Goal: Information Seeking & Learning: Compare options

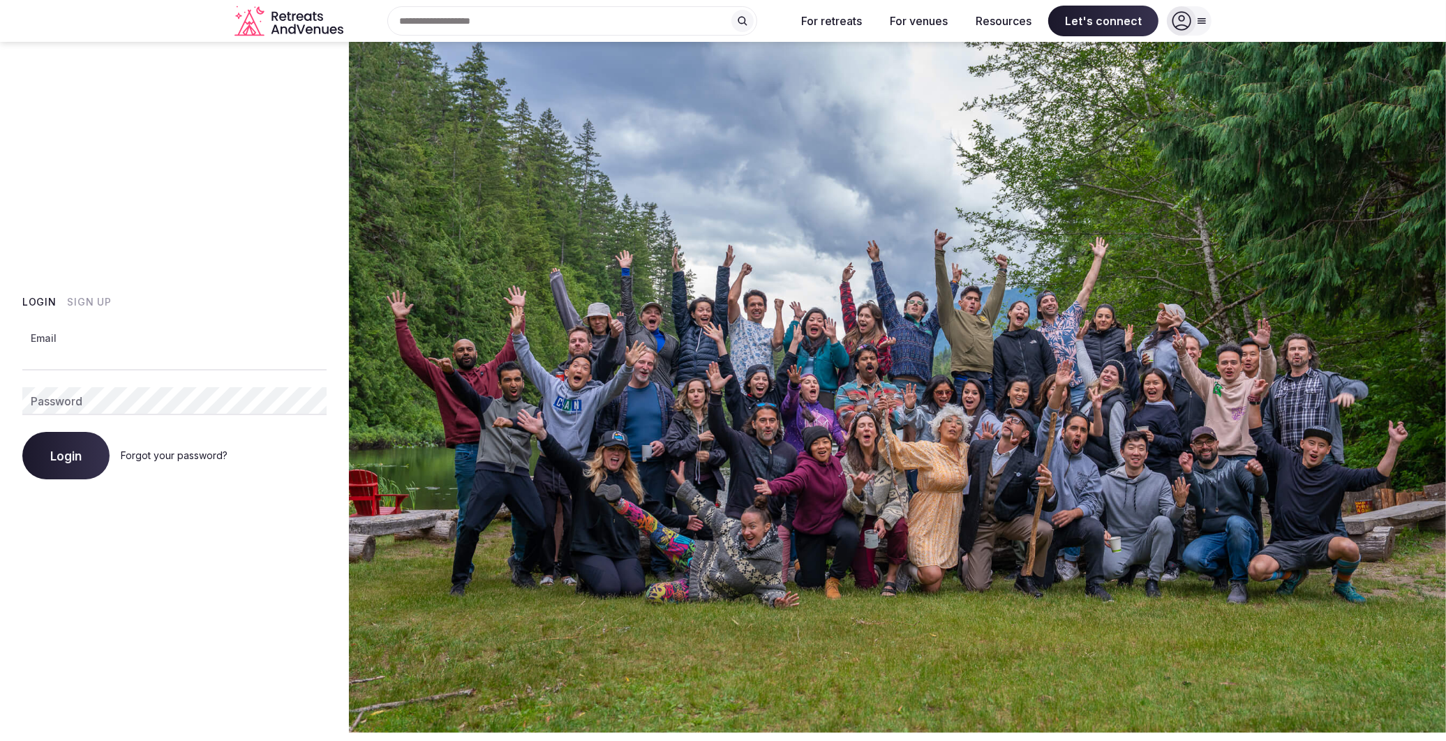
click at [169, 363] on input "Email" at bounding box center [174, 357] width 304 height 28
type input "**********"
click at [22, 432] on button "Login" at bounding box center [65, 455] width 87 height 47
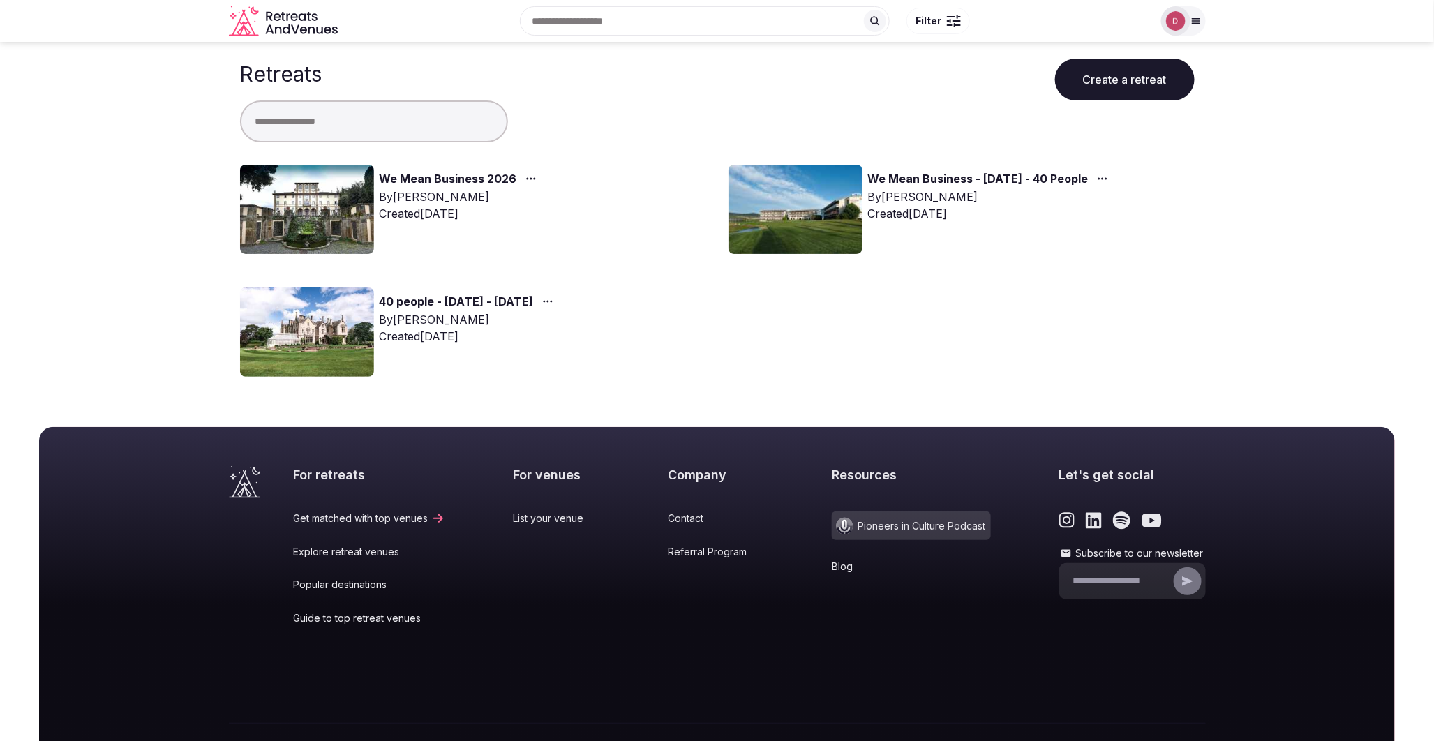
click at [493, 180] on link "We Mean Business 2026" at bounding box center [448, 179] width 137 height 18
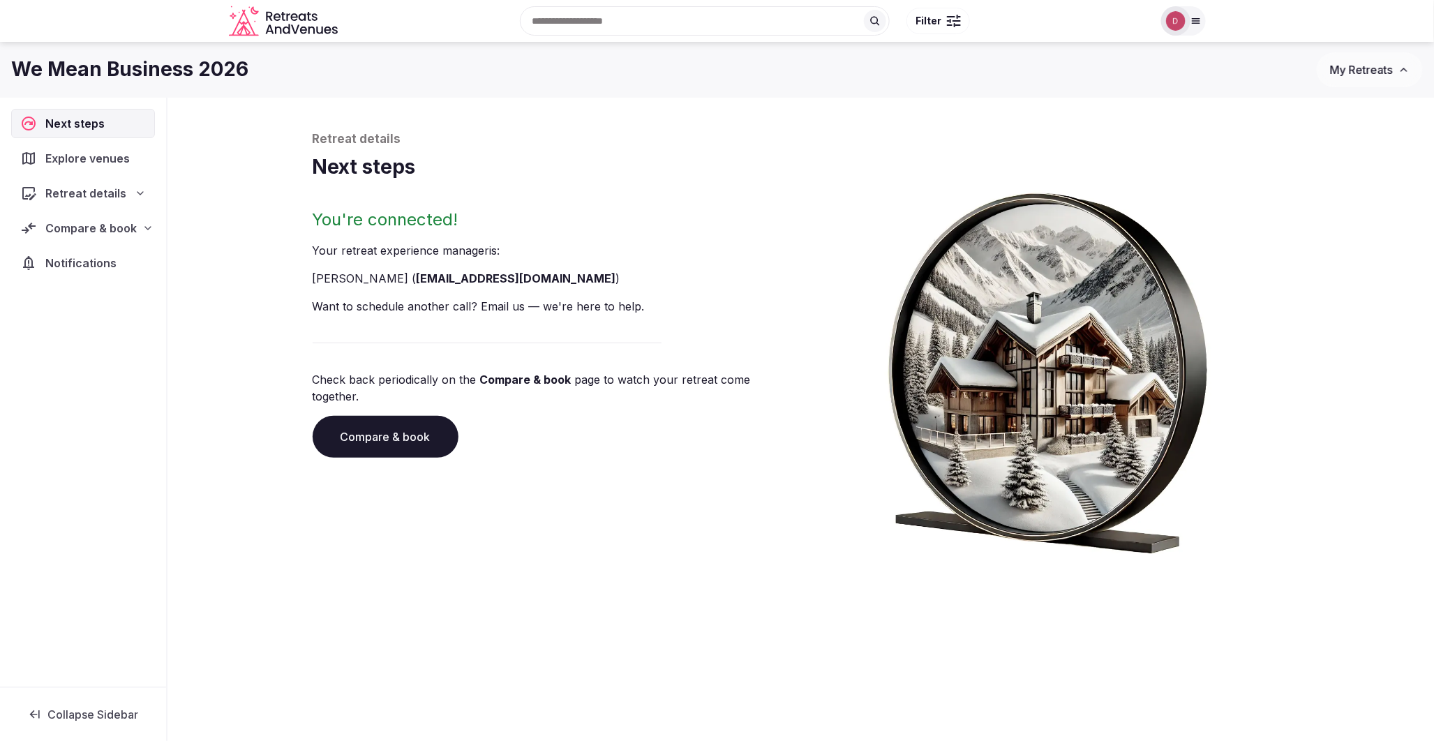
click at [103, 152] on span "Explore venues" at bounding box center [90, 158] width 90 height 17
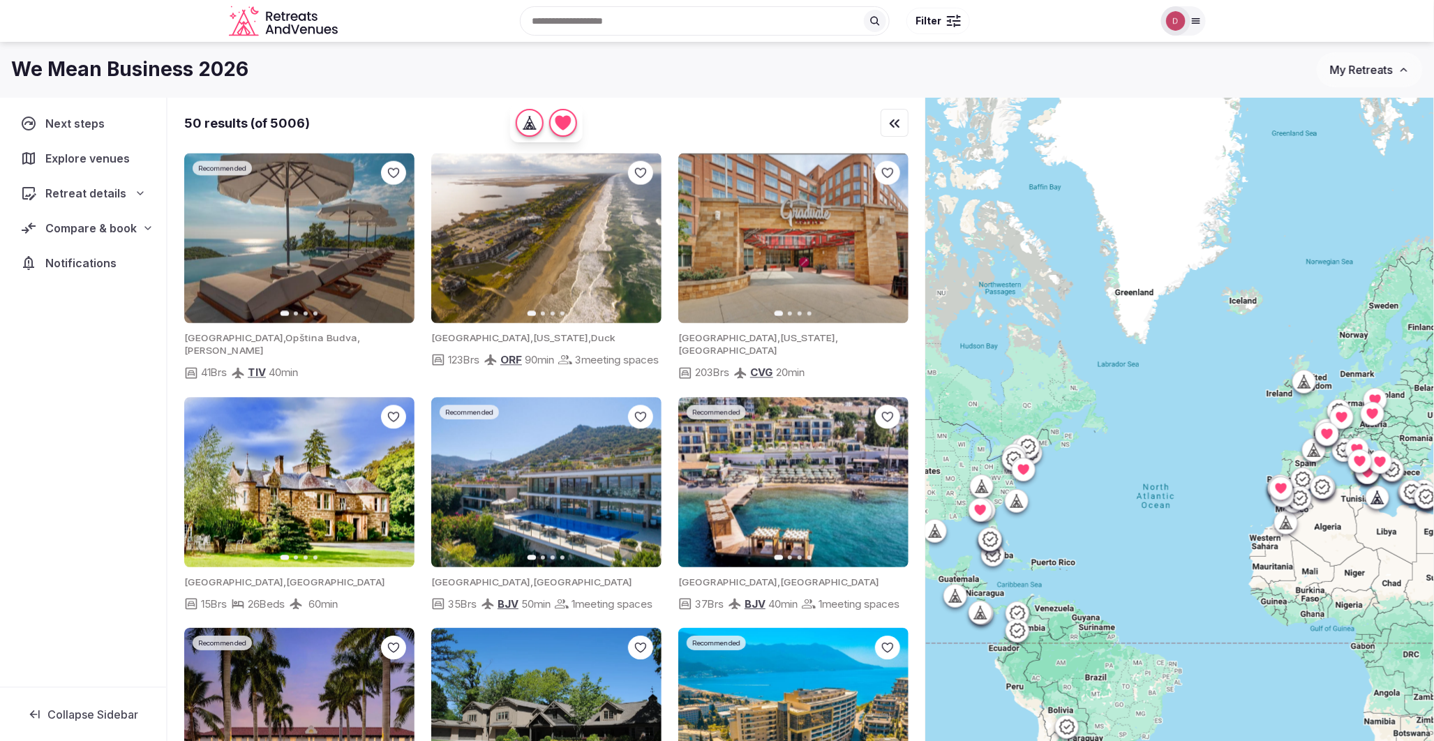
click at [110, 232] on span "Compare & book" at bounding box center [90, 228] width 91 height 17
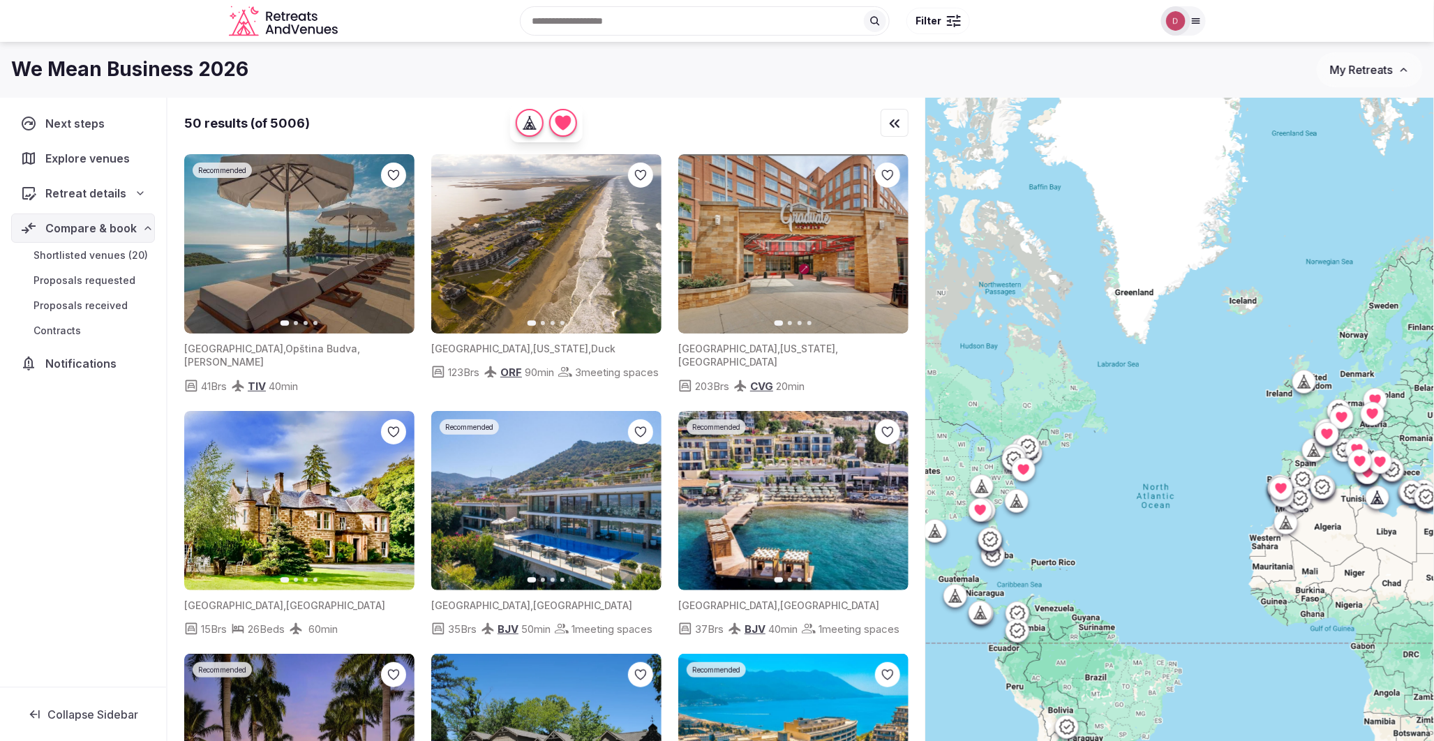
click at [102, 262] on span "Shortlisted venues (20)" at bounding box center [91, 255] width 114 height 14
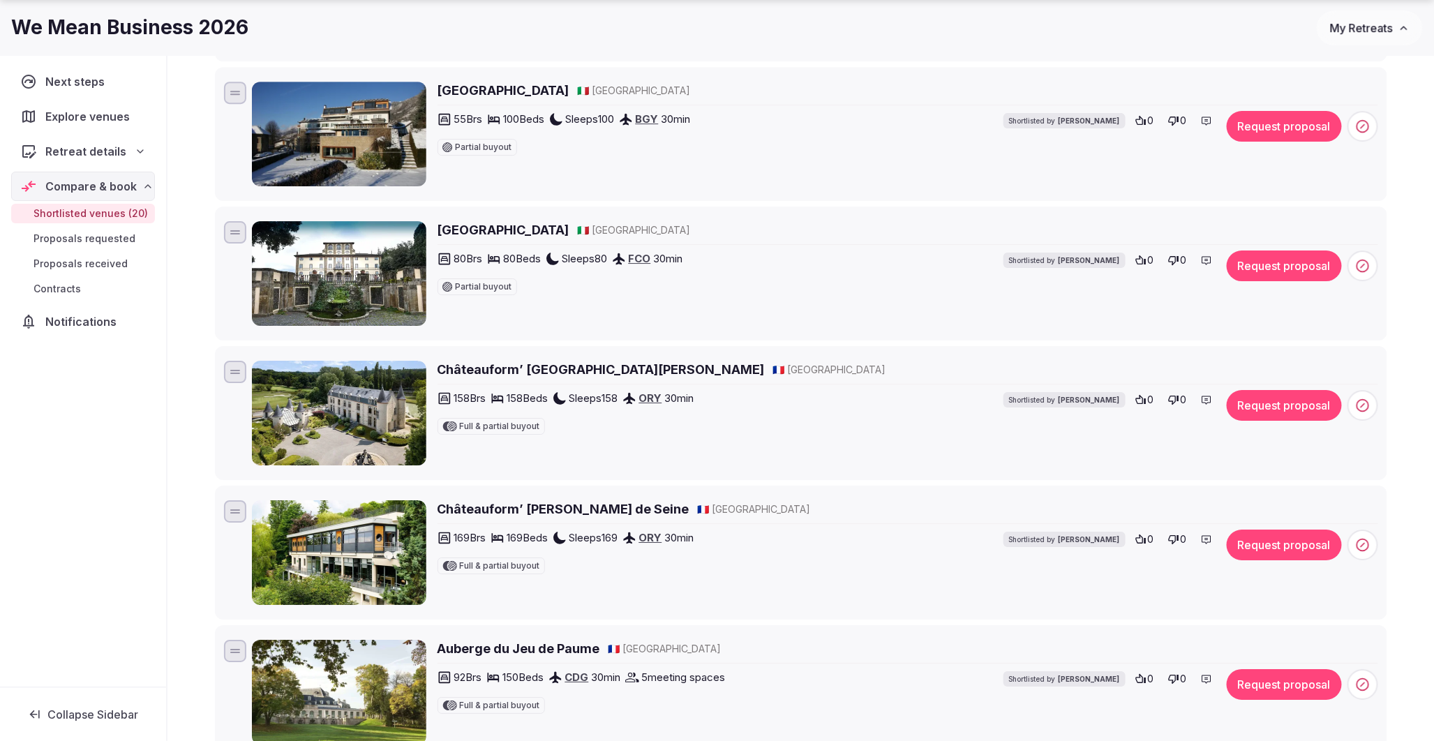
scroll to position [2171, 0]
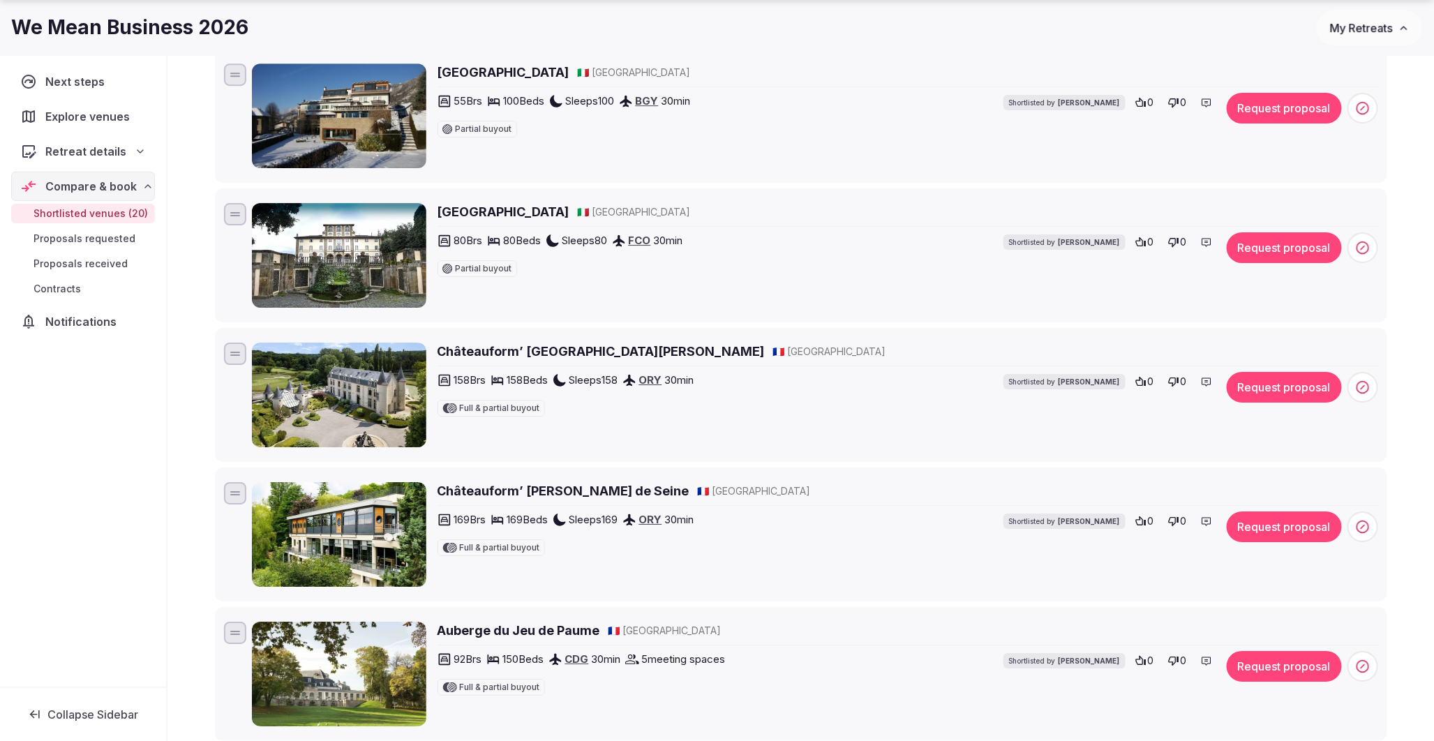
click at [360, 414] on img at bounding box center [339, 395] width 174 height 105
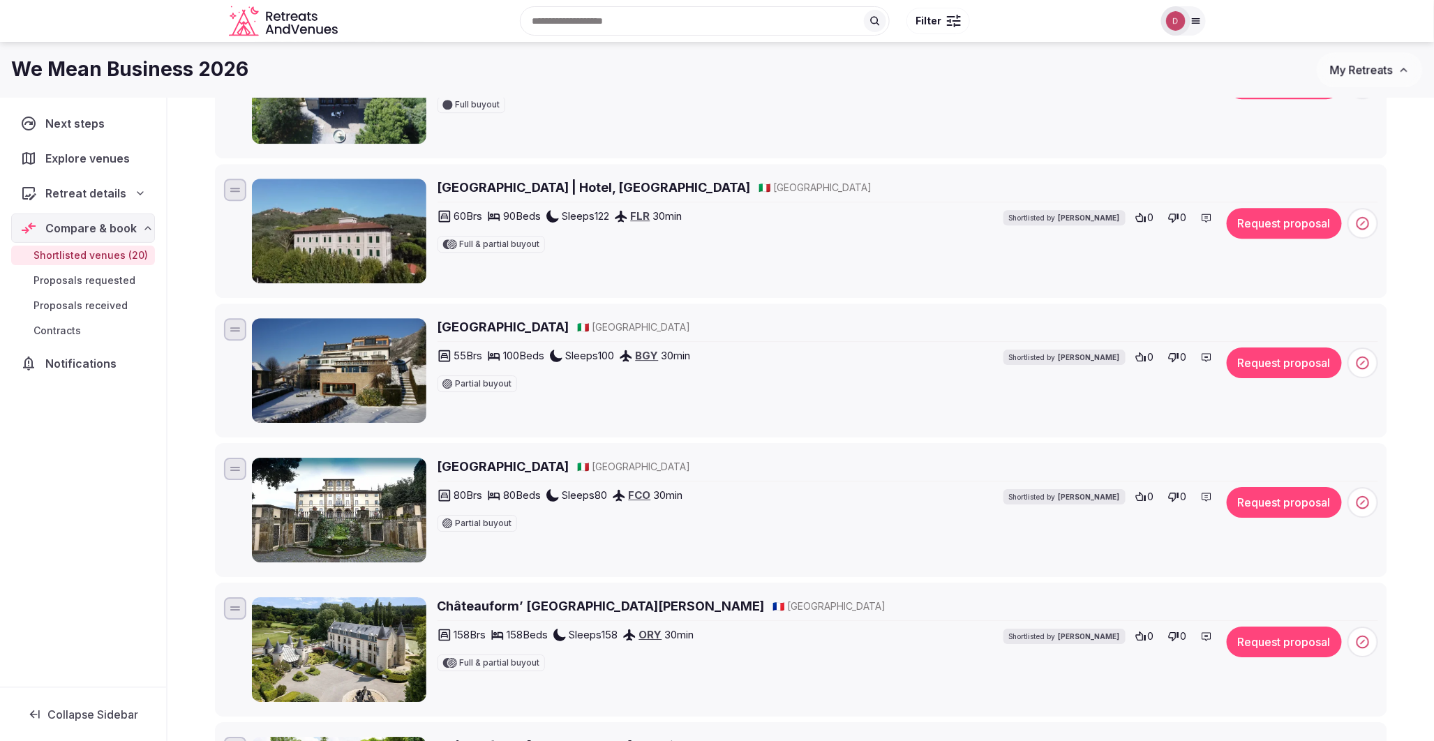
scroll to position [1893, 0]
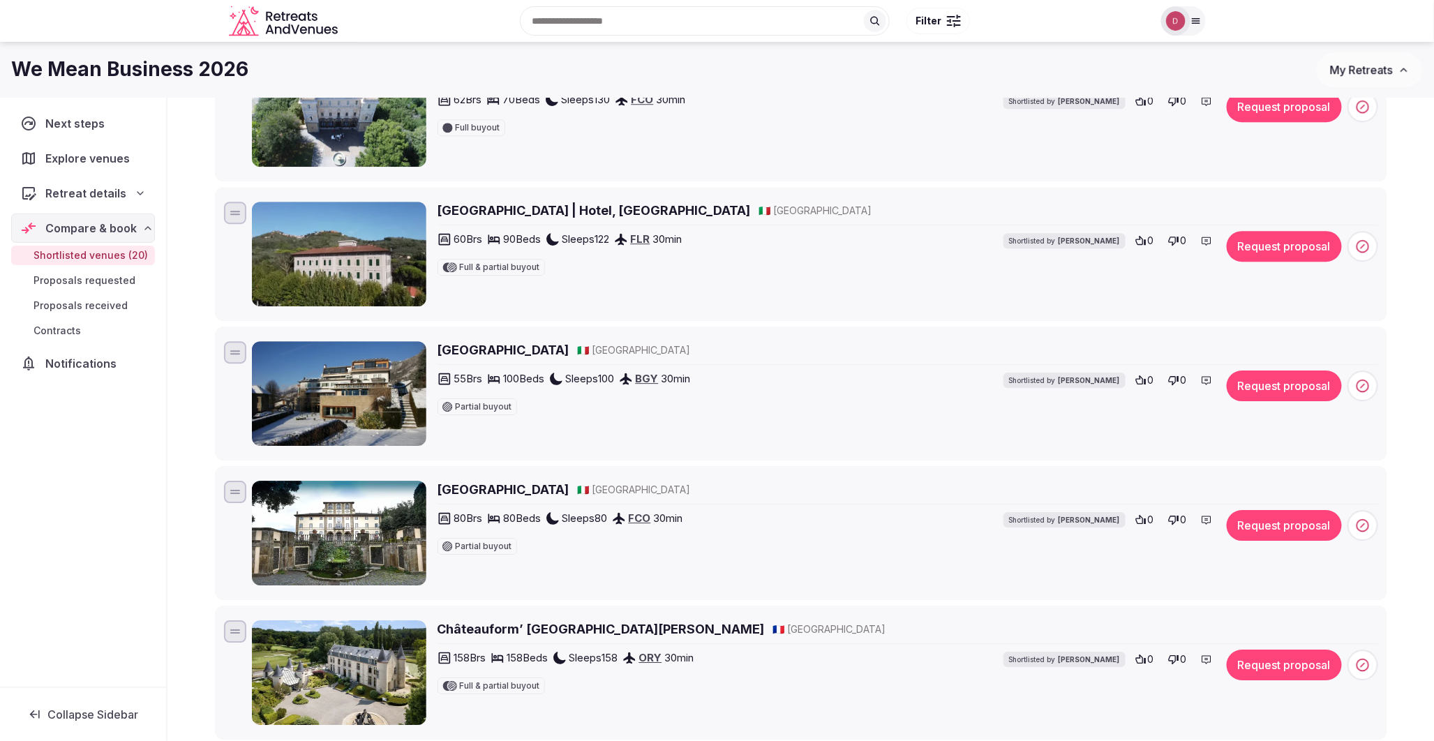
click at [468, 487] on h2 "Villa Tuscolana" at bounding box center [504, 489] width 132 height 17
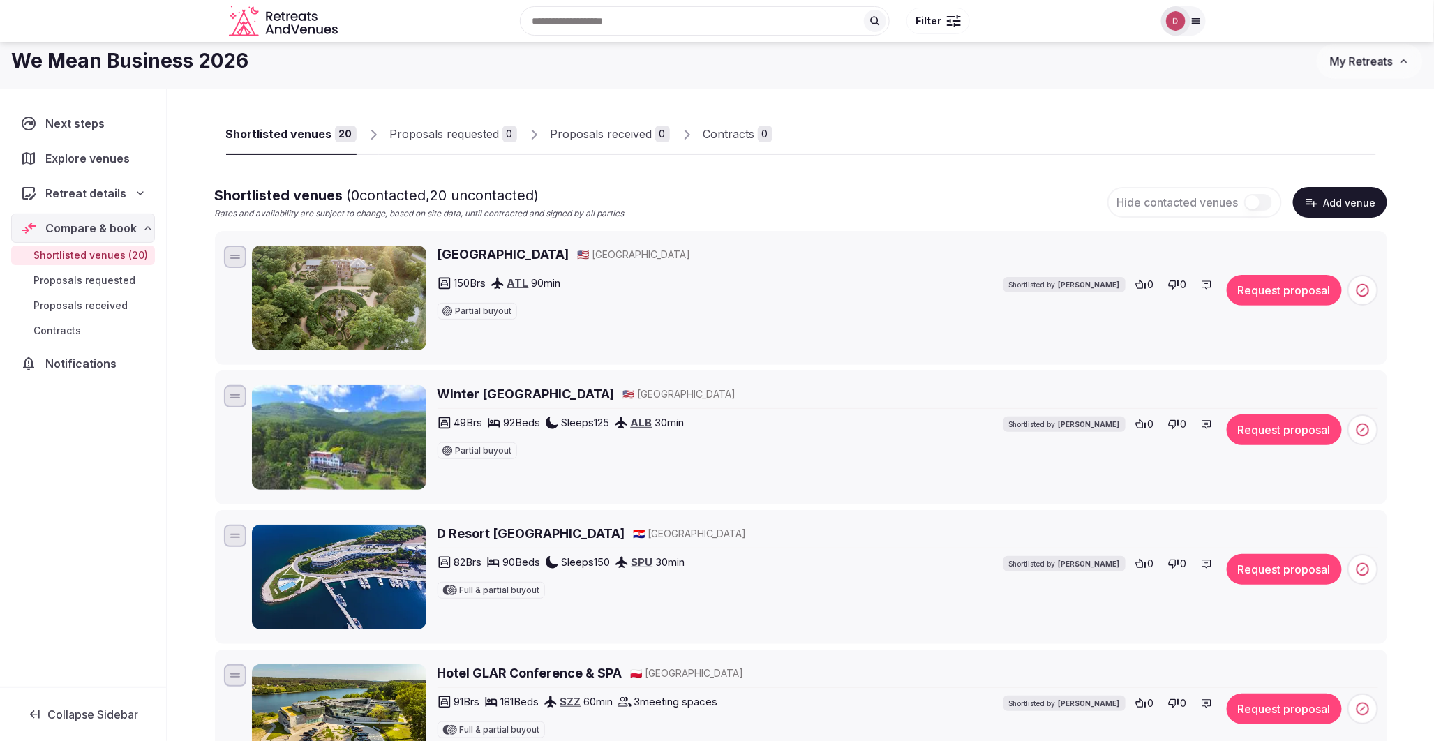
scroll to position [0, 0]
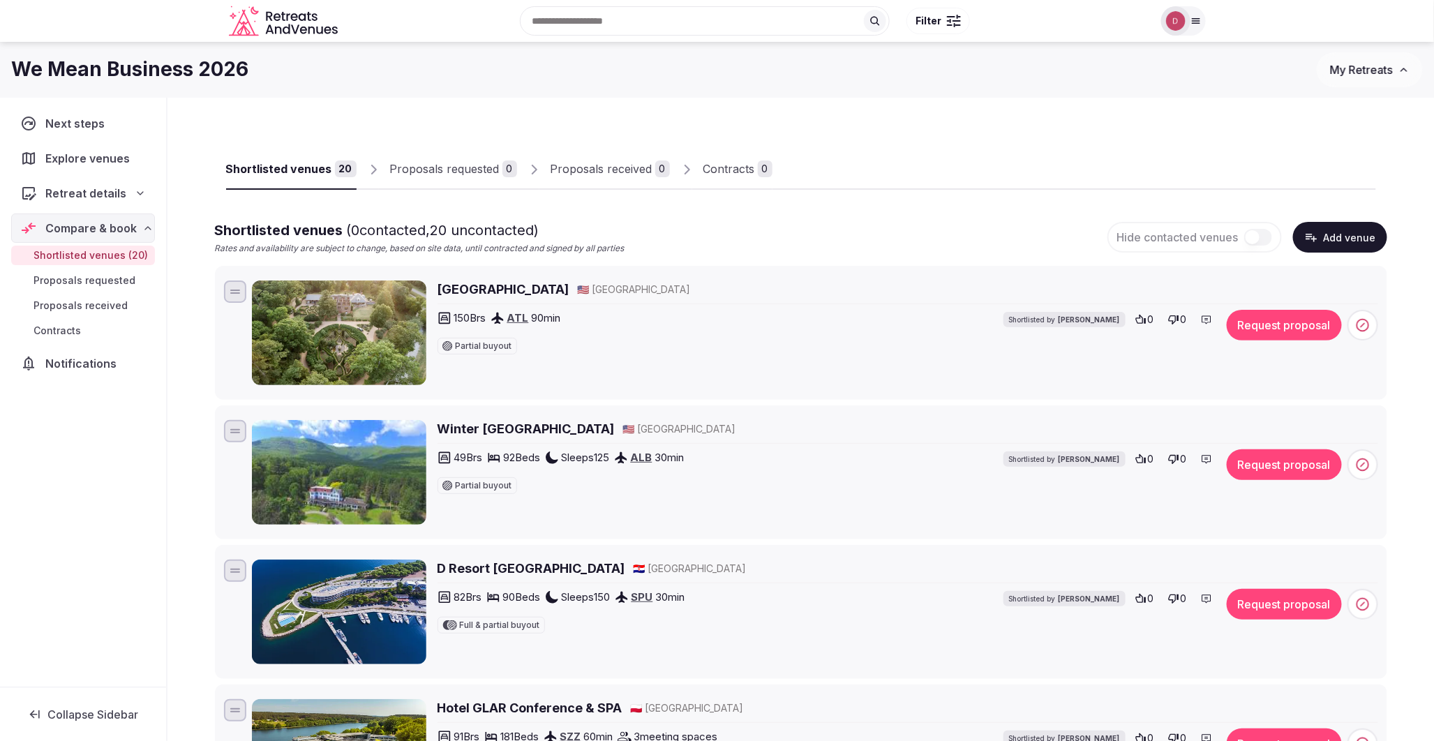
click at [80, 156] on span "Explore venues" at bounding box center [90, 158] width 90 height 17
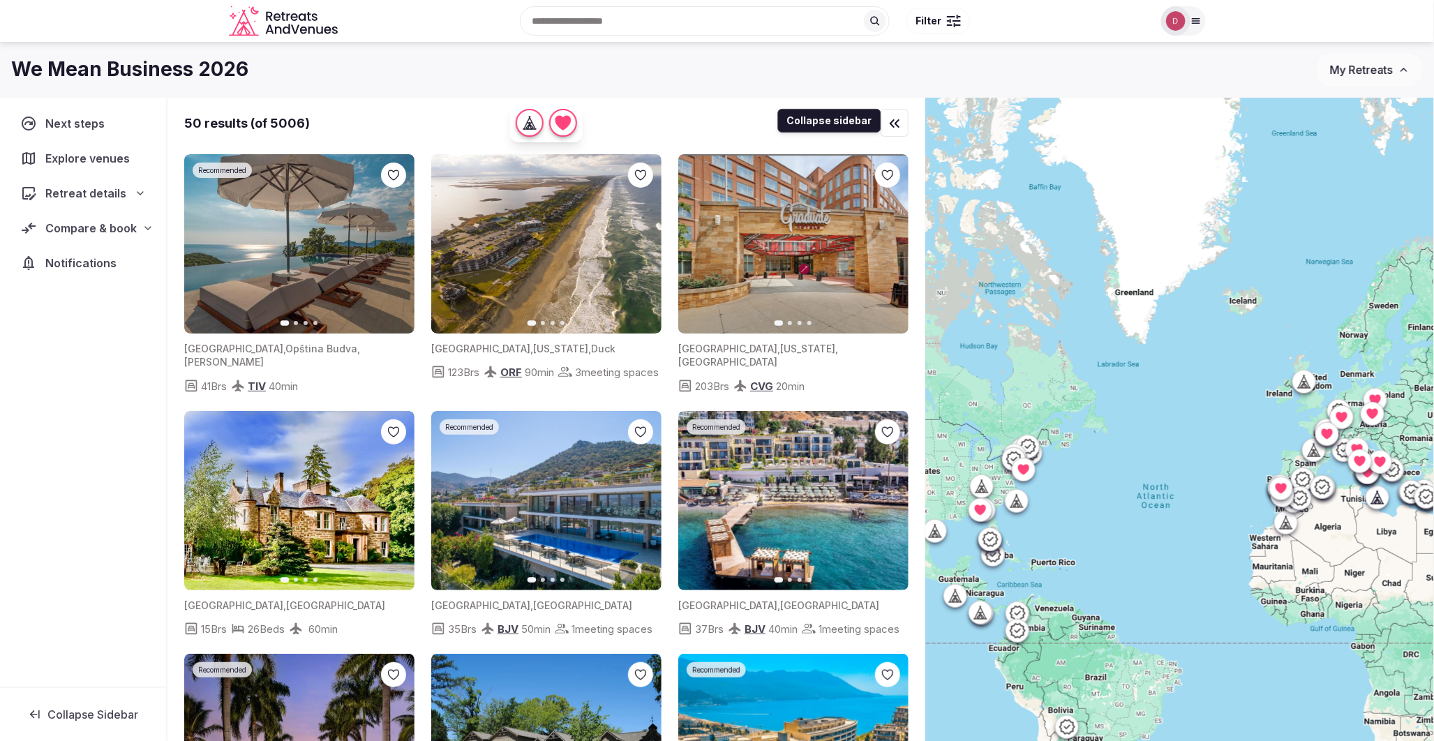
click at [894, 122] on icon "button" at bounding box center [894, 123] width 17 height 17
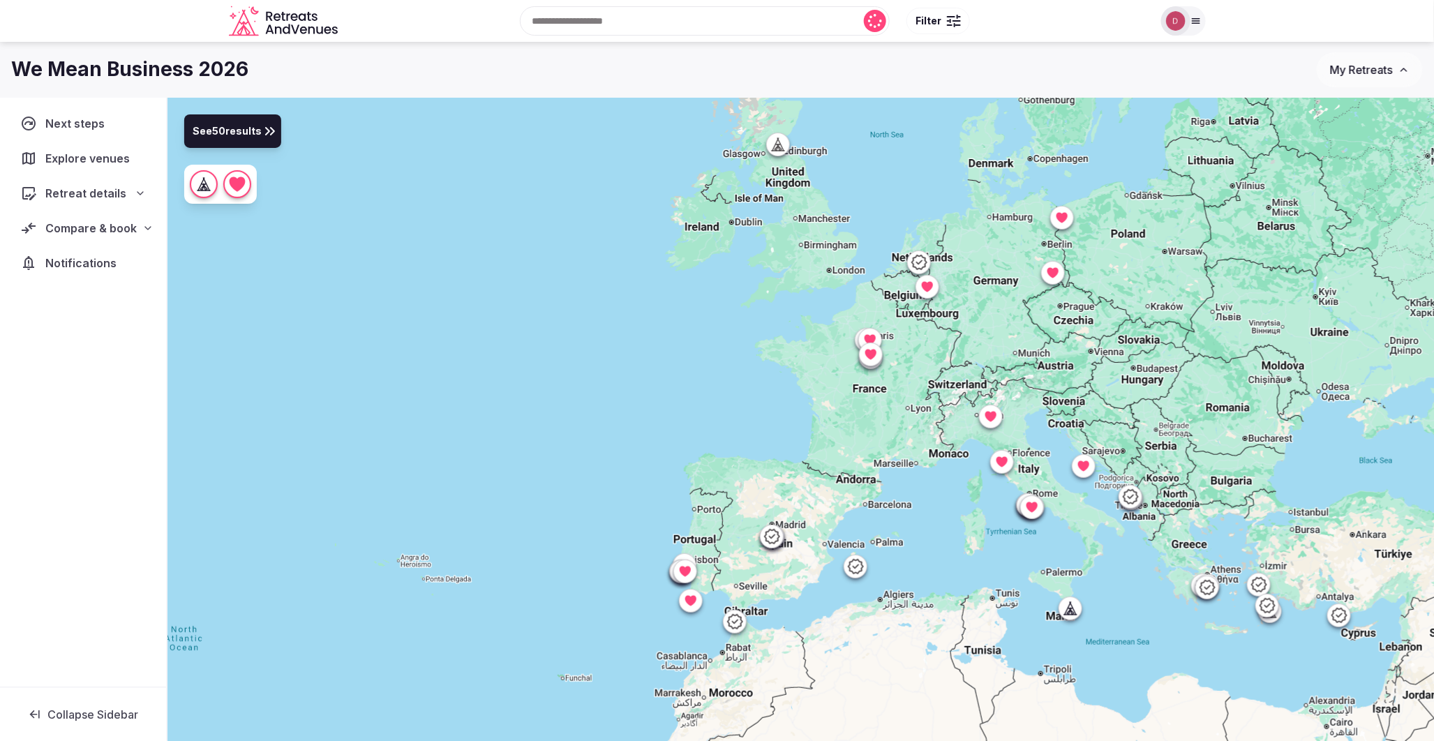
drag, startPoint x: 1017, startPoint y: 430, endPoint x: 937, endPoint y: 442, distance: 80.4
click at [937, 442] on div at bounding box center [801, 443] width 1267 height 691
click at [1035, 514] on icon at bounding box center [1032, 507] width 14 height 14
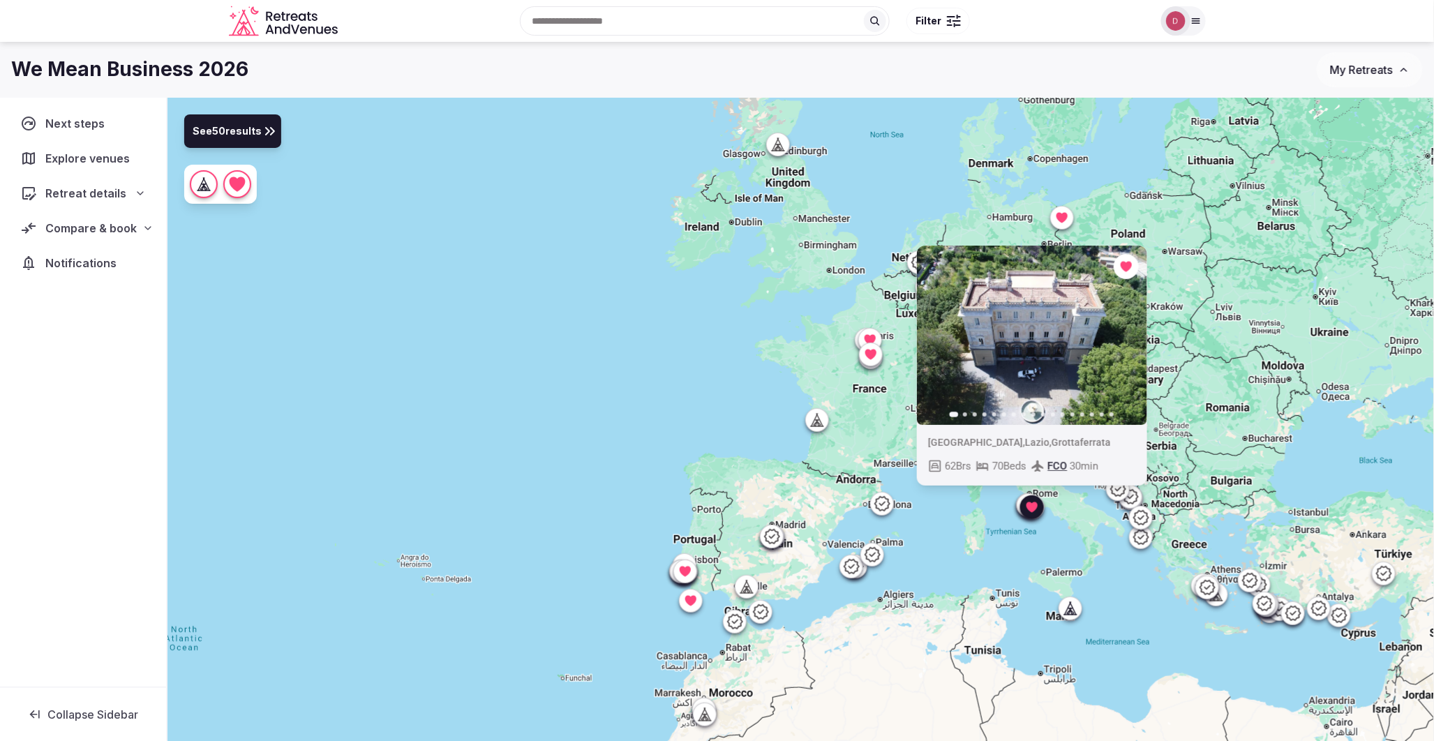
click at [701, 342] on div "Previous slide Next slide Italy , Lazio , Grottaferrata 62 Brs 70 Beds FCO 30 m…" at bounding box center [801, 443] width 1267 height 691
click at [1041, 549] on div "Previous slide Next slide Italy , Lazio , Grottaferrata 62 Brs 70 Beds FCO 30 m…" at bounding box center [801, 443] width 1267 height 691
click at [1036, 500] on div at bounding box center [1032, 507] width 22 height 22
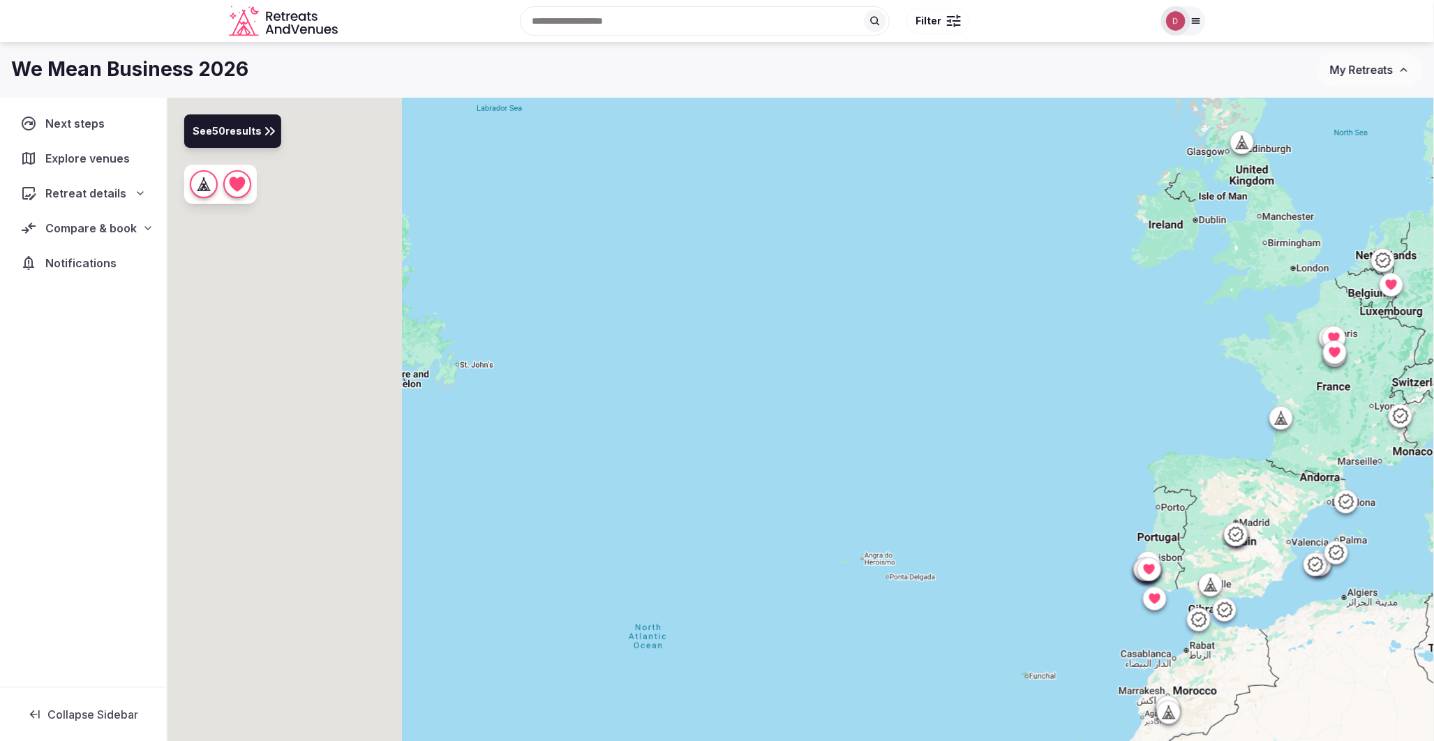
drag, startPoint x: 664, startPoint y: 436, endPoint x: 1156, endPoint y: 426, distance: 491.4
click at [1157, 427] on div at bounding box center [801, 443] width 1267 height 691
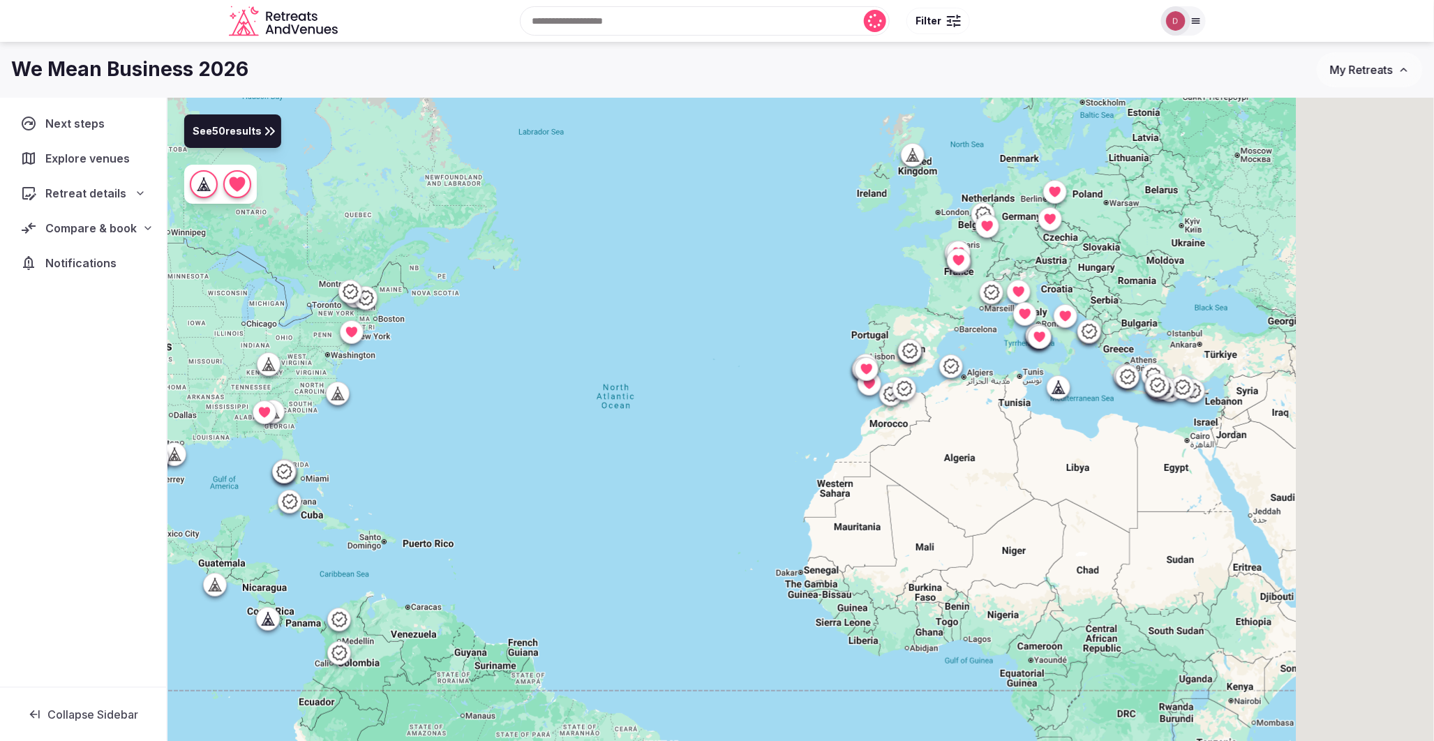
drag, startPoint x: 730, startPoint y: 463, endPoint x: 500, endPoint y: 364, distance: 251.0
click at [500, 364] on div at bounding box center [801, 443] width 1267 height 691
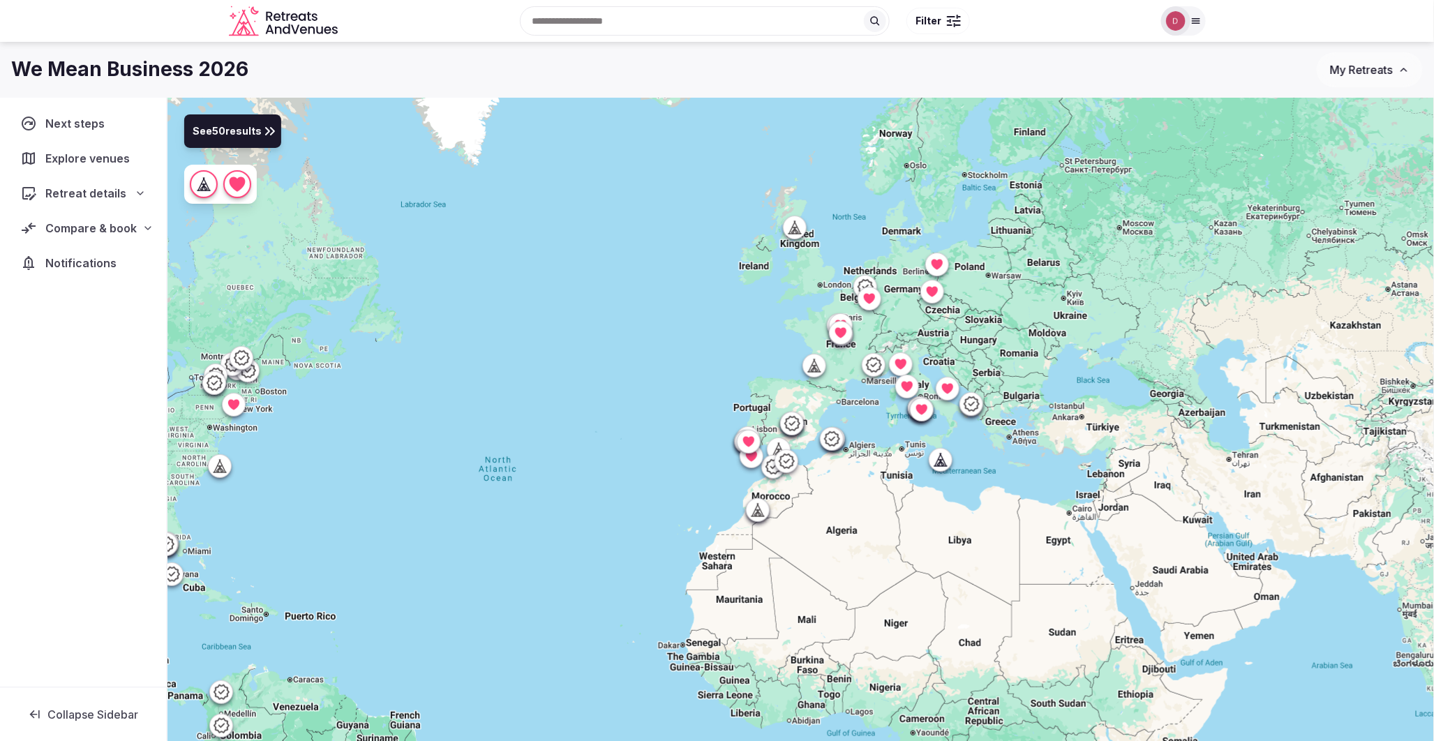
drag, startPoint x: 993, startPoint y: 325, endPoint x: 943, endPoint y: 400, distance: 90.0
click at [874, 399] on div at bounding box center [801, 443] width 1267 height 691
click at [84, 233] on span "Compare & book" at bounding box center [90, 228] width 91 height 17
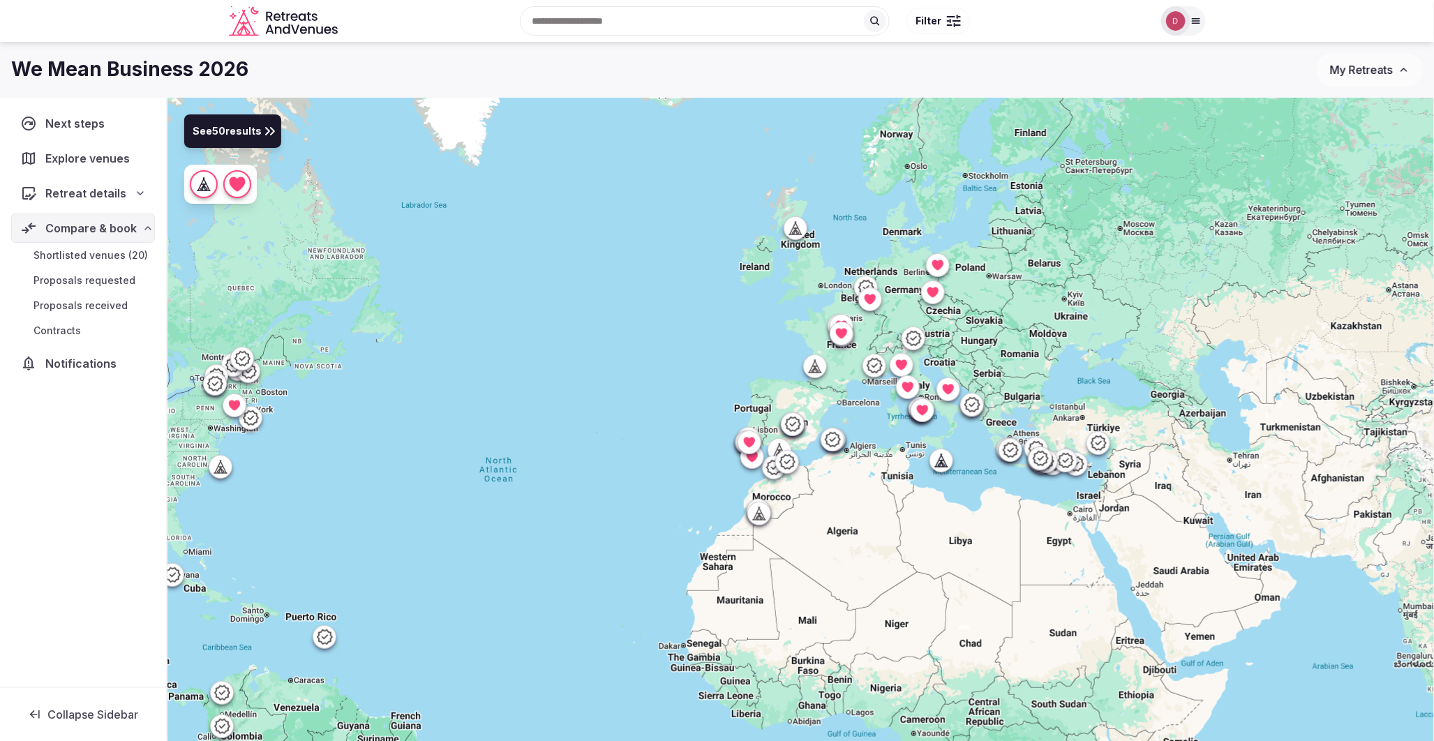
click at [79, 252] on span "Shortlisted venues (20)" at bounding box center [91, 255] width 114 height 14
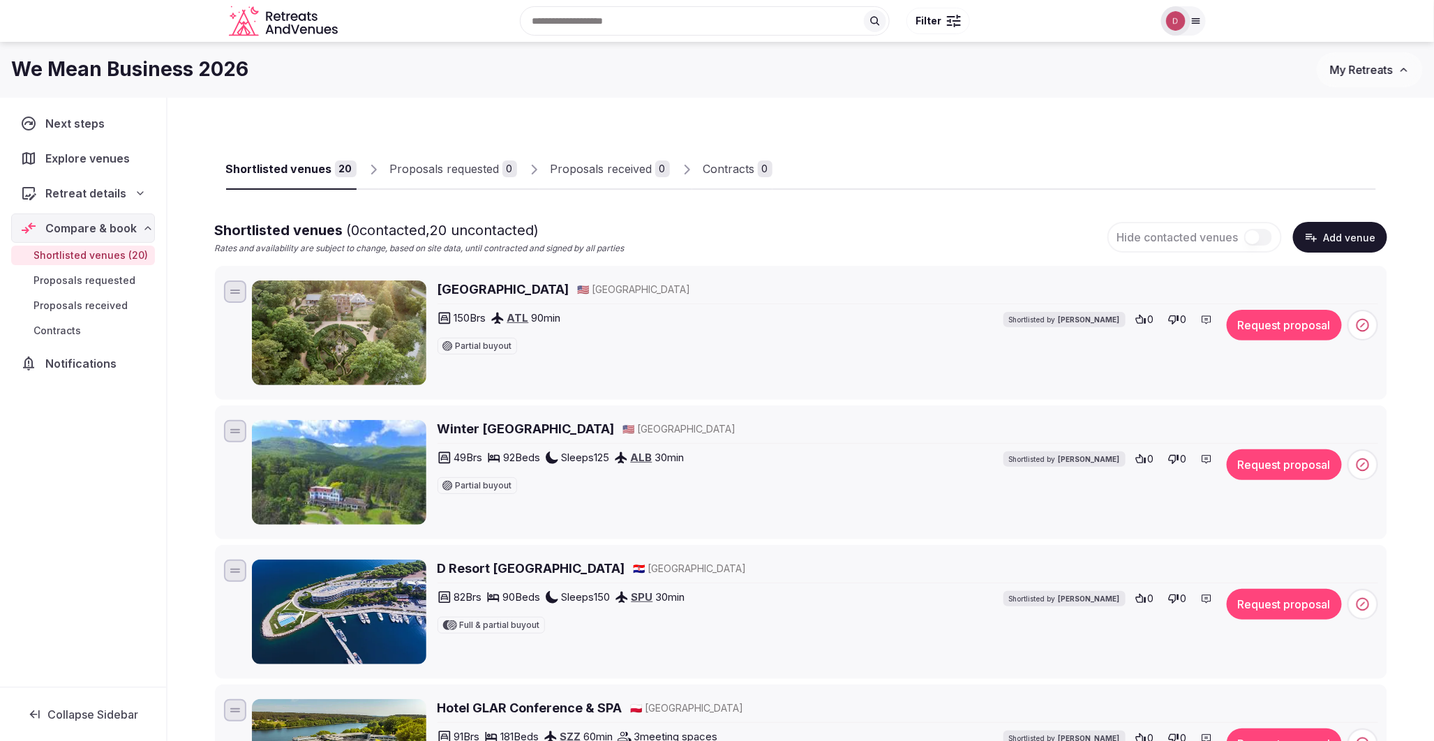
click at [1205, 322] on icon at bounding box center [1206, 319] width 9 height 8
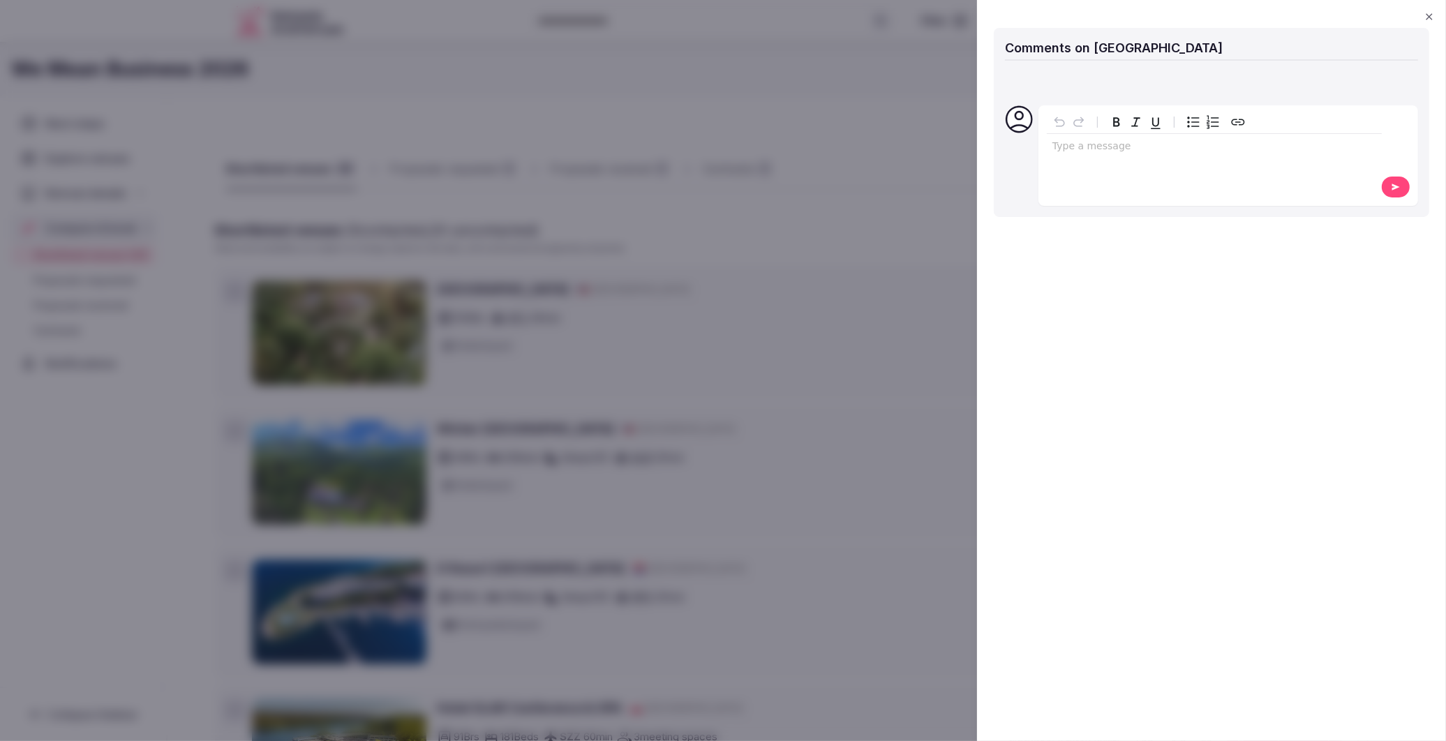
click at [1431, 9] on div "Comments on Barnsley Gardens Resort Type a message Comments on Barnsley Gardens…" at bounding box center [1211, 370] width 469 height 741
click at [1433, 16] on icon "button" at bounding box center [1429, 16] width 11 height 11
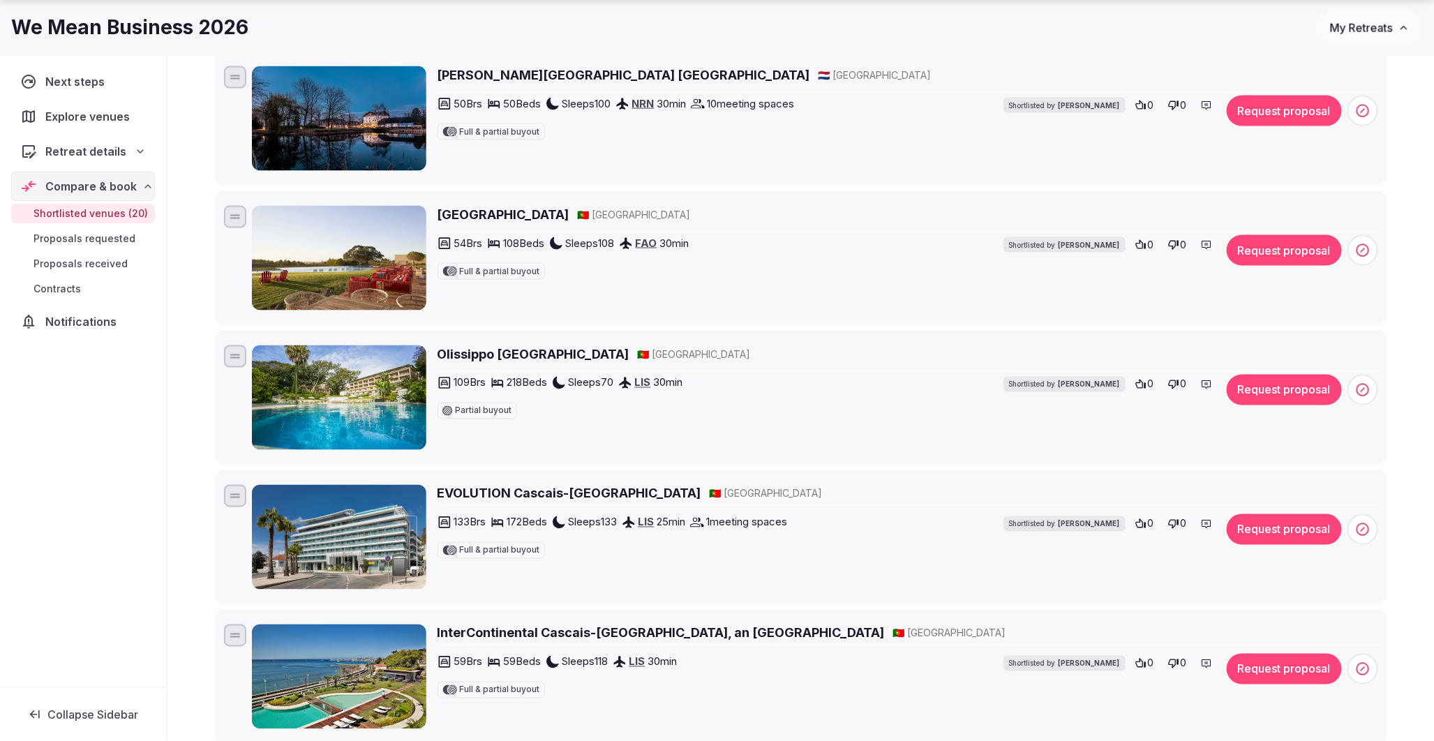
scroll to position [1008, 0]
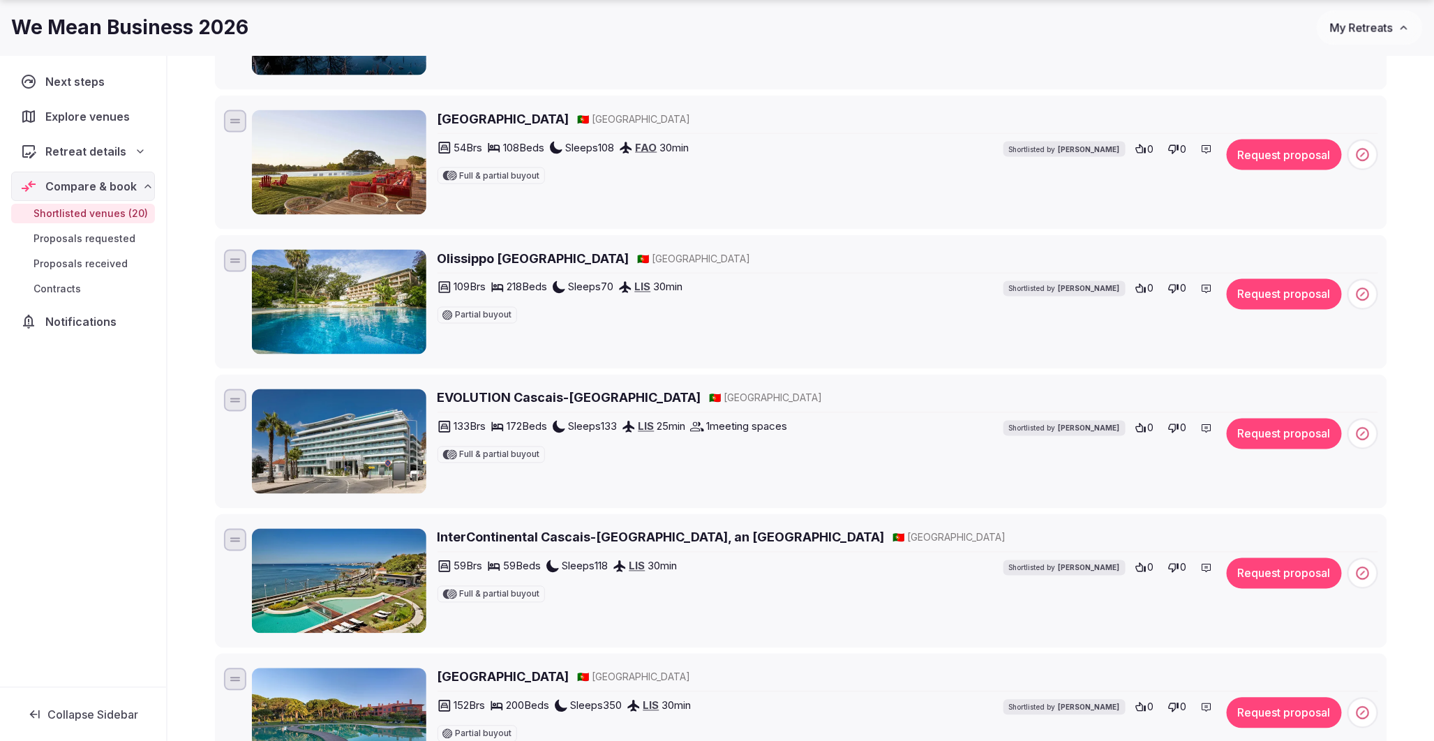
drag, startPoint x: 70, startPoint y: 112, endPoint x: 80, endPoint y: 115, distance: 9.7
click at [70, 112] on span "Explore venues" at bounding box center [90, 116] width 90 height 17
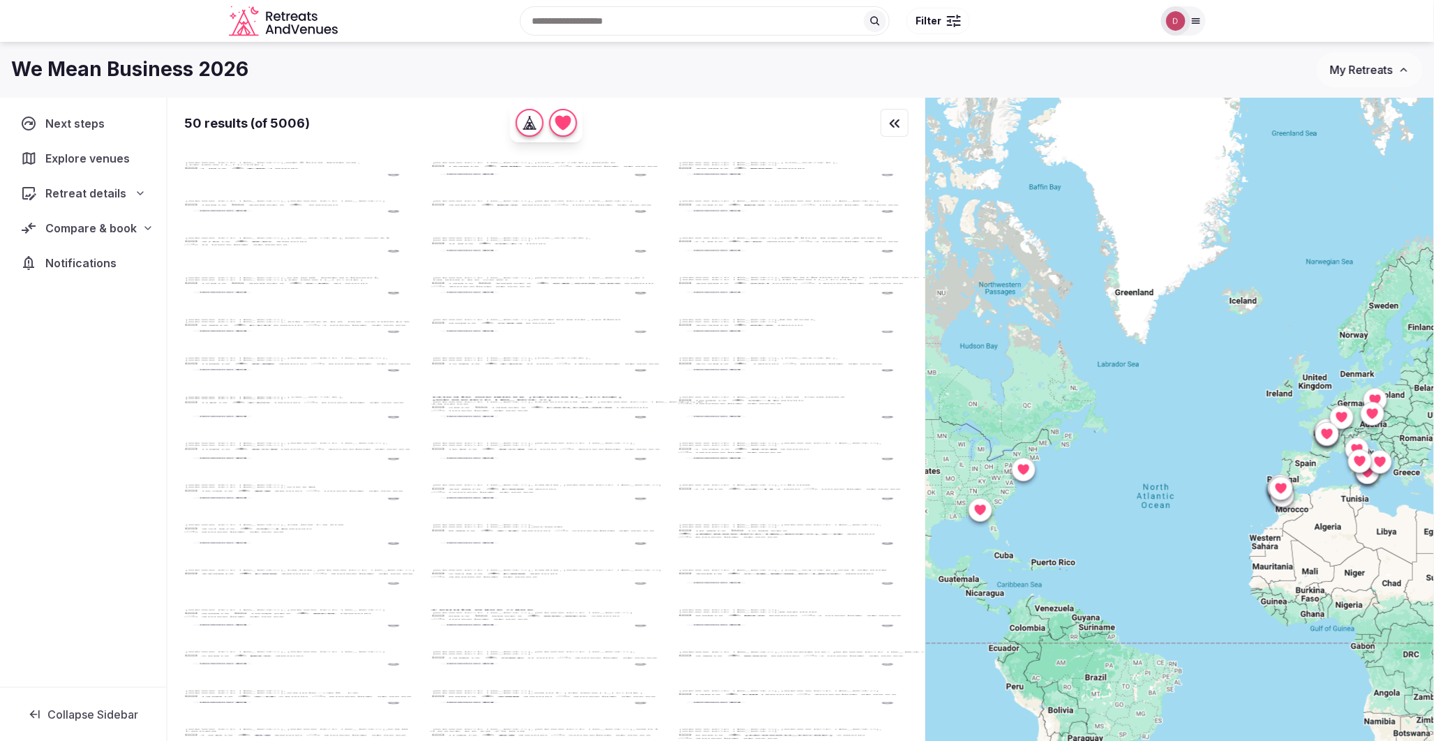
click at [894, 124] on icon "button" at bounding box center [894, 123] width 17 height 17
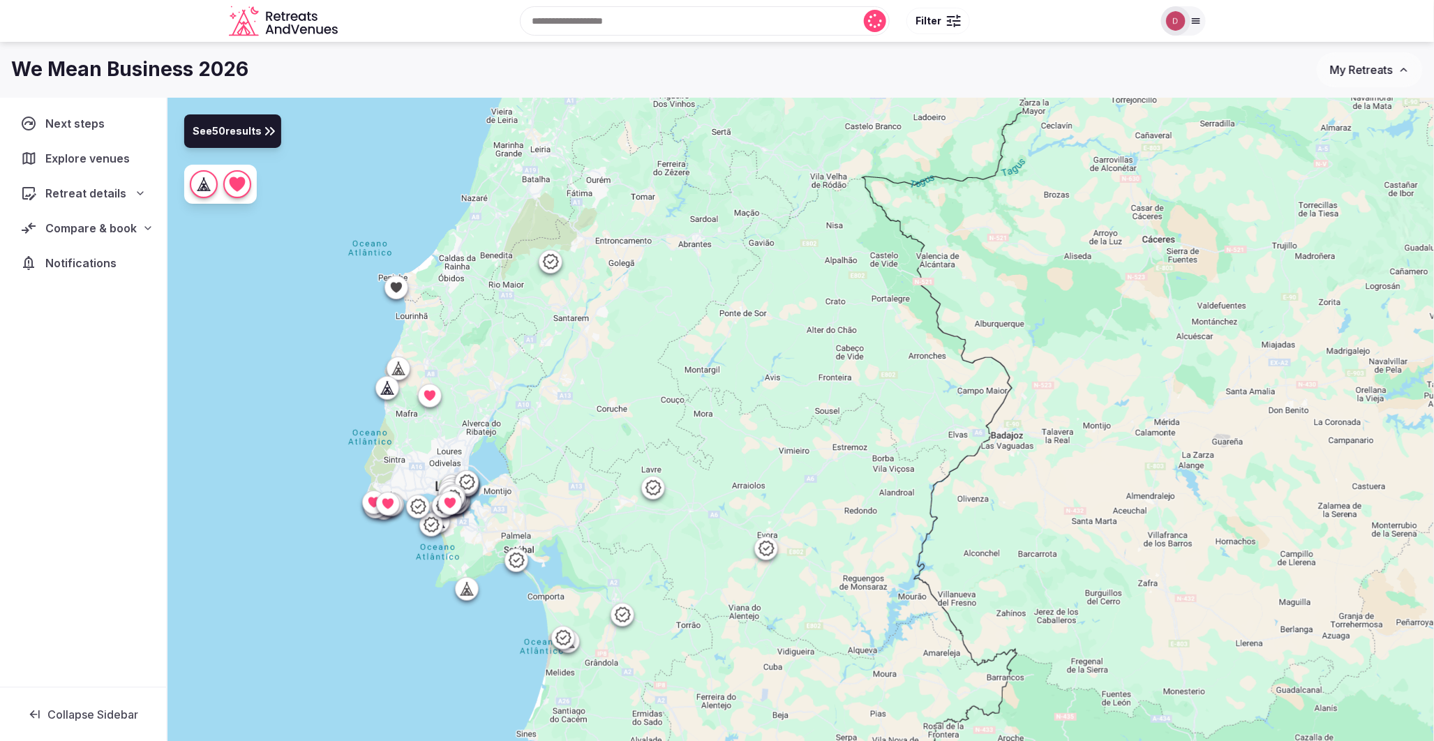
drag, startPoint x: 727, startPoint y: 246, endPoint x: 641, endPoint y: 359, distance: 141.4
click at [641, 359] on div at bounding box center [801, 443] width 1267 height 691
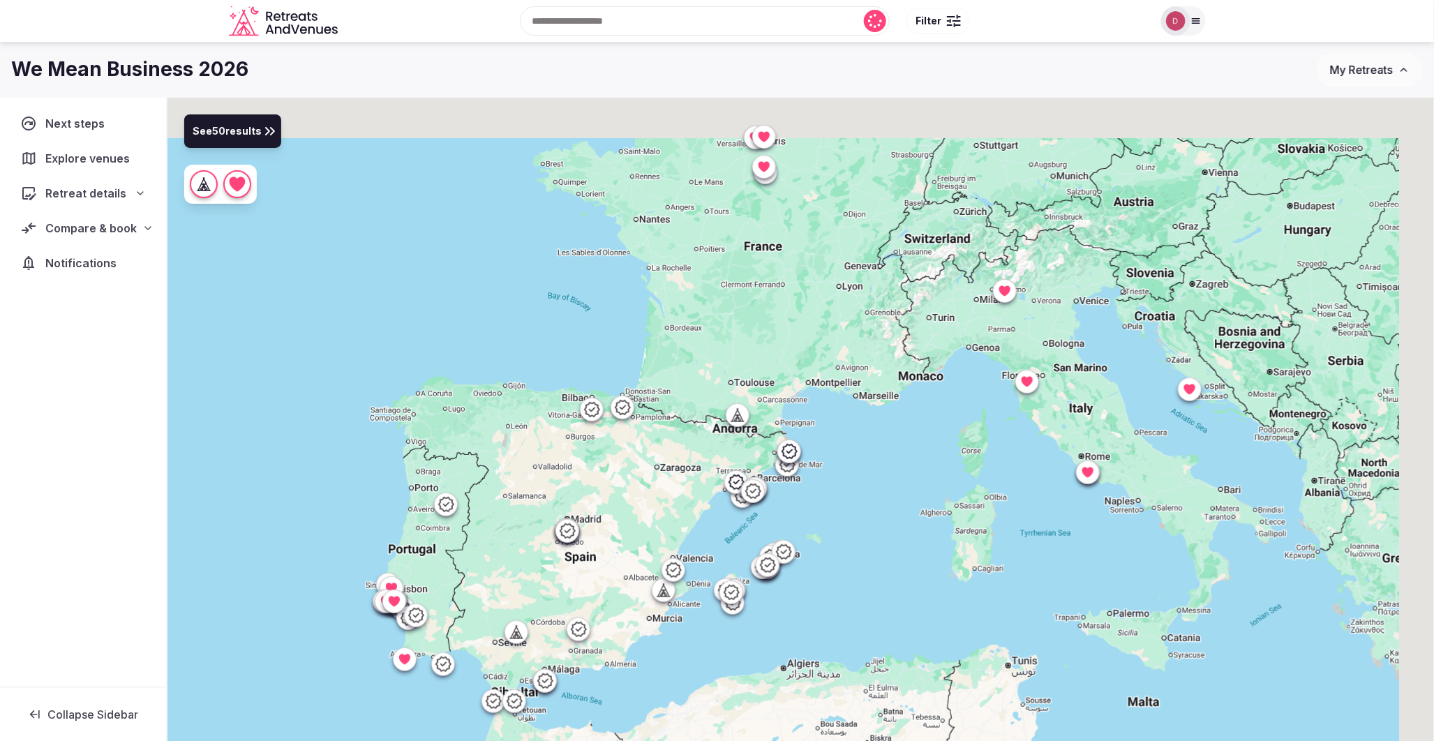
drag, startPoint x: 1245, startPoint y: 410, endPoint x: 883, endPoint y: 512, distance: 376.3
click at [883, 512] on div at bounding box center [801, 443] width 1267 height 691
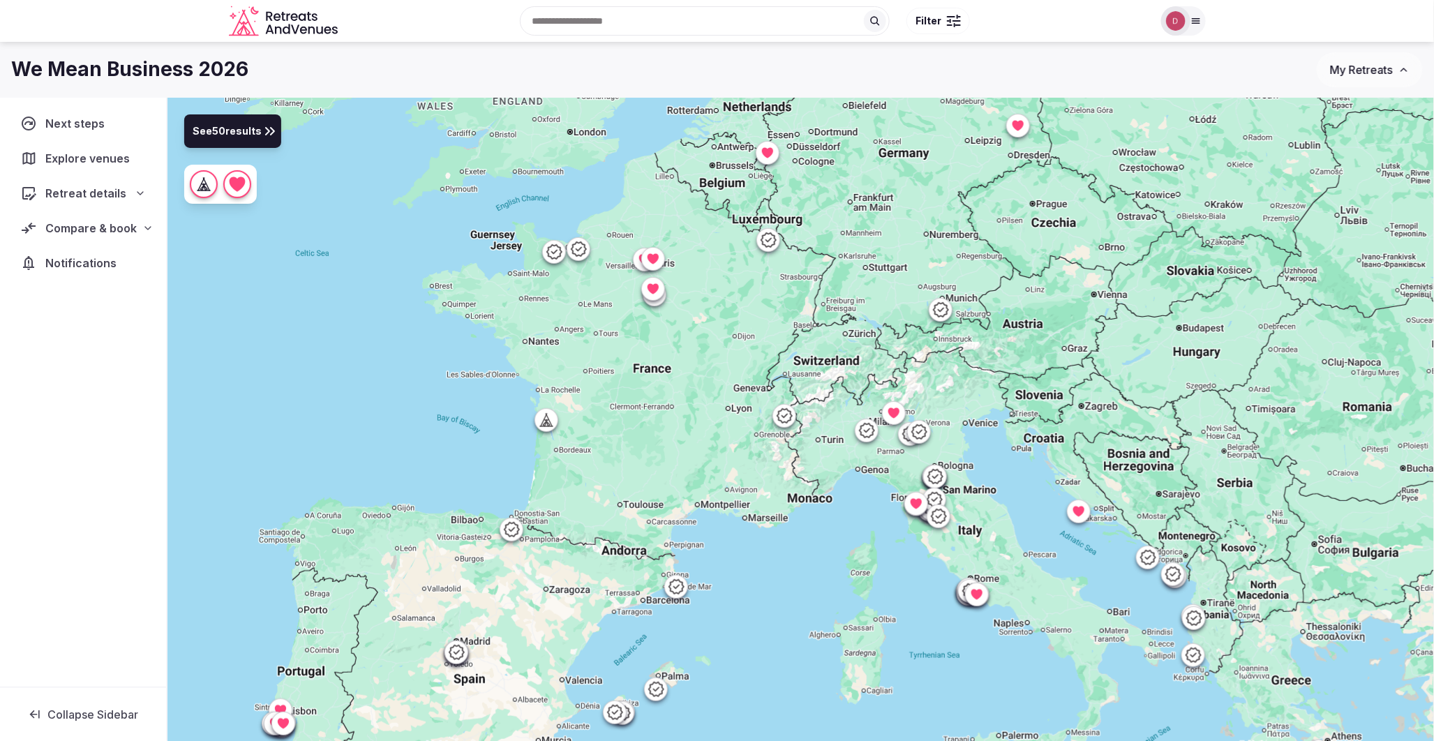
drag, startPoint x: 1163, startPoint y: 438, endPoint x: 1045, endPoint y: 567, distance: 175.4
click at [1045, 567] on div at bounding box center [801, 443] width 1267 height 691
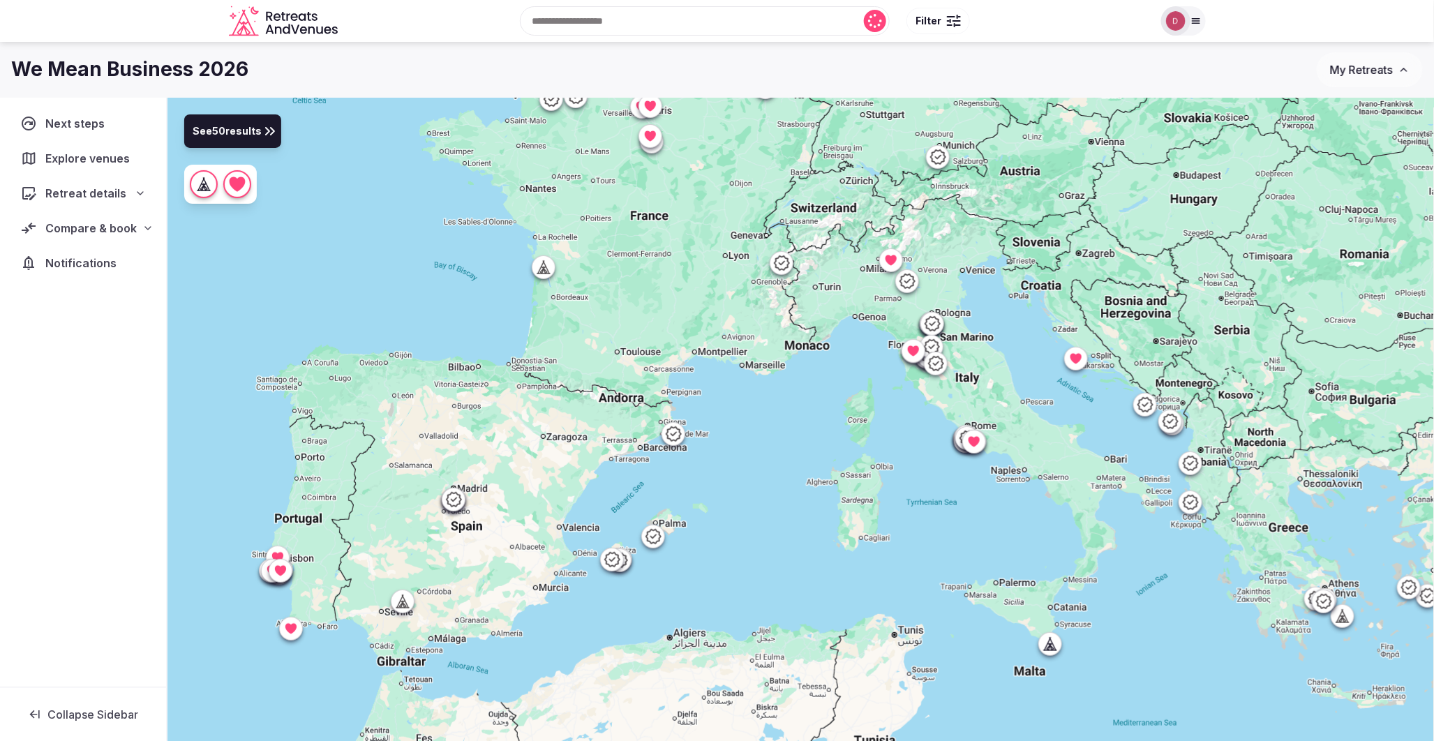
drag, startPoint x: 849, startPoint y: 643, endPoint x: 842, endPoint y: 456, distance: 186.5
click at [842, 456] on div at bounding box center [801, 443] width 1267 height 691
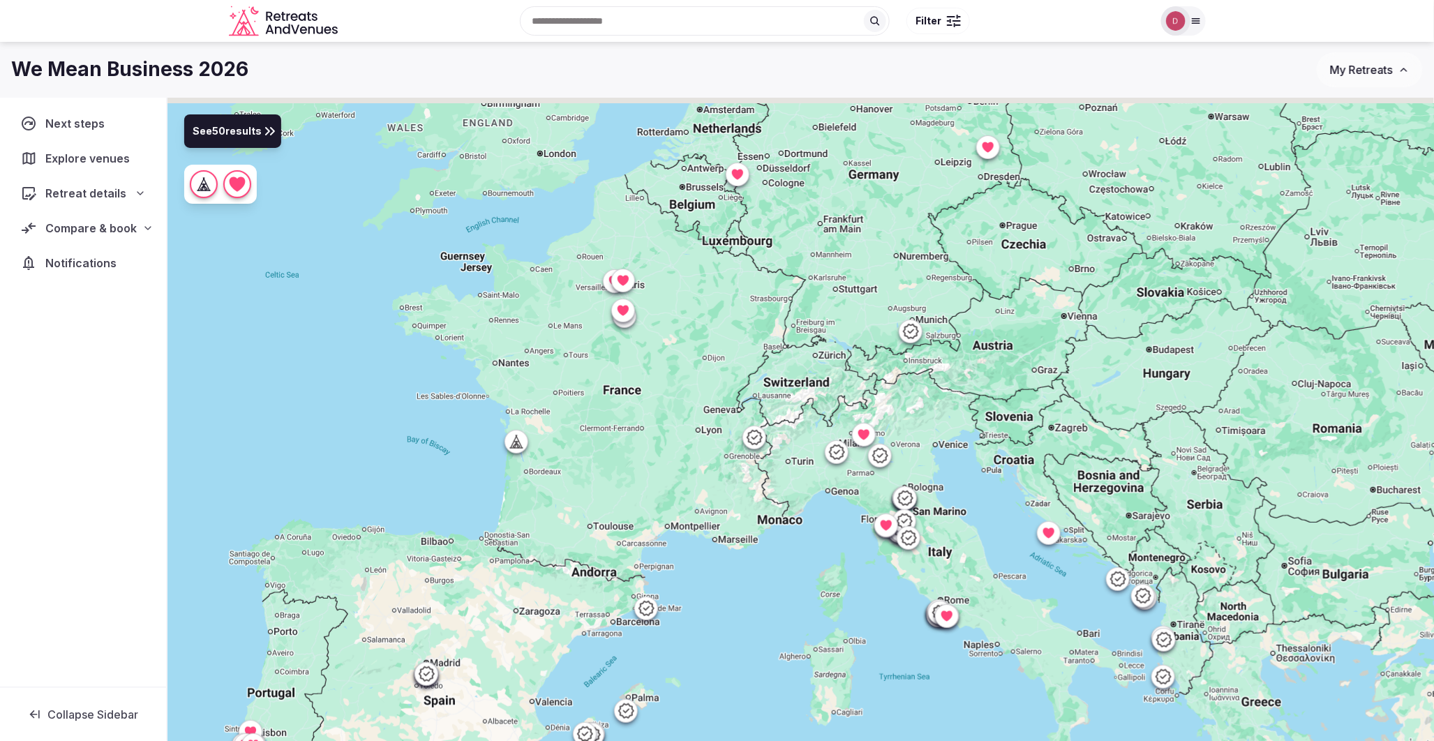
drag, startPoint x: 700, startPoint y: 263, endPoint x: 671, endPoint y: 445, distance: 184.4
click at [671, 445] on div at bounding box center [801, 443] width 1267 height 691
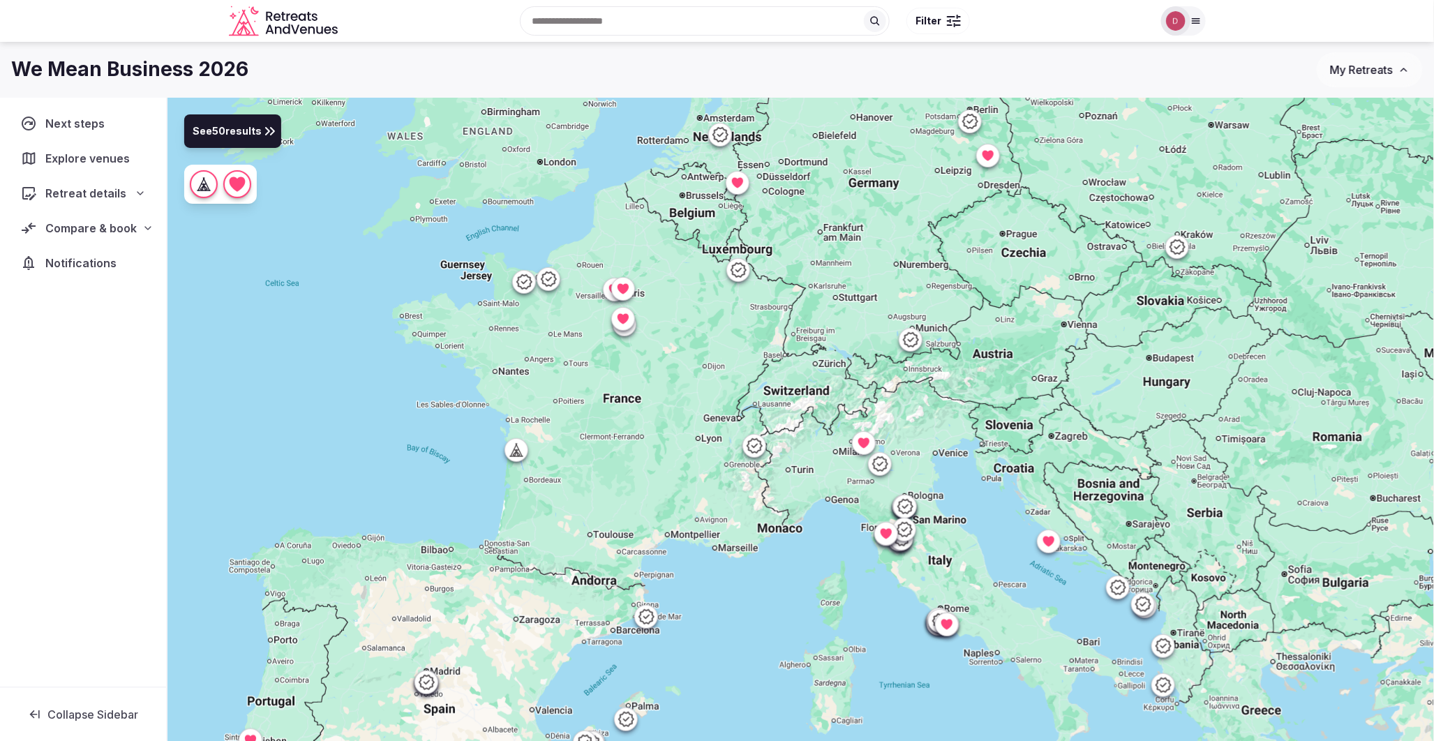
click at [990, 158] on icon at bounding box center [987, 155] width 11 height 10
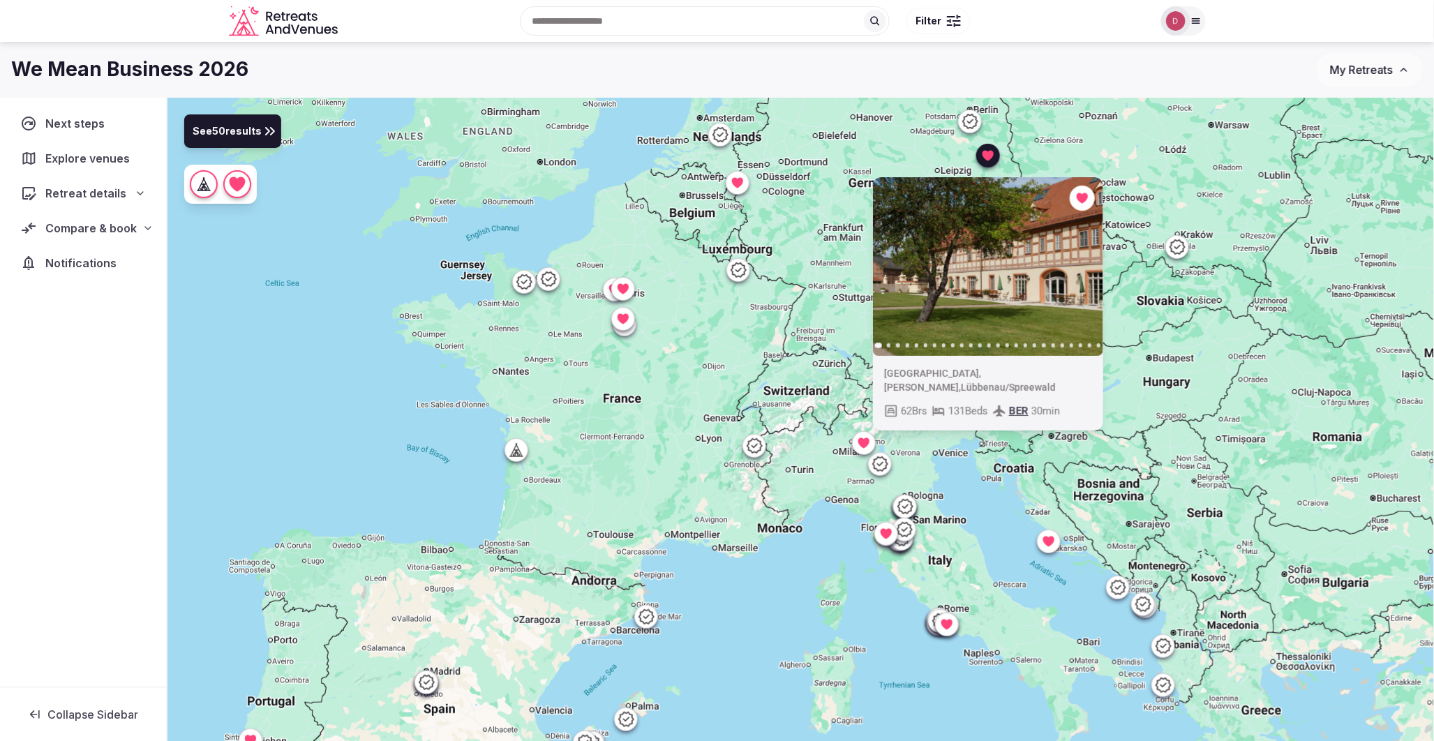
click at [1041, 147] on div "Previous slide Next slide Germany , Brandenburg , Lübbenau/Spreewald 62 Brs 131…" at bounding box center [801, 443] width 1267 height 691
click at [738, 329] on div "Previous slide Next slide Germany , Brandenburg , Lübbenau/Spreewald 62 Brs 131…" at bounding box center [801, 443] width 1267 height 691
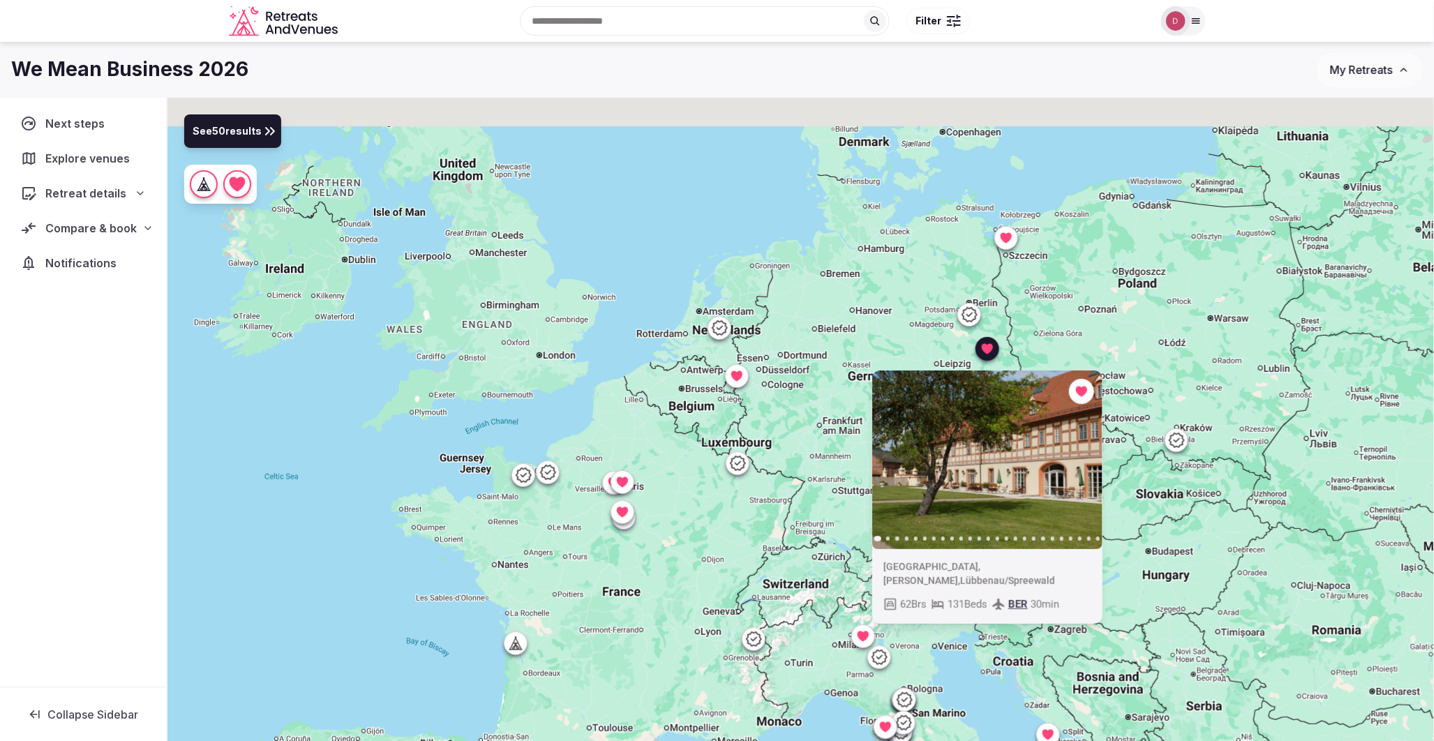
drag, startPoint x: 817, startPoint y: 224, endPoint x: 814, endPoint y: 434, distance: 210.1
click at [814, 434] on div "Previous slide Next slide Germany , Brandenburg , Lübbenau/Spreewald 62 Brs 131…" at bounding box center [801, 443] width 1267 height 691
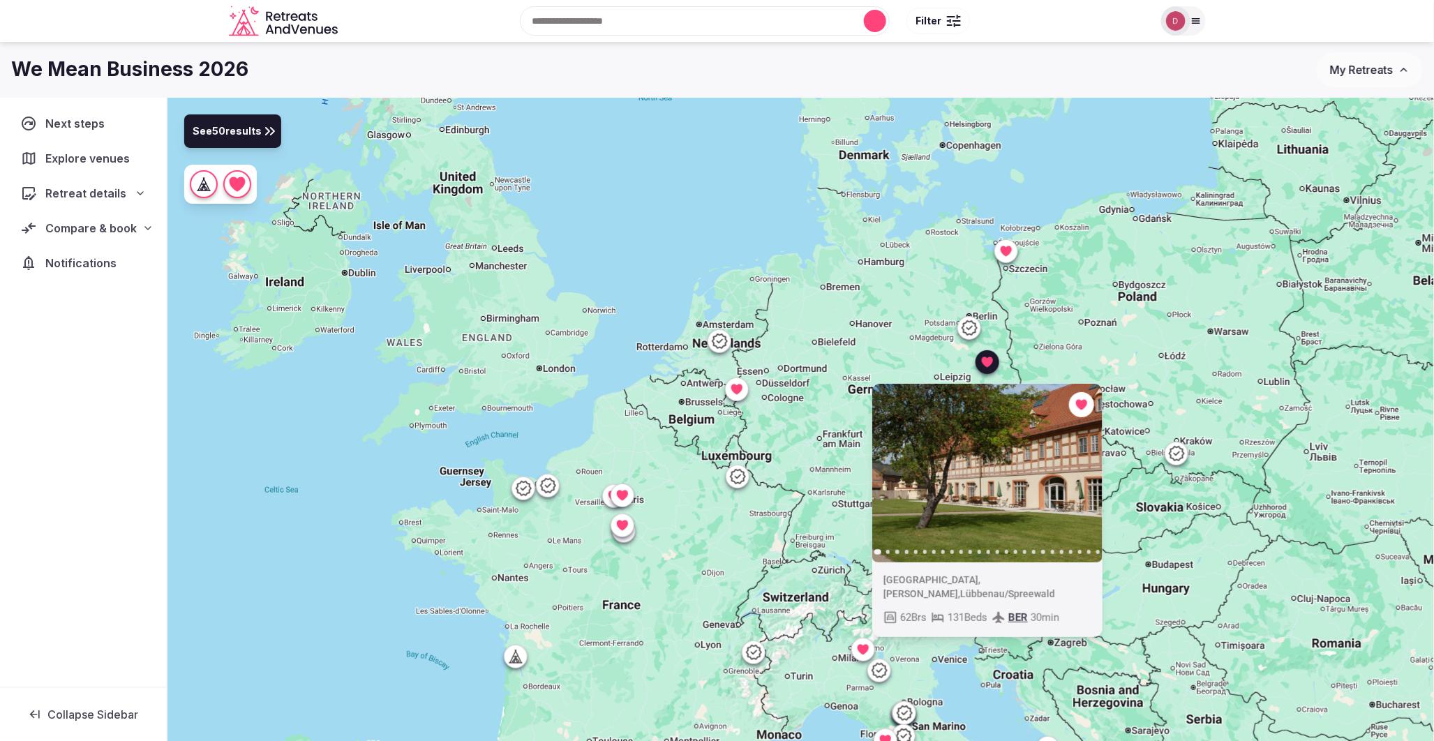
click at [987, 364] on icon at bounding box center [986, 362] width 11 height 10
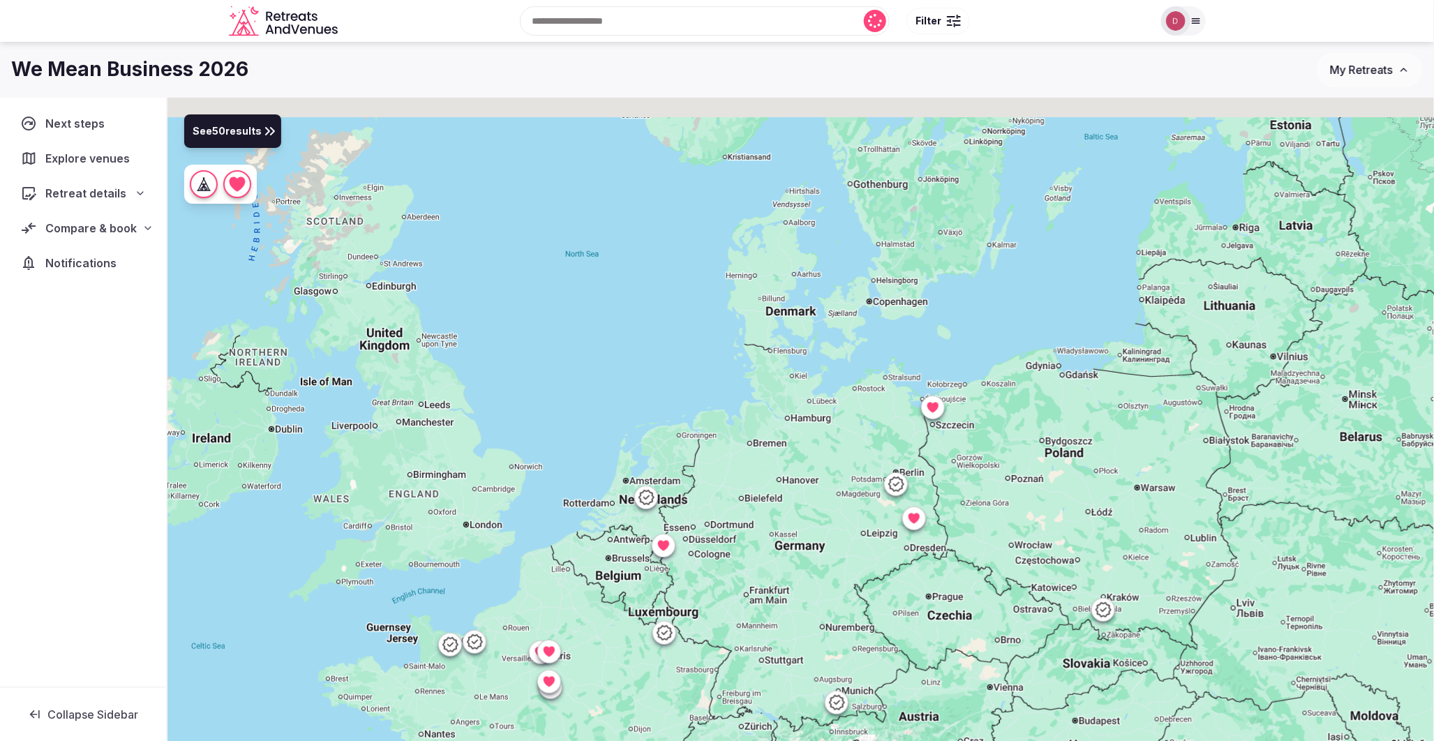
drag, startPoint x: 863, startPoint y: 283, endPoint x: 801, endPoint y: 430, distance: 159.2
click at [801, 430] on div at bounding box center [801, 443] width 1267 height 691
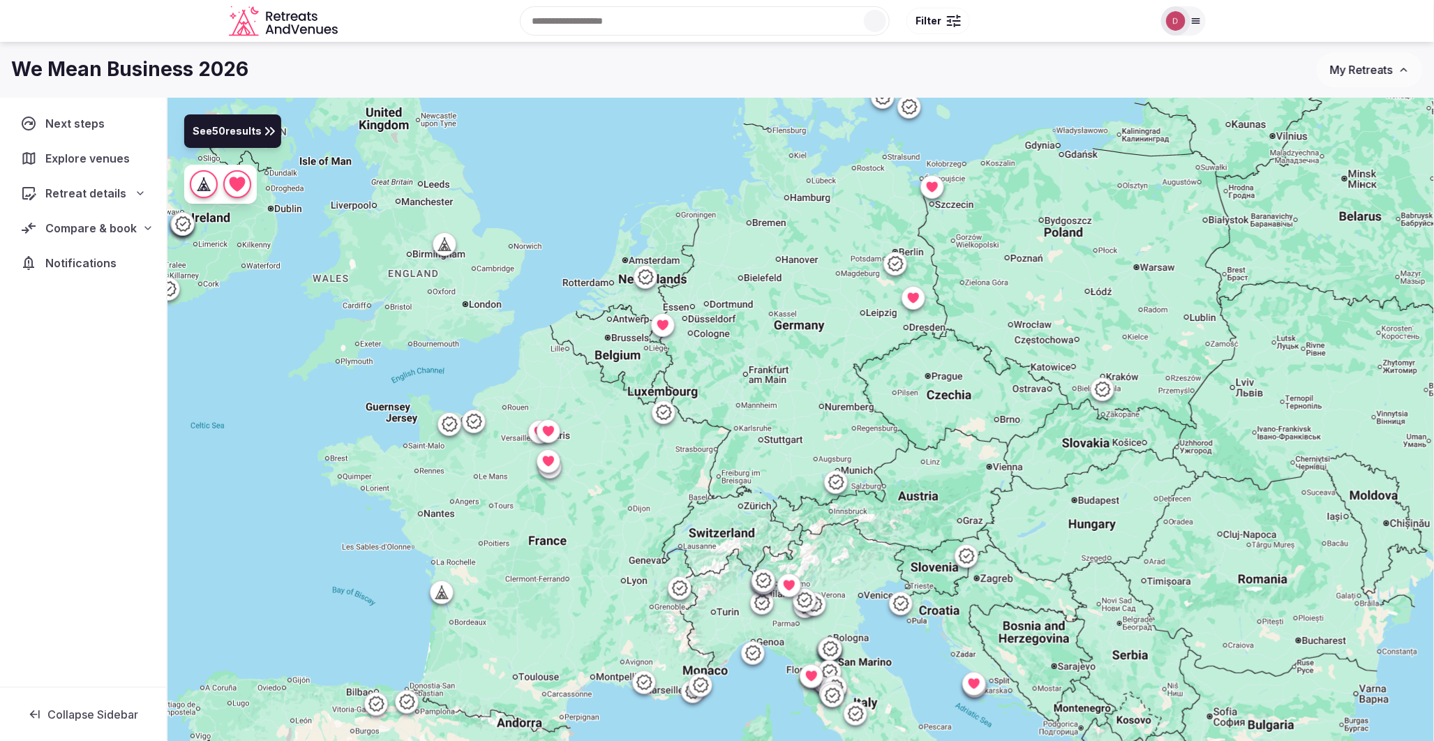
drag, startPoint x: 807, startPoint y: 445, endPoint x: 807, endPoint y: 221, distance: 224.0
click at [807, 221] on div at bounding box center [801, 443] width 1267 height 691
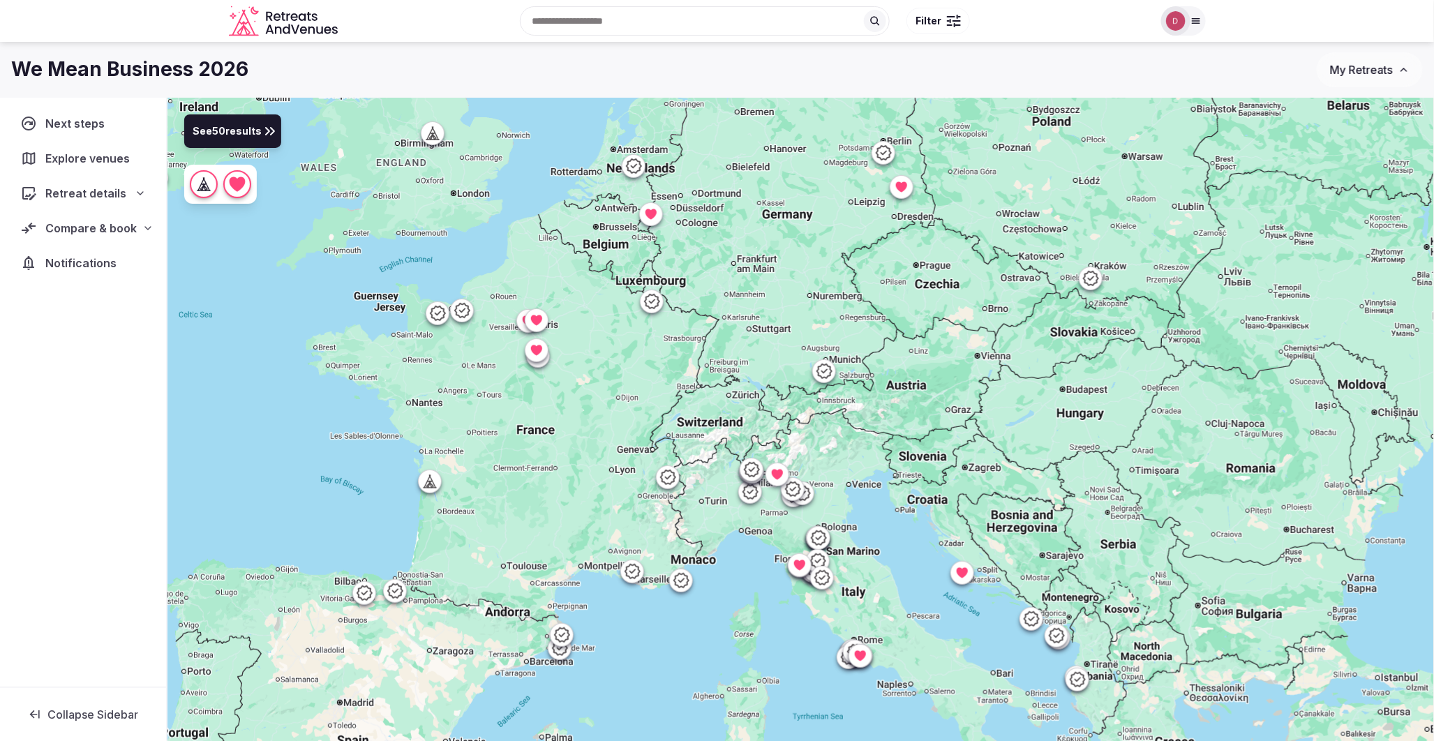
drag, startPoint x: 589, startPoint y: 487, endPoint x: 576, endPoint y: 347, distance: 140.9
click at [576, 347] on div at bounding box center [801, 443] width 1267 height 691
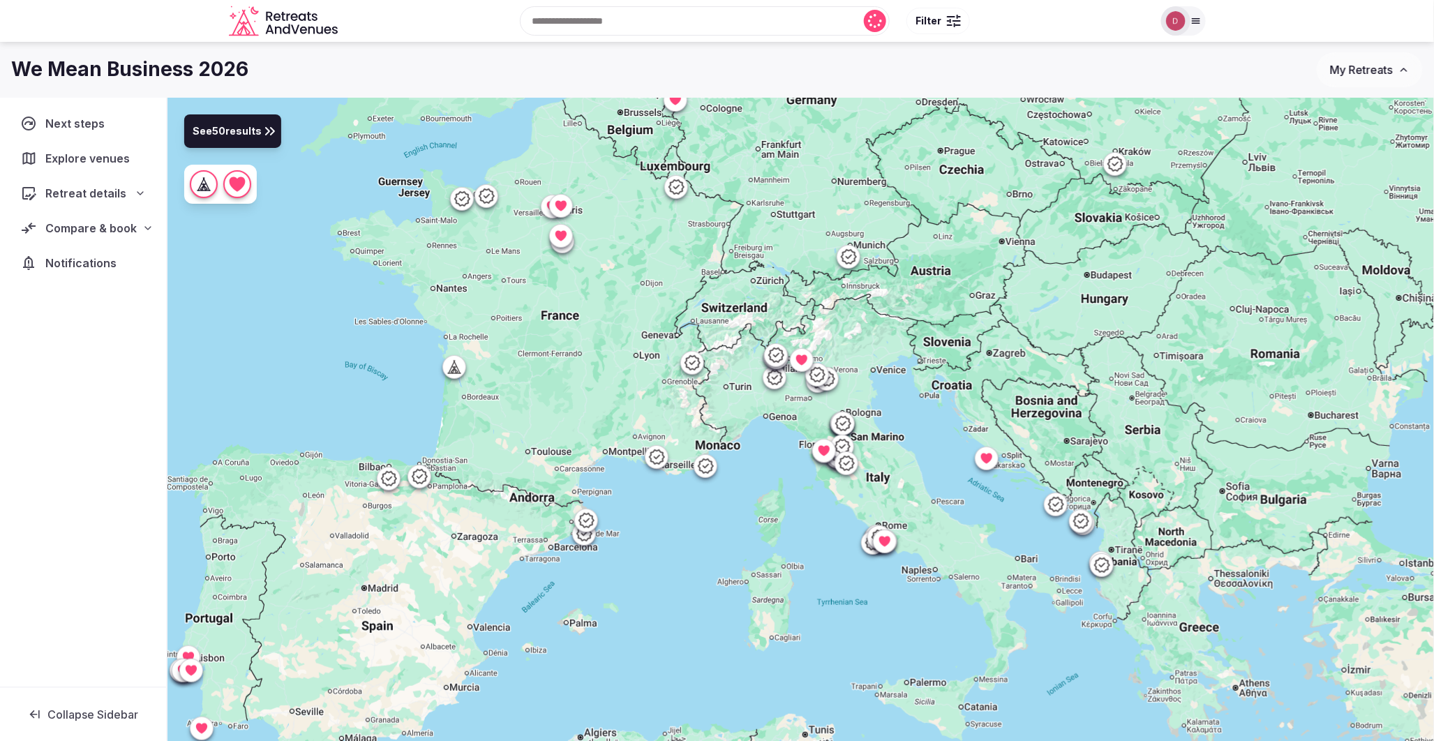
drag, startPoint x: 452, startPoint y: 561, endPoint x: 478, endPoint y: 473, distance: 91.7
click at [478, 473] on div at bounding box center [801, 443] width 1267 height 691
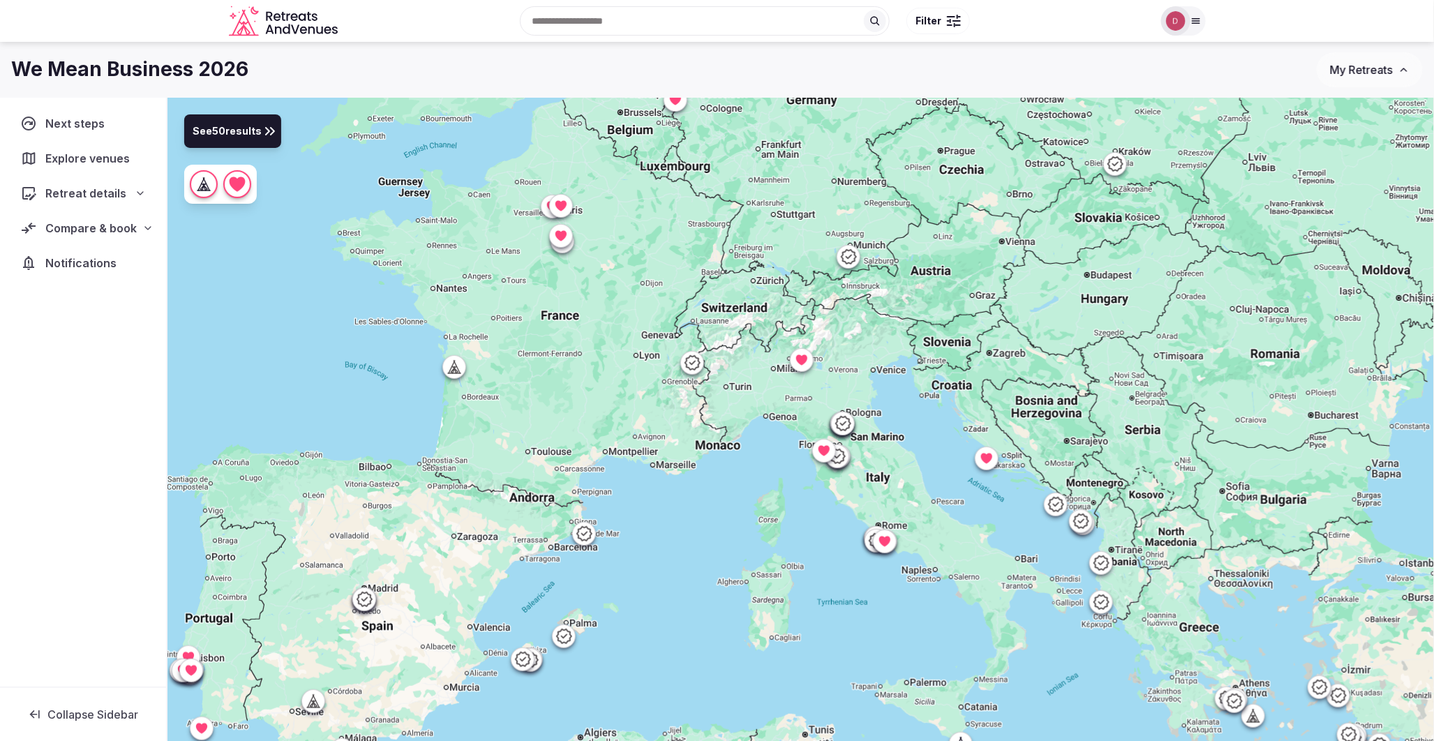
click at [818, 455] on icon at bounding box center [824, 451] width 14 height 14
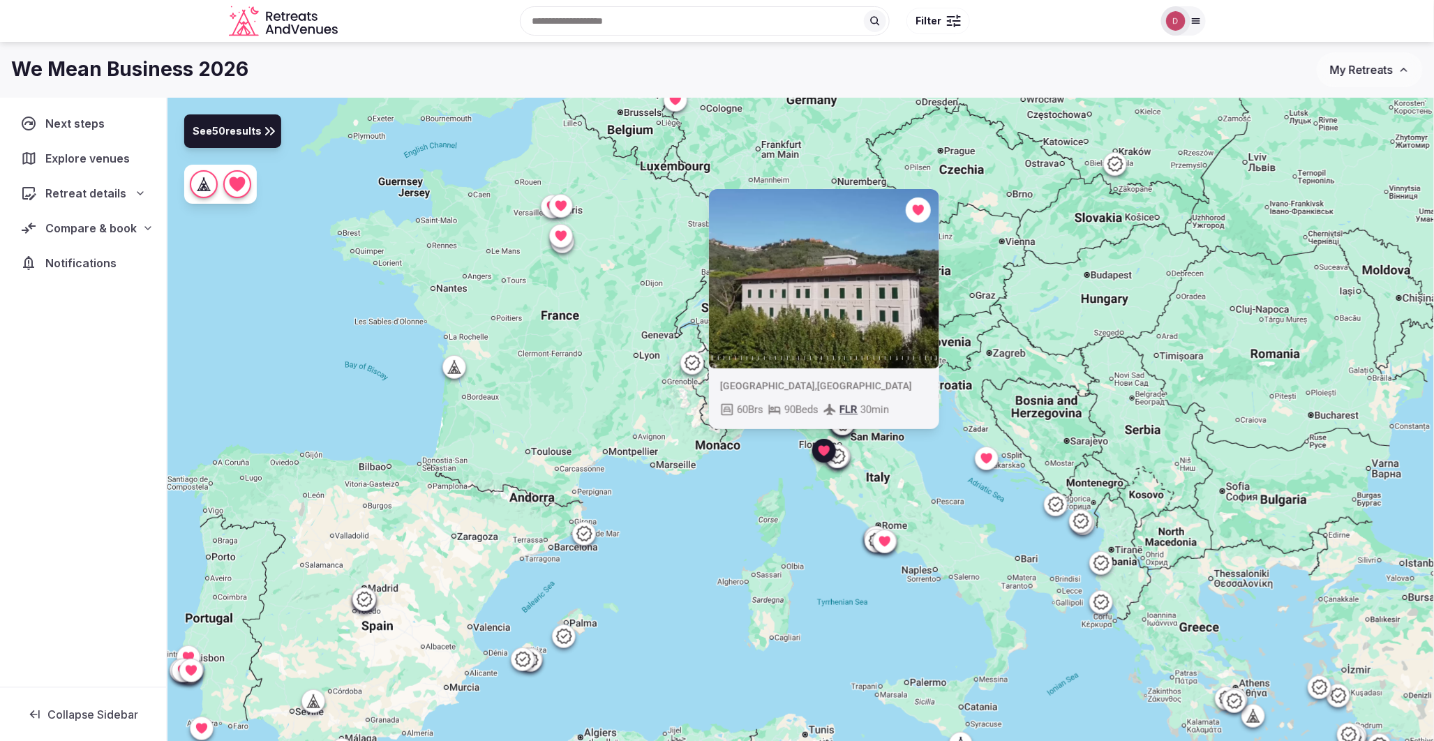
click at [960, 253] on div "Previous slide Next slide Italy , Montecatini Terme 60 Brs 90 Beds FLR 30 min" at bounding box center [801, 443] width 1267 height 691
click at [821, 450] on icon at bounding box center [824, 451] width 11 height 10
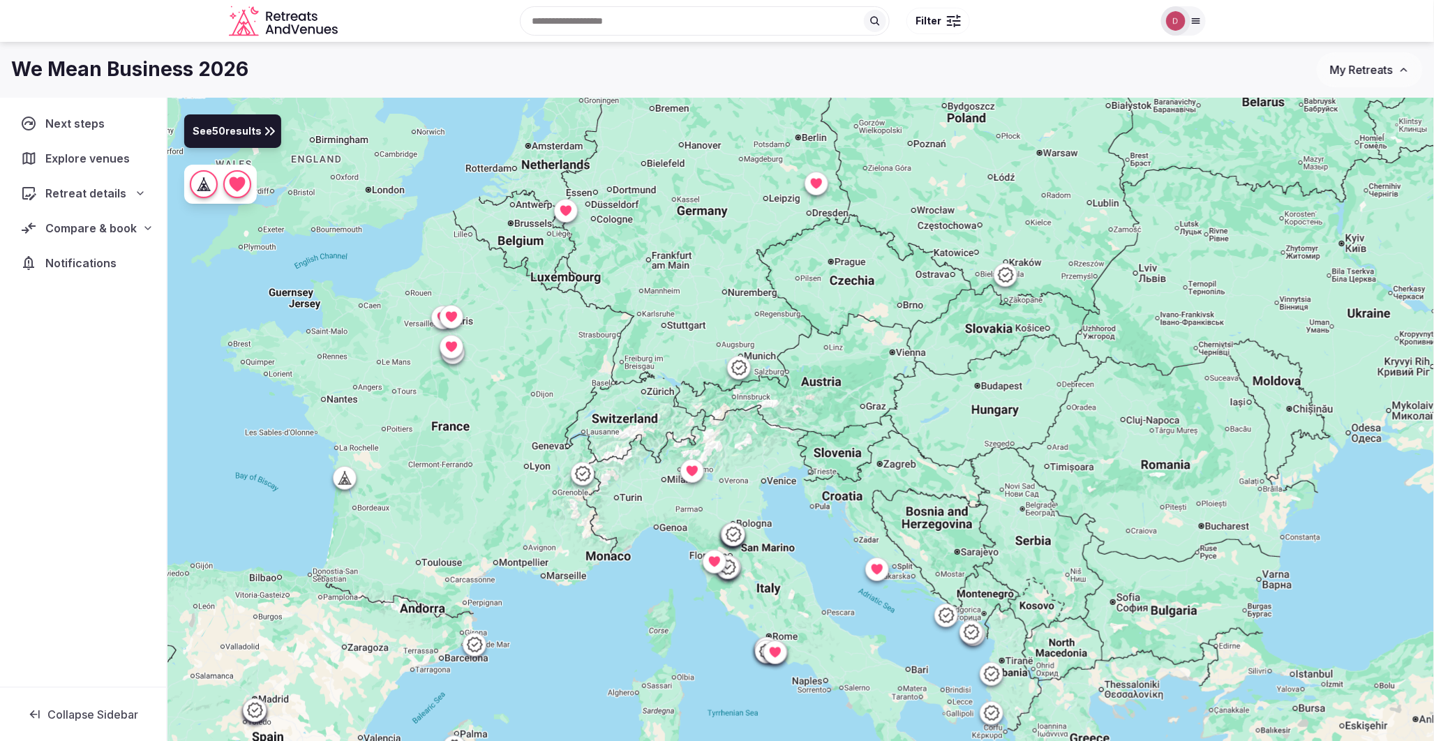
drag, startPoint x: 914, startPoint y: 396, endPoint x: 803, endPoint y: 507, distance: 156.9
click at [803, 507] on div at bounding box center [801, 443] width 1267 height 691
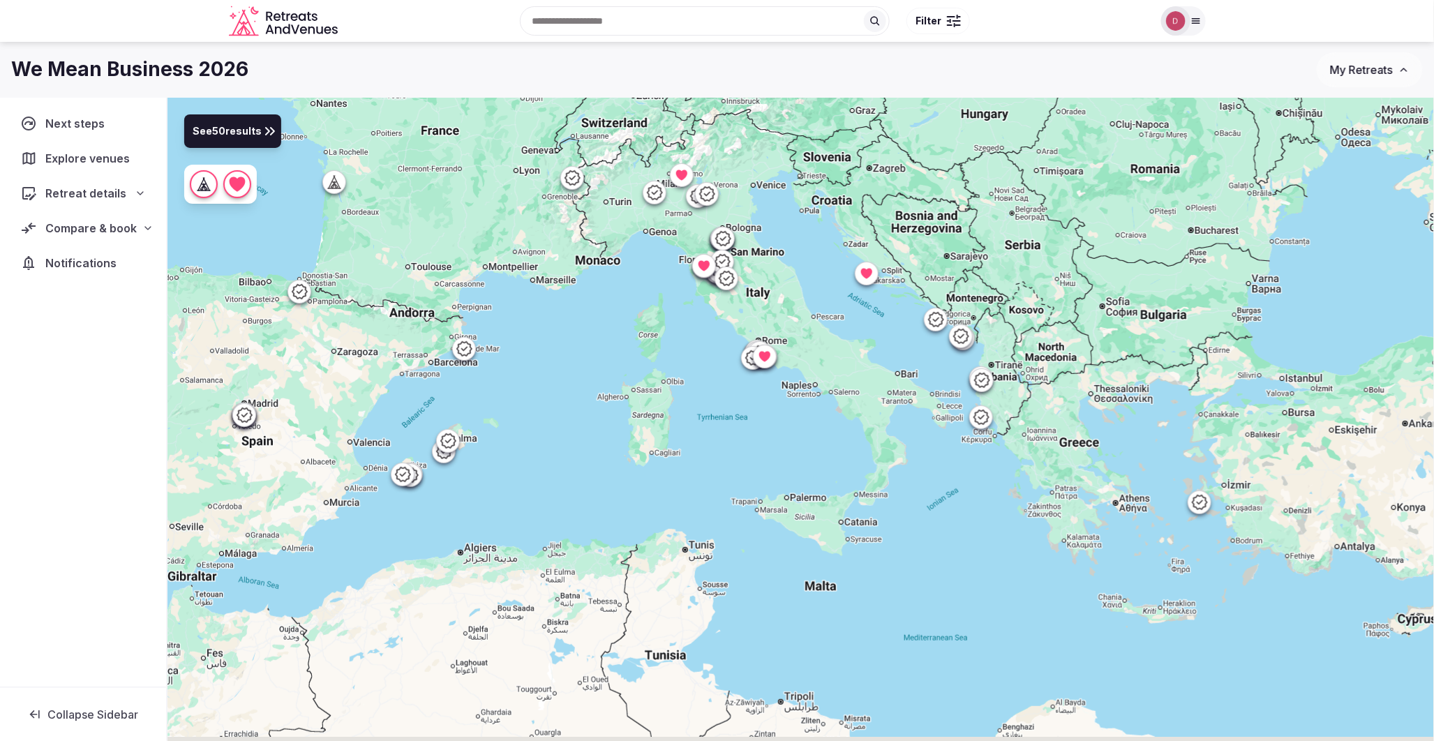
drag, startPoint x: 815, startPoint y: 581, endPoint x: 805, endPoint y: 281, distance: 300.3
click at [805, 281] on div at bounding box center [801, 443] width 1267 height 691
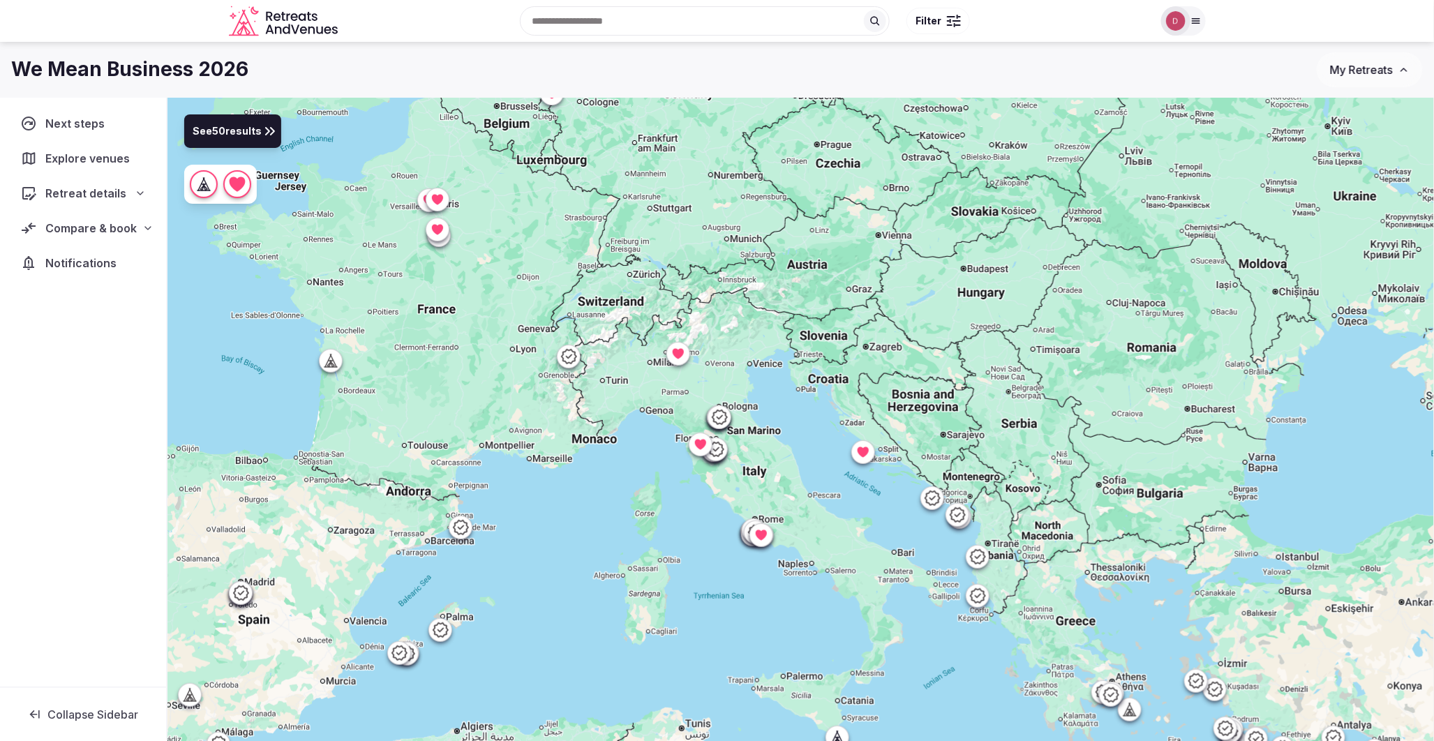
drag, startPoint x: 845, startPoint y: 396, endPoint x: 838, endPoint y: 583, distance: 187.9
click at [838, 583] on div at bounding box center [801, 443] width 1267 height 691
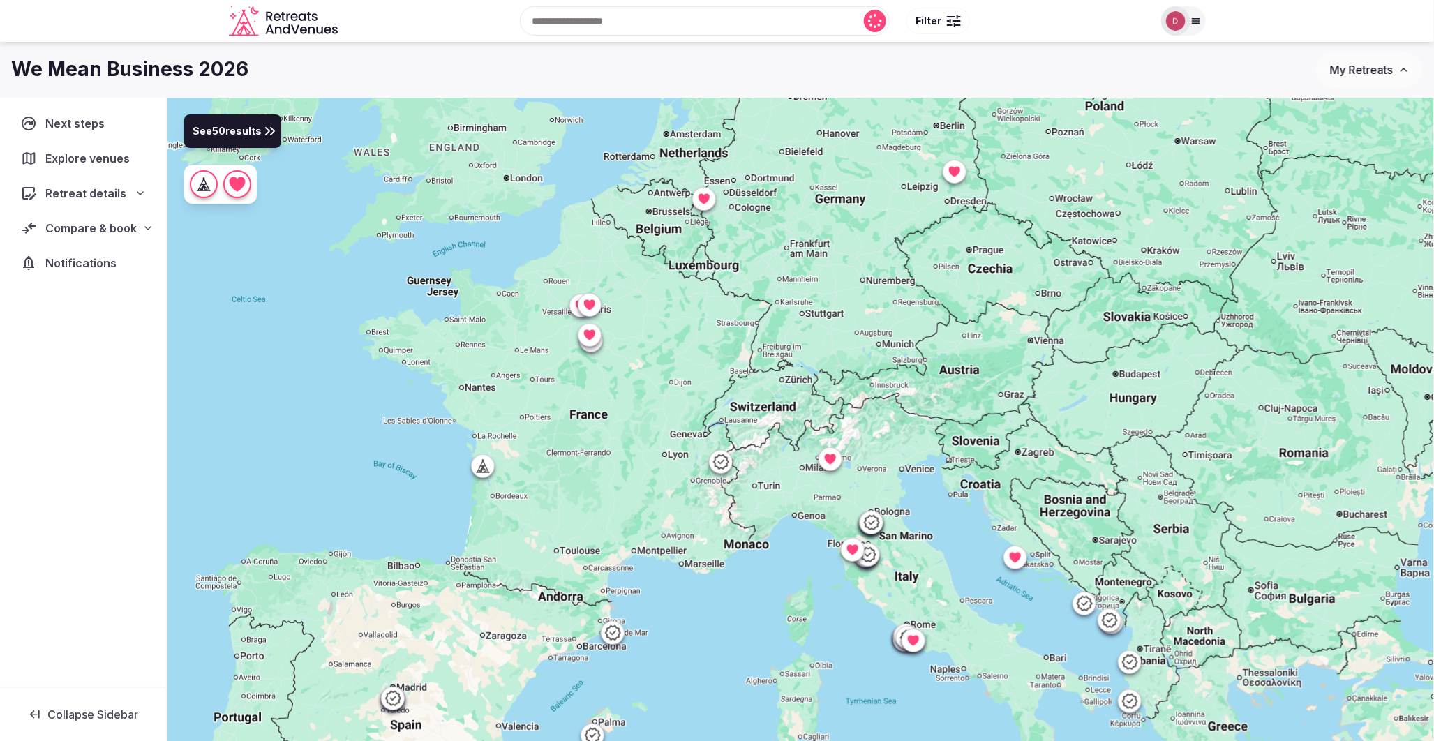
drag, startPoint x: 508, startPoint y: 364, endPoint x: 659, endPoint y: 471, distance: 184.7
click at [659, 471] on div at bounding box center [801, 443] width 1267 height 691
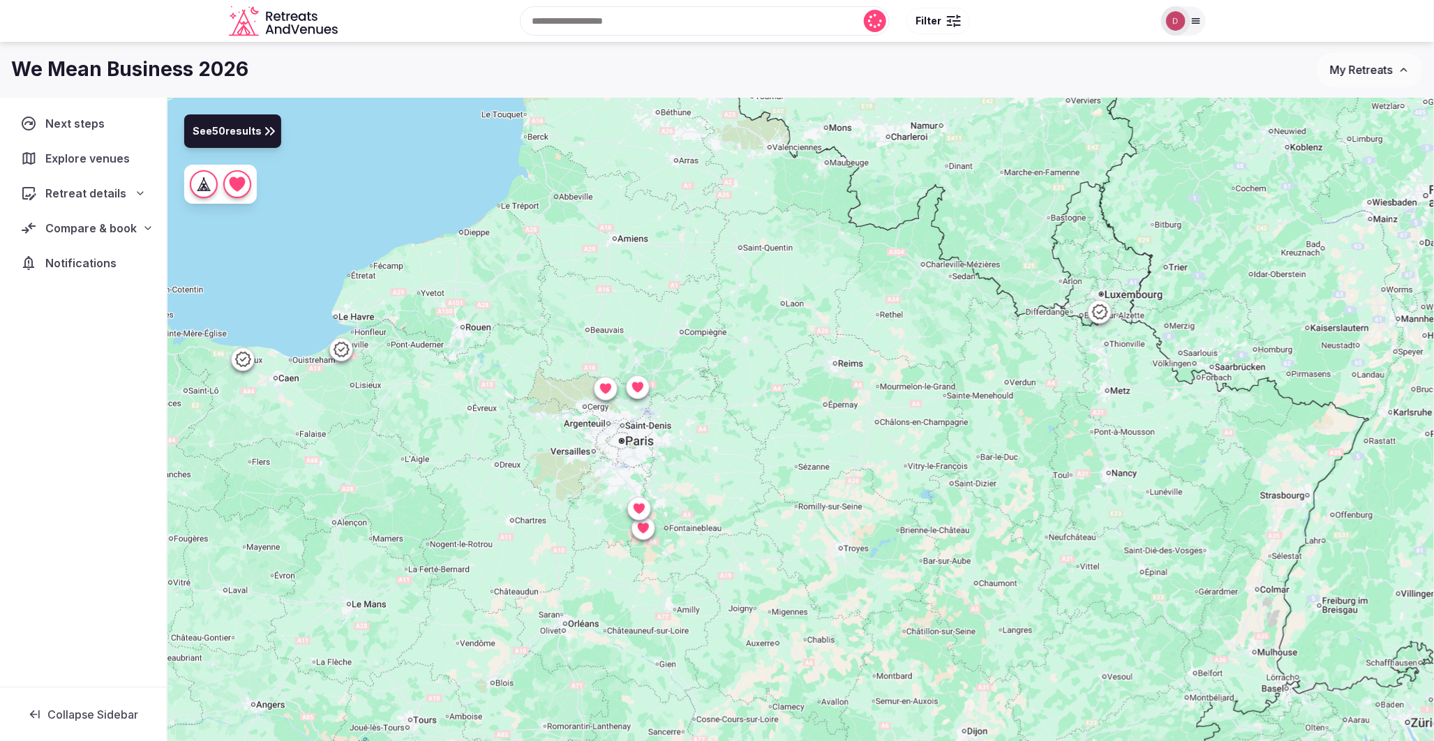
drag, startPoint x: 754, startPoint y: 265, endPoint x: 709, endPoint y: 477, distance: 216.1
click at [709, 477] on div at bounding box center [801, 443] width 1267 height 691
click at [644, 535] on icon at bounding box center [644, 528] width 14 height 14
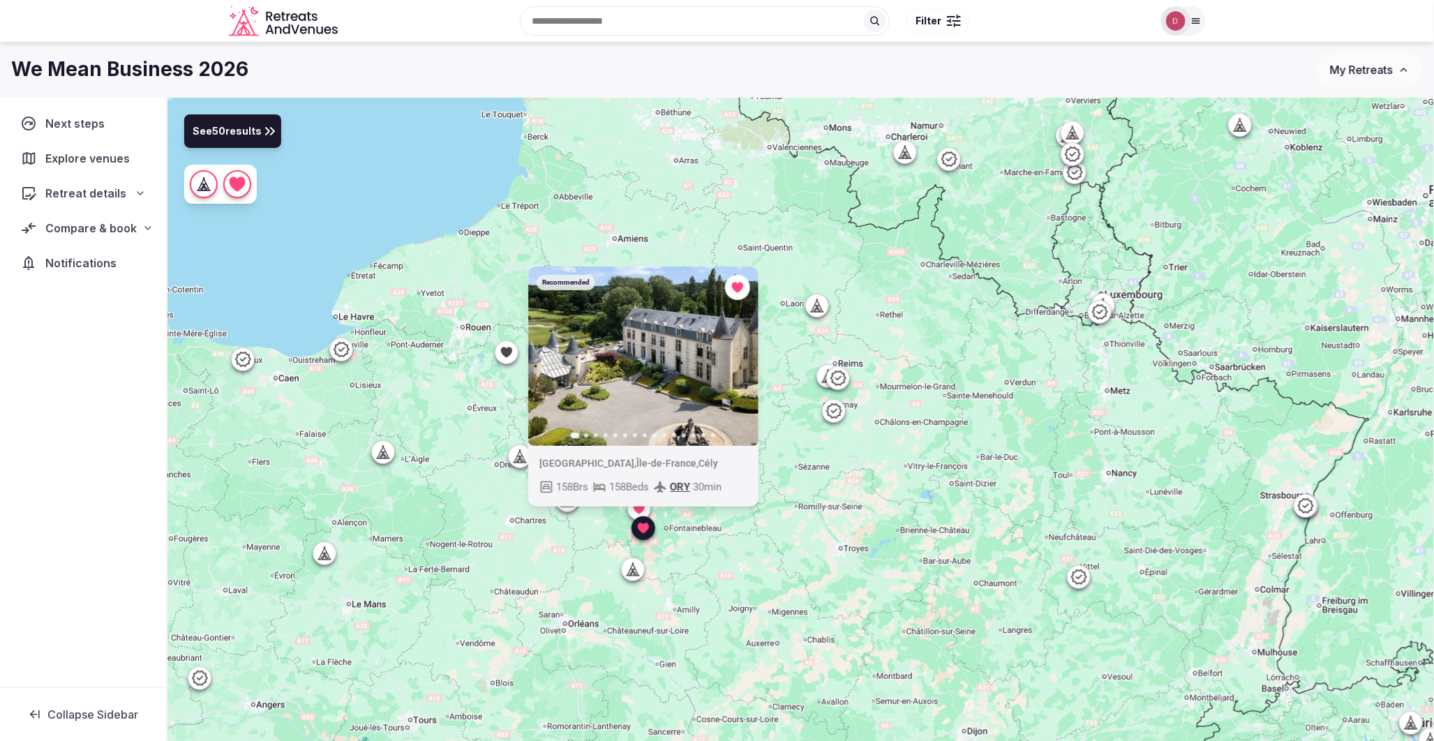
click at [637, 505] on div "France , Île-de-France , Cély 158 Brs 158 Beds ORY 30 min" at bounding box center [643, 476] width 230 height 61
click at [637, 506] on div "France , Île-de-France , Cély 158 Brs 158 Beds ORY 30 min" at bounding box center [643, 476] width 230 height 61
click at [700, 218] on div "Recommended Previous slide Next slide France , Île-de-France , Cély 158 Brs 158…" at bounding box center [801, 443] width 1267 height 691
click at [642, 532] on icon at bounding box center [643, 528] width 11 height 10
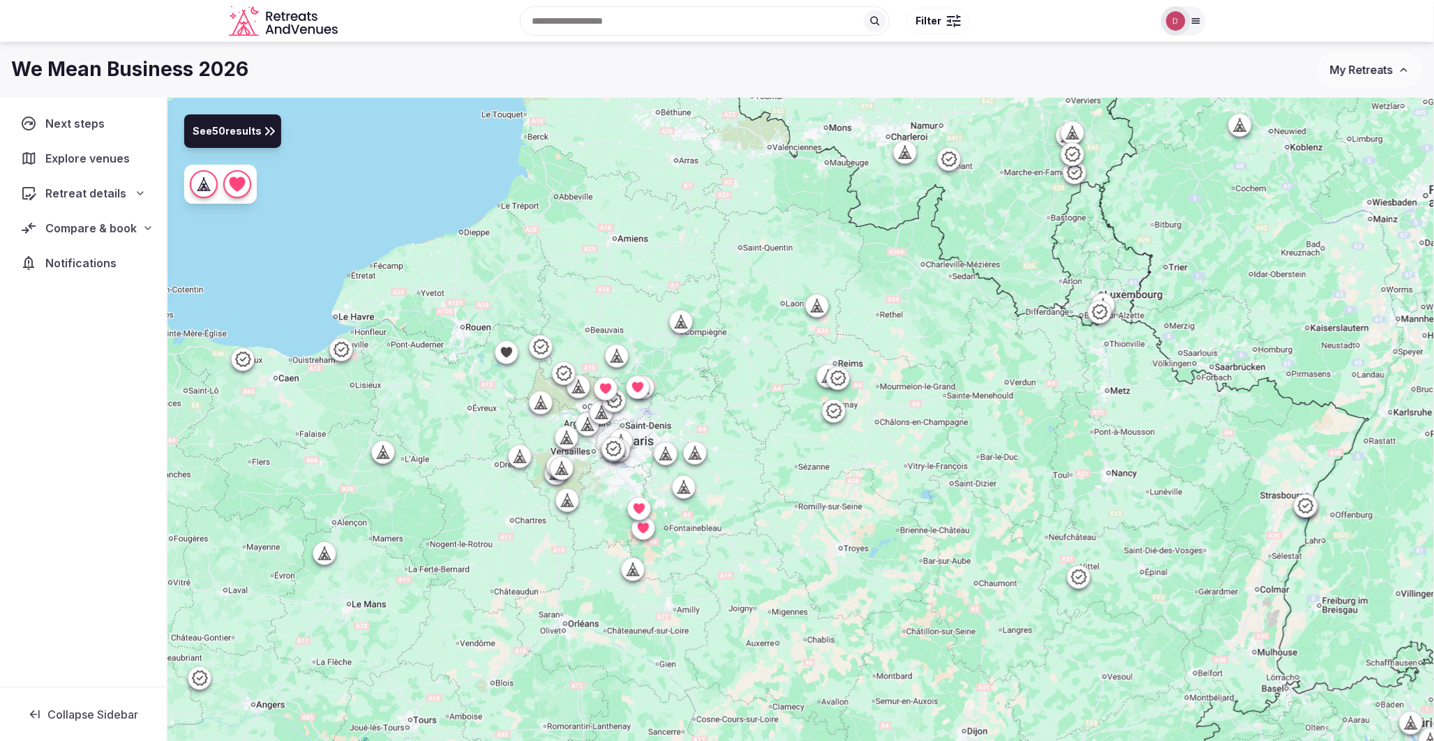
click at [640, 514] on icon at bounding box center [639, 509] width 14 height 14
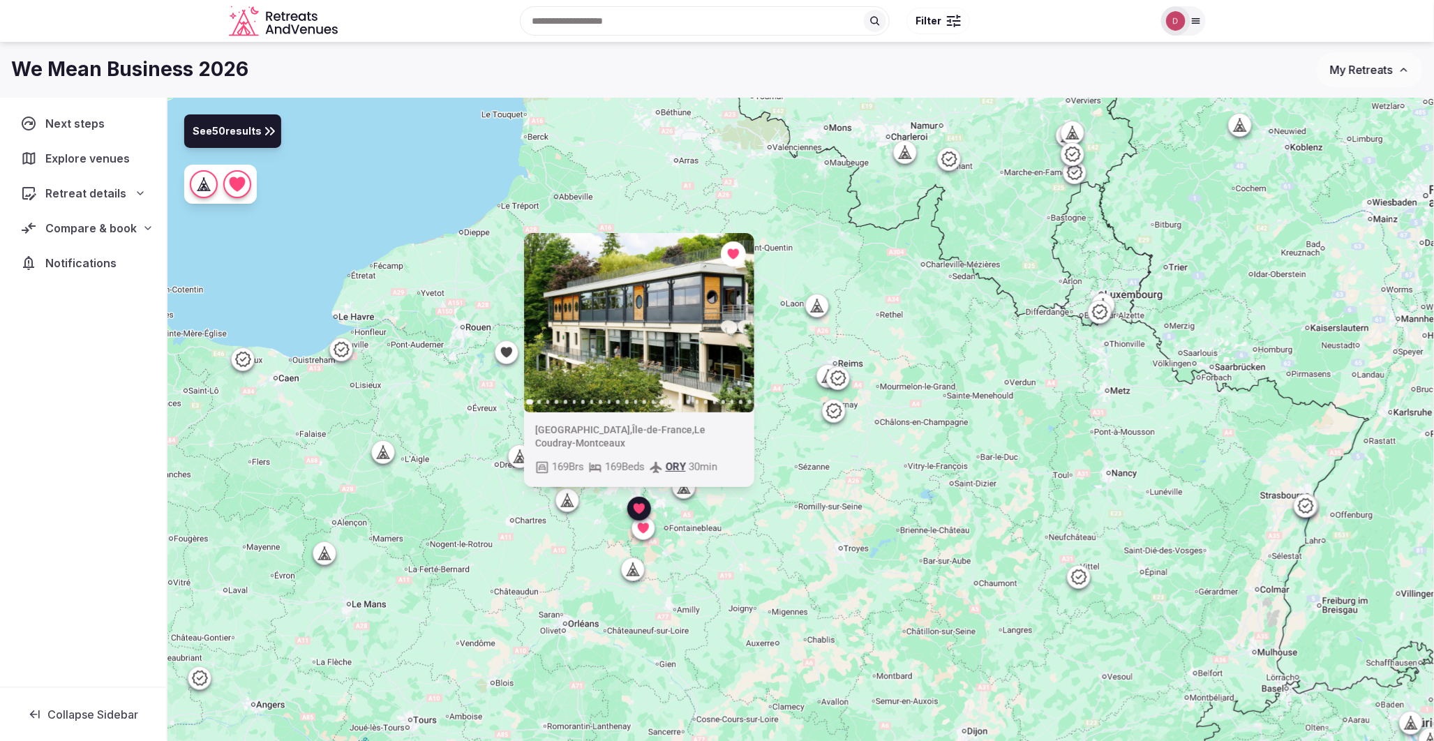
click at [639, 511] on icon at bounding box center [638, 508] width 11 height 10
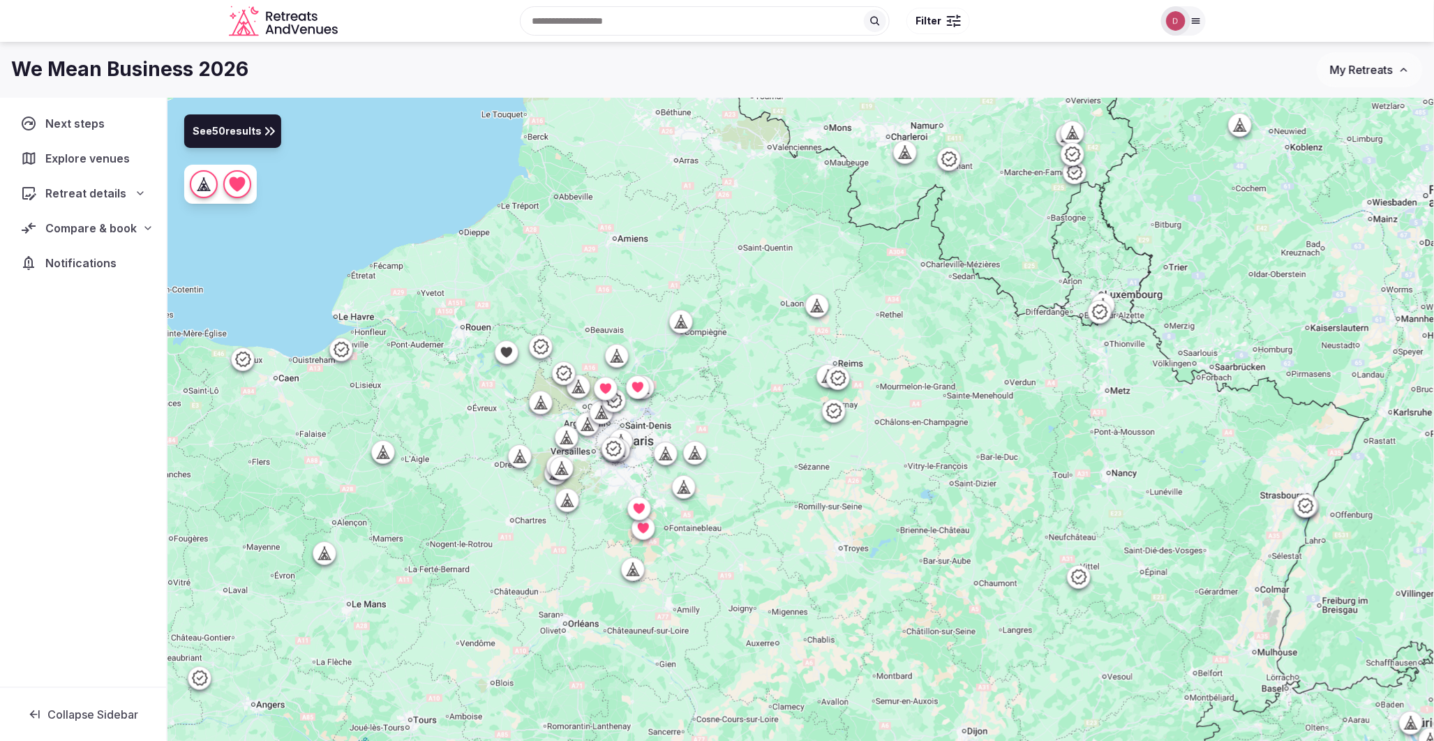
click at [642, 380] on icon at bounding box center [638, 387] width 14 height 14
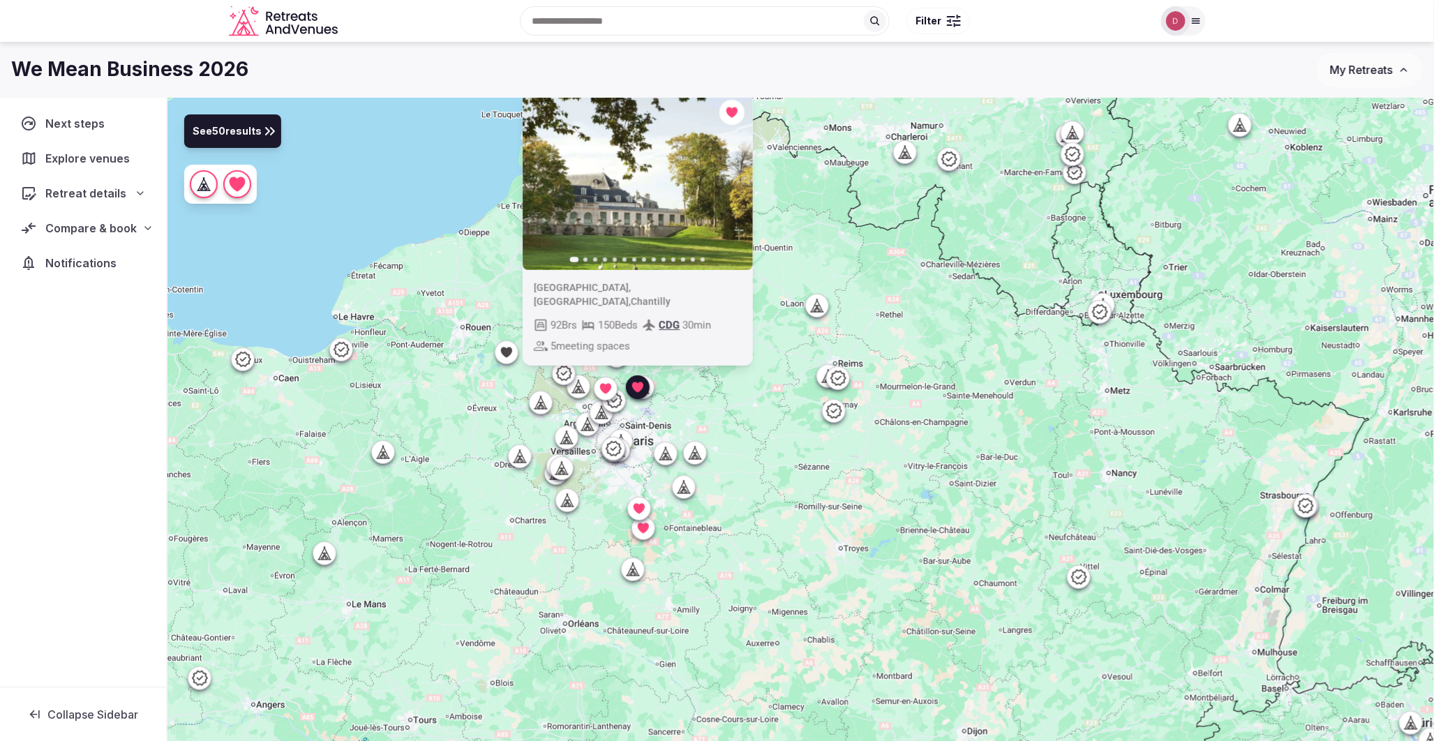
click at [729, 186] on icon "button" at bounding box center [733, 180] width 11 height 11
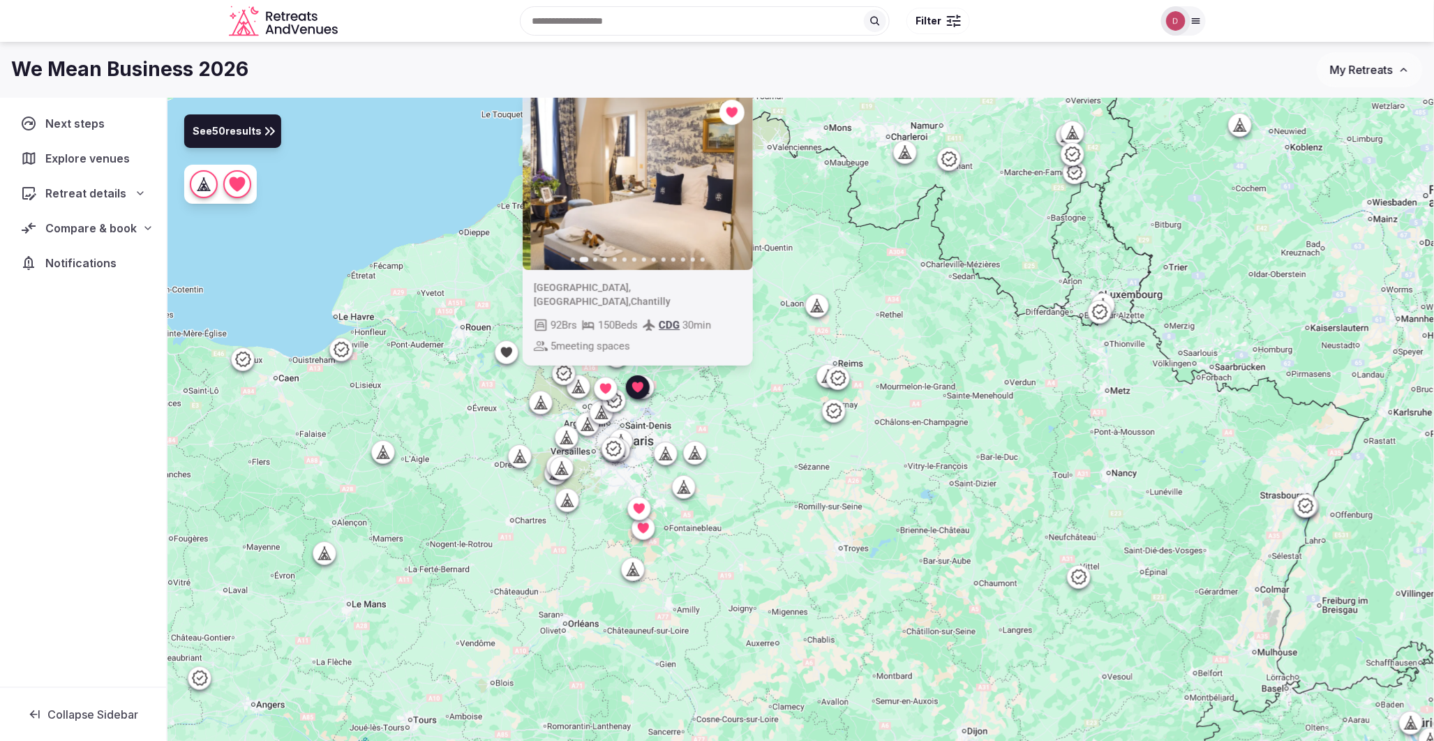
click at [729, 186] on icon "button" at bounding box center [733, 180] width 11 height 11
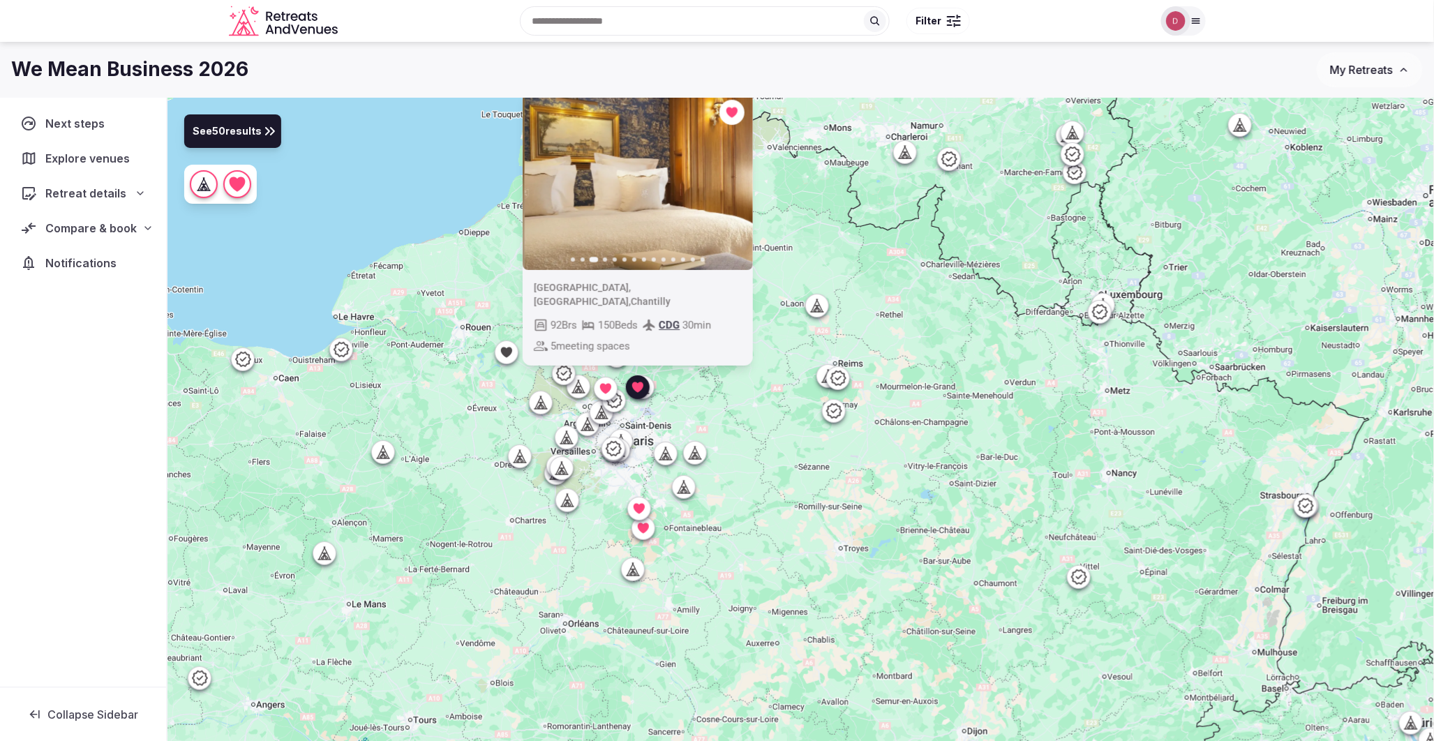
click at [729, 186] on icon "button" at bounding box center [733, 180] width 11 height 11
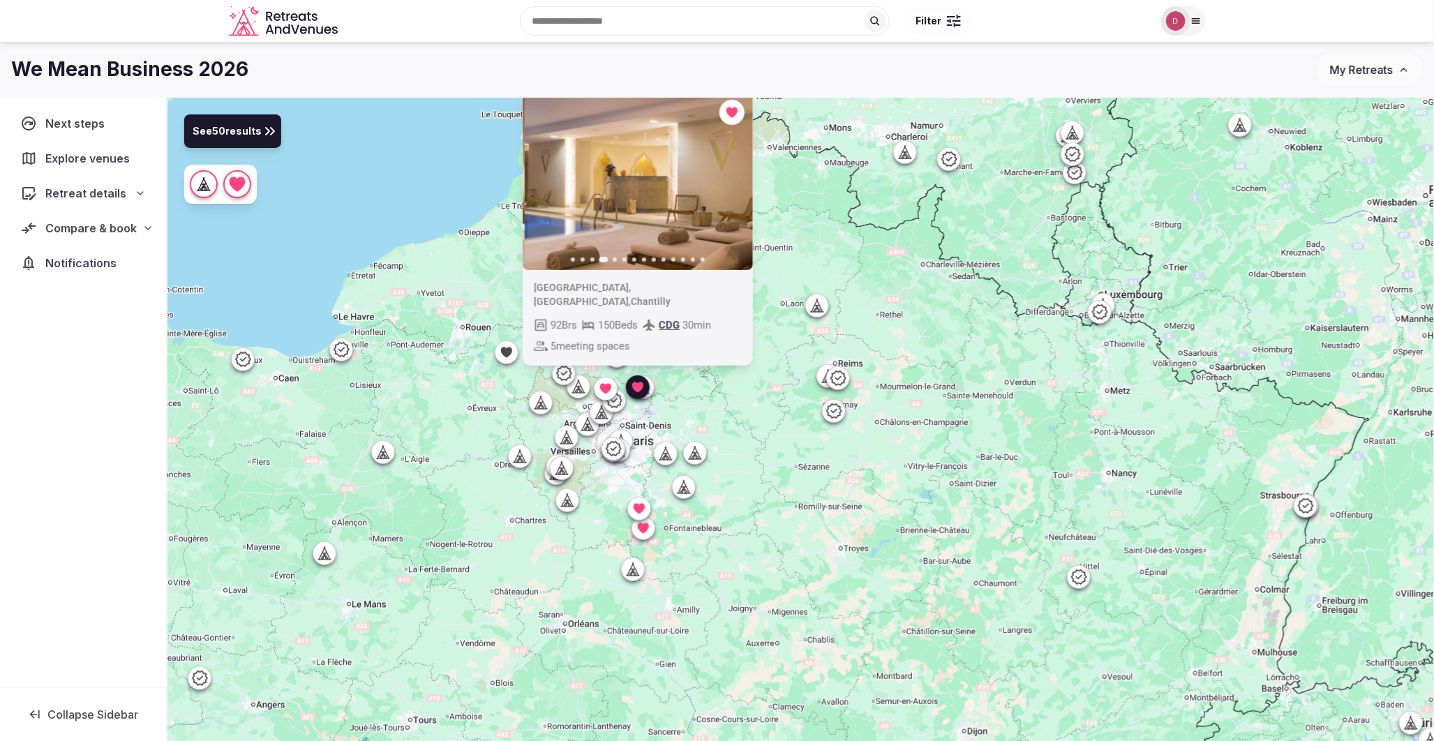
click at [729, 186] on icon "button" at bounding box center [733, 180] width 11 height 11
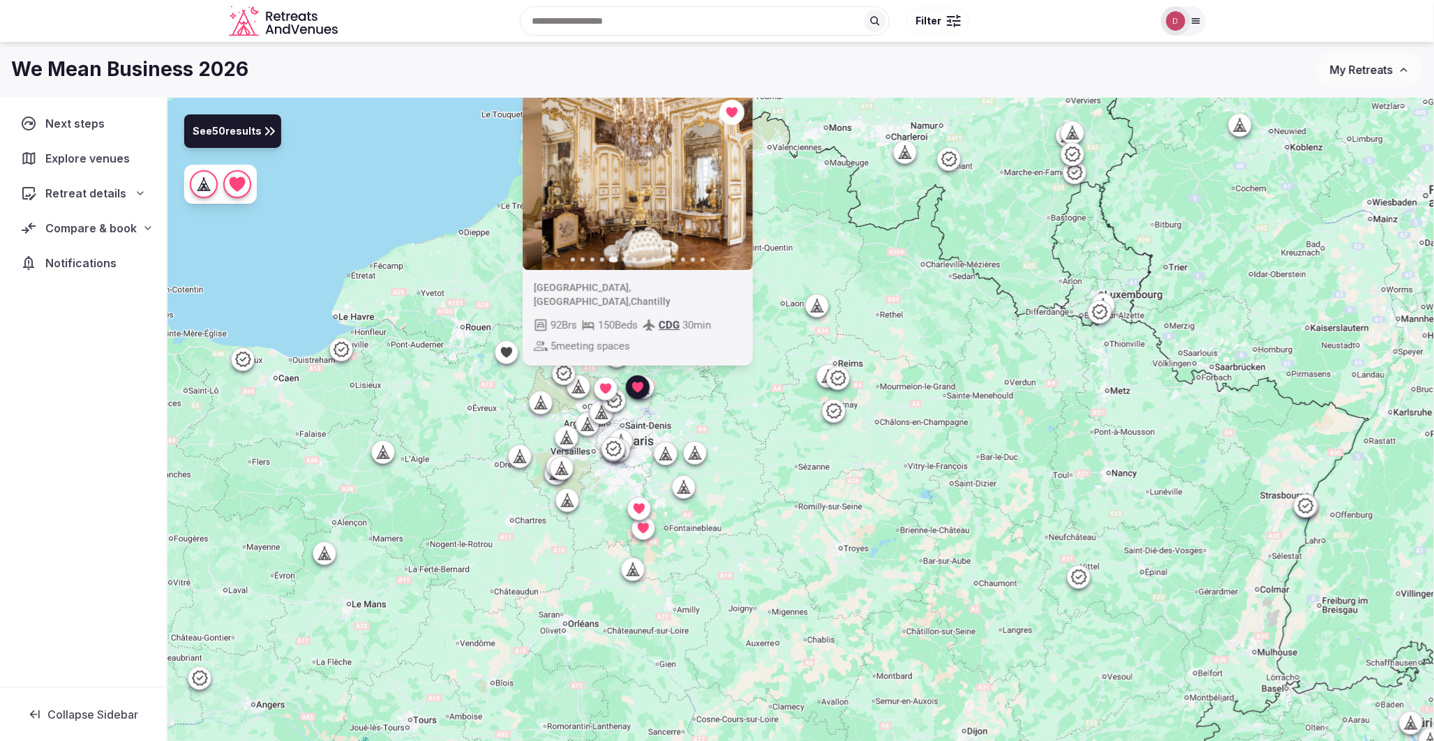
click at [729, 186] on icon "button" at bounding box center [733, 180] width 11 height 11
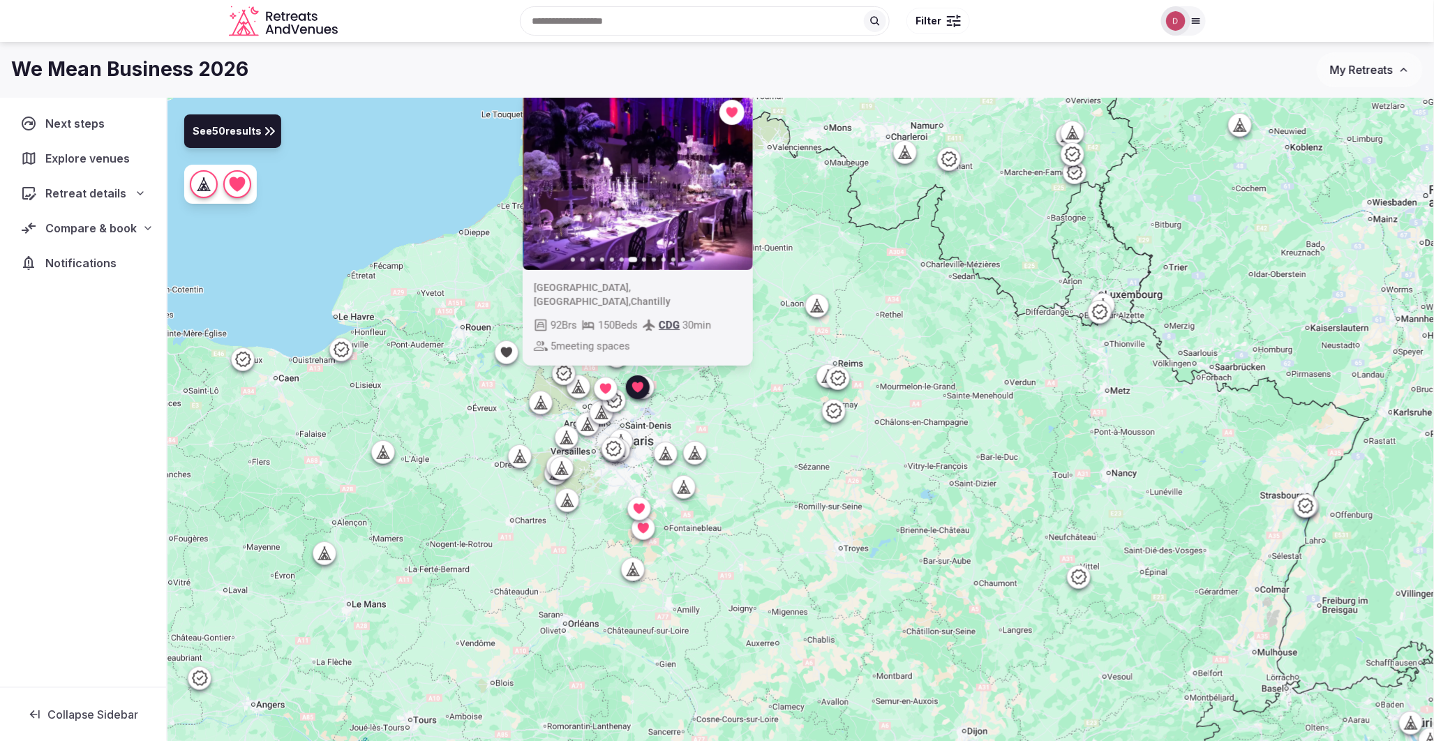
click at [801, 249] on div "Previous slide Next slide France , Hauts-de-France , Chantilly 92 Brs 150 Beds …" at bounding box center [801, 443] width 1267 height 691
click at [637, 392] on icon at bounding box center [637, 387] width 11 height 10
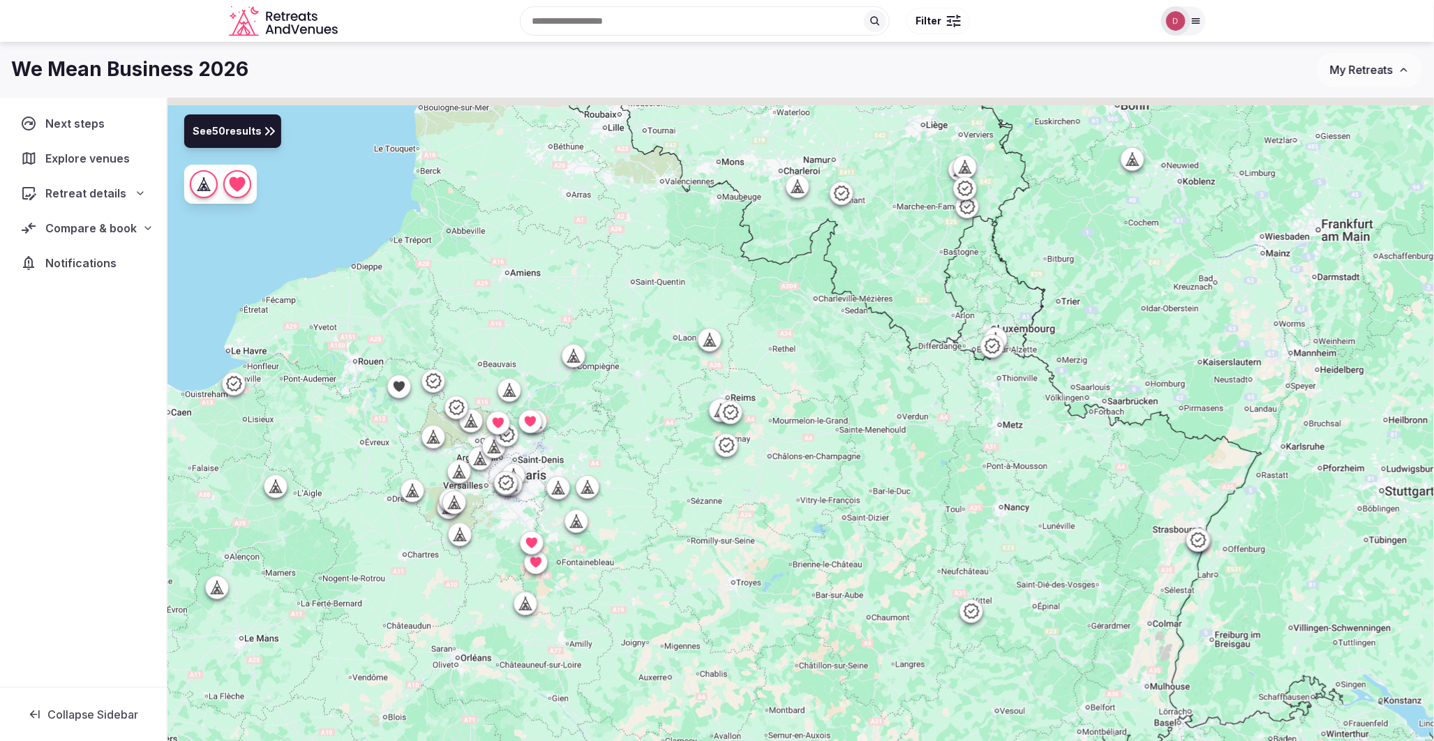
drag, startPoint x: 1159, startPoint y: 283, endPoint x: 1050, endPoint y: 318, distance: 115.0
click at [1050, 318] on div at bounding box center [801, 443] width 1267 height 691
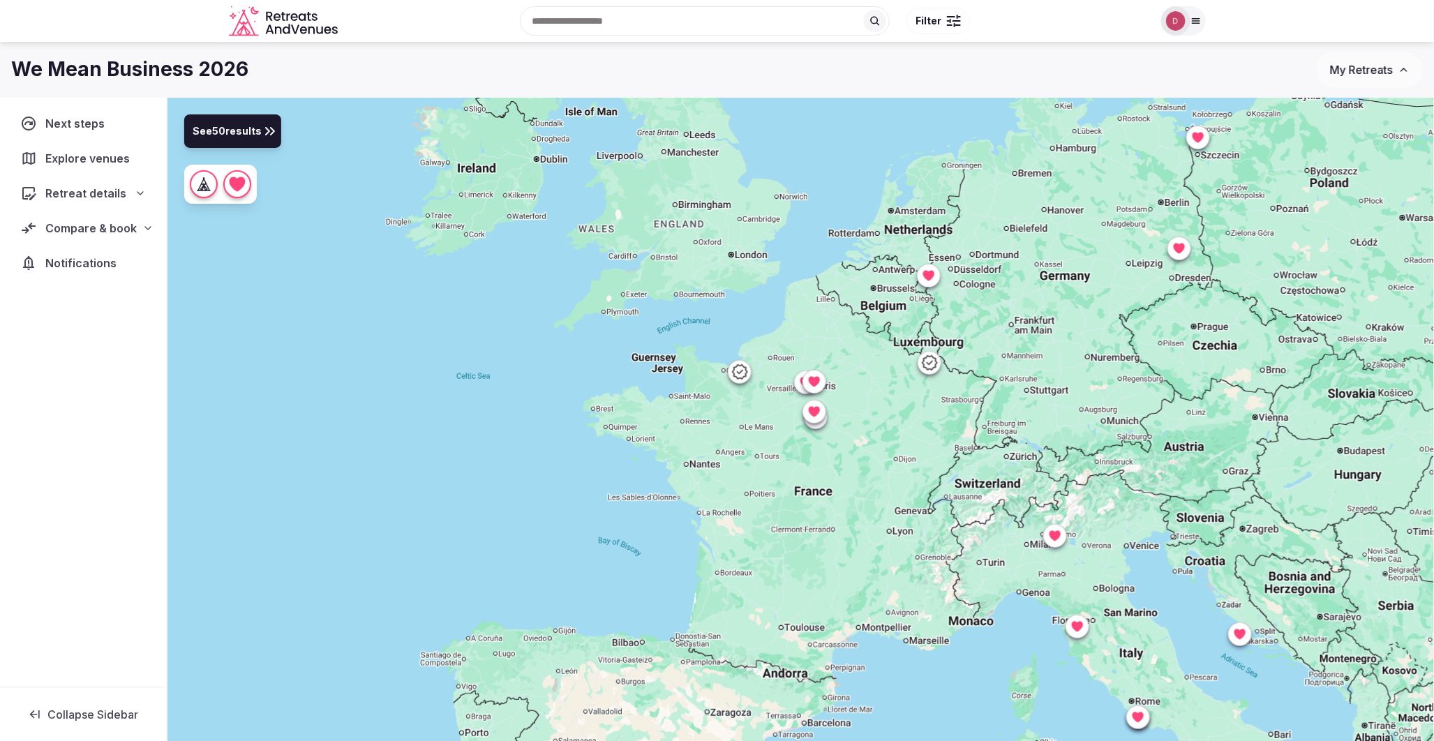
click at [932, 278] on div at bounding box center [801, 443] width 1267 height 691
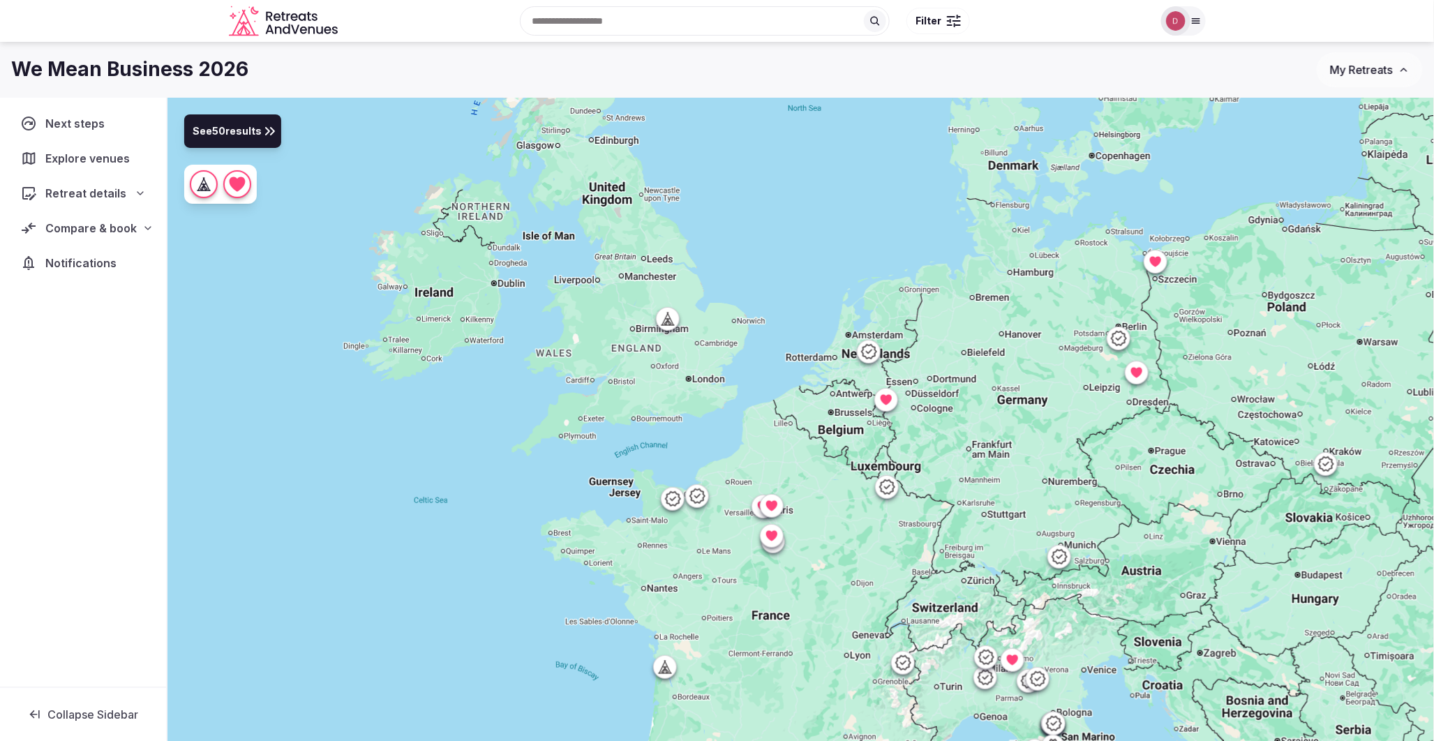
drag, startPoint x: 1085, startPoint y: 342, endPoint x: 1048, endPoint y: 442, distance: 107.3
click at [1048, 442] on div at bounding box center [801, 443] width 1267 height 691
click at [880, 399] on icon at bounding box center [886, 400] width 14 height 14
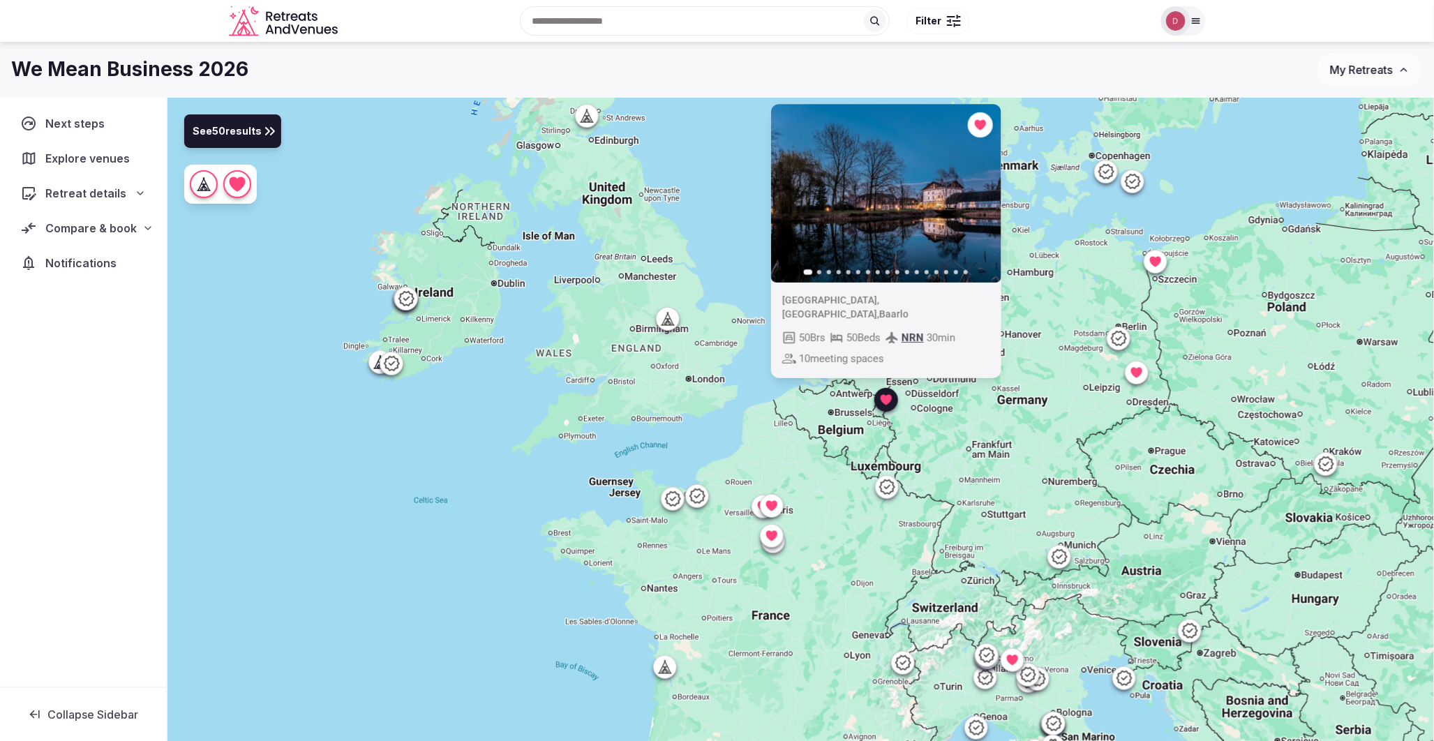
click at [985, 199] on icon "button" at bounding box center [981, 193] width 11 height 11
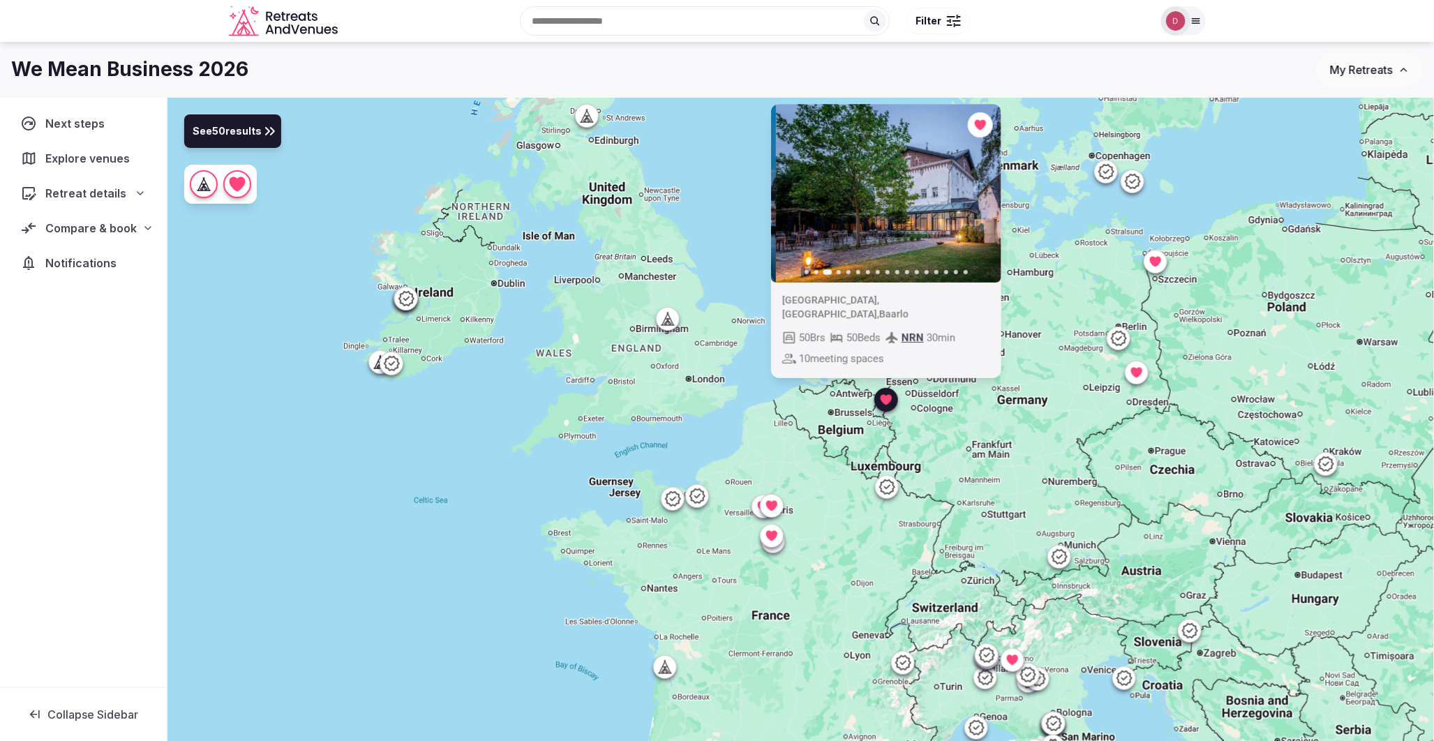
click at [985, 199] on icon "button" at bounding box center [981, 193] width 11 height 11
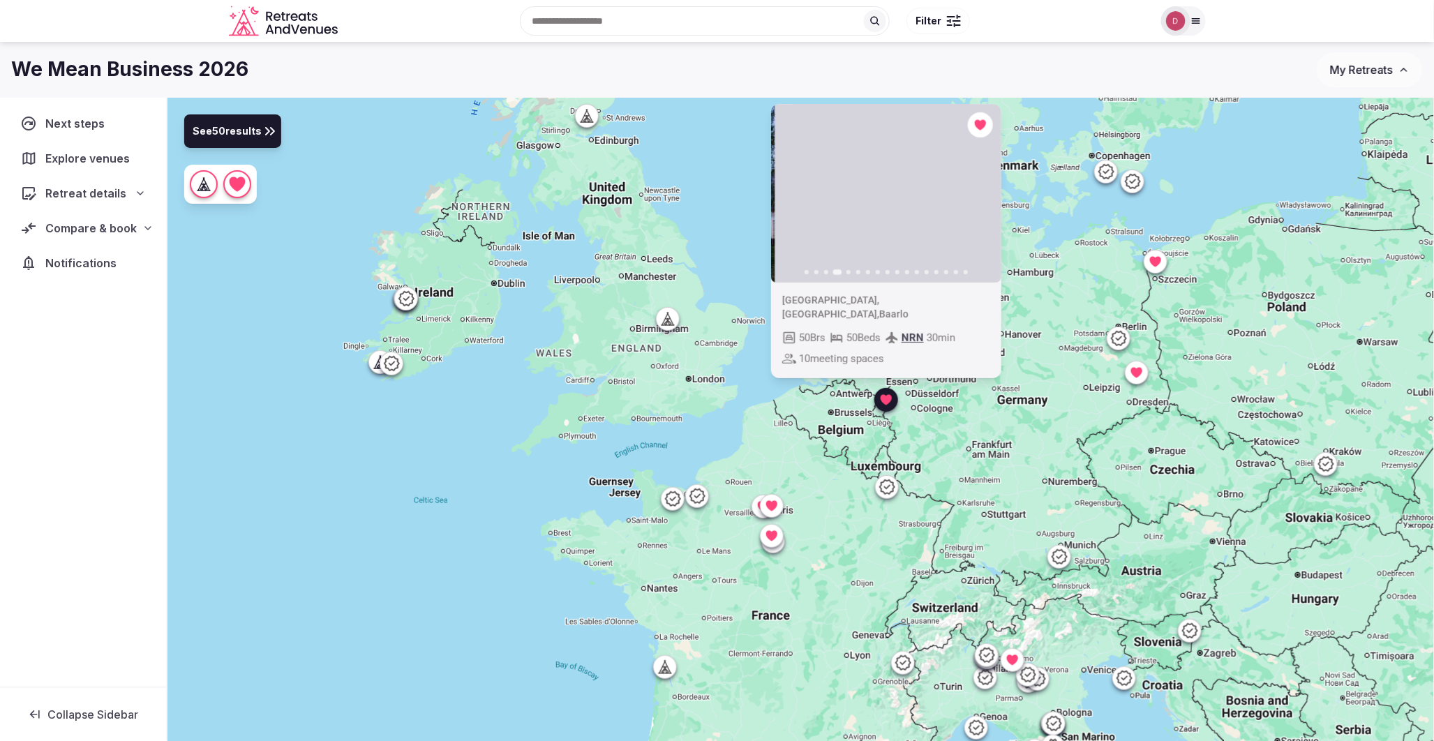
click at [985, 199] on icon "button" at bounding box center [981, 193] width 11 height 11
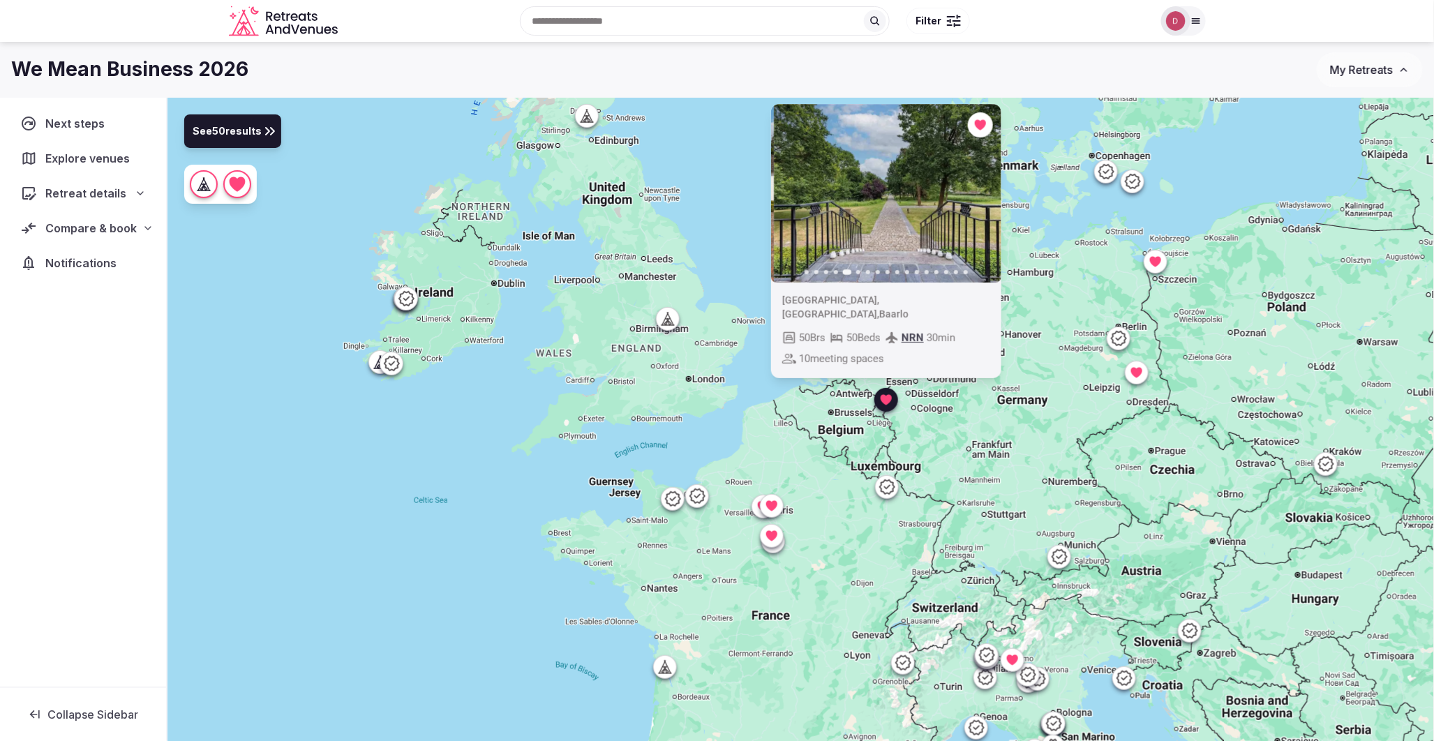
click at [985, 199] on icon "button" at bounding box center [981, 193] width 11 height 11
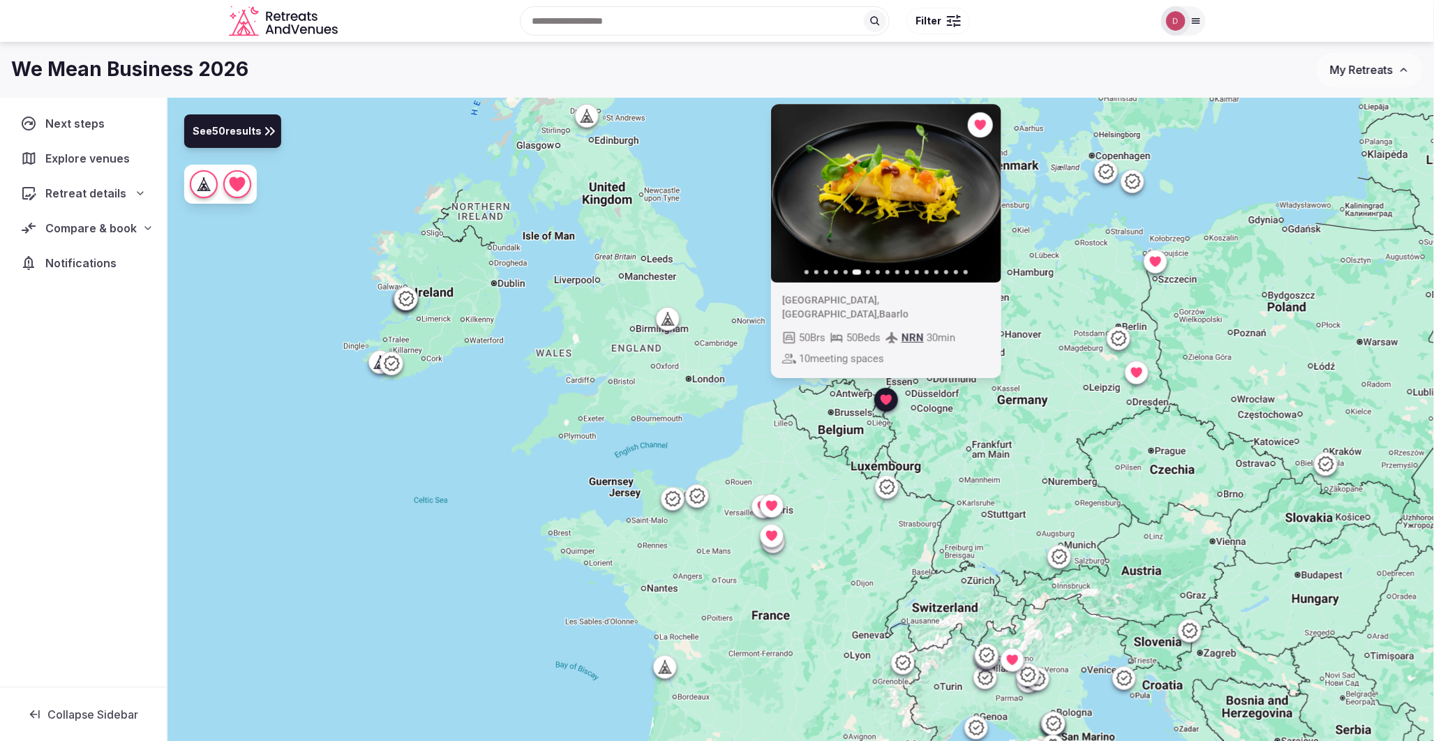
click at [985, 199] on icon "button" at bounding box center [981, 193] width 11 height 11
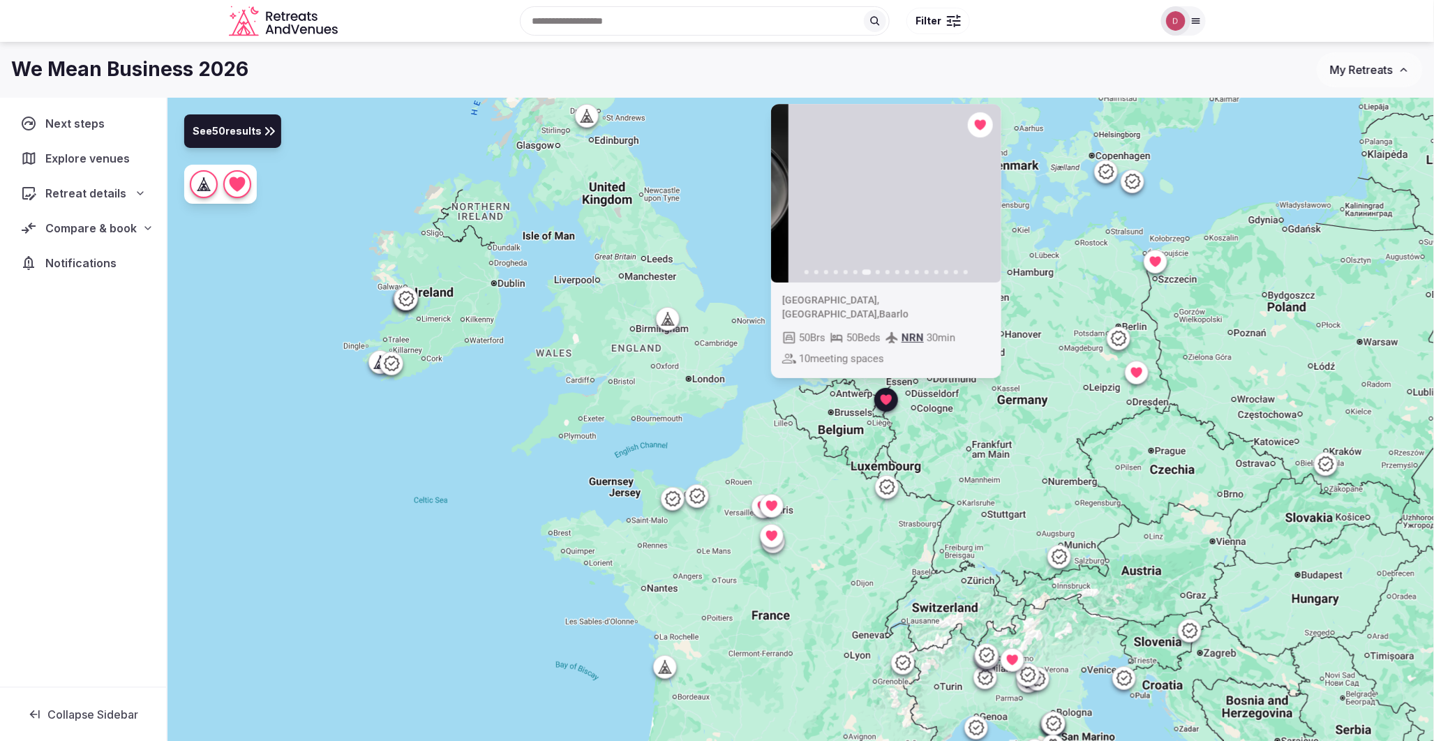
click at [985, 199] on icon "button" at bounding box center [981, 193] width 11 height 11
click at [1048, 262] on div "Previous slide Next slide Netherlands , Limburg , Baarlo 50 Brs 50 Beds NRN 30 …" at bounding box center [801, 443] width 1267 height 691
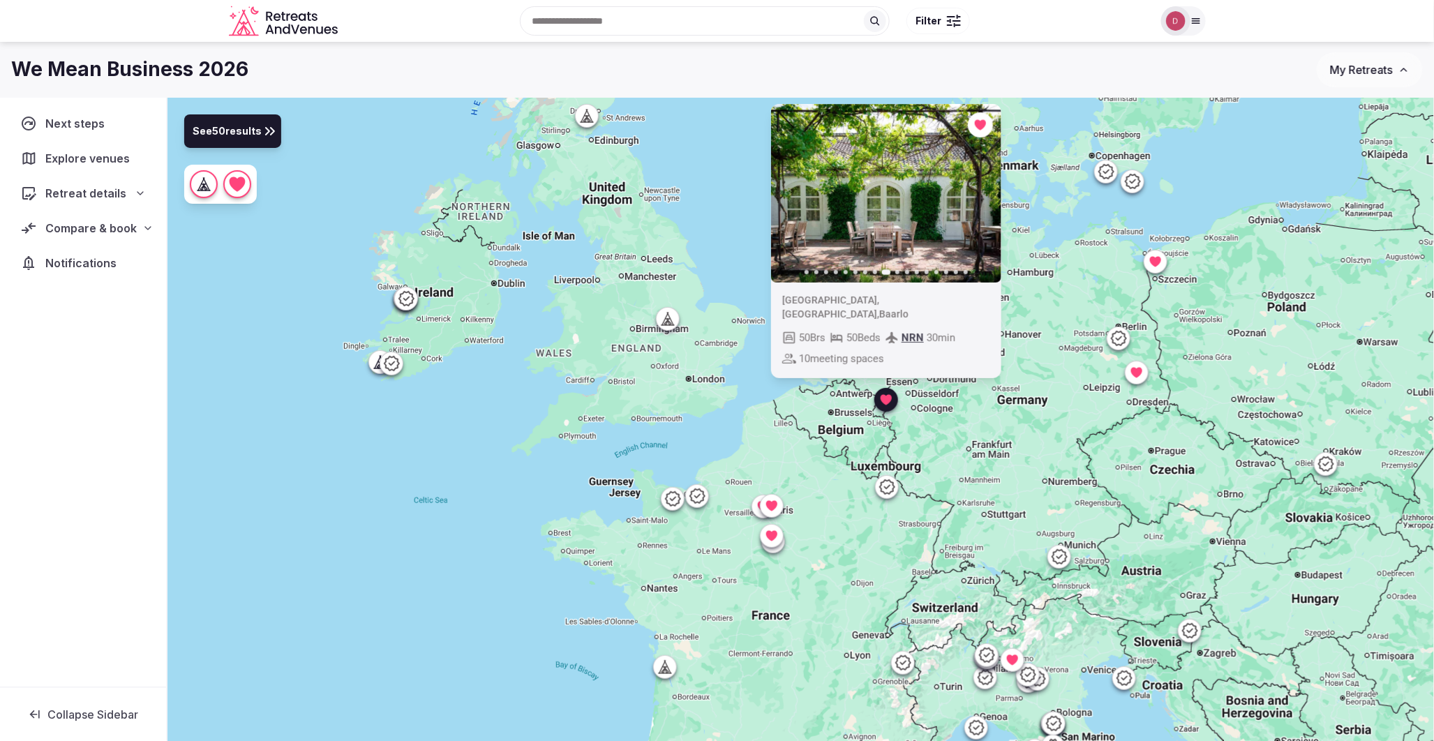
click at [890, 405] on icon at bounding box center [886, 400] width 14 height 14
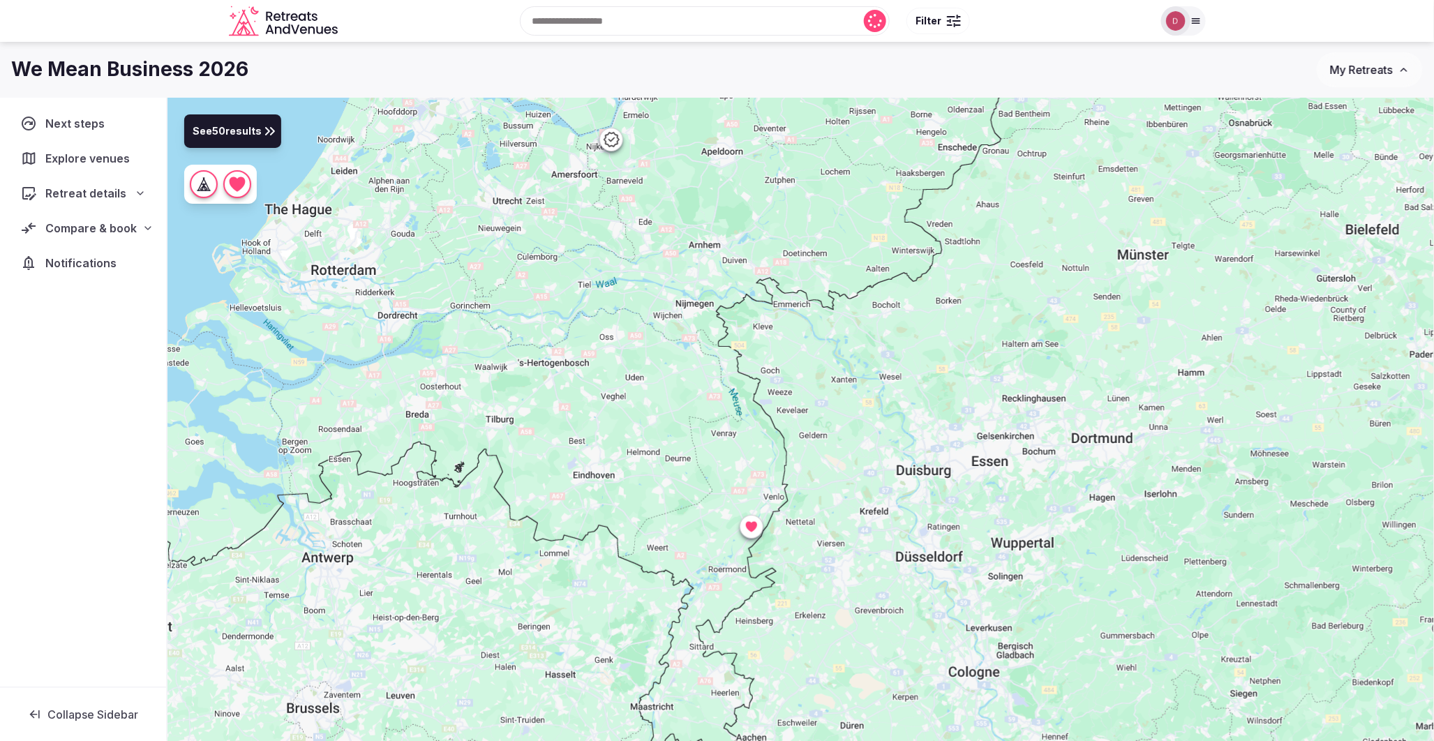
drag, startPoint x: 943, startPoint y: 239, endPoint x: 804, endPoint y: 534, distance: 325.6
click at [804, 534] on div at bounding box center [801, 443] width 1267 height 691
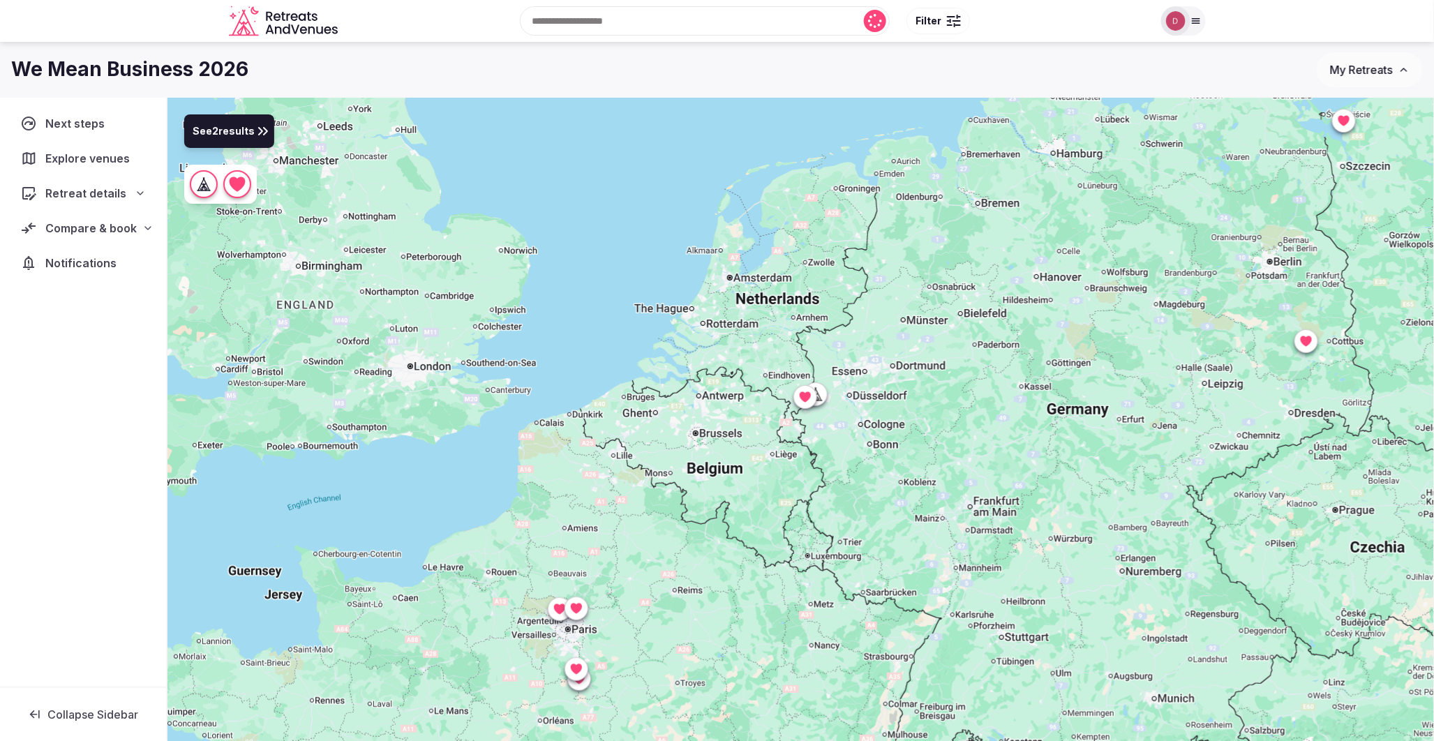
drag, startPoint x: 1006, startPoint y: 450, endPoint x: 676, endPoint y: 351, distance: 344.7
click at [676, 351] on div at bounding box center [801, 443] width 1267 height 691
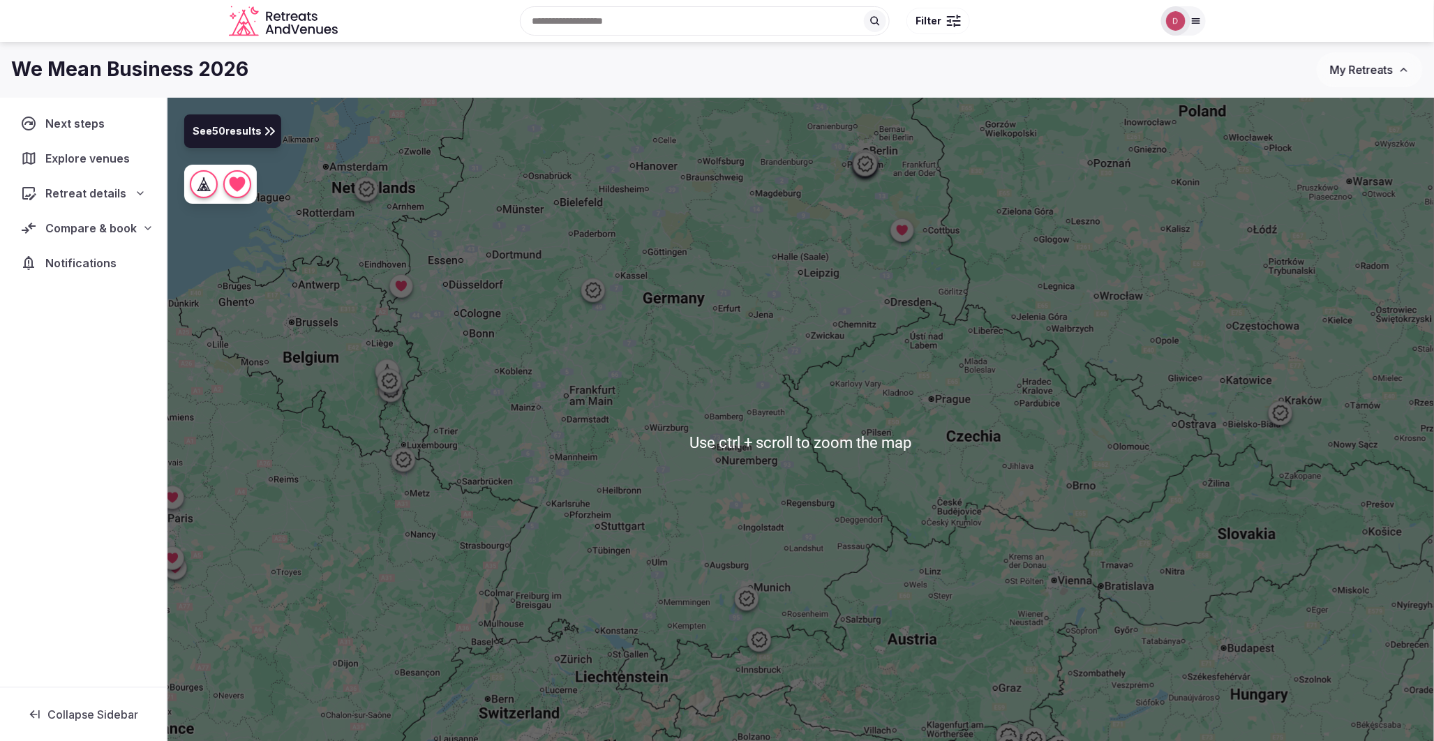
scroll to position [77, 0]
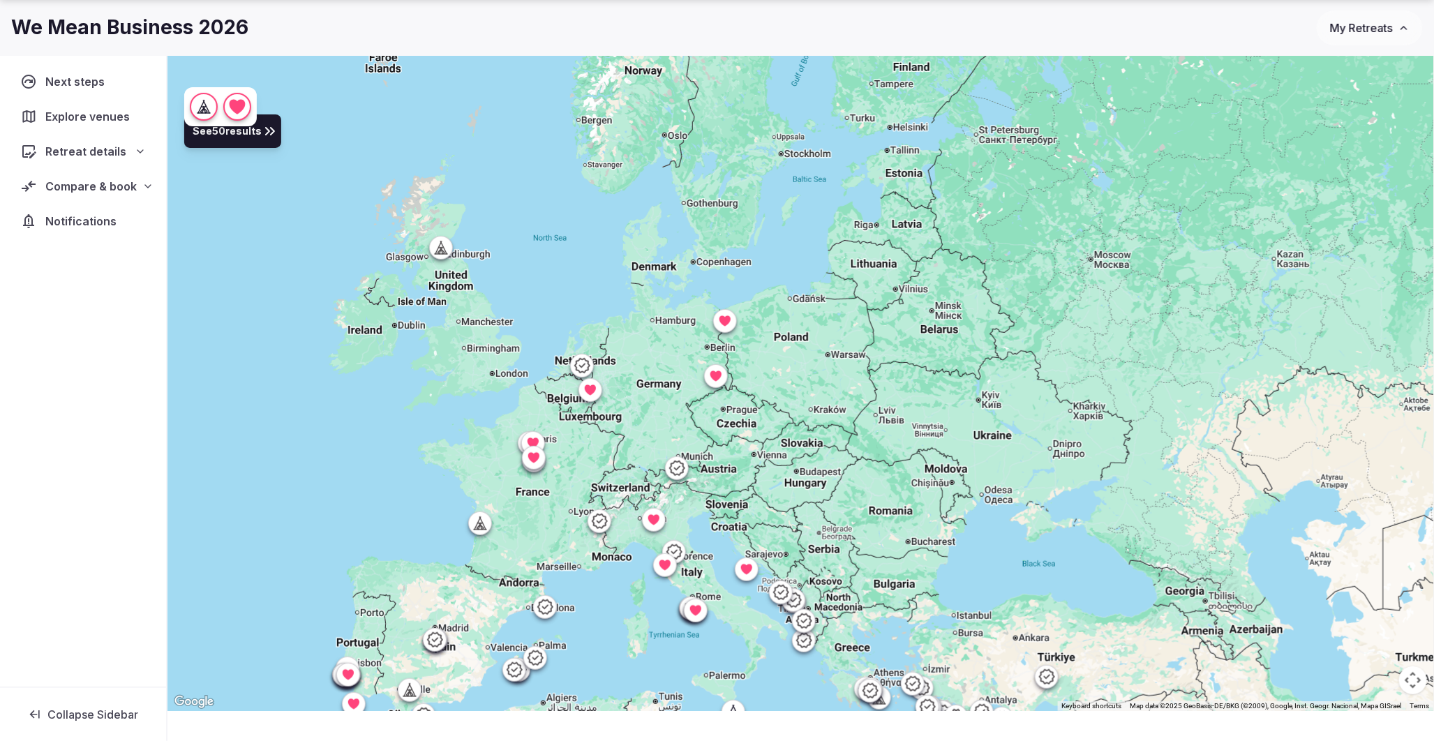
drag, startPoint x: 804, startPoint y: 186, endPoint x: 776, endPoint y: 325, distance: 141.0
click at [776, 325] on div at bounding box center [801, 365] width 1267 height 691
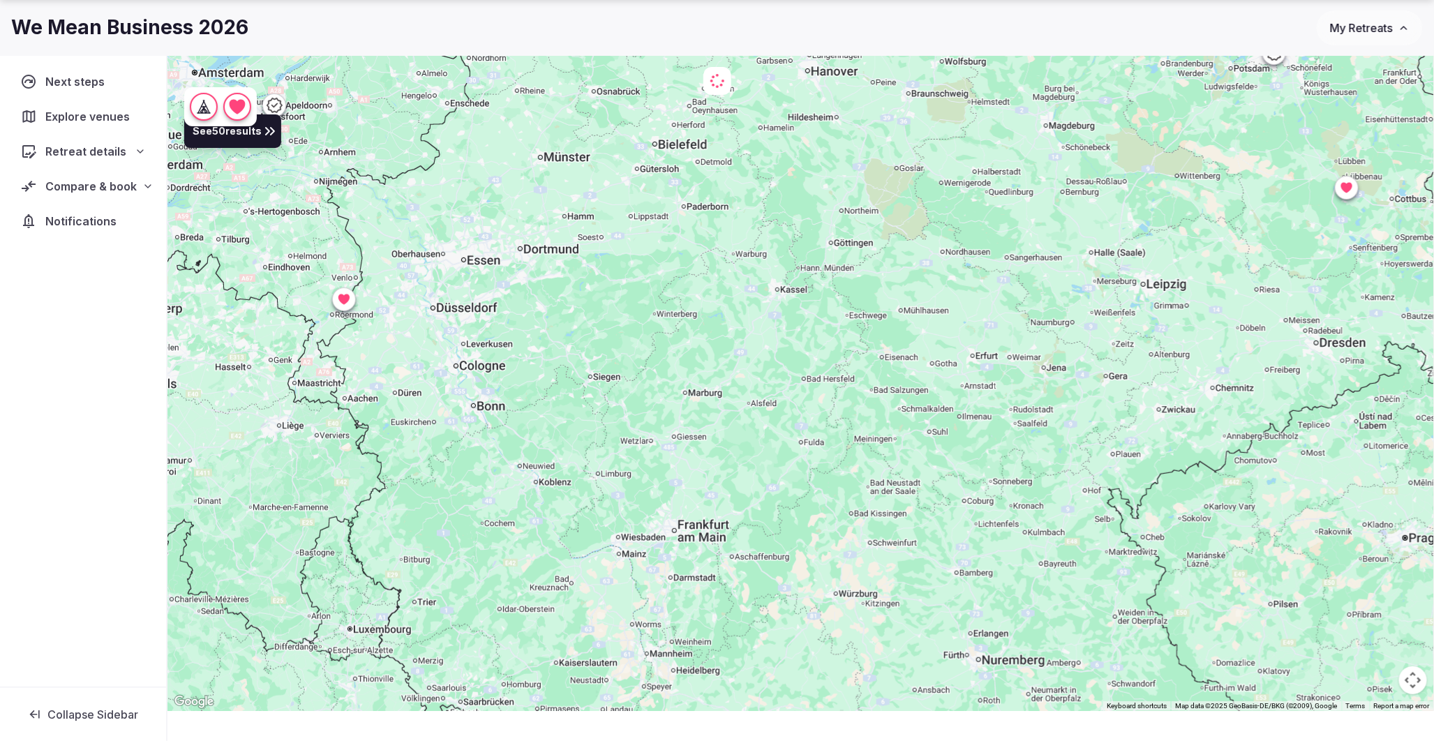
drag, startPoint x: 633, startPoint y: 352, endPoint x: 653, endPoint y: 445, distance: 95.7
click at [653, 445] on div at bounding box center [801, 365] width 1267 height 691
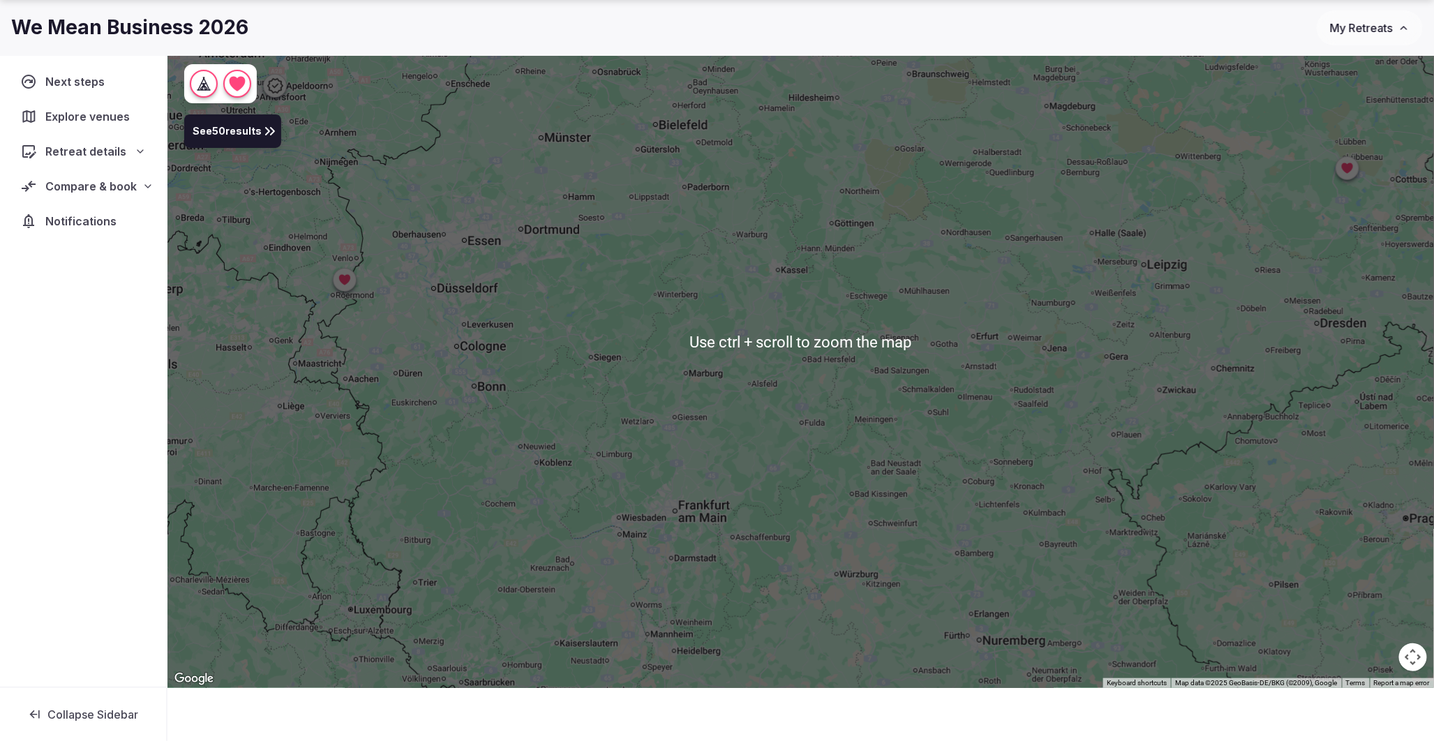
scroll to position [103, 0]
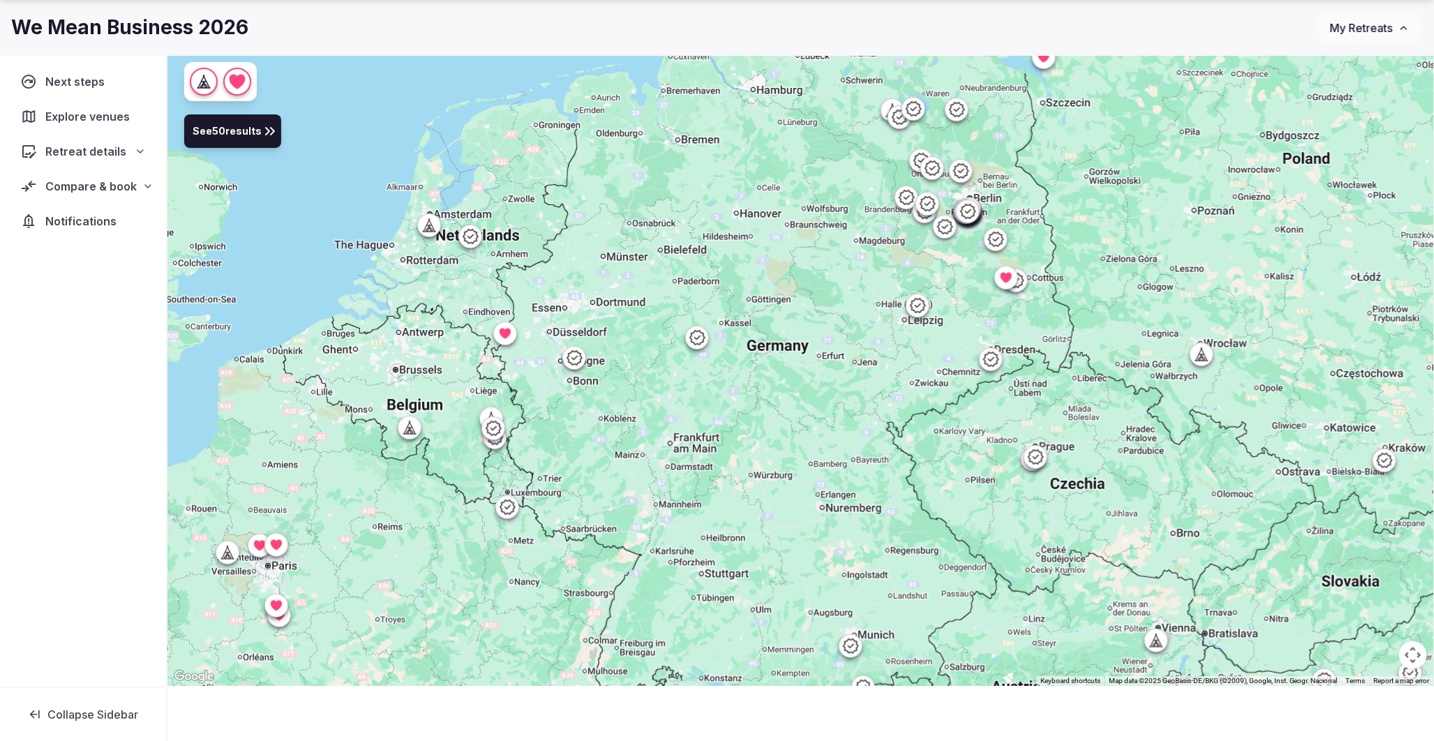
click at [512, 335] on icon at bounding box center [505, 334] width 14 height 14
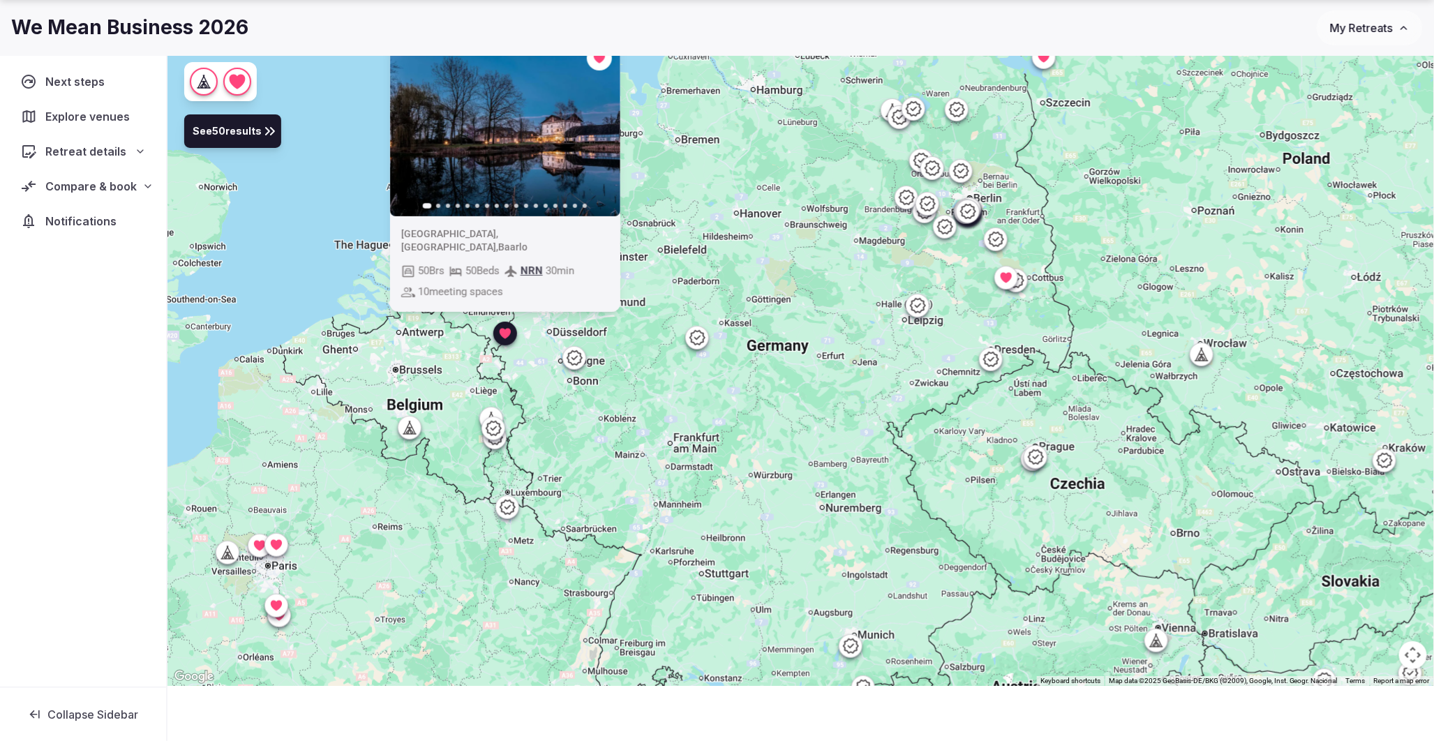
click at [630, 340] on div "Previous slide Next slide Netherlands , Limburg , Baarlo 50 Brs 50 Beds NRN 30 …" at bounding box center [801, 340] width 1267 height 691
click at [508, 338] on icon at bounding box center [505, 334] width 14 height 14
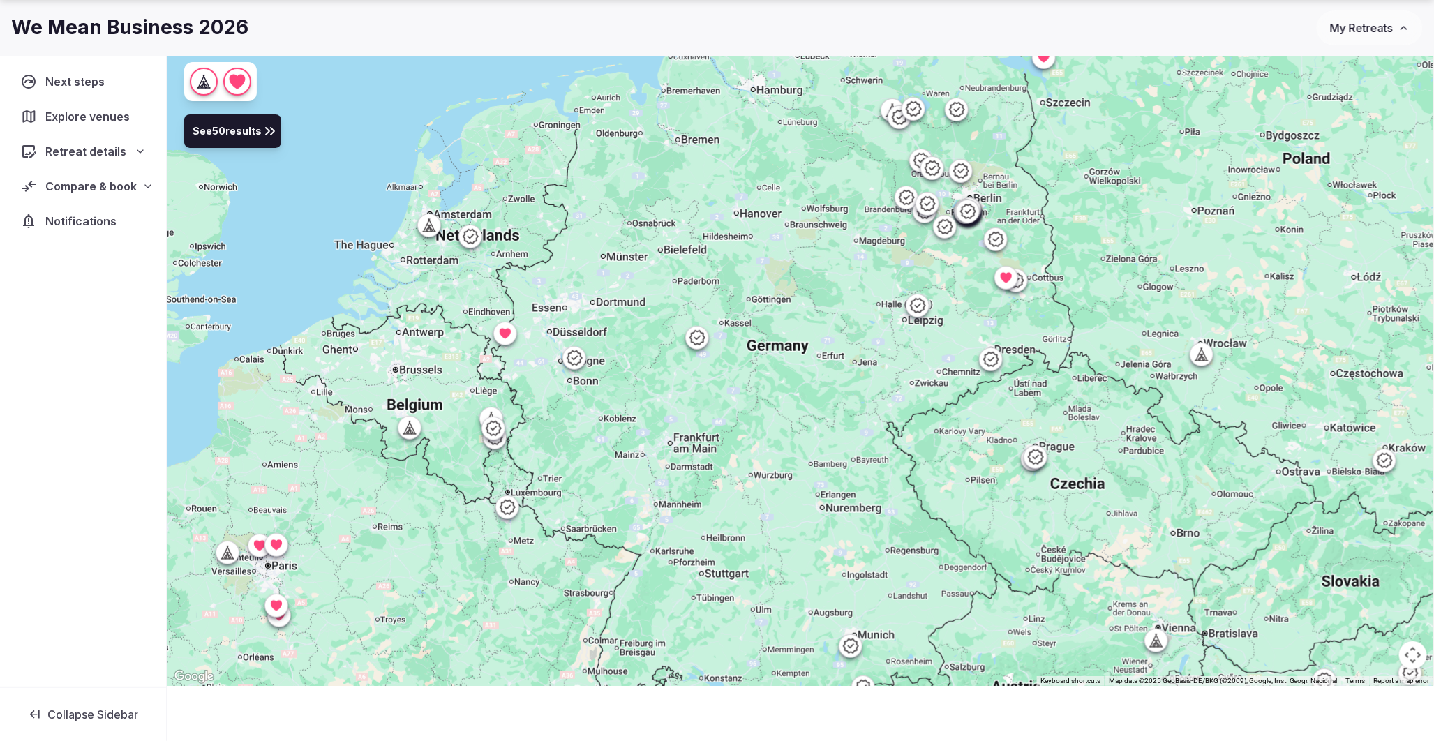
click at [73, 191] on span "Compare & book" at bounding box center [90, 186] width 91 height 17
click at [80, 201] on div "Shortlisted venues (20) Proposals requested Proposals received Contracts" at bounding box center [83, 251] width 144 height 101
click at [73, 207] on span "Shortlisted venues (20)" at bounding box center [91, 214] width 114 height 14
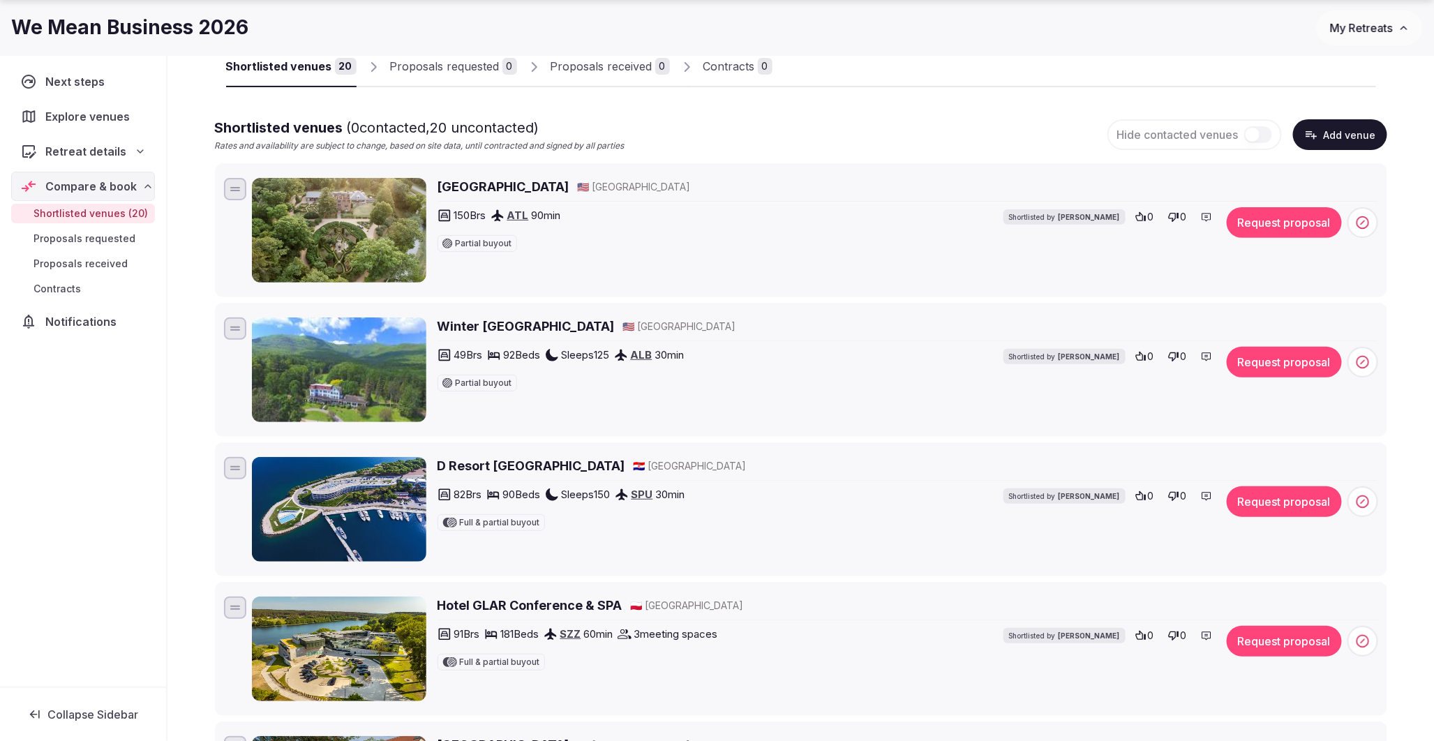
click at [1364, 221] on icon at bounding box center [1362, 222] width 3 height 3
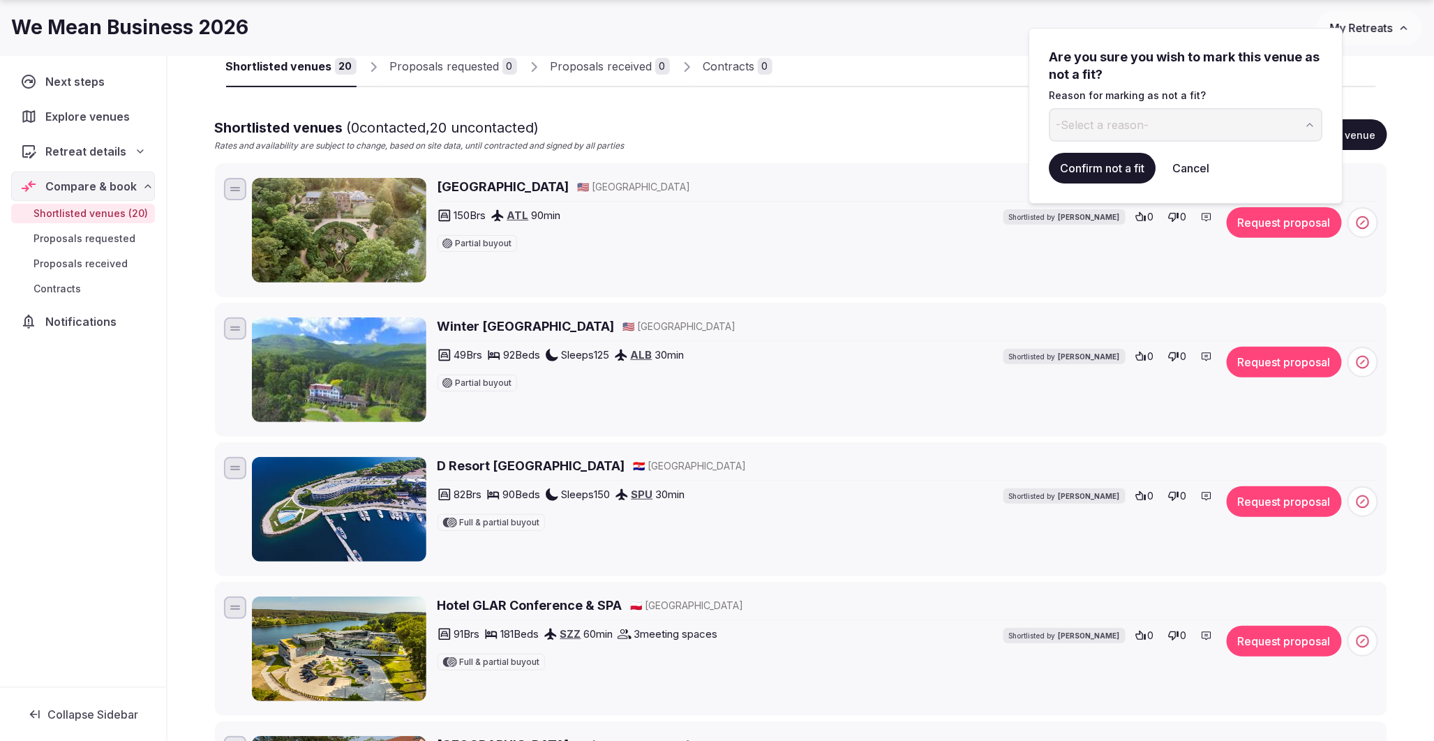
click at [1141, 128] on span "-Select a reason-" at bounding box center [1102, 124] width 93 height 15
click at [1112, 169] on button "Confirm not a fit" at bounding box center [1102, 168] width 107 height 31
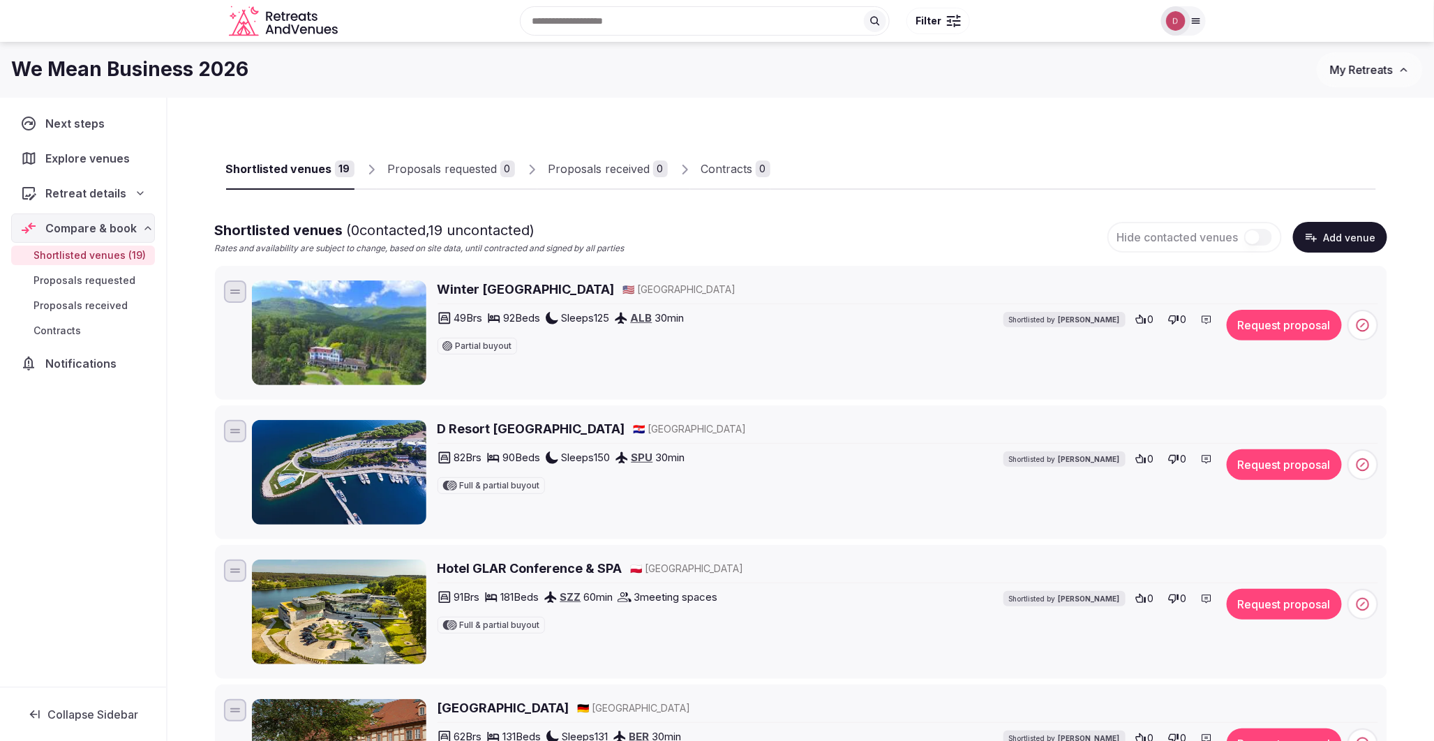
click at [1374, 322] on span at bounding box center [1363, 325] width 31 height 31
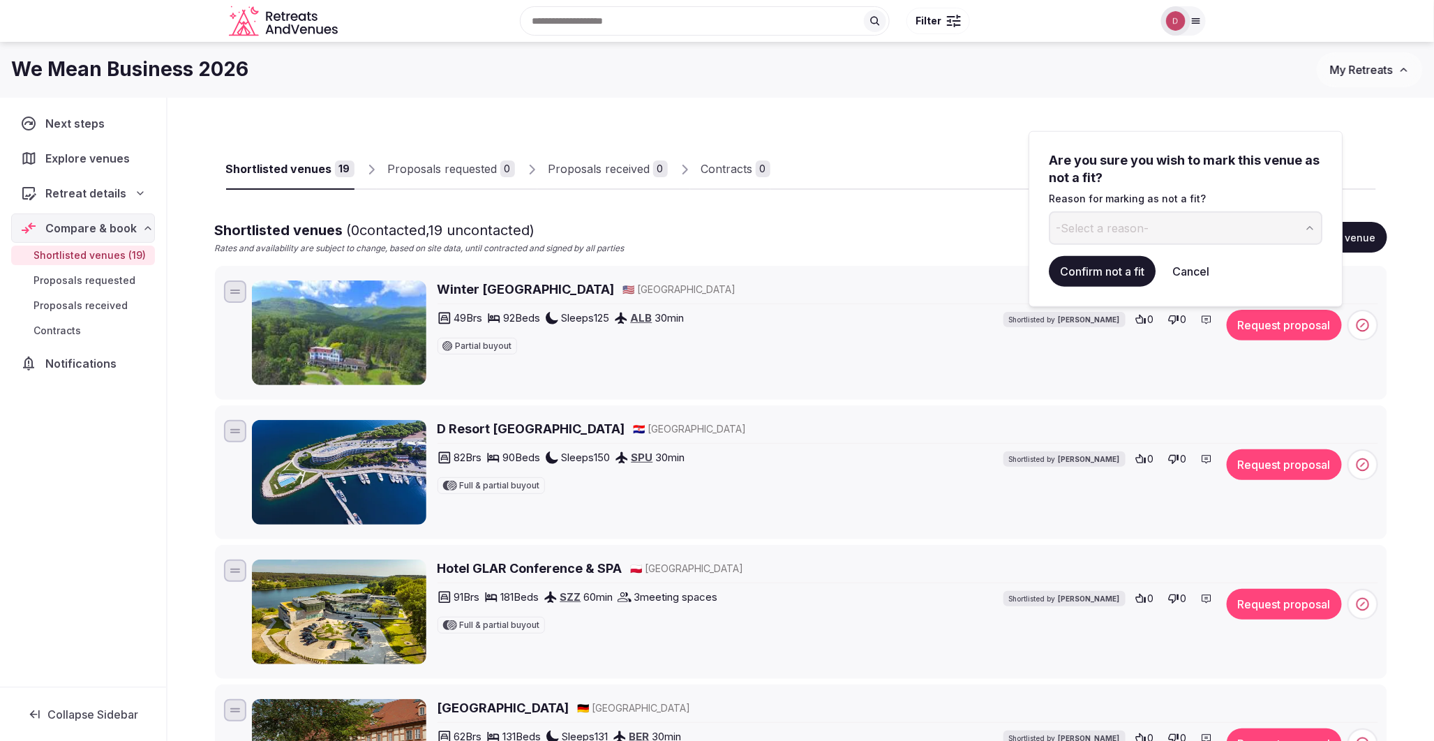
click at [1155, 214] on button "-Select a reason-" at bounding box center [1186, 228] width 274 height 34
click at [1129, 269] on button "Confirm not a fit" at bounding box center [1102, 271] width 107 height 31
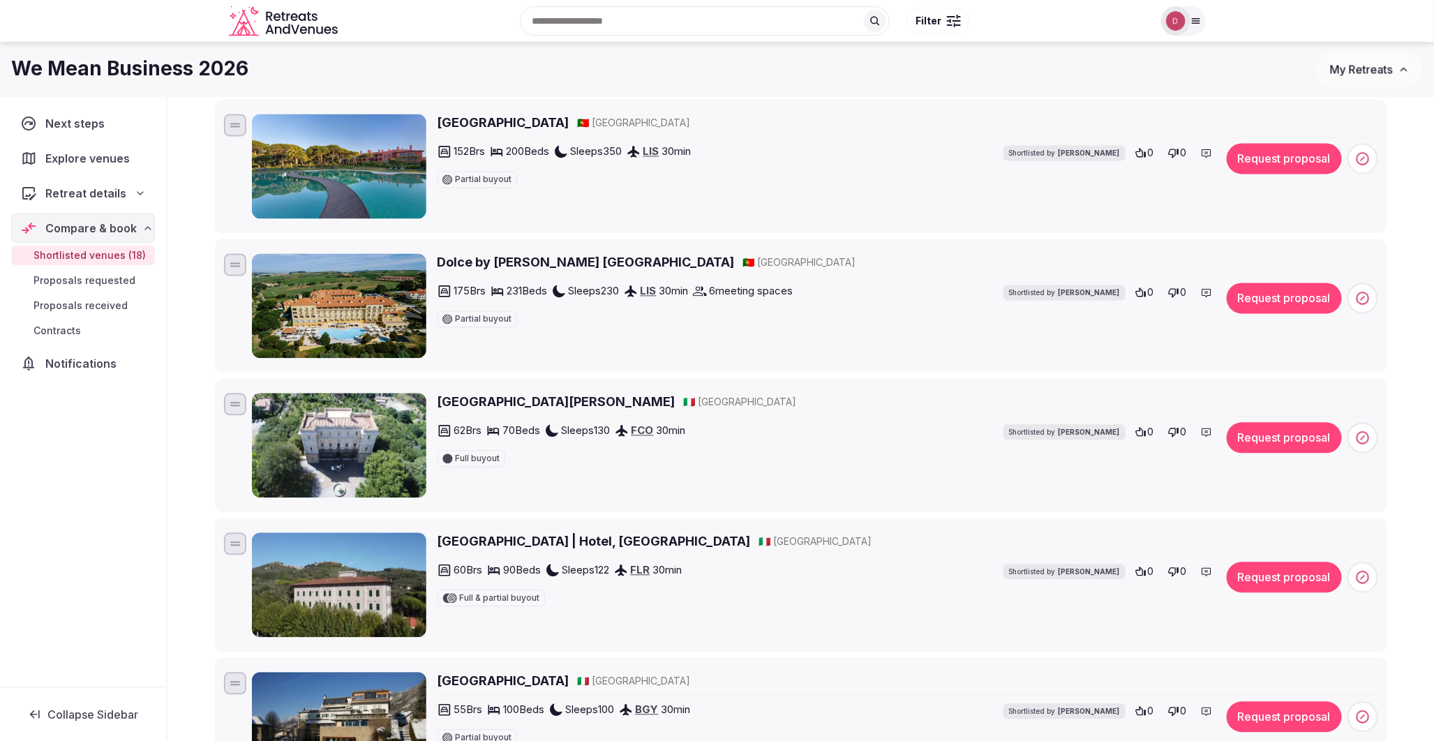
scroll to position [1240, 0]
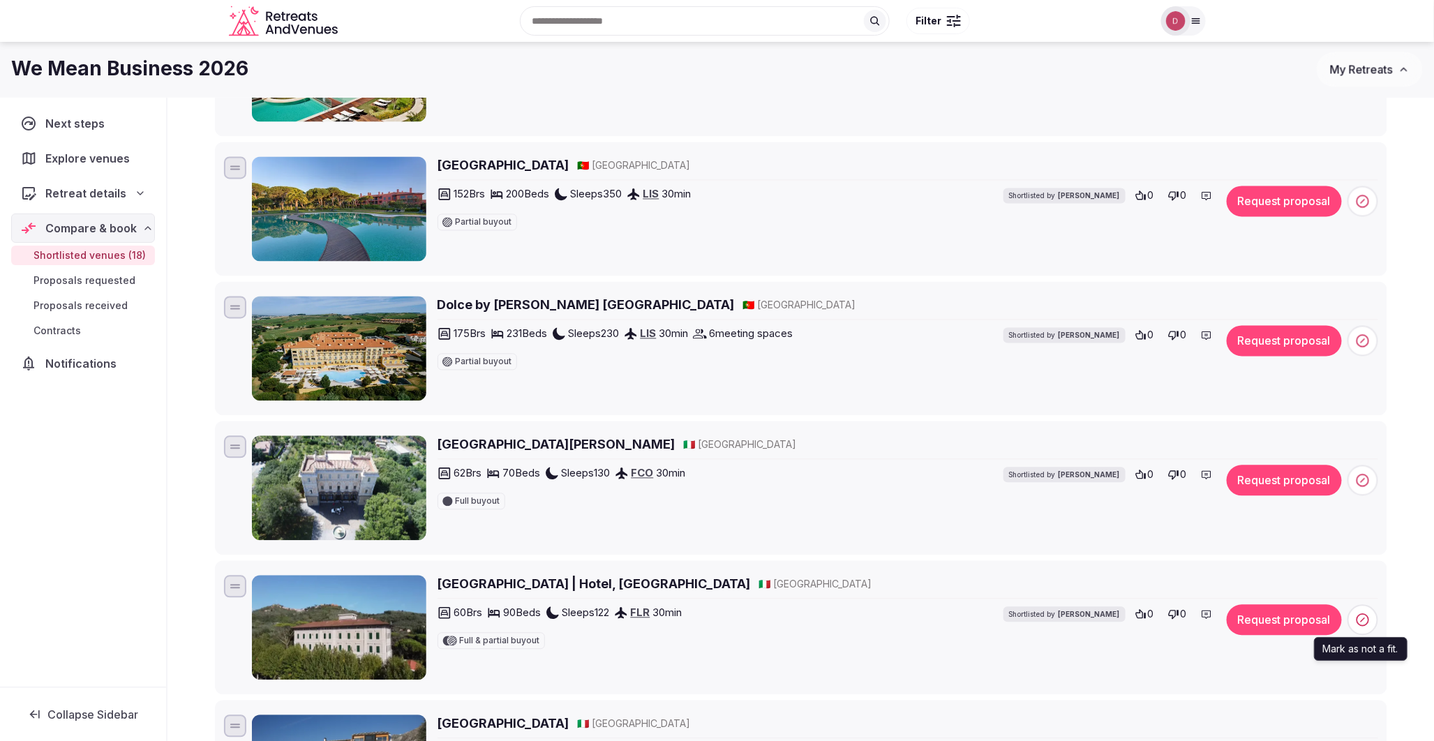
click at [1370, 623] on icon at bounding box center [1363, 620] width 14 height 14
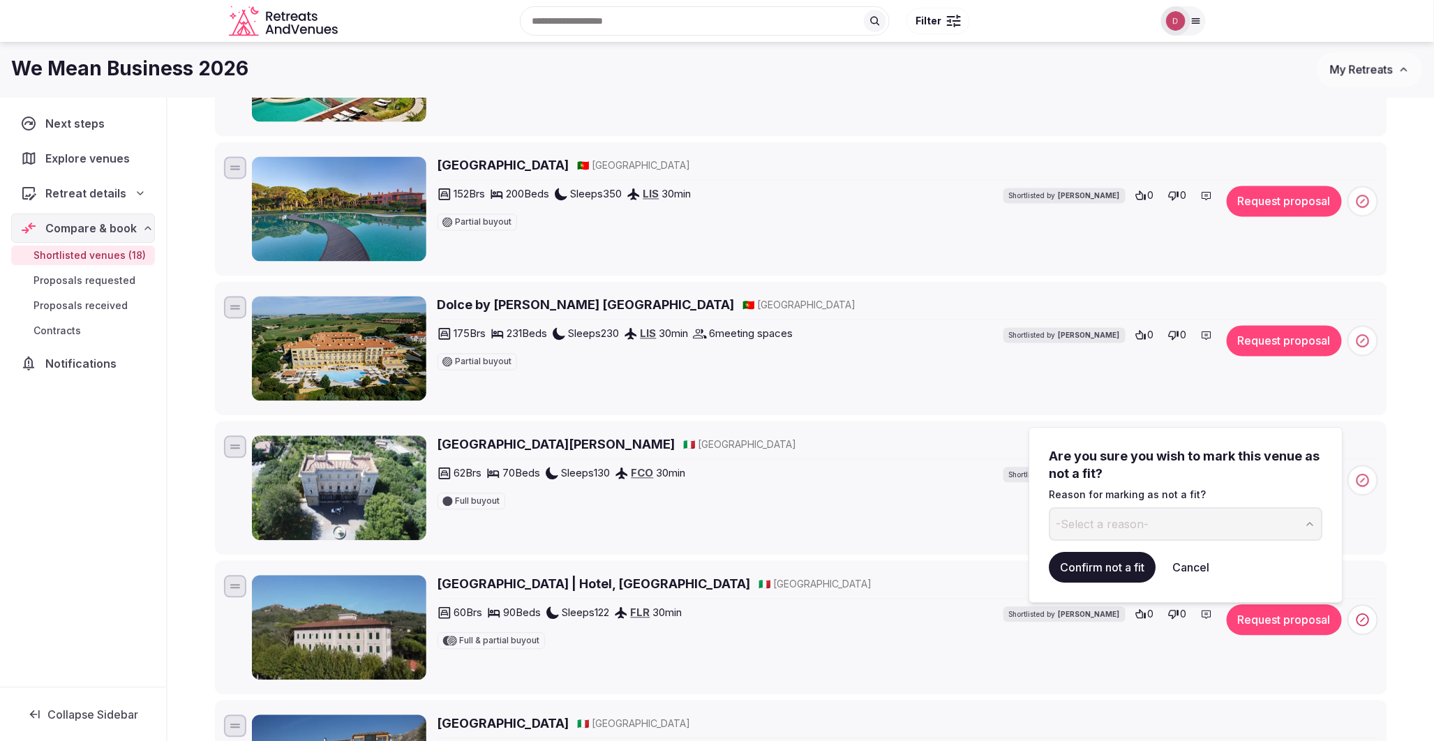
click at [1207, 525] on button "-Select a reason-" at bounding box center [1186, 524] width 274 height 34
click at [1126, 570] on button "Confirm not a fit" at bounding box center [1102, 567] width 107 height 31
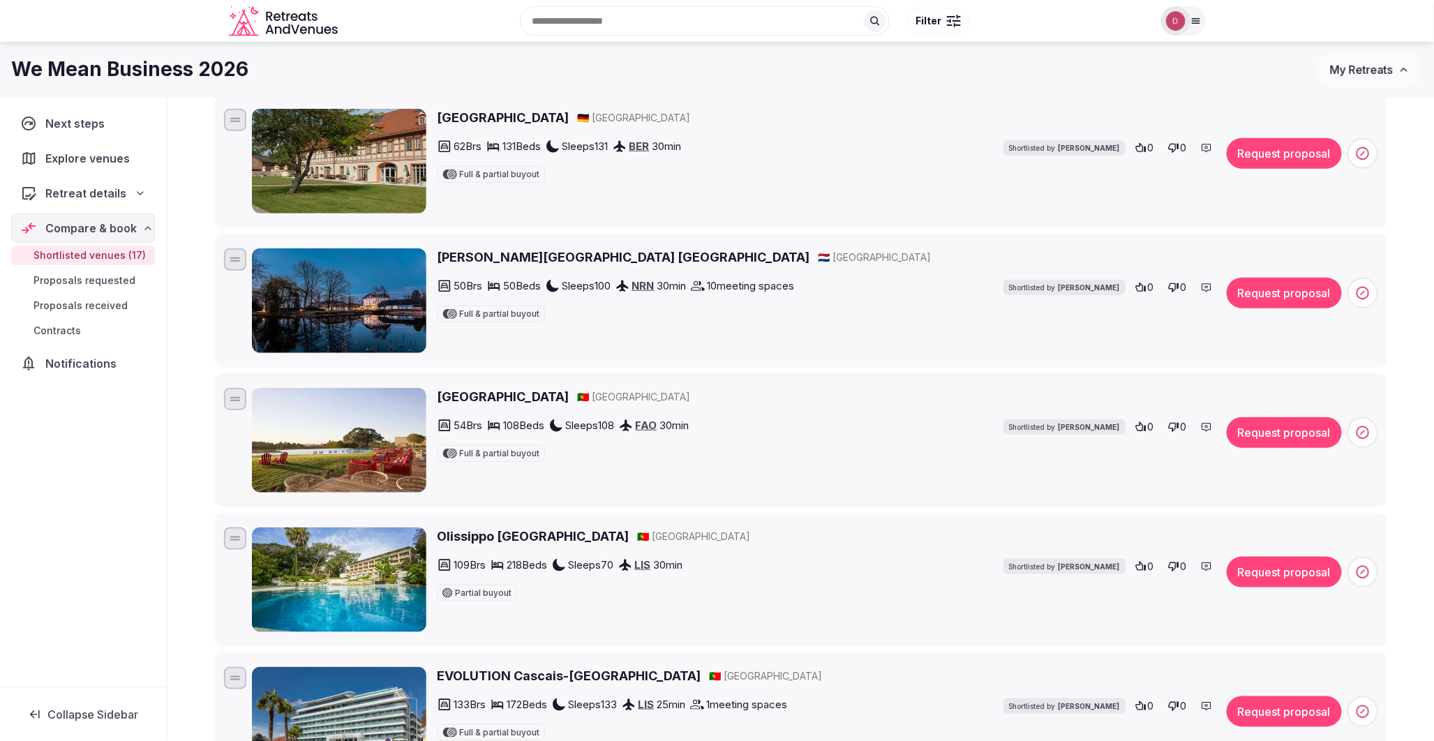
scroll to position [387, 0]
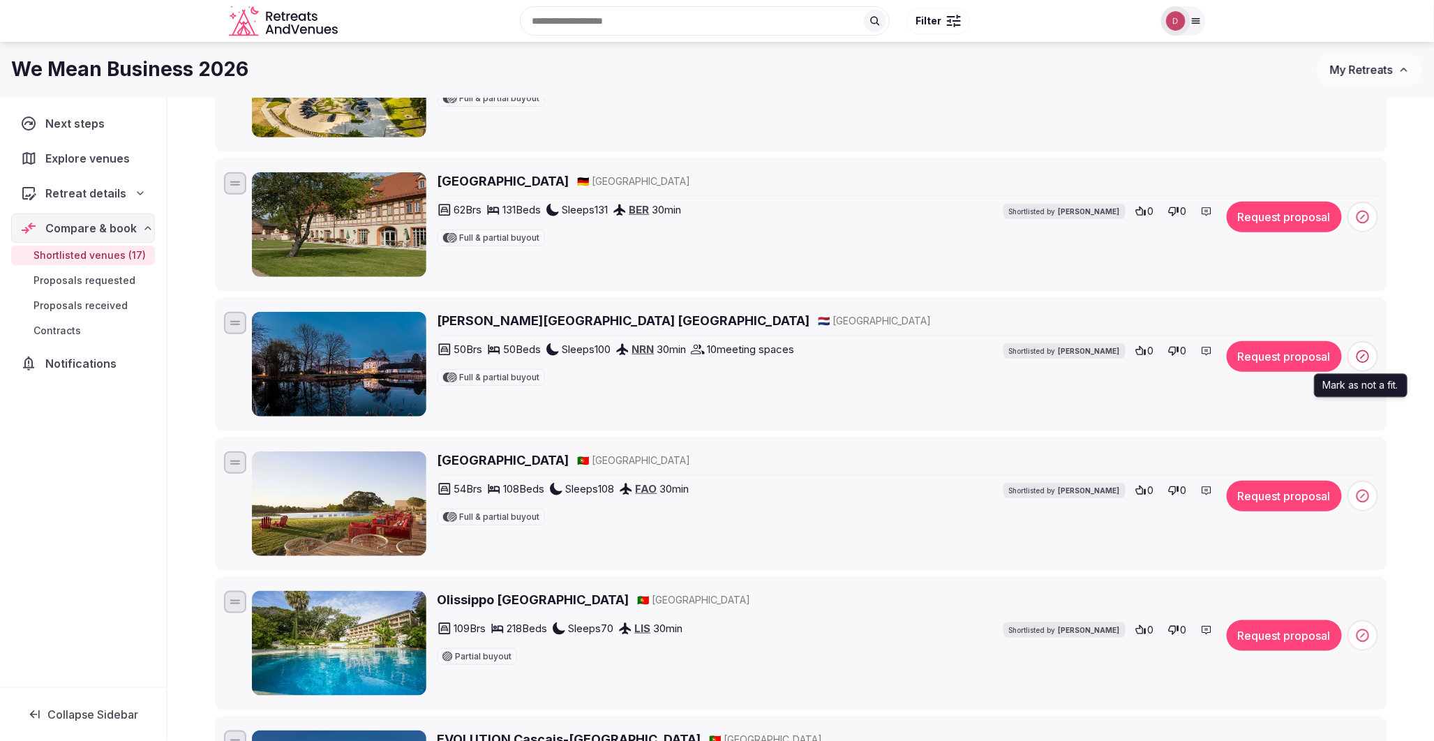
click at [1367, 366] on span at bounding box center [1363, 356] width 31 height 31
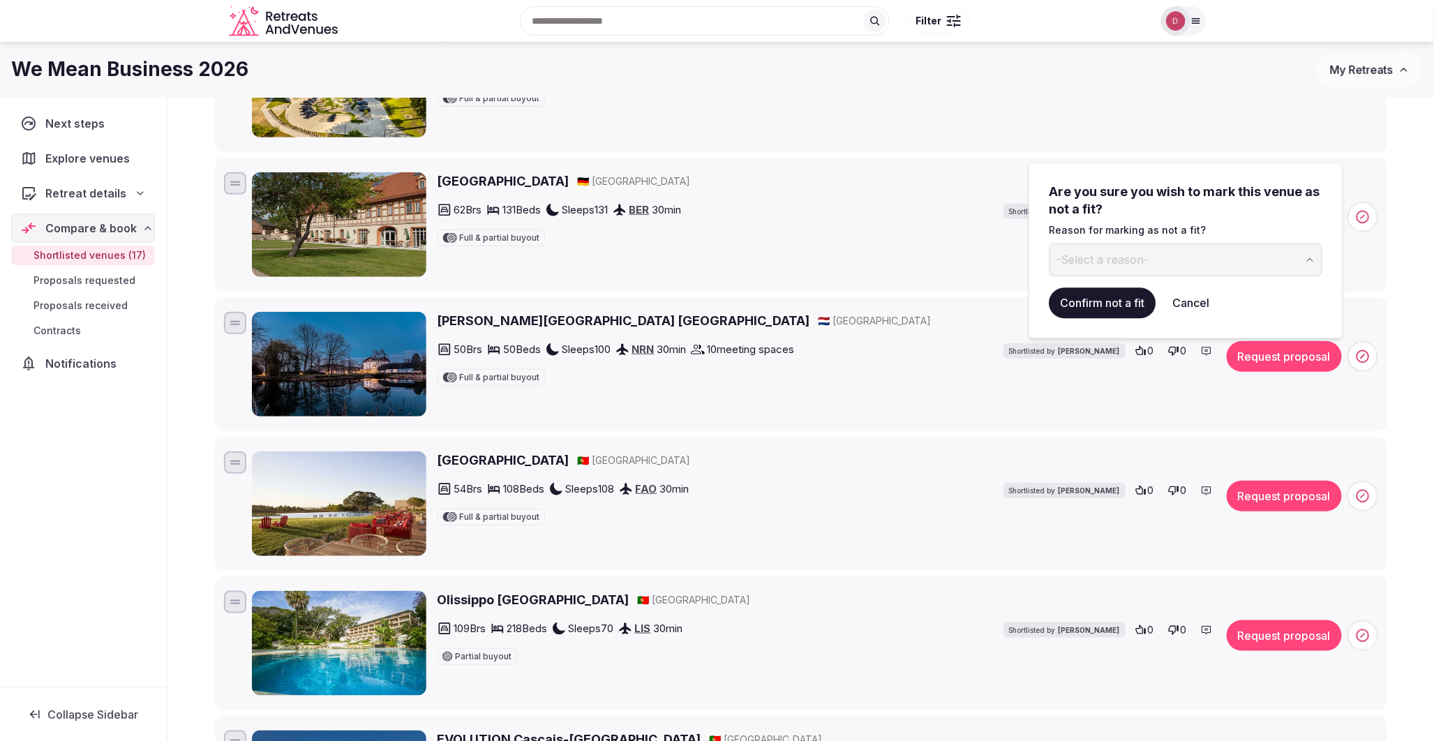
click at [1113, 267] on span "-Select a reason-" at bounding box center [1102, 259] width 93 height 15
click at [1094, 297] on button "Confirm not a fit" at bounding box center [1102, 303] width 107 height 31
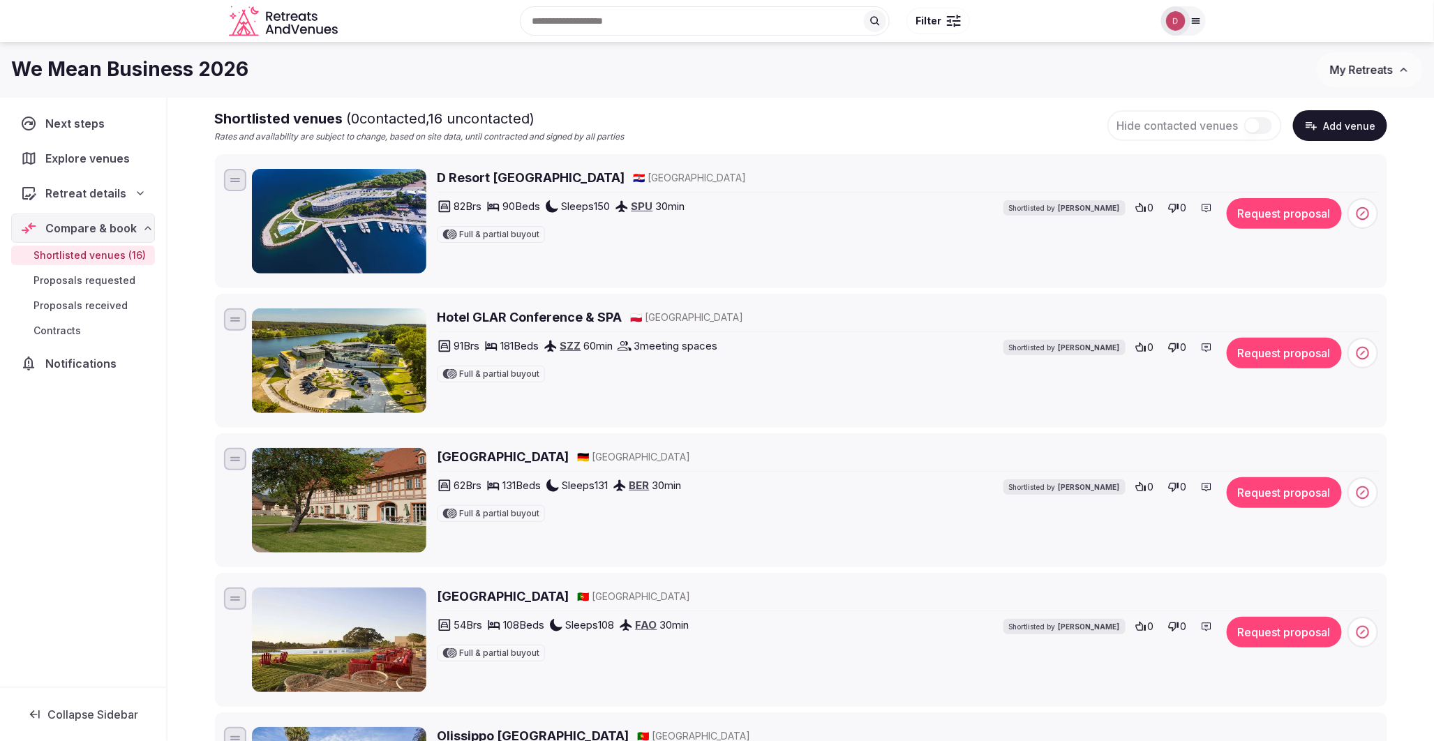
scroll to position [77, 0]
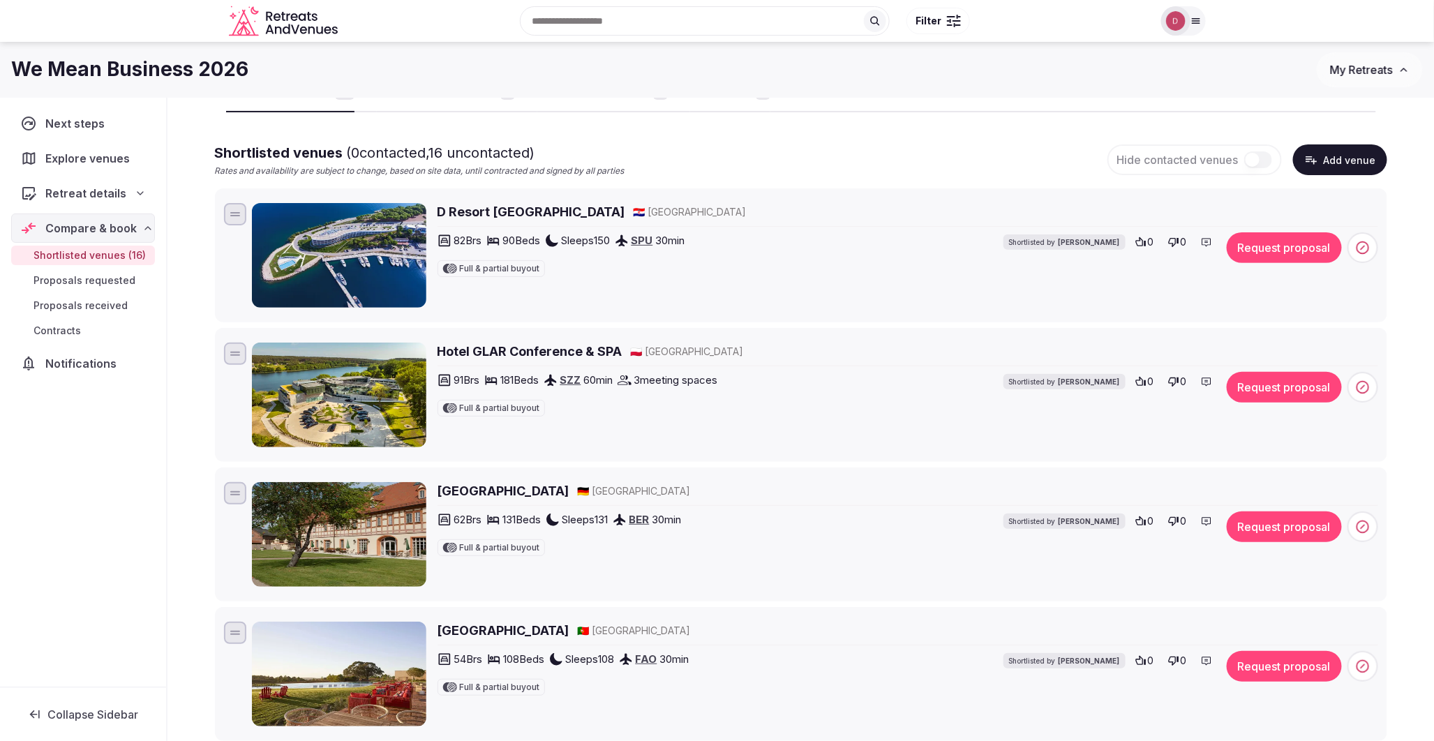
click at [1358, 386] on icon at bounding box center [1363, 387] width 14 height 14
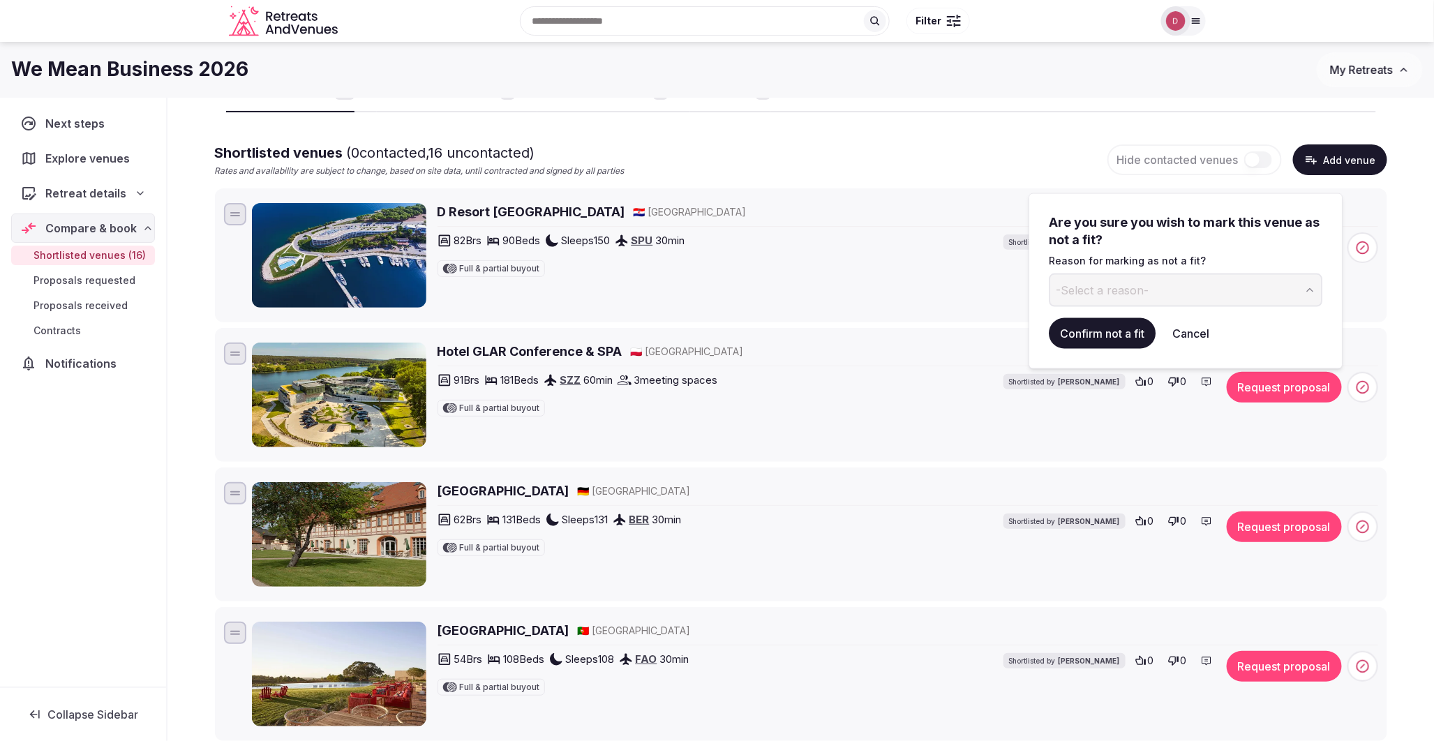
click at [1138, 274] on button "-Select a reason-" at bounding box center [1186, 291] width 274 height 34
click at [1110, 329] on button "Confirm not a fit" at bounding box center [1102, 333] width 107 height 31
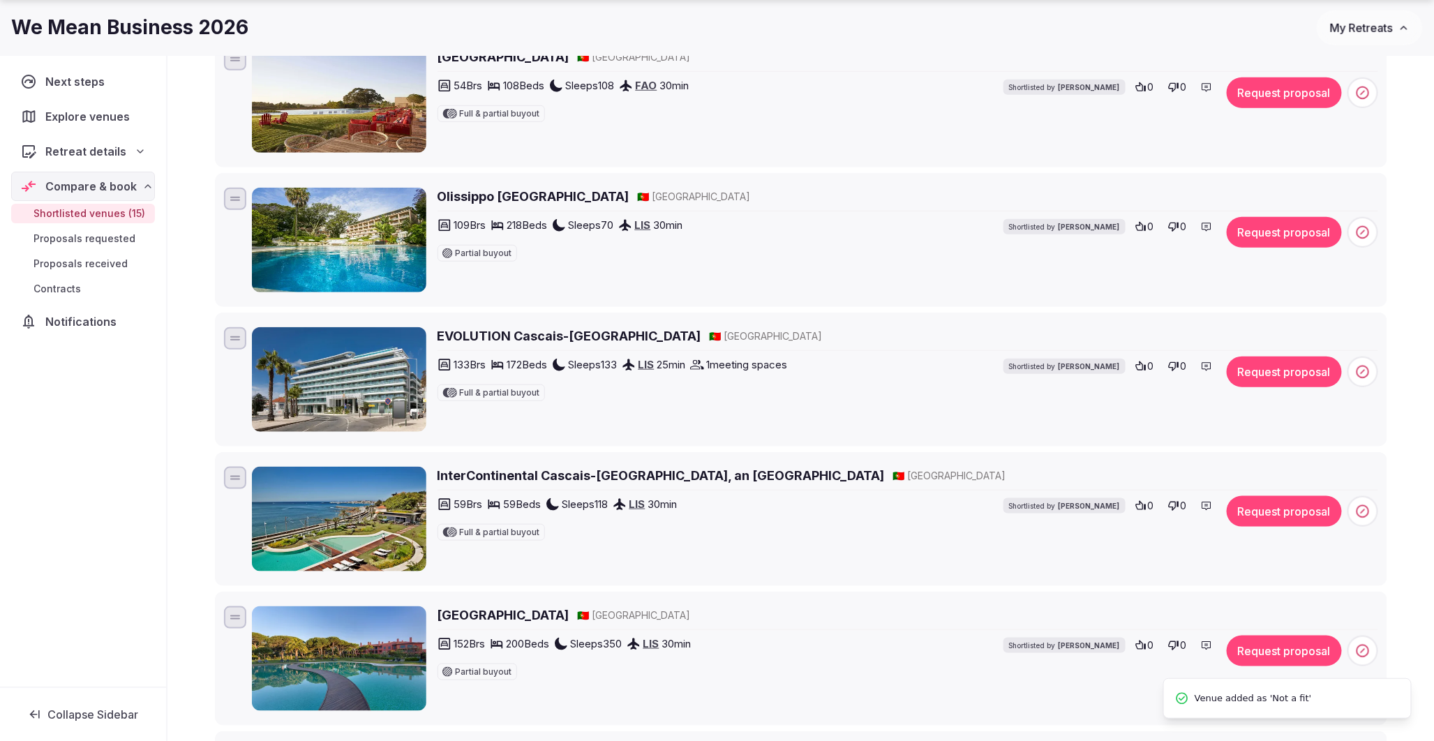
scroll to position [542, 0]
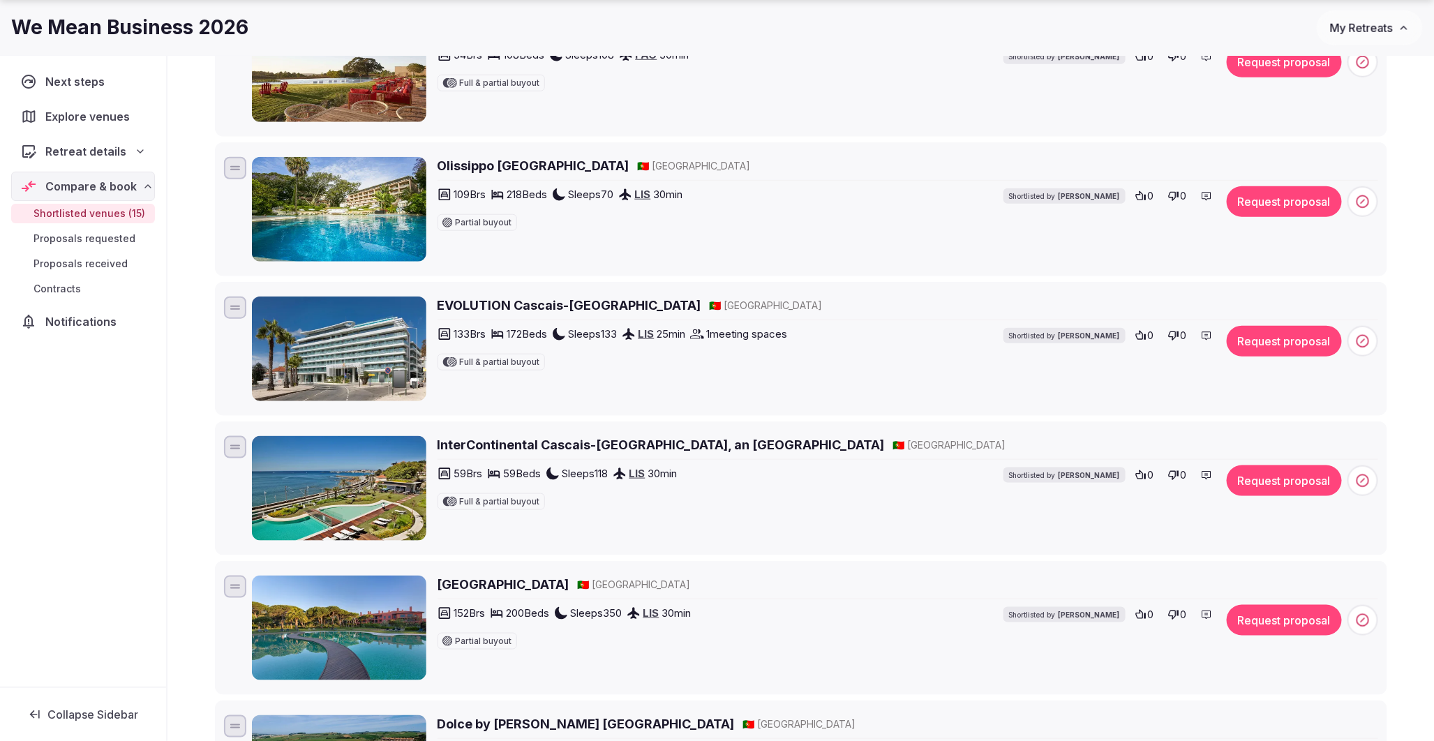
click at [84, 122] on span "Explore venues" at bounding box center [89, 116] width 89 height 17
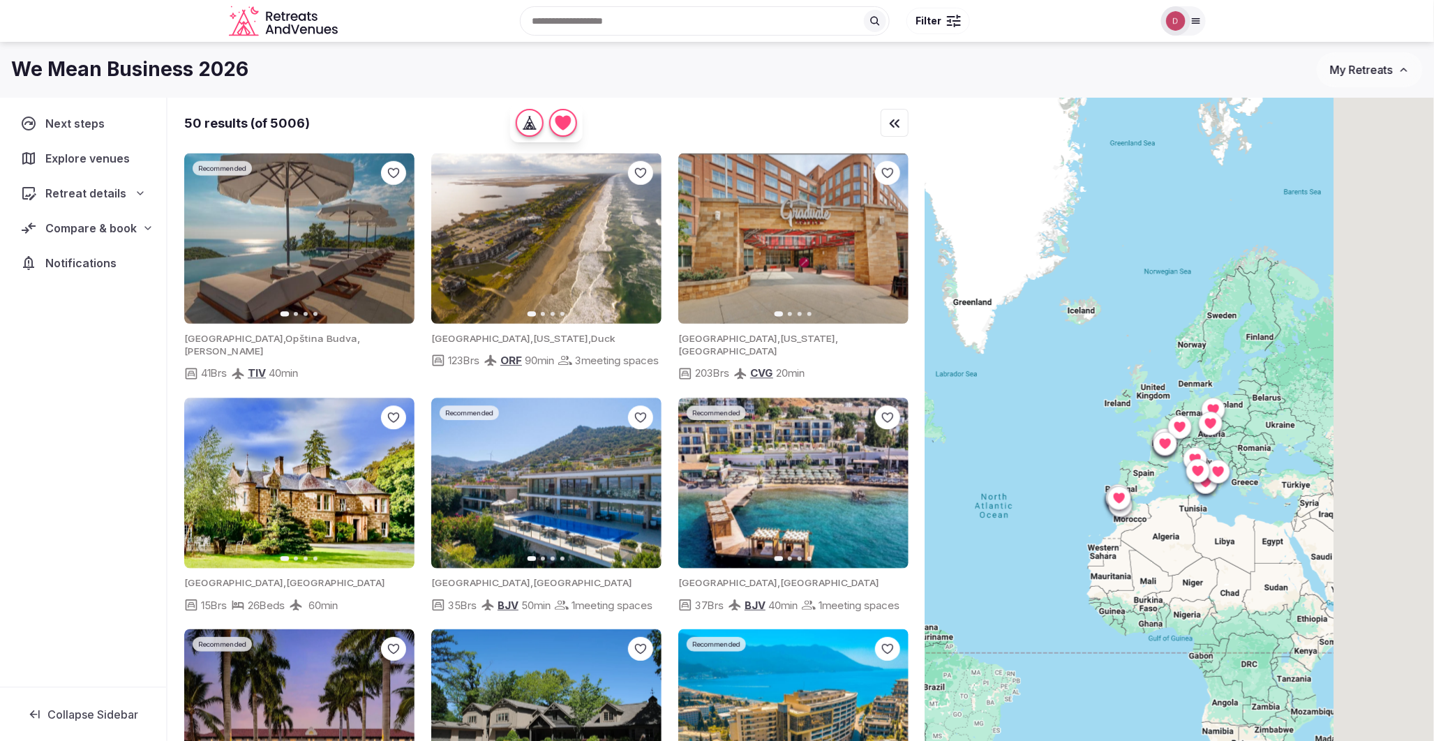
drag, startPoint x: 1156, startPoint y: 403, endPoint x: 1050, endPoint y: 408, distance: 105.5
click at [1050, 408] on div at bounding box center [1179, 443] width 509 height 691
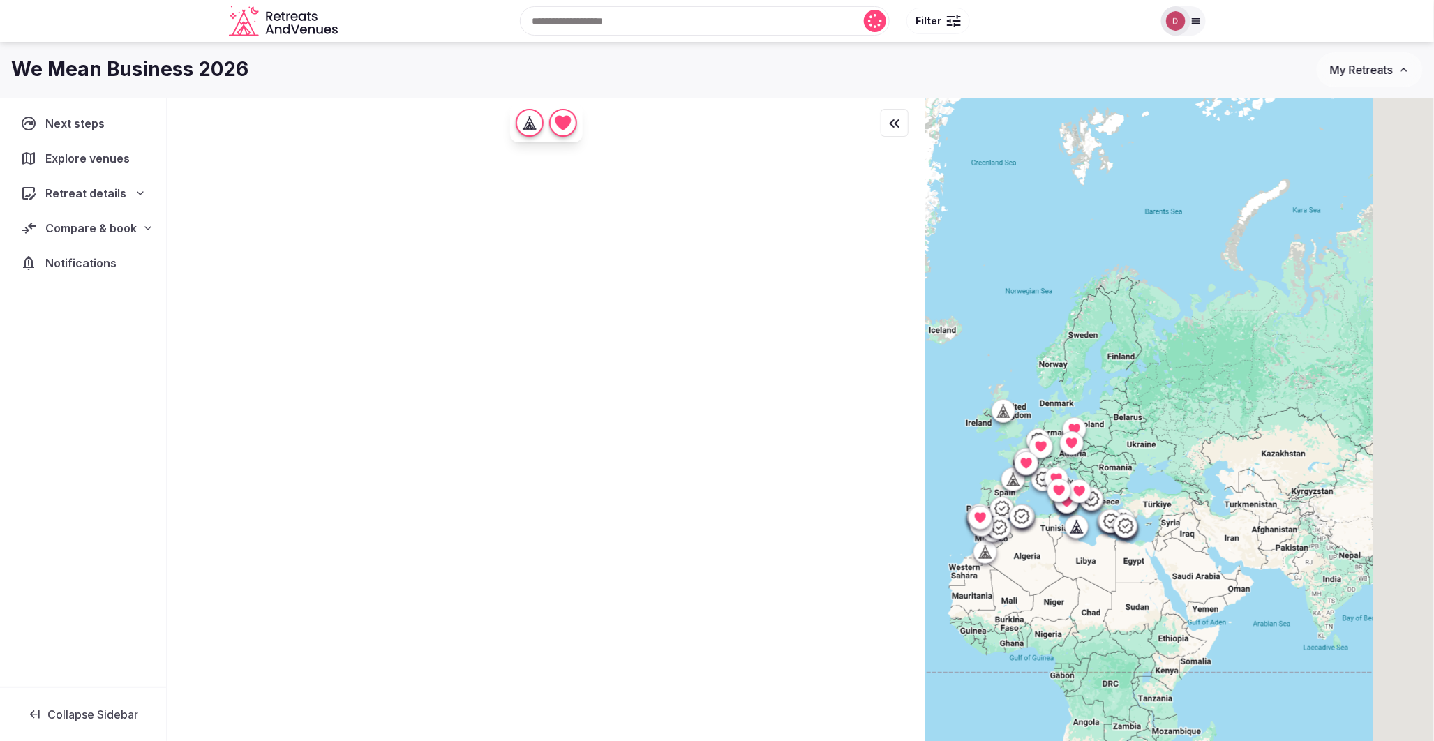
drag, startPoint x: 1112, startPoint y: 412, endPoint x: 1002, endPoint y: 438, distance: 112.7
click at [969, 431] on div at bounding box center [1179, 443] width 509 height 691
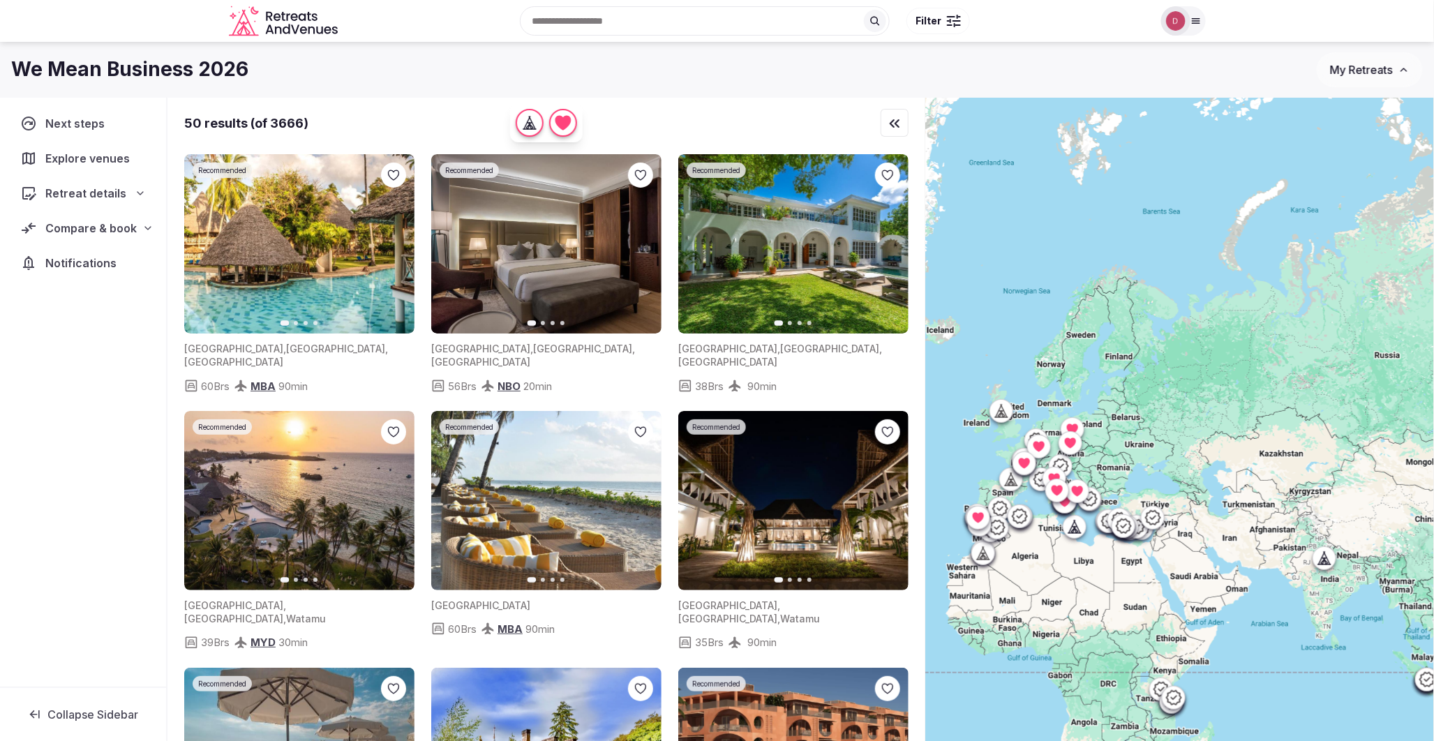
click at [895, 123] on icon "button" at bounding box center [895, 123] width 8 height 7
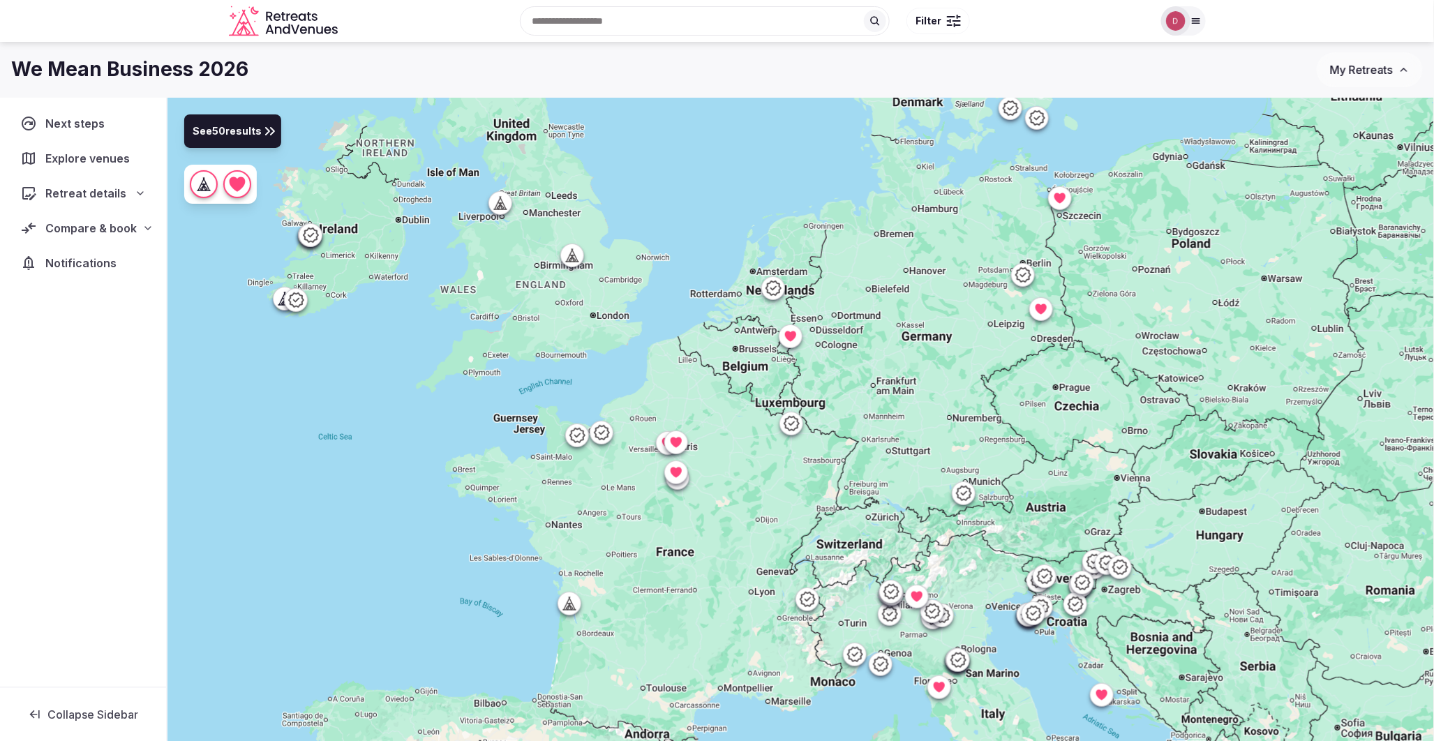
drag, startPoint x: 1127, startPoint y: 405, endPoint x: 909, endPoint y: 275, distance: 254.5
click at [909, 275] on div at bounding box center [801, 443] width 1267 height 691
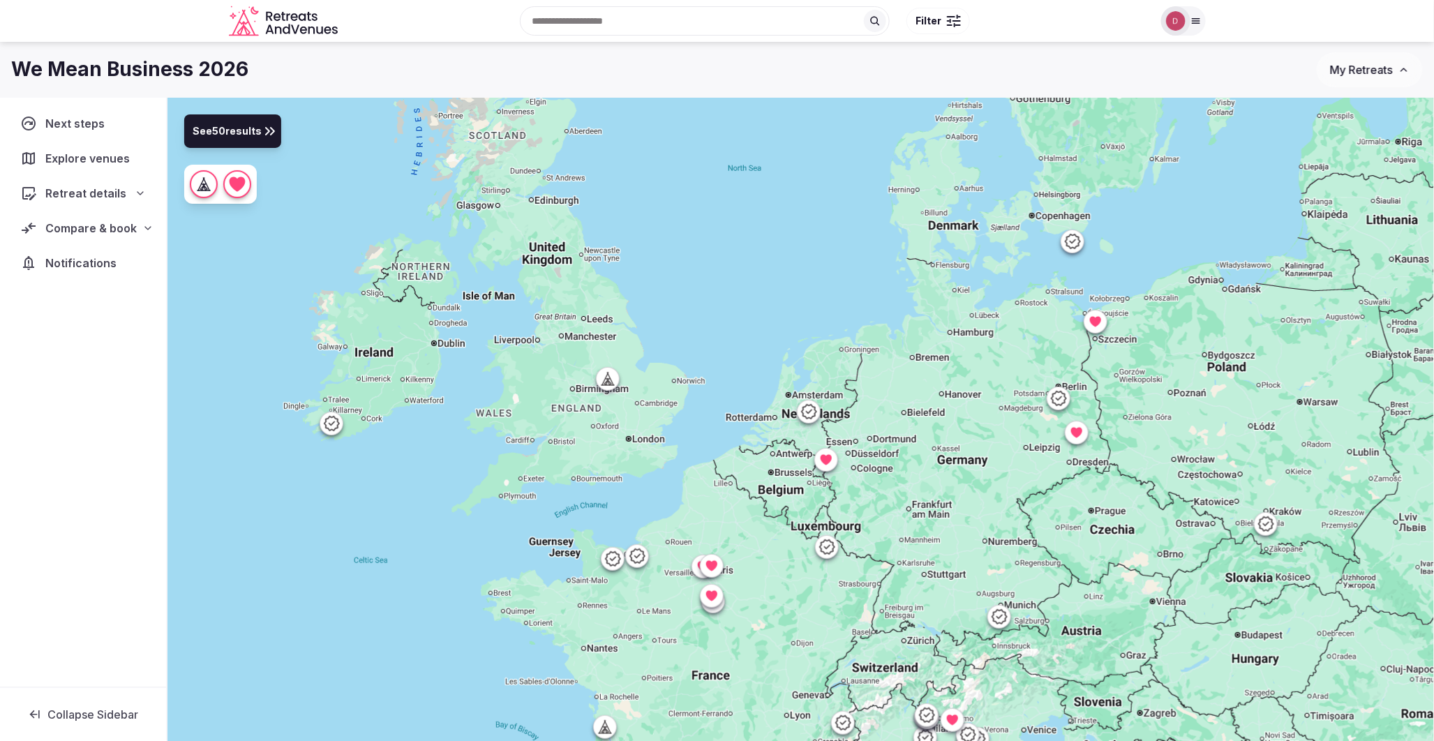
drag, startPoint x: 641, startPoint y: 241, endPoint x: 675, endPoint y: 370, distance: 133.6
click at [675, 370] on div at bounding box center [801, 443] width 1267 height 691
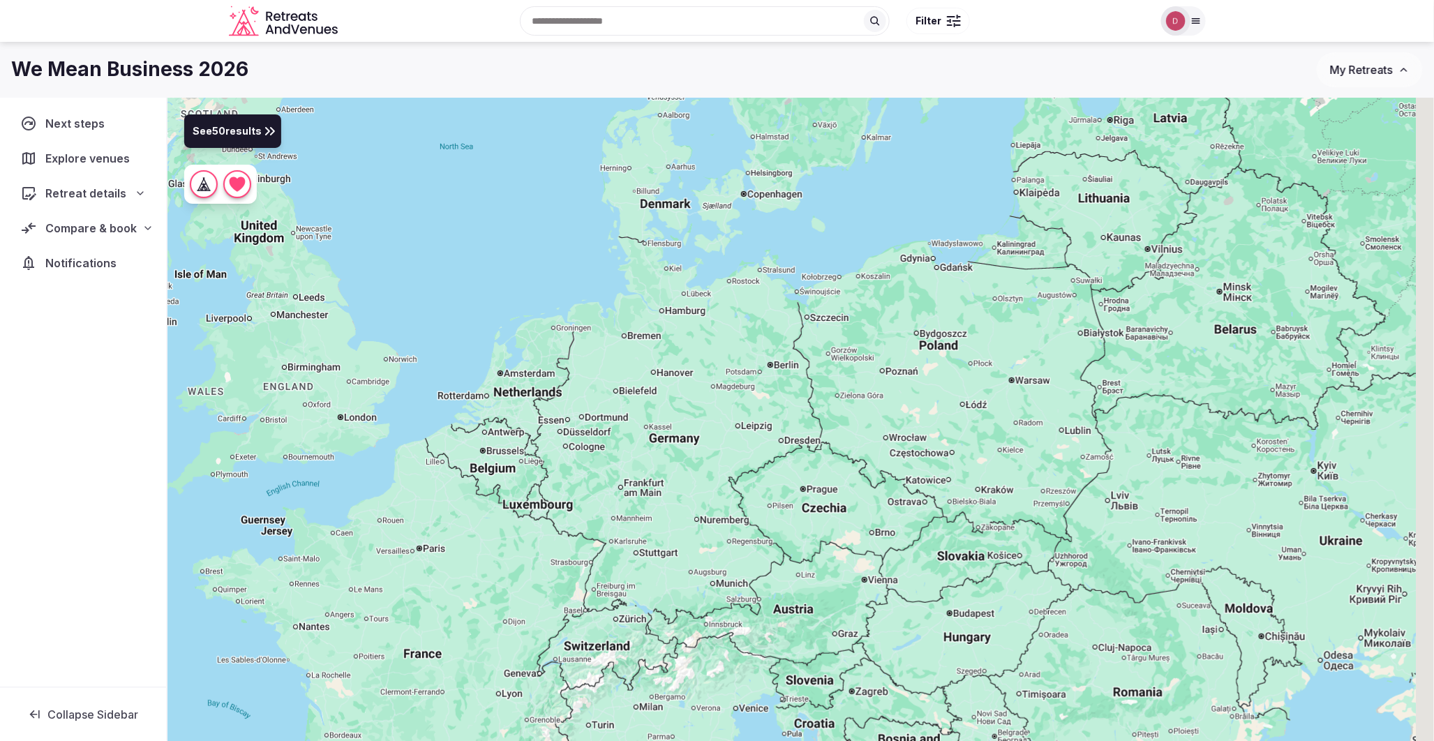
drag, startPoint x: 1025, startPoint y: 364, endPoint x: 726, endPoint y: 339, distance: 299.7
click at [726, 339] on div at bounding box center [801, 443] width 1267 height 691
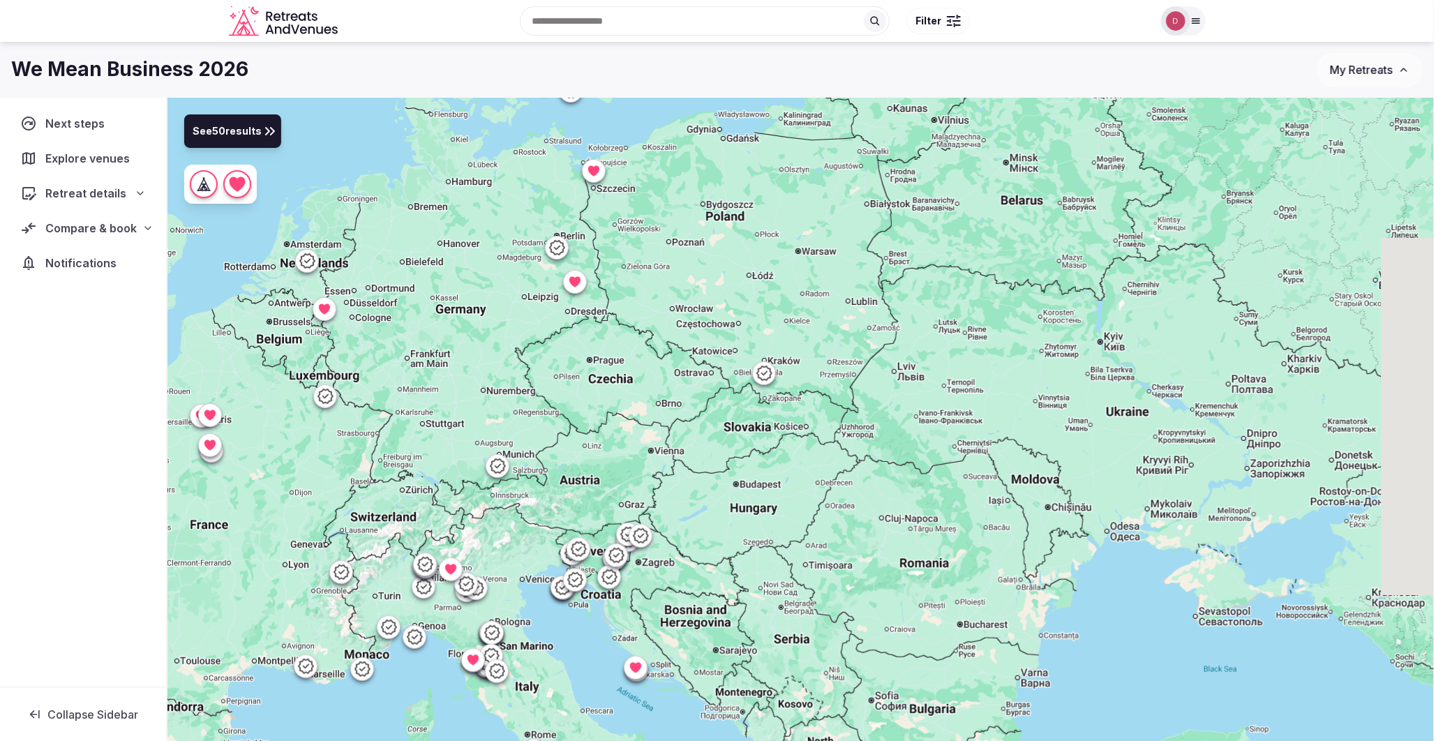
drag, startPoint x: 938, startPoint y: 456, endPoint x: 723, endPoint y: 327, distance: 250.8
click at [723, 327] on div at bounding box center [801, 443] width 1267 height 691
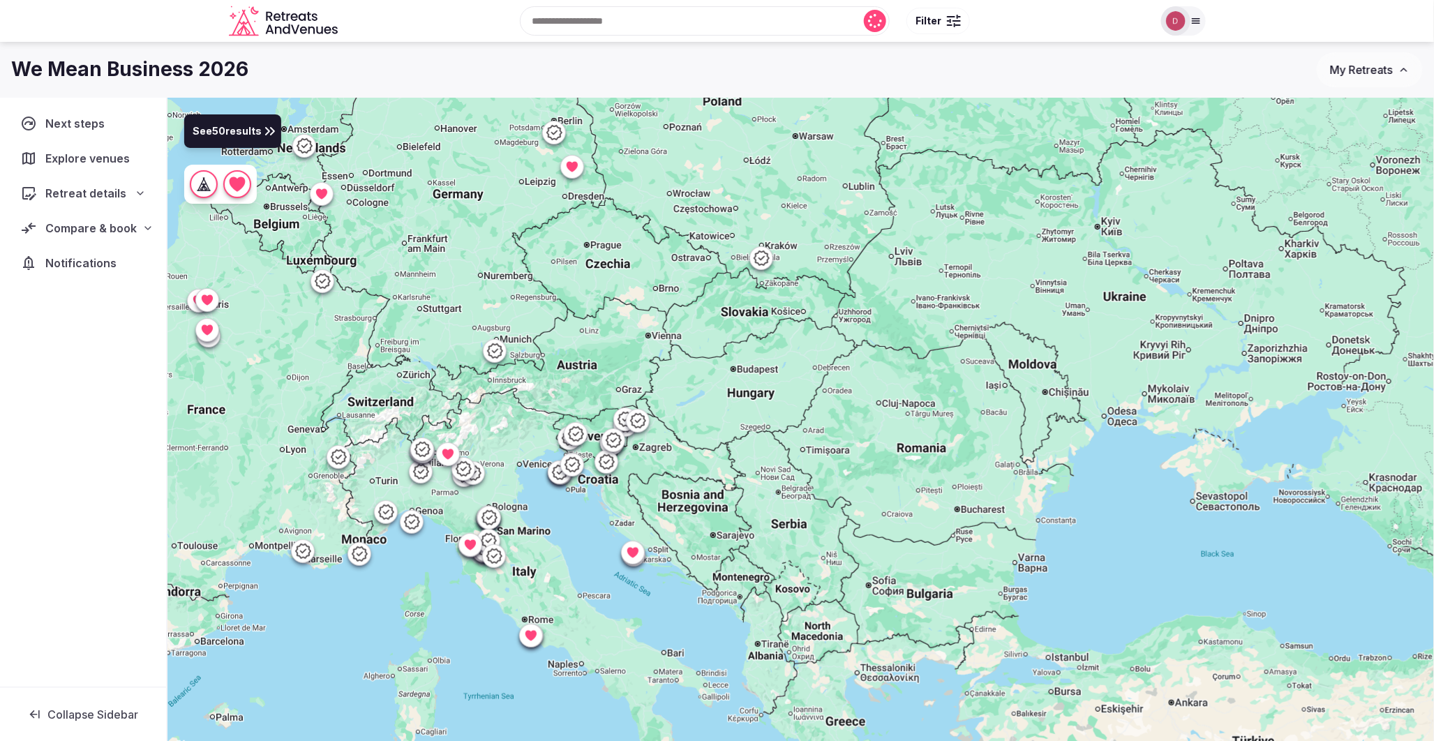
drag, startPoint x: 705, startPoint y: 540, endPoint x: 703, endPoint y: 420, distance: 120.1
click at [703, 420] on div at bounding box center [801, 443] width 1267 height 691
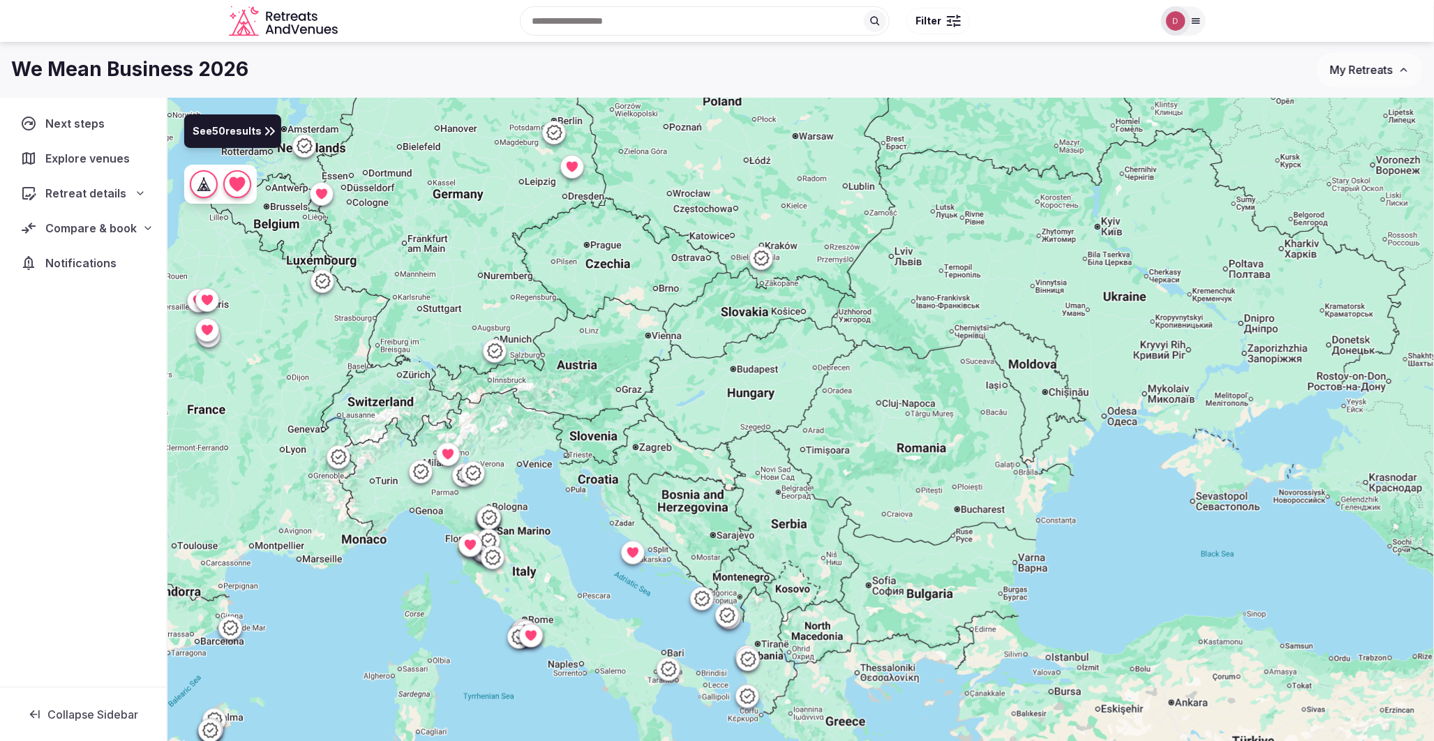
click at [81, 173] on nav "Next steps Explore venues Retreat details Compare & book Notifications" at bounding box center [83, 193] width 144 height 169
click at [52, 235] on span "Compare & book" at bounding box center [90, 228] width 91 height 17
click at [36, 248] on span "Shortlisted venues (15)" at bounding box center [90, 255] width 112 height 14
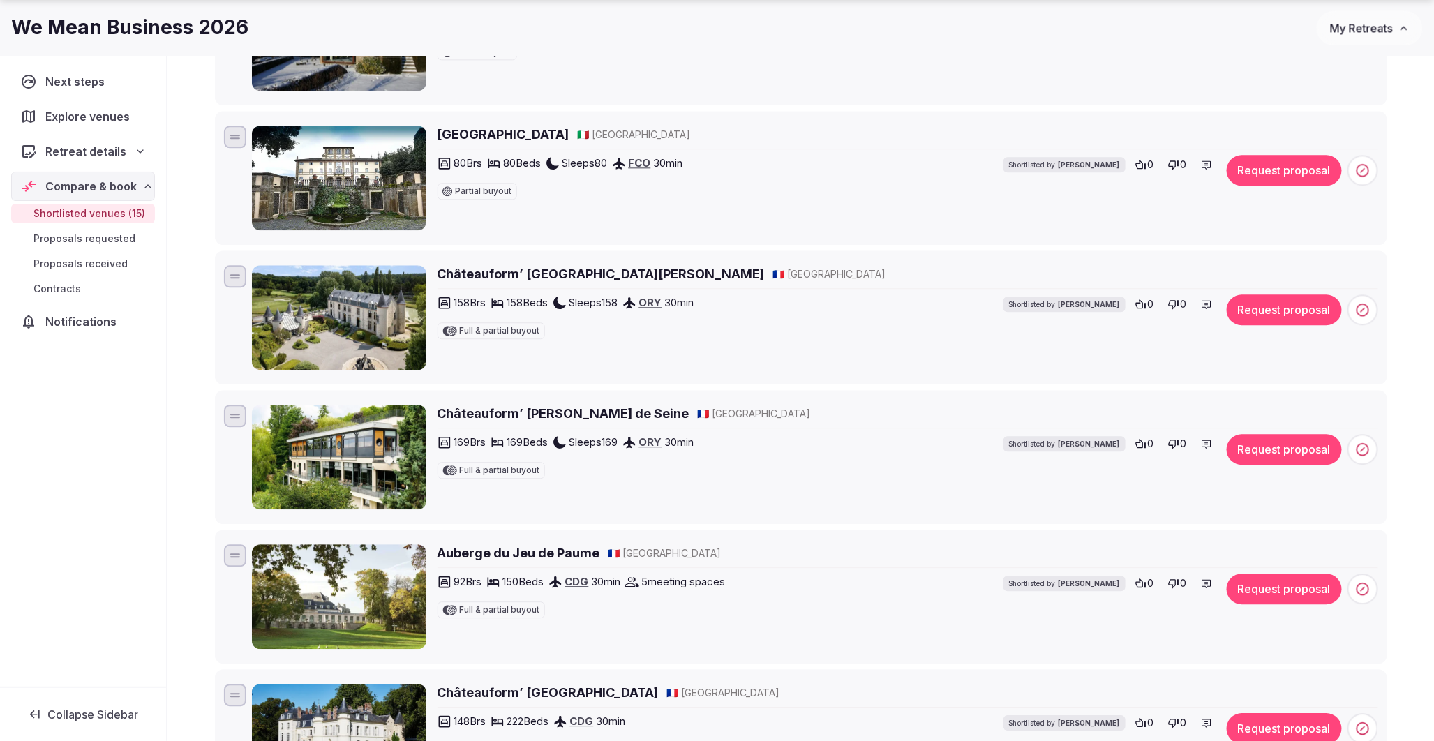
scroll to position [1783, 0]
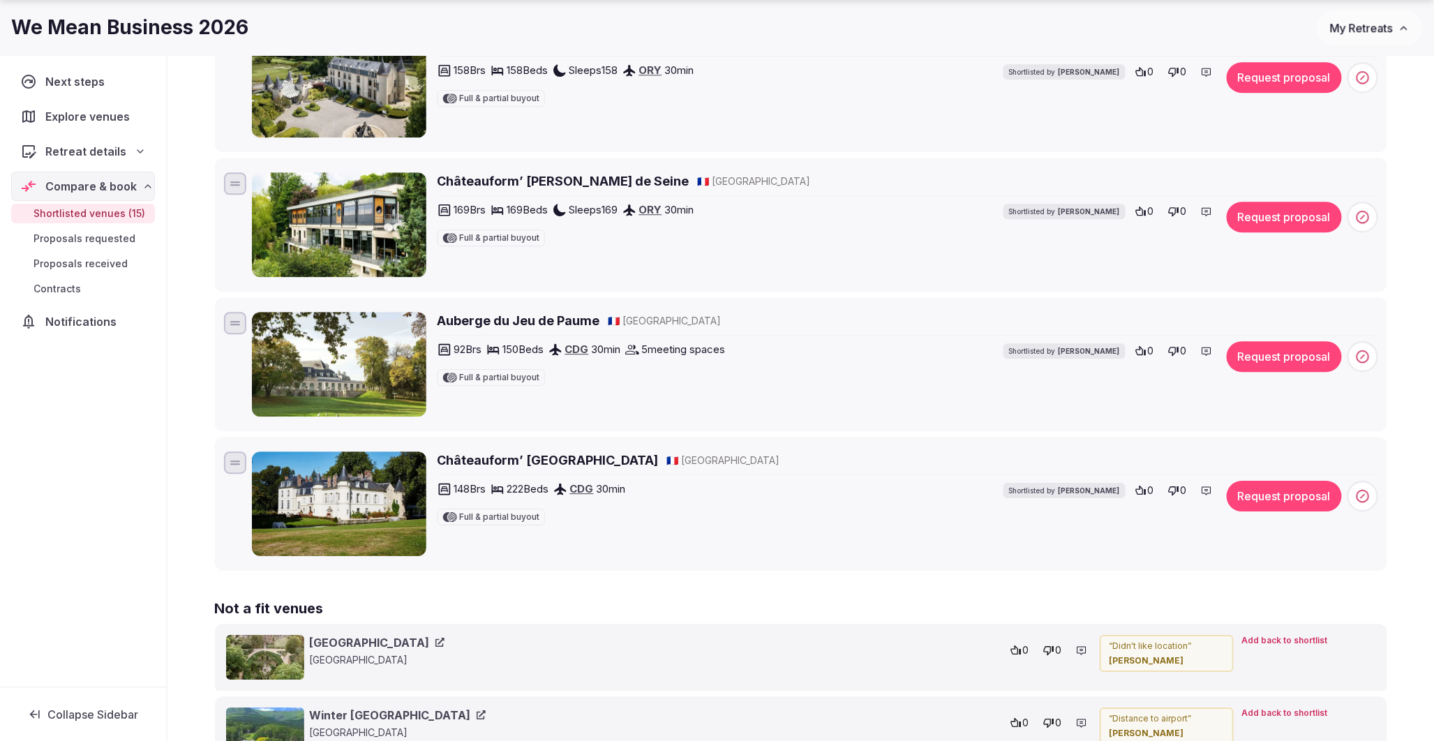
click at [507, 469] on h2 "Châteauform’ Campus Saint-Just" at bounding box center [548, 460] width 221 height 17
click at [489, 322] on h2 "Auberge du Jeu de Paume" at bounding box center [519, 320] width 163 height 17
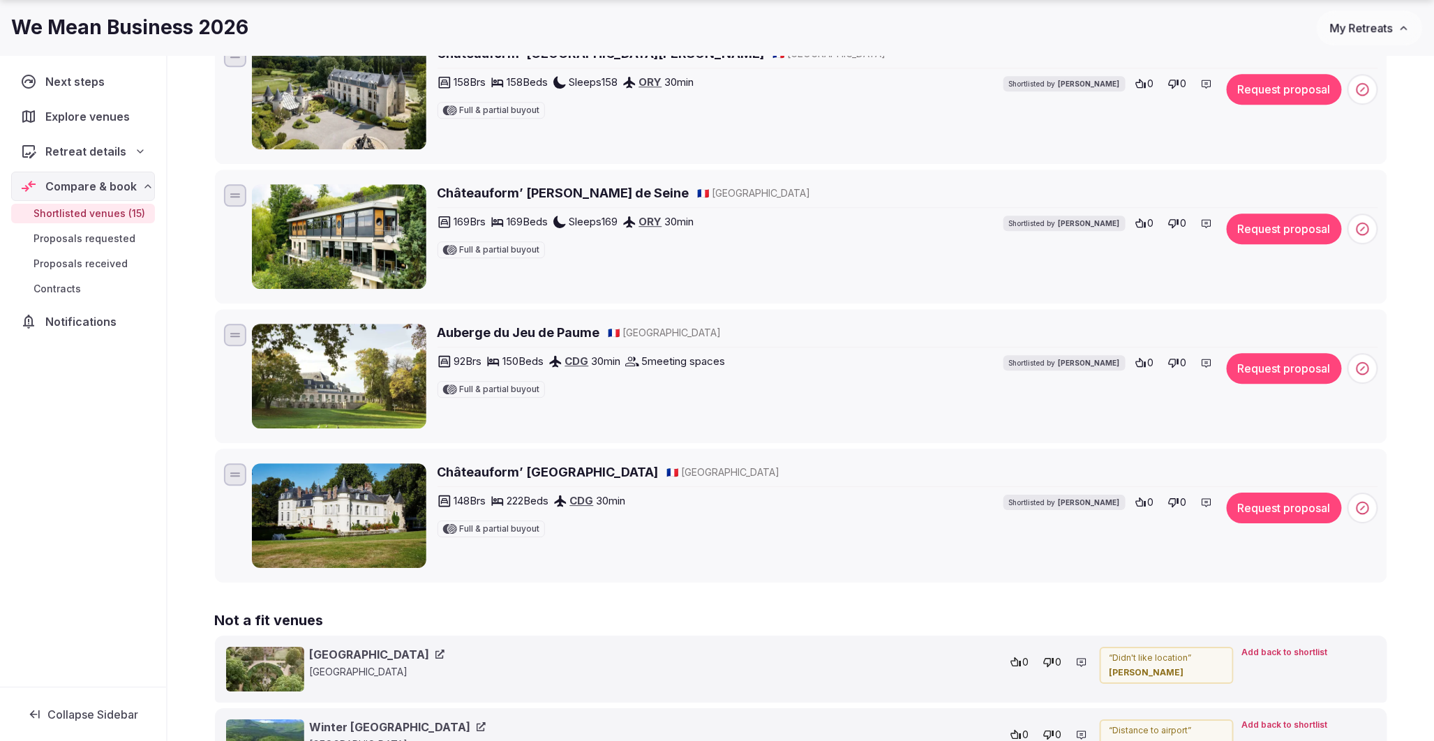
scroll to position [1628, 0]
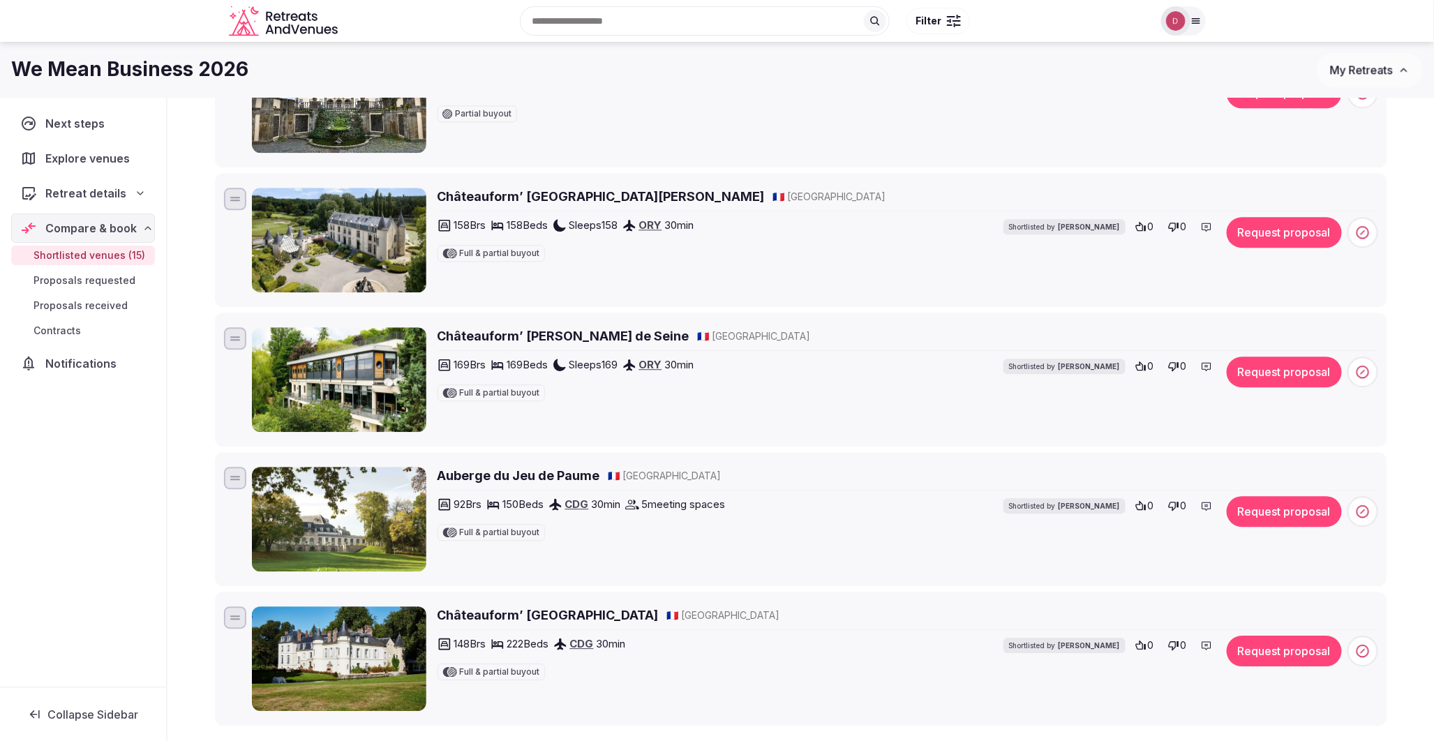
click at [476, 335] on h2 "Châteauform’ Les Berges de Seine" at bounding box center [564, 335] width 252 height 17
click at [1146, 511] on icon at bounding box center [1141, 505] width 11 height 11
click at [1148, 650] on span "0" at bounding box center [1151, 646] width 6 height 14
click at [1152, 232] on span "0" at bounding box center [1151, 227] width 6 height 14
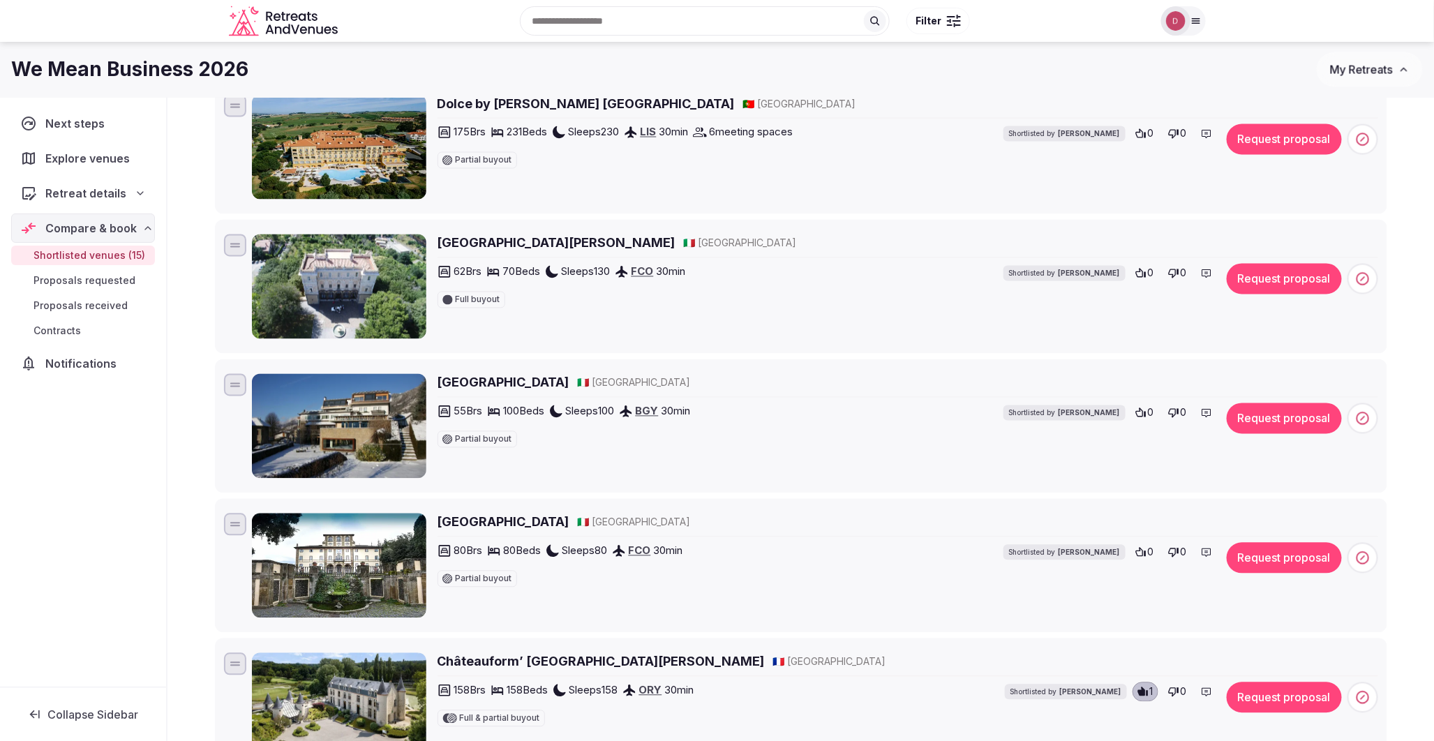
scroll to position [1008, 0]
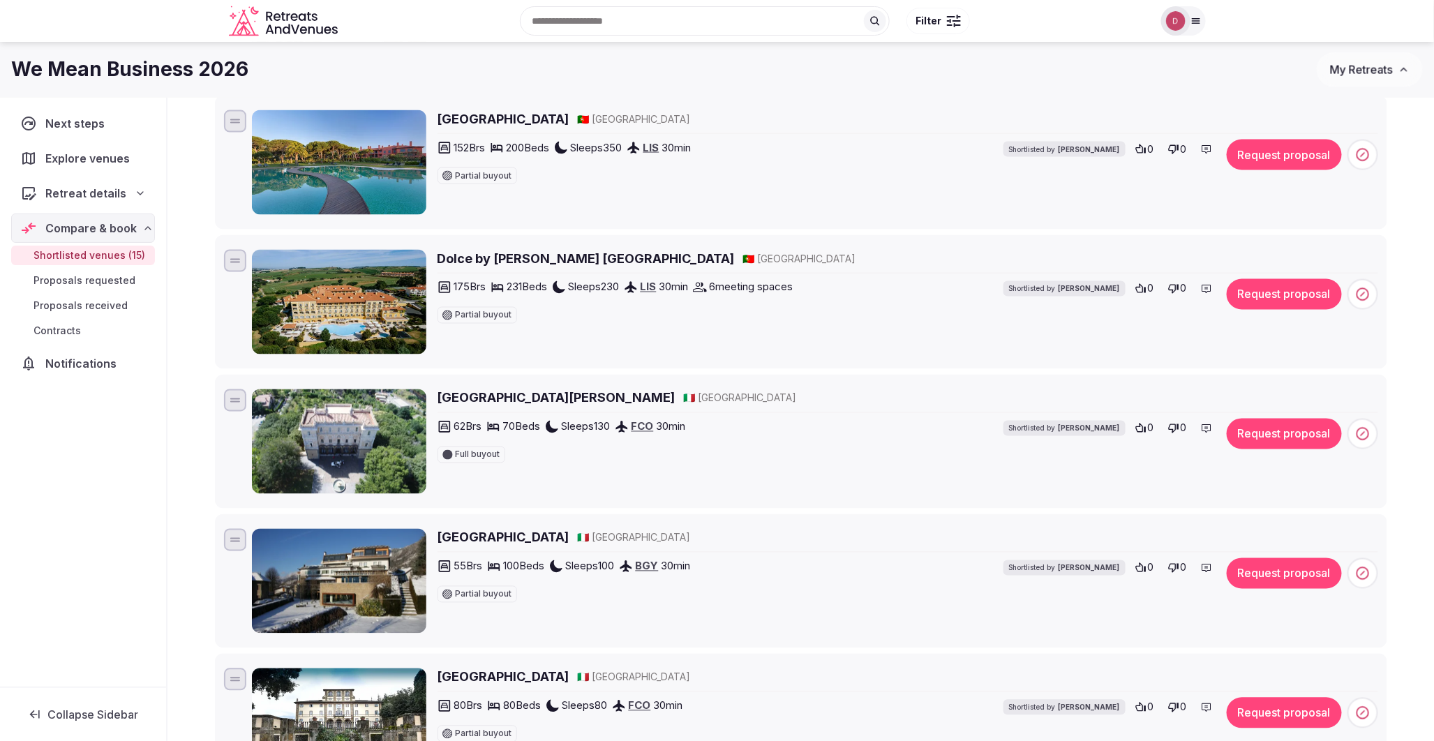
click at [526, 395] on h2 "Park Hotel Villa Grazioli" at bounding box center [557, 397] width 238 height 17
click at [1145, 429] on icon at bounding box center [1141, 428] width 10 height 9
click at [486, 533] on h2 "Hotel Milano Alpen Resort" at bounding box center [504, 537] width 132 height 17
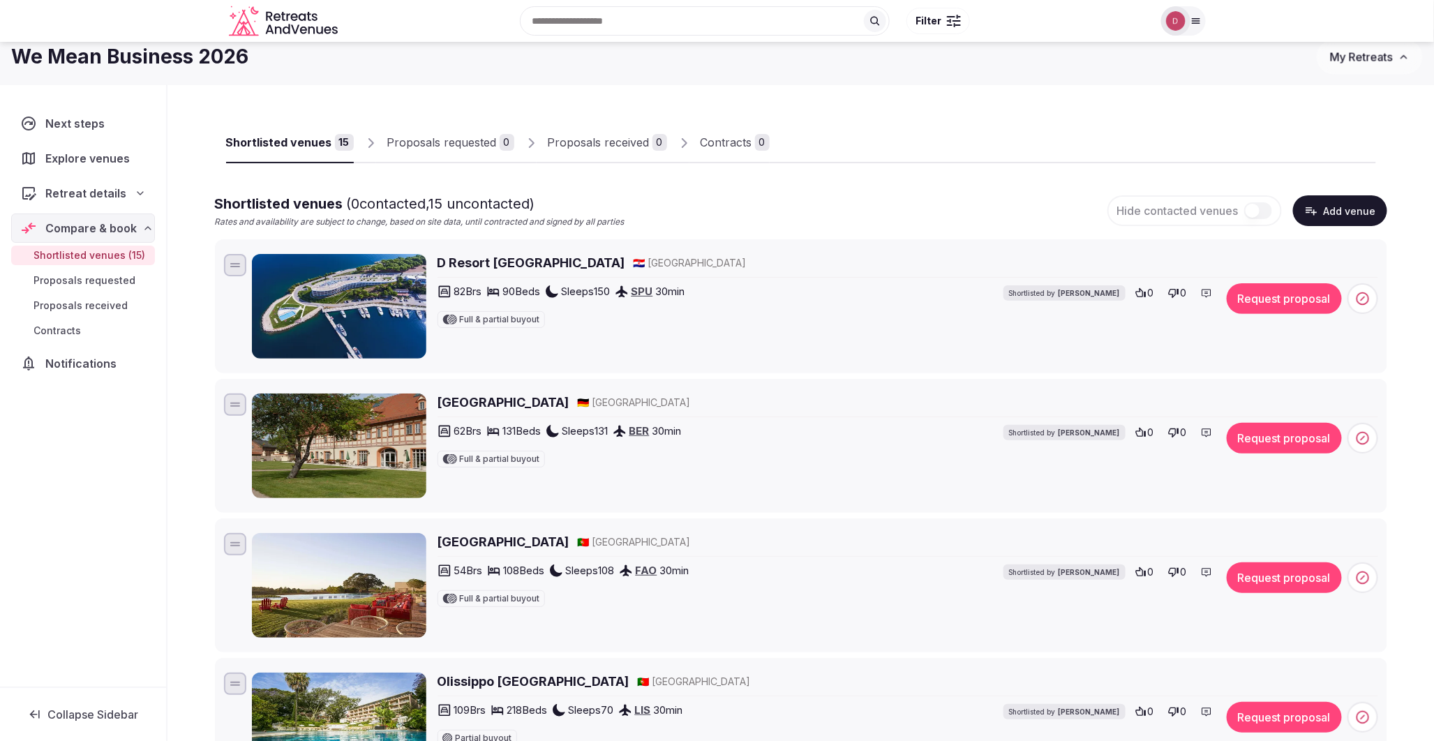
scroll to position [0, 0]
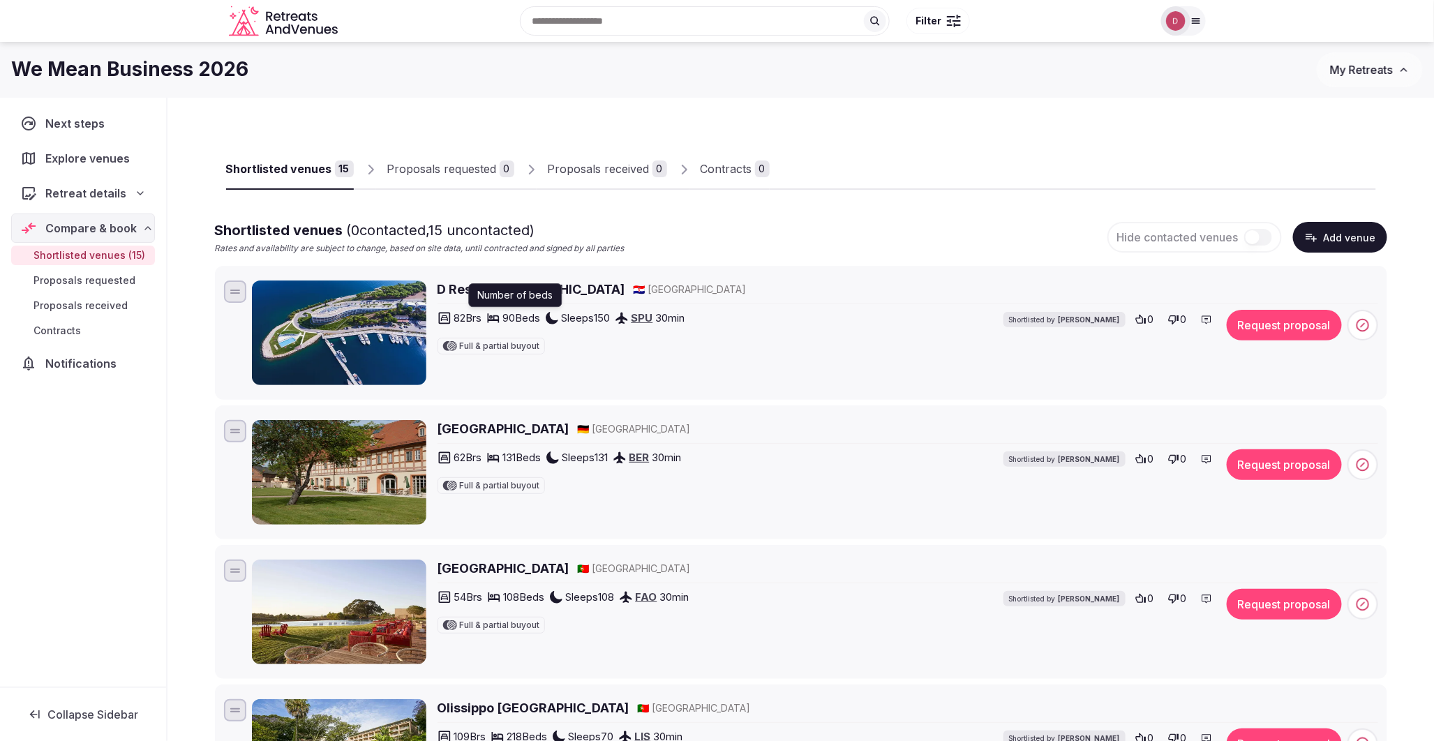
click at [443, 292] on h2 "D Resort Sibenik" at bounding box center [532, 289] width 188 height 17
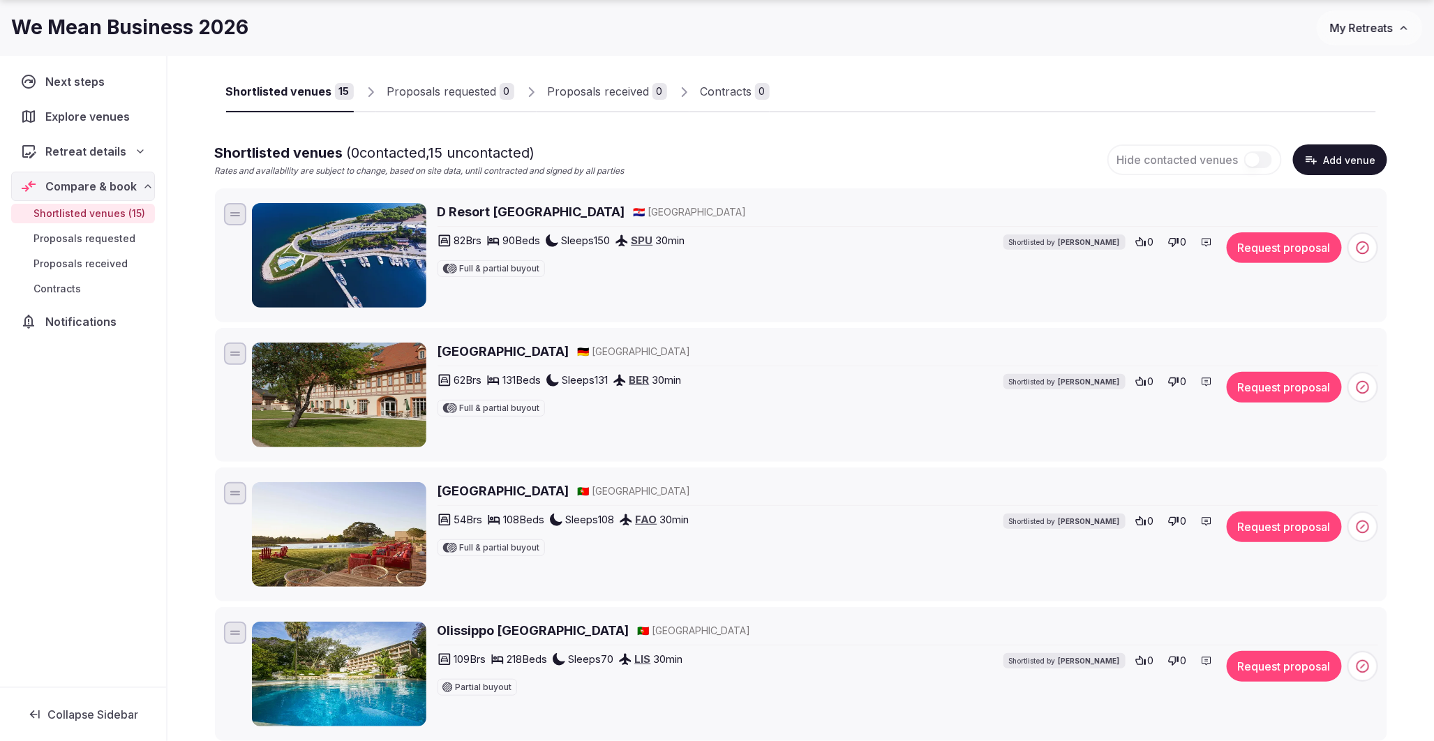
click at [512, 347] on h2 "Schloss Lübbenau" at bounding box center [504, 351] width 132 height 17
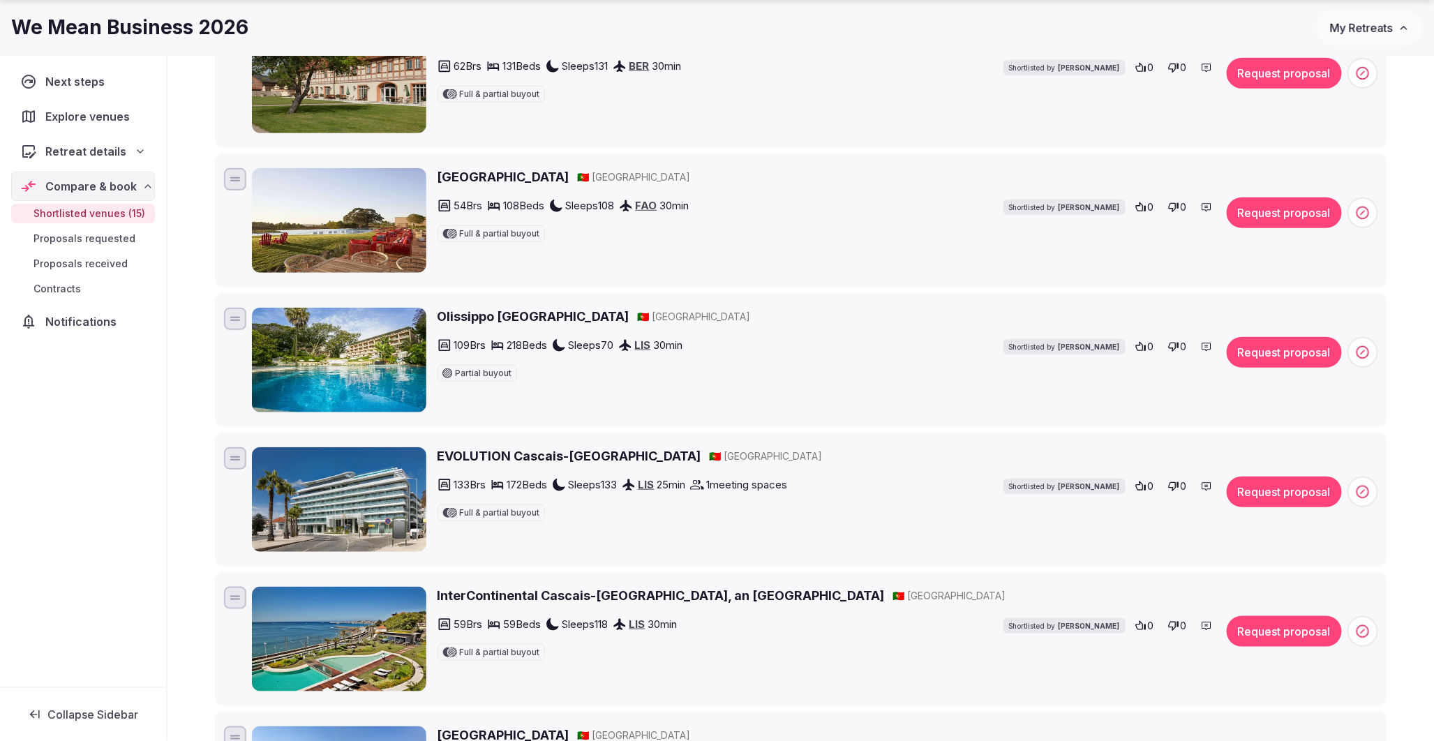
scroll to position [542, 0]
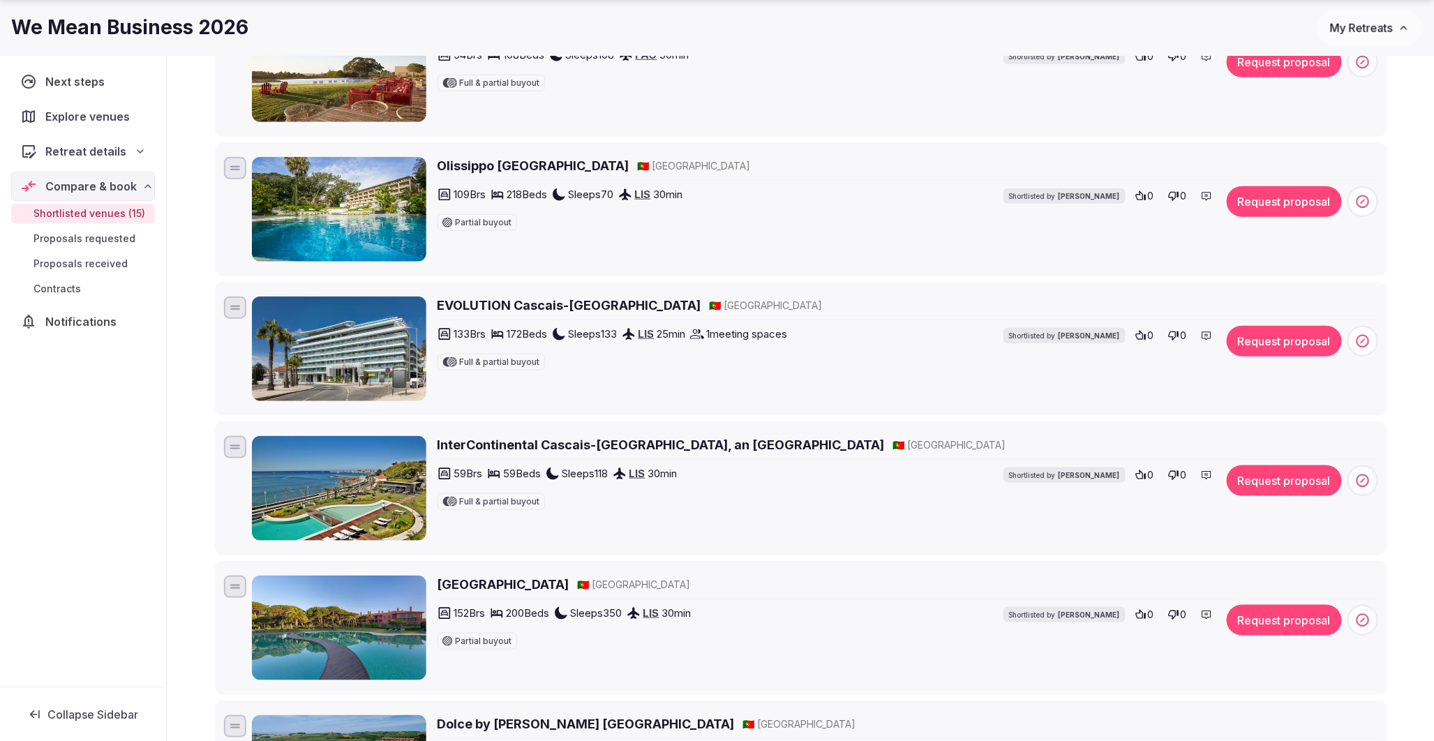
click at [533, 589] on h2 "Sheraton Cascais Resort" at bounding box center [504, 584] width 132 height 17
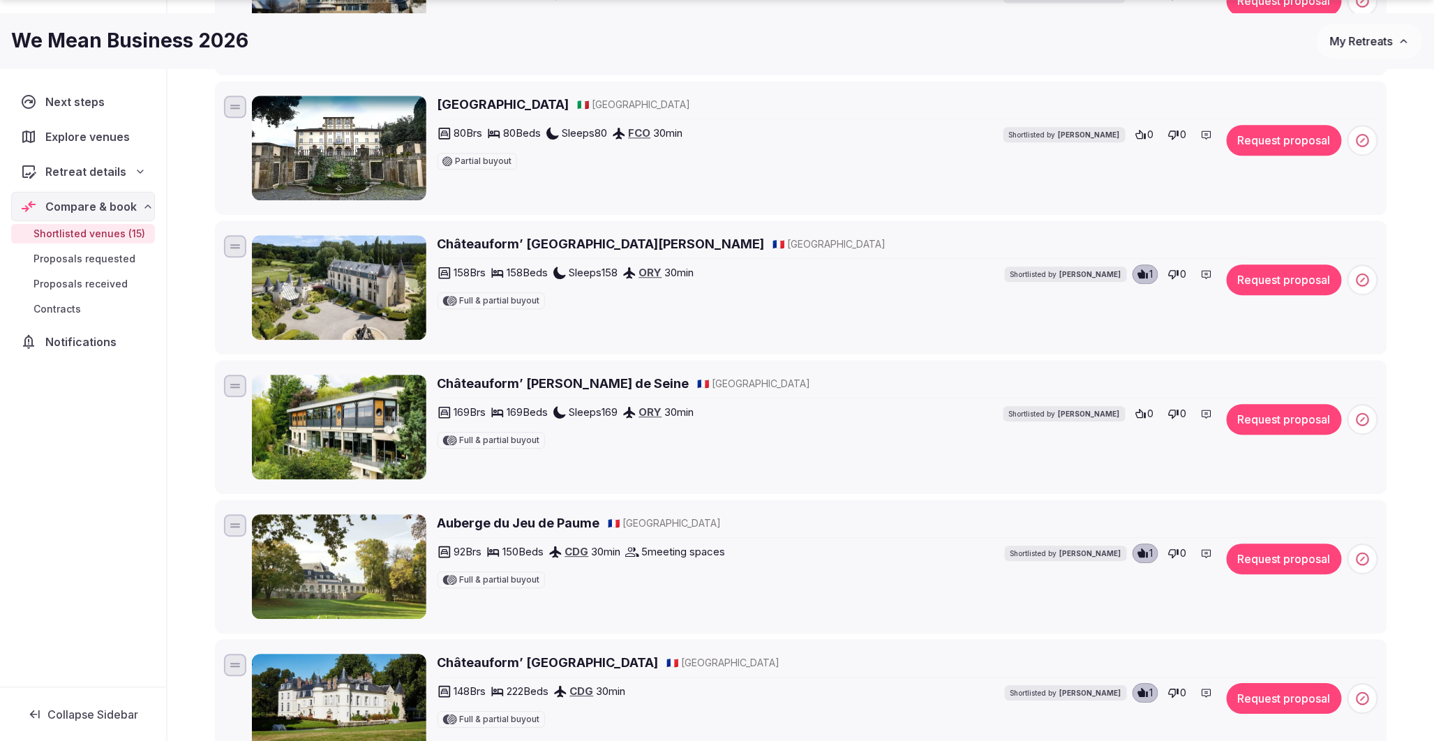
scroll to position [1616, 0]
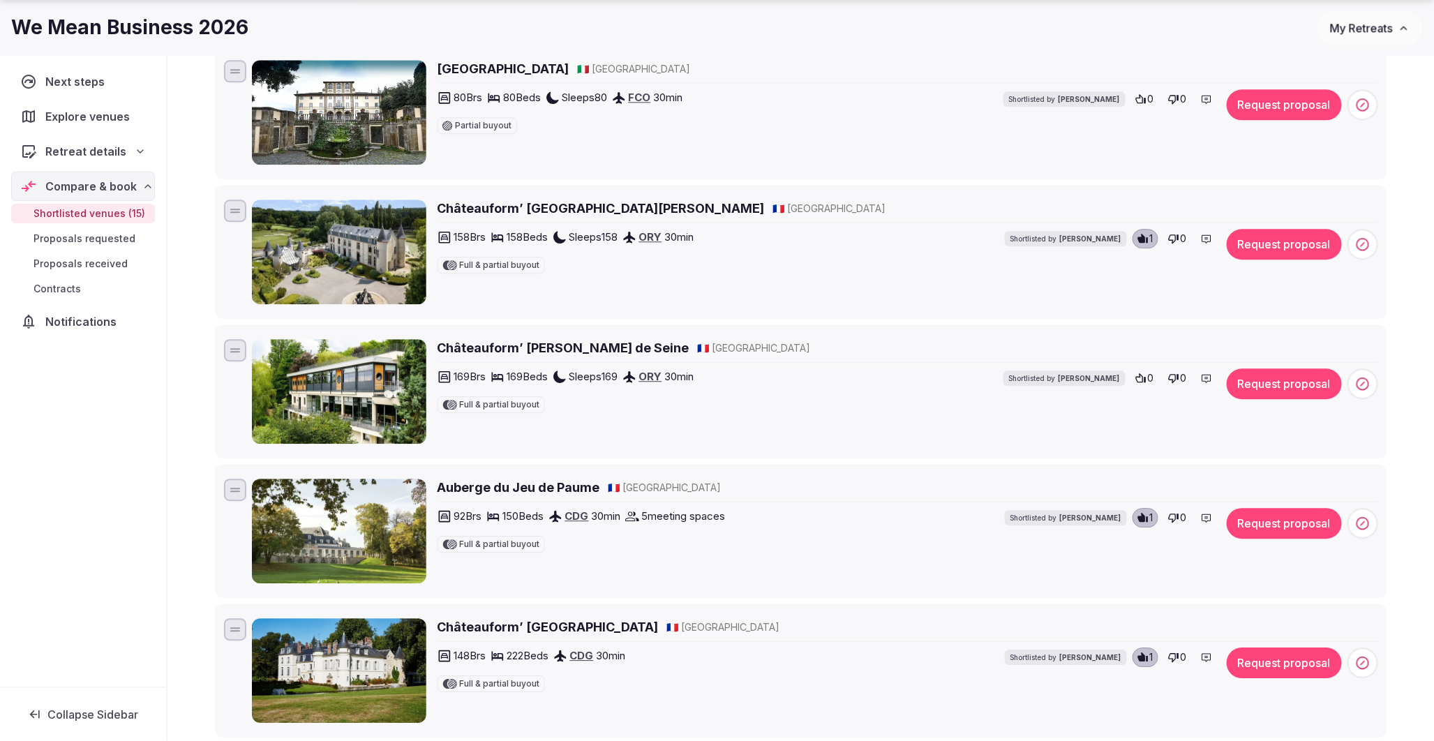
drag, startPoint x: 643, startPoint y: 625, endPoint x: 595, endPoint y: 591, distance: 59.2
drag, startPoint x: 708, startPoint y: 625, endPoint x: 574, endPoint y: 623, distance: 134.0
click at [574, 623] on div "Châteauform’ Campus Saint-Just 🇫🇷 France" at bounding box center [908, 626] width 941 height 17
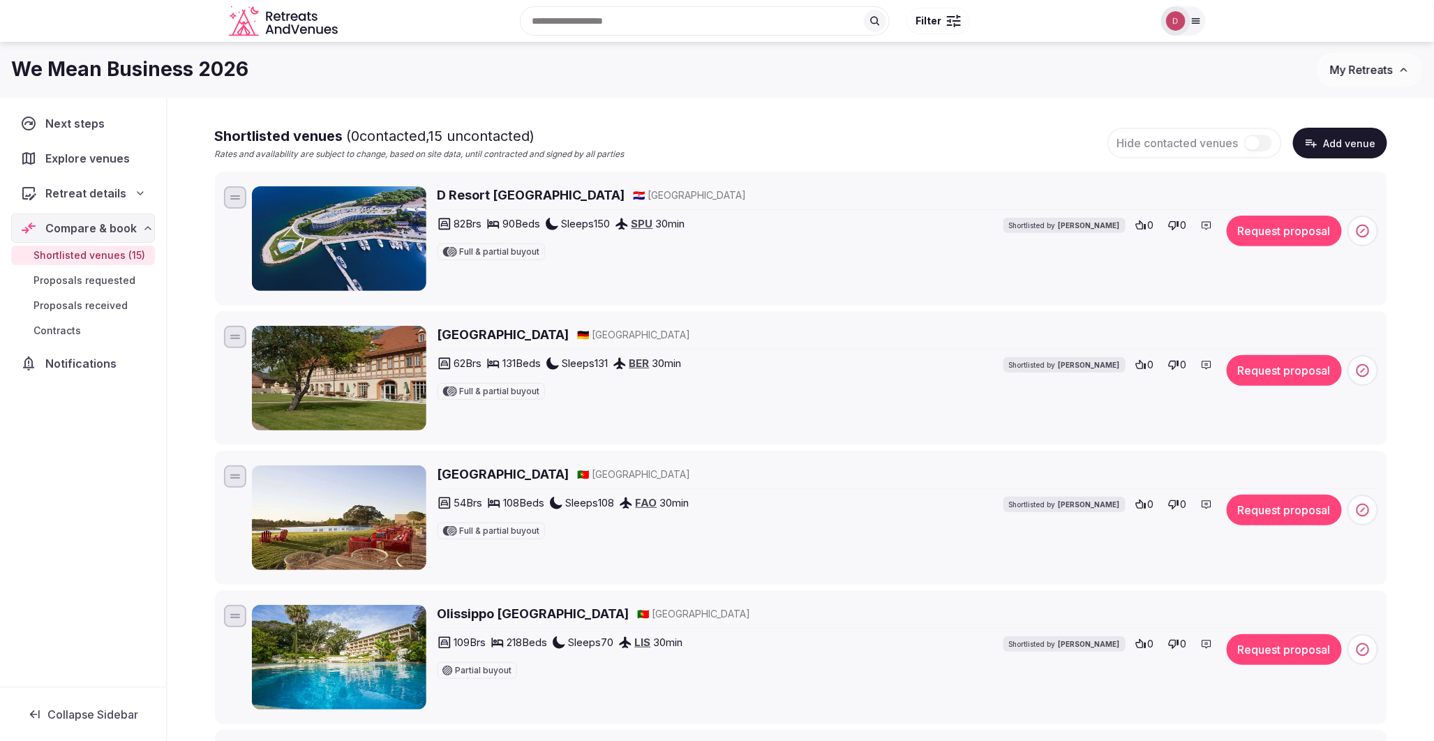
scroll to position [77, 0]
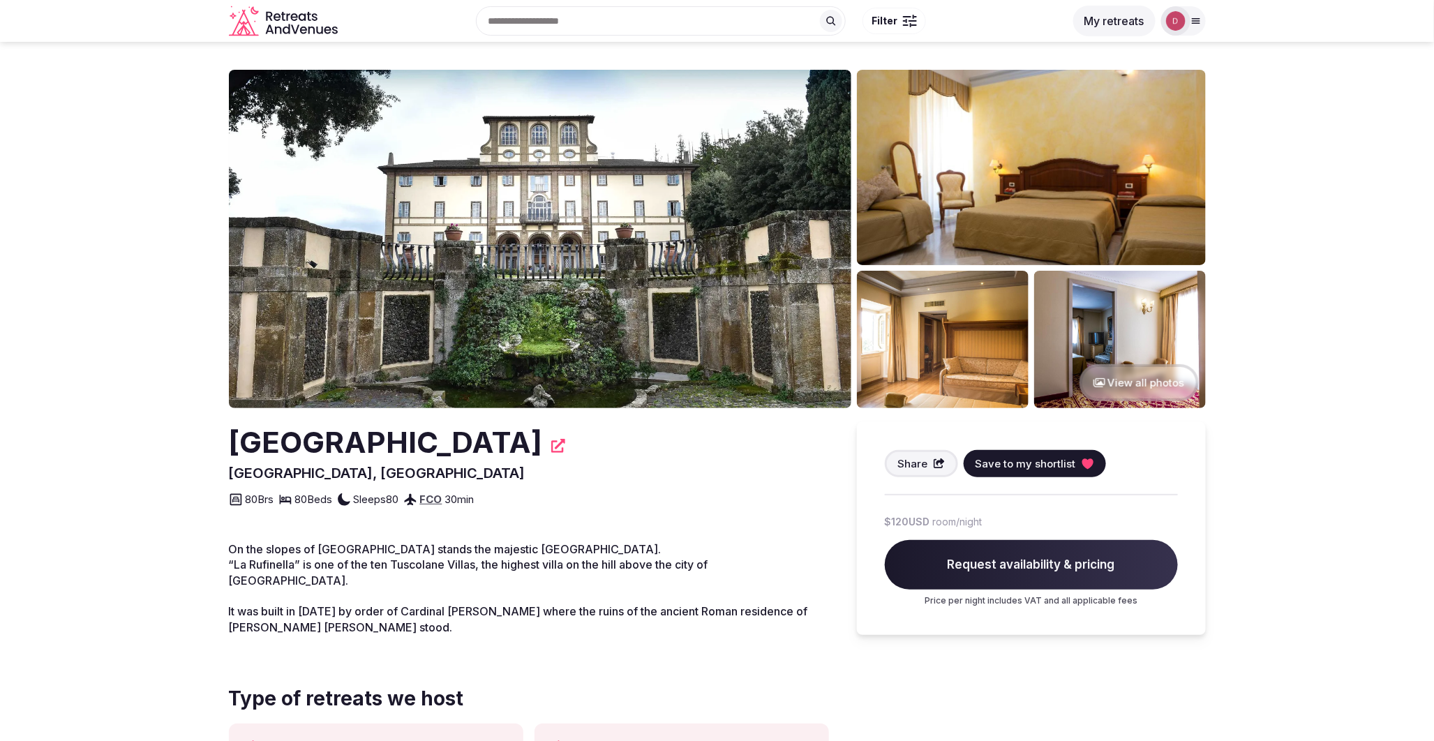
click at [1171, 385] on button "View all photos" at bounding box center [1139, 382] width 119 height 37
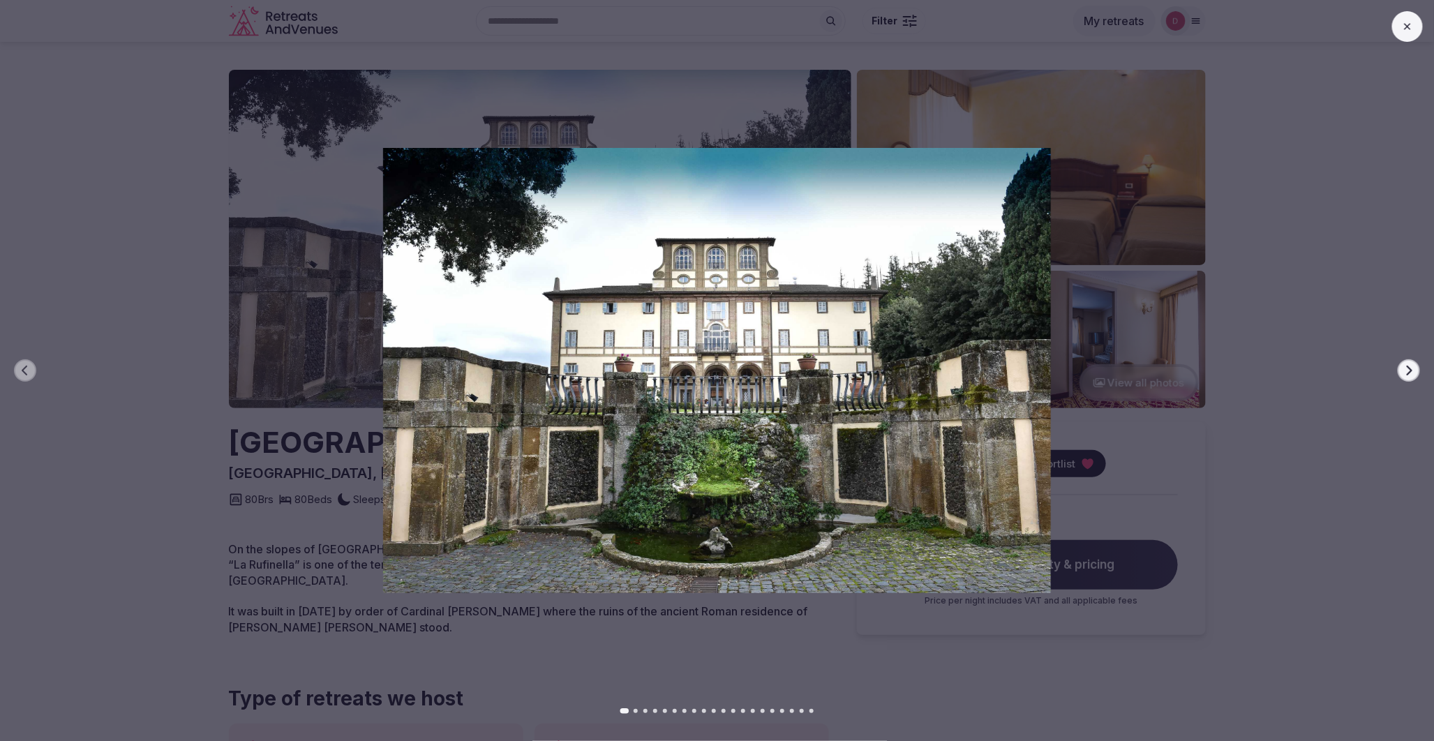
click at [1394, 20] on button at bounding box center [1407, 26] width 31 height 31
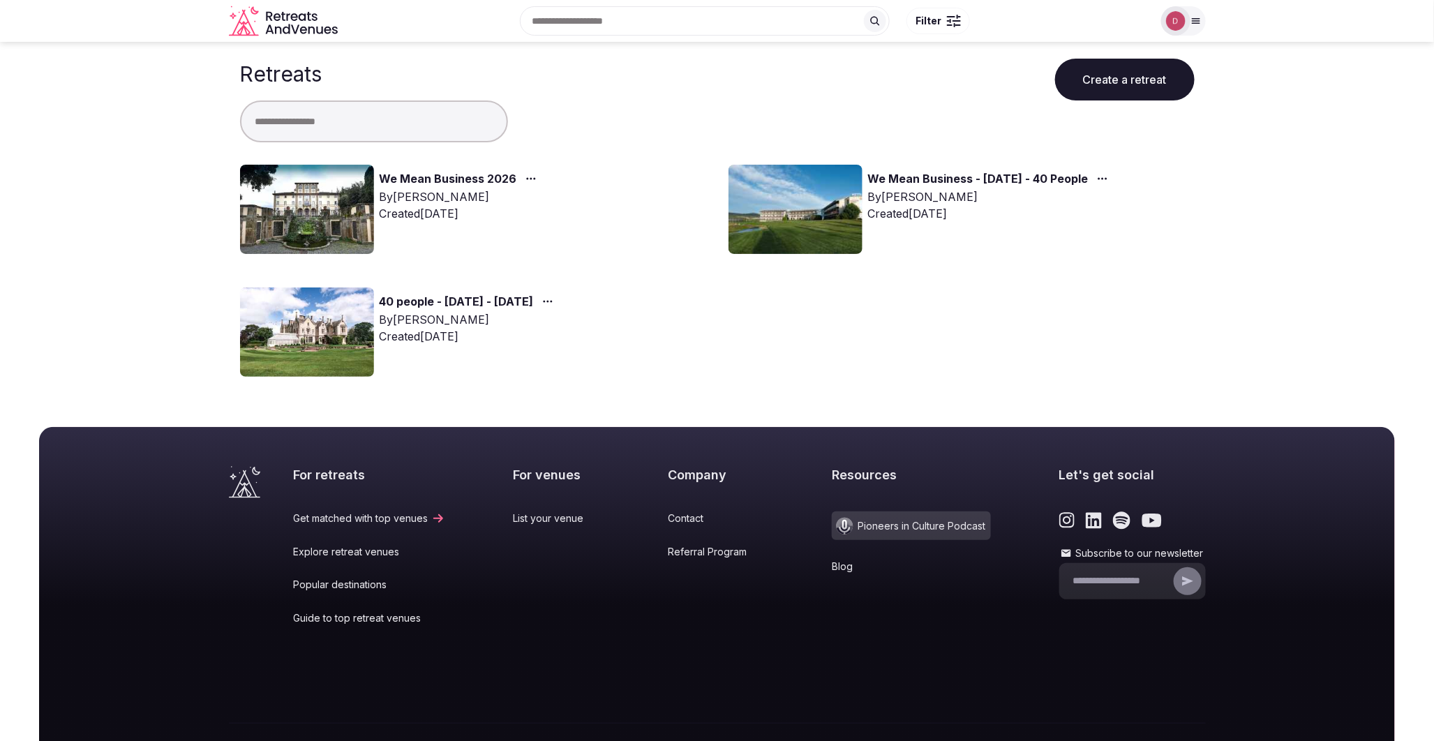
click at [399, 179] on link "We Mean Business 2026" at bounding box center [448, 179] width 137 height 18
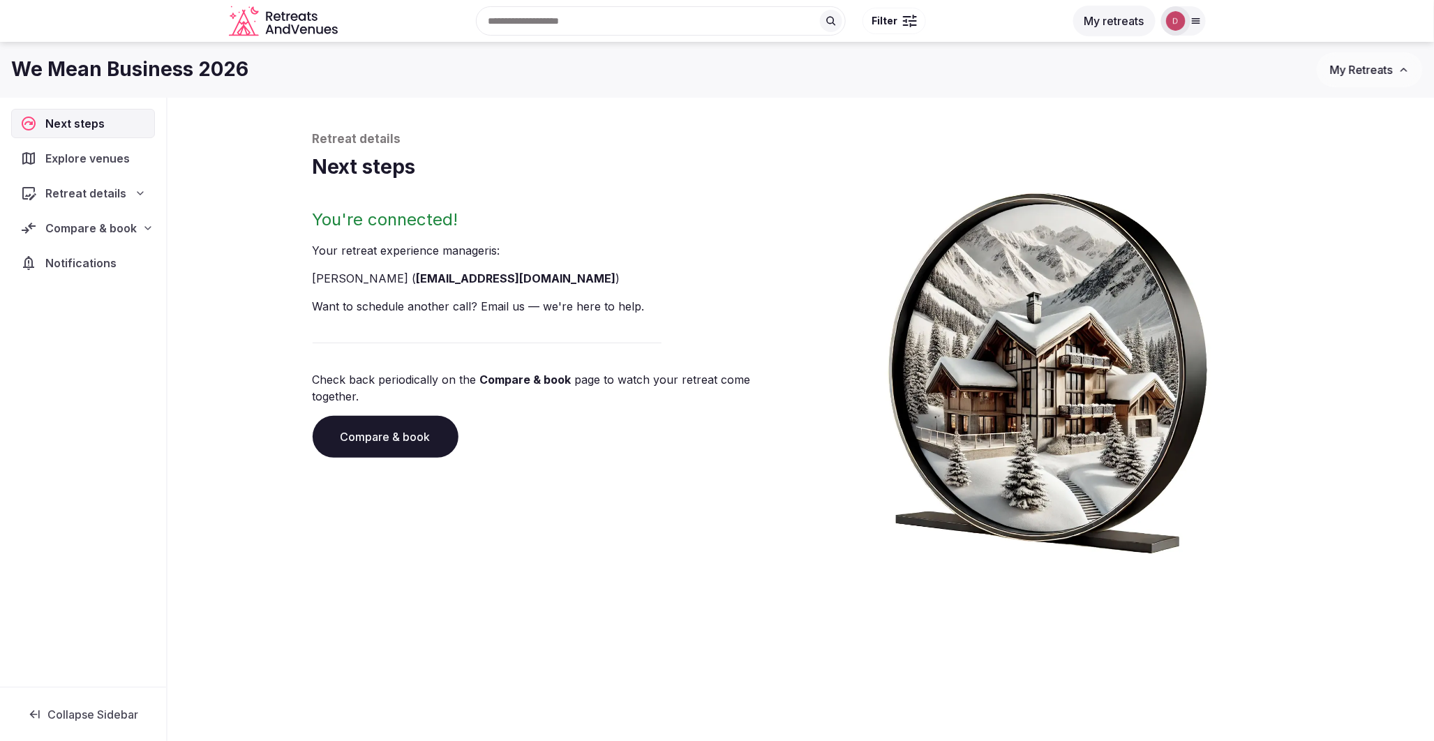
click at [405, 429] on link "Compare & book" at bounding box center [386, 437] width 146 height 42
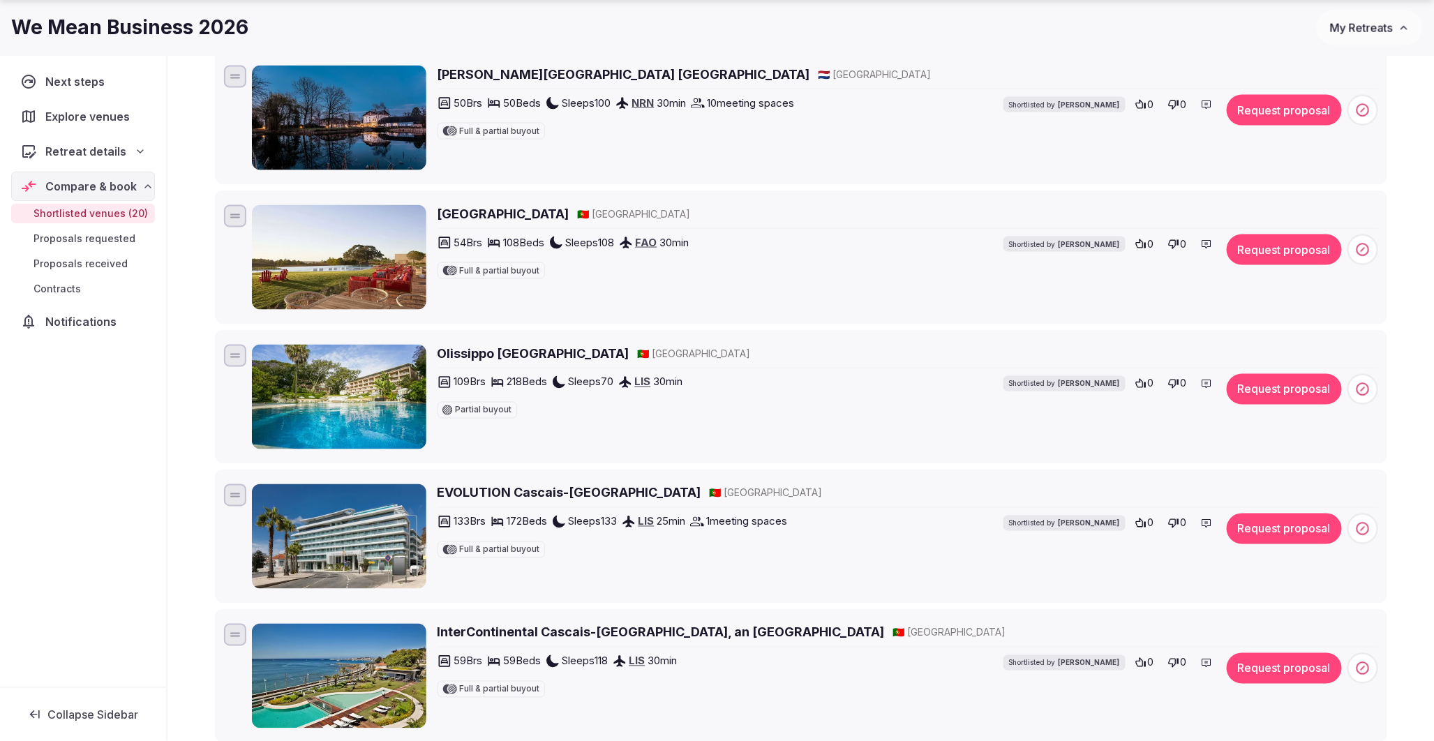
scroll to position [930, 0]
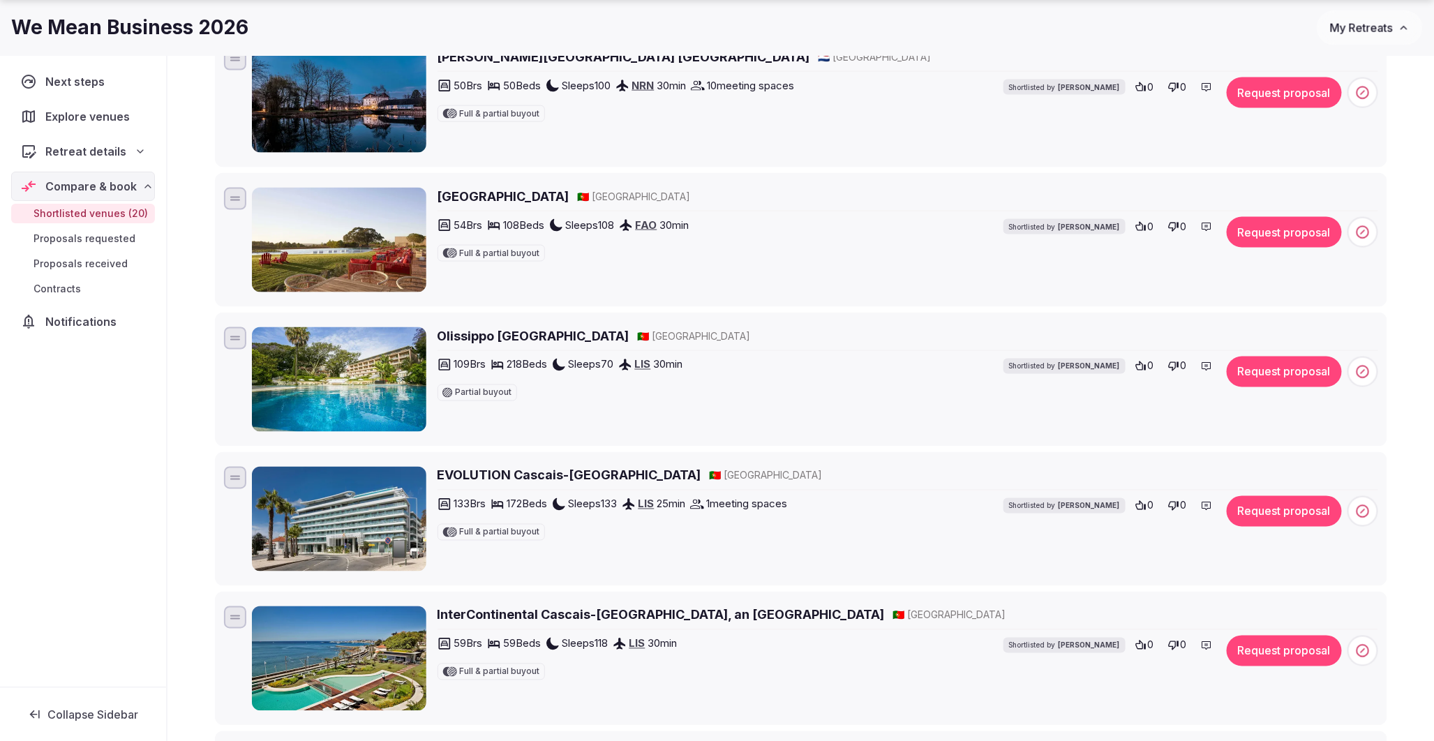
click at [466, 188] on h2 "Praia do Canal Nature Resort" at bounding box center [504, 196] width 132 height 17
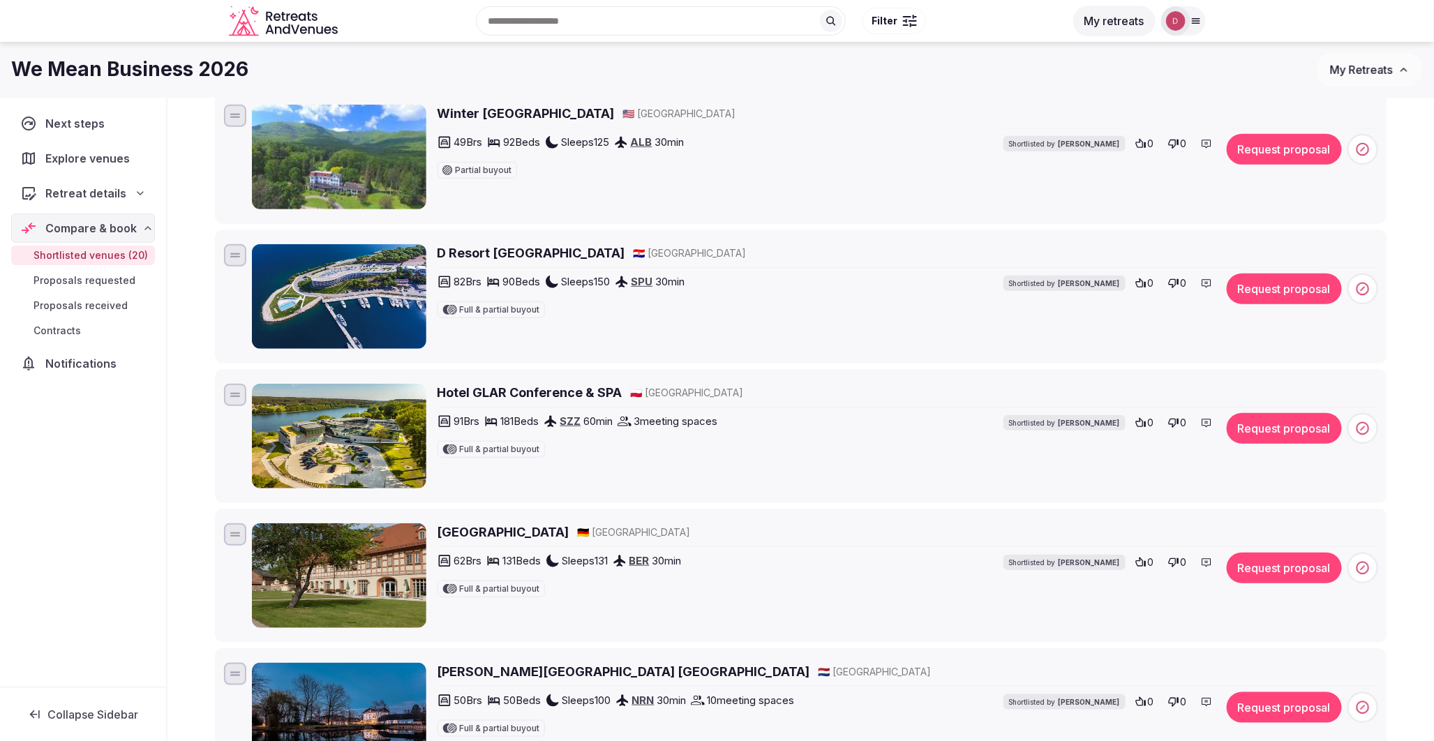
scroll to position [310, 0]
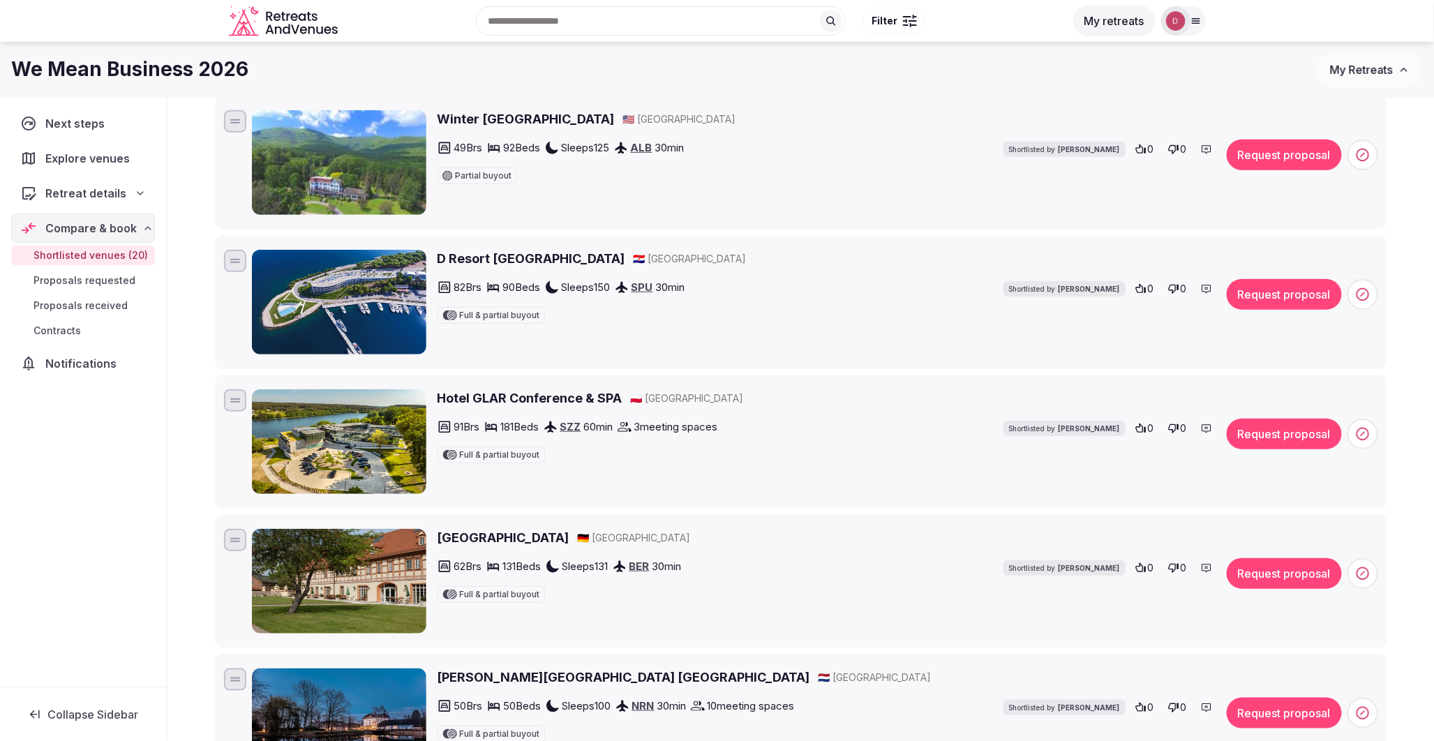
click at [456, 396] on h2 "Hotel GLAR Conference & SPA" at bounding box center [530, 397] width 185 height 17
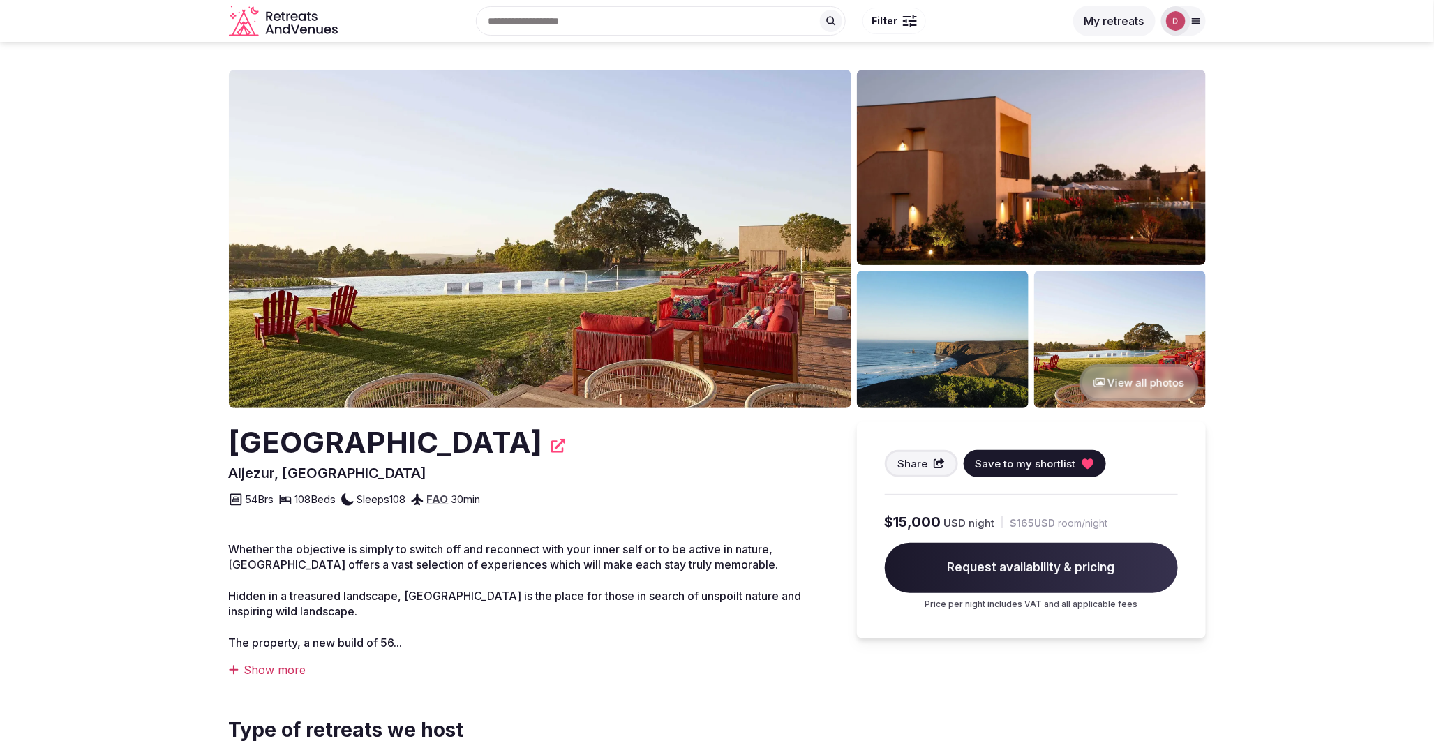
click at [754, 275] on img at bounding box center [540, 239] width 623 height 338
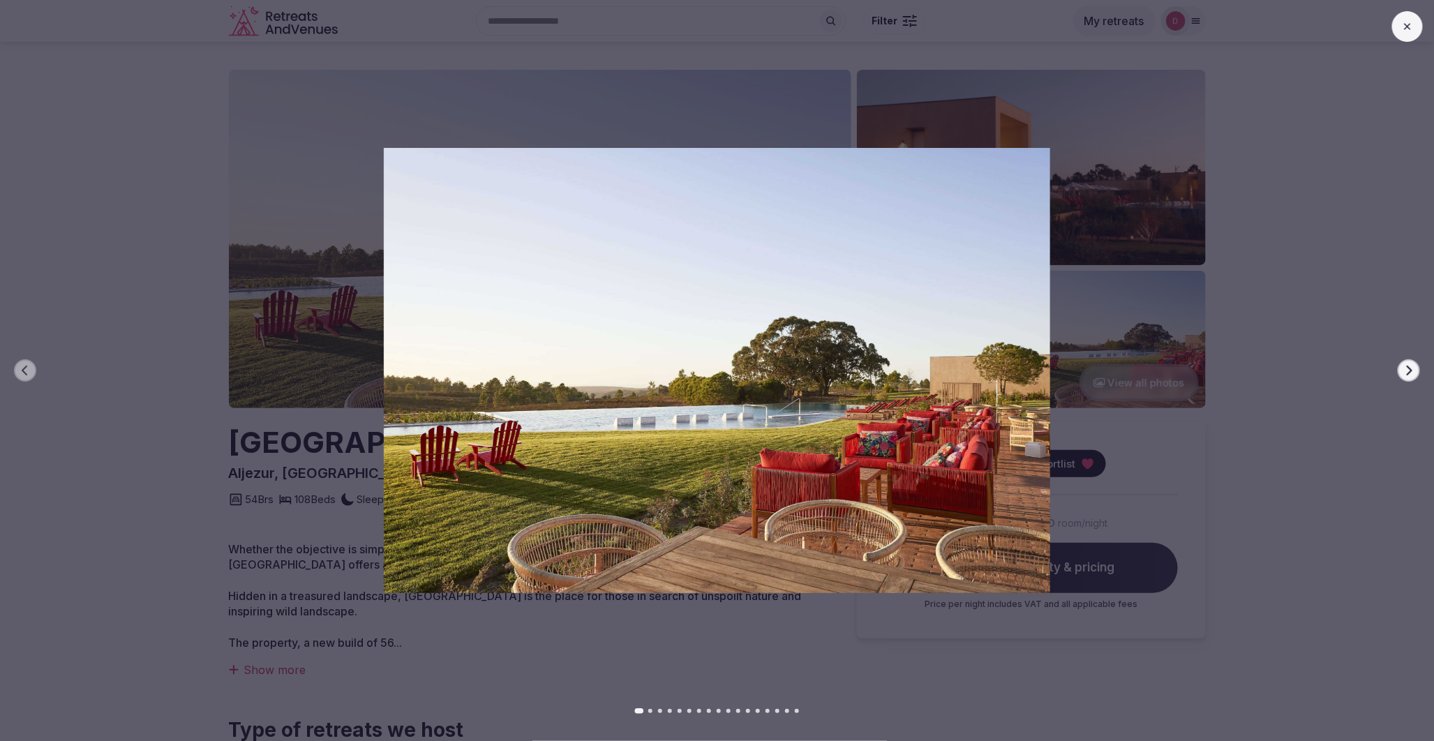
click at [1414, 371] on icon "button" at bounding box center [1409, 370] width 11 height 11
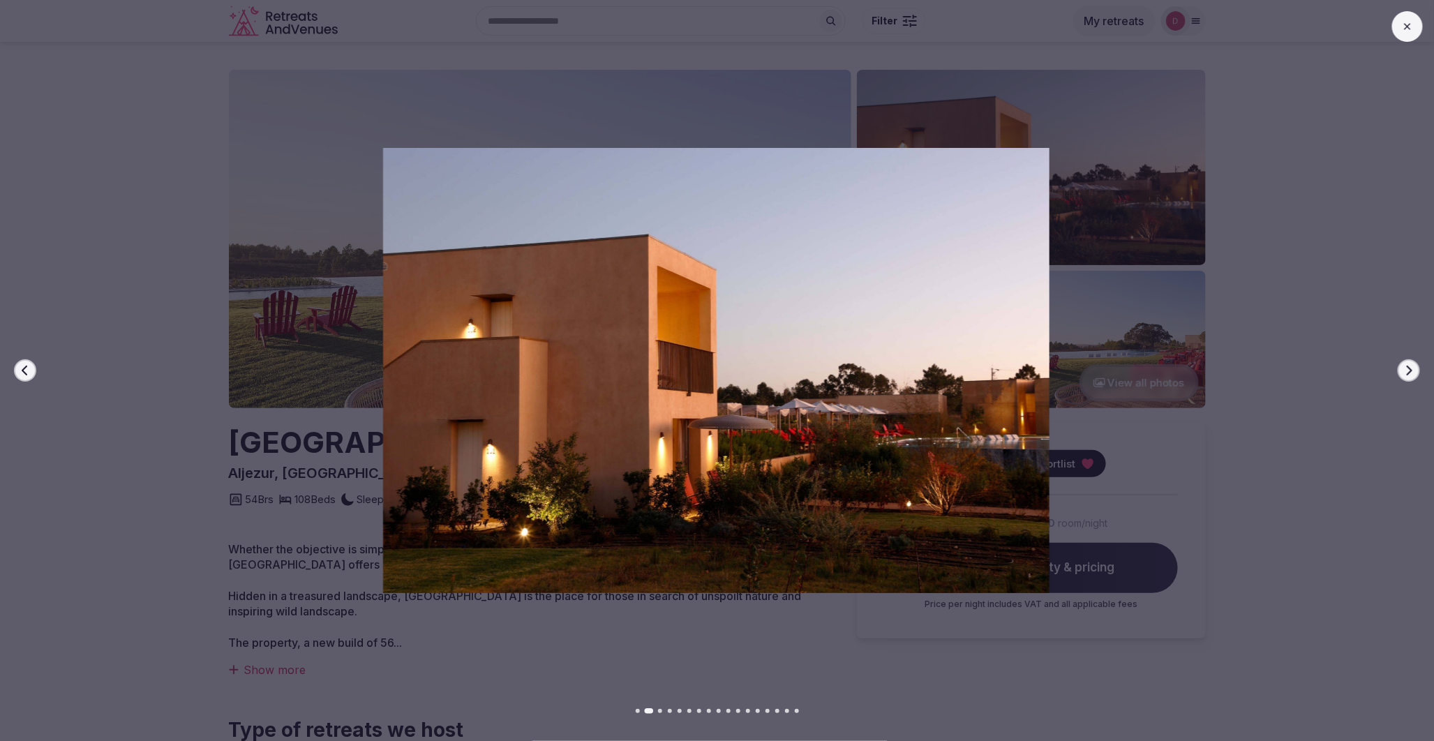
click at [1414, 371] on icon "button" at bounding box center [1409, 370] width 11 height 11
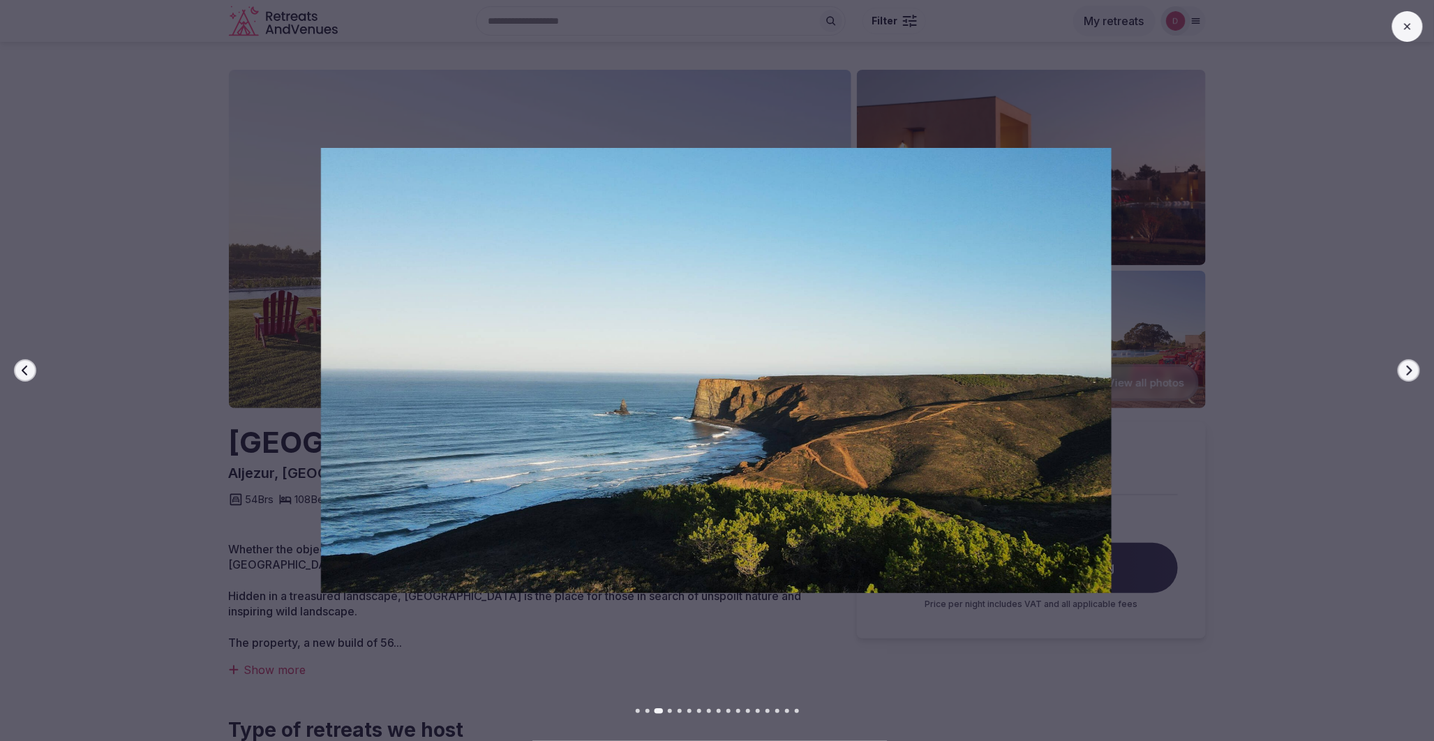
click at [1414, 371] on icon "button" at bounding box center [1409, 370] width 11 height 11
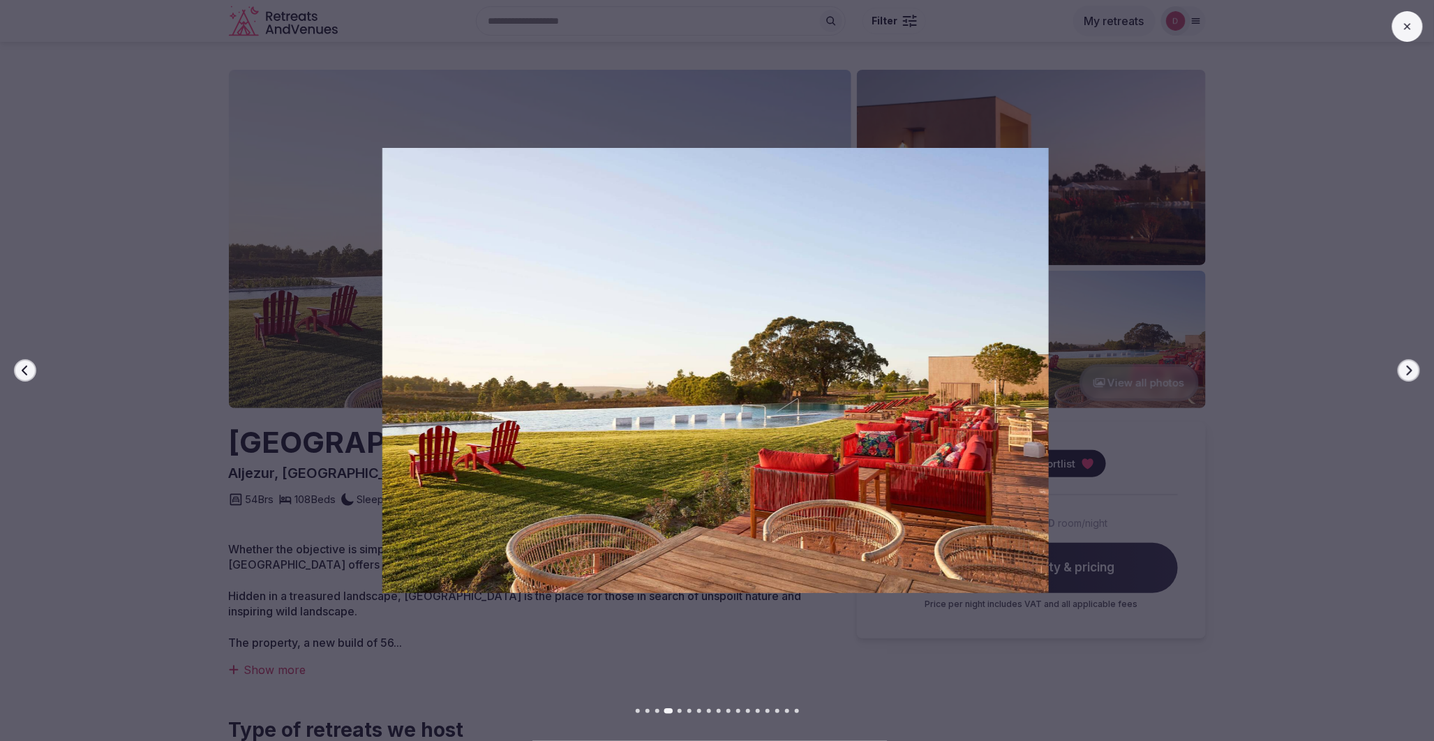
click at [1414, 371] on icon "button" at bounding box center [1409, 370] width 11 height 11
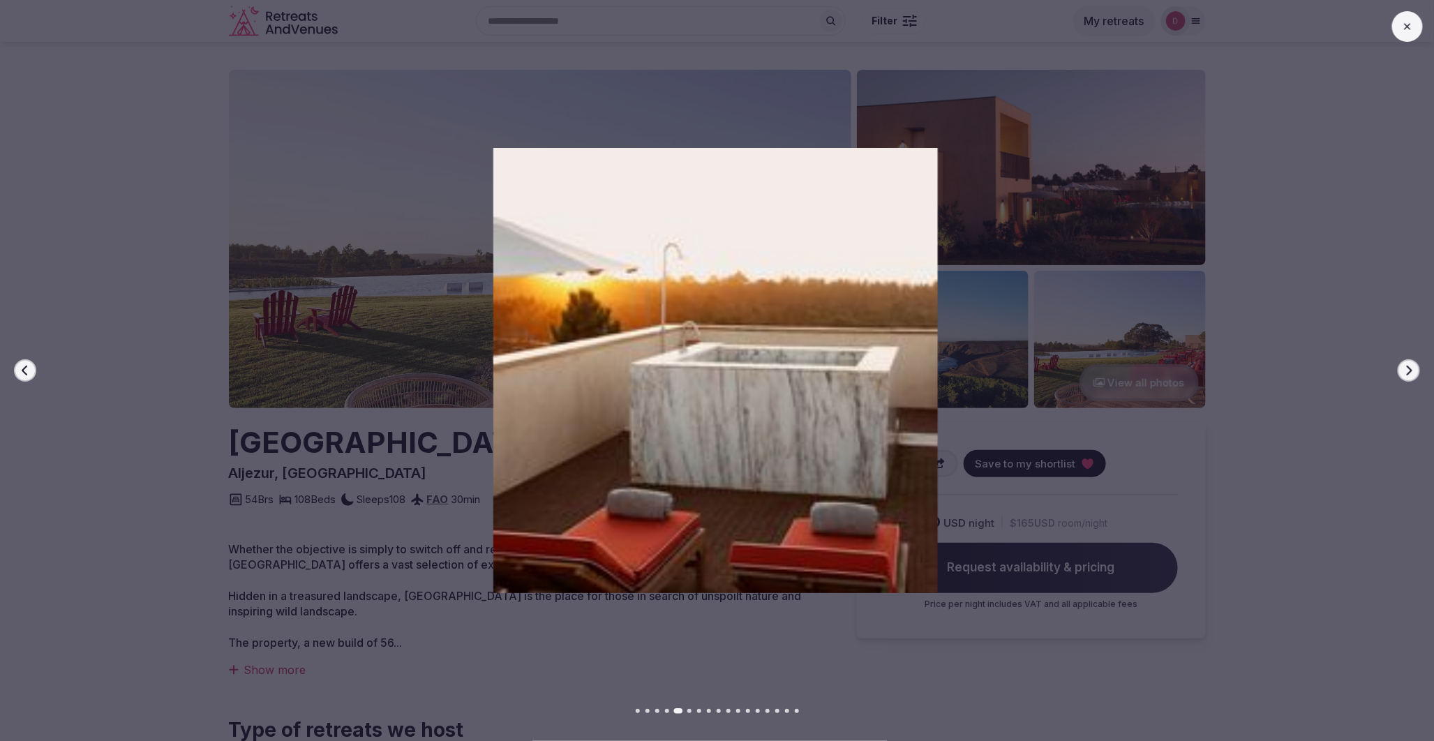
click at [1414, 371] on icon "button" at bounding box center [1409, 370] width 11 height 11
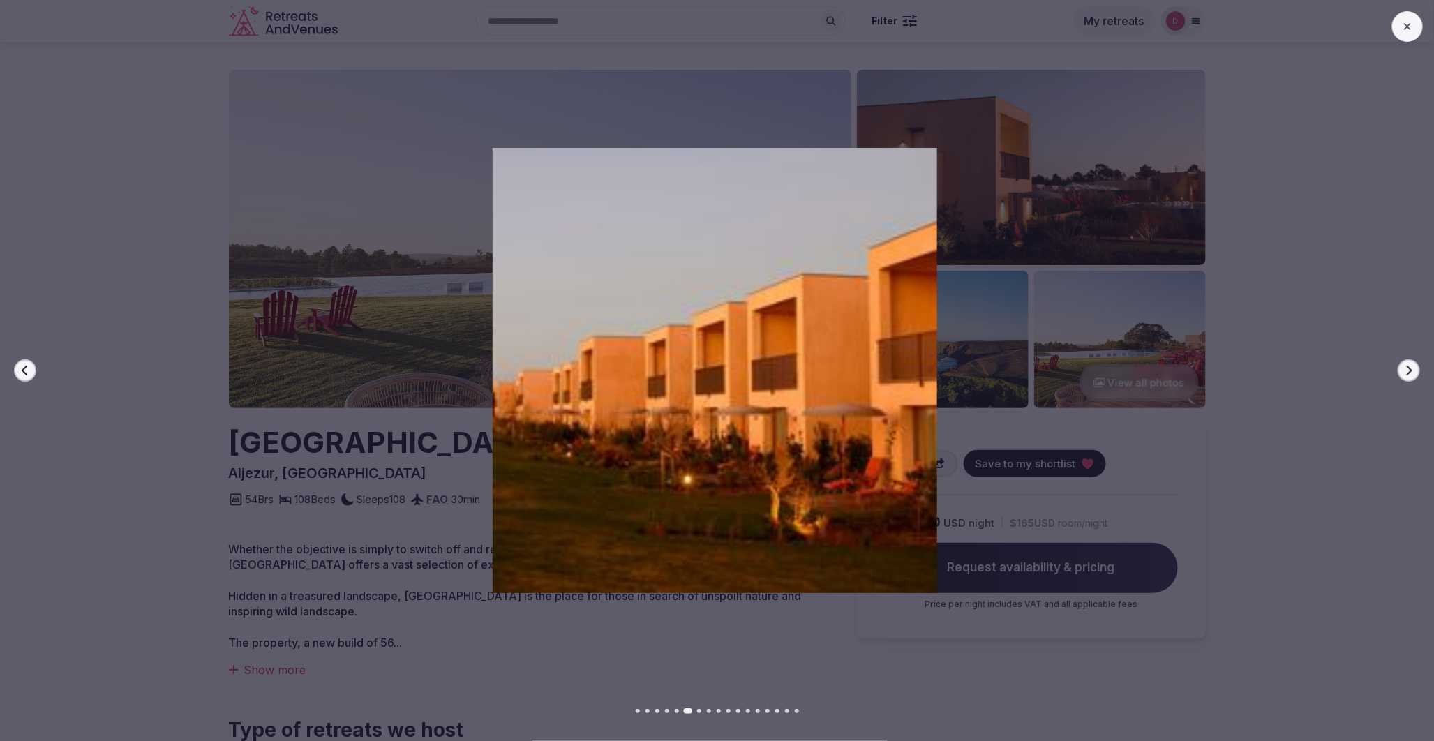
click at [1414, 371] on icon "button" at bounding box center [1409, 370] width 11 height 11
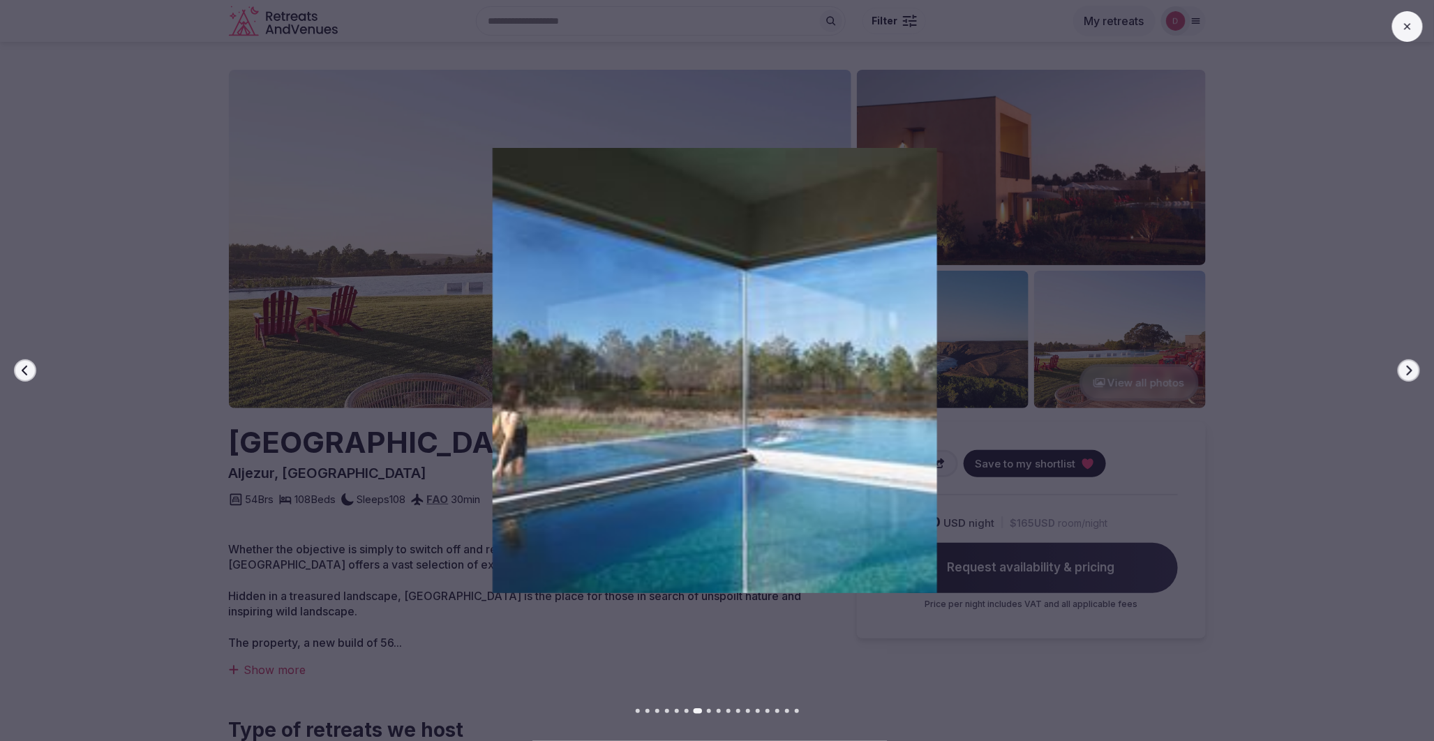
click at [1414, 371] on icon "button" at bounding box center [1409, 370] width 11 height 11
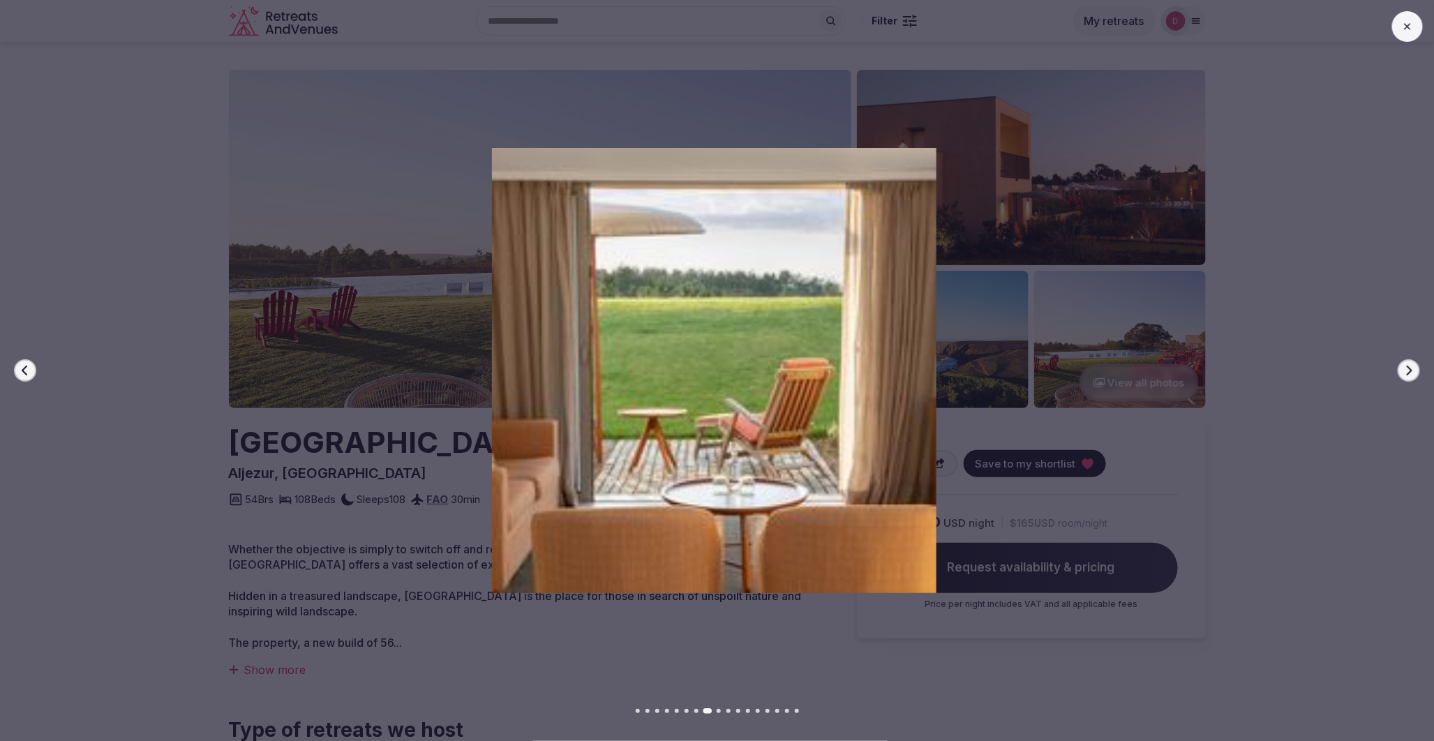
click at [1414, 371] on icon "button" at bounding box center [1409, 370] width 11 height 11
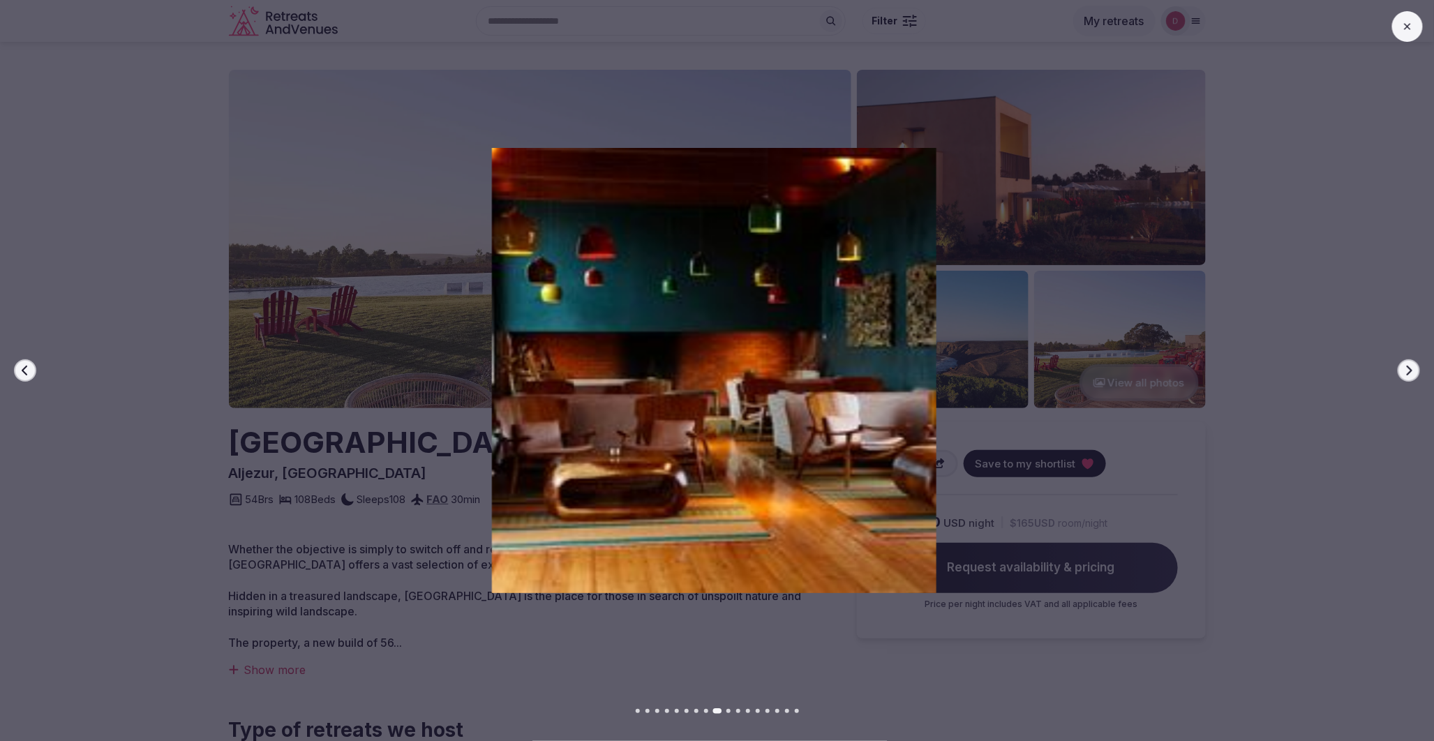
click at [1414, 371] on icon "button" at bounding box center [1409, 370] width 11 height 11
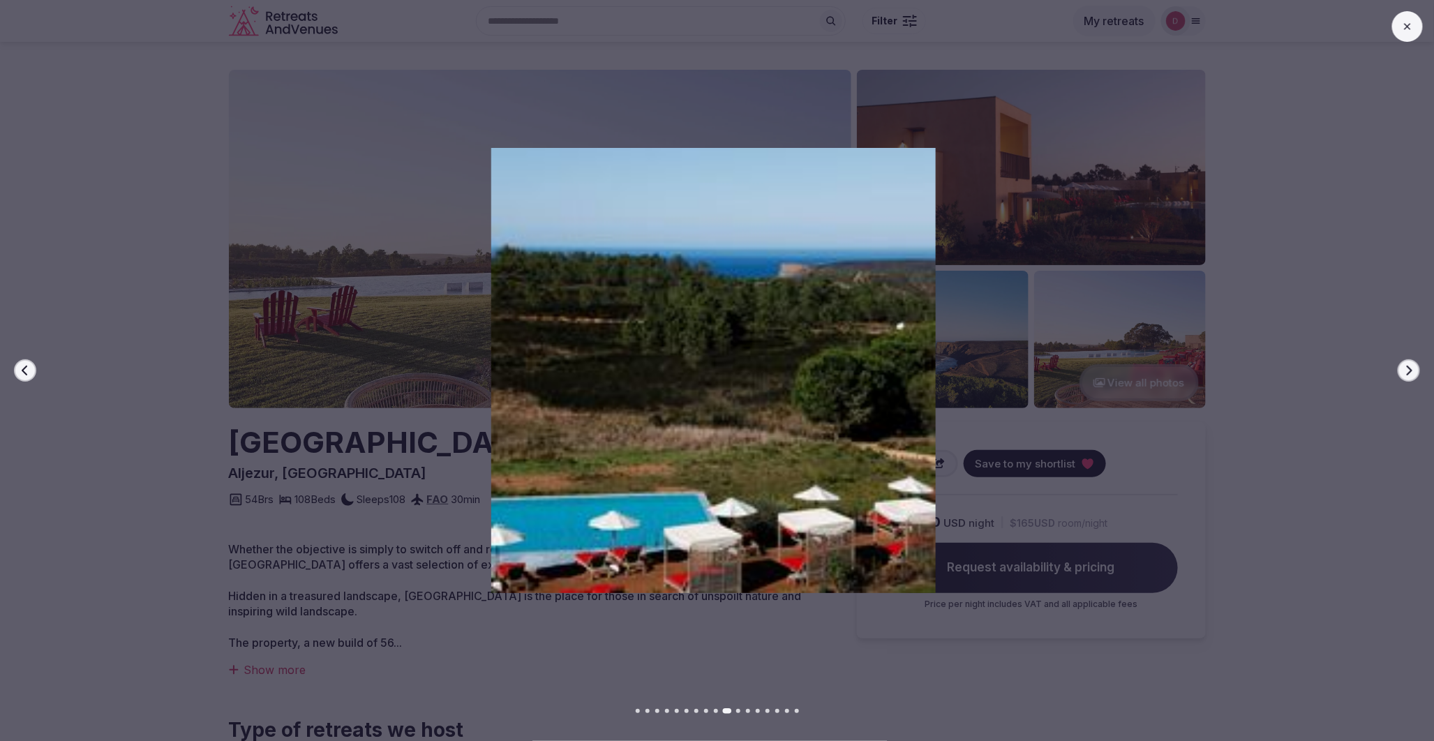
click at [1414, 371] on icon "button" at bounding box center [1409, 370] width 11 height 11
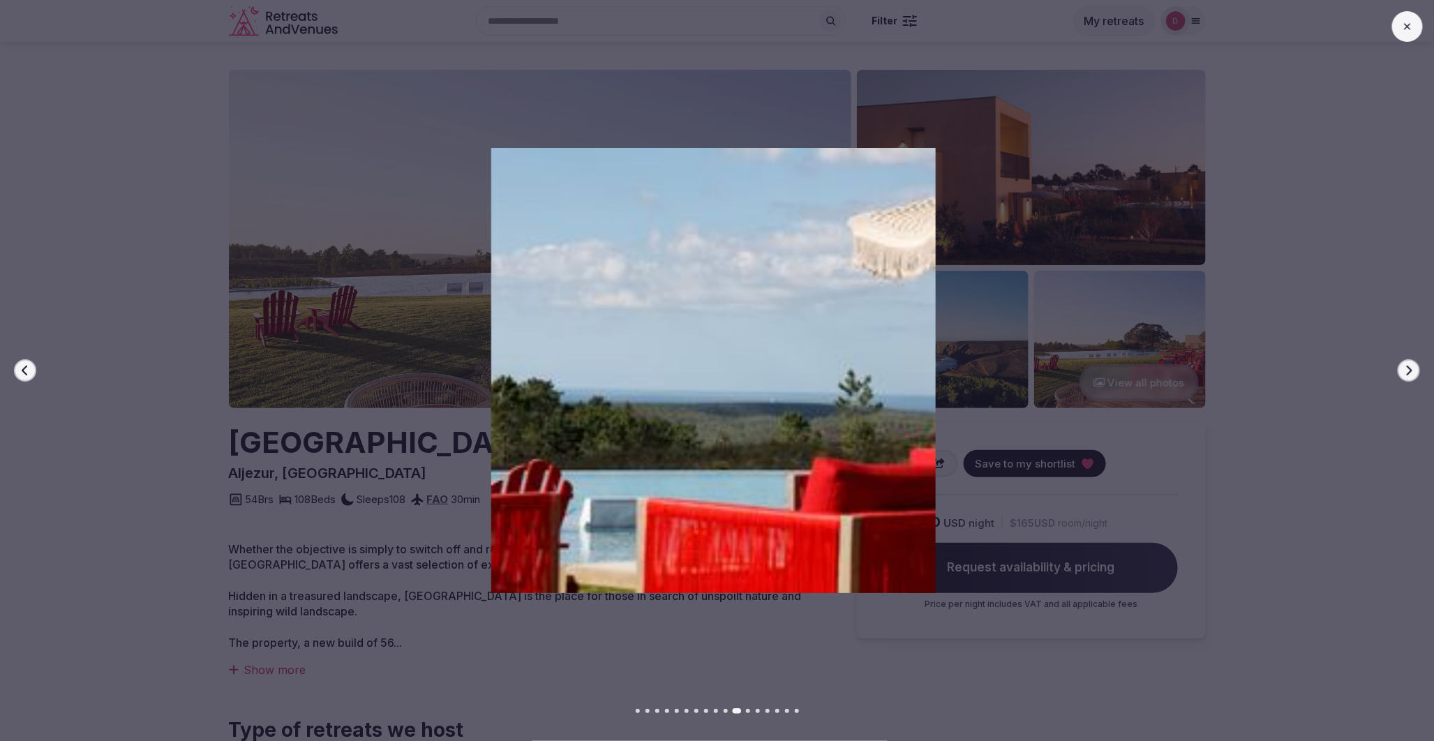
click at [1414, 371] on icon "button" at bounding box center [1409, 370] width 11 height 11
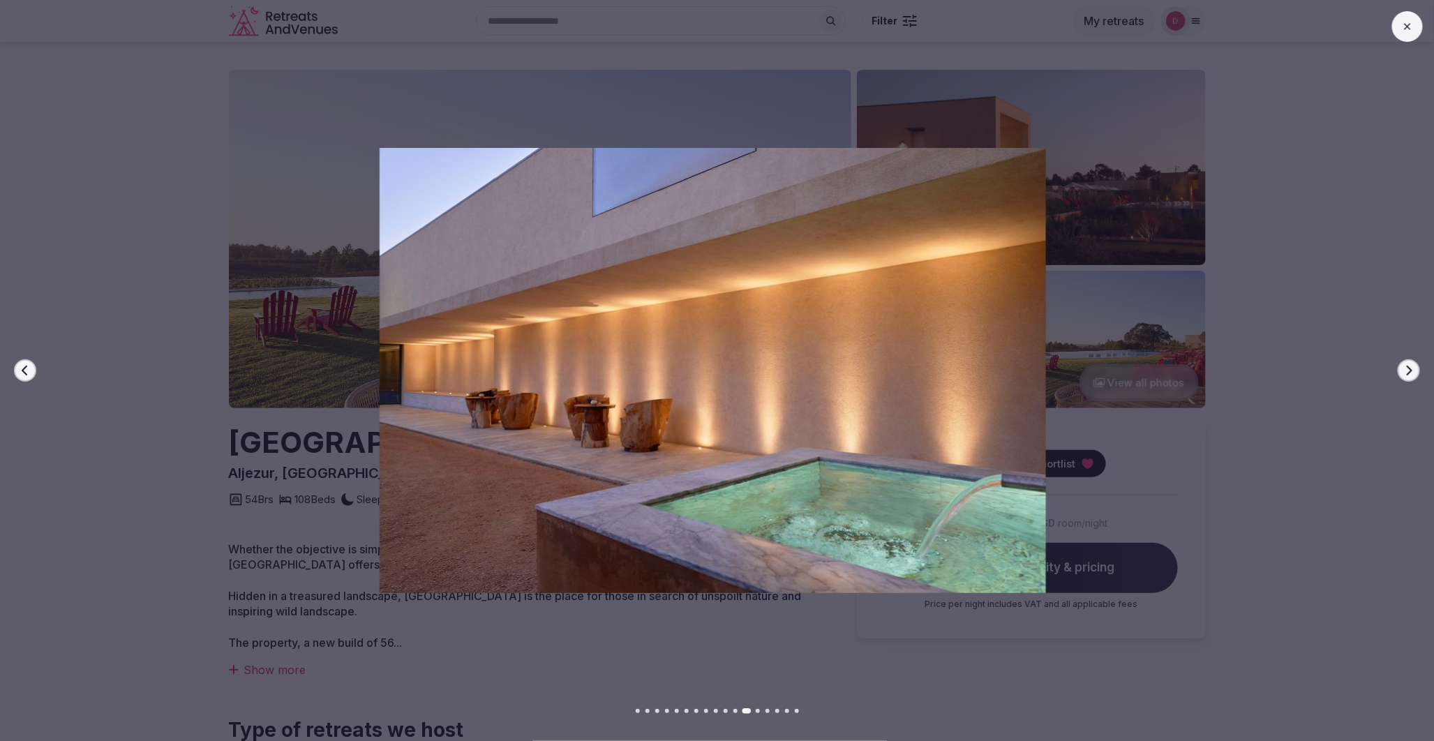
click at [1414, 371] on icon "button" at bounding box center [1409, 370] width 11 height 11
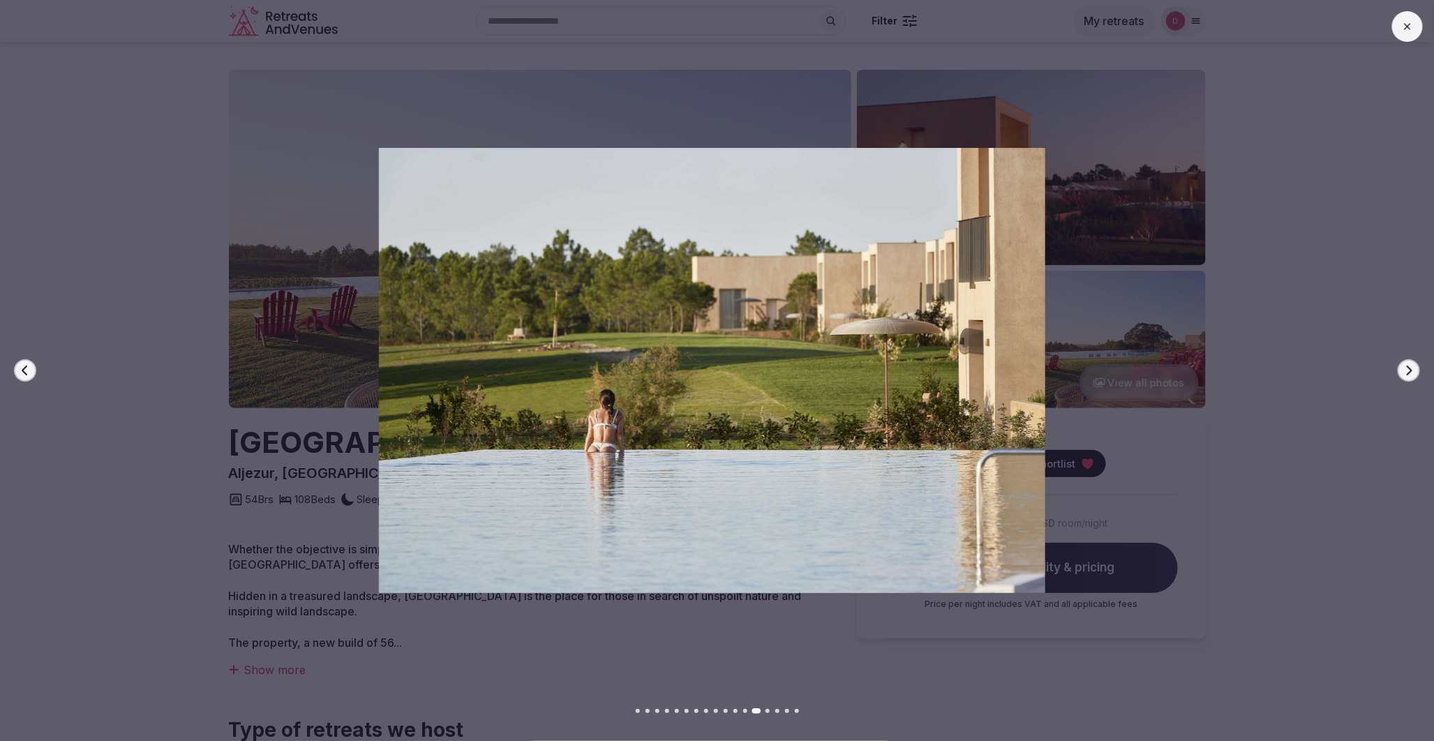
click at [1414, 371] on icon "button" at bounding box center [1409, 370] width 11 height 11
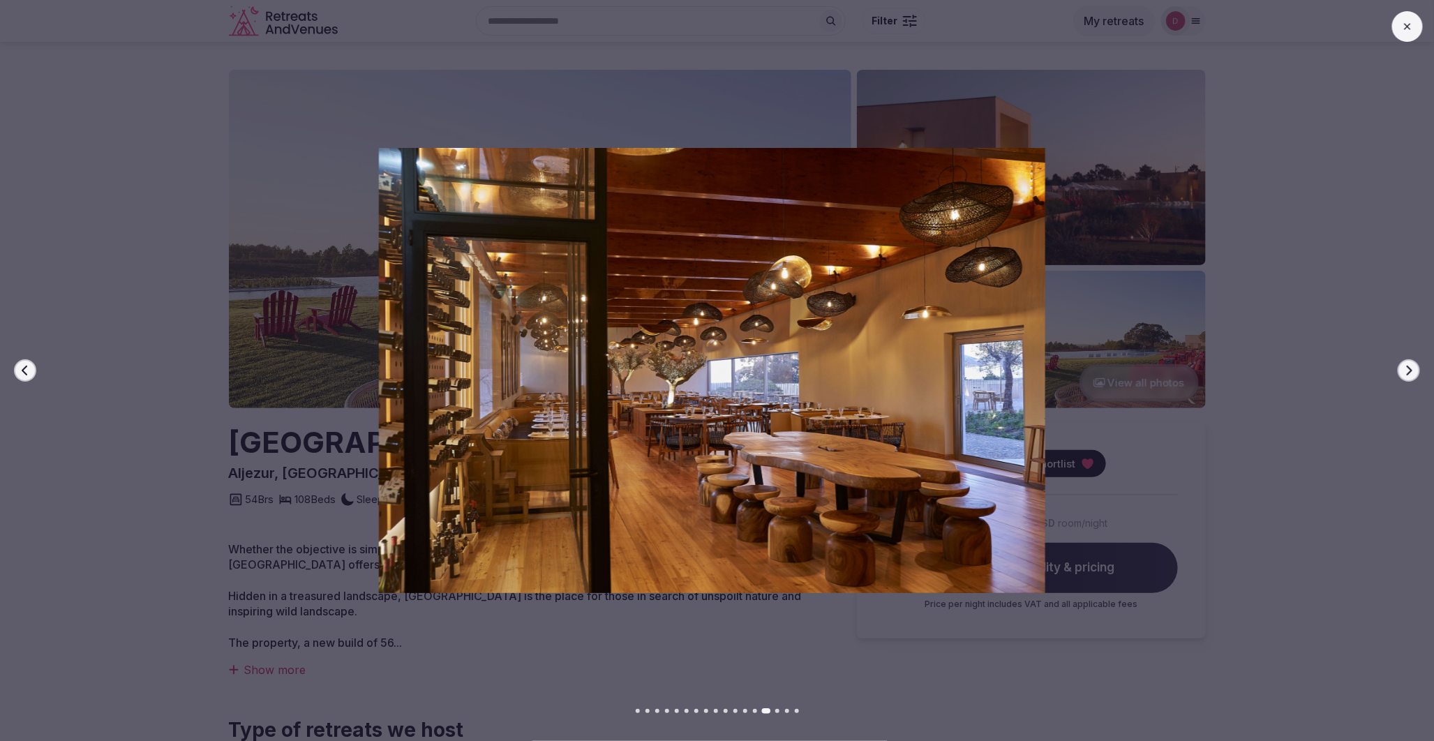
click at [1414, 371] on icon "button" at bounding box center [1409, 370] width 11 height 11
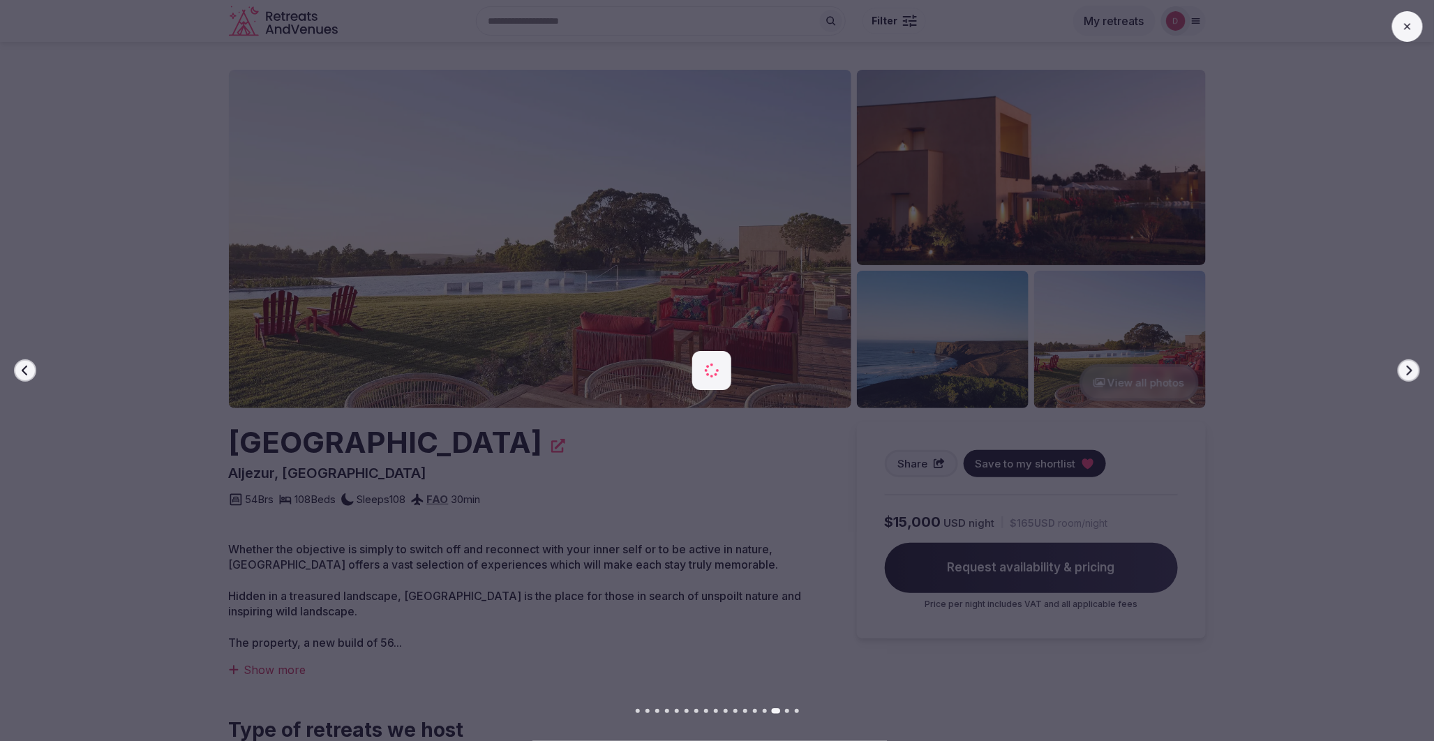
click at [1414, 371] on icon "button" at bounding box center [1409, 370] width 11 height 11
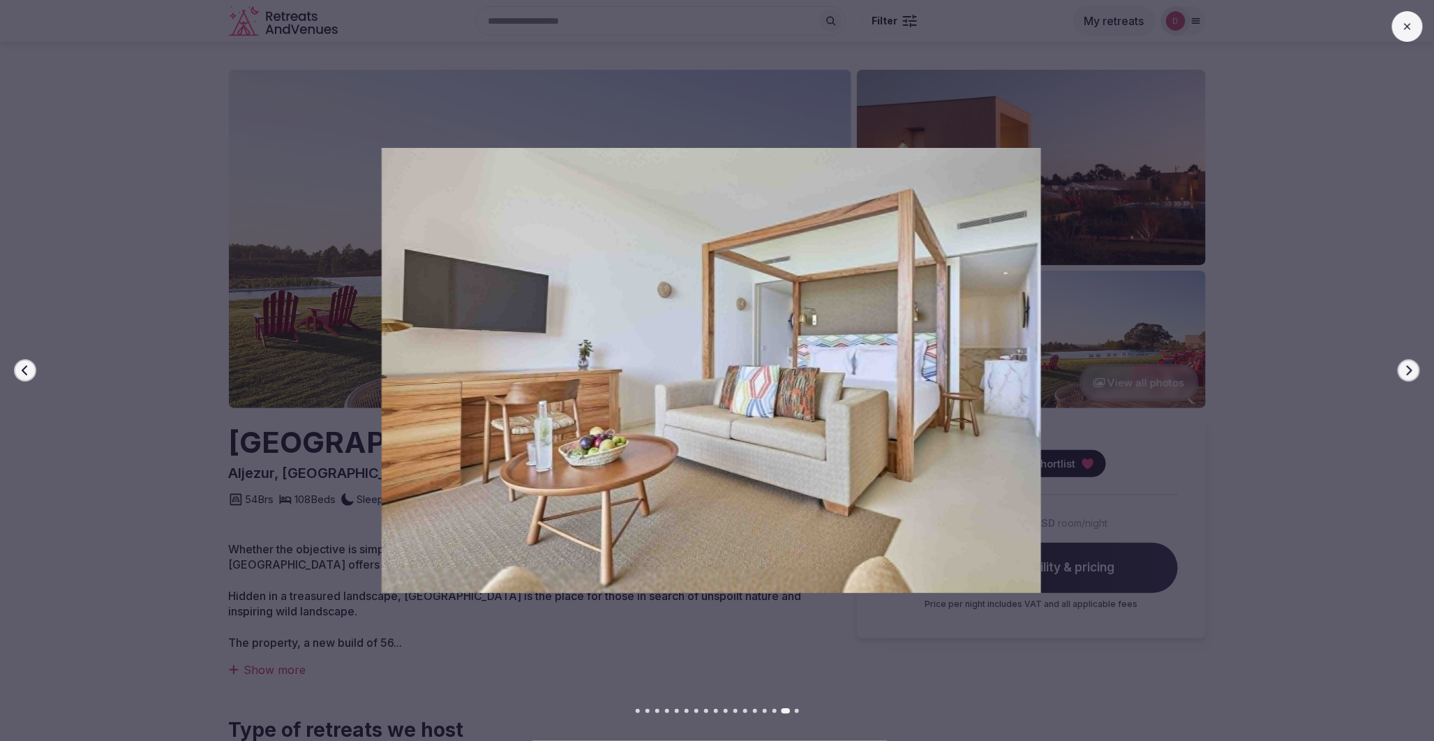
click at [1414, 371] on icon "button" at bounding box center [1409, 370] width 11 height 11
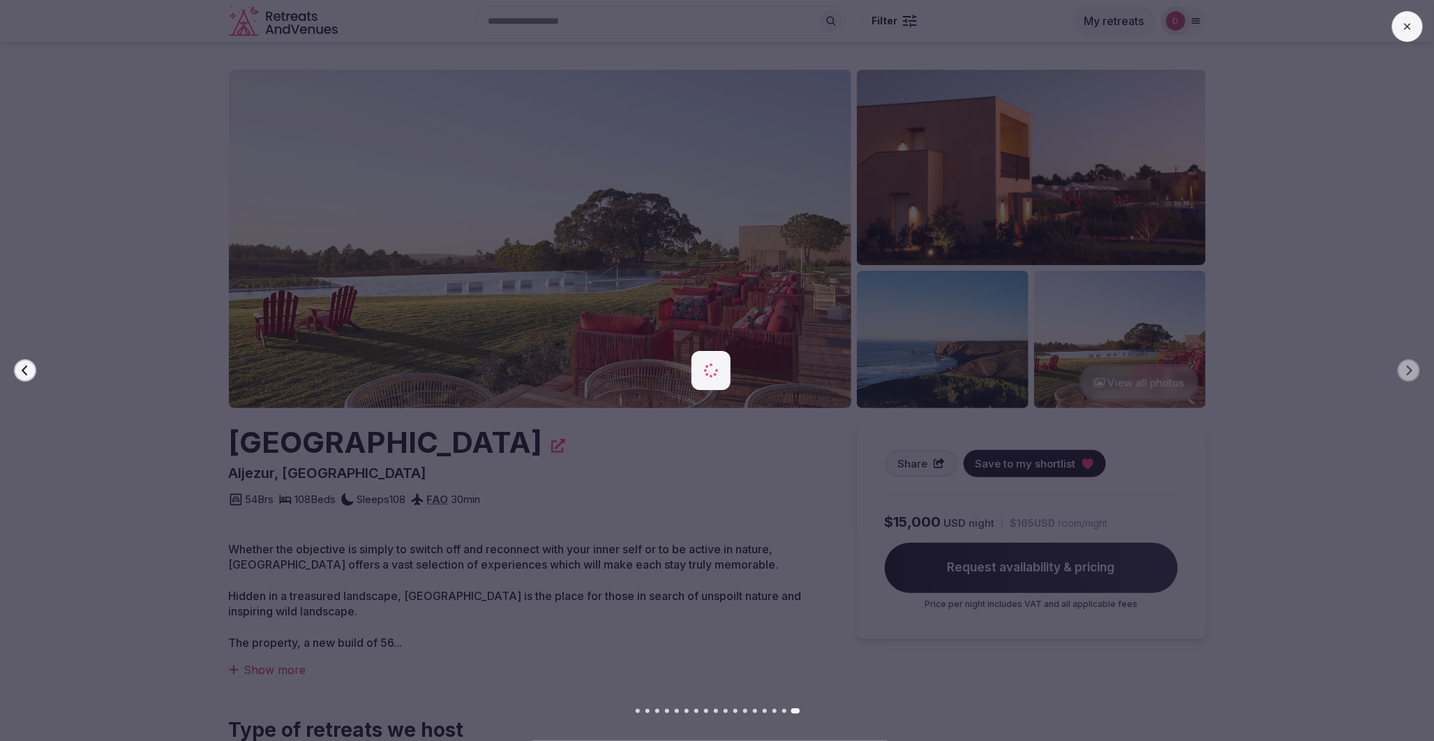
click at [117, 399] on div at bounding box center [705, 370] width 1445 height 445
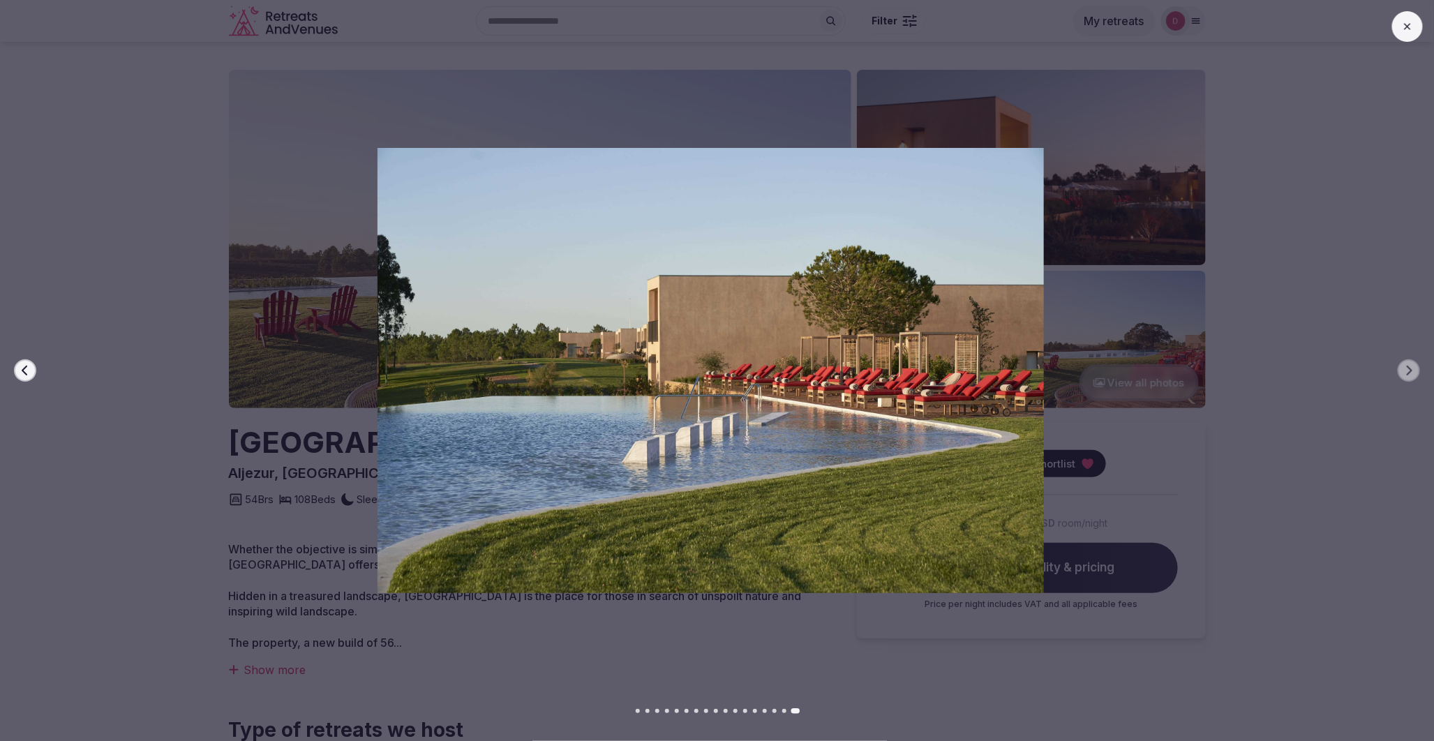
click at [1403, 29] on icon at bounding box center [1407, 26] width 11 height 11
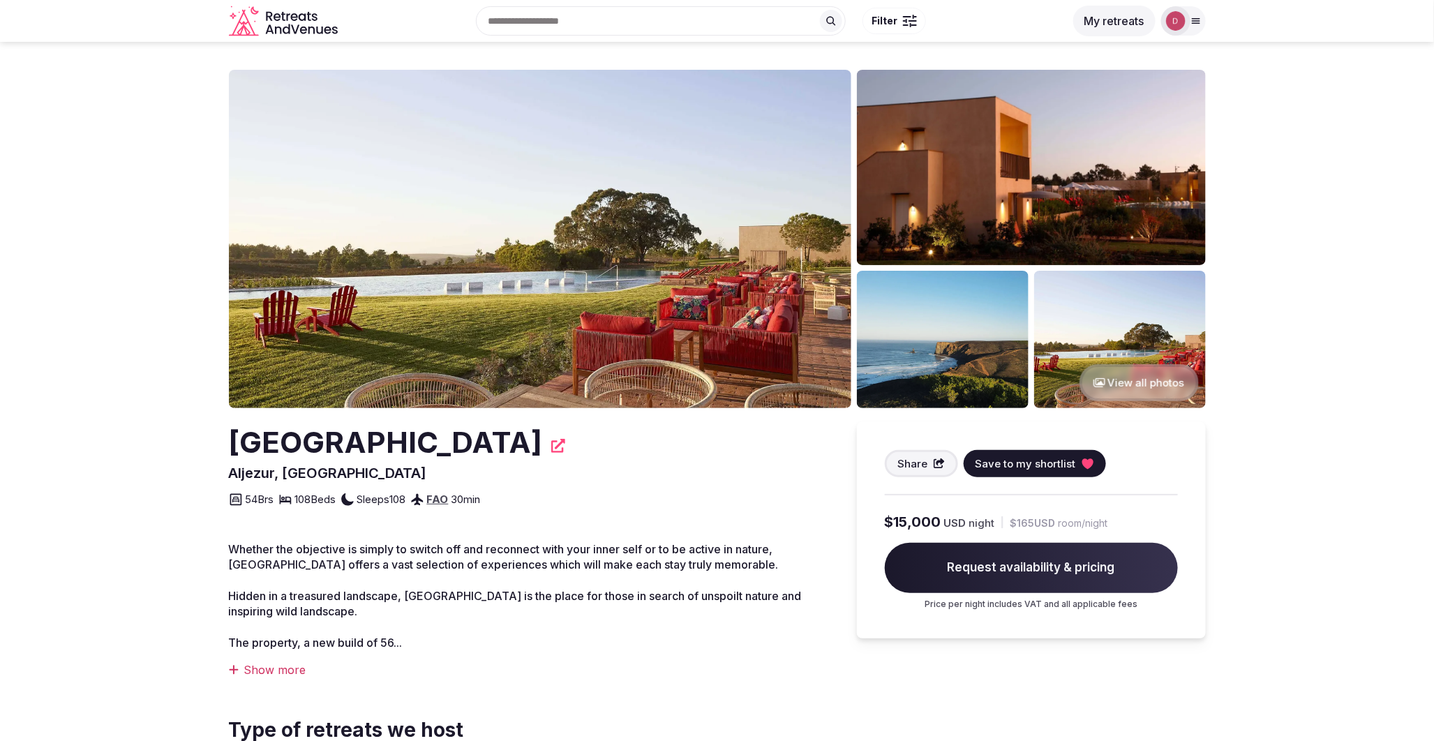
click at [1087, 205] on img at bounding box center [1031, 167] width 349 height 195
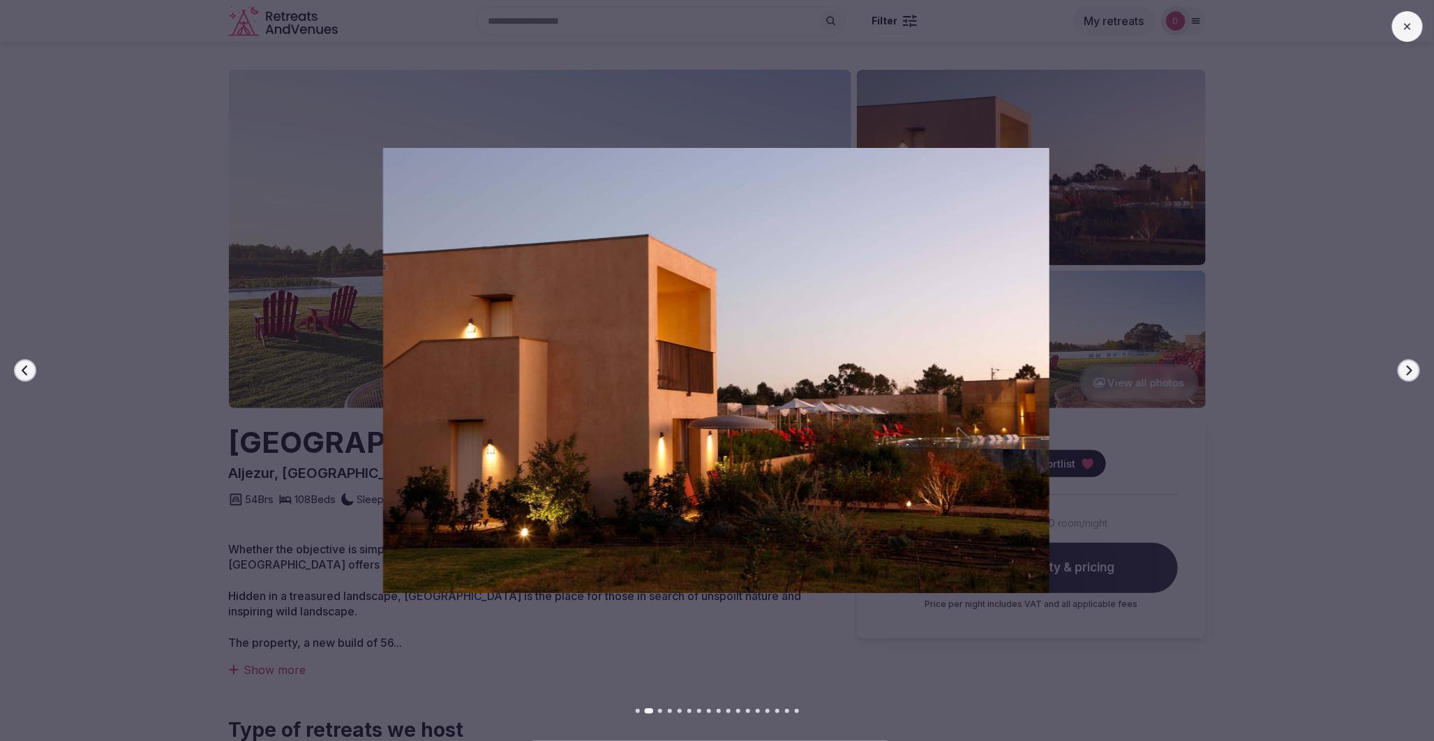
click at [1410, 366] on icon "button" at bounding box center [1409, 370] width 11 height 11
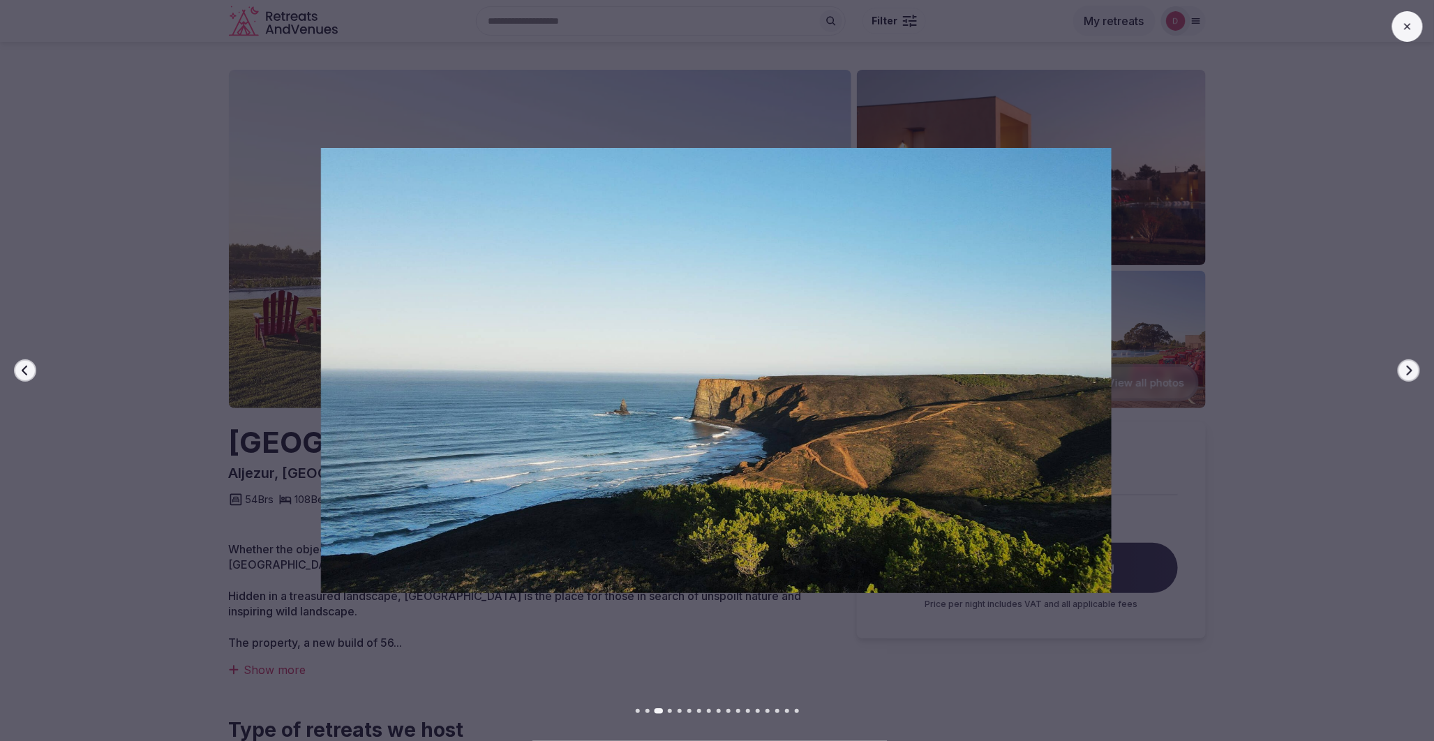
click at [1413, 366] on icon "button" at bounding box center [1409, 370] width 11 height 11
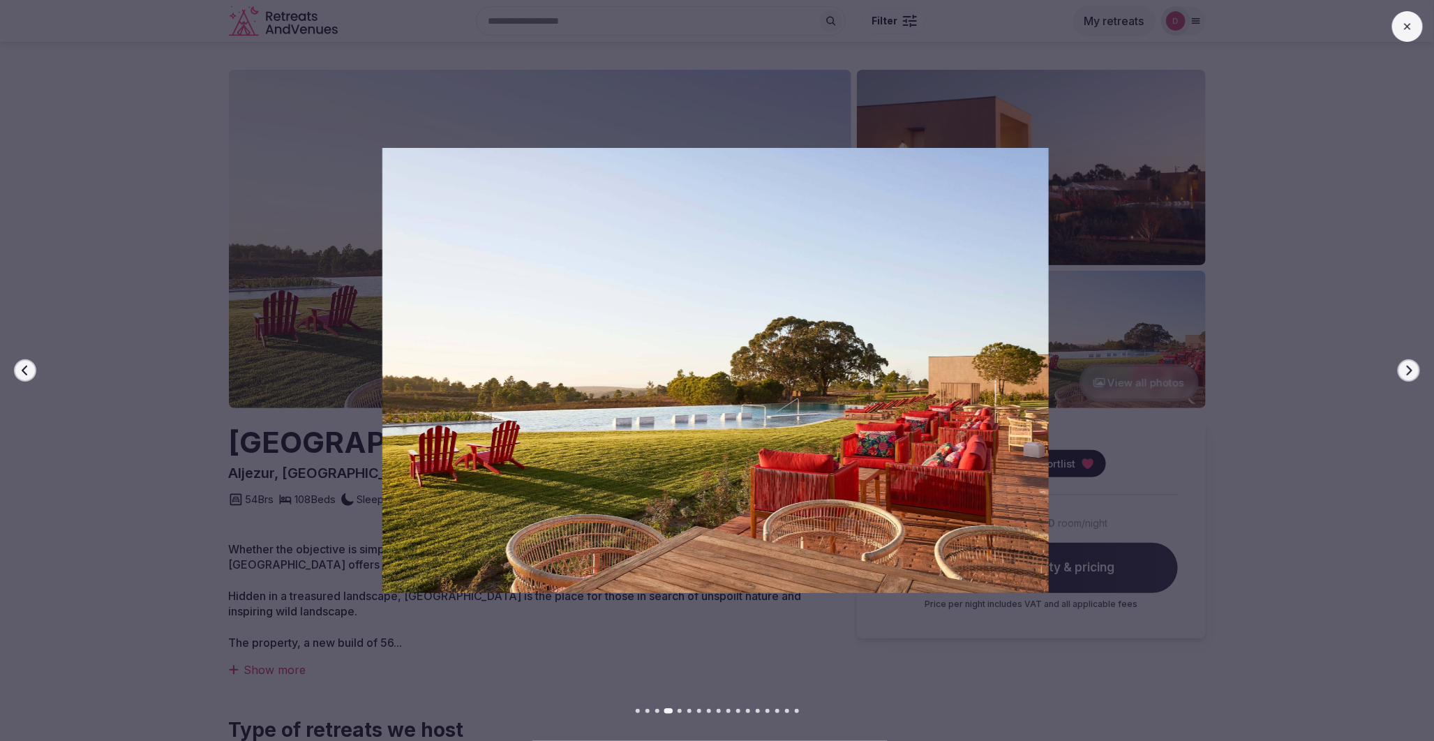
click at [1413, 366] on icon "button" at bounding box center [1409, 370] width 11 height 11
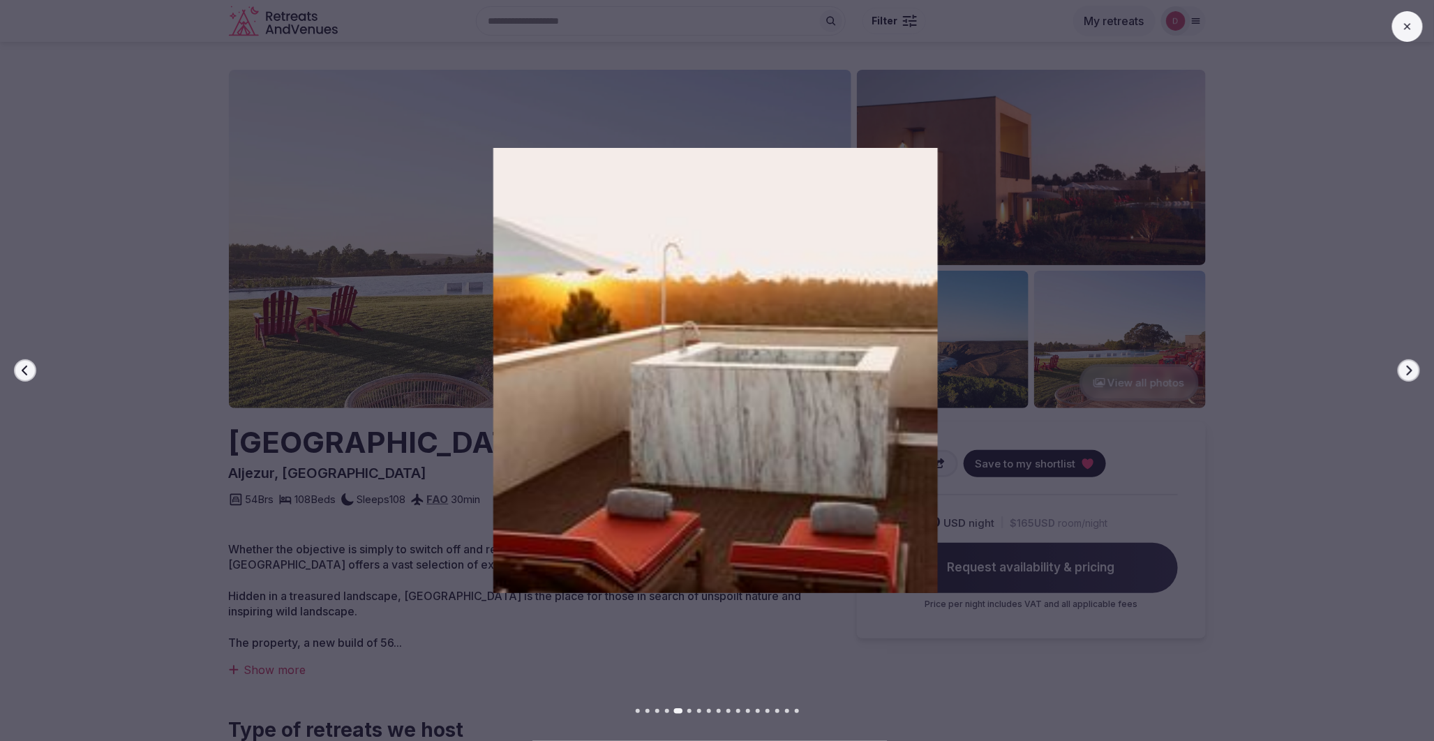
click at [1413, 366] on icon "button" at bounding box center [1409, 370] width 11 height 11
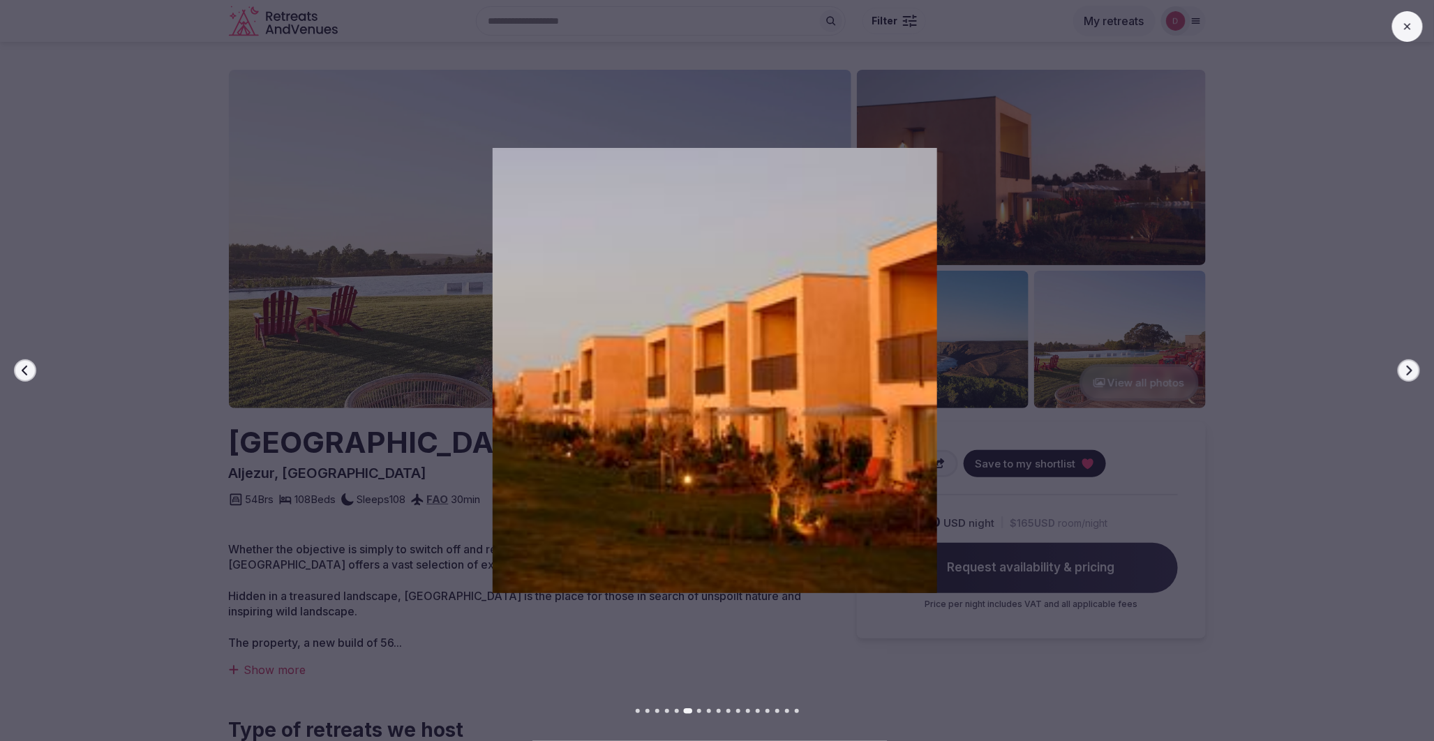
click at [1325, 281] on div at bounding box center [709, 370] width 1445 height 445
click at [1399, 29] on button at bounding box center [1407, 26] width 31 height 31
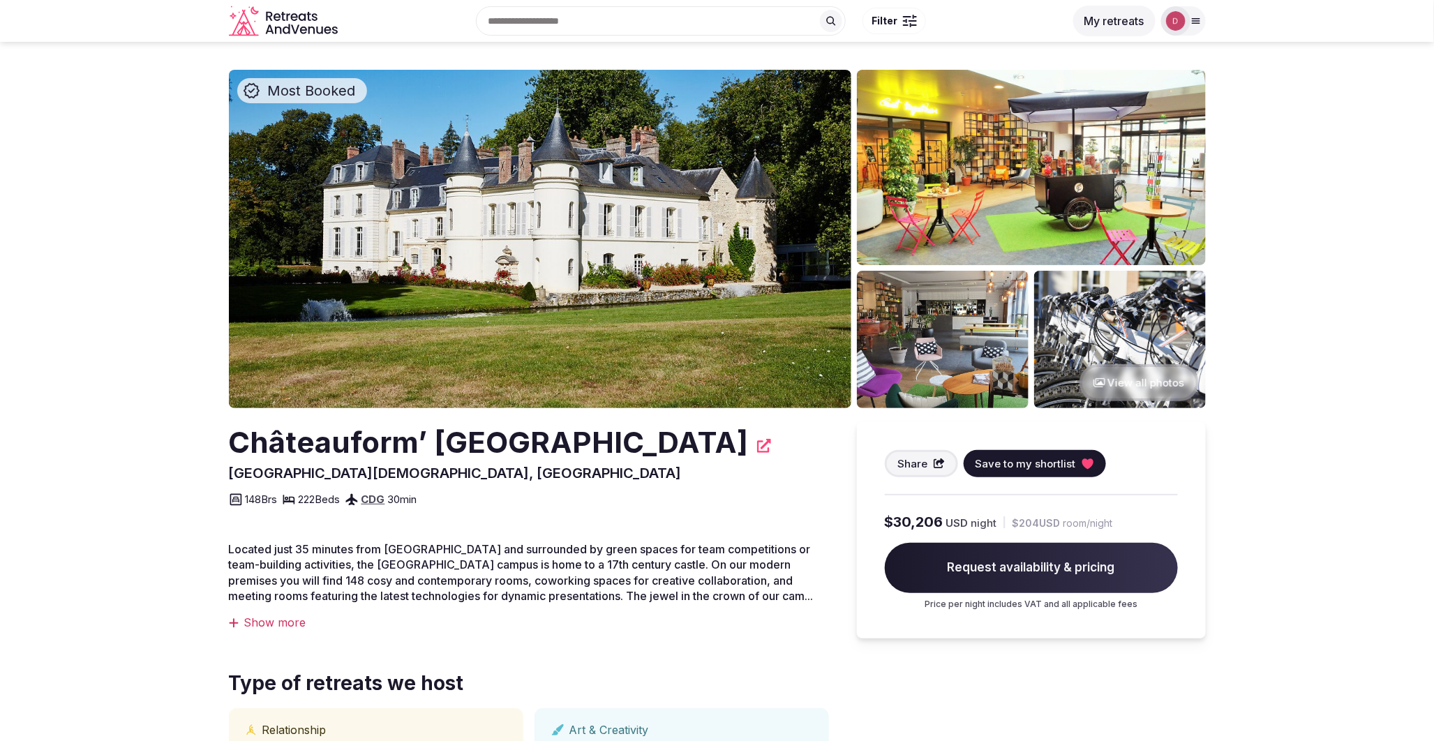
click at [590, 255] on img at bounding box center [540, 239] width 623 height 338
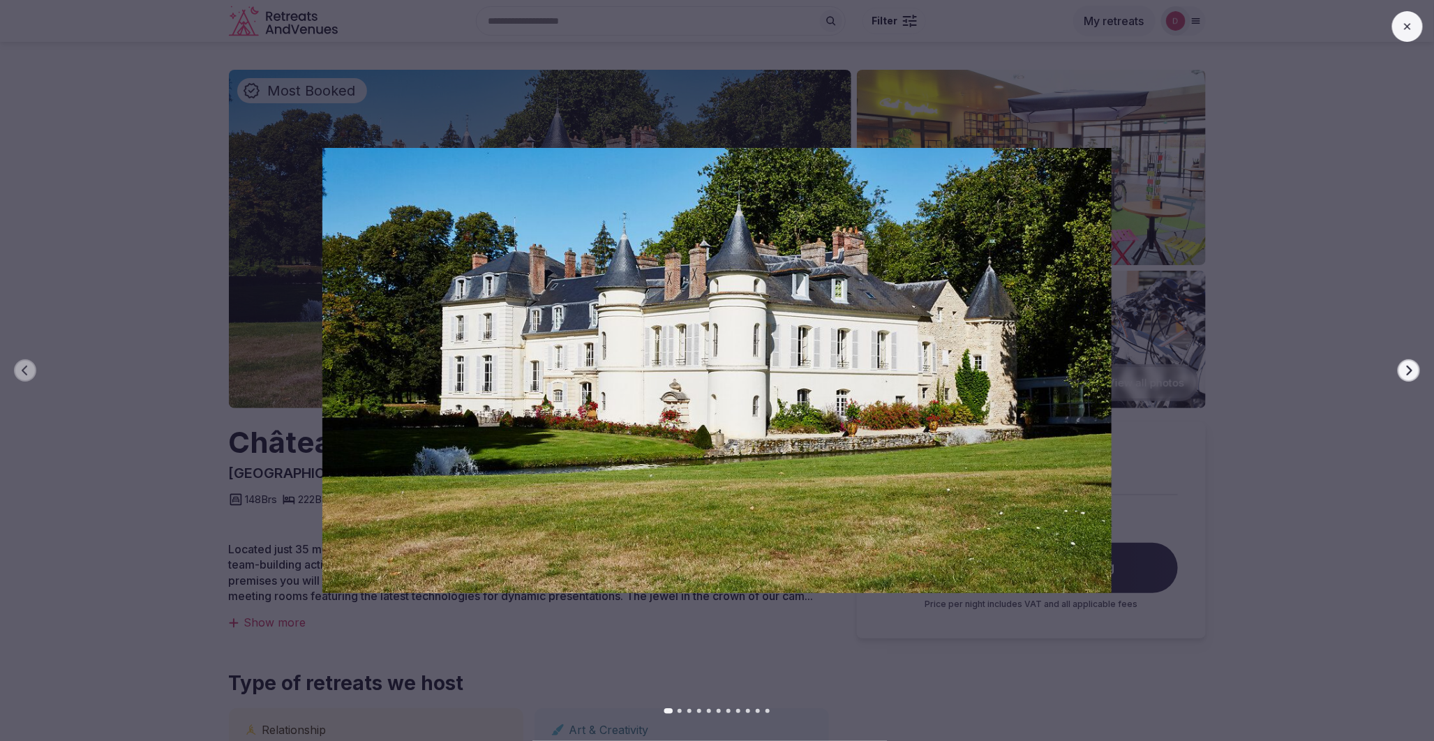
click at [1408, 366] on icon "button" at bounding box center [1410, 371] width 6 height 10
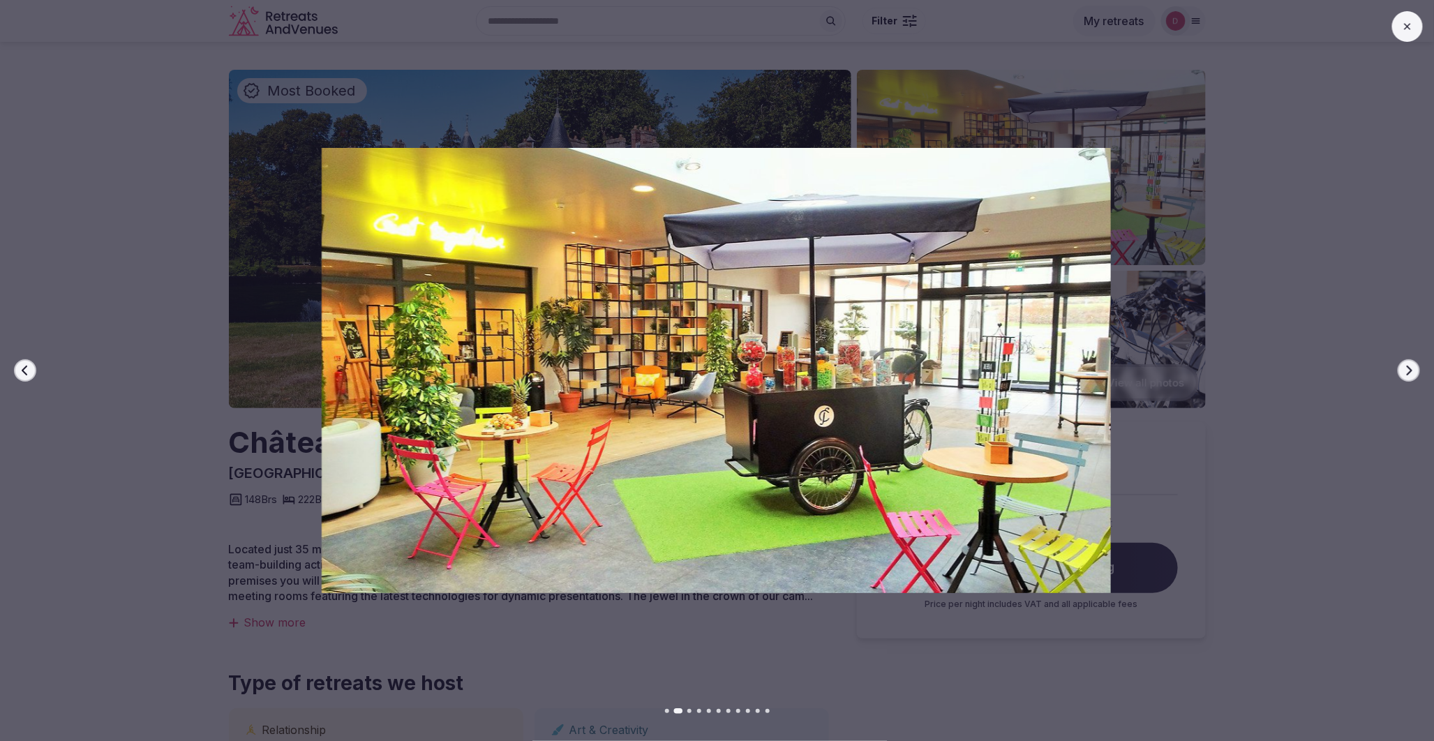
click at [1408, 366] on icon "button" at bounding box center [1410, 371] width 6 height 10
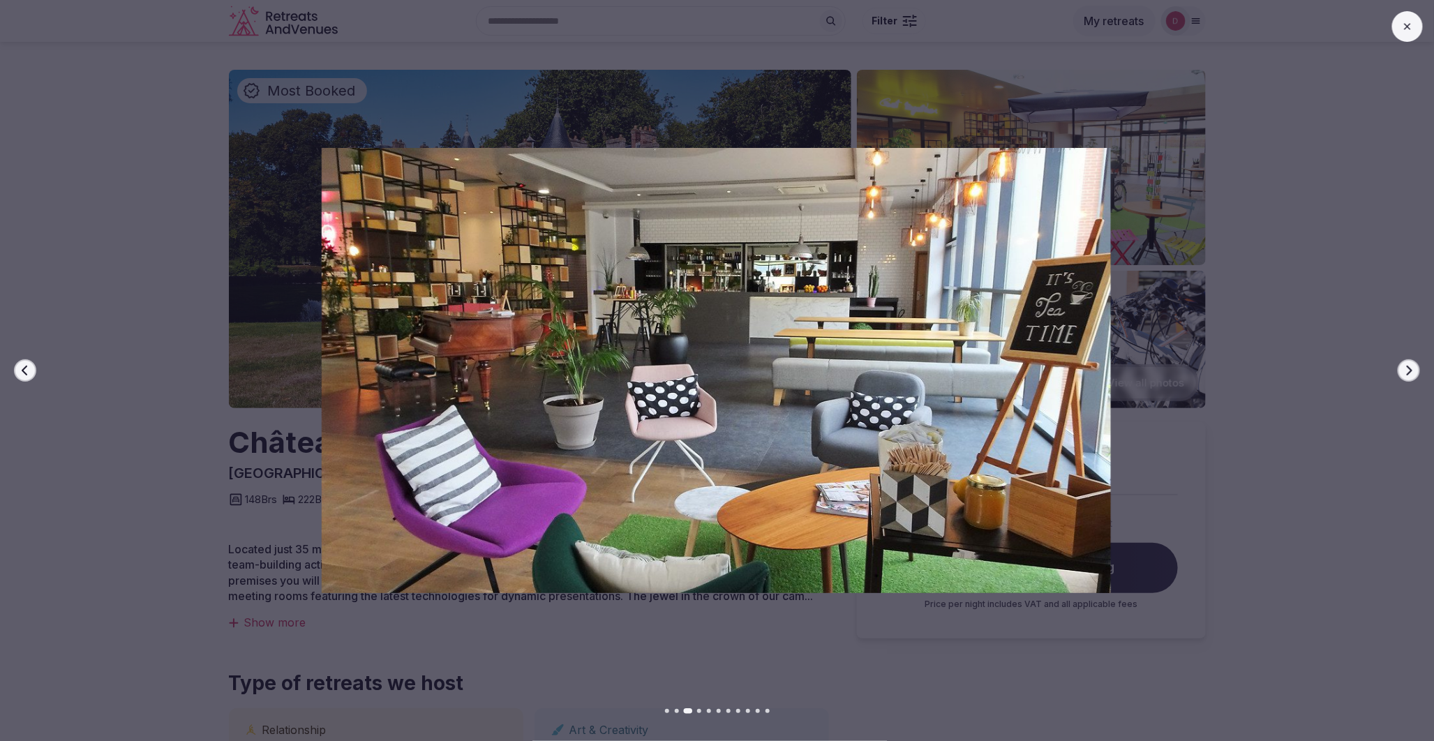
click at [1408, 366] on icon "button" at bounding box center [1410, 371] width 6 height 10
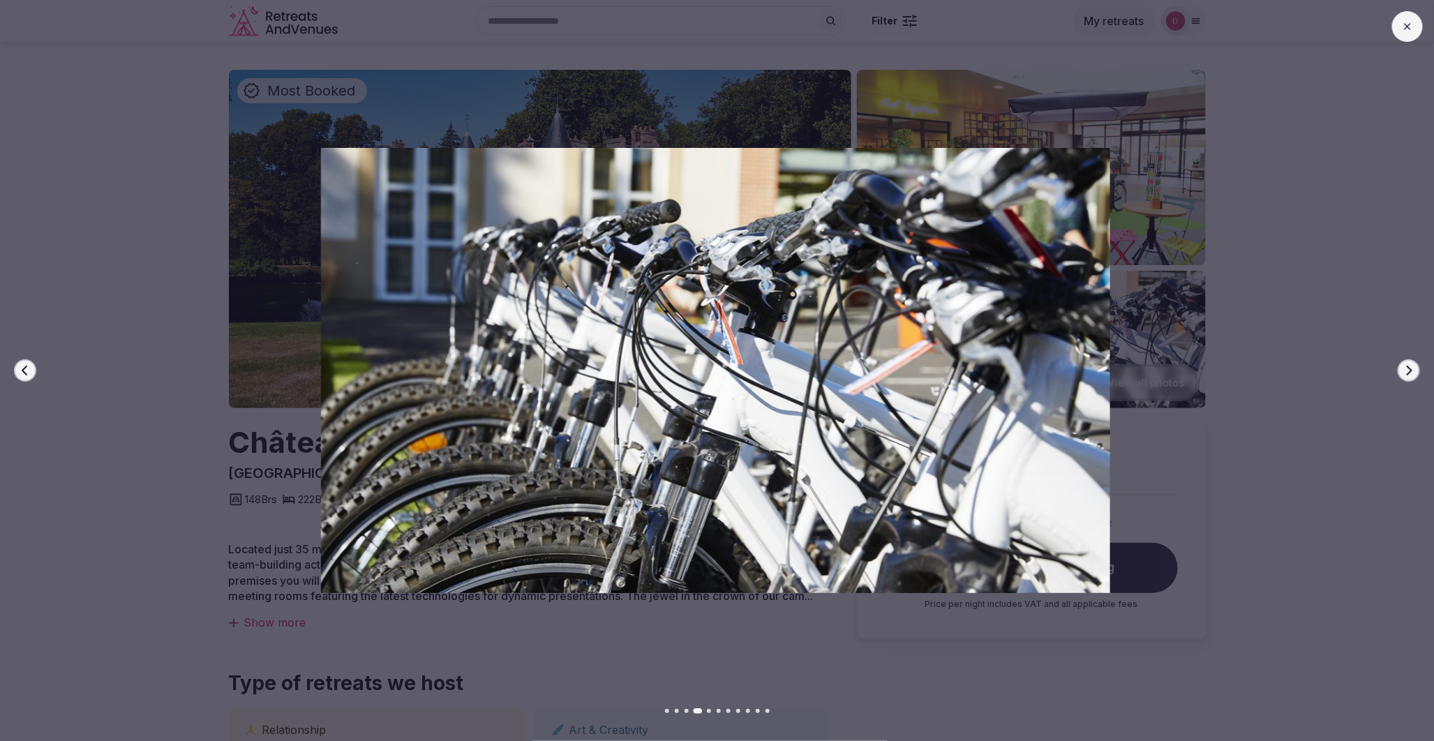
click at [1408, 366] on icon "button" at bounding box center [1410, 371] width 6 height 10
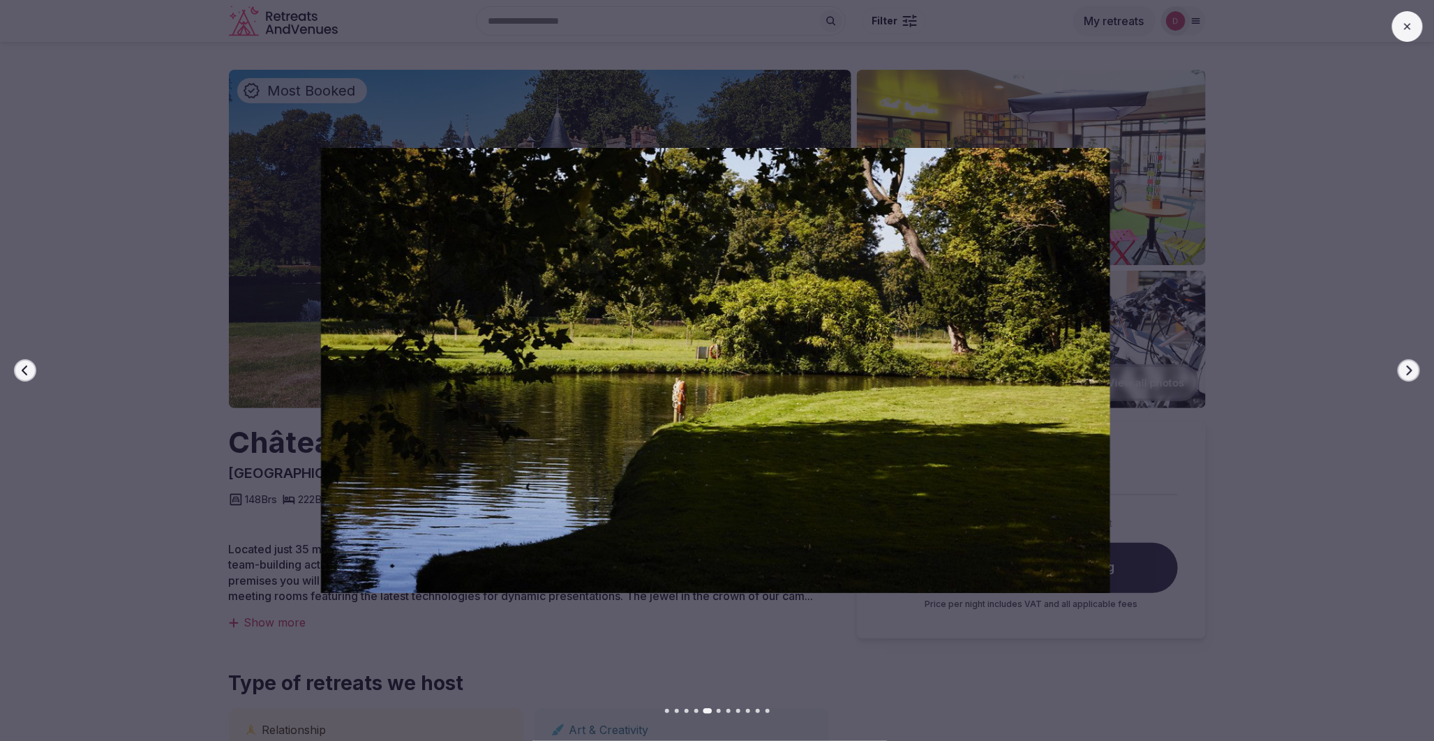
click at [1408, 366] on icon "button" at bounding box center [1410, 371] width 6 height 10
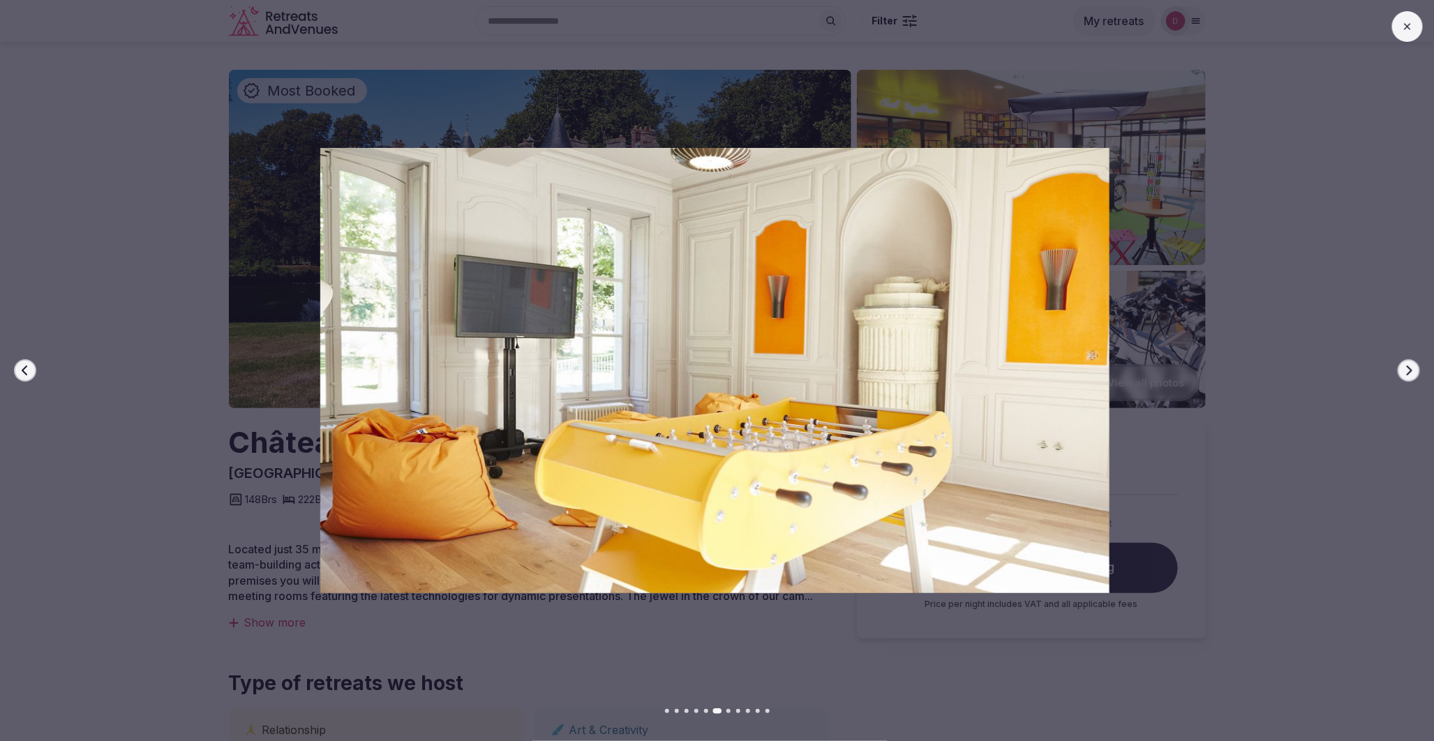
click at [1408, 366] on icon "button" at bounding box center [1410, 371] width 6 height 10
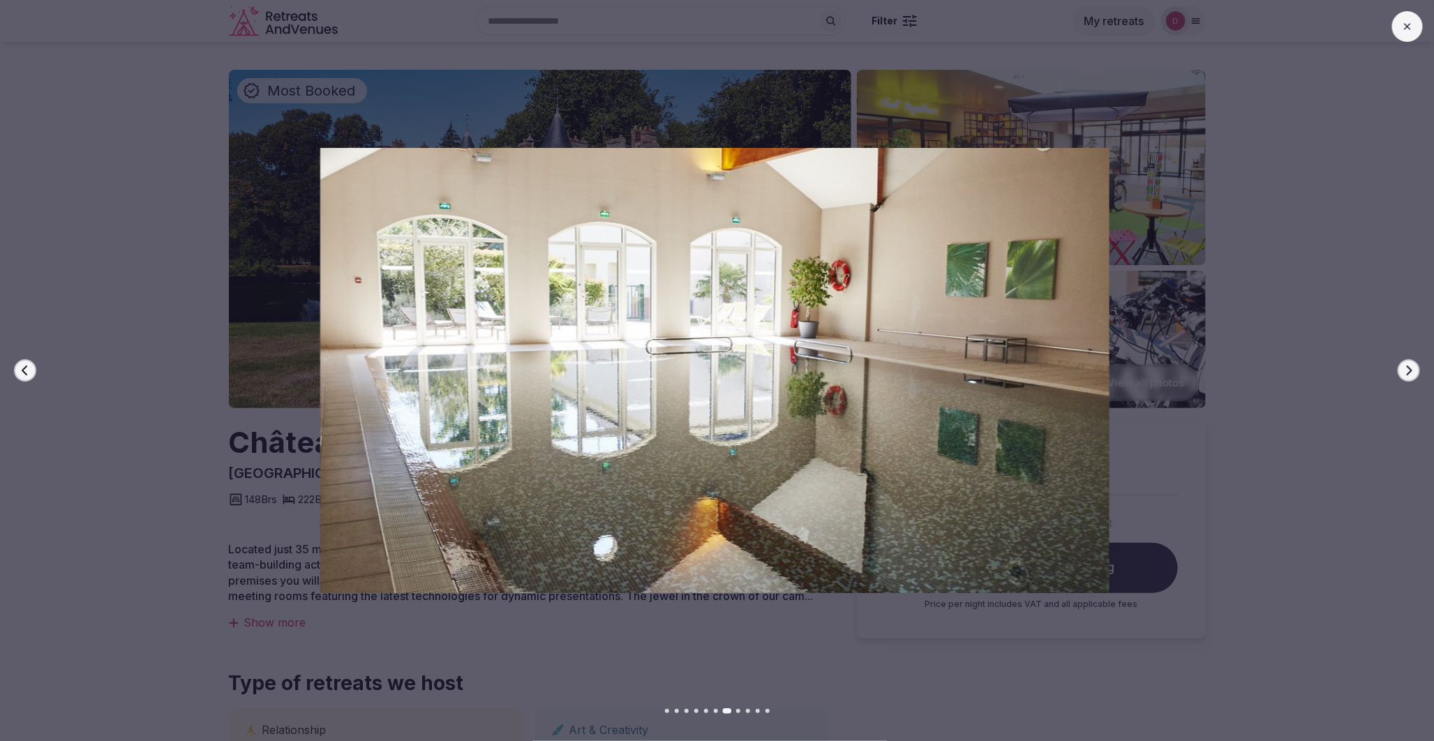
click at [1408, 366] on icon "button" at bounding box center [1410, 371] width 6 height 10
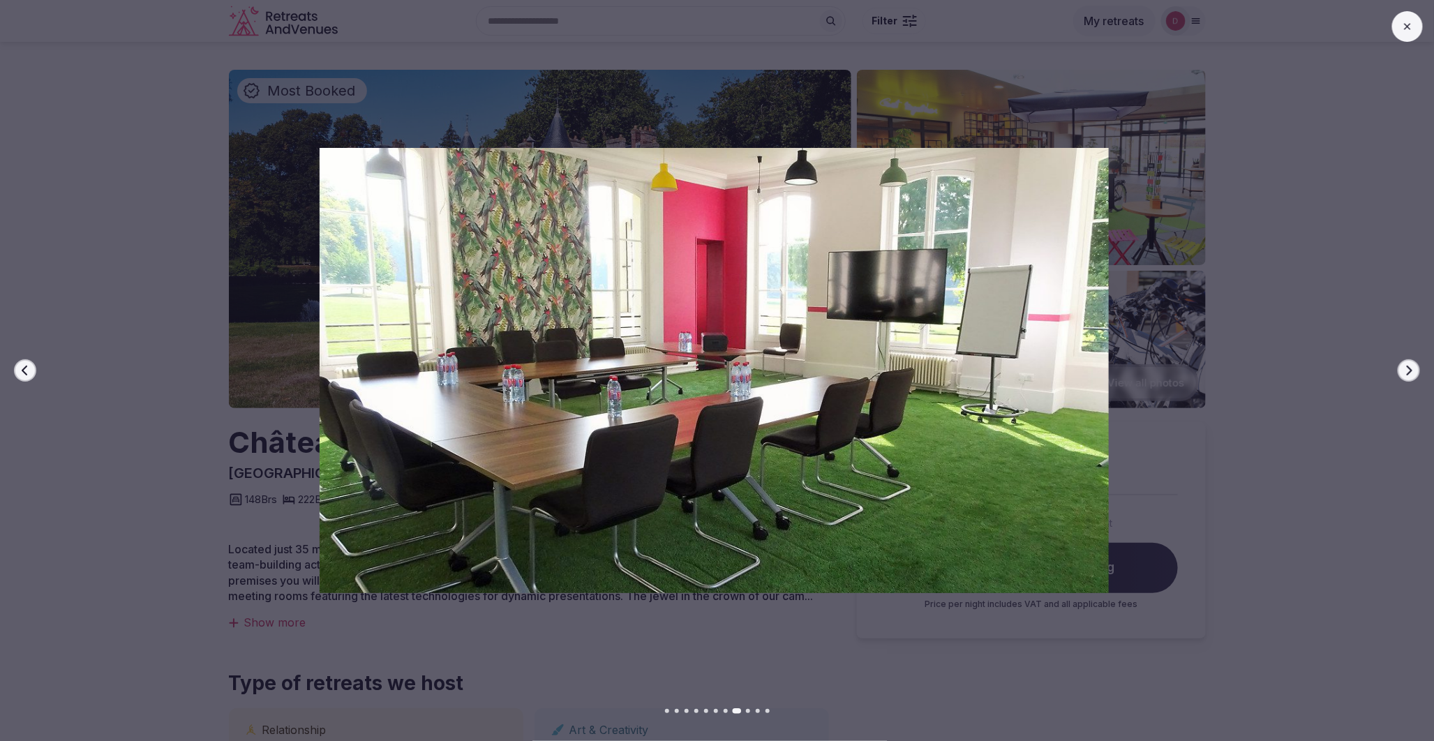
click at [1408, 366] on icon "button" at bounding box center [1410, 371] width 6 height 10
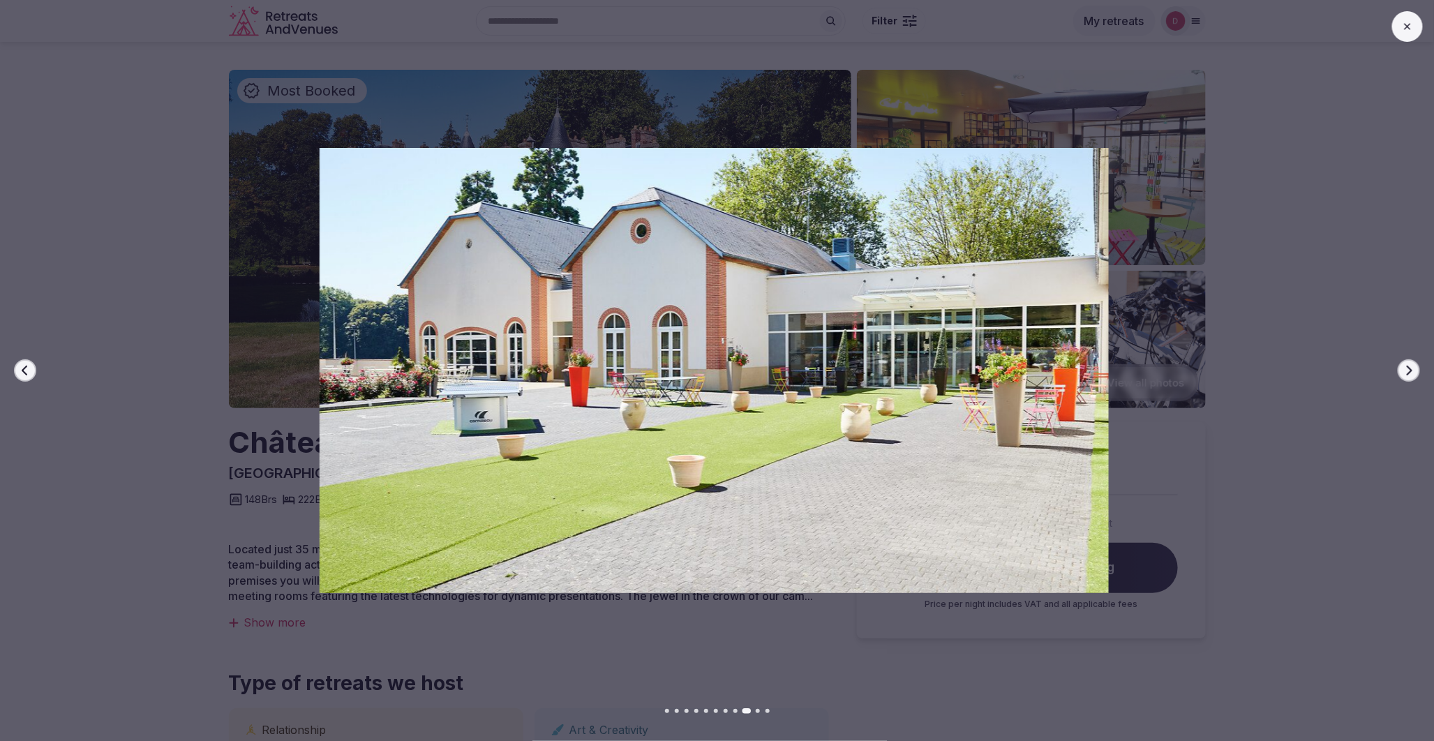
click at [1408, 366] on icon "button" at bounding box center [1410, 371] width 6 height 10
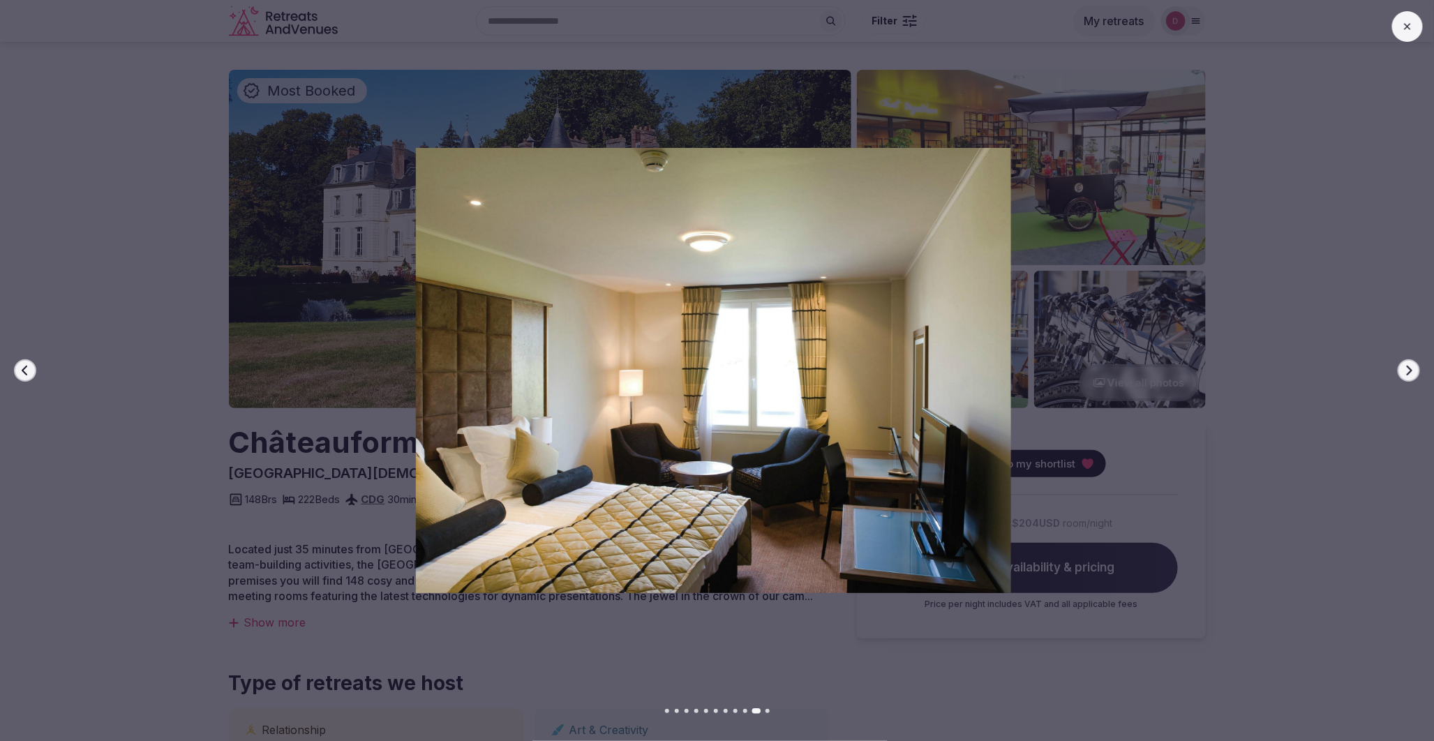
click at [1408, 366] on icon "button" at bounding box center [1410, 371] width 6 height 10
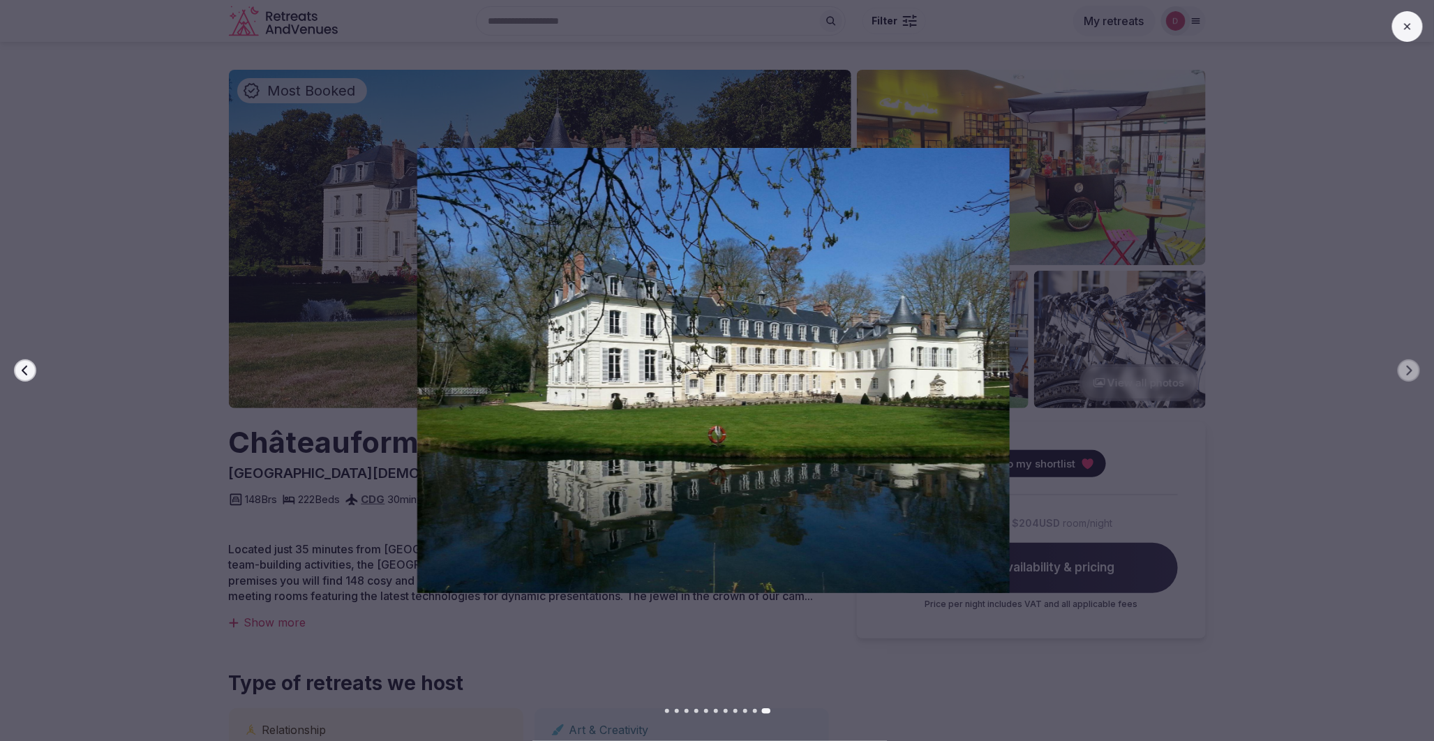
click at [1414, 22] on button at bounding box center [1407, 26] width 31 height 31
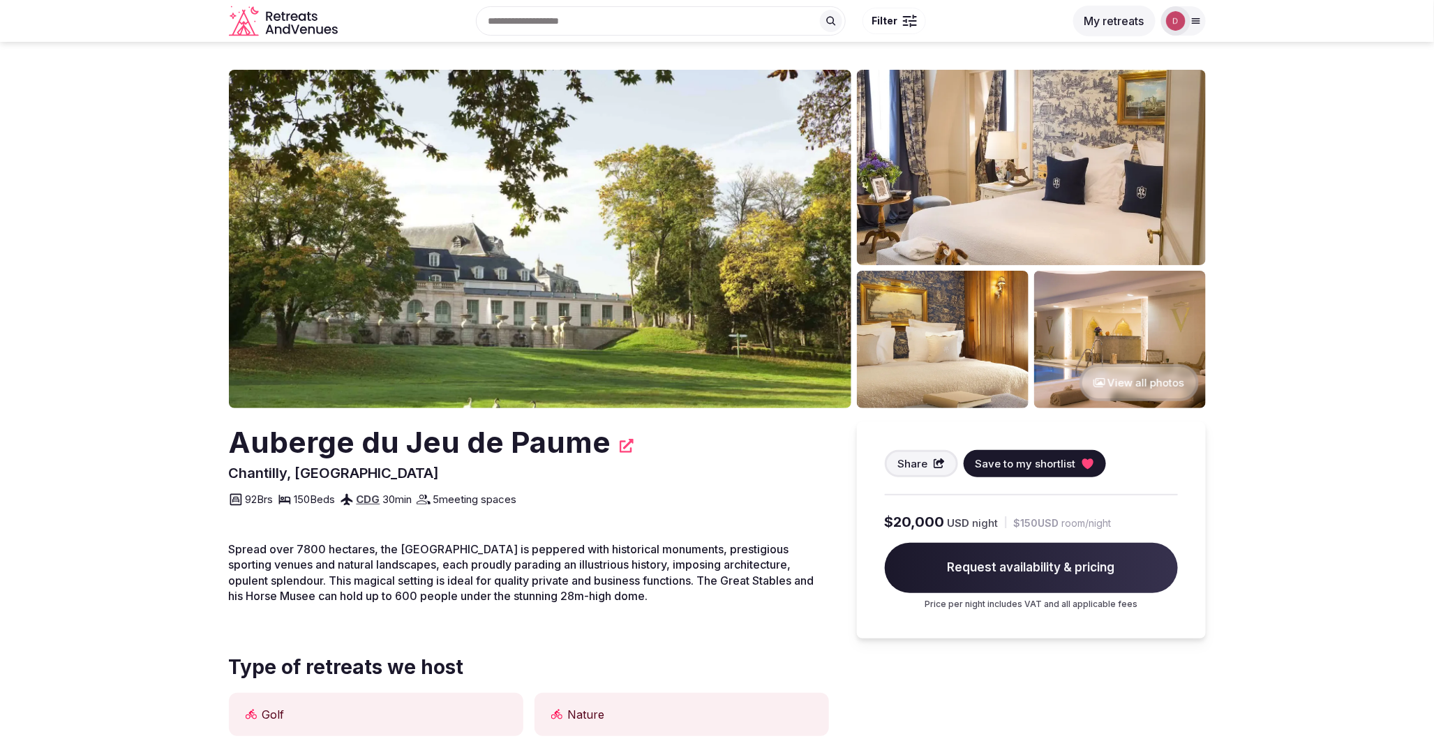
click at [1114, 385] on button "View all photos" at bounding box center [1139, 382] width 119 height 37
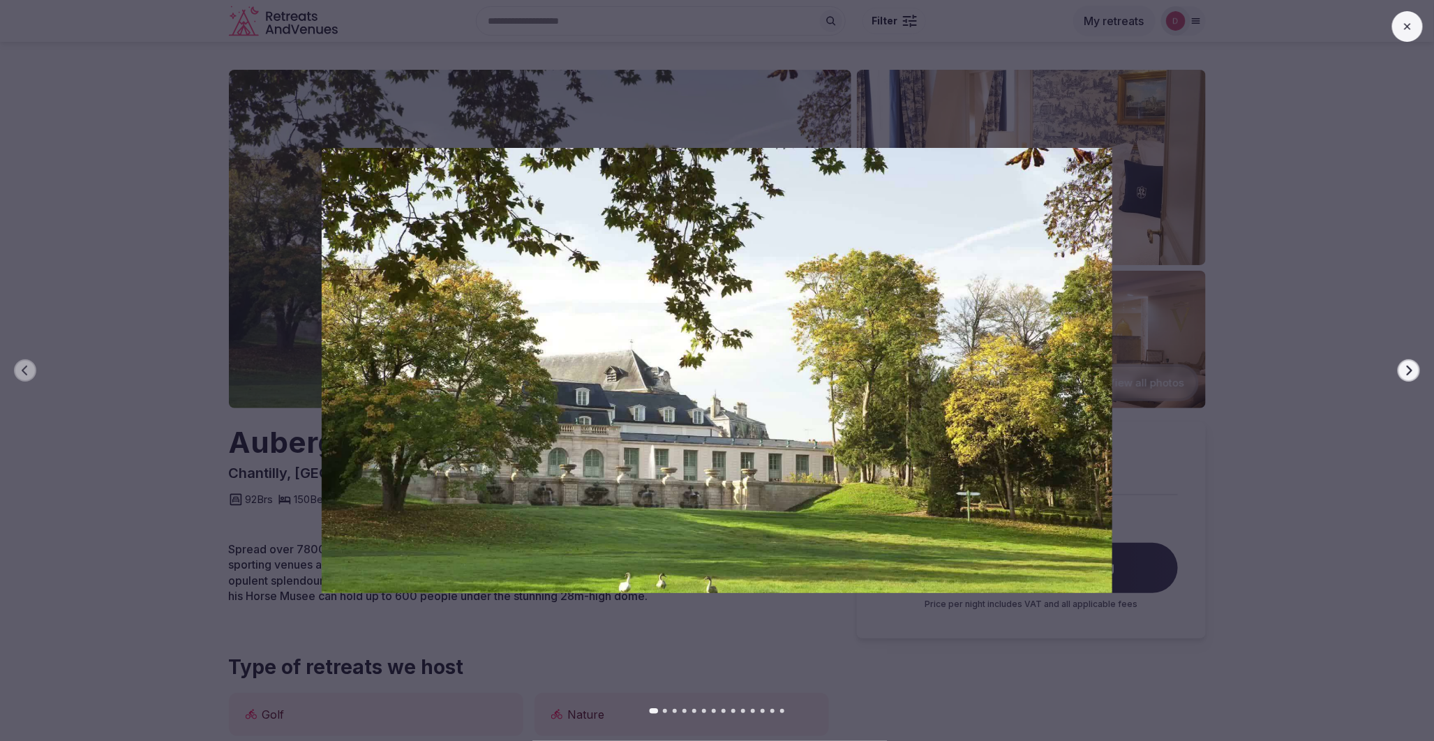
click at [1406, 363] on button "Next slide" at bounding box center [1409, 370] width 22 height 22
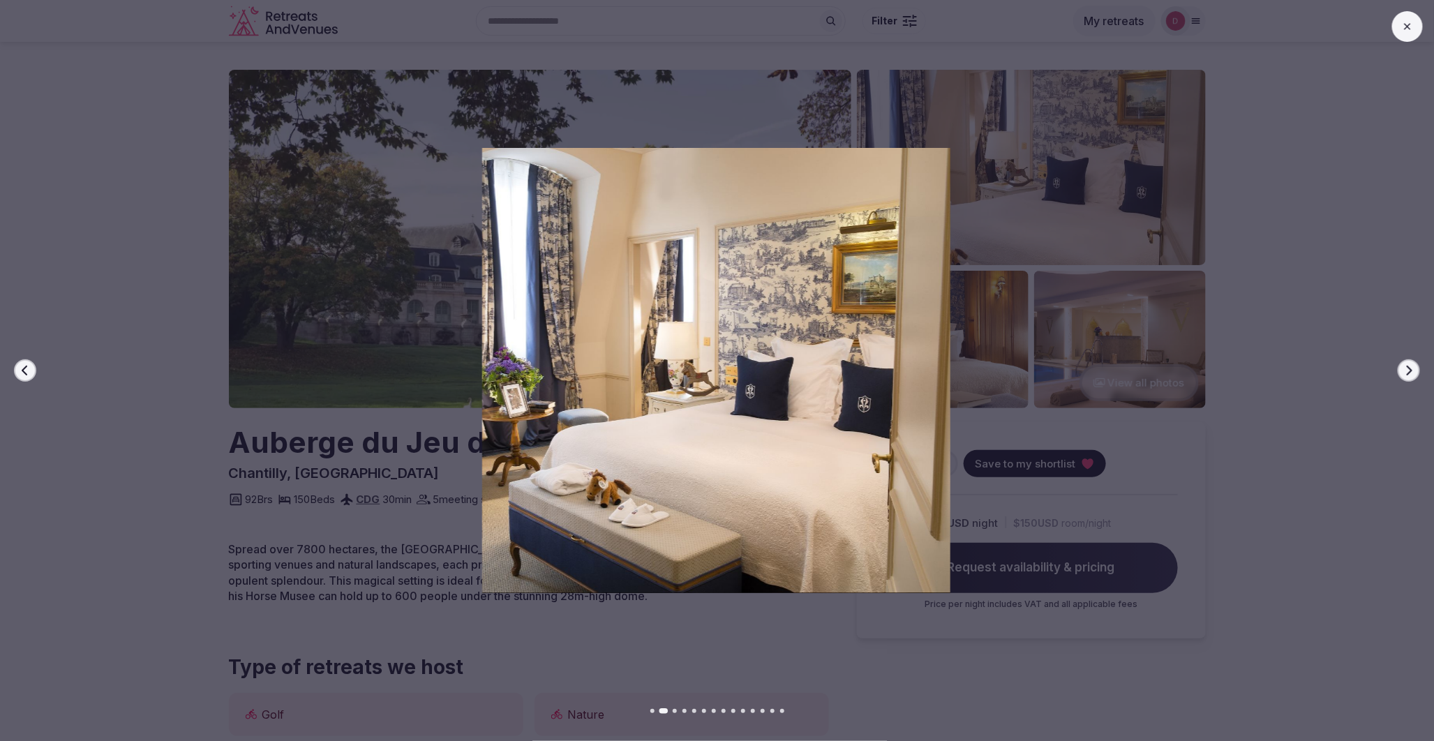
click at [1407, 363] on button "Next slide" at bounding box center [1409, 370] width 22 height 22
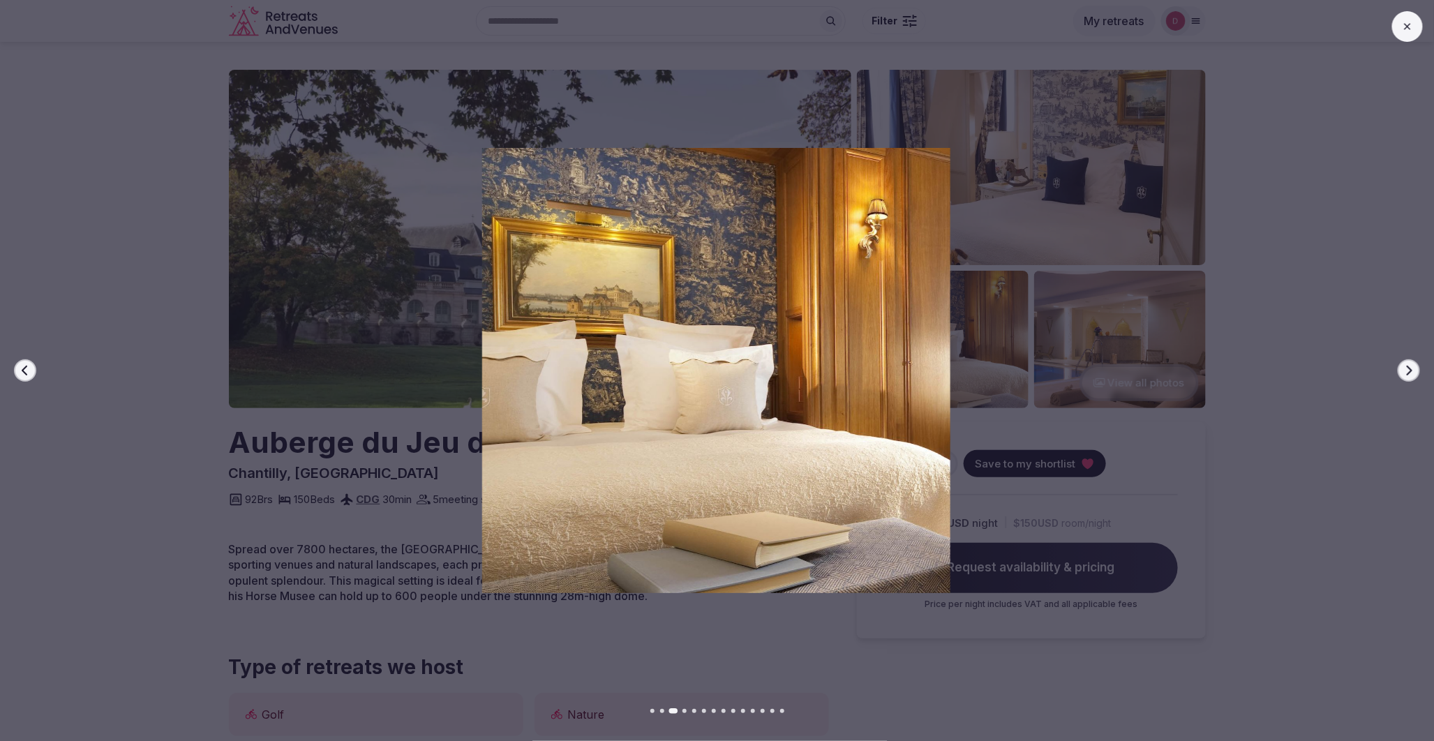
click at [1407, 363] on button "Next slide" at bounding box center [1409, 370] width 22 height 22
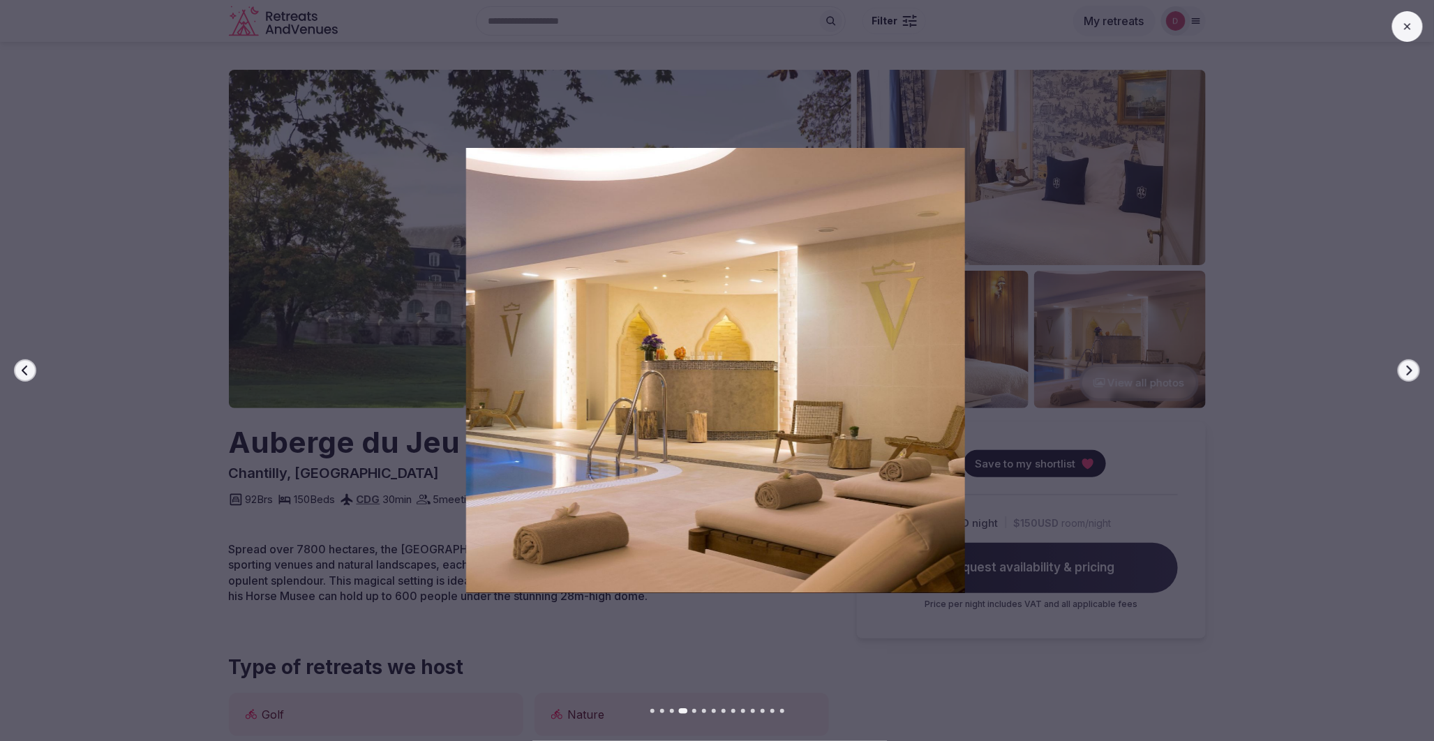
click at [1407, 363] on button "Next slide" at bounding box center [1409, 370] width 22 height 22
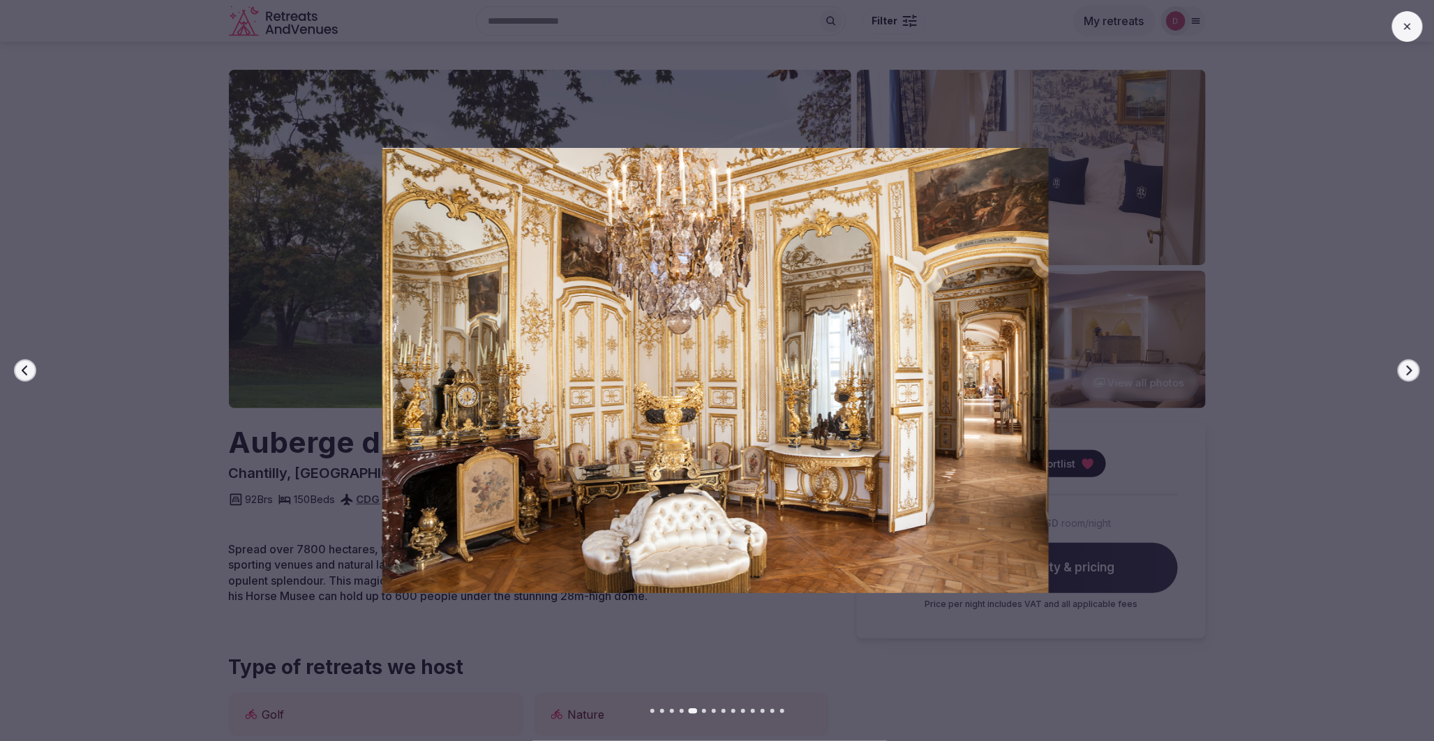
click at [1407, 363] on button "Next slide" at bounding box center [1409, 370] width 22 height 22
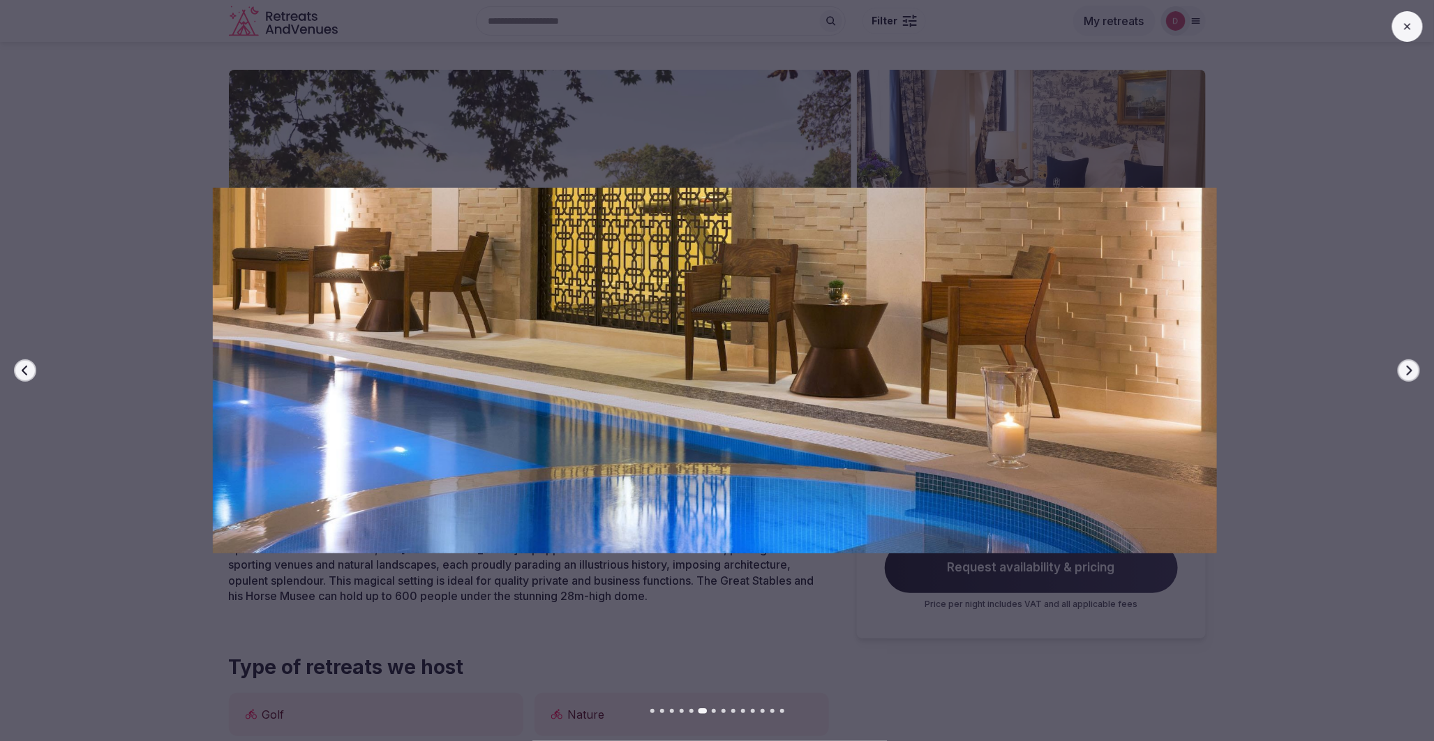
click at [1407, 363] on button "Next slide" at bounding box center [1409, 370] width 22 height 22
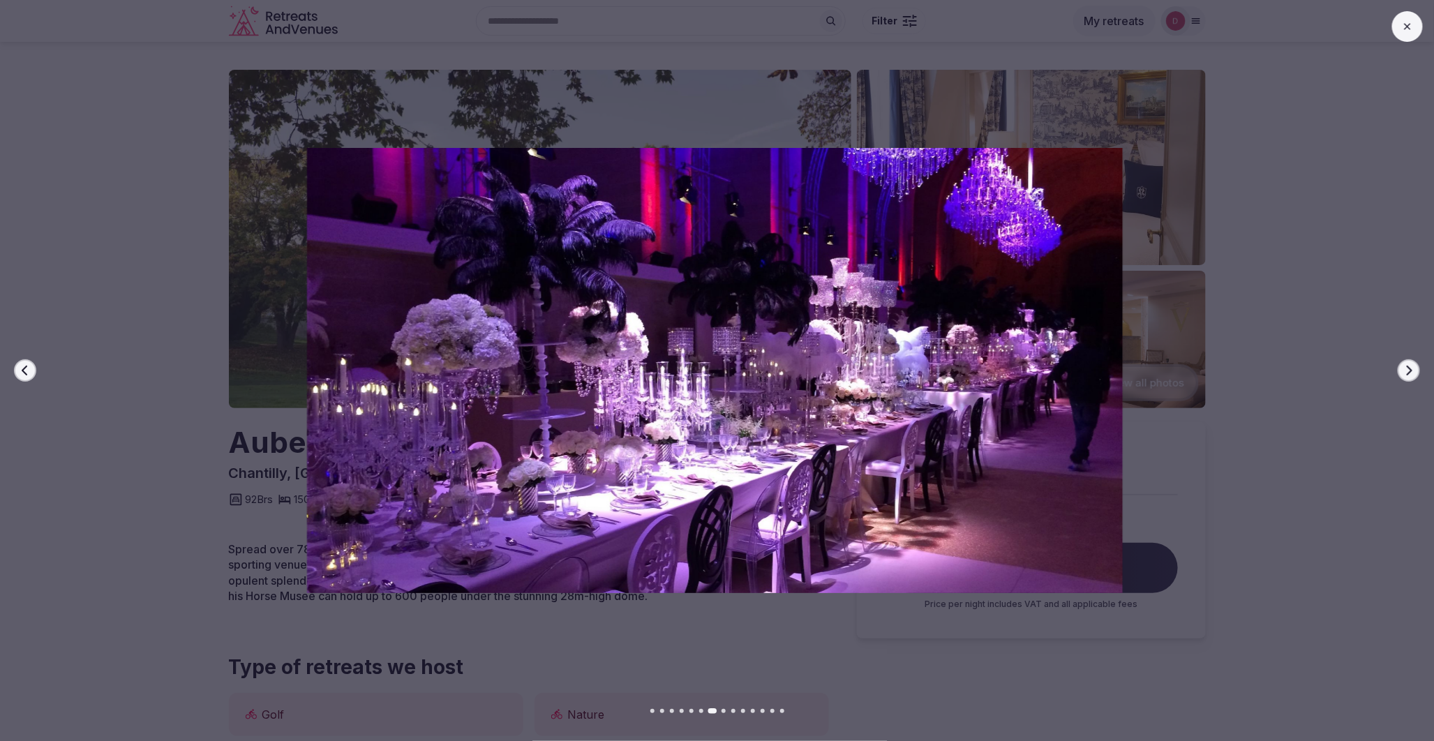
click at [1407, 363] on button "Next slide" at bounding box center [1409, 370] width 22 height 22
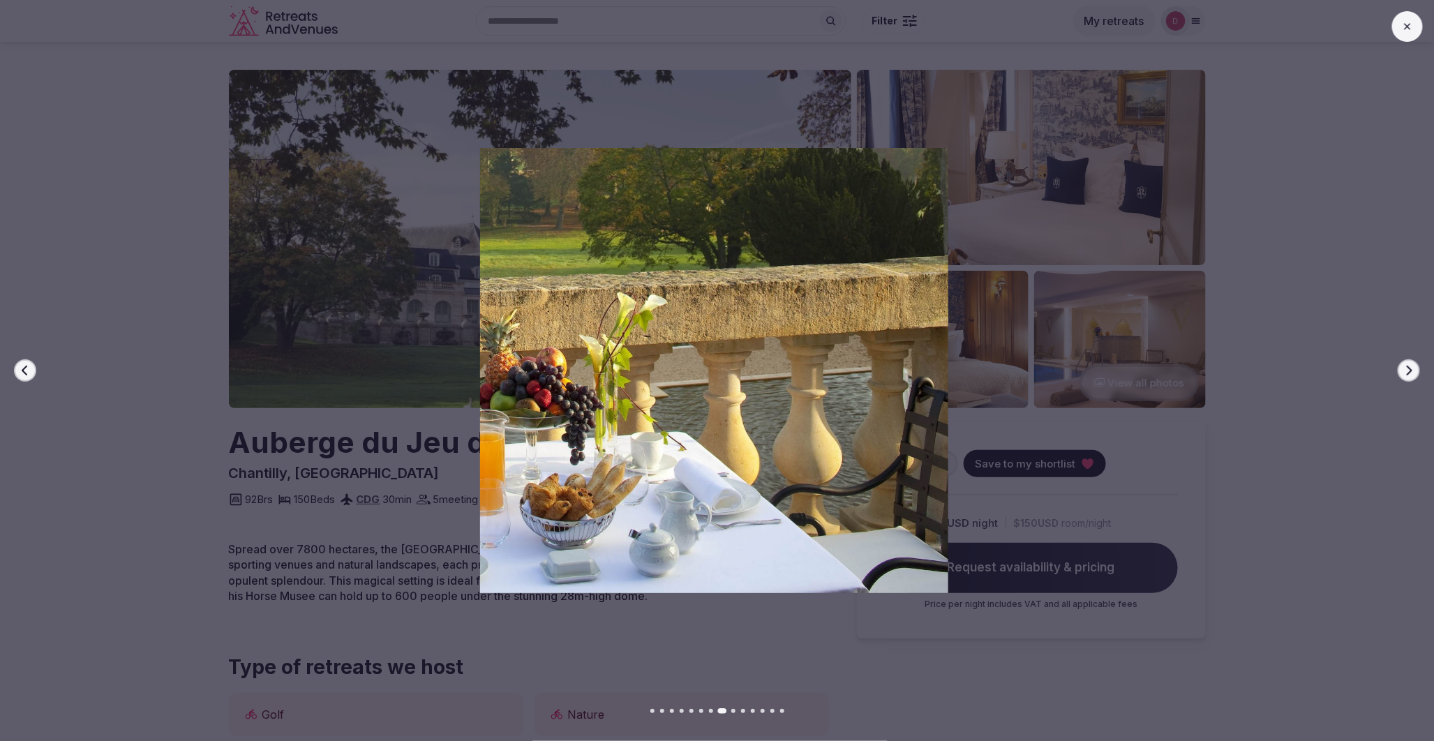
click at [1407, 363] on button "Next slide" at bounding box center [1409, 370] width 22 height 22
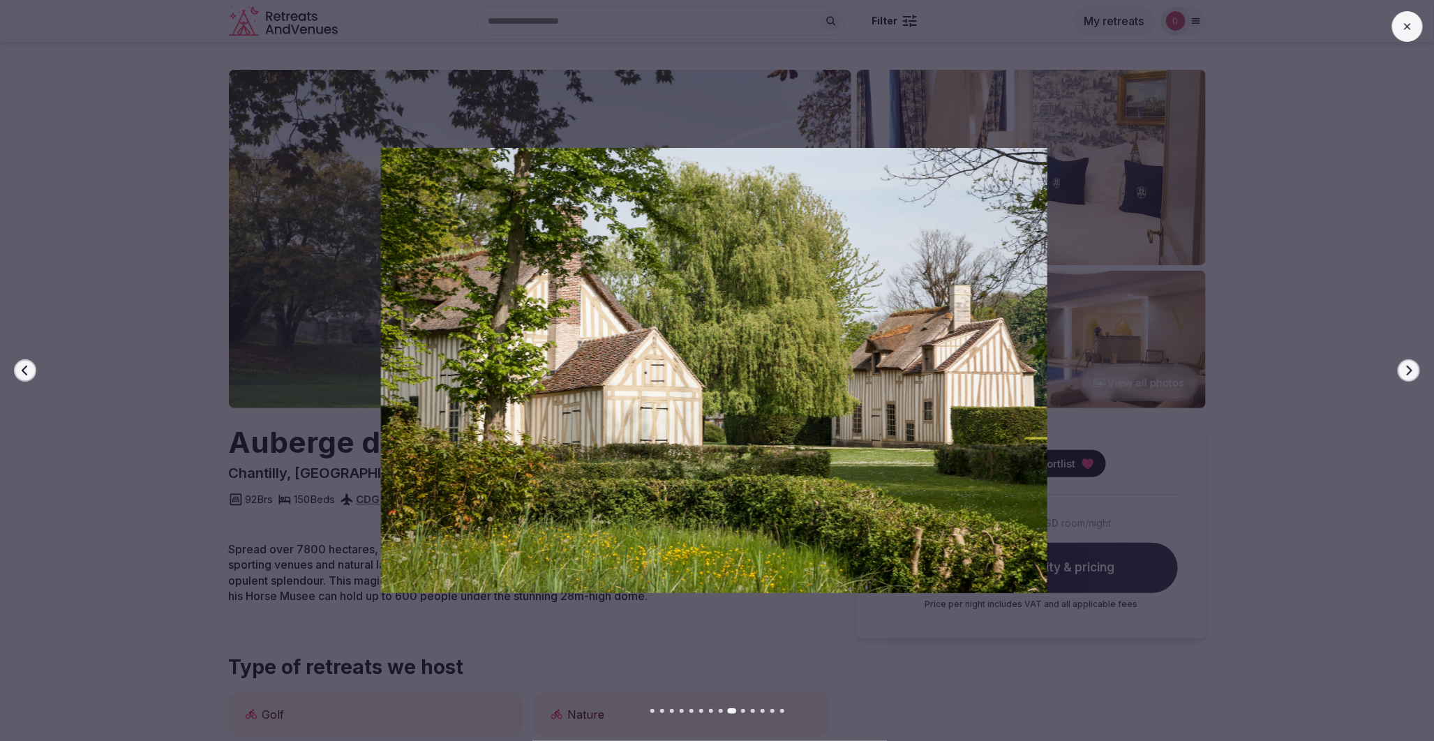
click at [1407, 363] on button "Next slide" at bounding box center [1409, 370] width 22 height 22
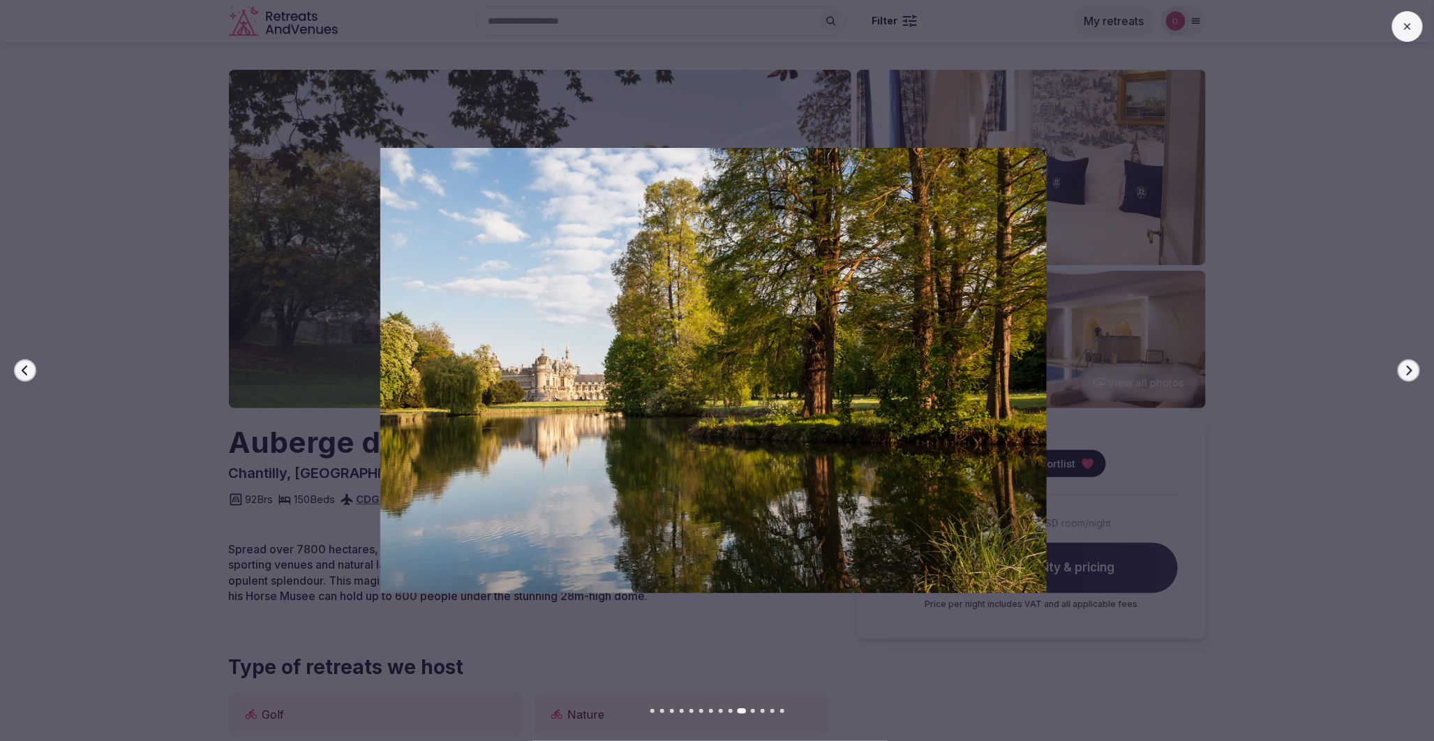
click at [1407, 365] on icon "button" at bounding box center [1409, 370] width 11 height 11
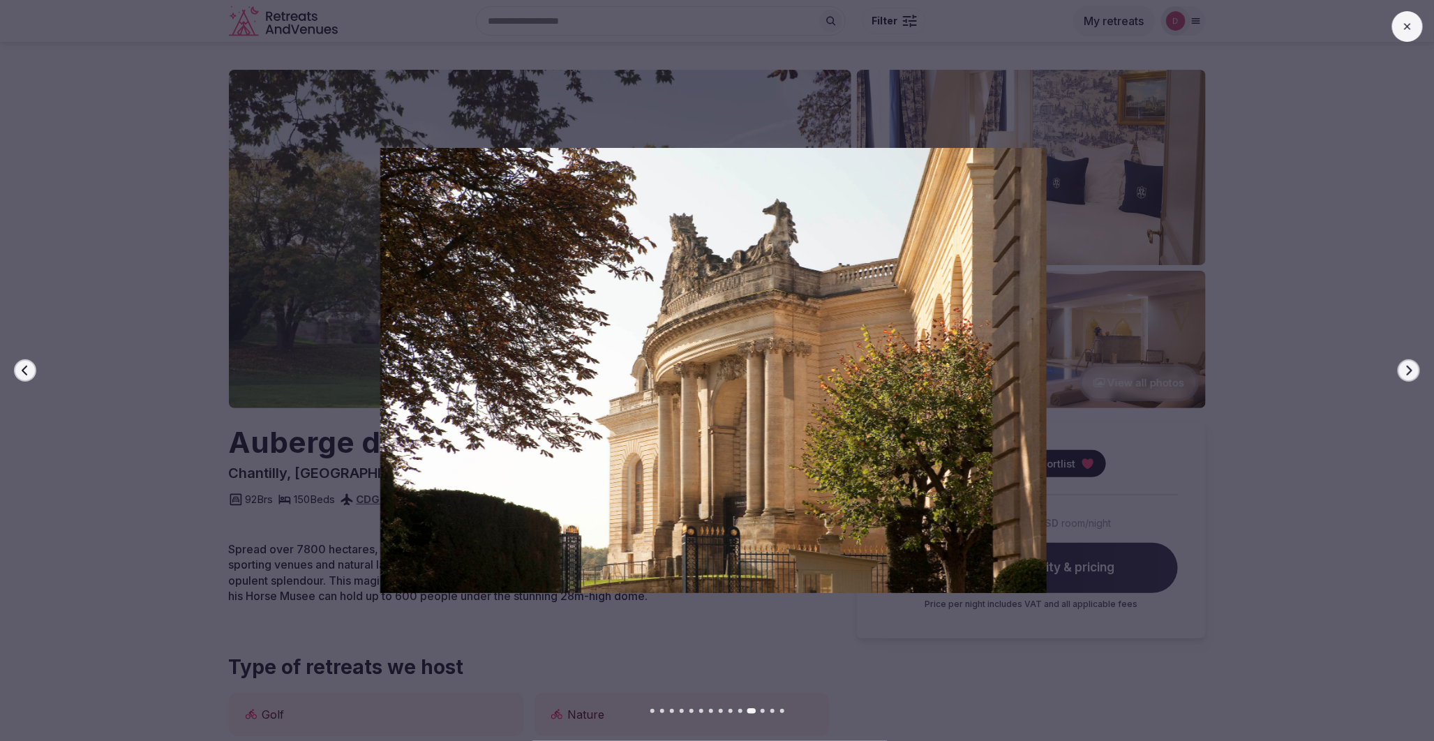
click at [1407, 365] on icon "button" at bounding box center [1409, 370] width 11 height 11
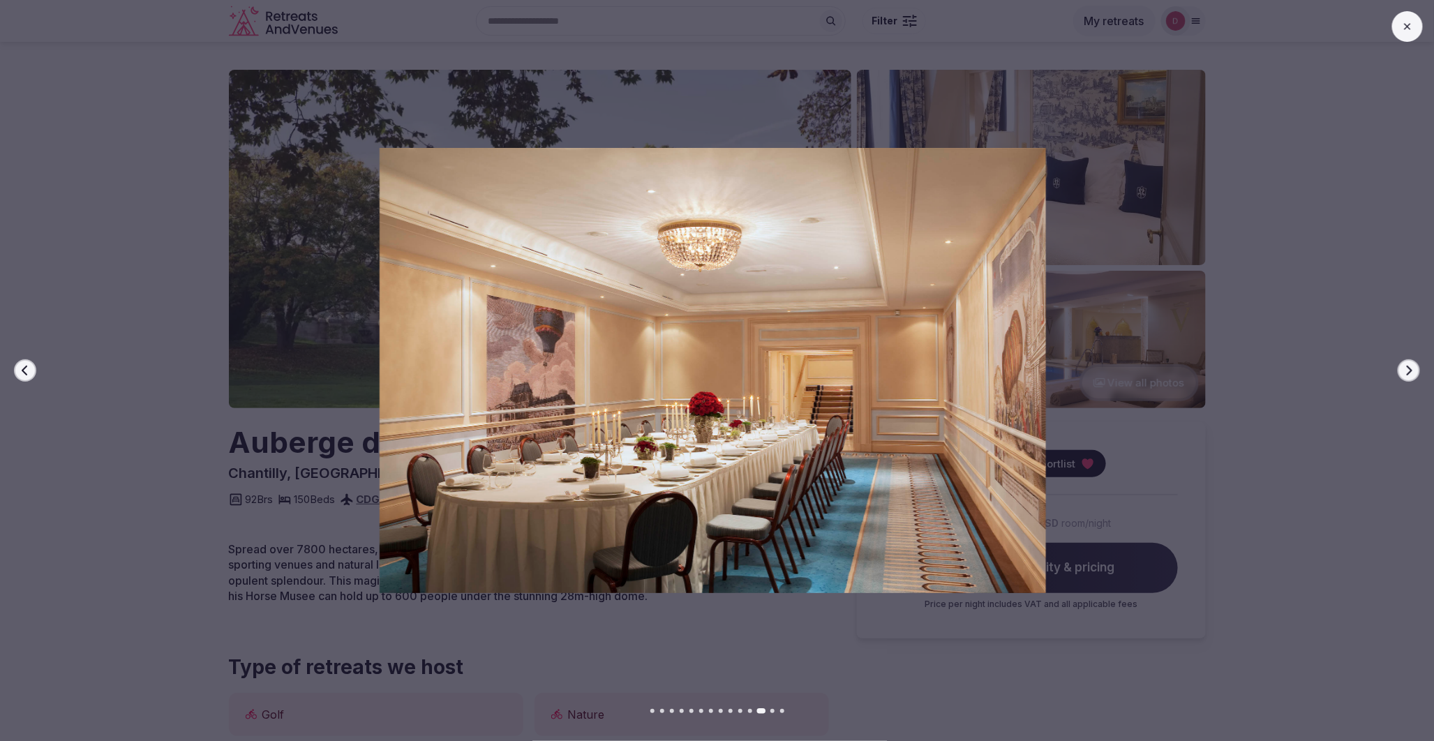
click at [1407, 365] on icon "button" at bounding box center [1409, 370] width 11 height 11
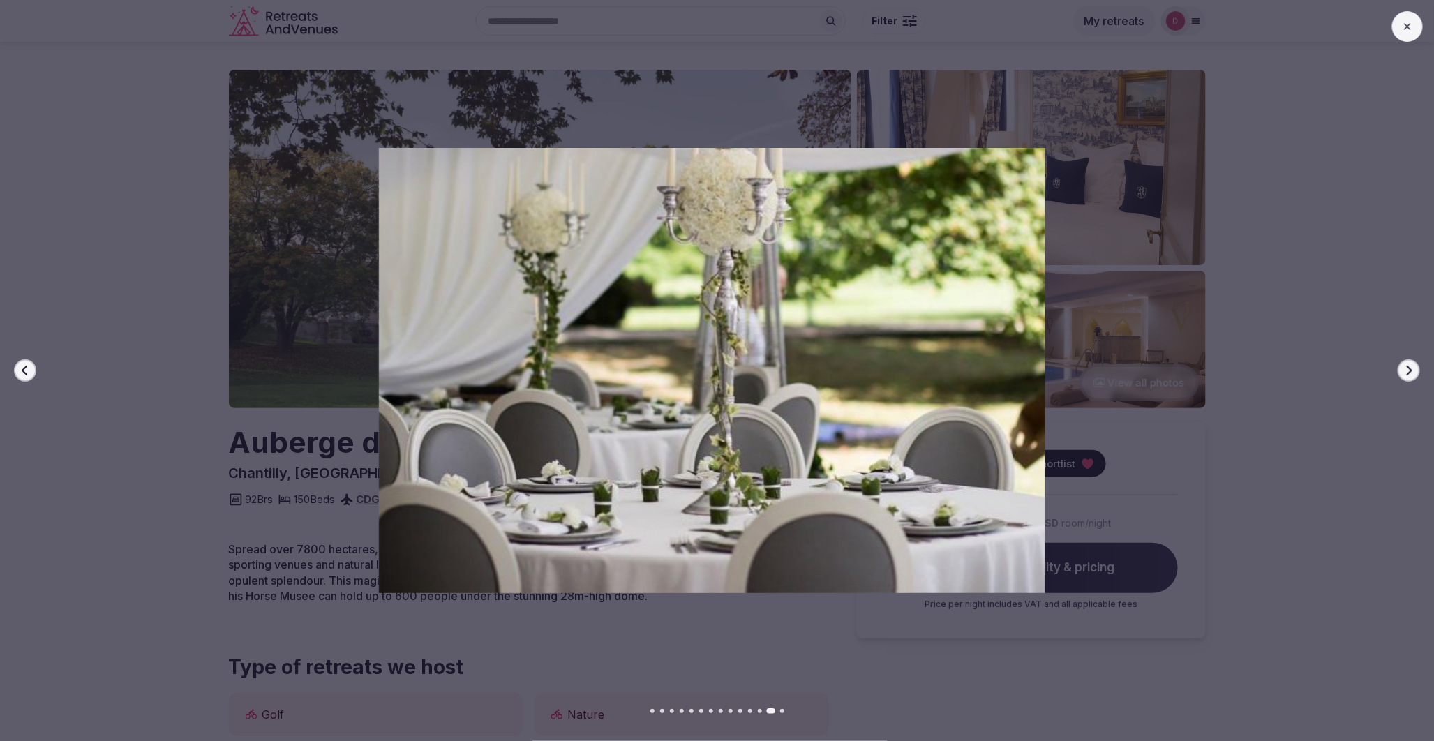
click at [1407, 365] on icon "button" at bounding box center [1409, 370] width 11 height 11
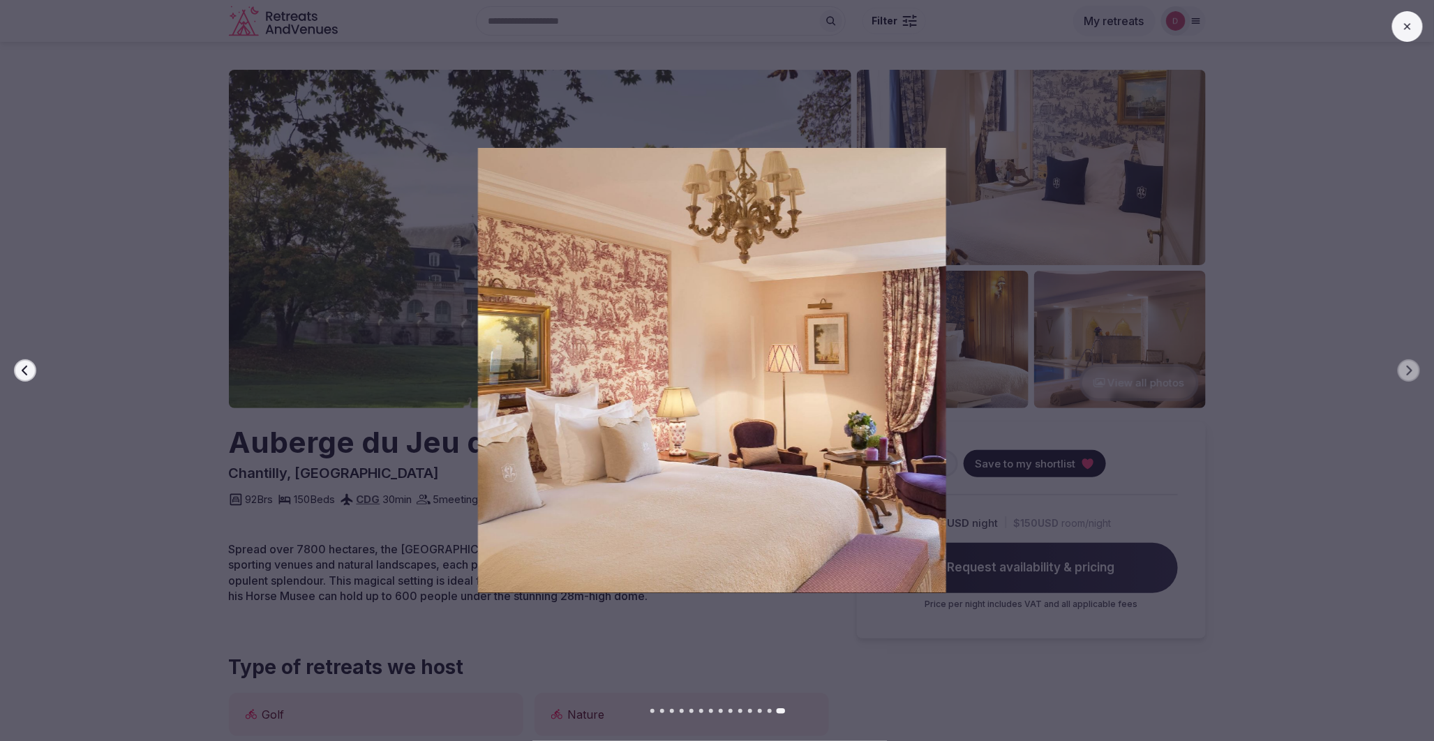
click at [1404, 31] on icon at bounding box center [1407, 26] width 11 height 11
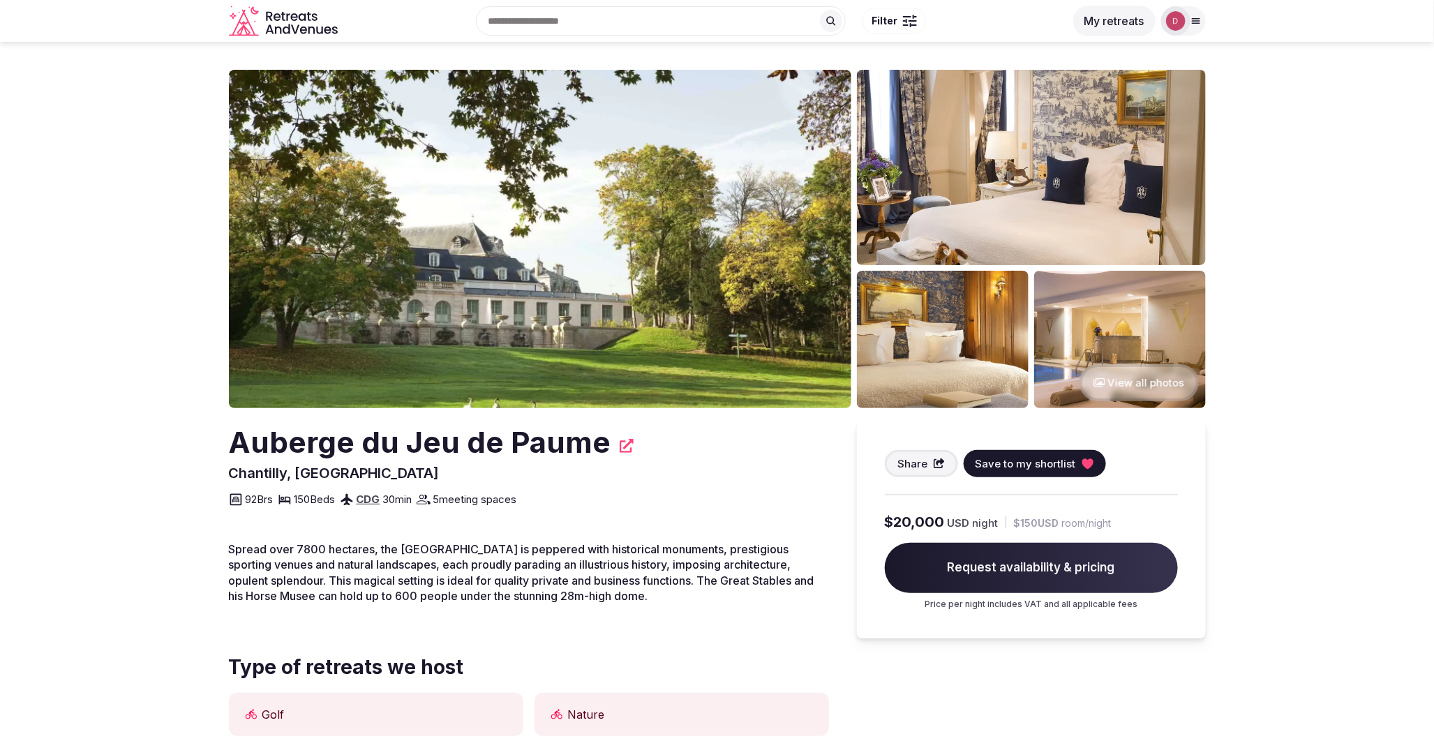
click at [977, 338] on img at bounding box center [943, 339] width 172 height 137
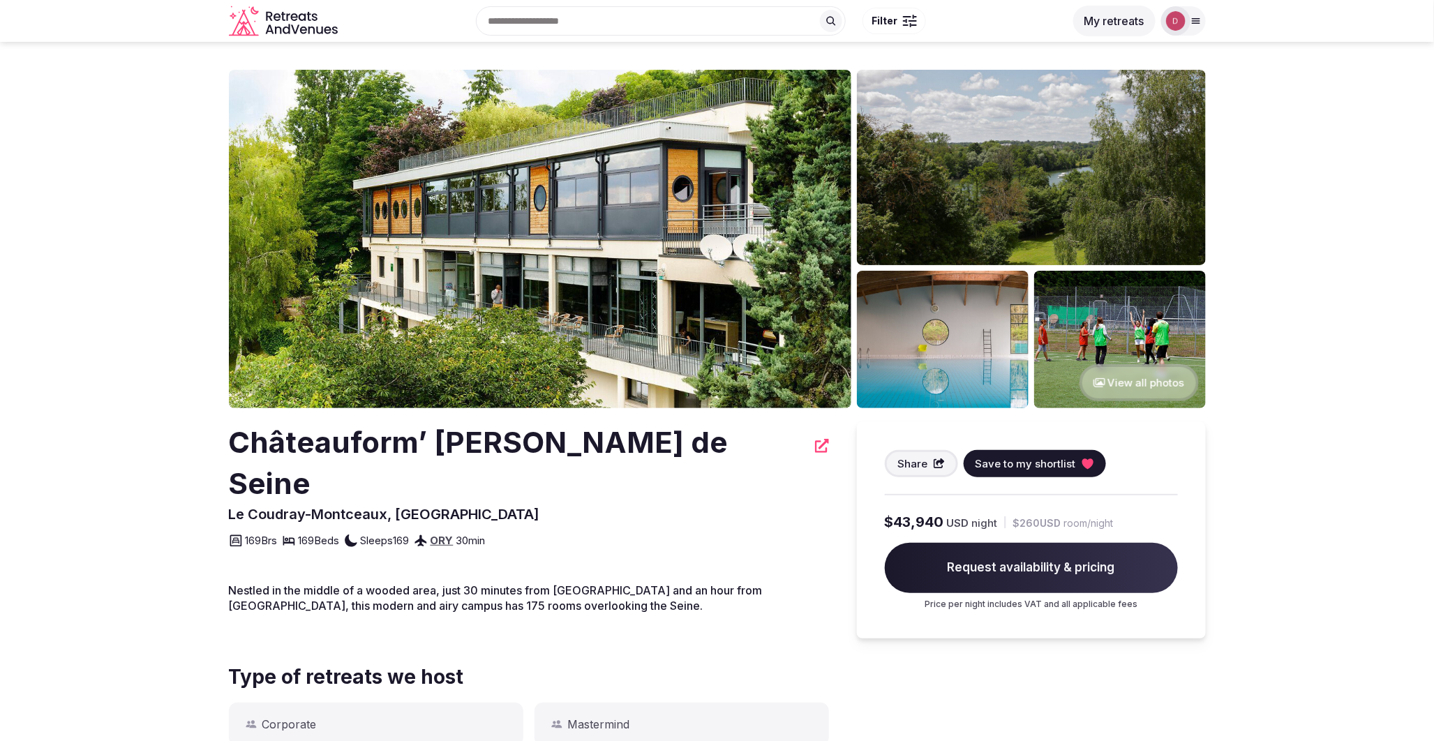
click at [1103, 375] on button "View all photos" at bounding box center [1139, 382] width 119 height 37
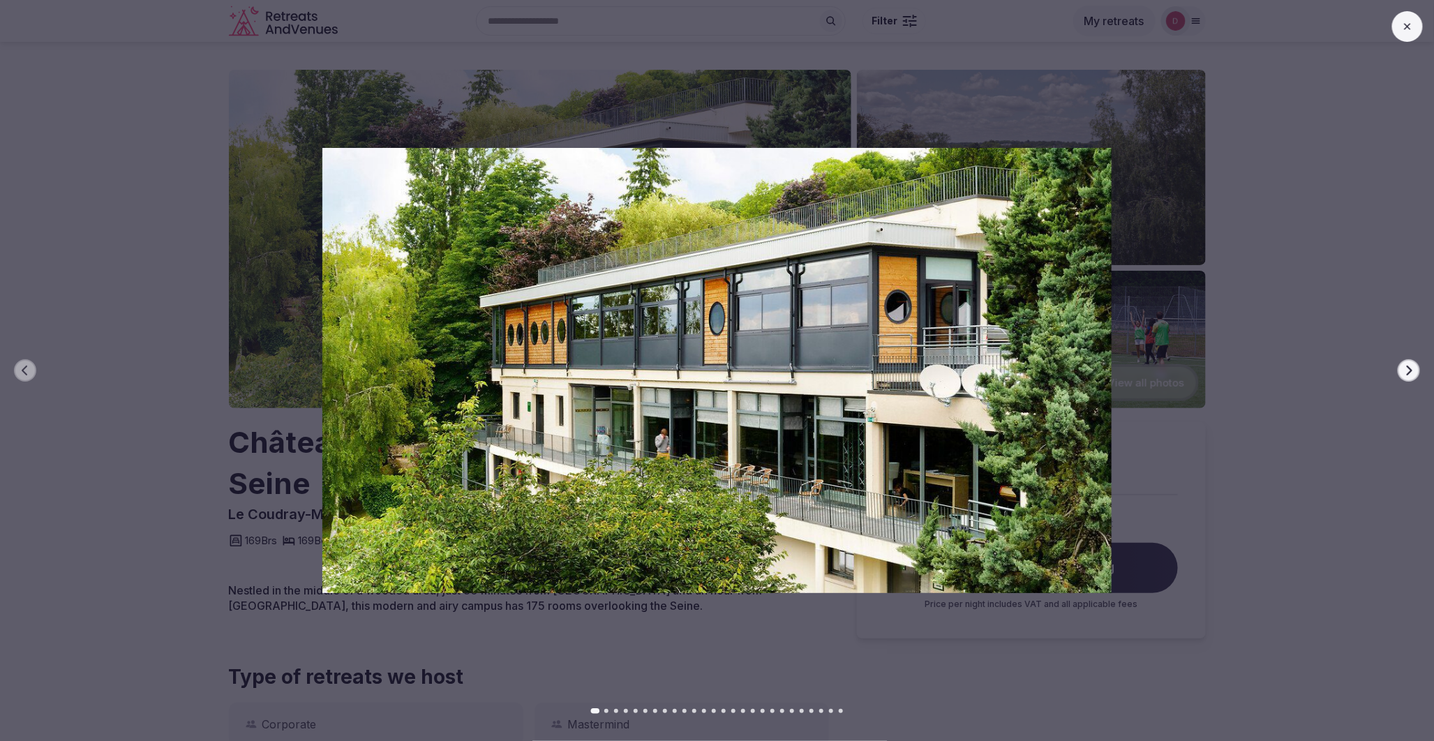
click at [1415, 372] on button "Next slide" at bounding box center [1409, 370] width 22 height 22
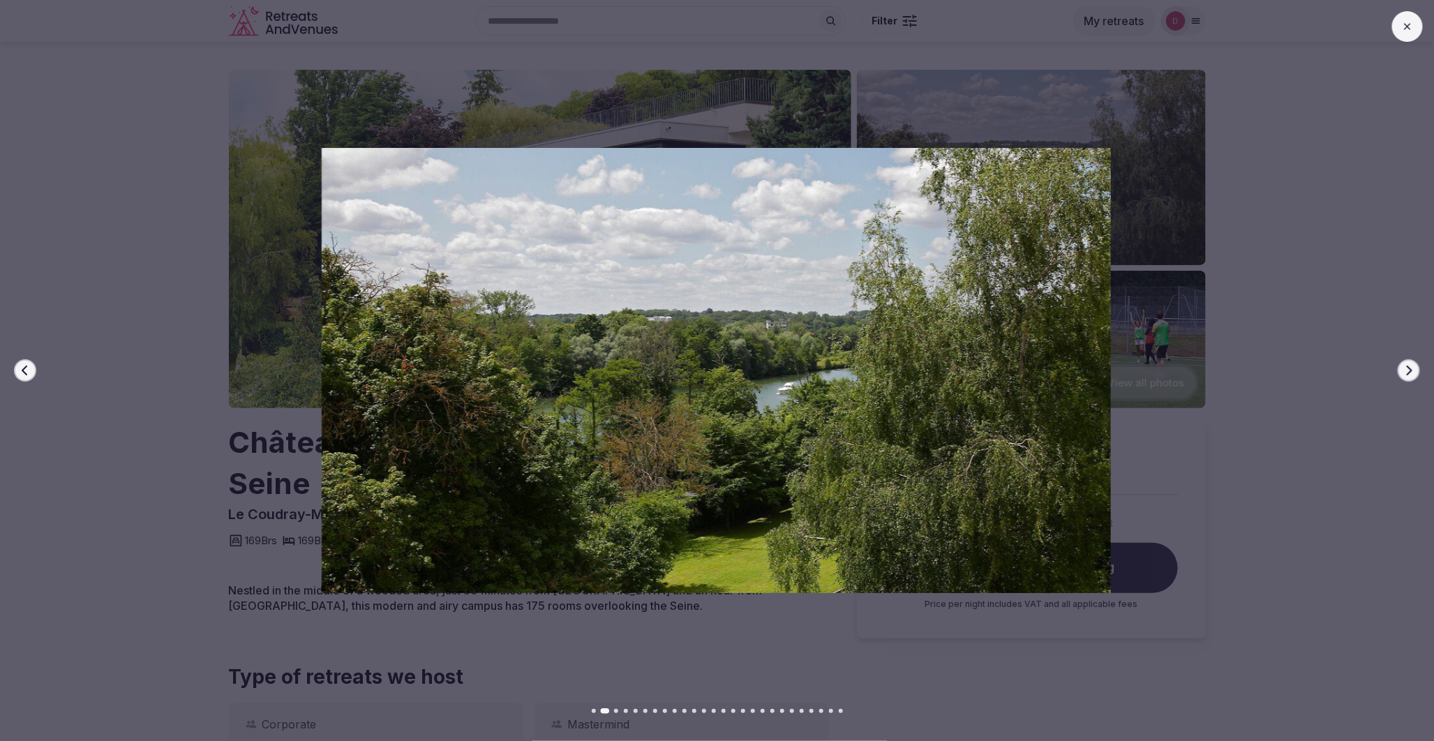
click at [1415, 372] on button "Next slide" at bounding box center [1409, 370] width 22 height 22
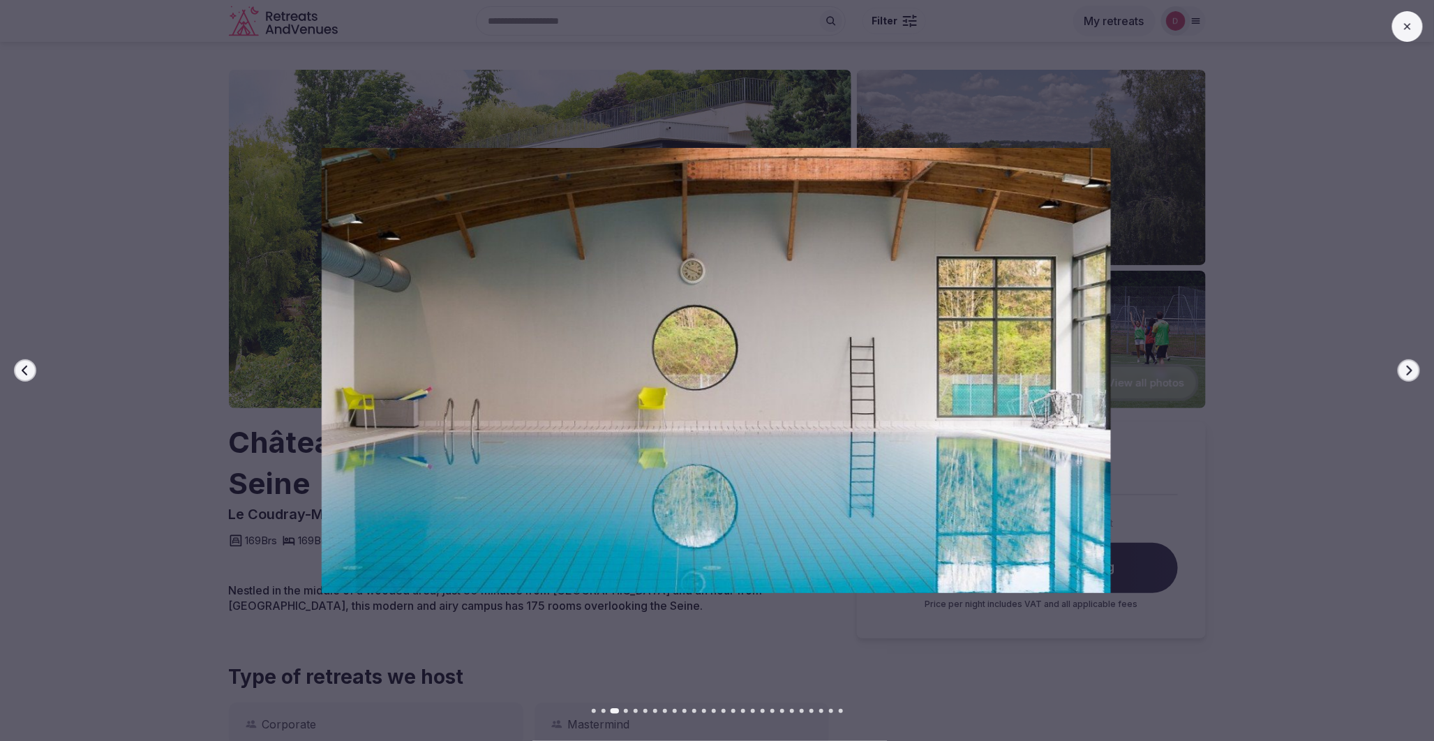
click at [1415, 372] on button "Next slide" at bounding box center [1409, 370] width 22 height 22
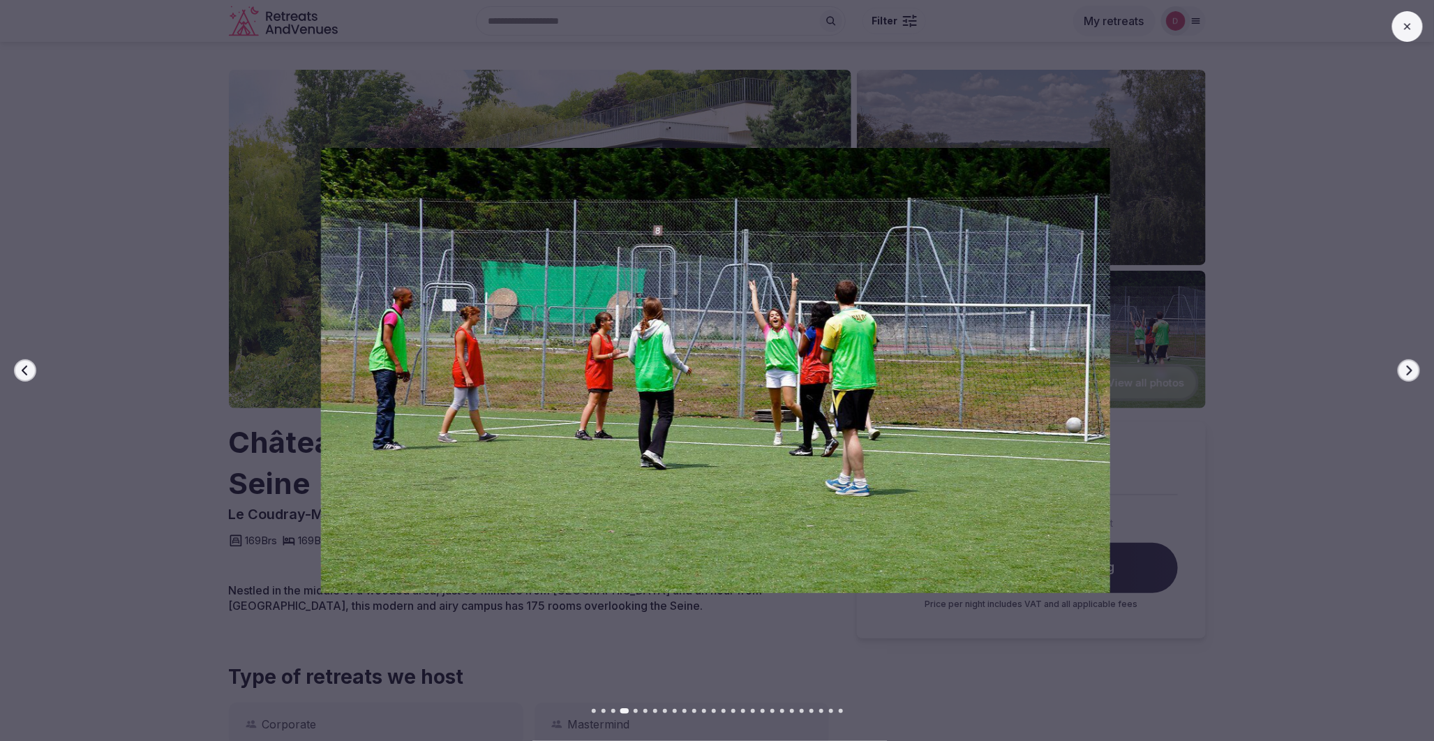
click at [1415, 372] on button "Next slide" at bounding box center [1409, 370] width 22 height 22
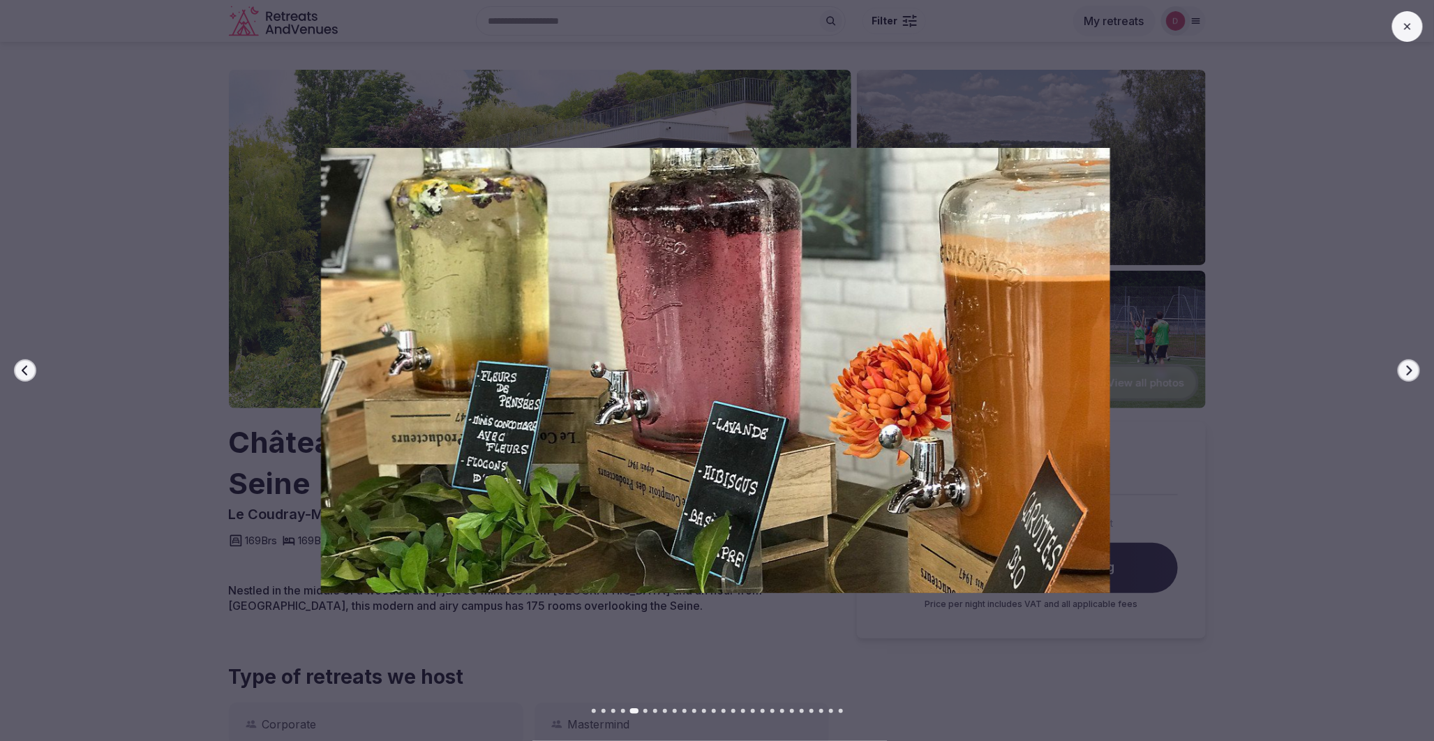
click at [1415, 372] on button "Next slide" at bounding box center [1409, 370] width 22 height 22
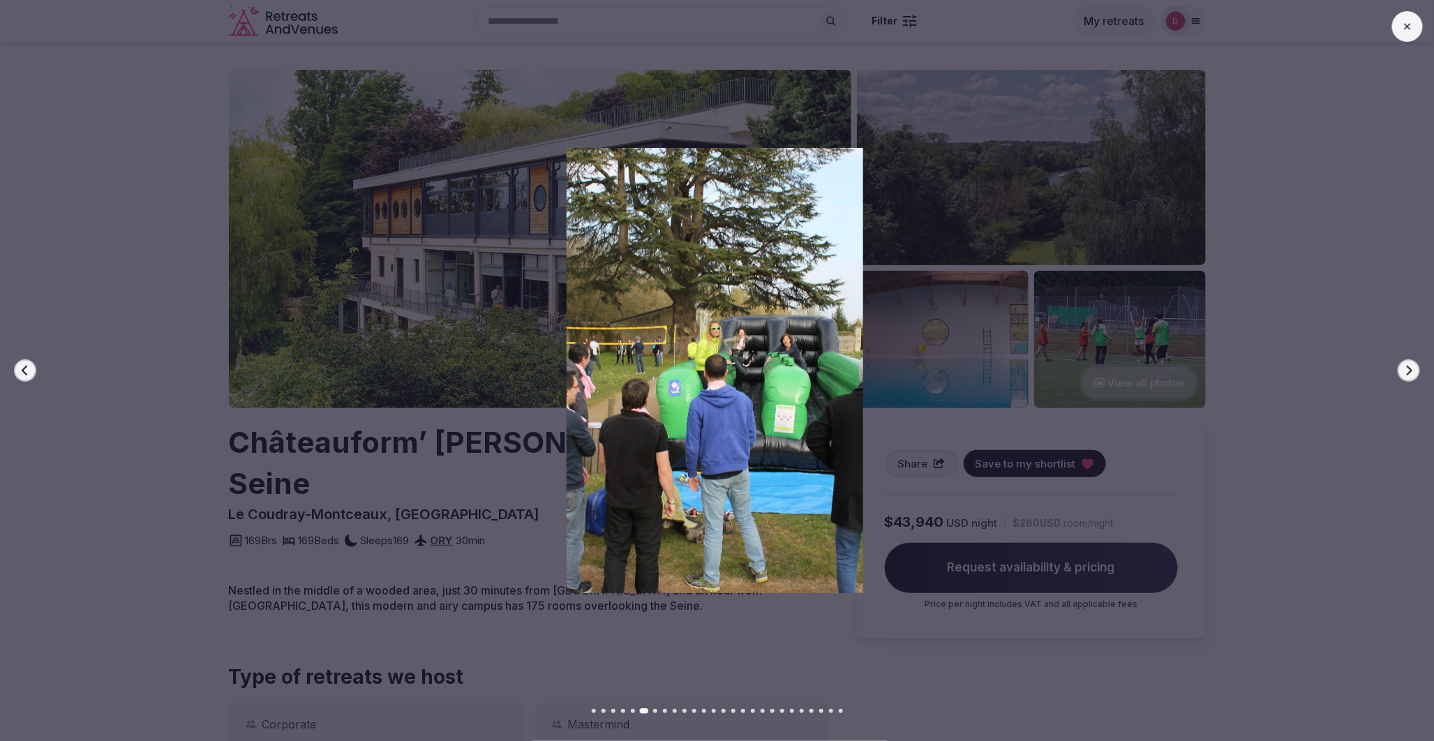
click at [1415, 372] on button "Next slide" at bounding box center [1409, 370] width 22 height 22
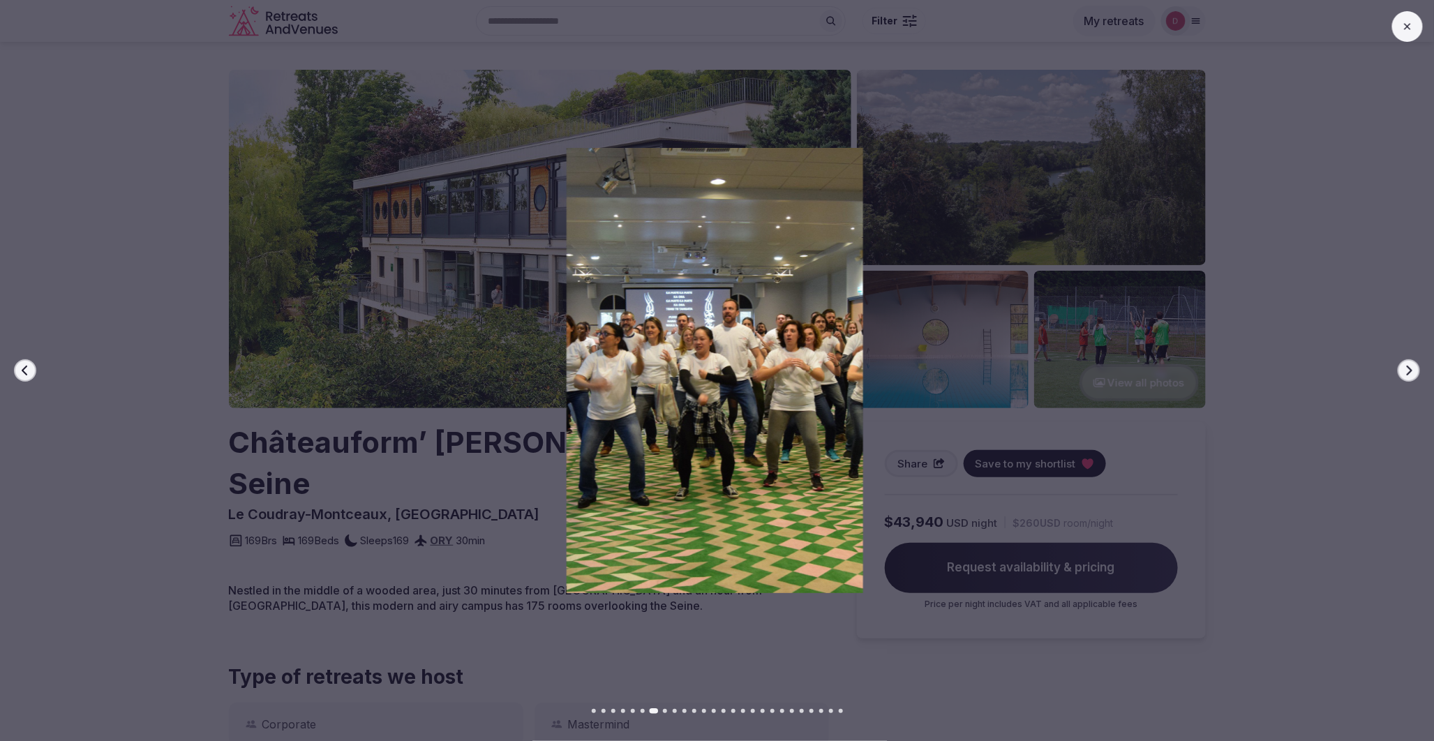
click at [1415, 372] on button "Next slide" at bounding box center [1409, 370] width 22 height 22
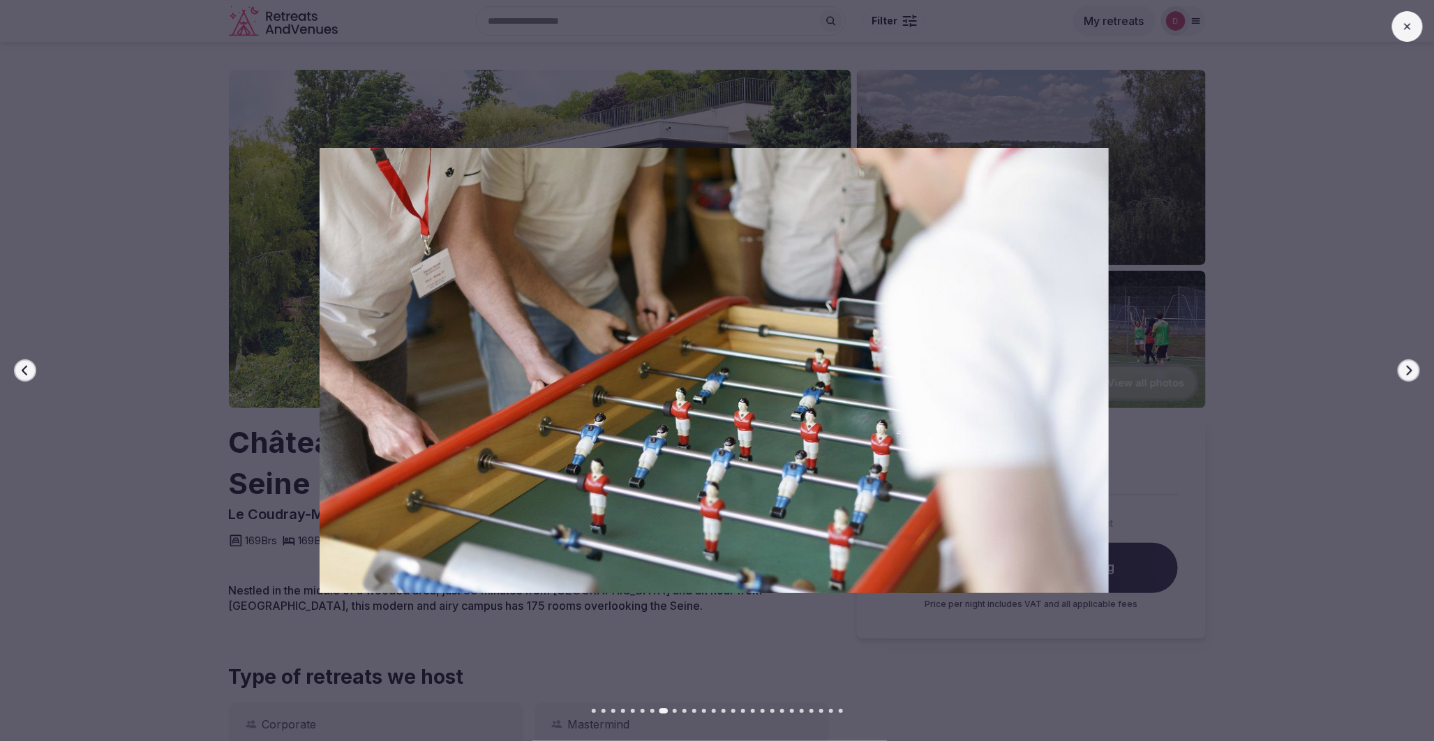
click at [1415, 372] on button "Next slide" at bounding box center [1409, 370] width 22 height 22
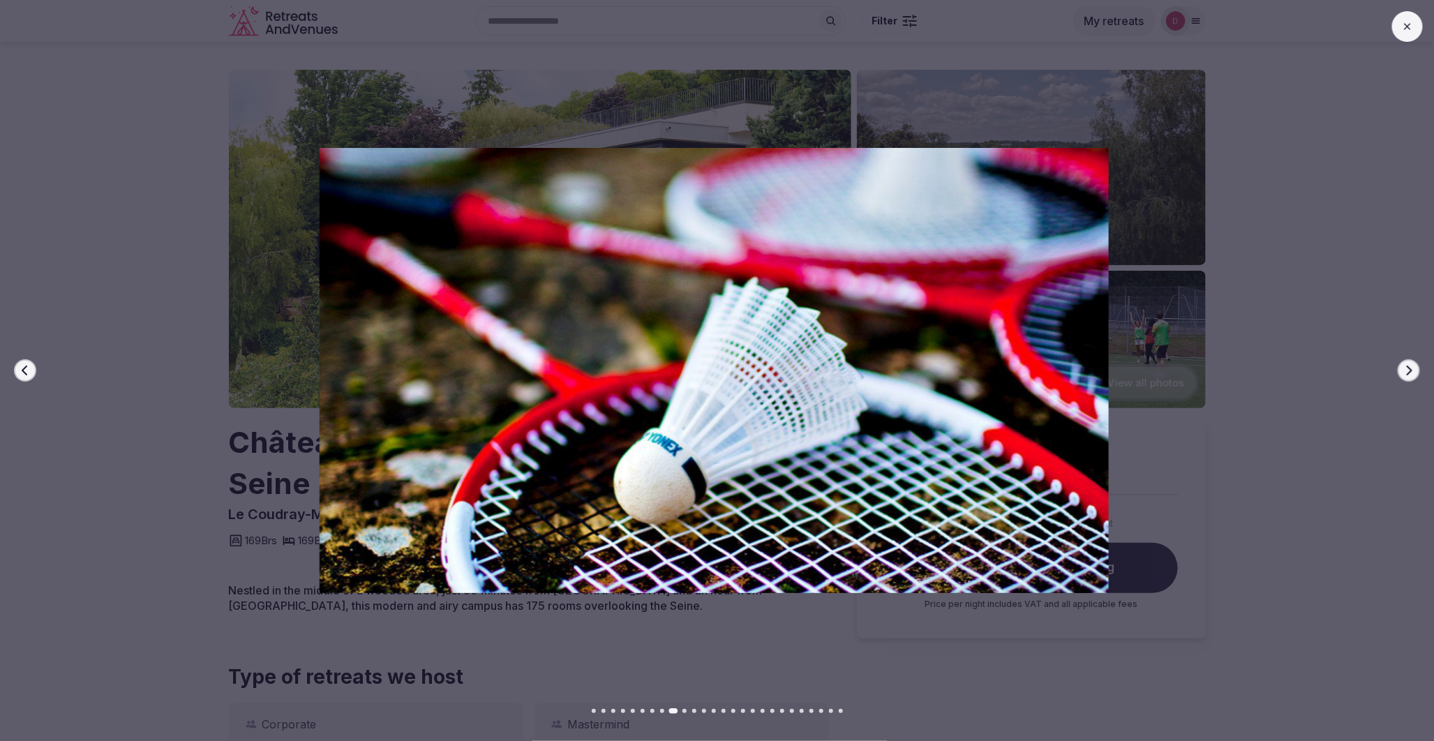
click at [1415, 372] on button "Next slide" at bounding box center [1409, 370] width 22 height 22
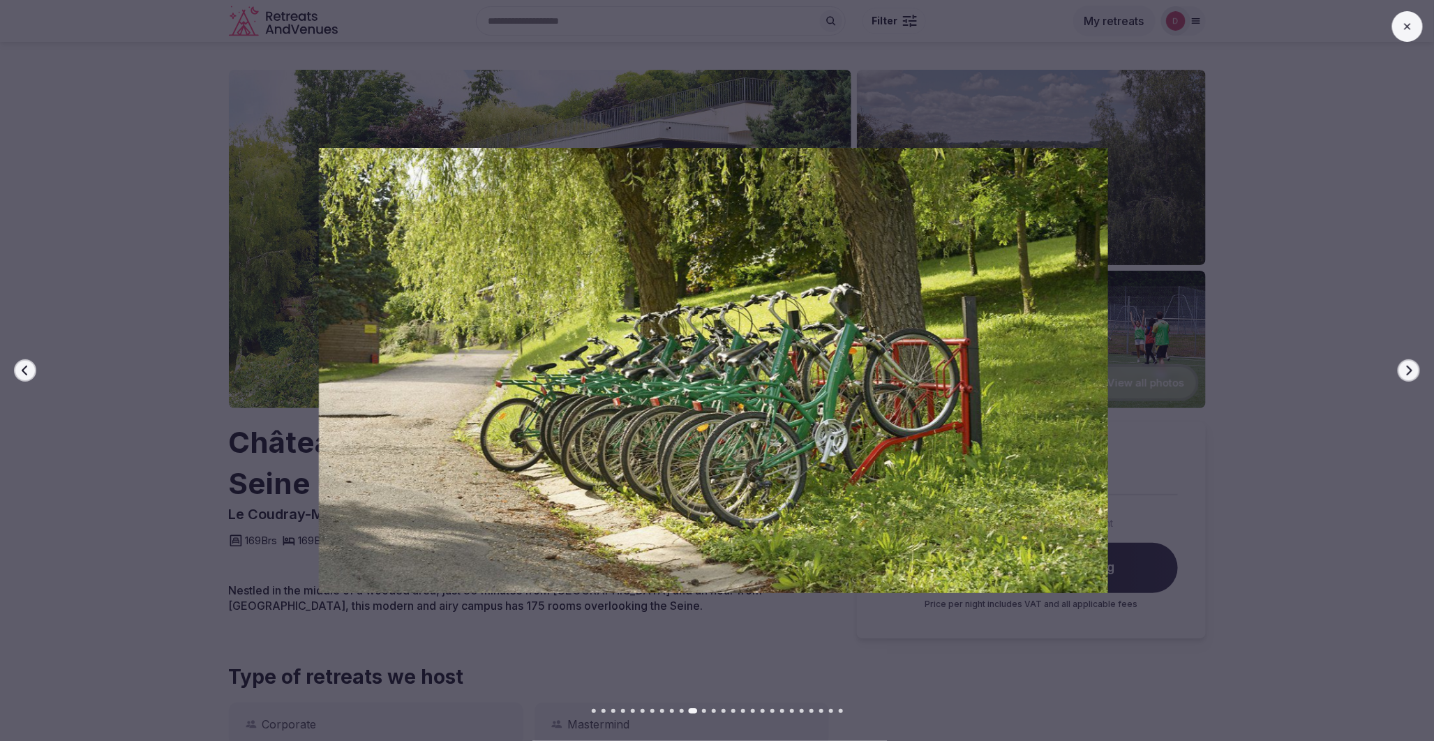
click at [1417, 372] on button "Next slide" at bounding box center [1409, 370] width 22 height 22
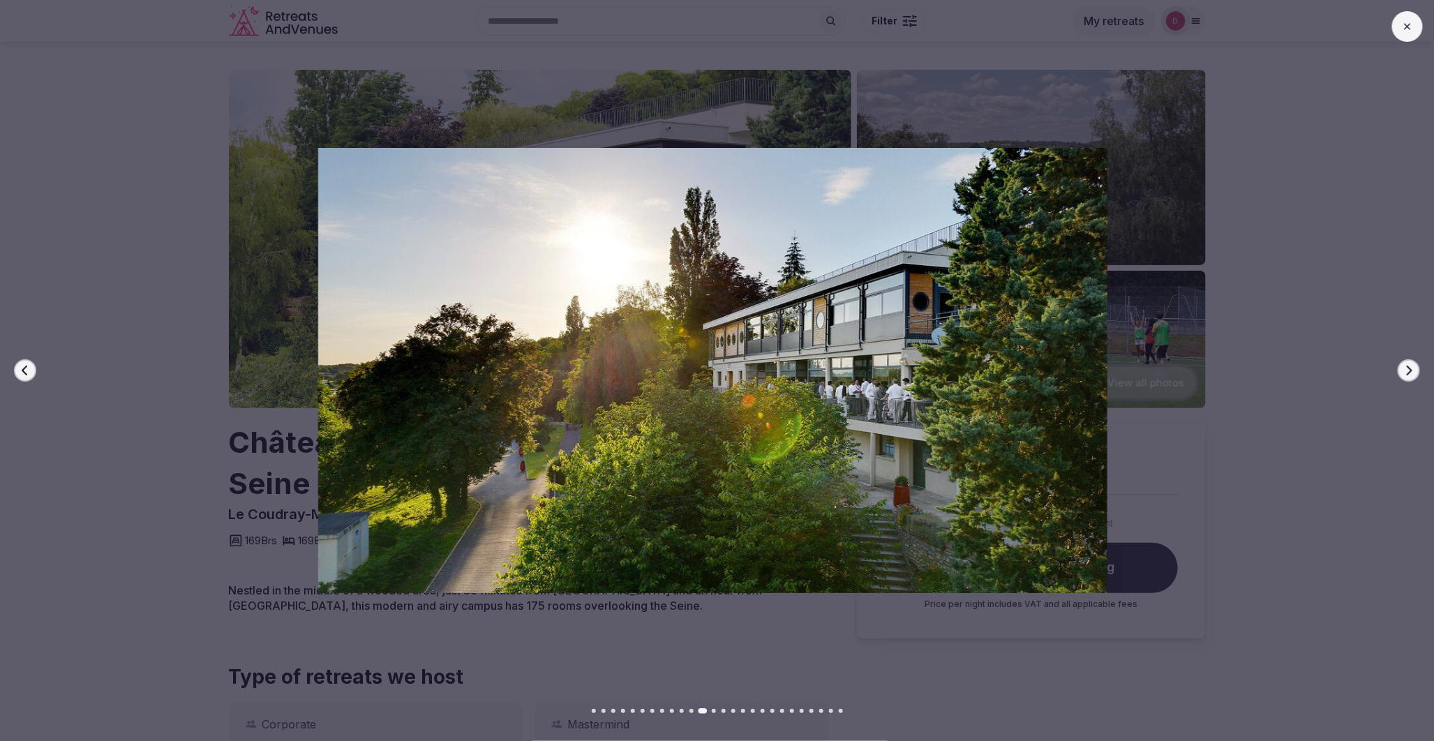
click at [1417, 372] on button "Next slide" at bounding box center [1409, 370] width 22 height 22
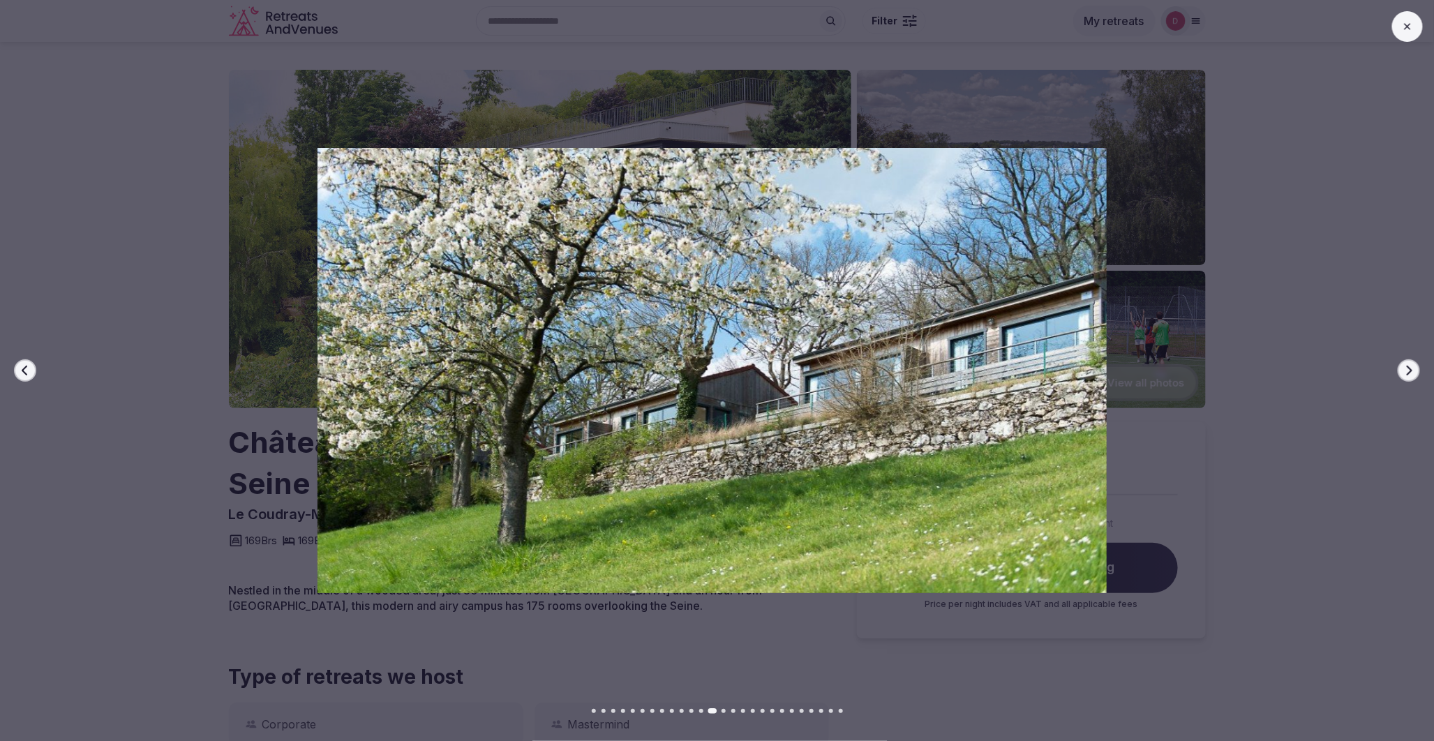
click at [1417, 372] on button "Next slide" at bounding box center [1409, 370] width 22 height 22
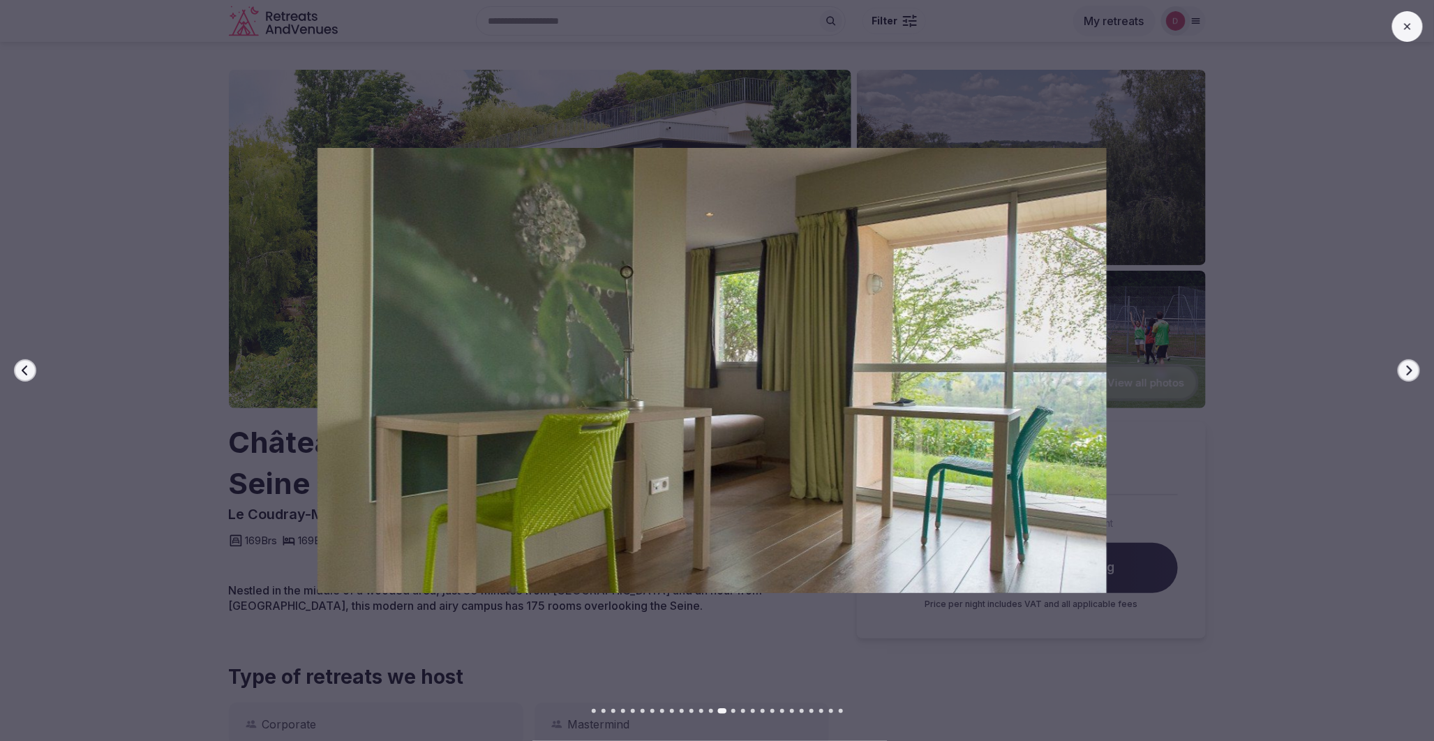
click at [1417, 372] on button "Next slide" at bounding box center [1409, 370] width 22 height 22
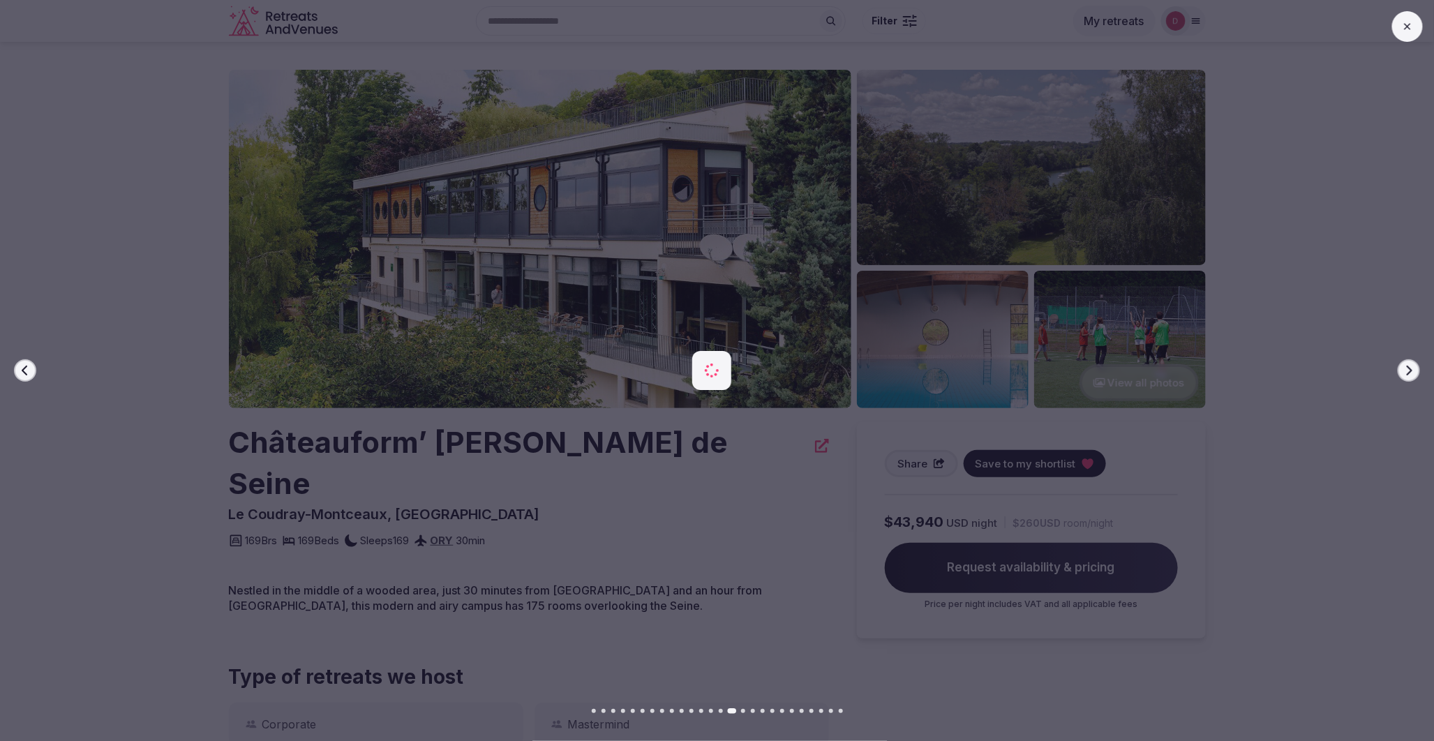
click at [1417, 372] on button "Next slide" at bounding box center [1409, 370] width 22 height 22
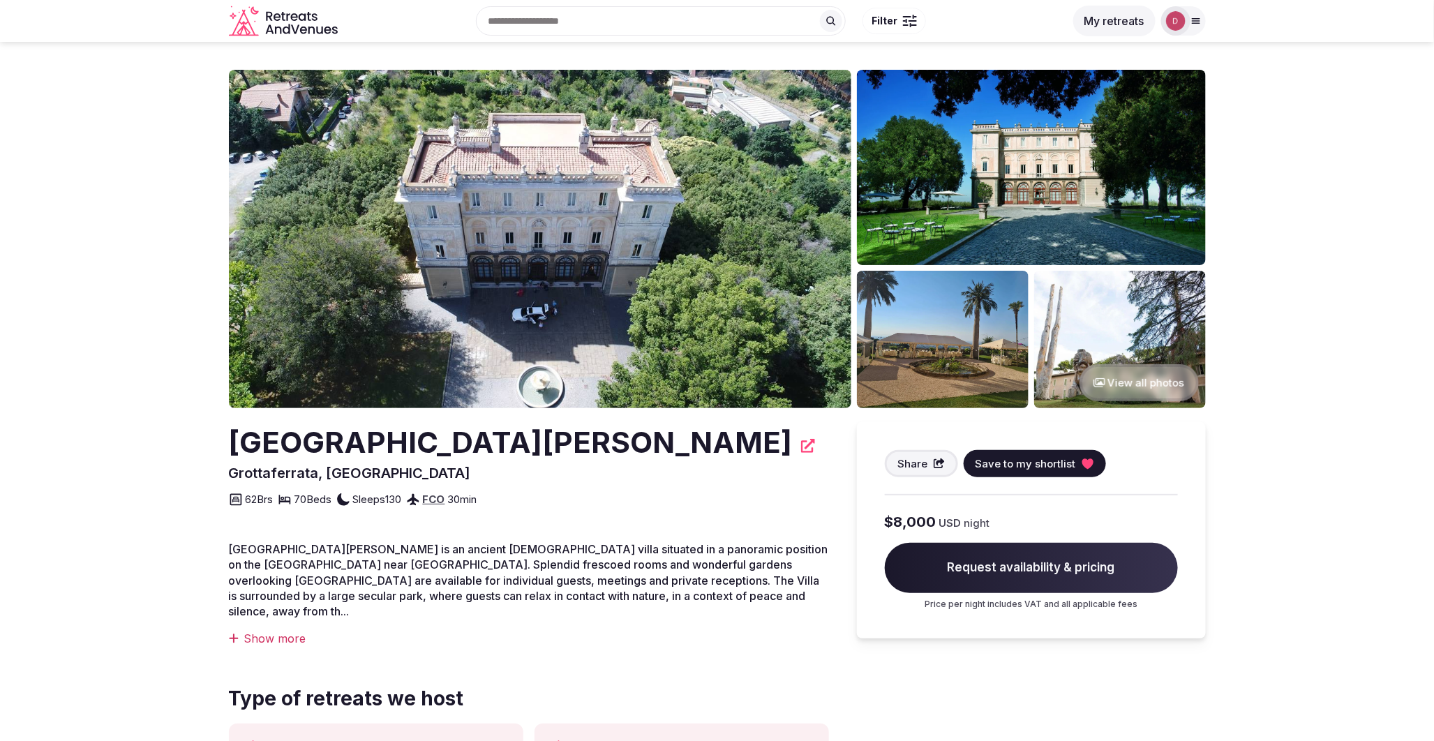
click at [1121, 386] on button "View all photos" at bounding box center [1139, 382] width 119 height 37
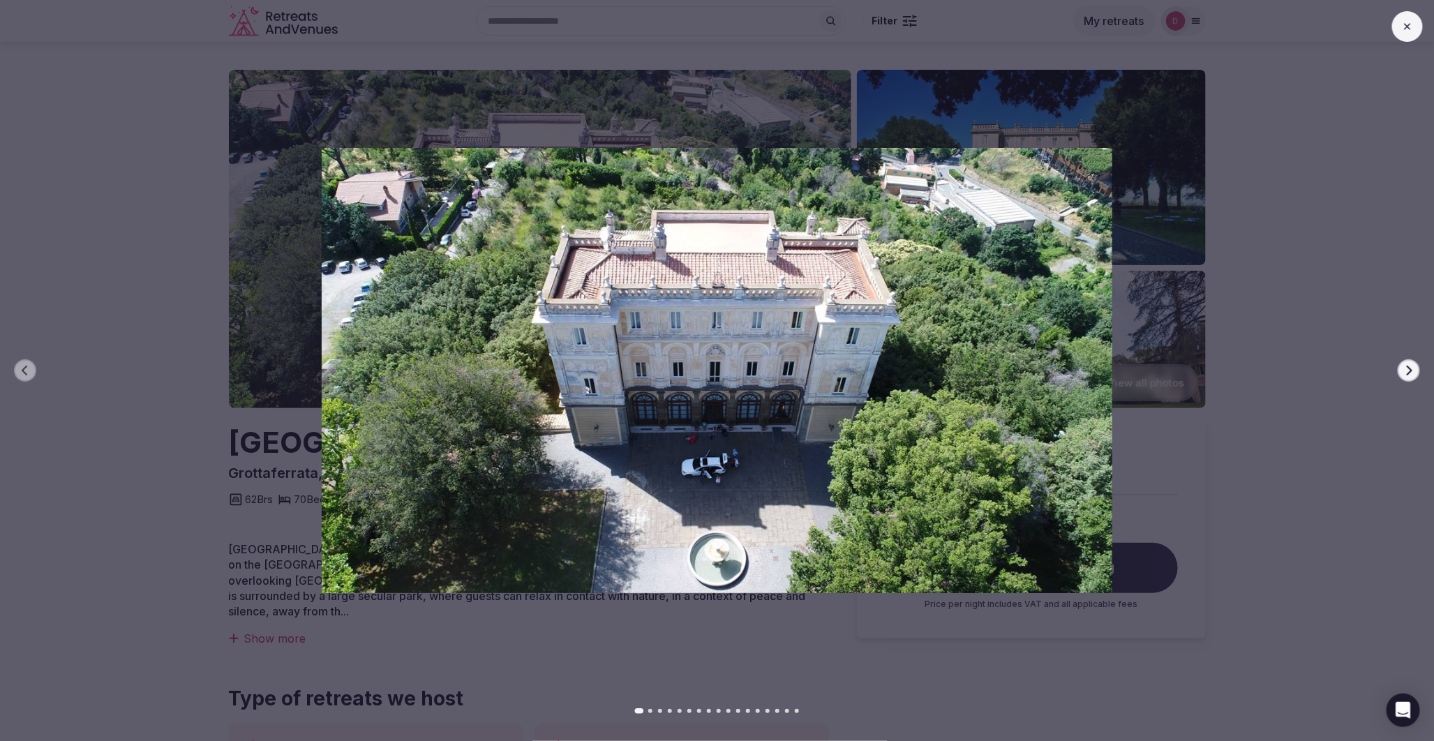
click at [1408, 370] on icon "button" at bounding box center [1409, 370] width 11 height 11
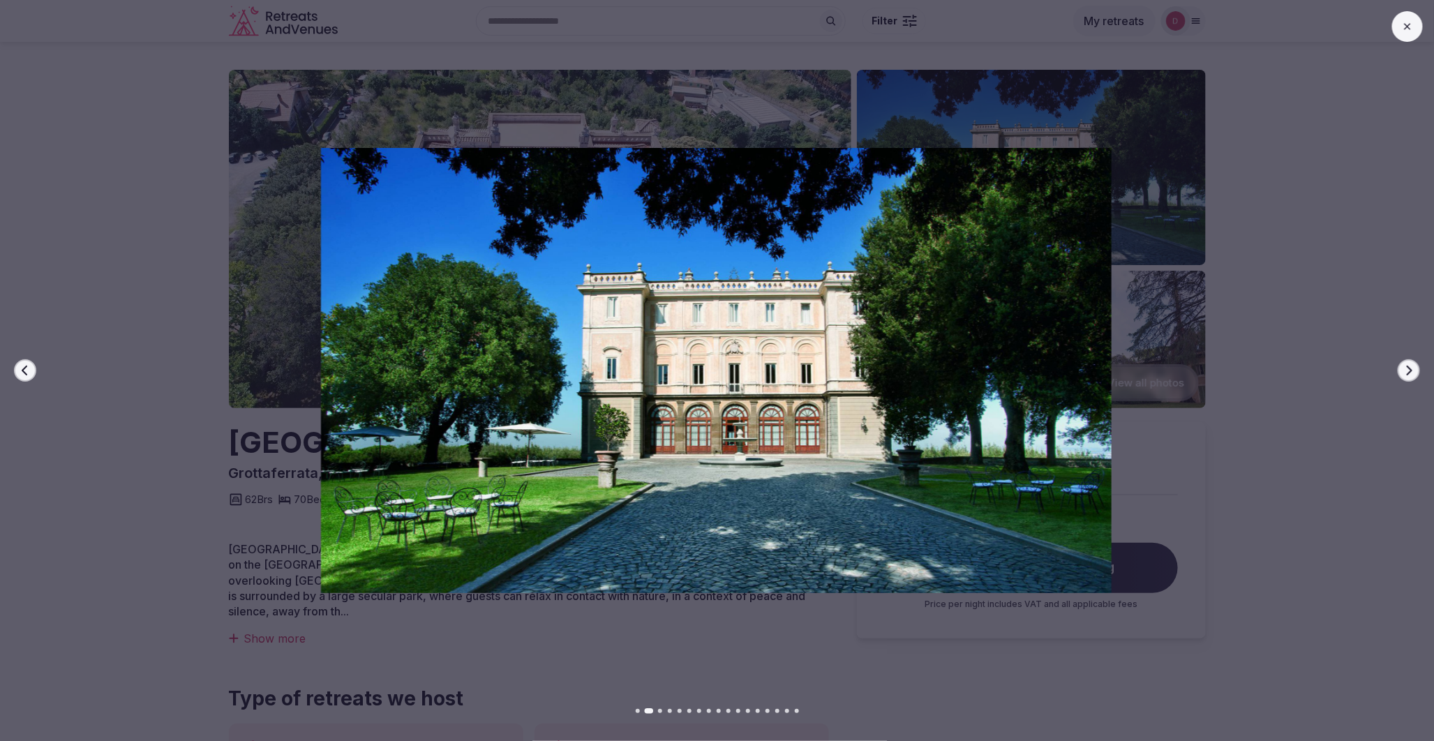
click at [1408, 370] on icon "button" at bounding box center [1409, 370] width 11 height 11
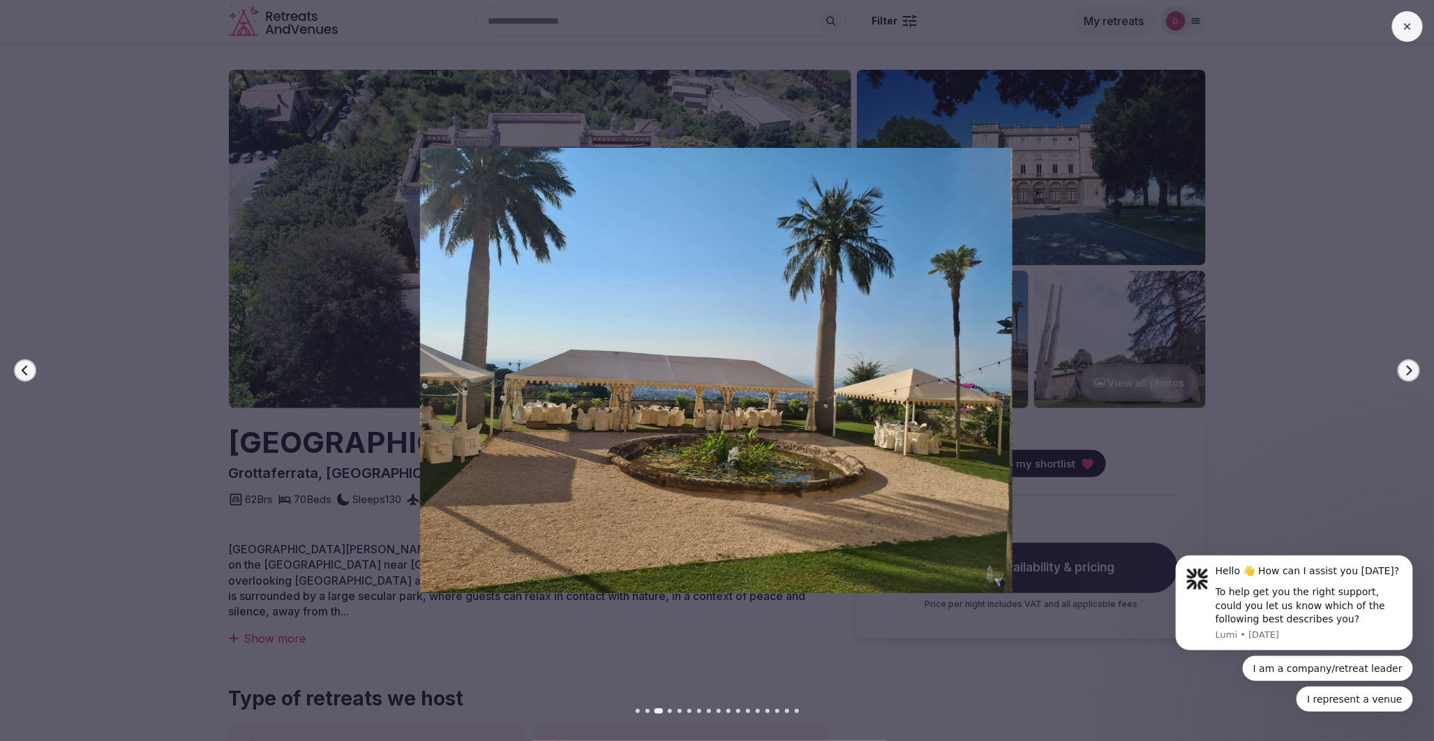
click at [1408, 370] on icon "button" at bounding box center [1409, 370] width 11 height 11
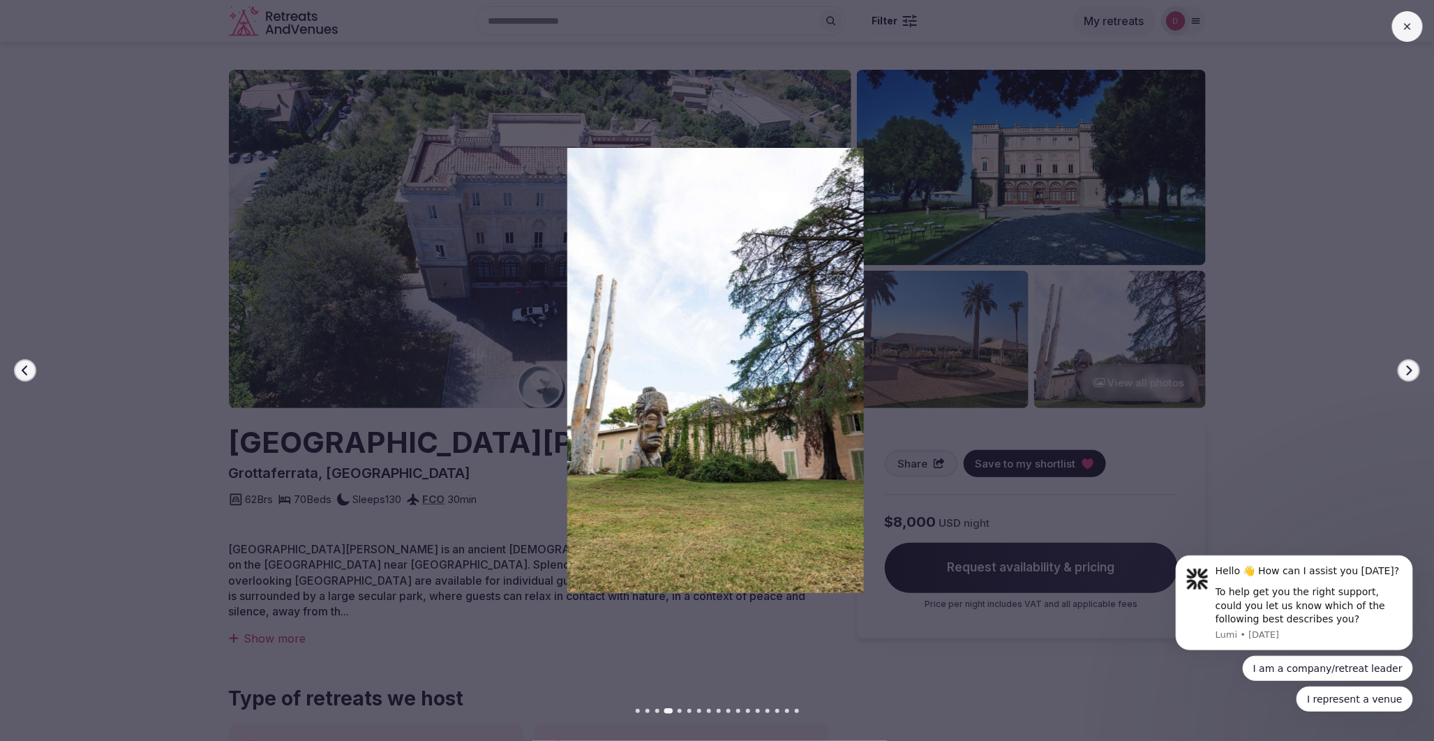
click at [1408, 370] on icon "button" at bounding box center [1409, 370] width 11 height 11
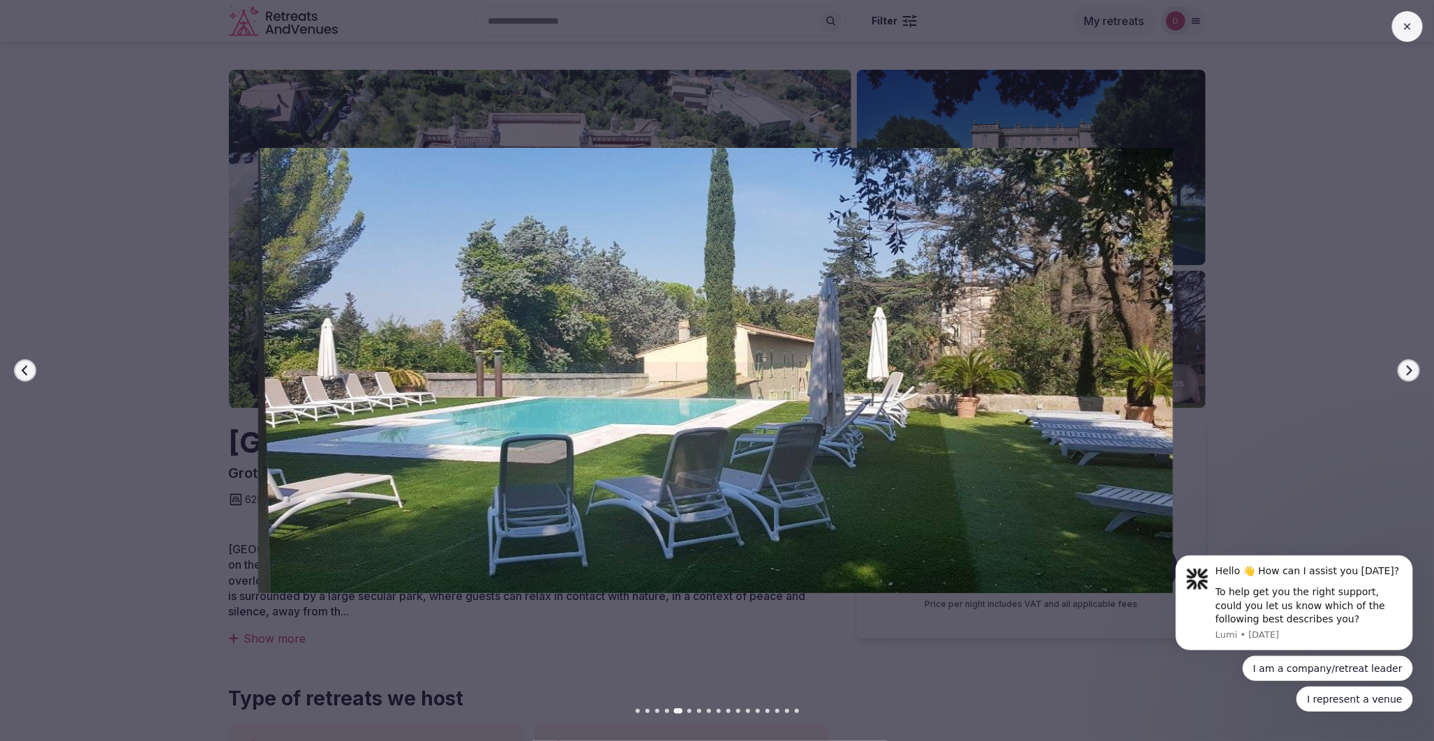
click at [1408, 370] on icon "button" at bounding box center [1409, 370] width 11 height 11
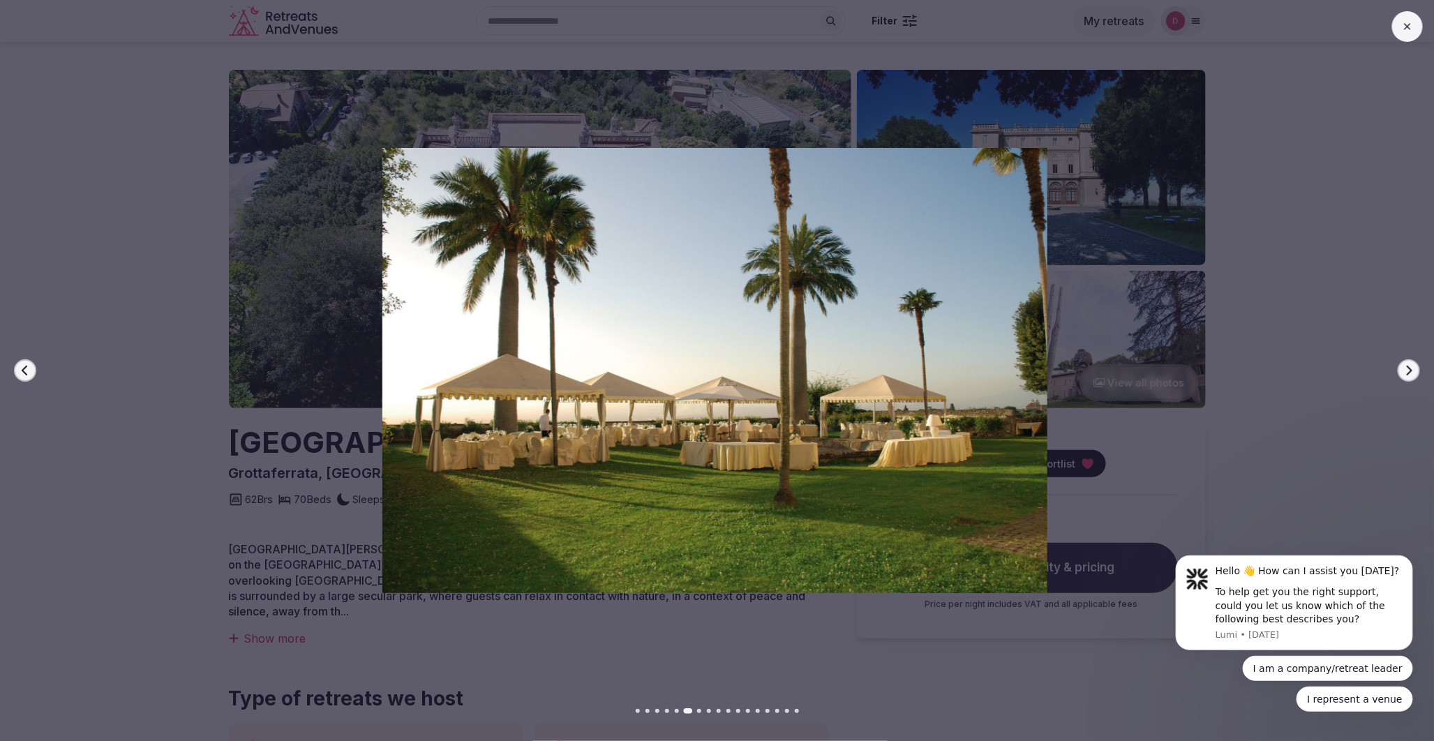
click at [1408, 370] on icon "button" at bounding box center [1409, 370] width 11 height 11
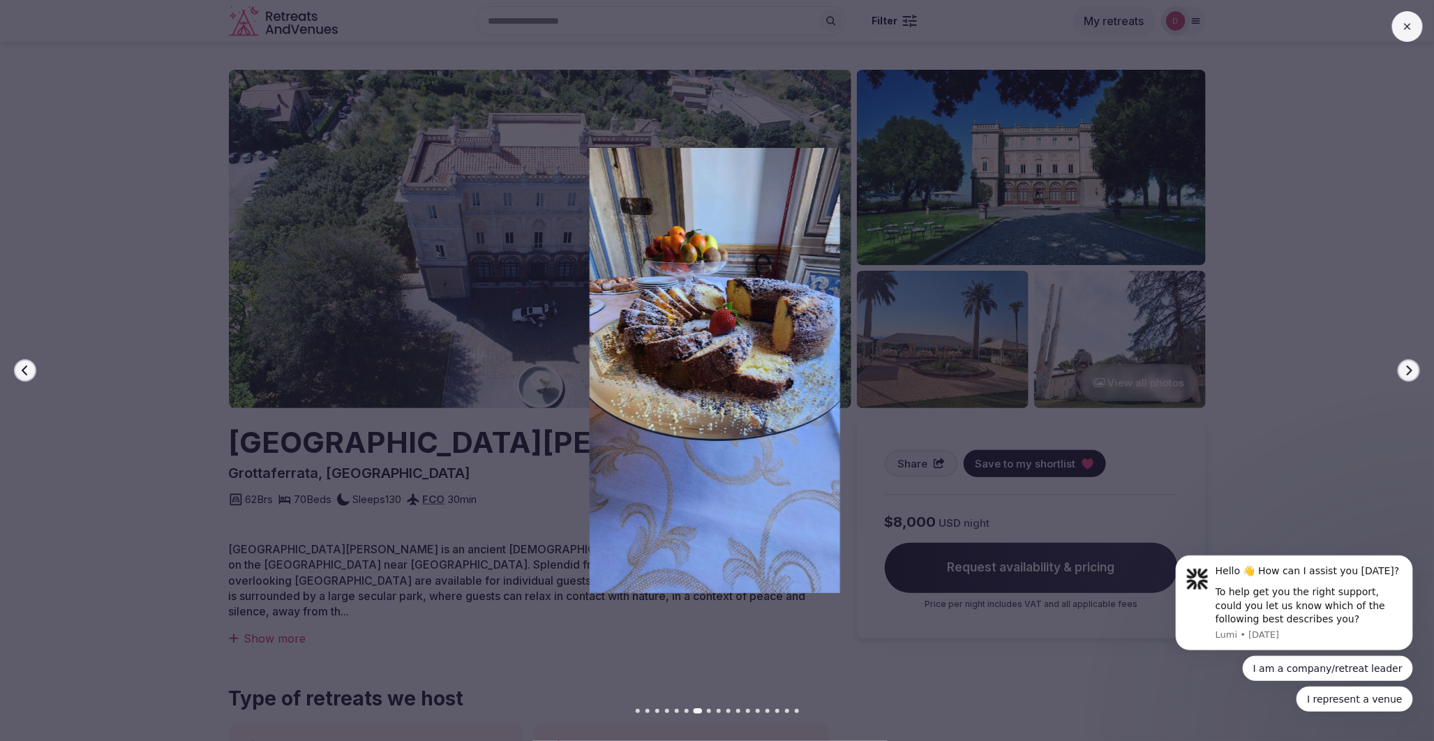
click at [1408, 370] on icon "button" at bounding box center [1409, 370] width 11 height 11
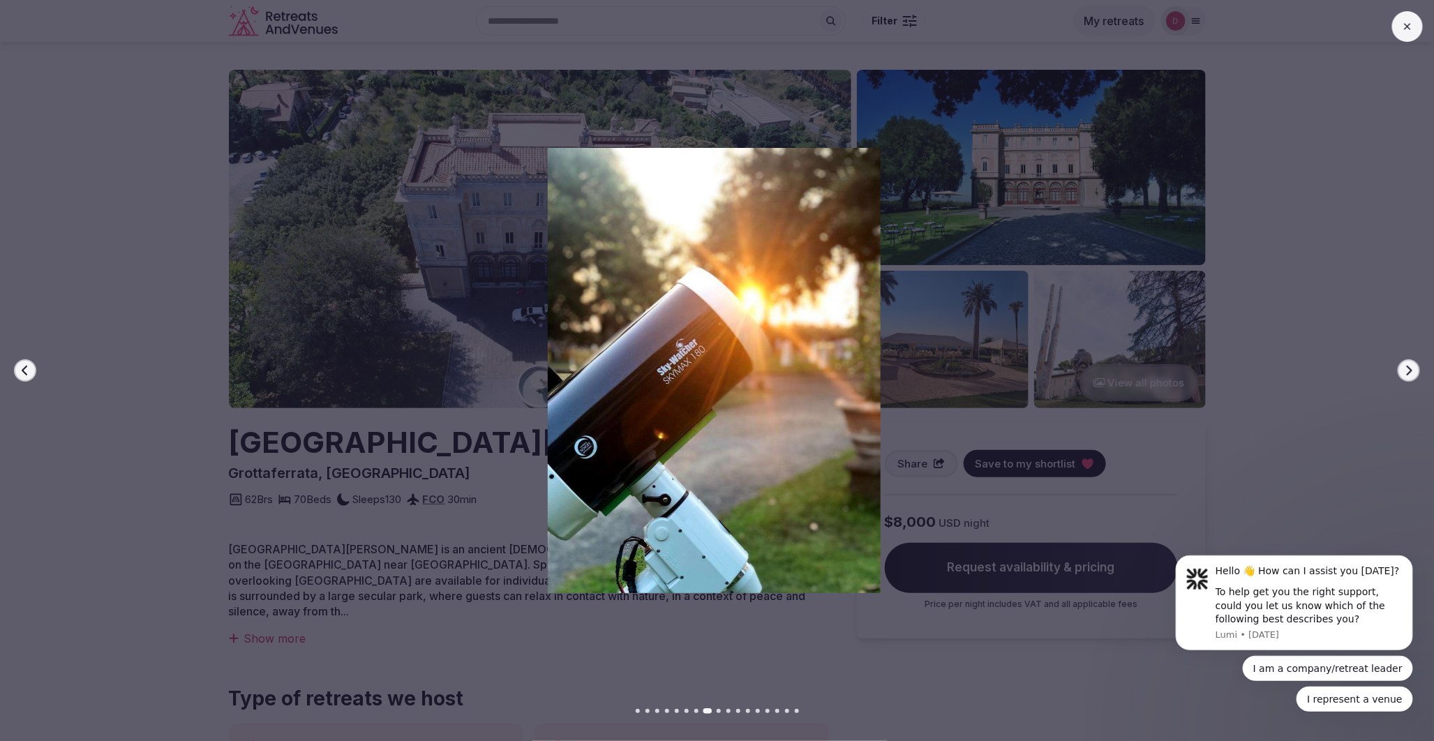
click at [1408, 370] on icon "button" at bounding box center [1409, 370] width 11 height 11
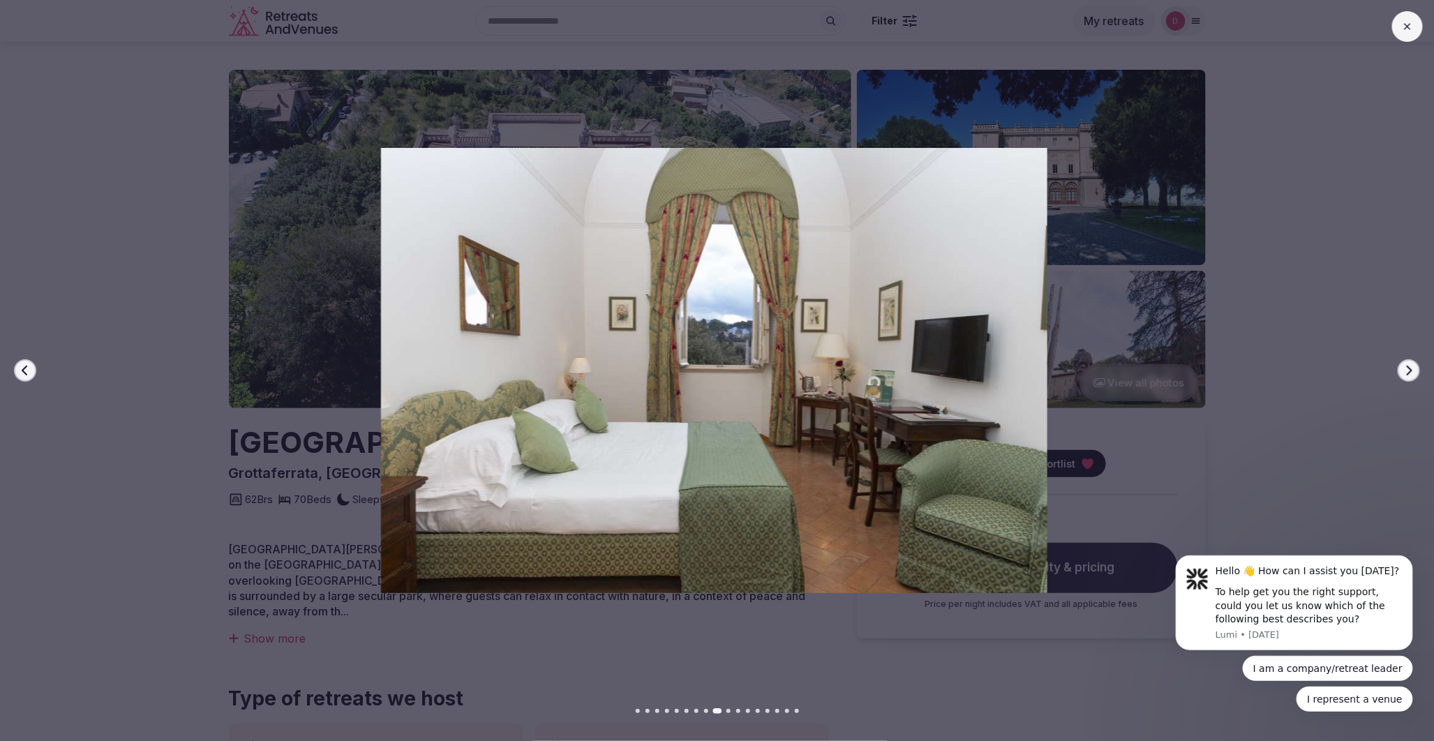
click at [1408, 370] on icon "button" at bounding box center [1409, 370] width 11 height 11
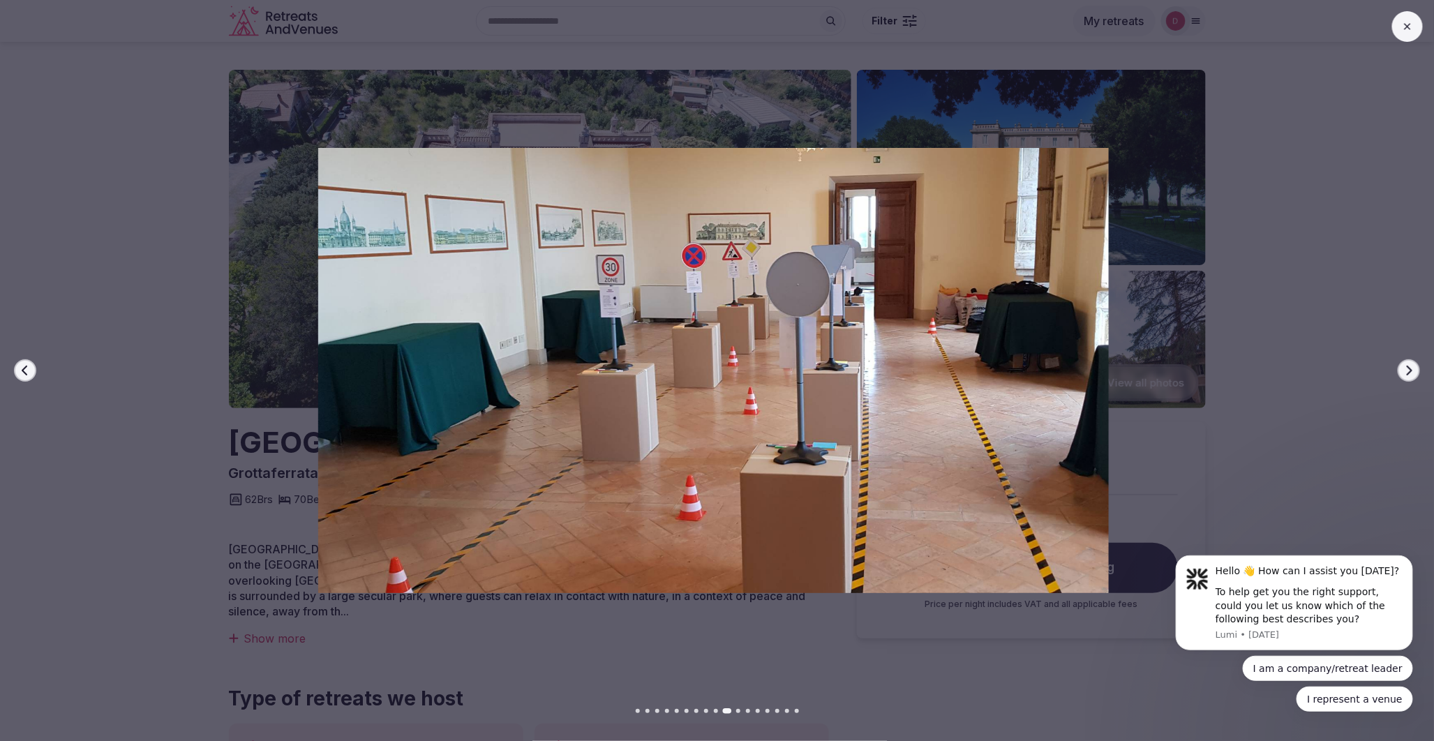
click at [1408, 370] on icon "button" at bounding box center [1409, 370] width 11 height 11
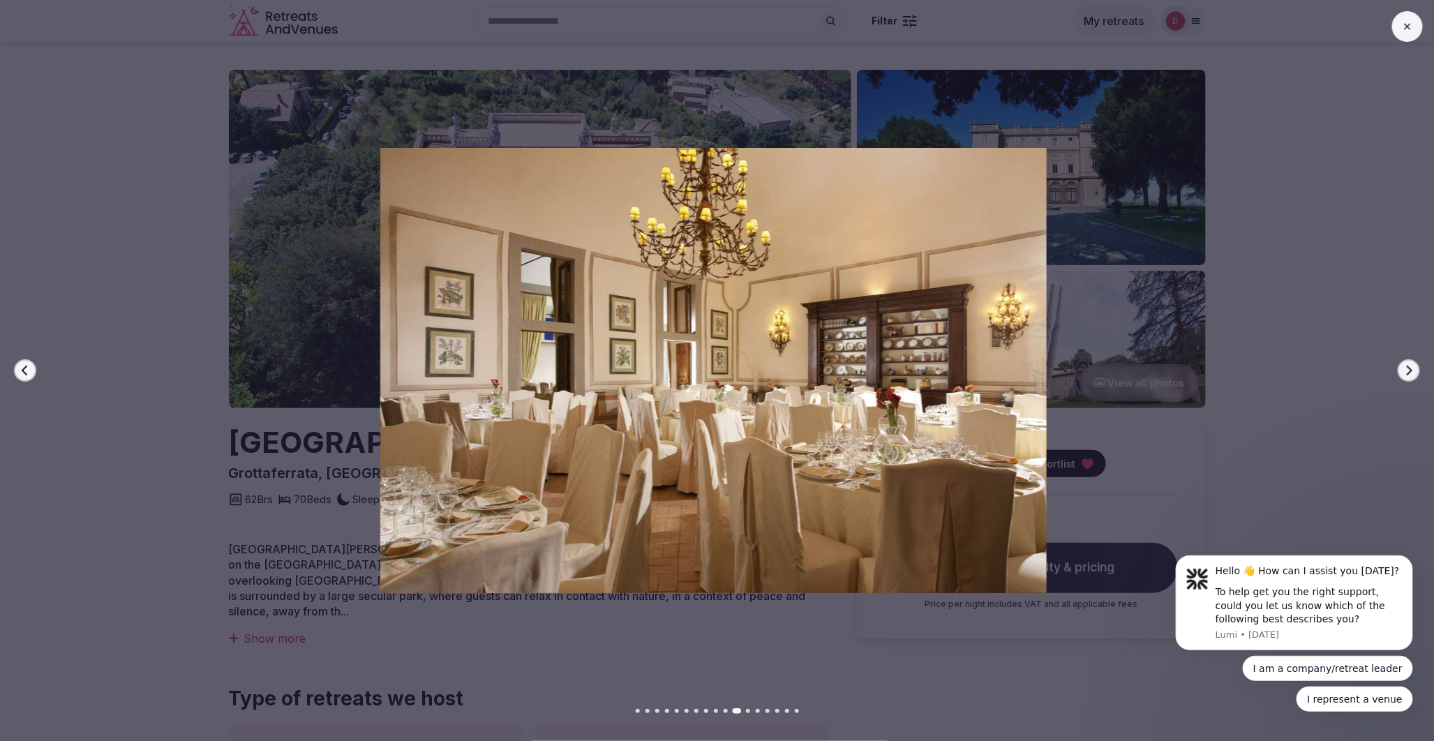
click at [1408, 370] on icon "button" at bounding box center [1409, 370] width 11 height 11
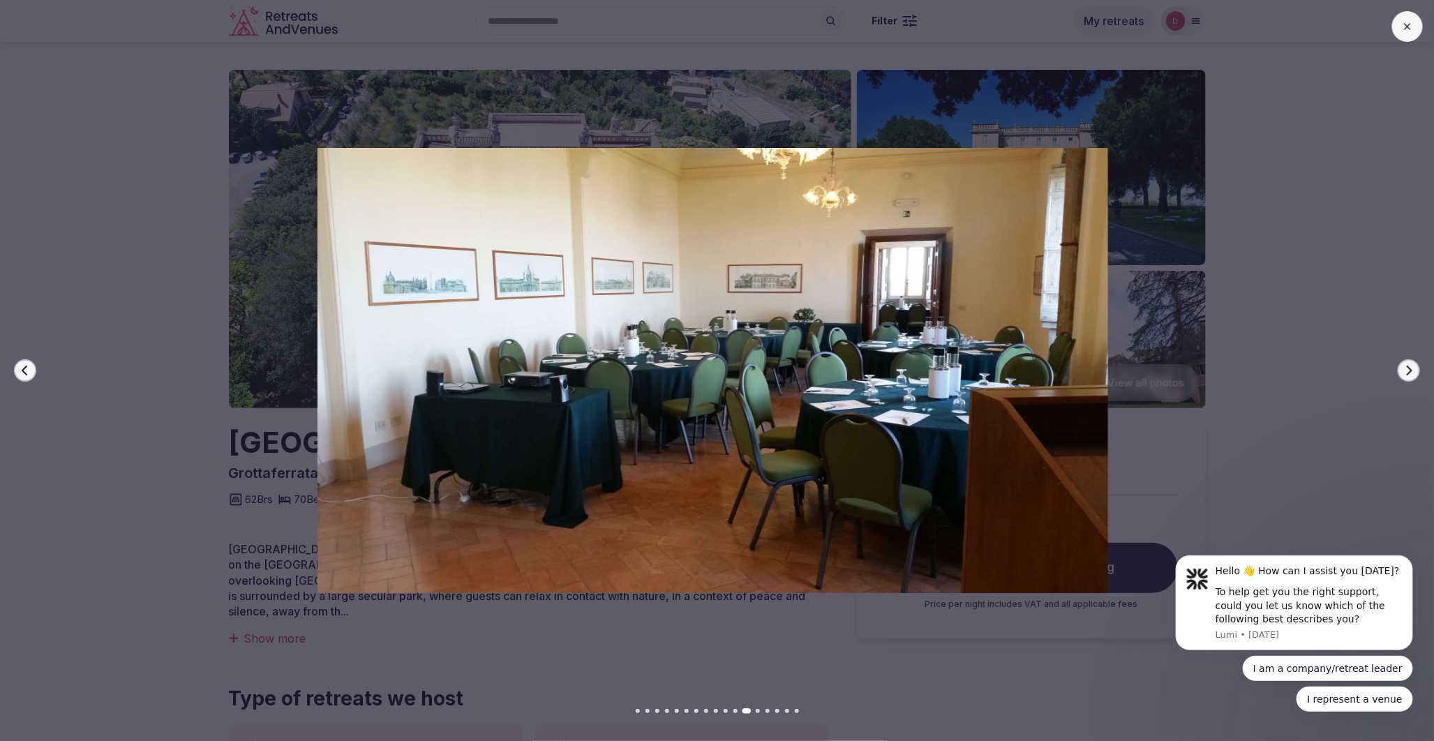
click at [1408, 370] on icon "button" at bounding box center [1409, 370] width 11 height 11
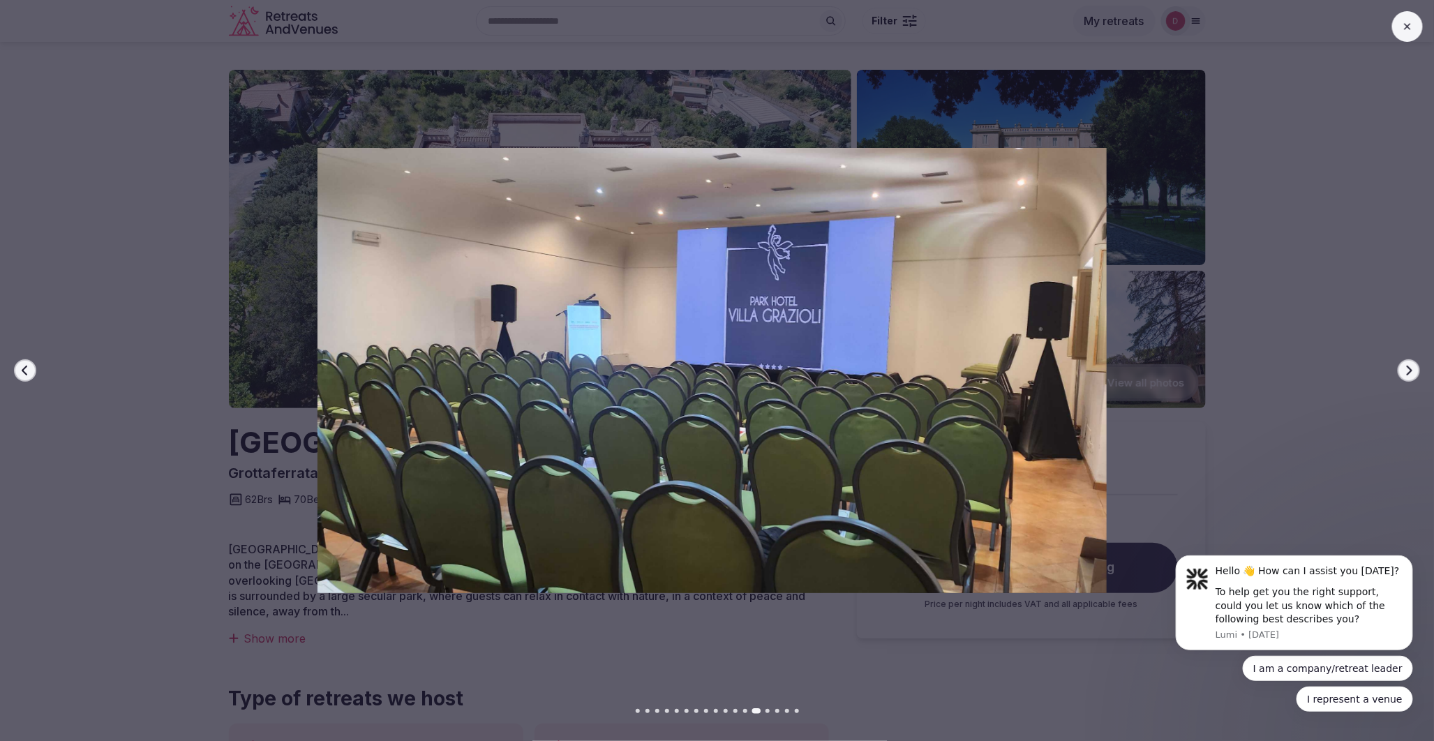
click at [1408, 370] on icon "button" at bounding box center [1409, 370] width 11 height 11
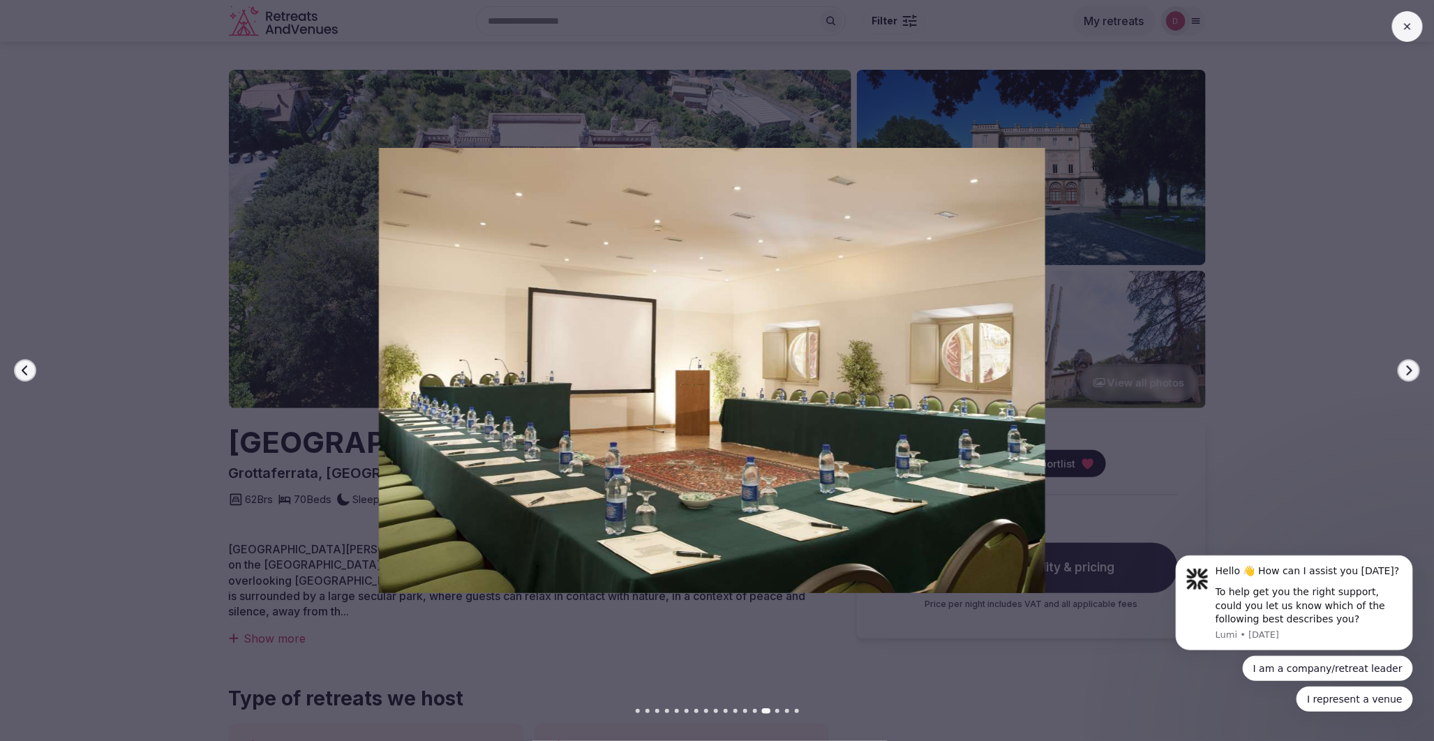
click at [1408, 370] on icon "button" at bounding box center [1409, 370] width 11 height 11
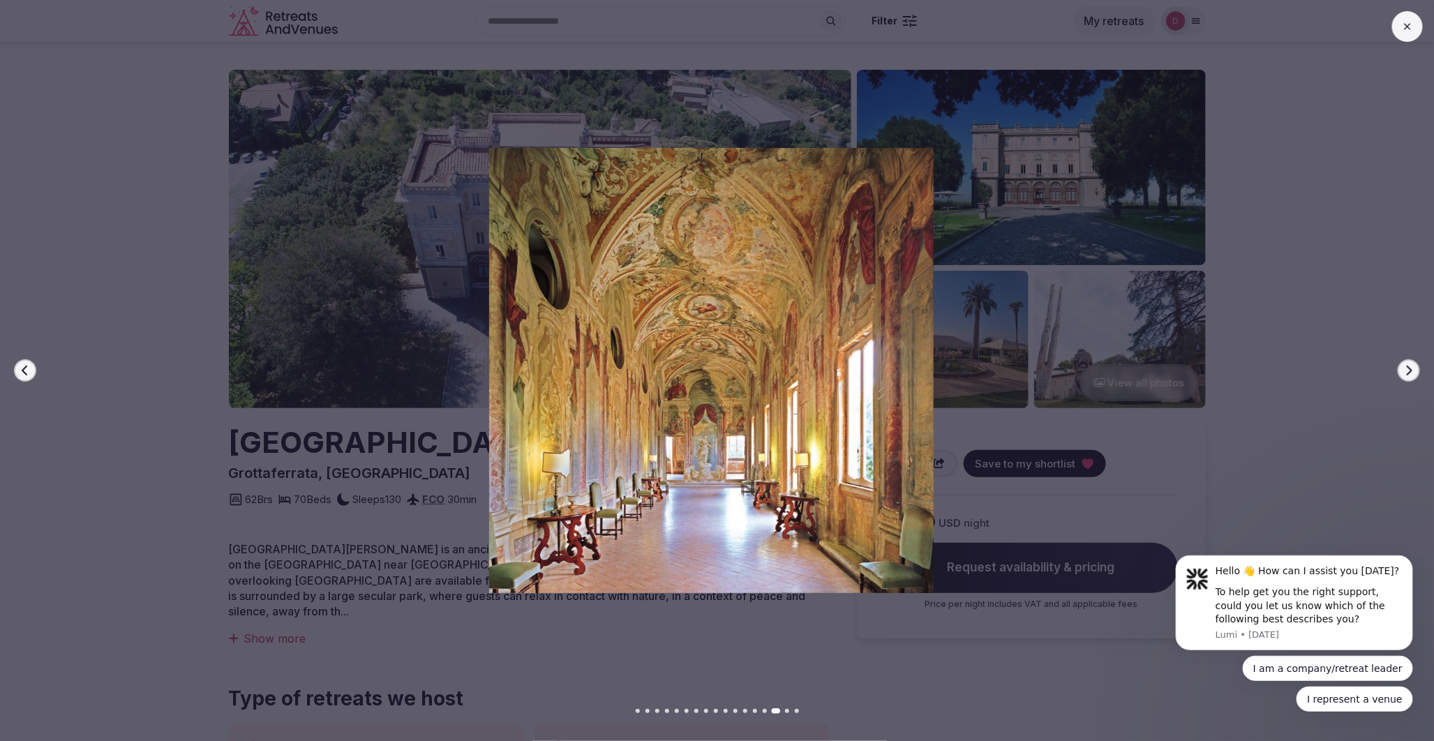
click at [1406, 369] on icon "button" at bounding box center [1409, 370] width 11 height 11
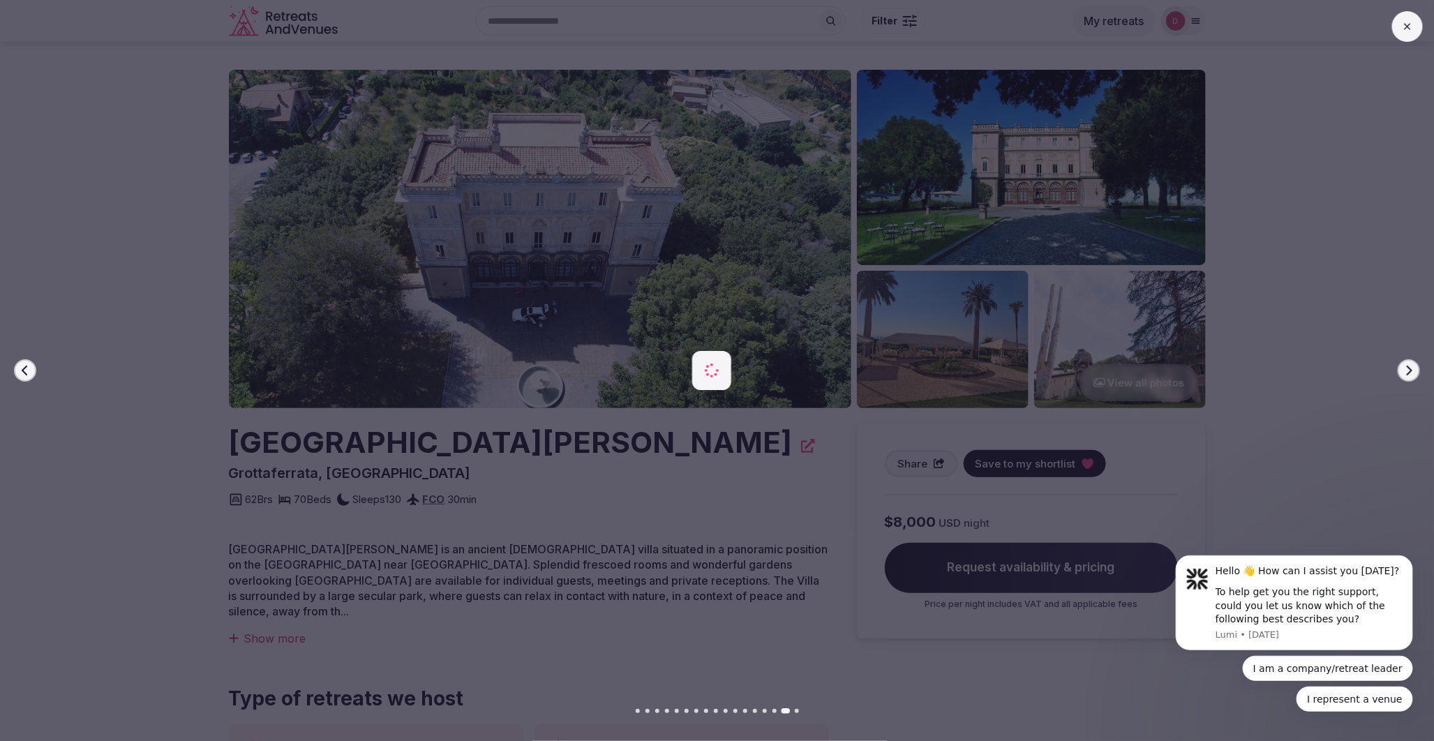
click at [1406, 374] on icon "button" at bounding box center [1409, 370] width 11 height 11
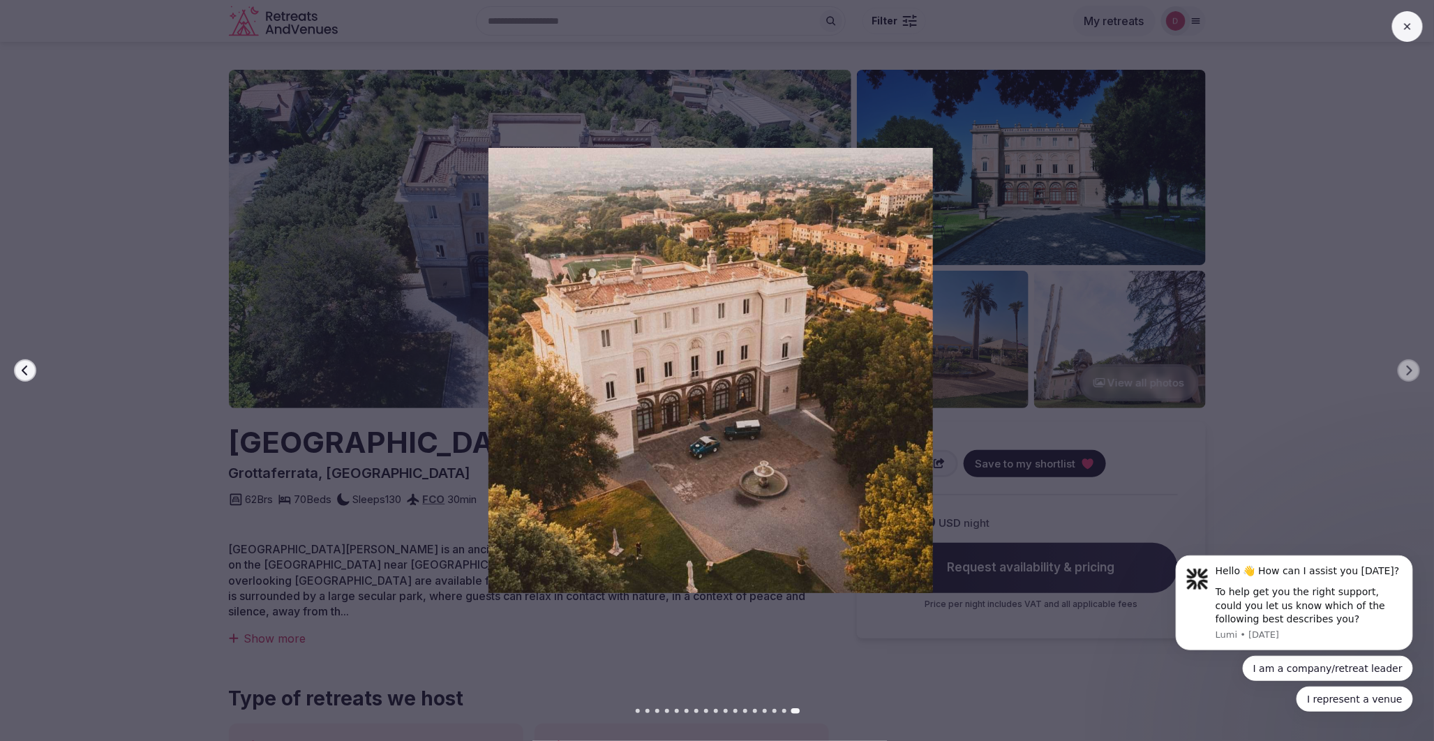
click at [1389, 35] on div "Previous slide Next slide" at bounding box center [717, 370] width 1434 height 741
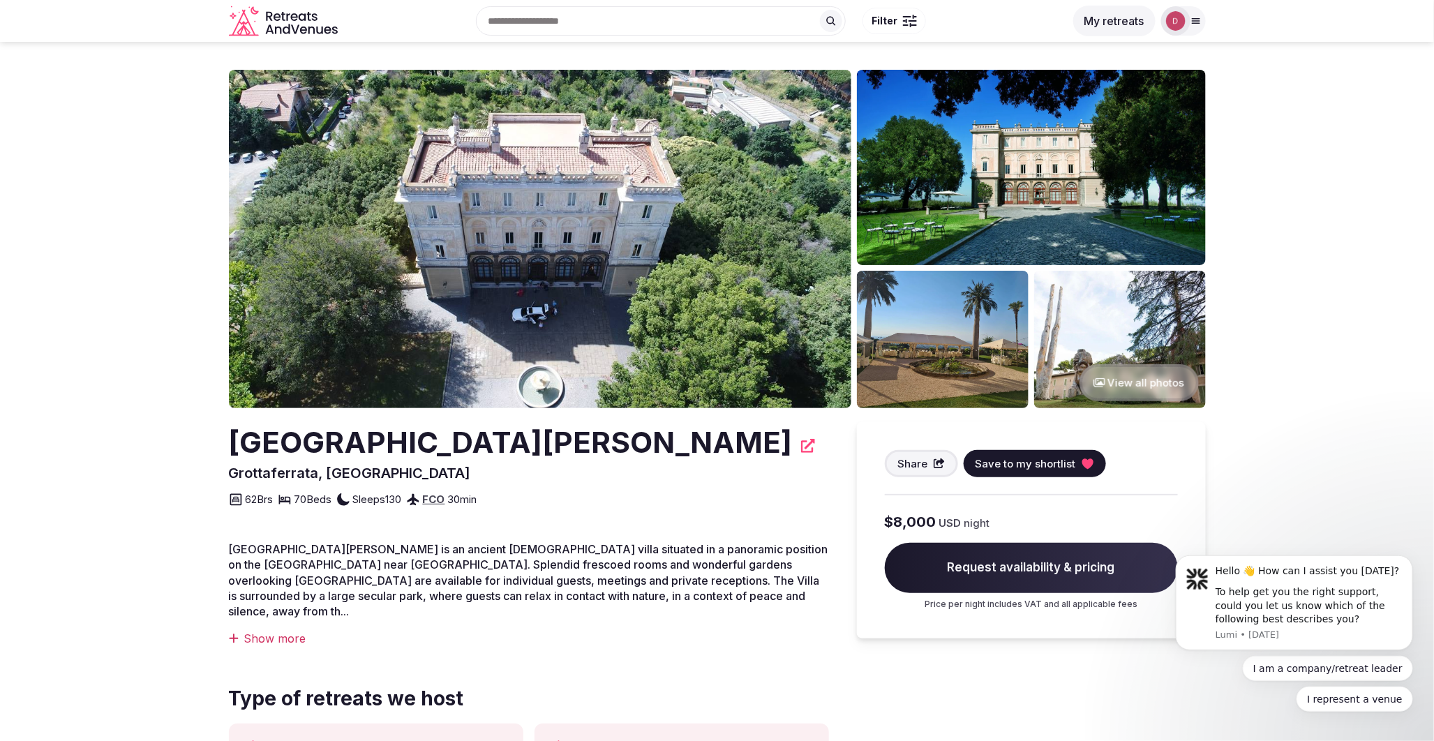
click at [1148, 387] on button "View all photos" at bounding box center [1139, 382] width 119 height 37
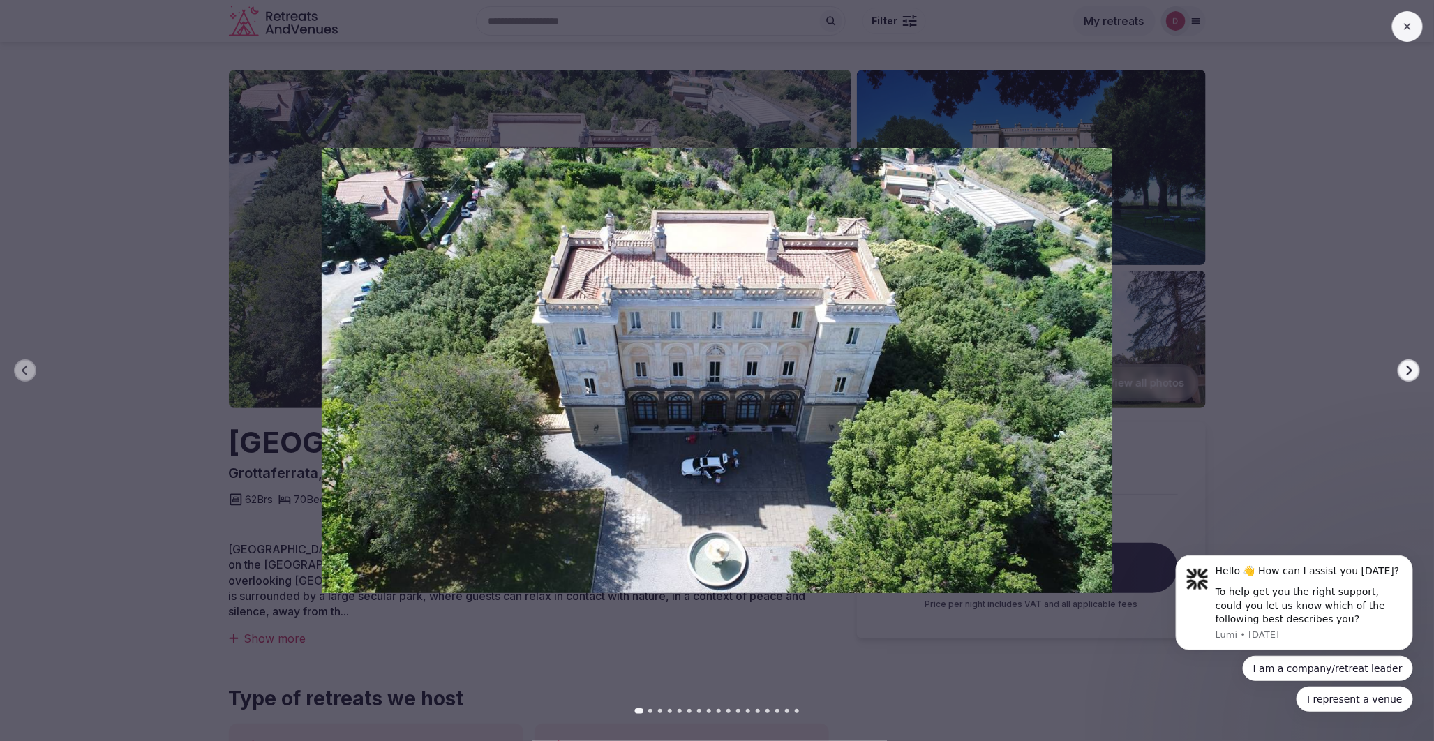
click at [1408, 366] on icon "button" at bounding box center [1410, 371] width 6 height 10
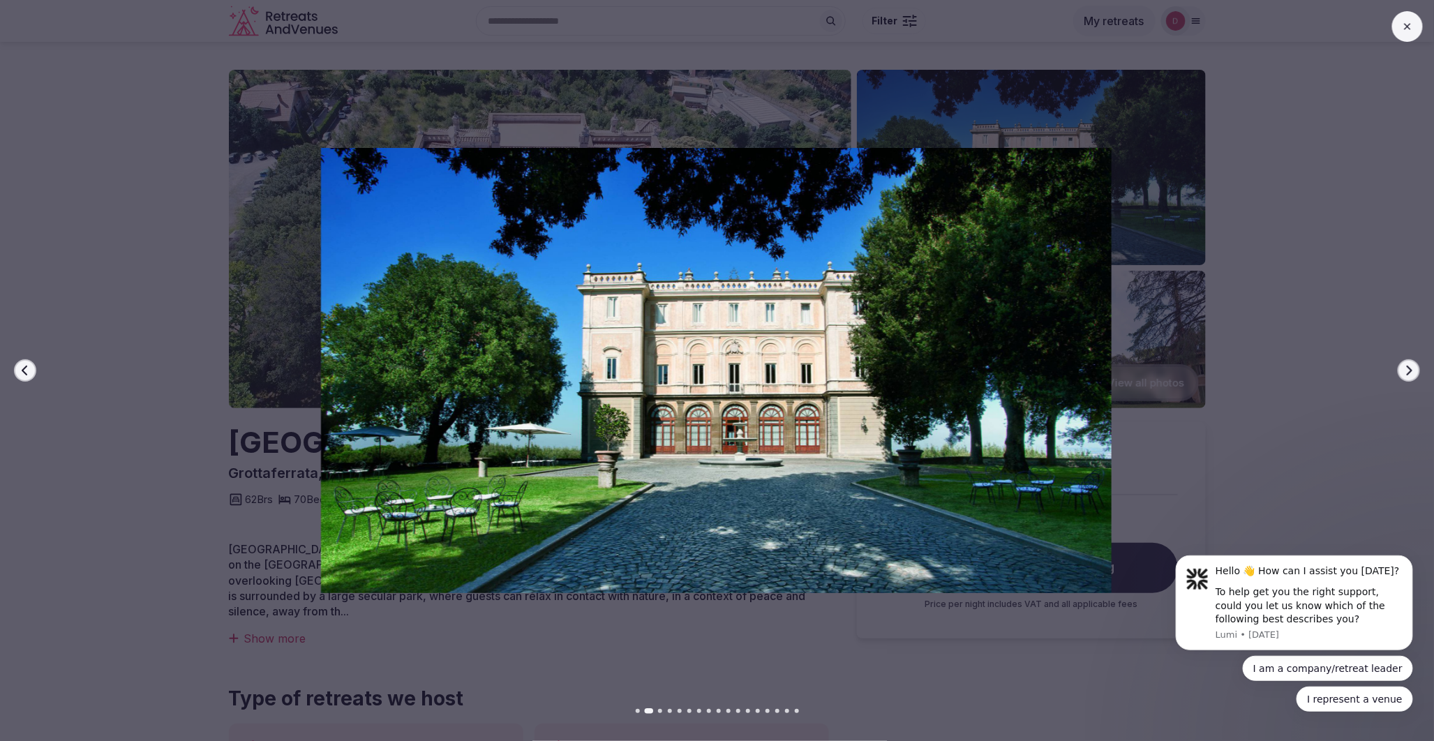
click at [1408, 366] on icon "button" at bounding box center [1410, 371] width 6 height 10
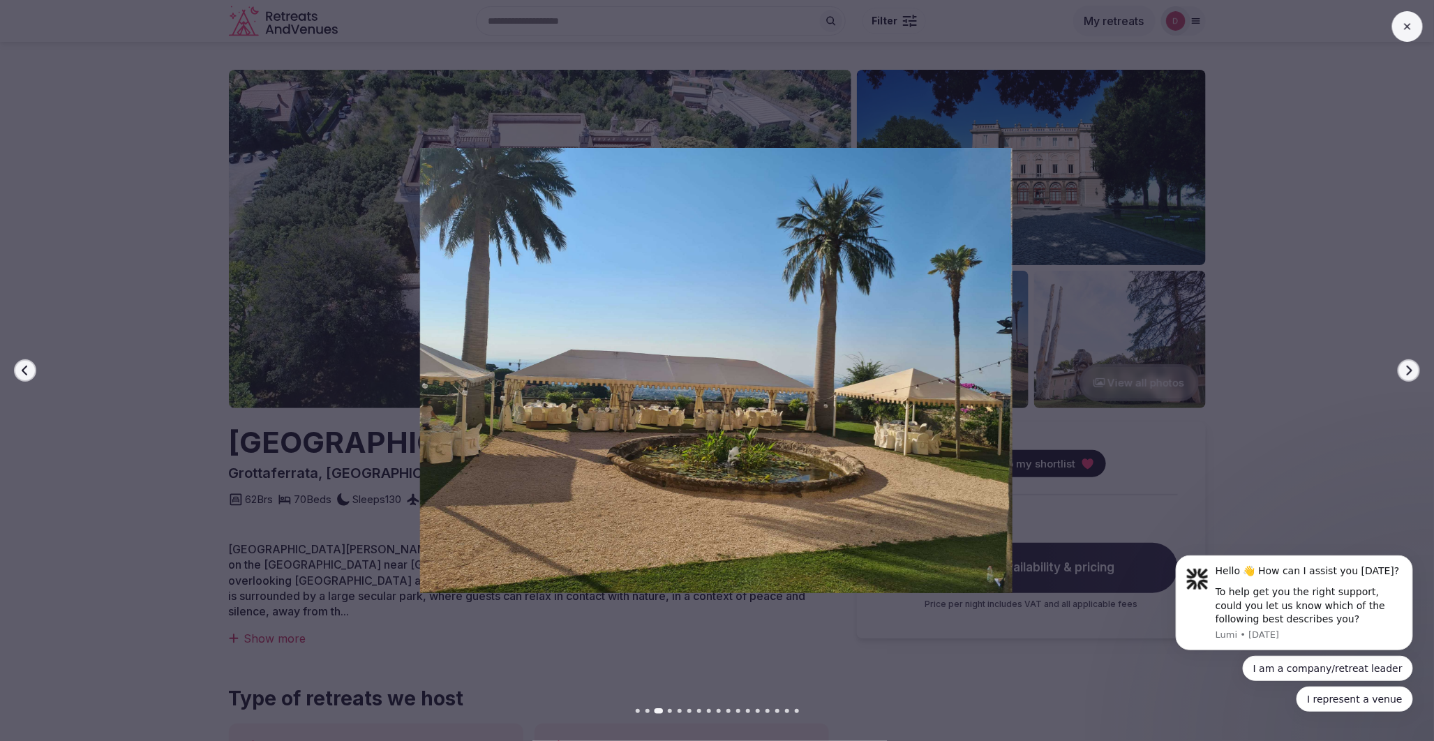
click at [1408, 366] on icon "button" at bounding box center [1410, 371] width 6 height 10
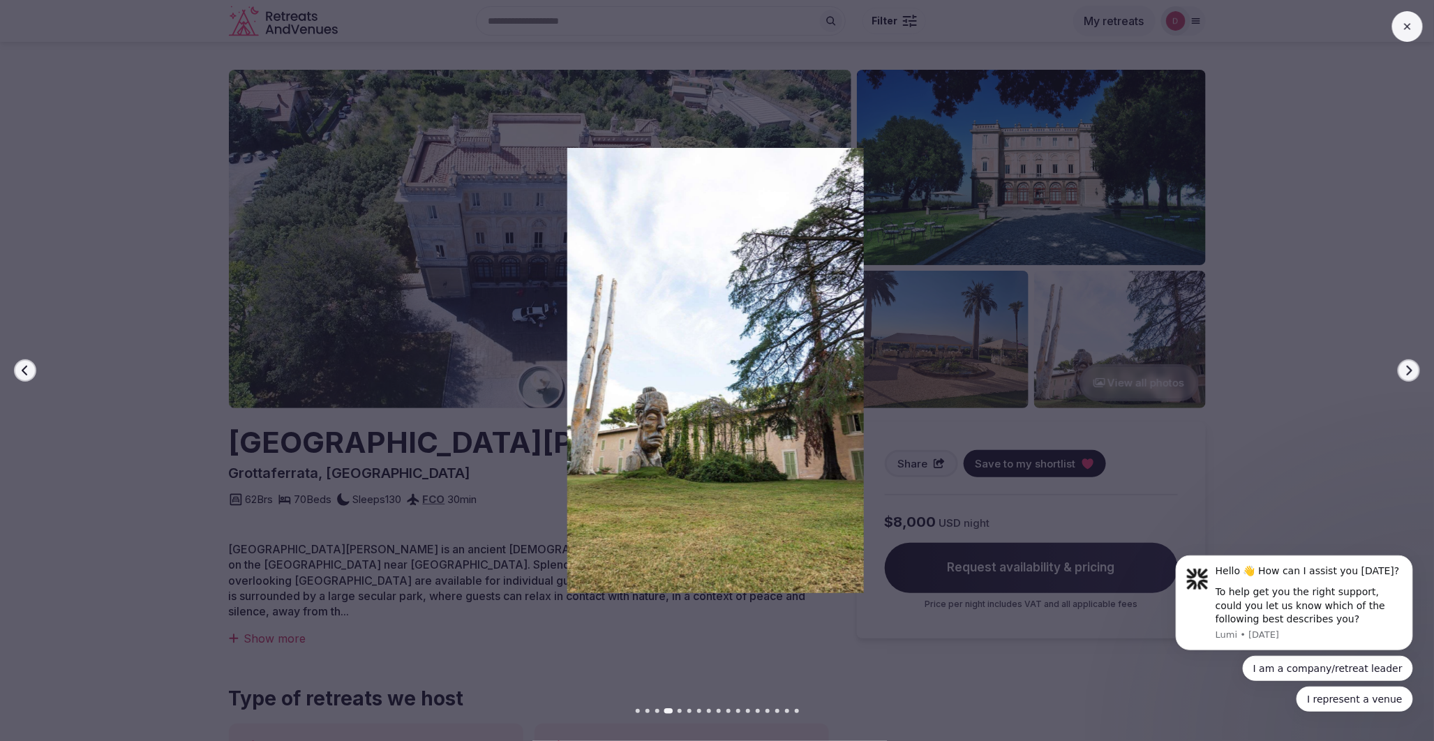
click at [1408, 366] on icon "button" at bounding box center [1410, 371] width 6 height 10
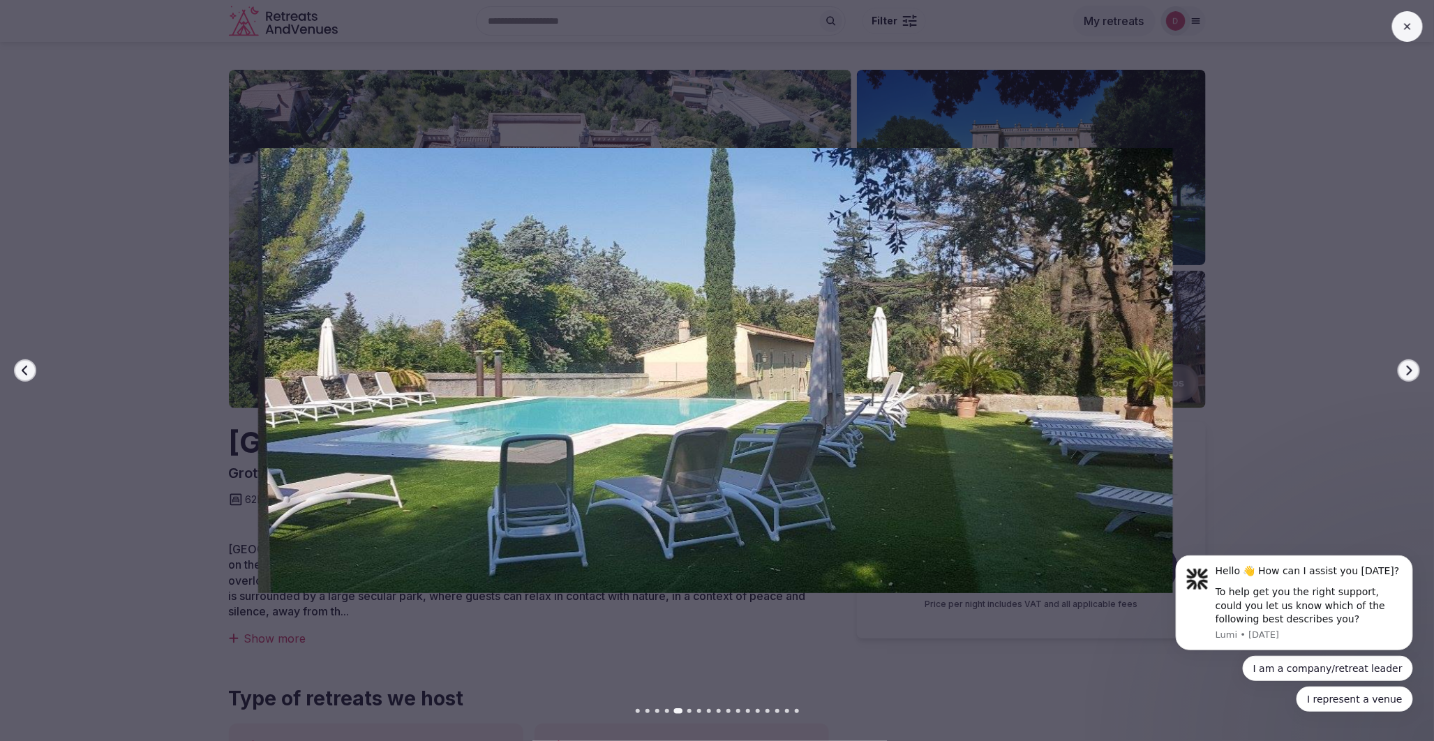
click at [1408, 366] on icon "button" at bounding box center [1410, 371] width 6 height 10
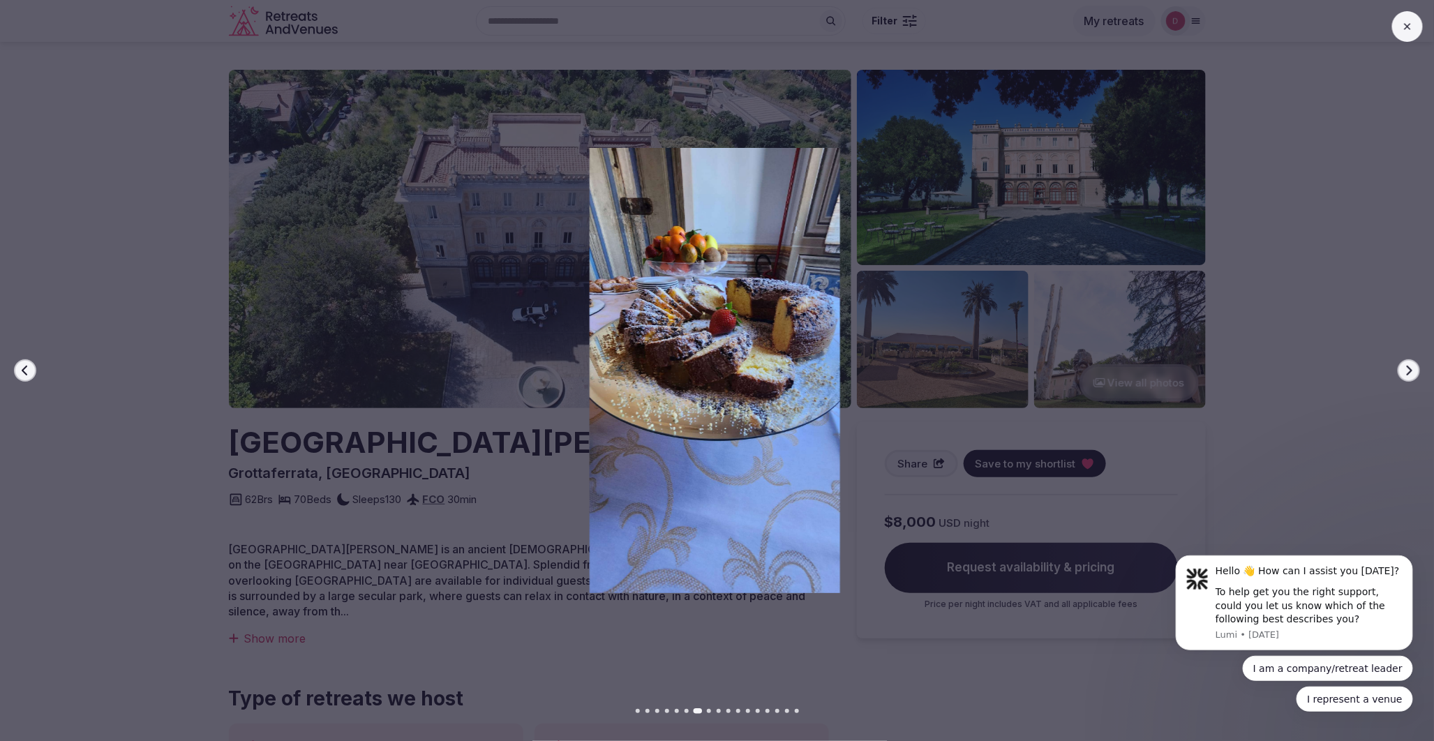
click at [1408, 366] on icon "button" at bounding box center [1410, 371] width 6 height 10
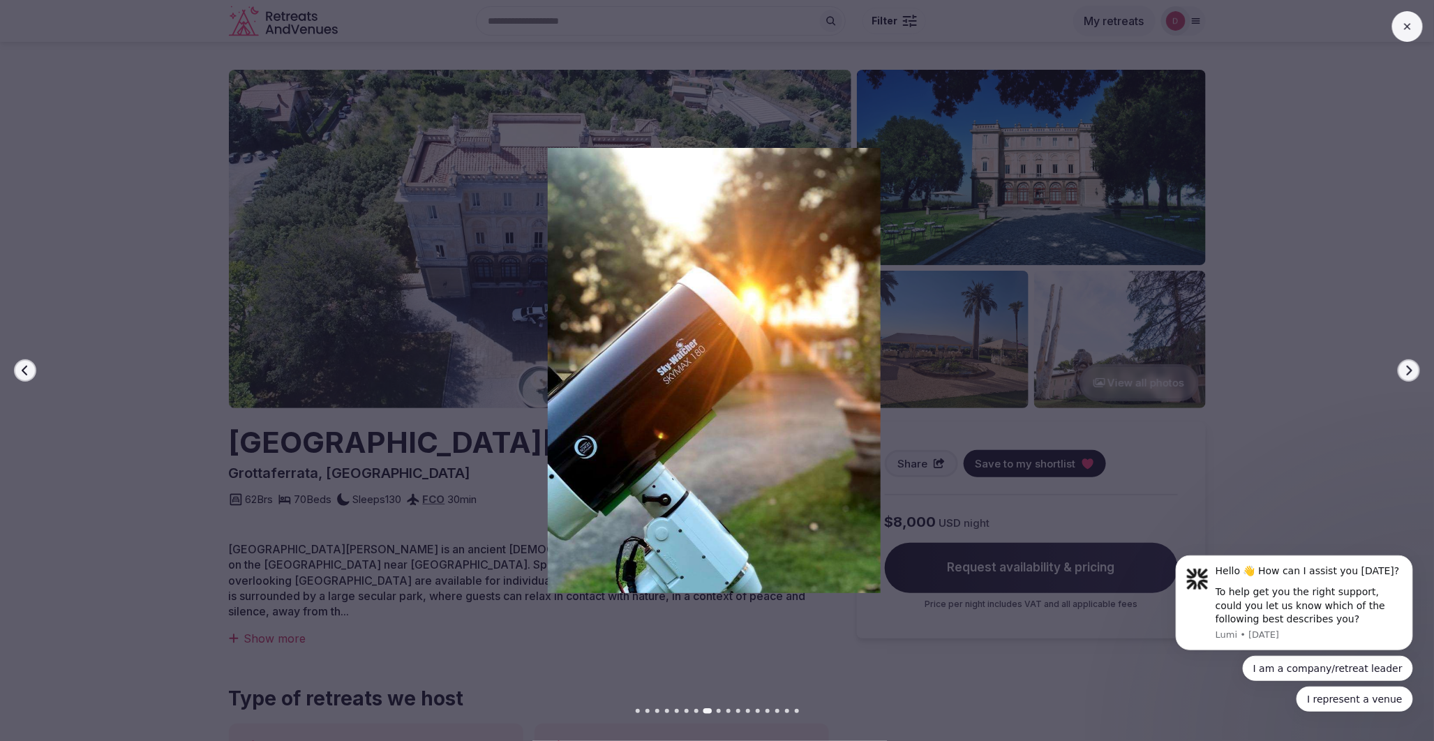
click at [1408, 366] on icon "button" at bounding box center [1410, 371] width 6 height 10
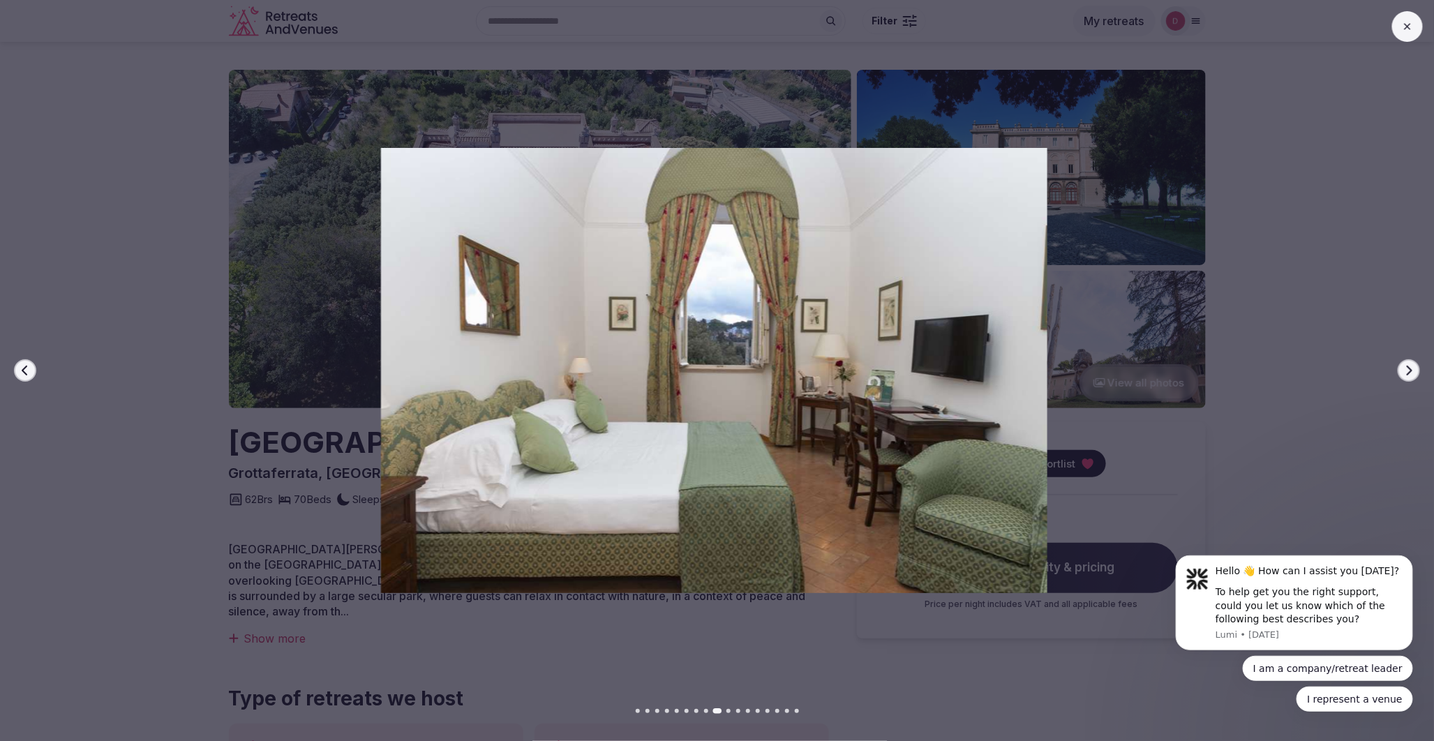
click at [1408, 366] on icon "button" at bounding box center [1410, 371] width 6 height 10
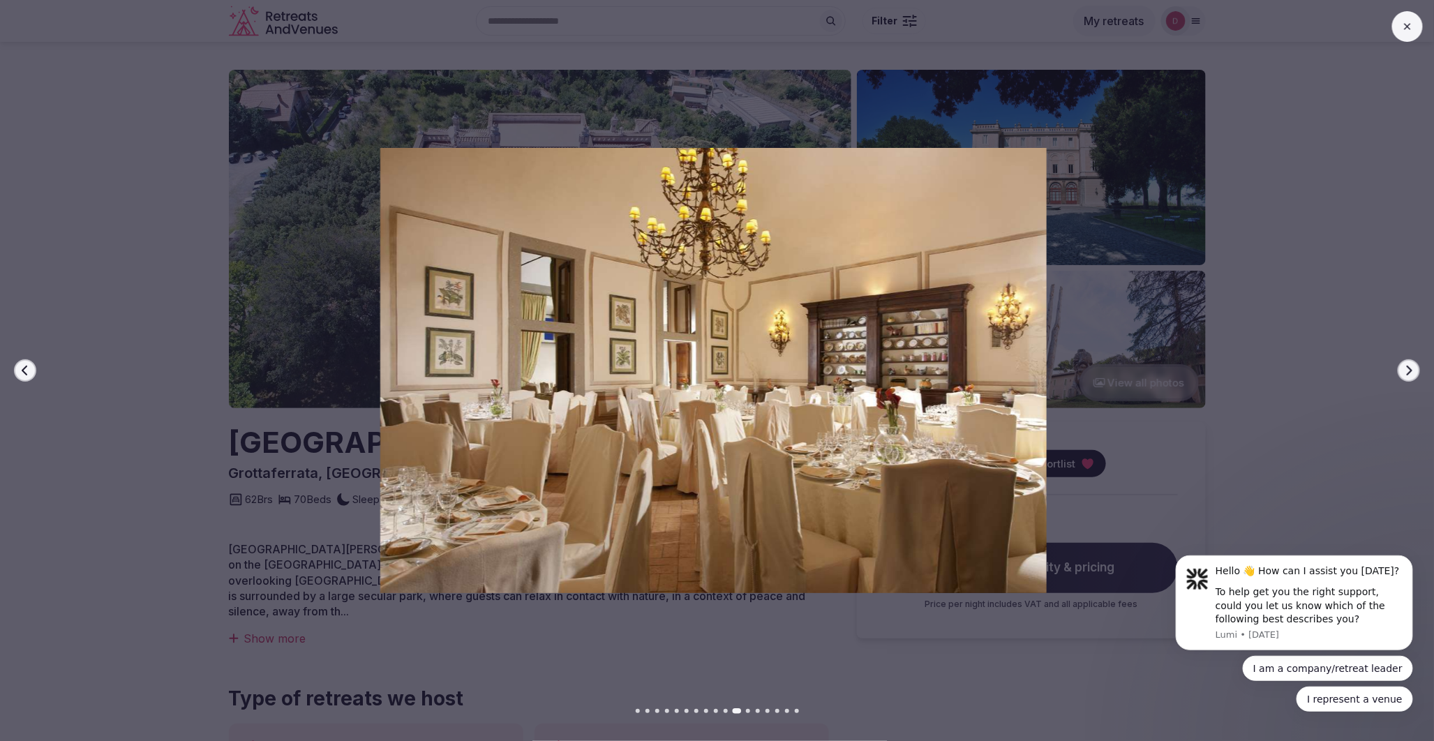
click at [1410, 375] on icon "button" at bounding box center [1409, 370] width 11 height 11
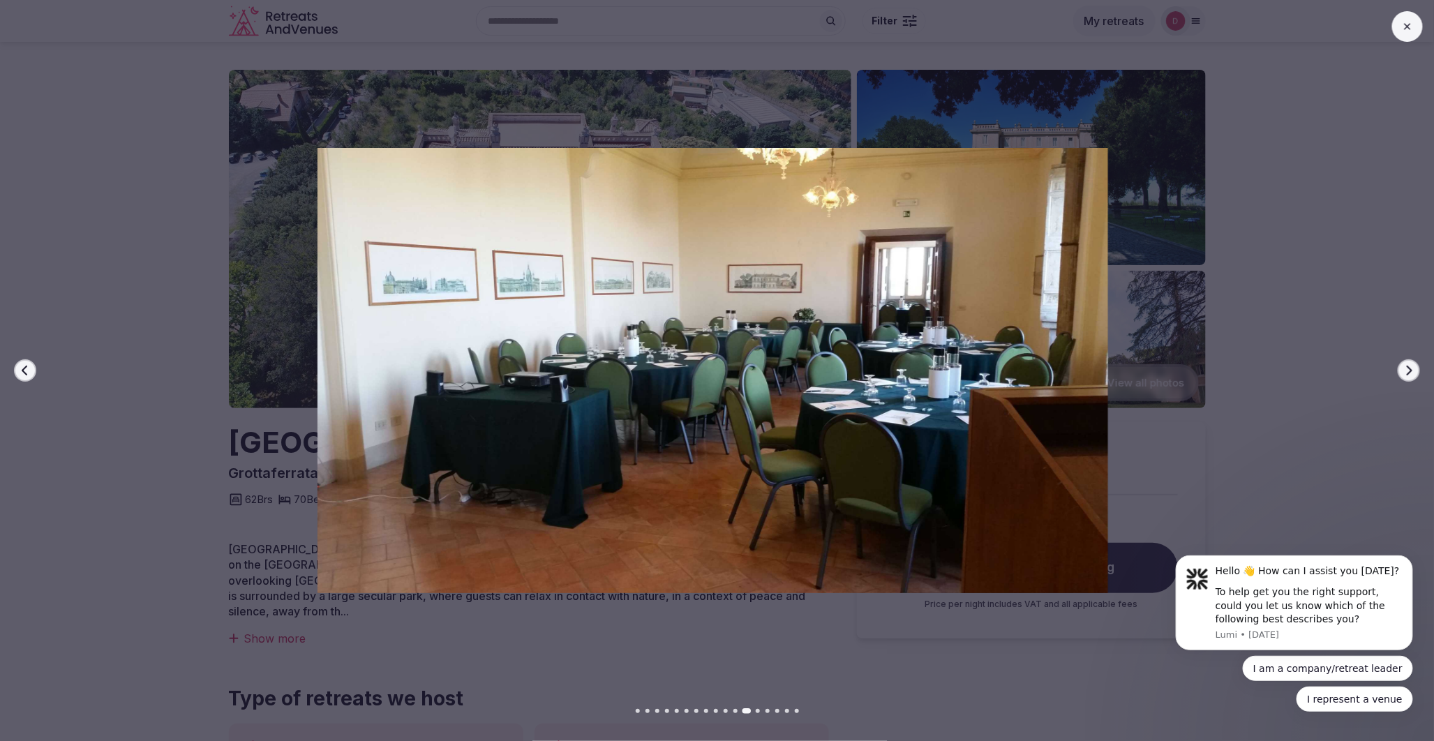
click at [1410, 375] on icon "button" at bounding box center [1409, 370] width 11 height 11
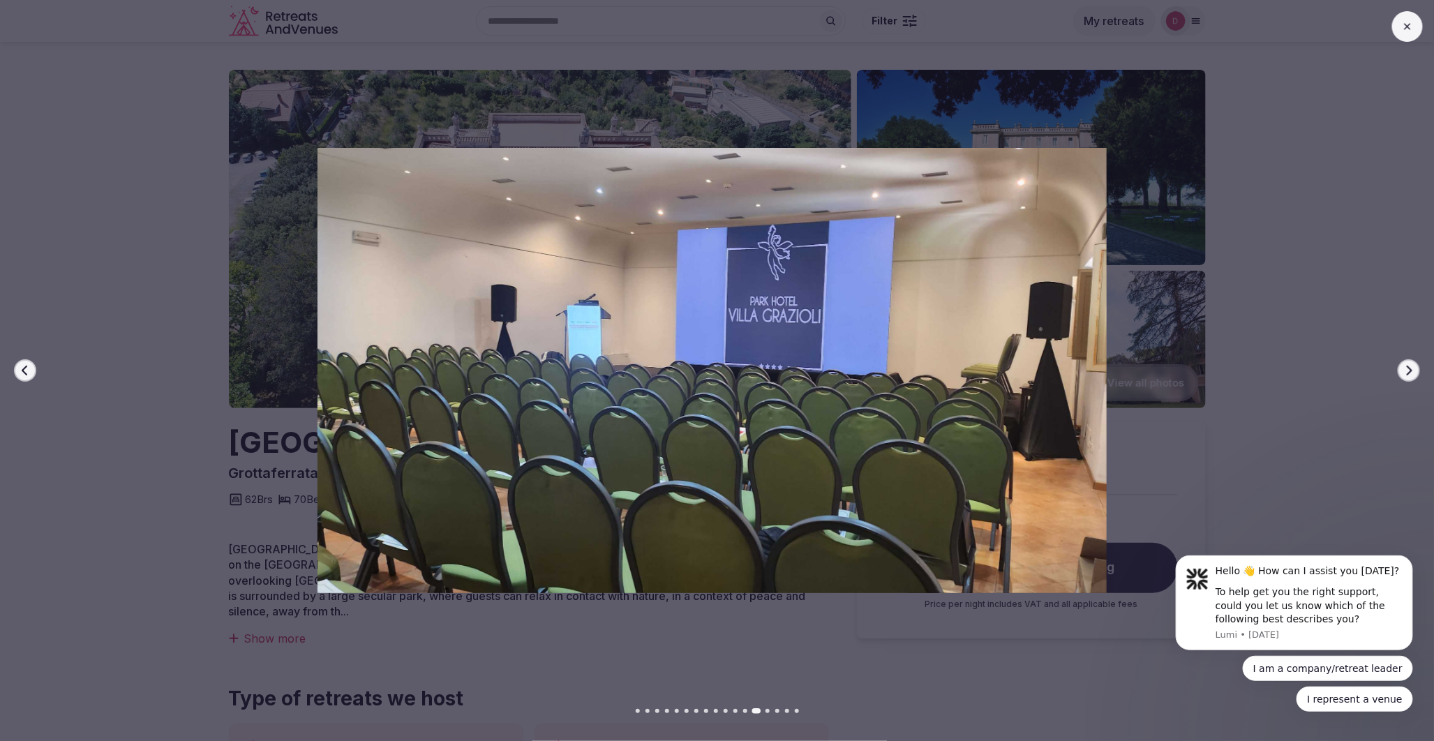
click at [1410, 375] on icon "button" at bounding box center [1409, 370] width 11 height 11
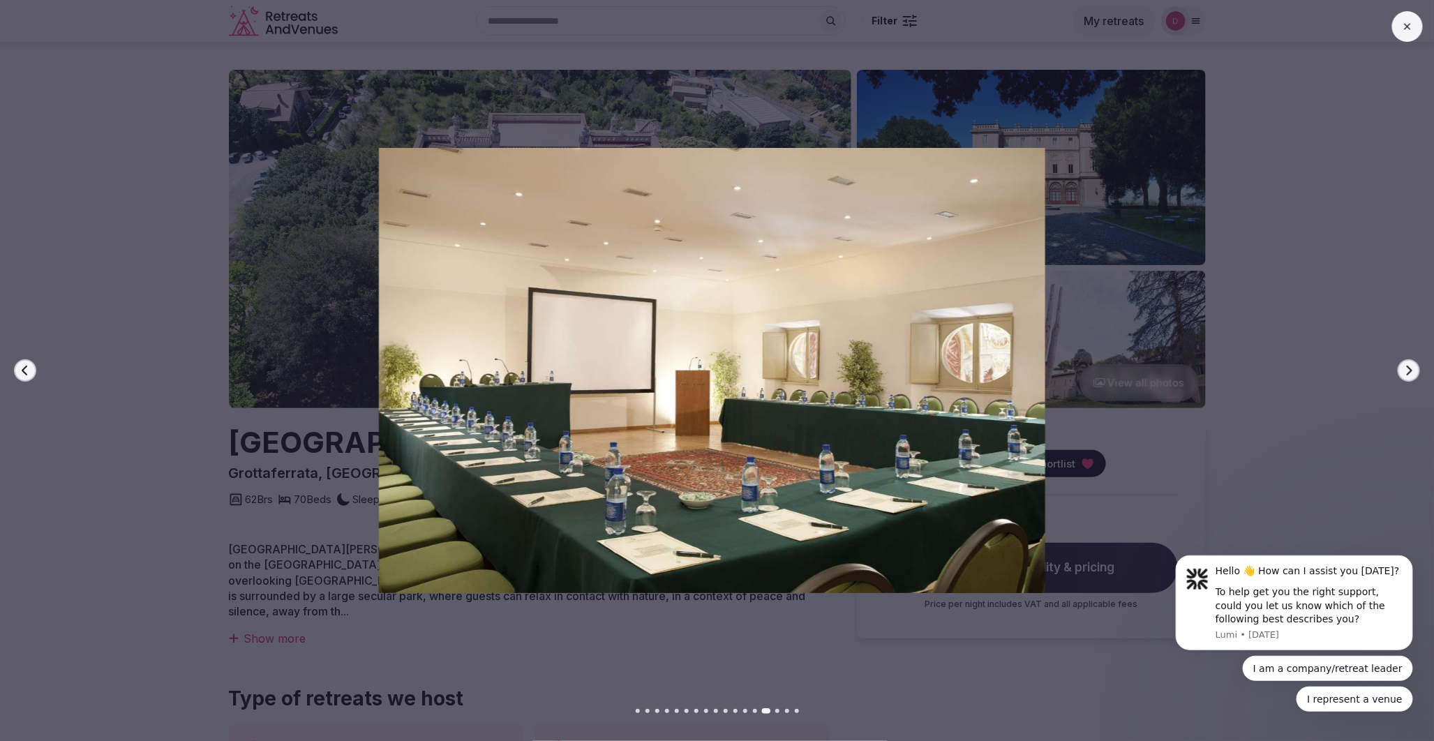
click at [1415, 370] on button "Next slide" at bounding box center [1409, 370] width 22 height 22
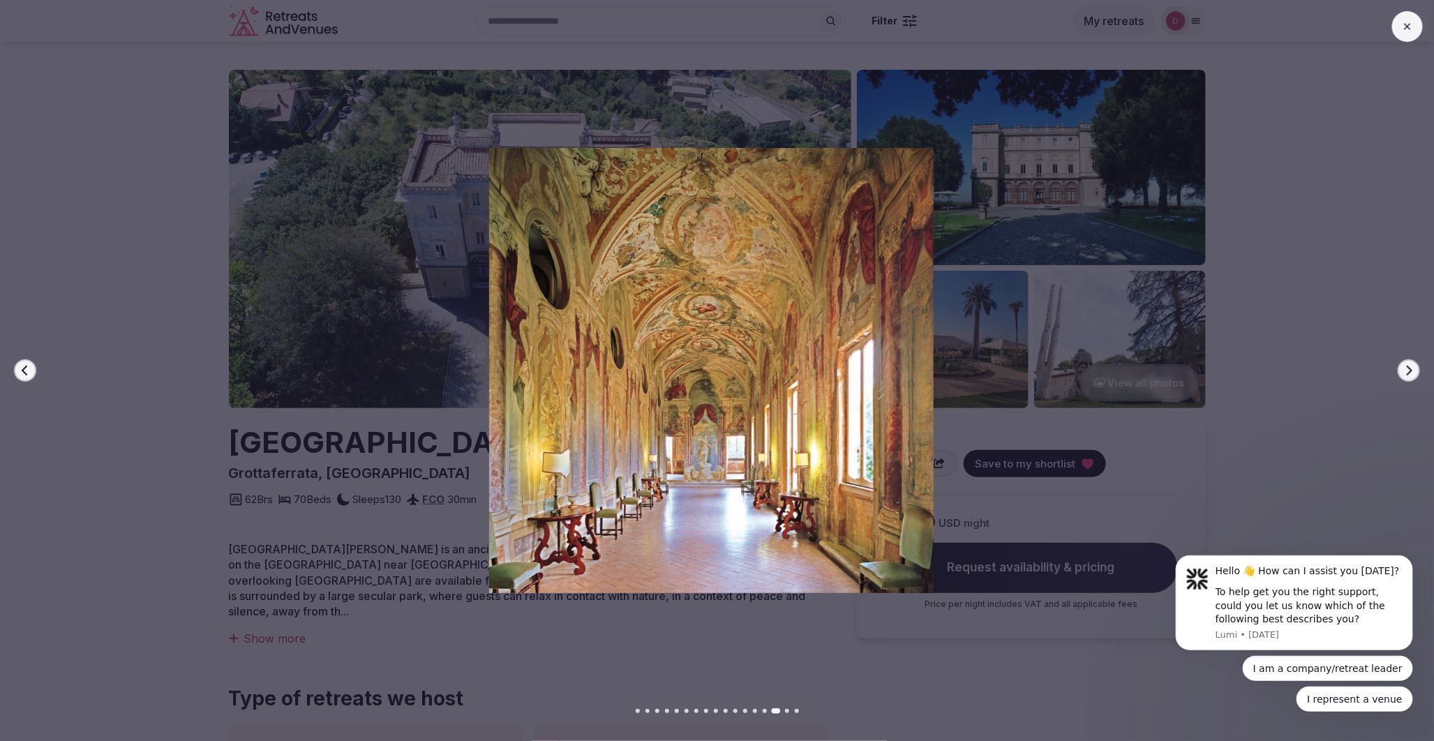
click at [1415, 370] on button "Next slide" at bounding box center [1409, 370] width 22 height 22
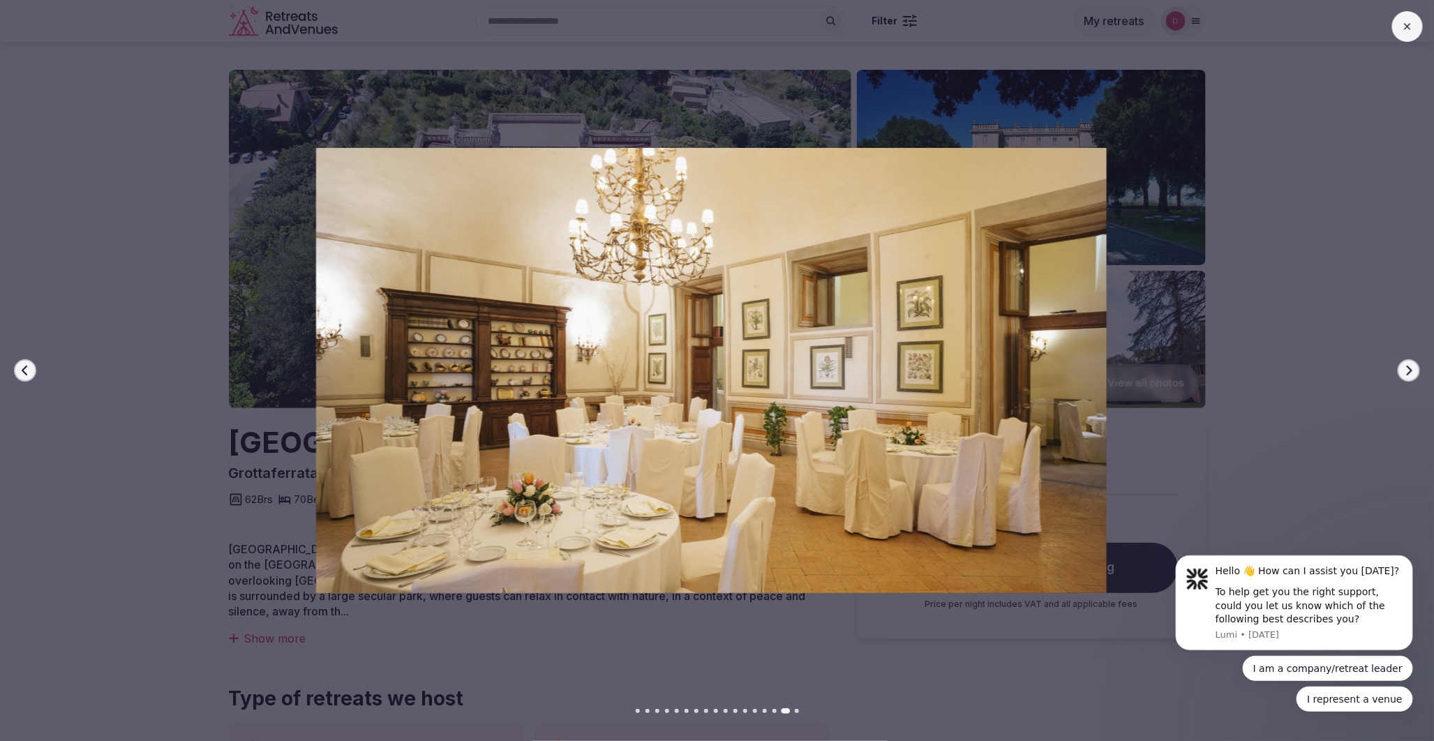
click at [1415, 370] on button "Next slide" at bounding box center [1409, 370] width 22 height 22
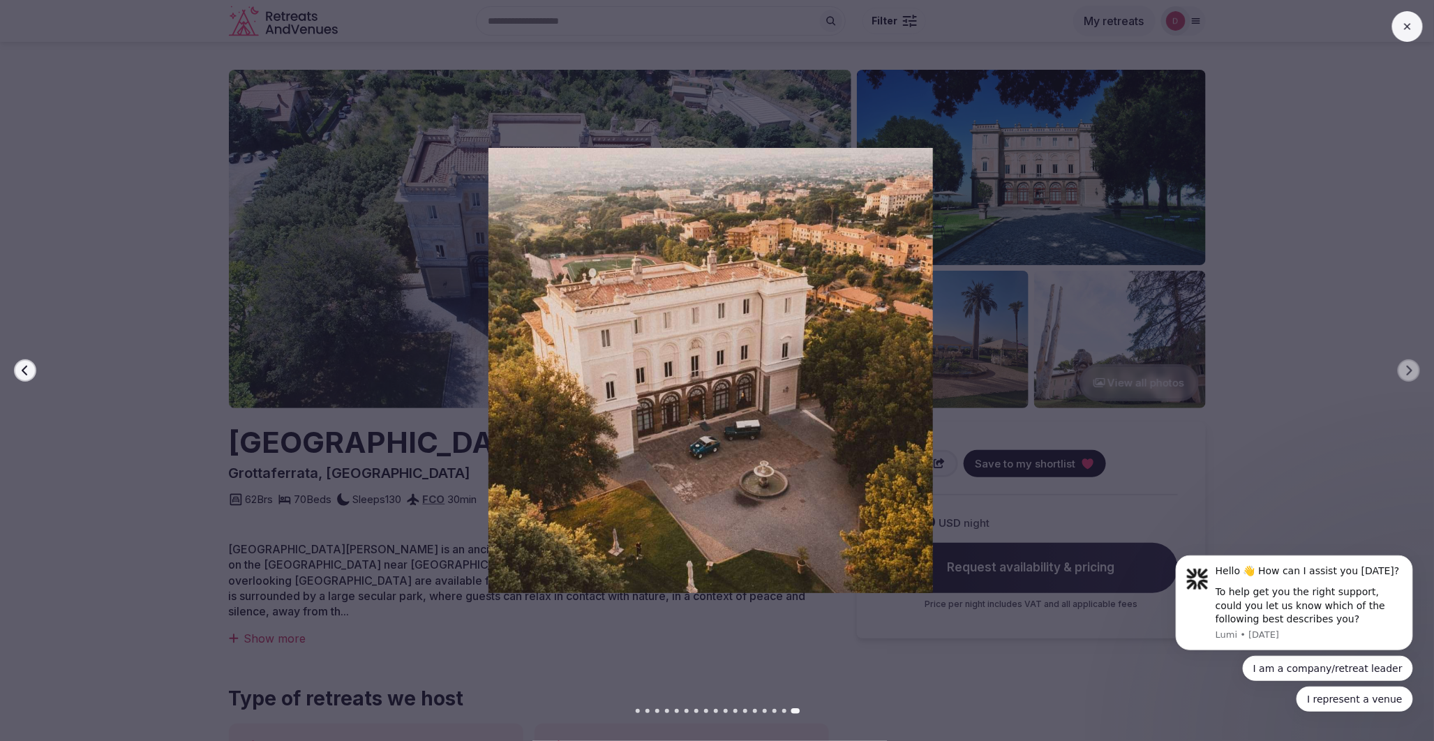
click at [18, 368] on button "Previous slide" at bounding box center [25, 370] width 22 height 22
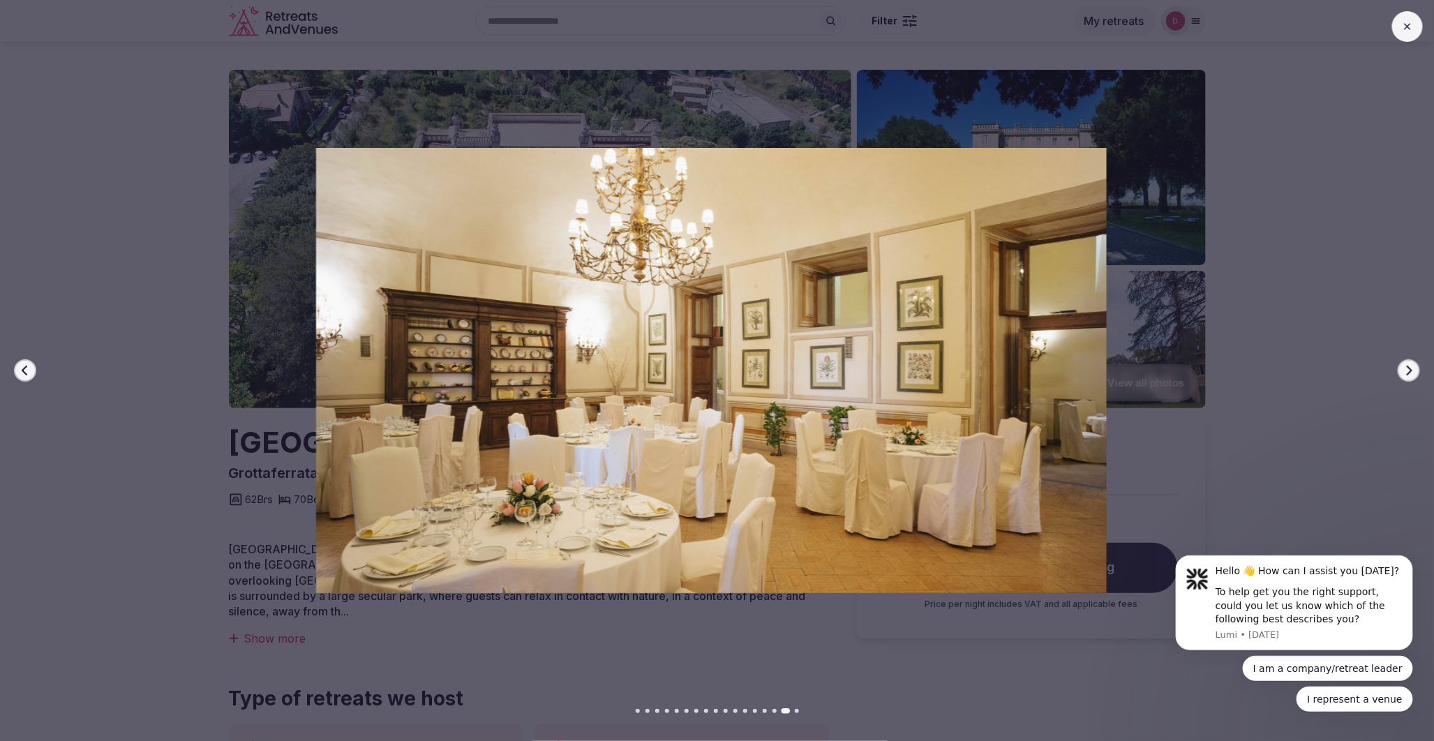
click at [18, 368] on button "Previous slide" at bounding box center [25, 370] width 22 height 22
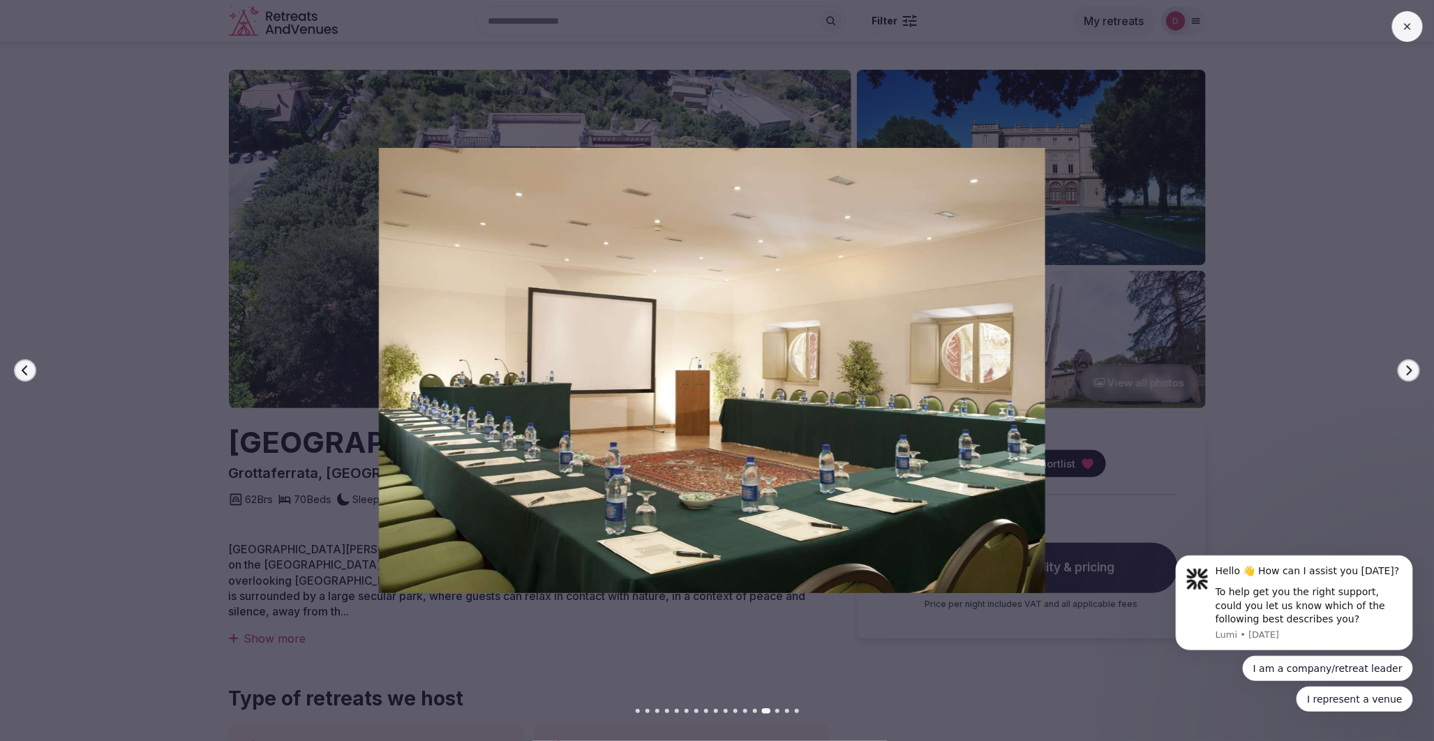
click at [18, 368] on button "Previous slide" at bounding box center [25, 370] width 22 height 22
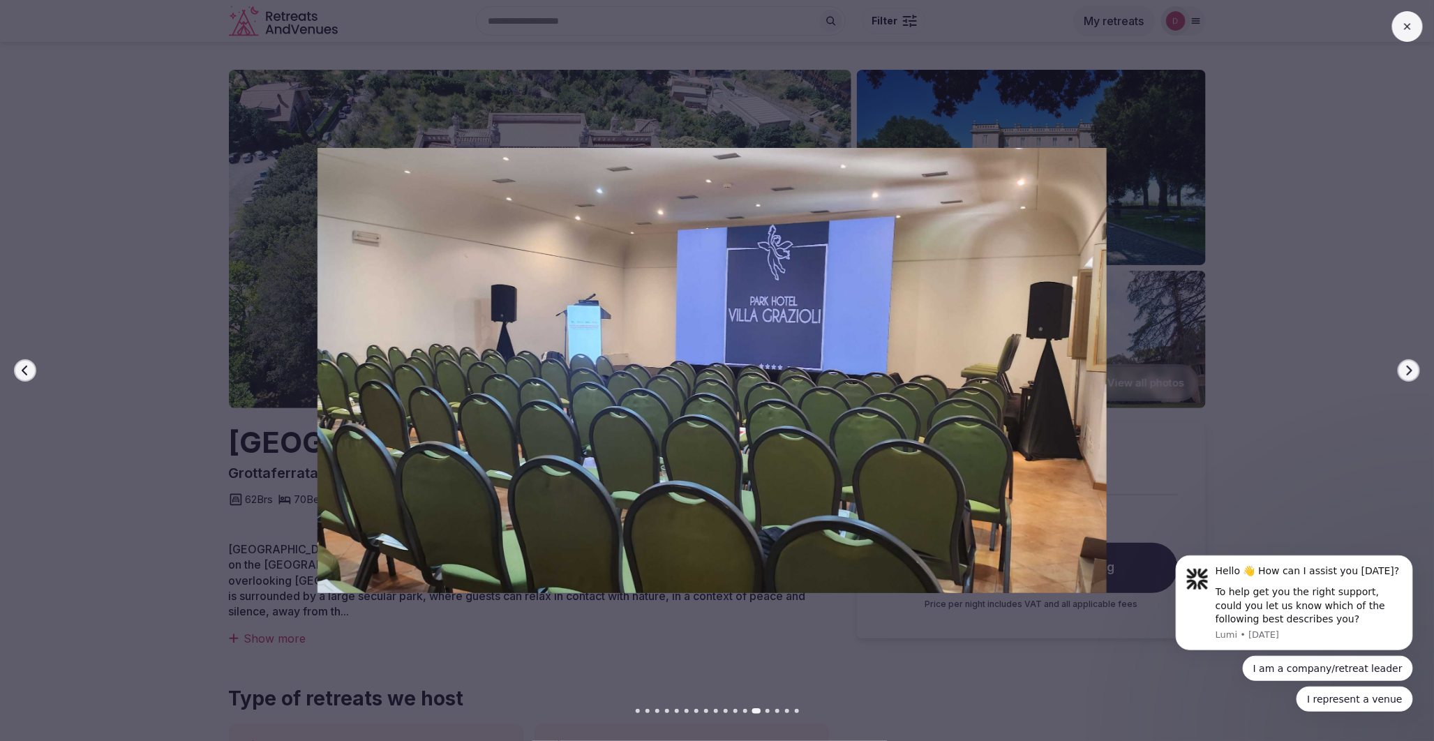
click at [18, 368] on button "Previous slide" at bounding box center [25, 370] width 22 height 22
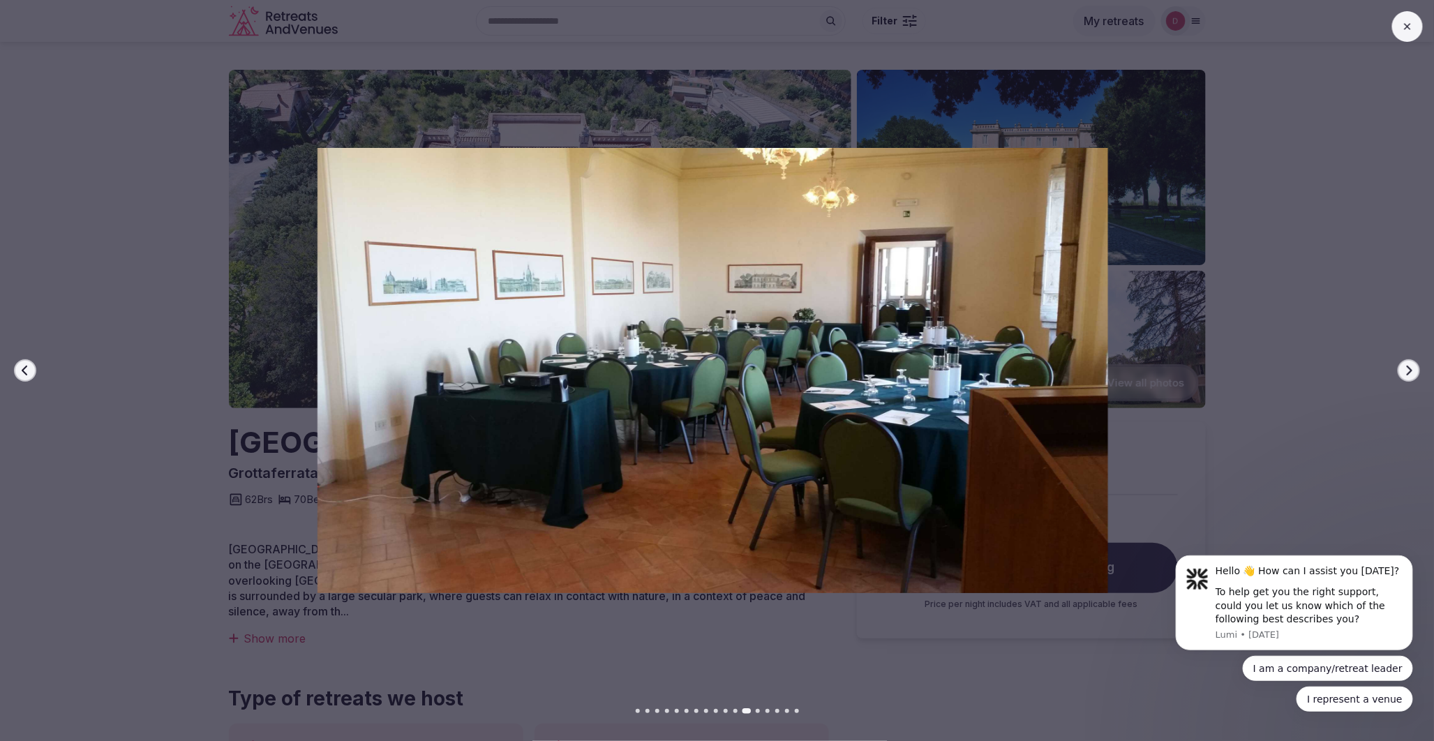
click at [1405, 31] on icon at bounding box center [1407, 26] width 11 height 11
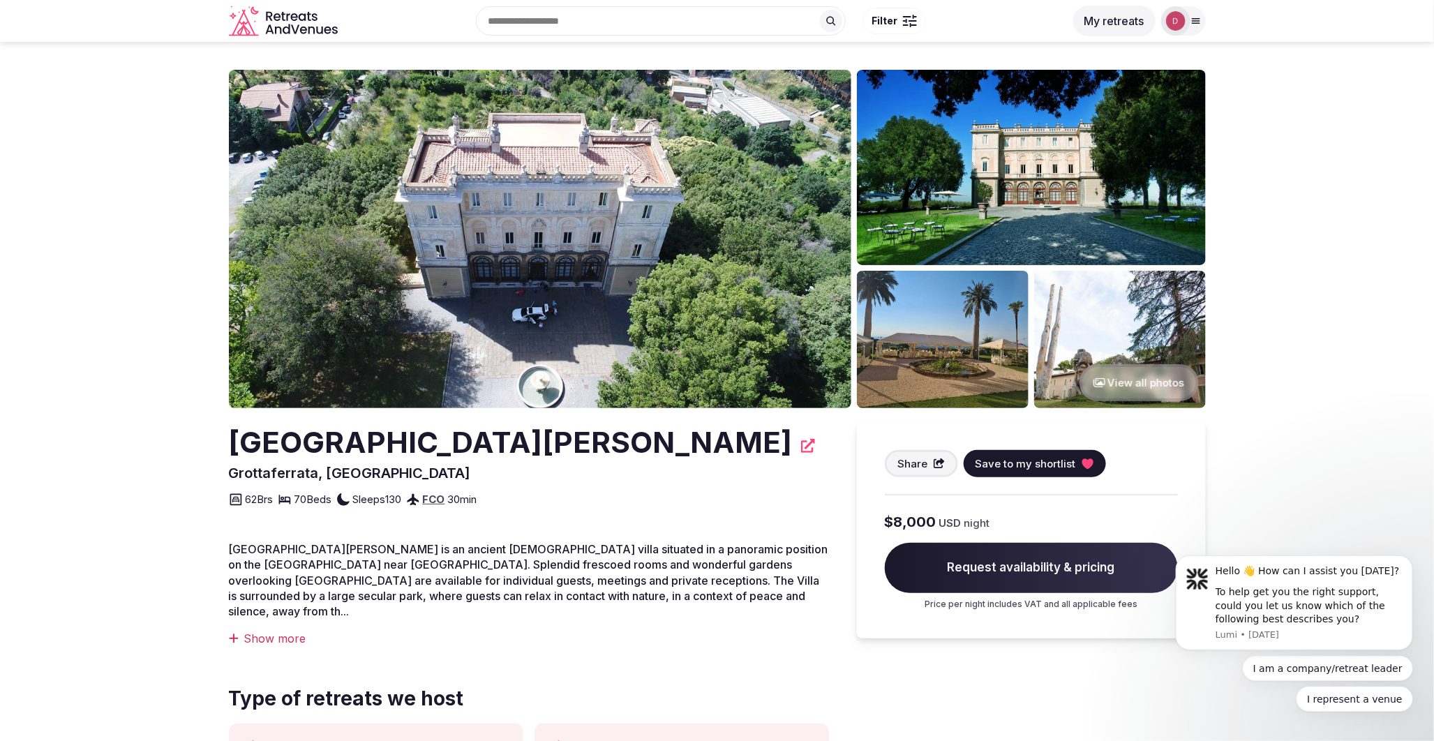
click at [1110, 374] on button "View all photos" at bounding box center [1139, 382] width 119 height 37
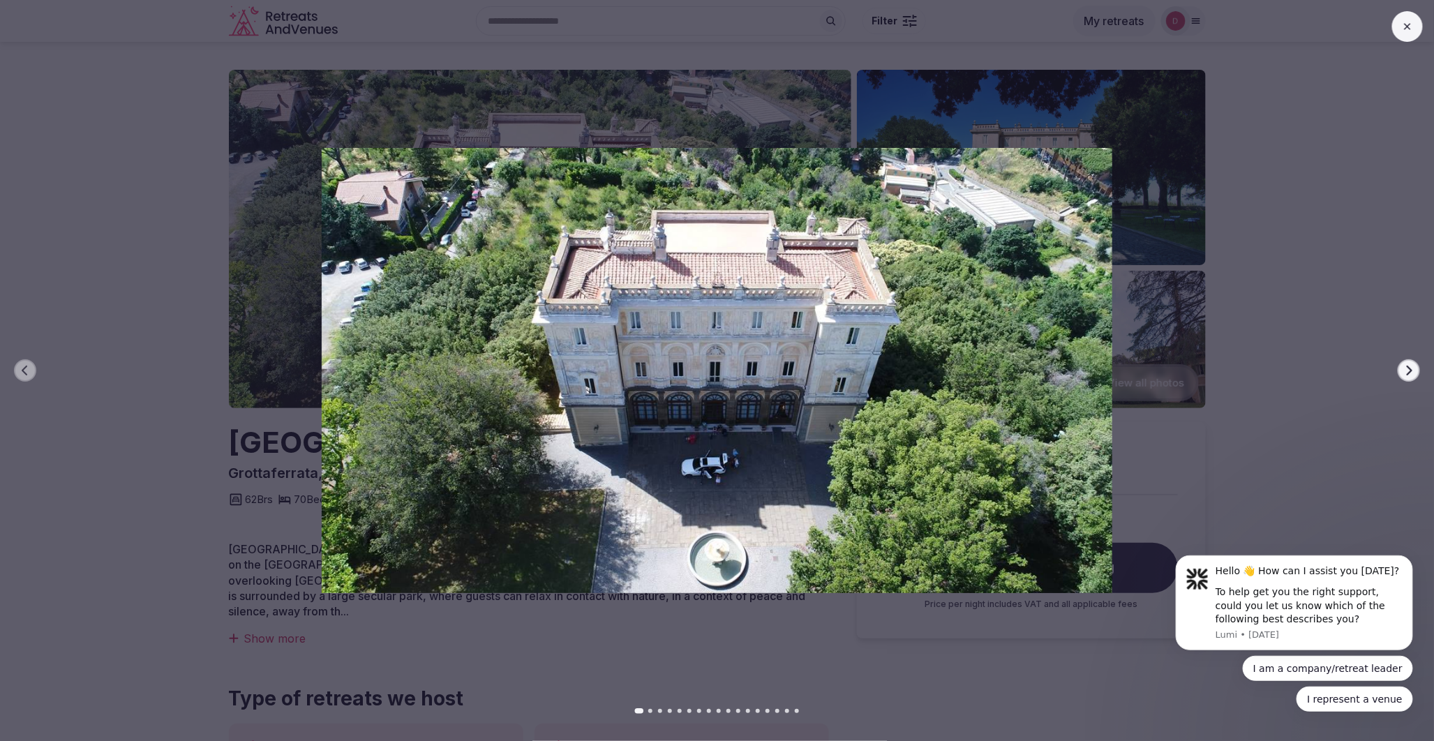
click at [1405, 372] on icon "button" at bounding box center [1409, 370] width 11 height 11
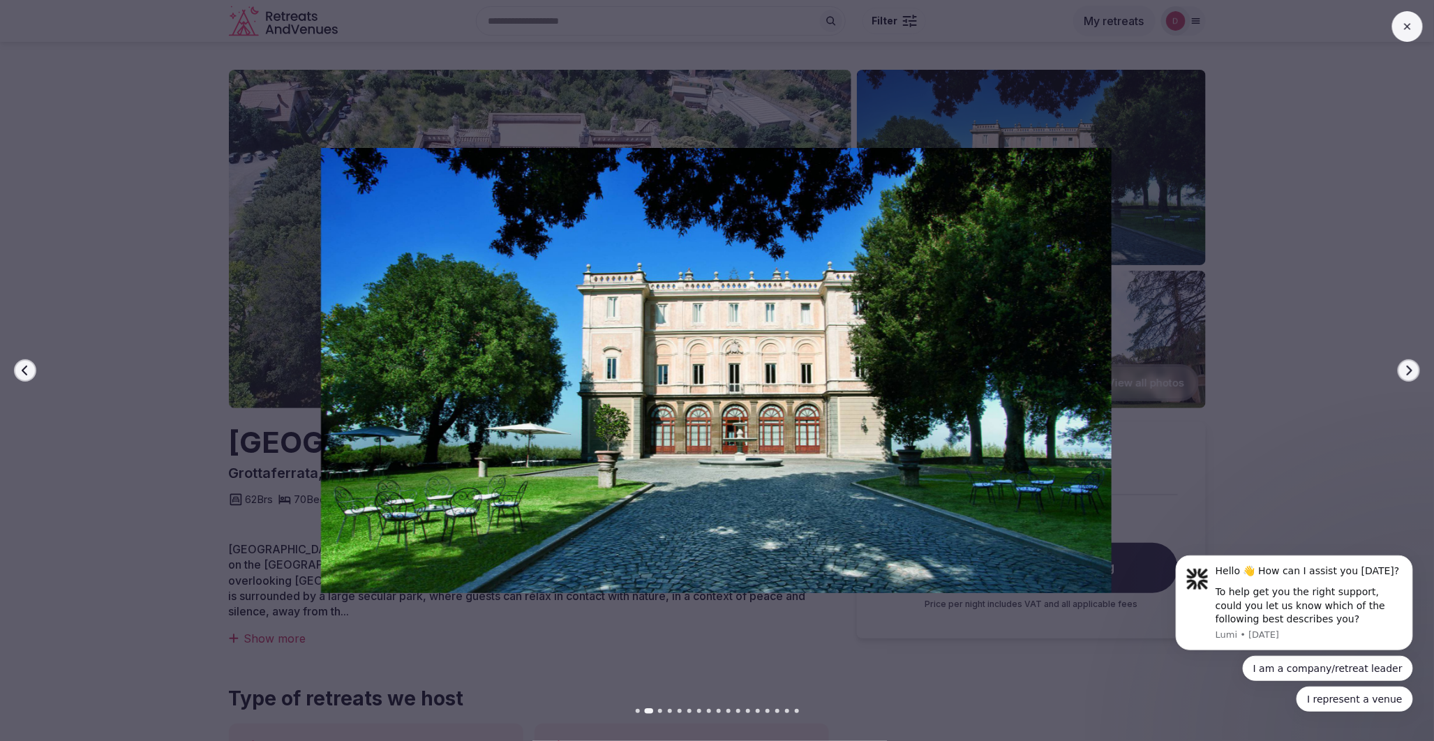
click at [1411, 373] on icon "button" at bounding box center [1409, 370] width 11 height 11
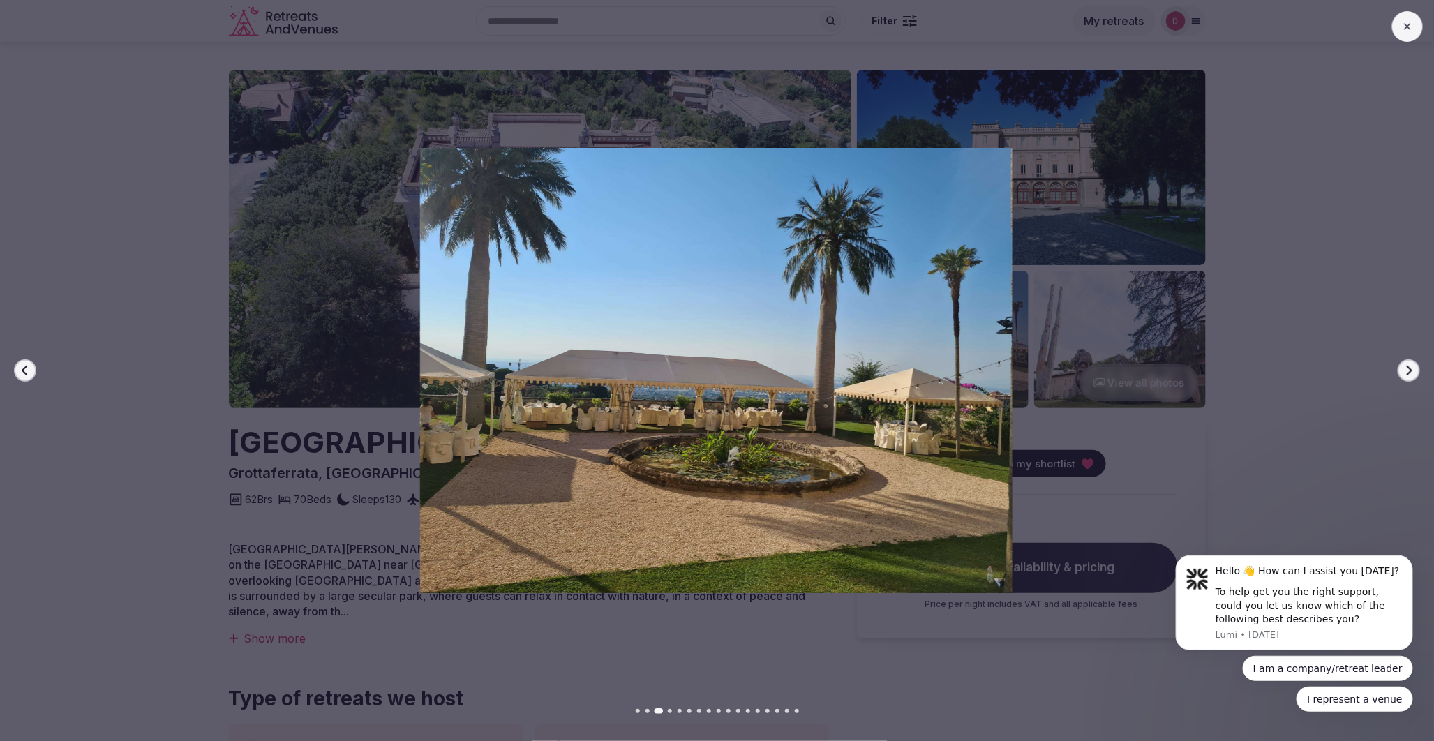
click at [1411, 373] on icon "button" at bounding box center [1409, 370] width 11 height 11
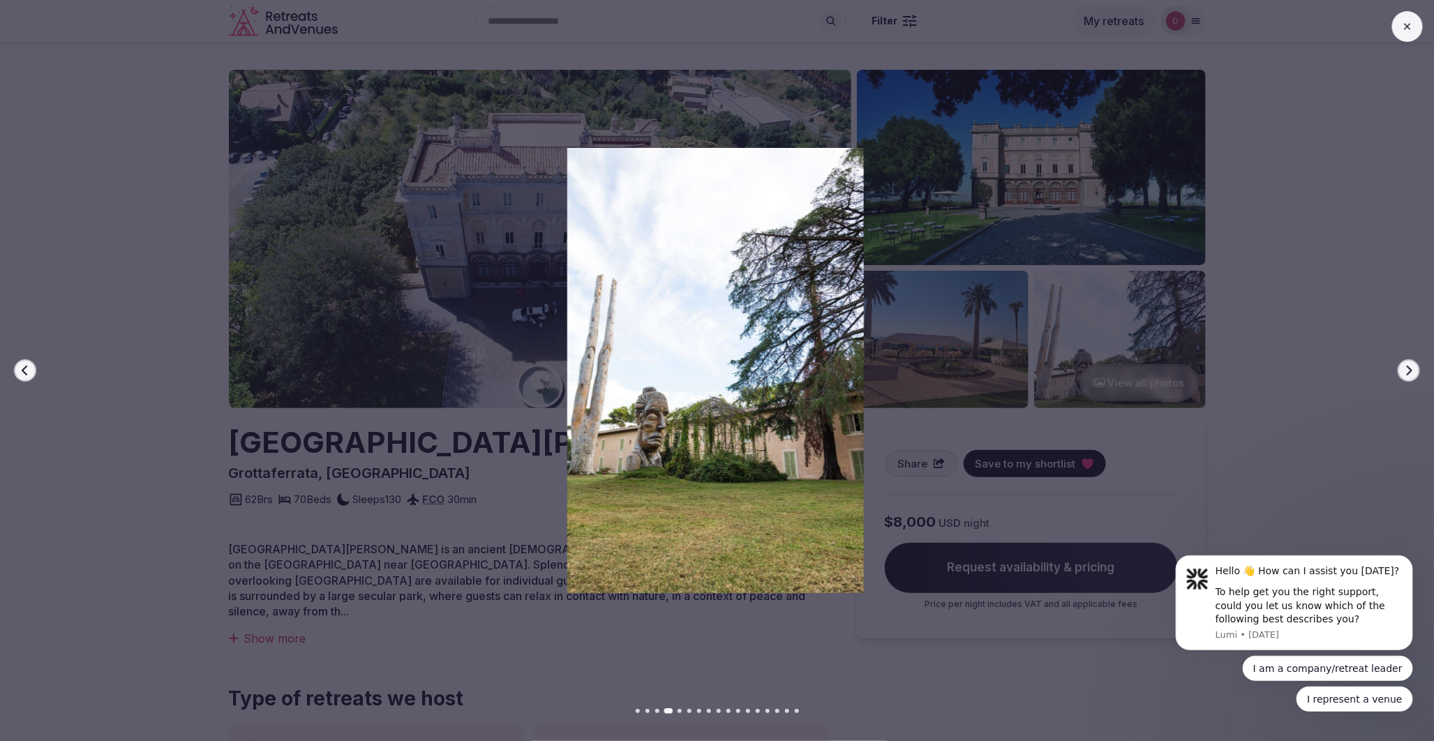
click at [1411, 373] on icon "button" at bounding box center [1409, 370] width 11 height 11
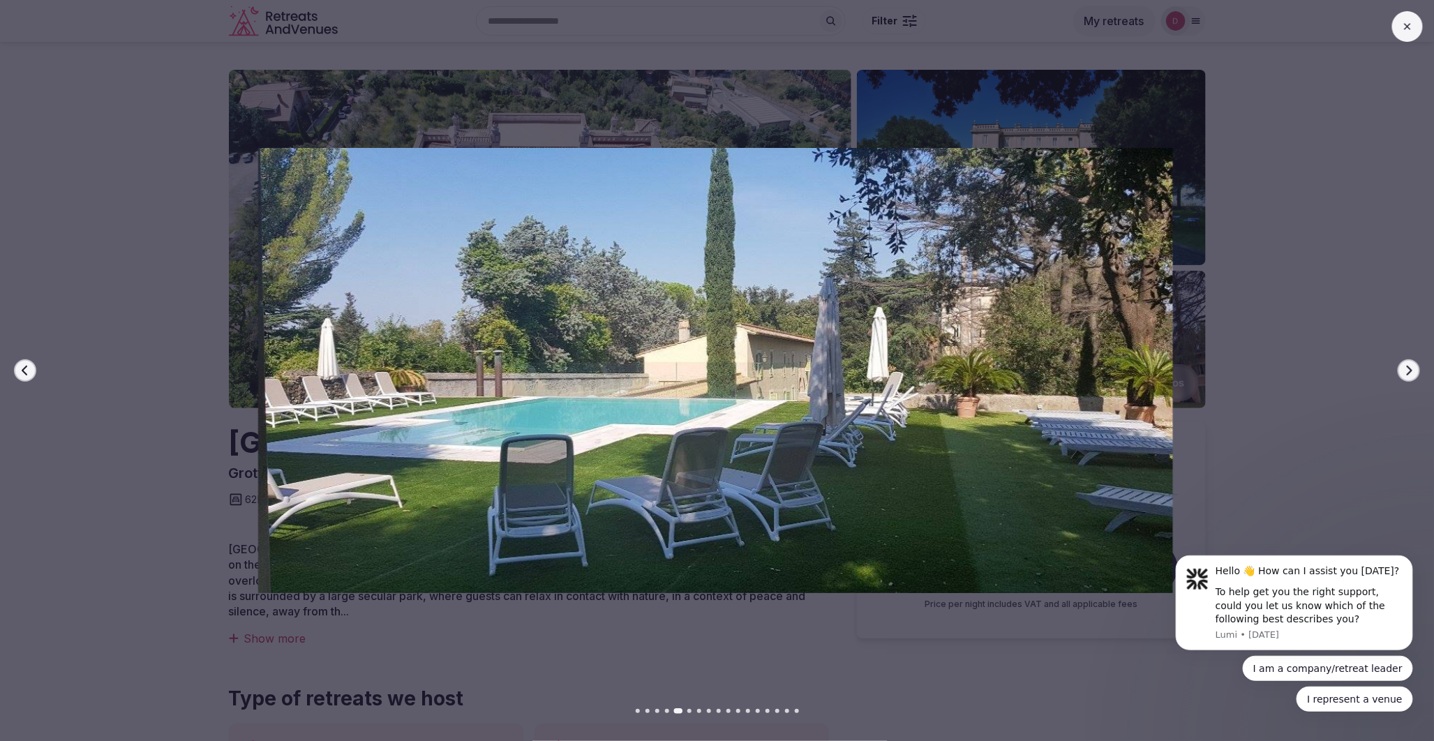
click at [1411, 373] on icon "button" at bounding box center [1409, 370] width 11 height 11
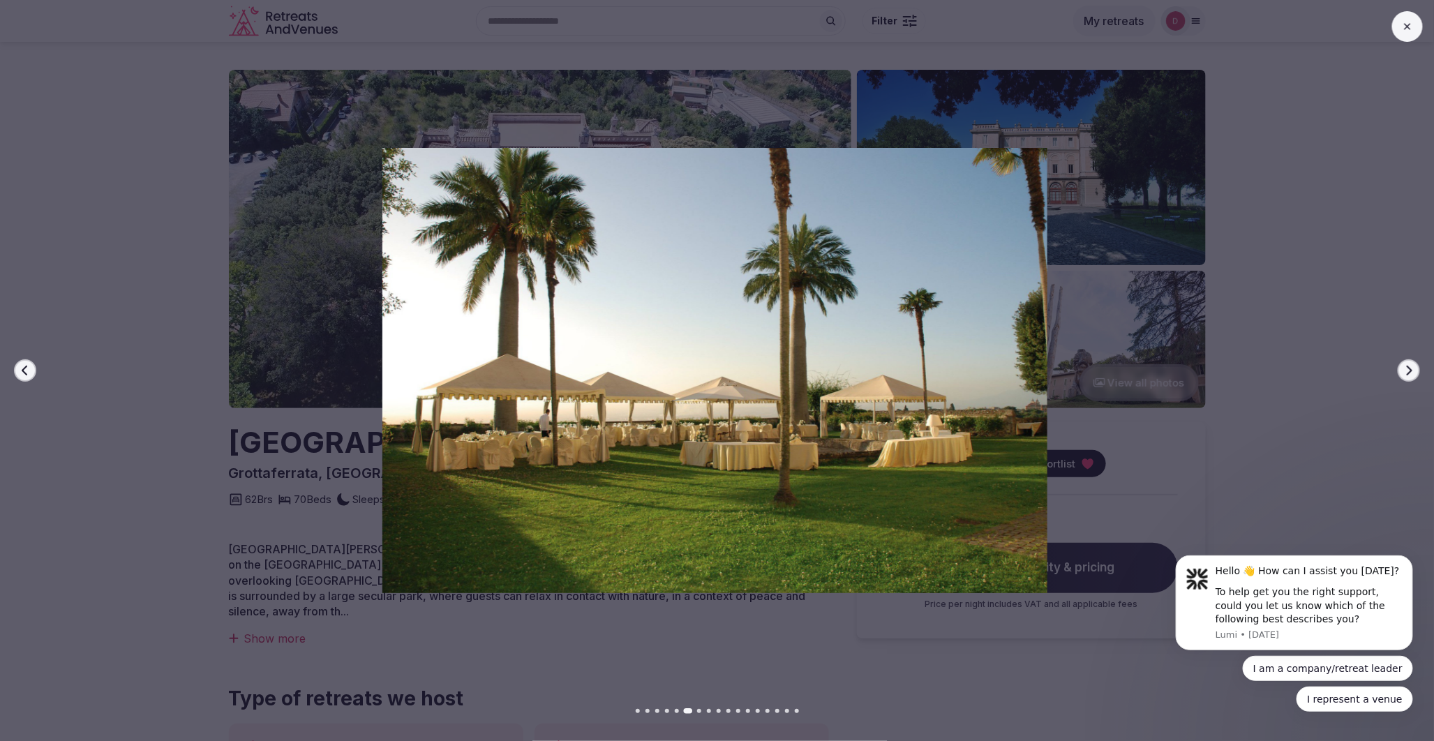
click at [1411, 373] on icon "button" at bounding box center [1409, 370] width 11 height 11
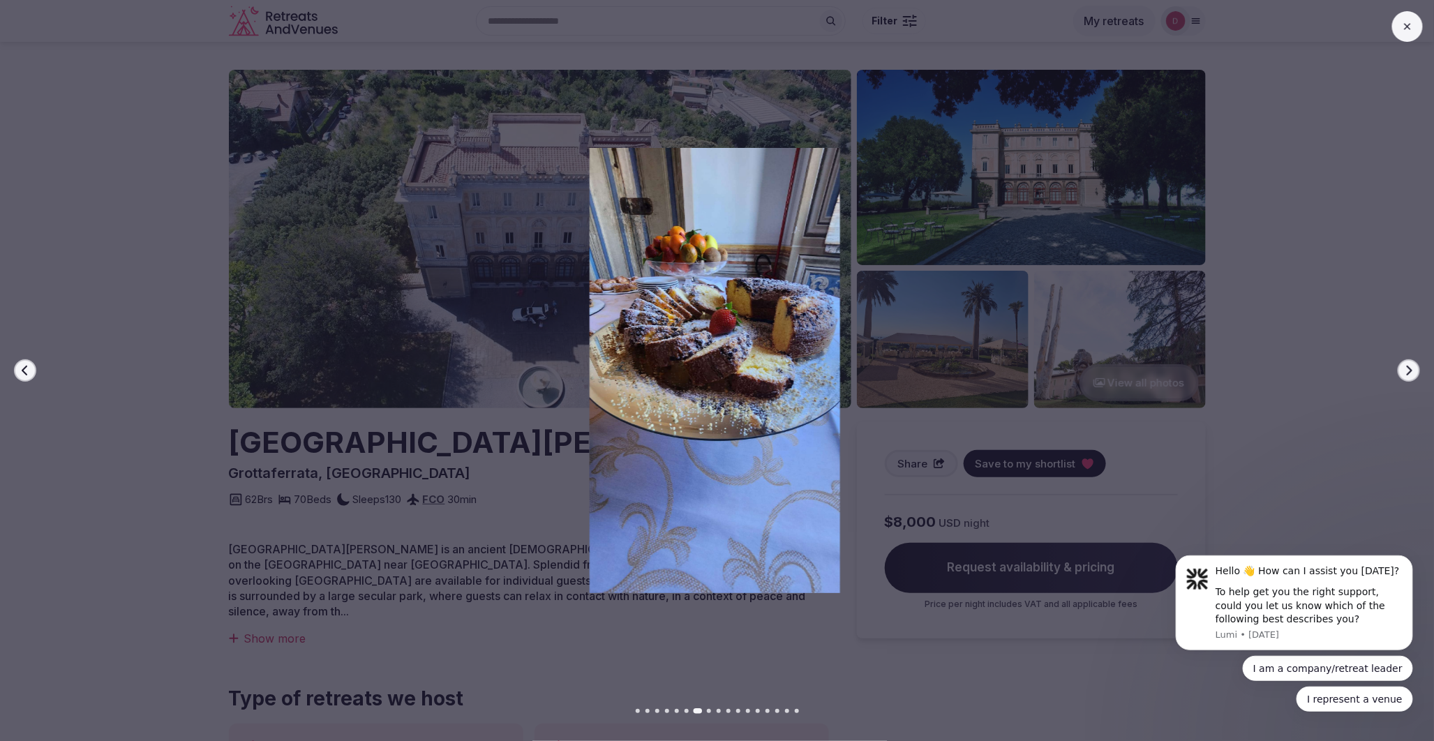
click at [1411, 373] on icon "button" at bounding box center [1409, 370] width 11 height 11
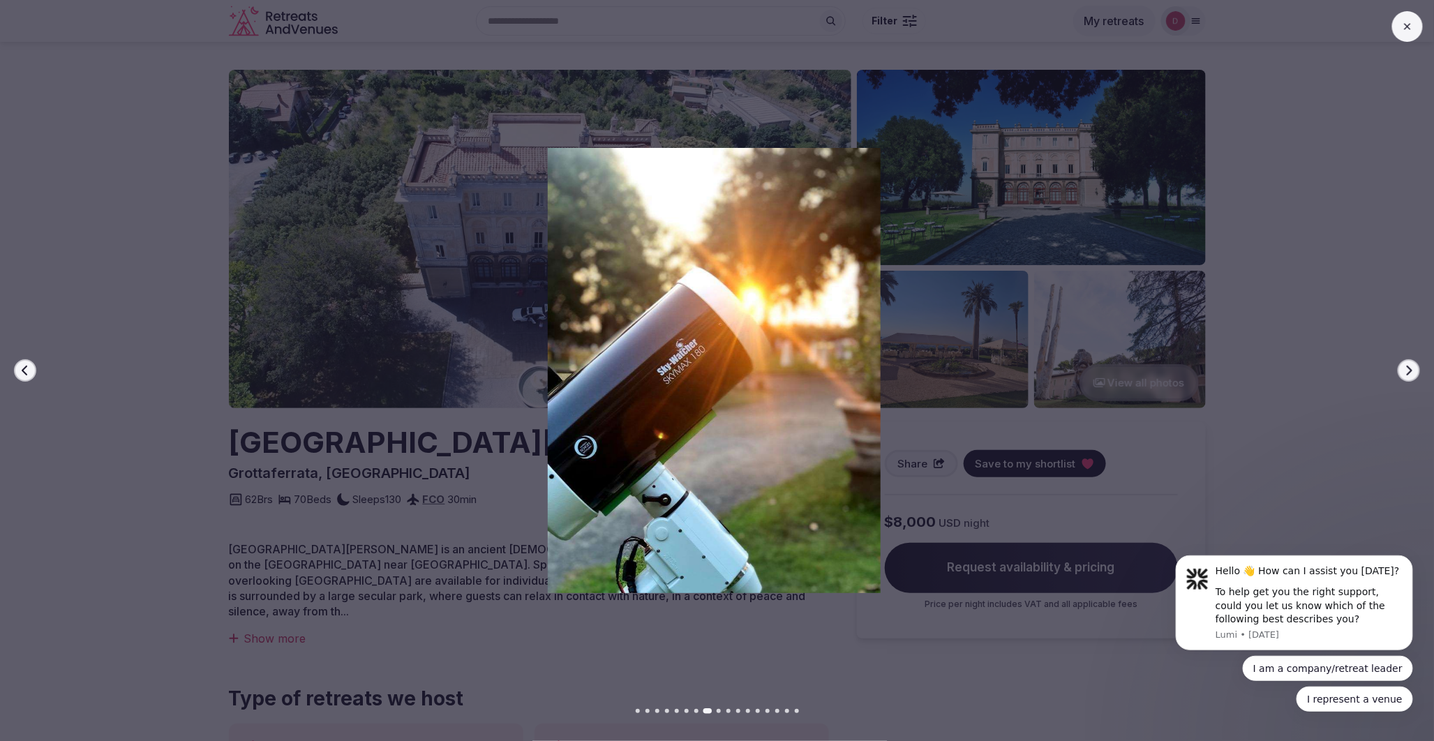
click at [1411, 373] on icon "button" at bounding box center [1409, 370] width 11 height 11
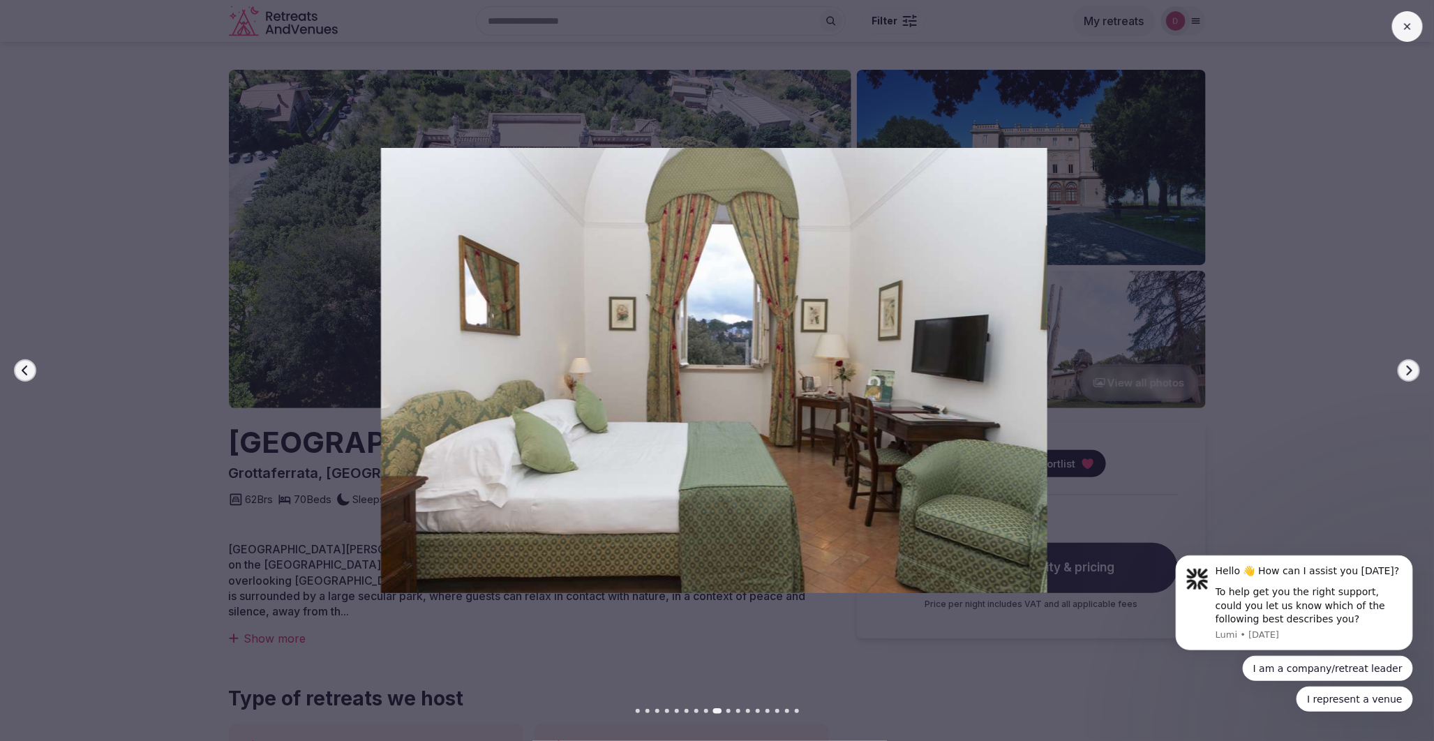
click at [1411, 373] on icon "button" at bounding box center [1409, 370] width 11 height 11
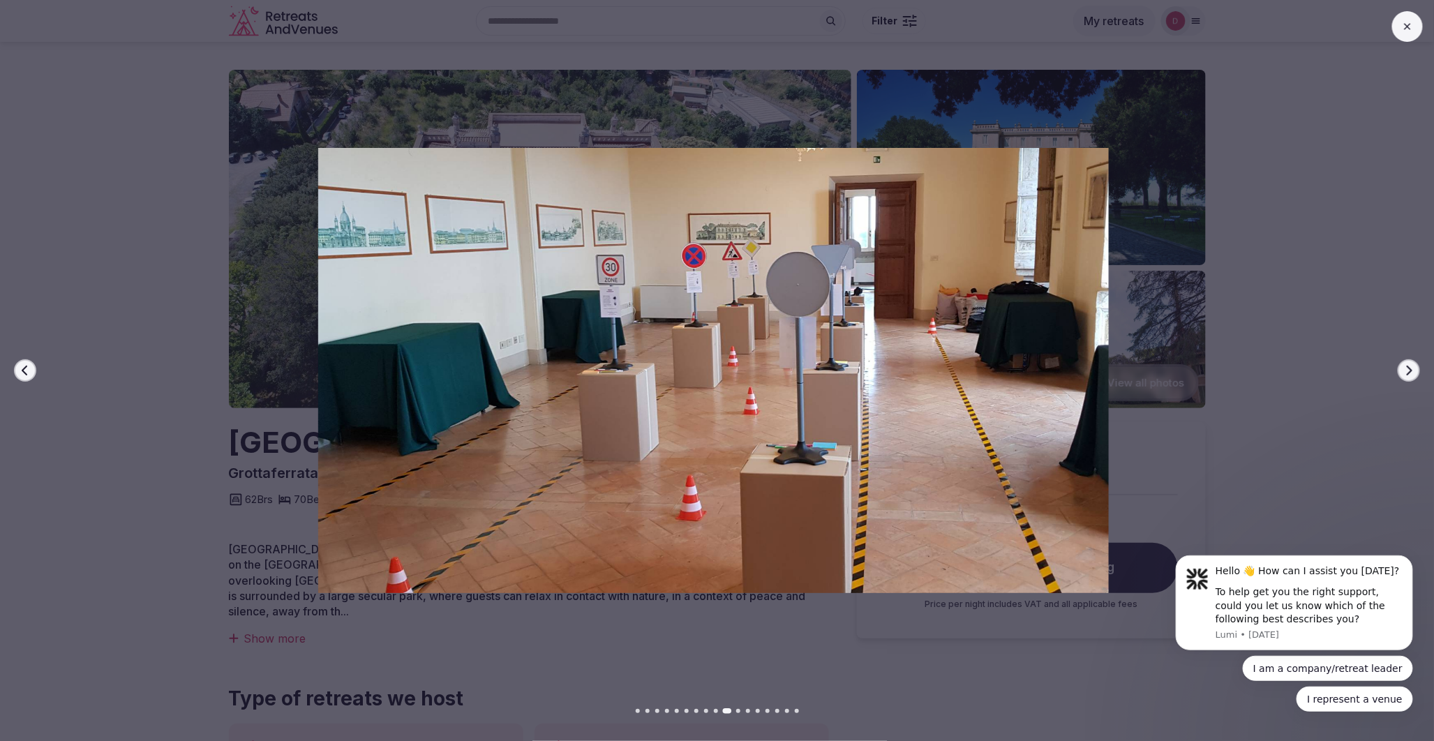
click at [26, 360] on button "Previous slide" at bounding box center [25, 370] width 22 height 22
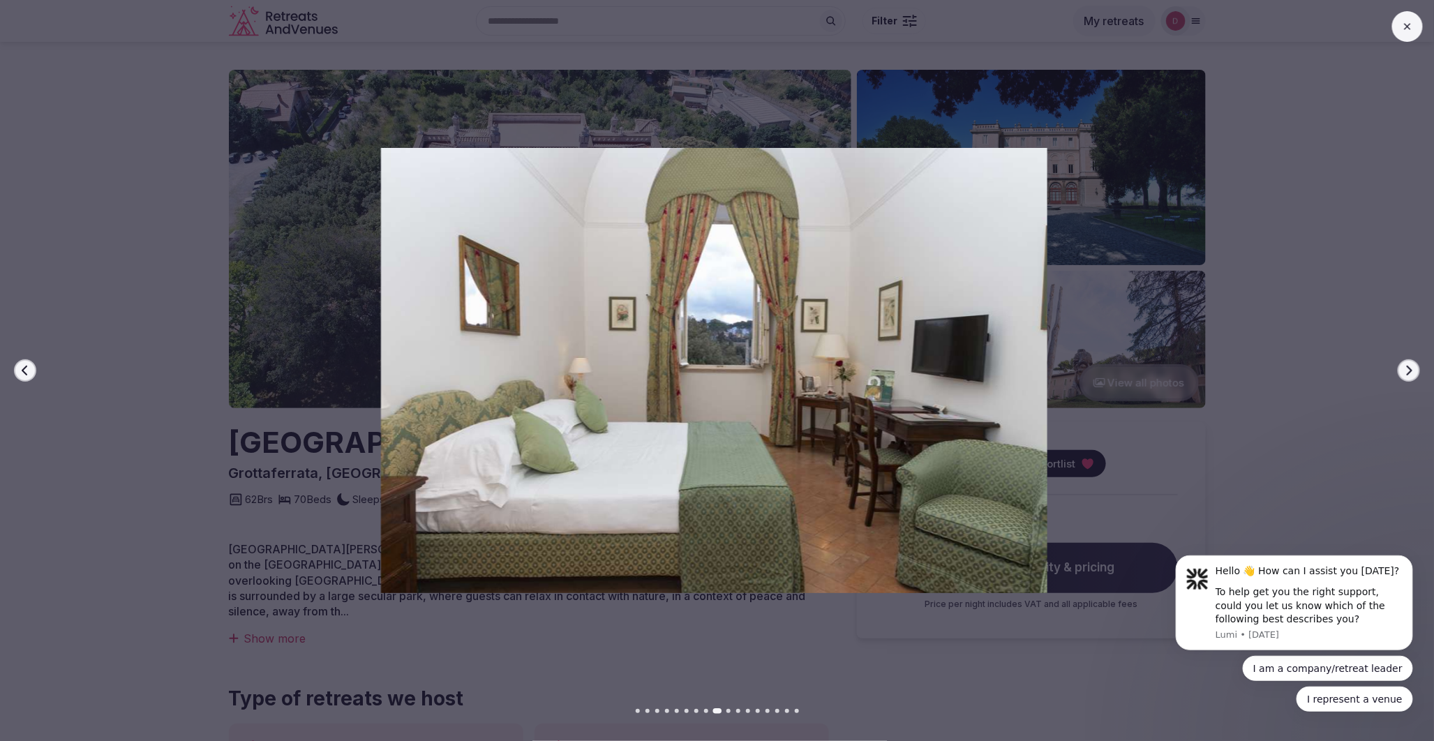
click at [1415, 373] on button "Next slide" at bounding box center [1409, 370] width 22 height 22
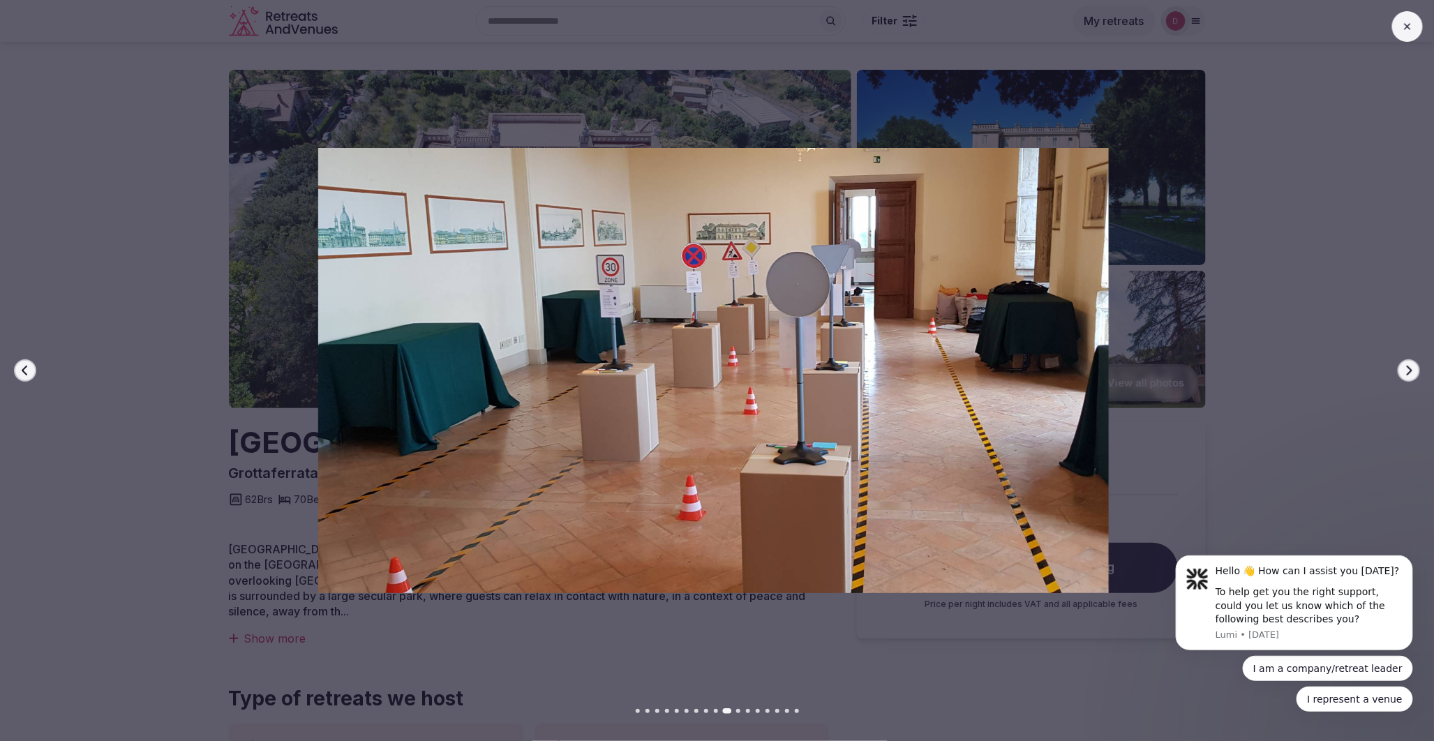
click at [1415, 373] on button "Next slide" at bounding box center [1409, 370] width 22 height 22
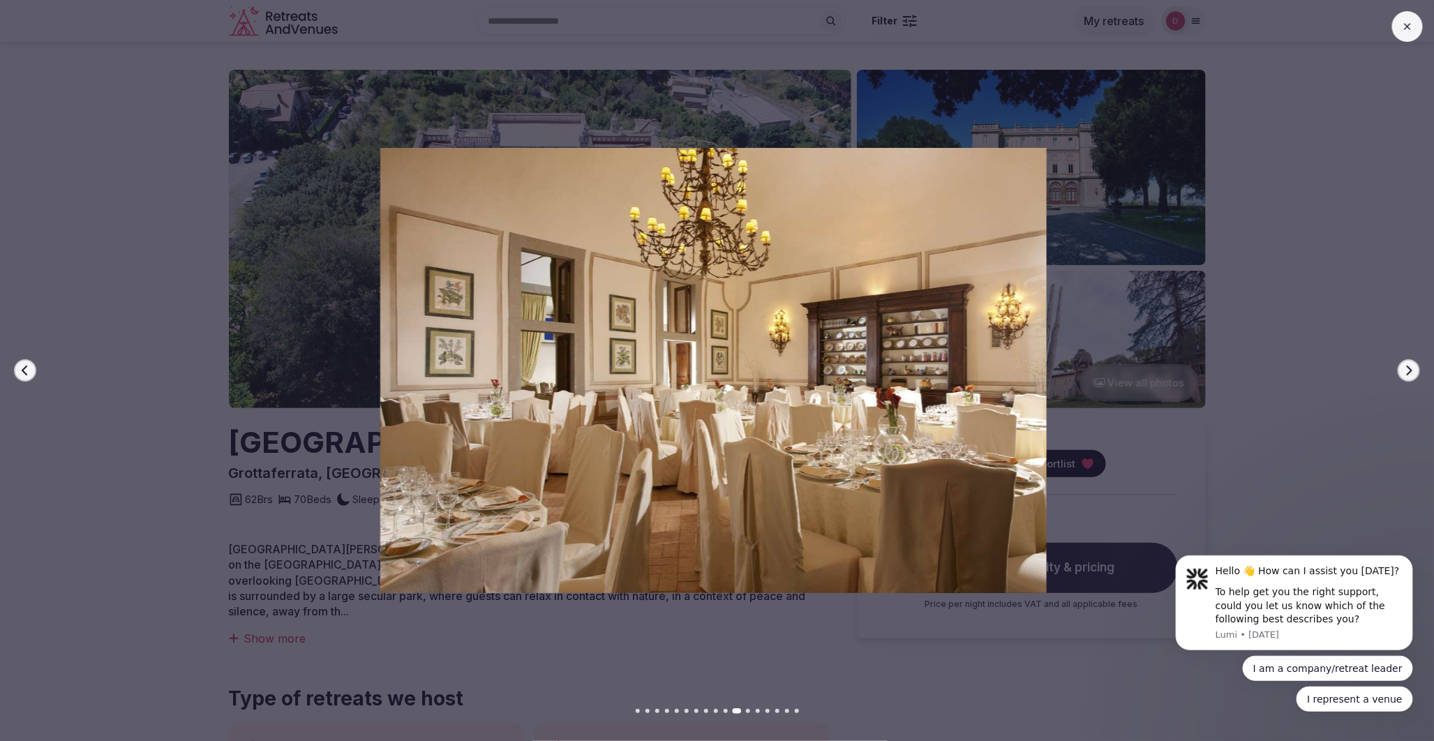
click at [1415, 373] on button "Next slide" at bounding box center [1409, 370] width 22 height 22
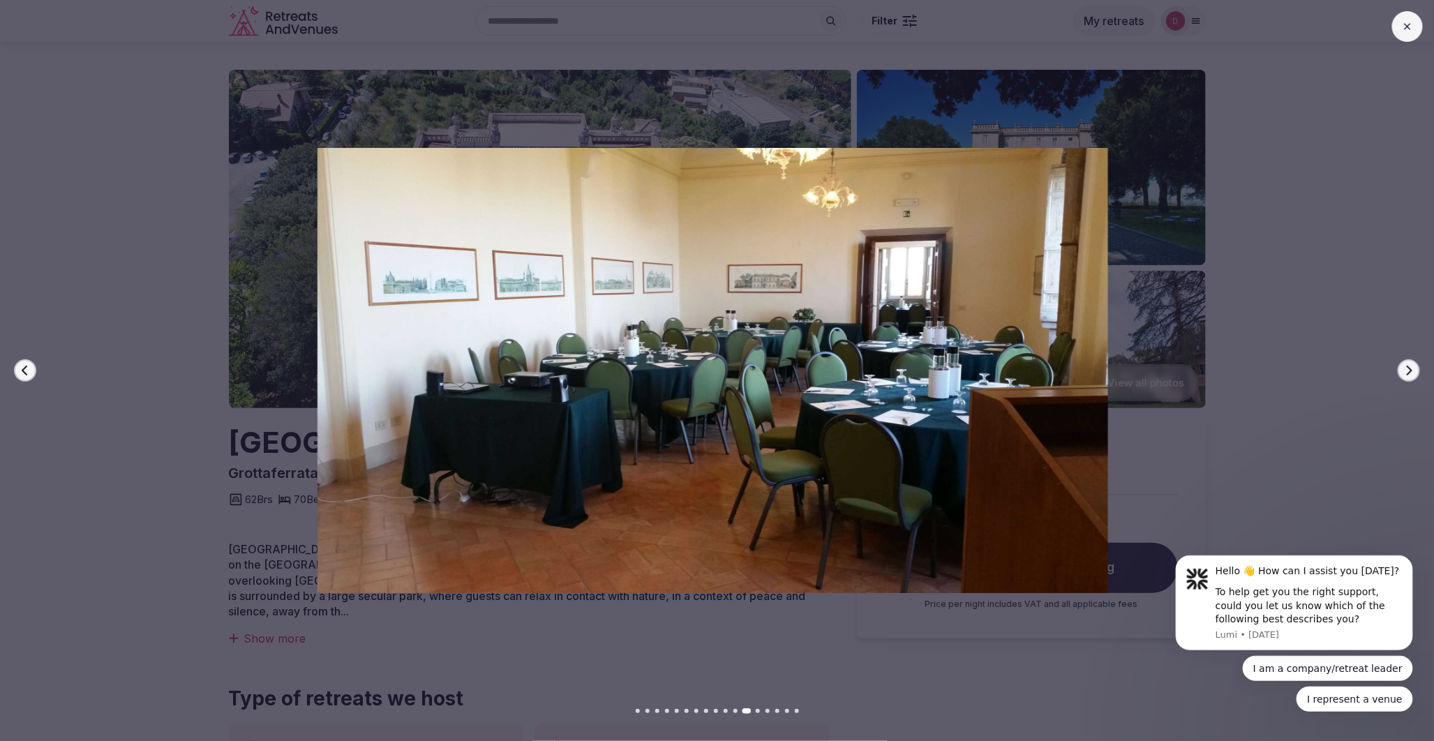
click at [1415, 373] on button "Next slide" at bounding box center [1409, 370] width 22 height 22
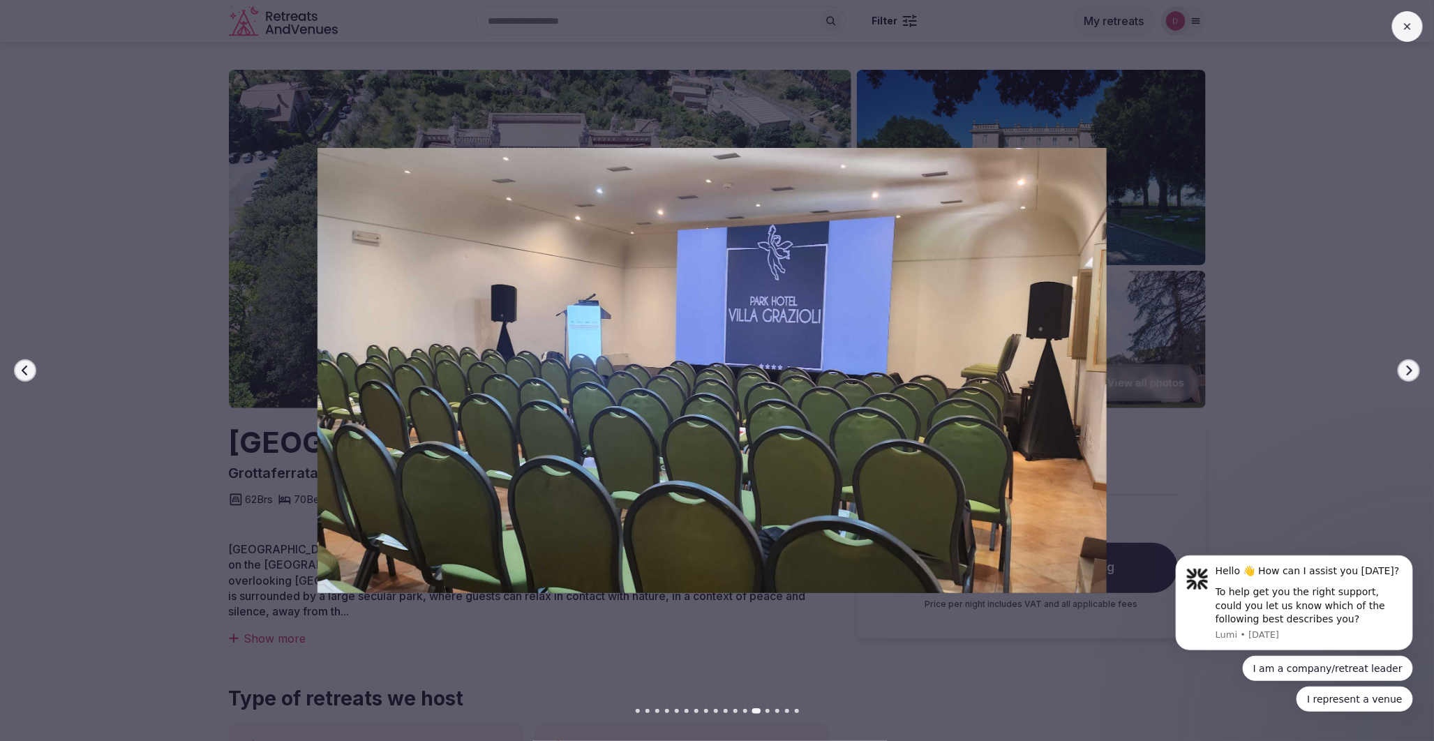
click at [1414, 372] on icon "button" at bounding box center [1409, 370] width 11 height 11
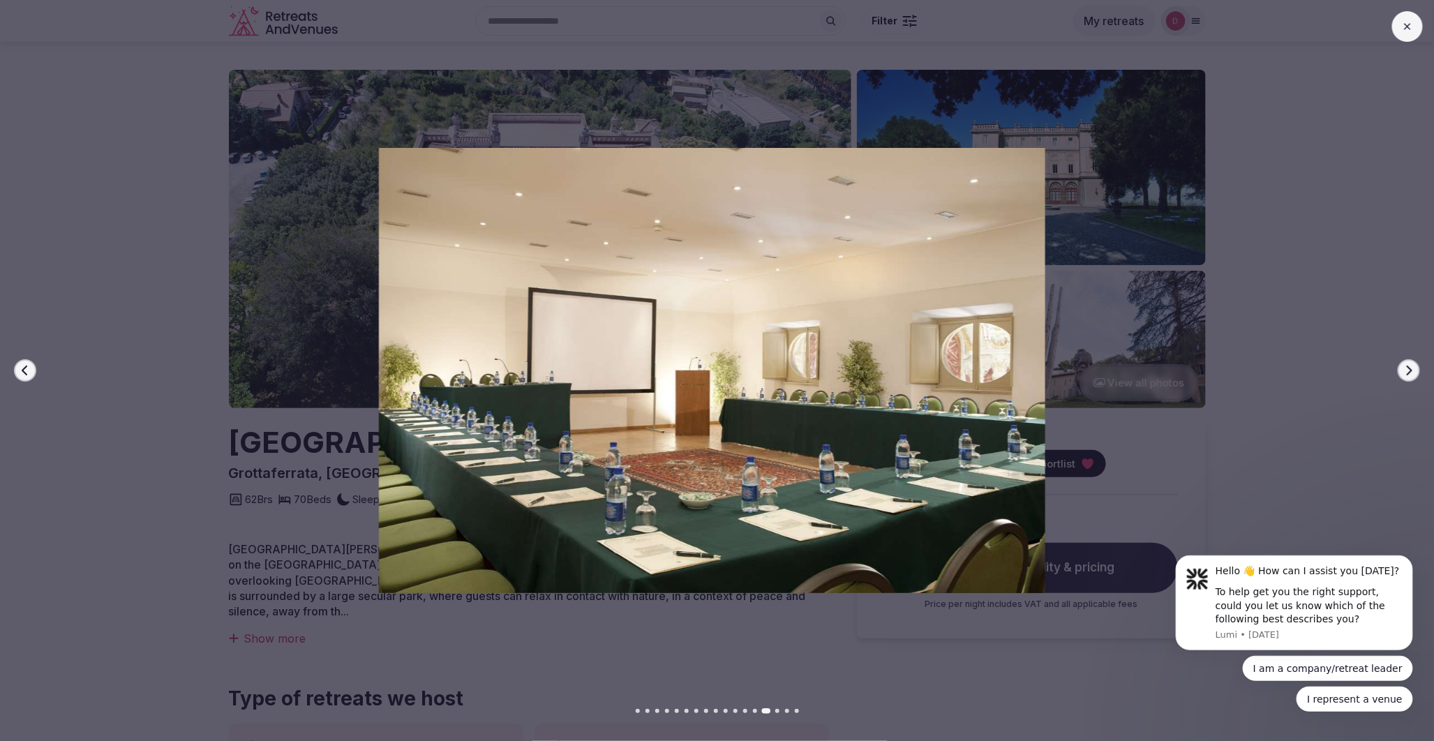
click at [1414, 372] on icon "button" at bounding box center [1409, 370] width 11 height 11
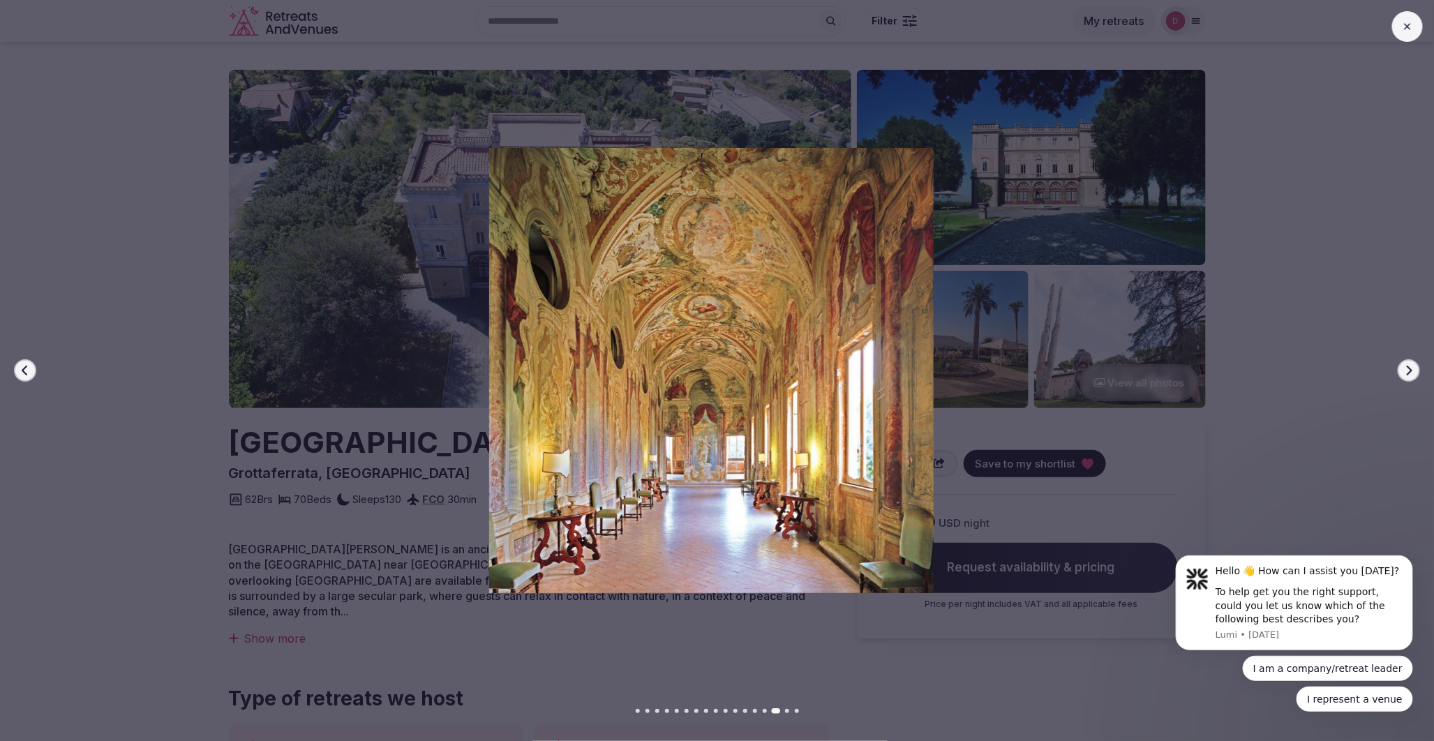
click at [1414, 372] on icon "button" at bounding box center [1409, 370] width 11 height 11
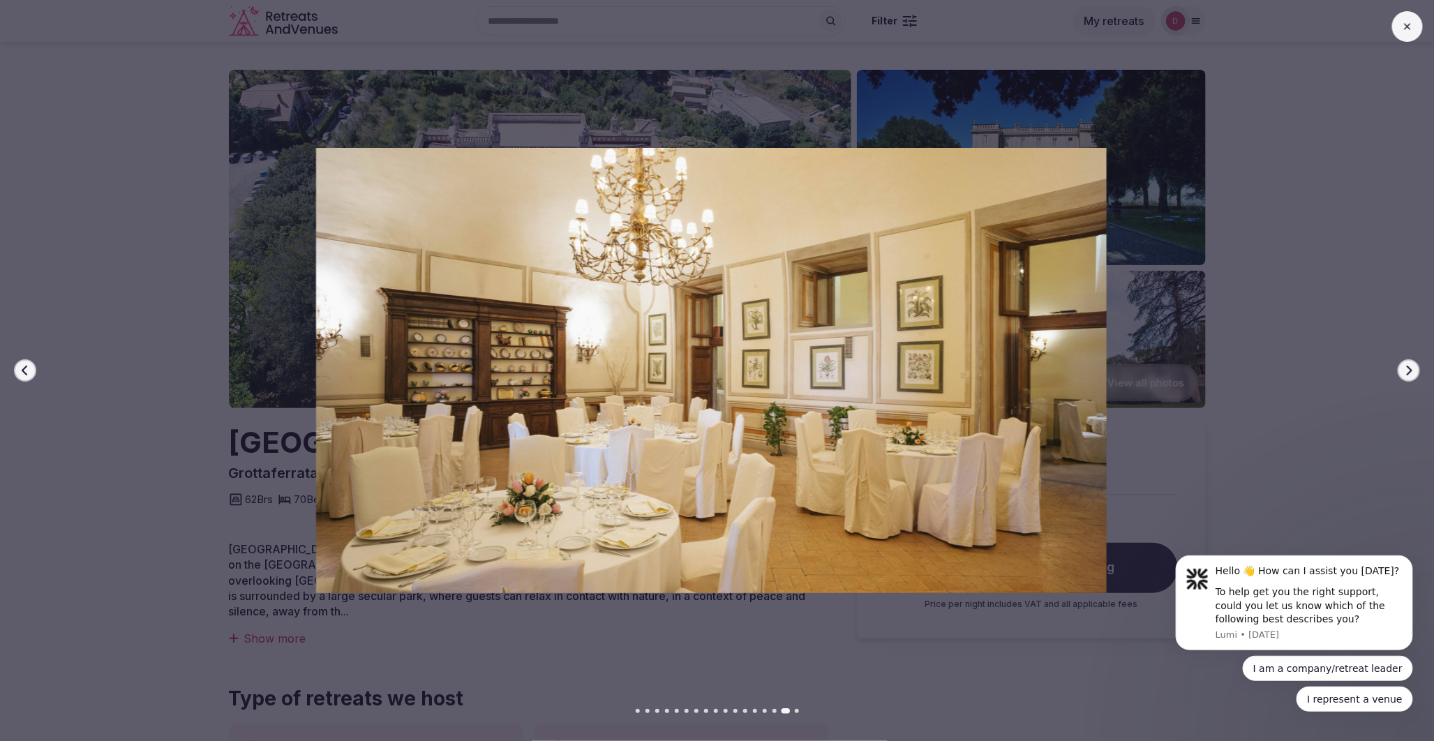
click at [1414, 372] on icon "button" at bounding box center [1409, 370] width 11 height 11
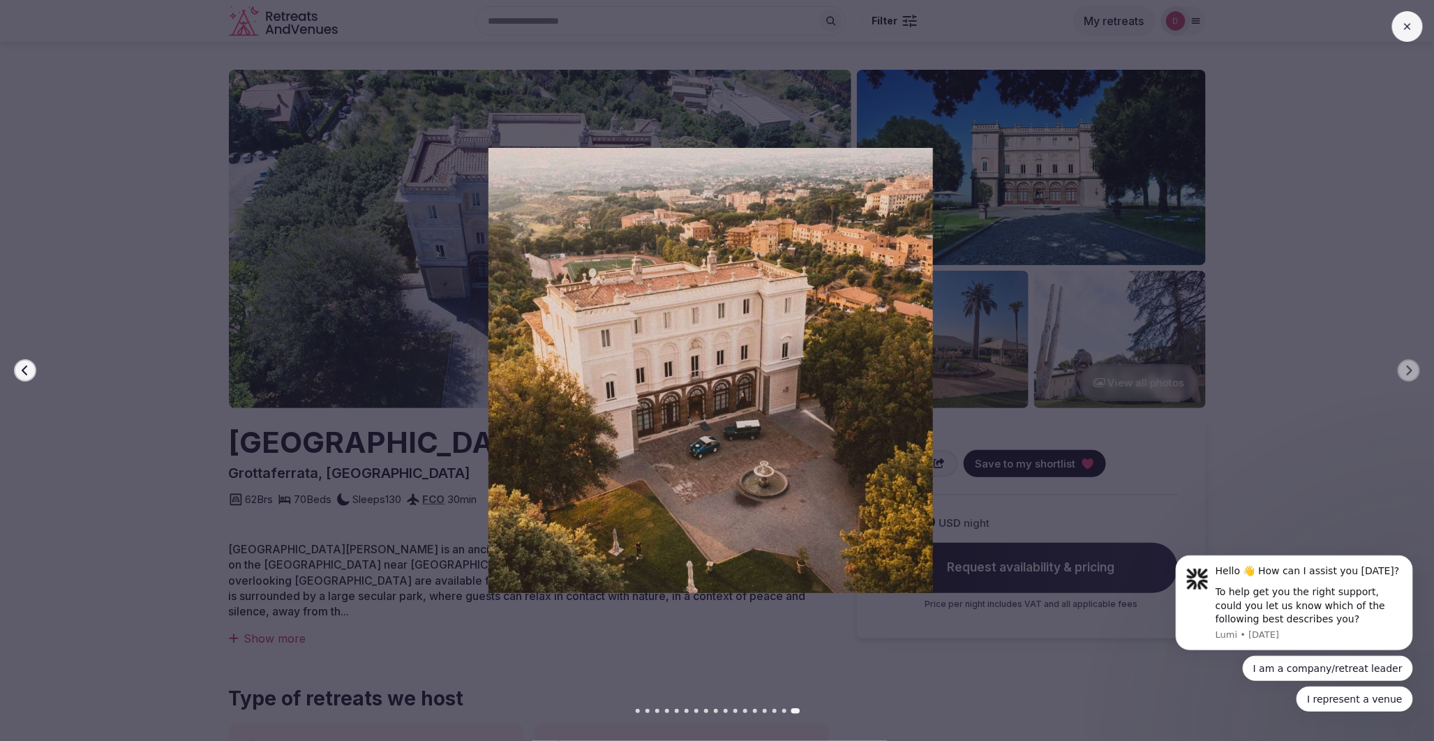
click at [172, 221] on div at bounding box center [705, 370] width 1445 height 445
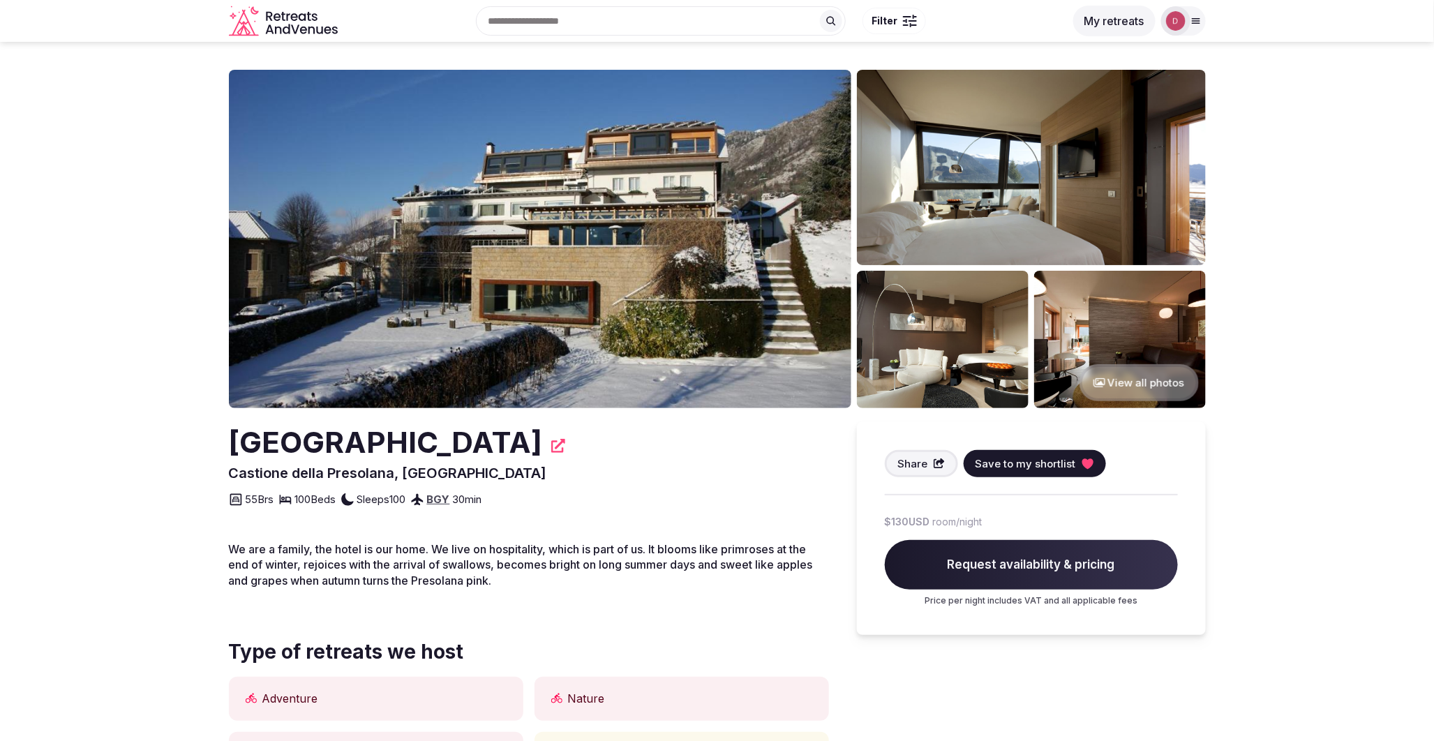
click at [1126, 375] on button "View all photos" at bounding box center [1139, 382] width 119 height 37
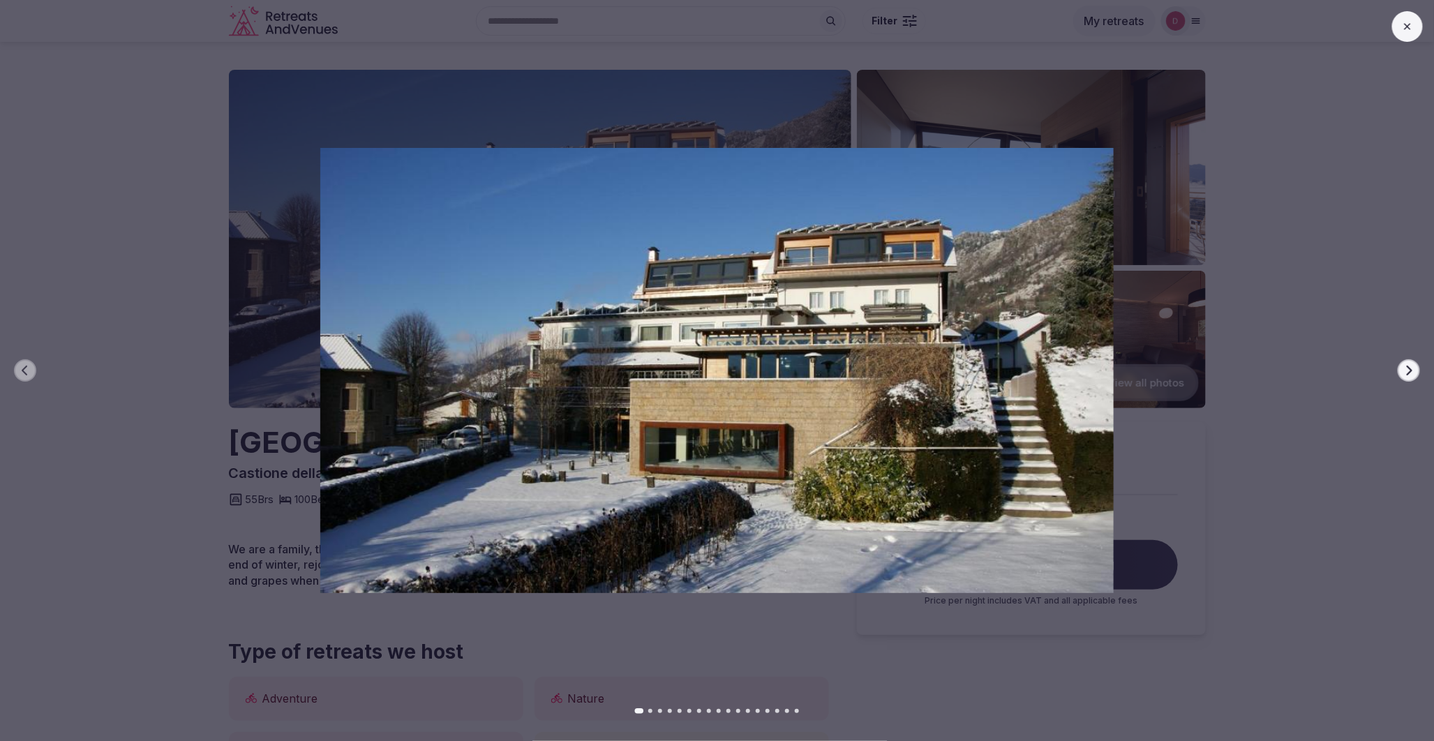
click at [1413, 371] on icon "button" at bounding box center [1409, 370] width 11 height 11
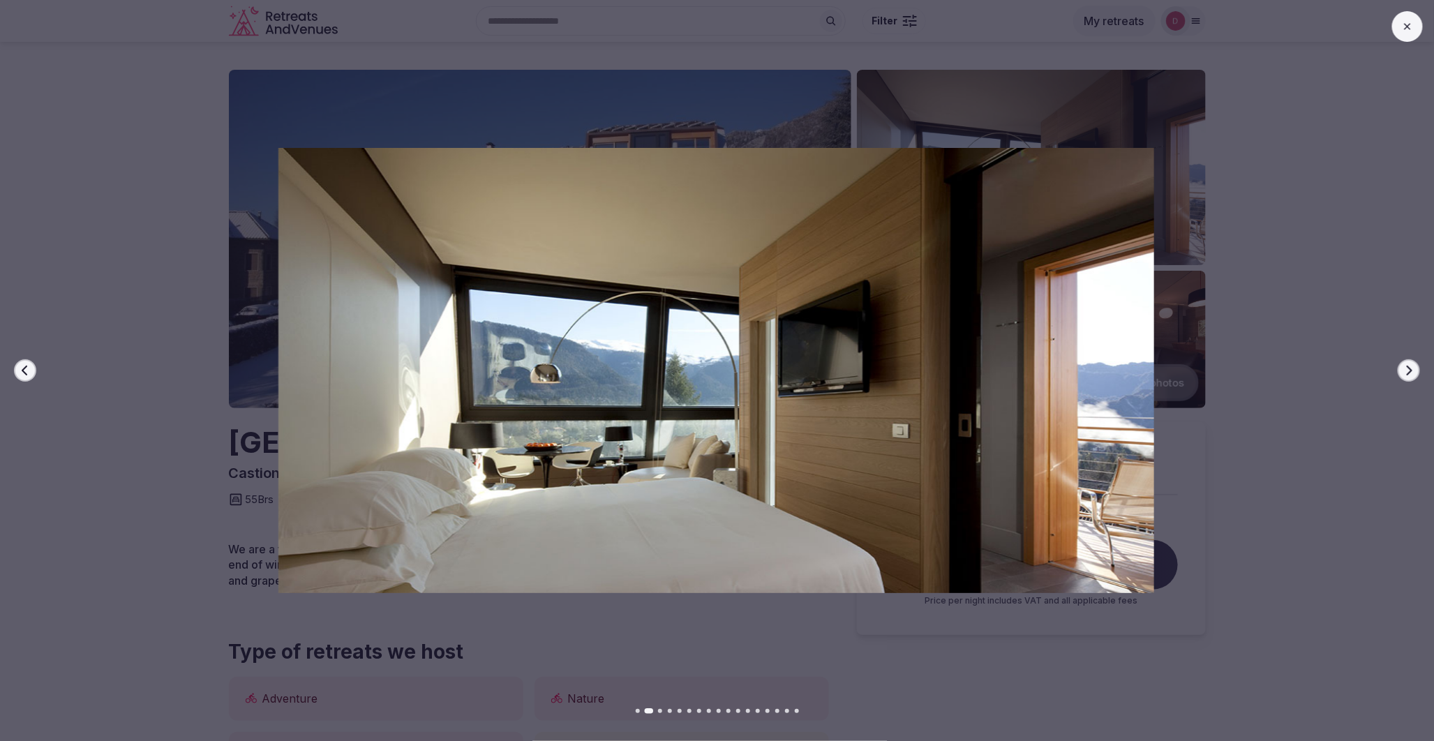
click at [1413, 371] on icon "button" at bounding box center [1409, 370] width 11 height 11
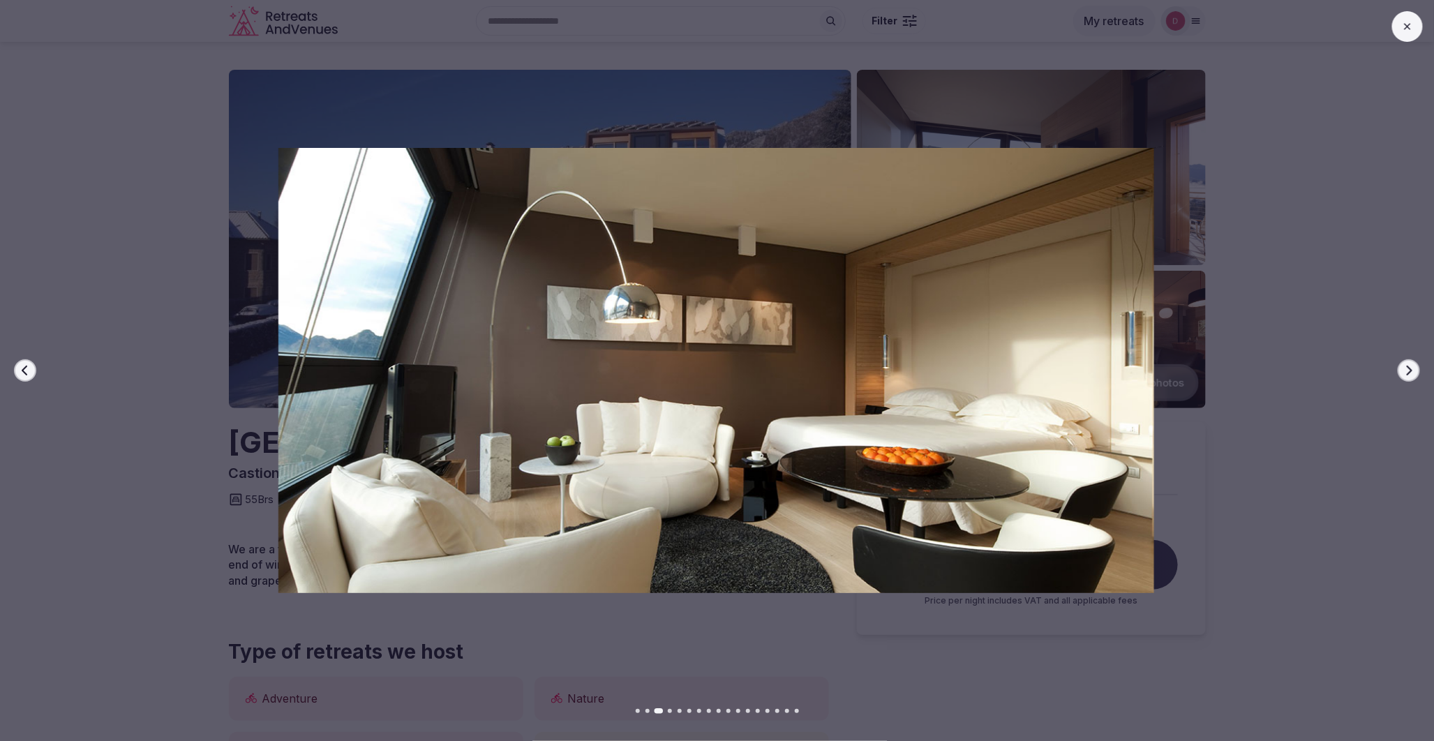
click at [1413, 371] on icon "button" at bounding box center [1409, 370] width 11 height 11
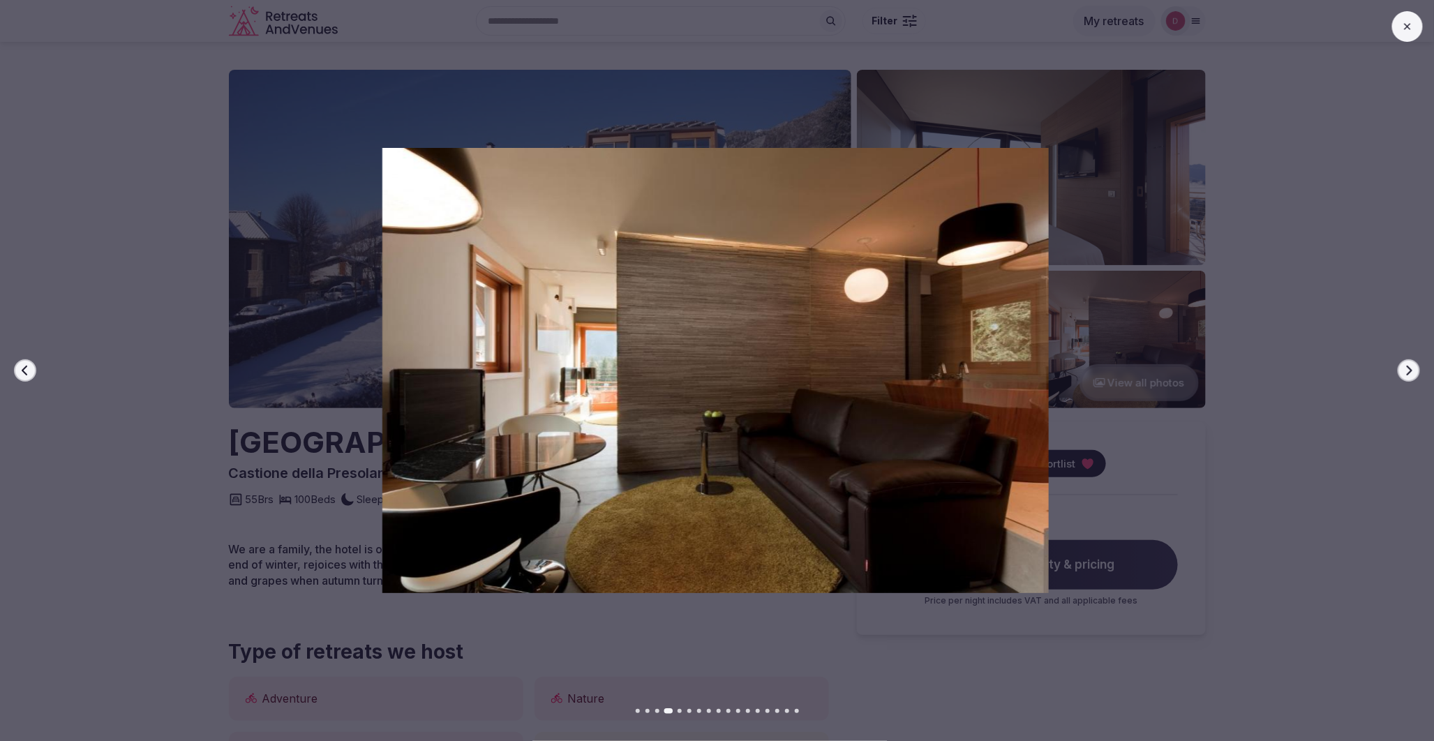
click at [1413, 371] on icon "button" at bounding box center [1409, 370] width 11 height 11
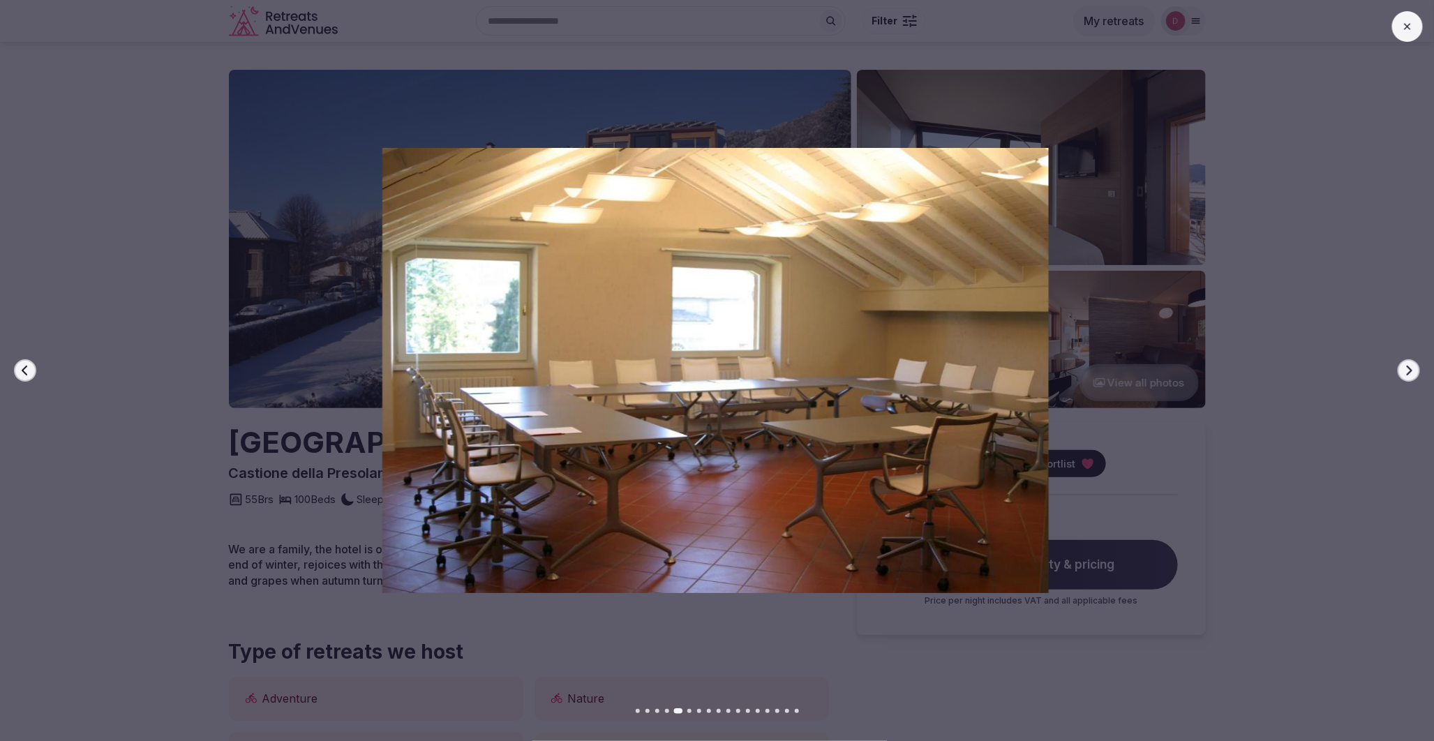
click at [1413, 371] on icon "button" at bounding box center [1409, 370] width 11 height 11
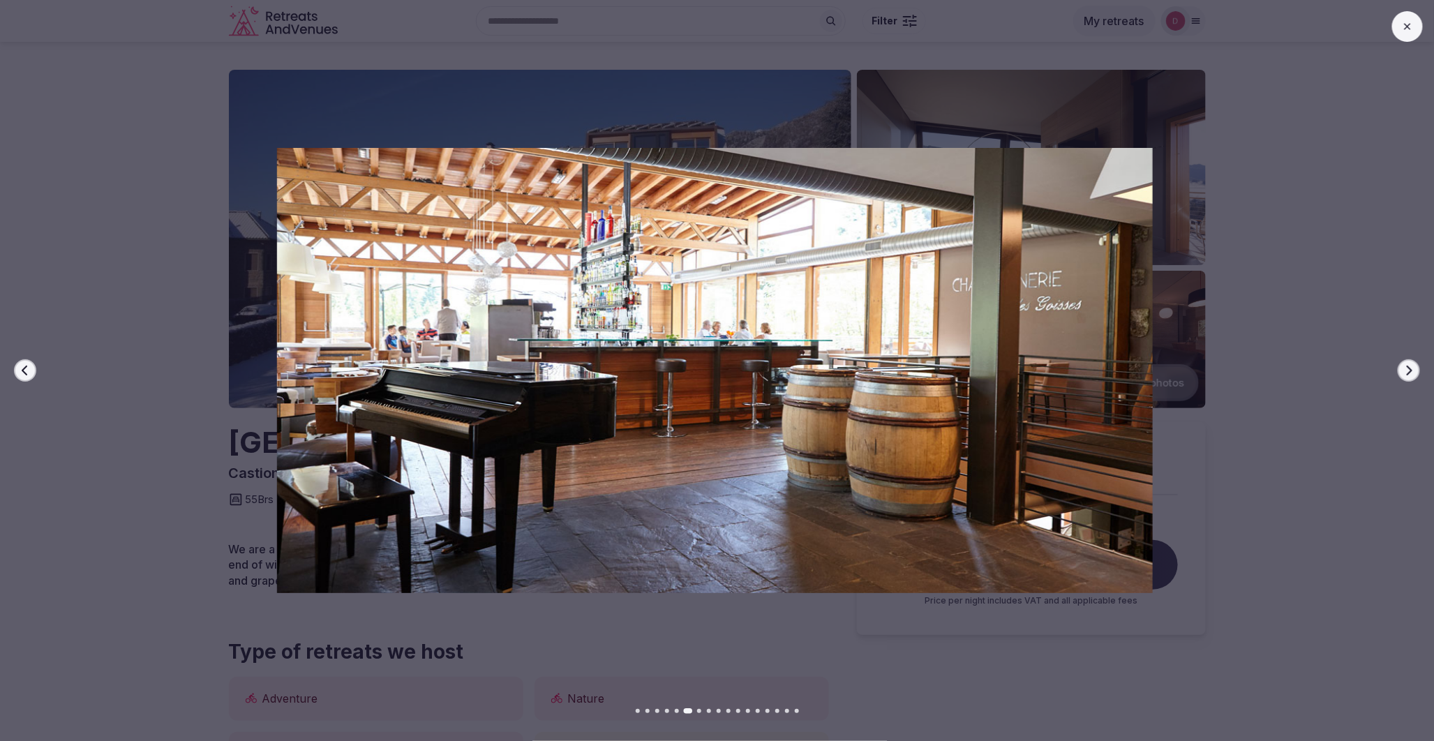
click at [21, 375] on icon "button" at bounding box center [25, 370] width 11 height 11
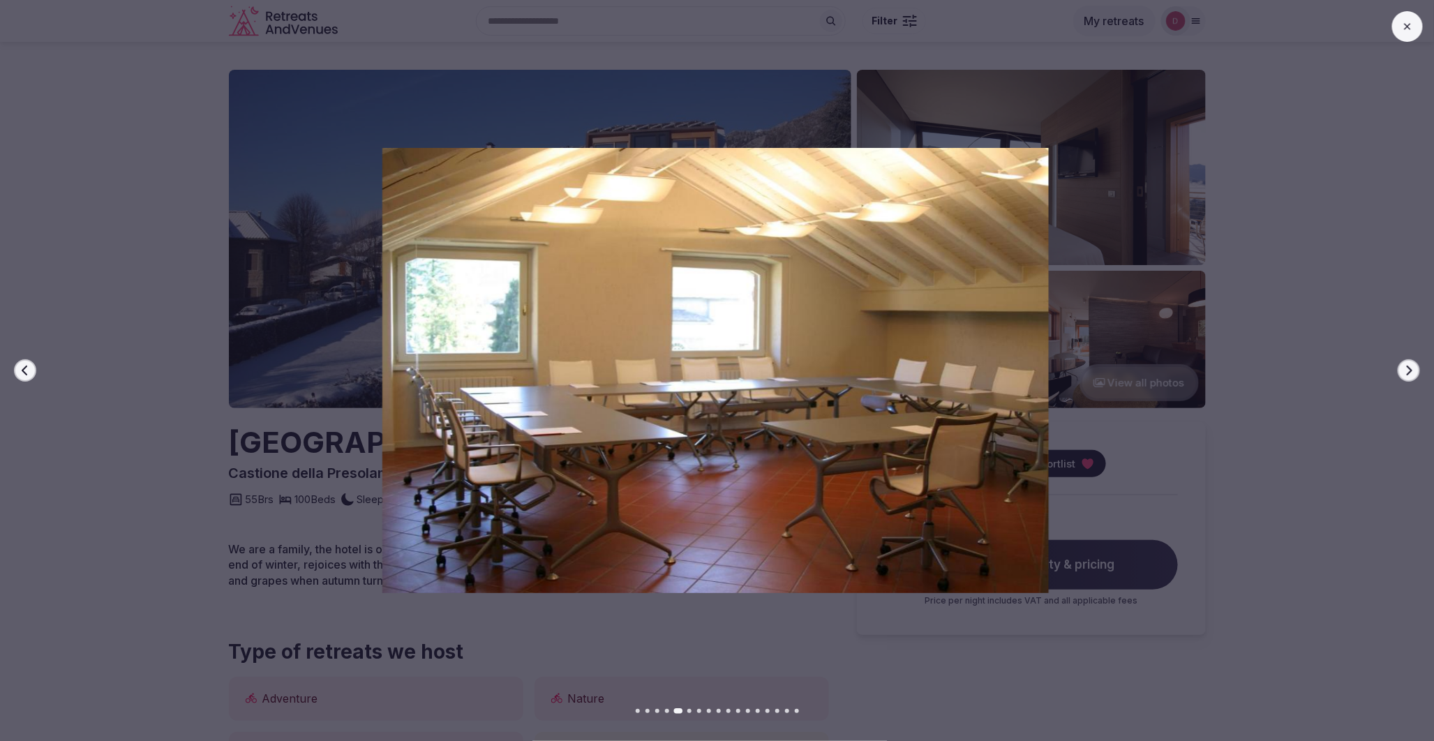
click at [1408, 371] on icon "button" at bounding box center [1409, 370] width 11 height 11
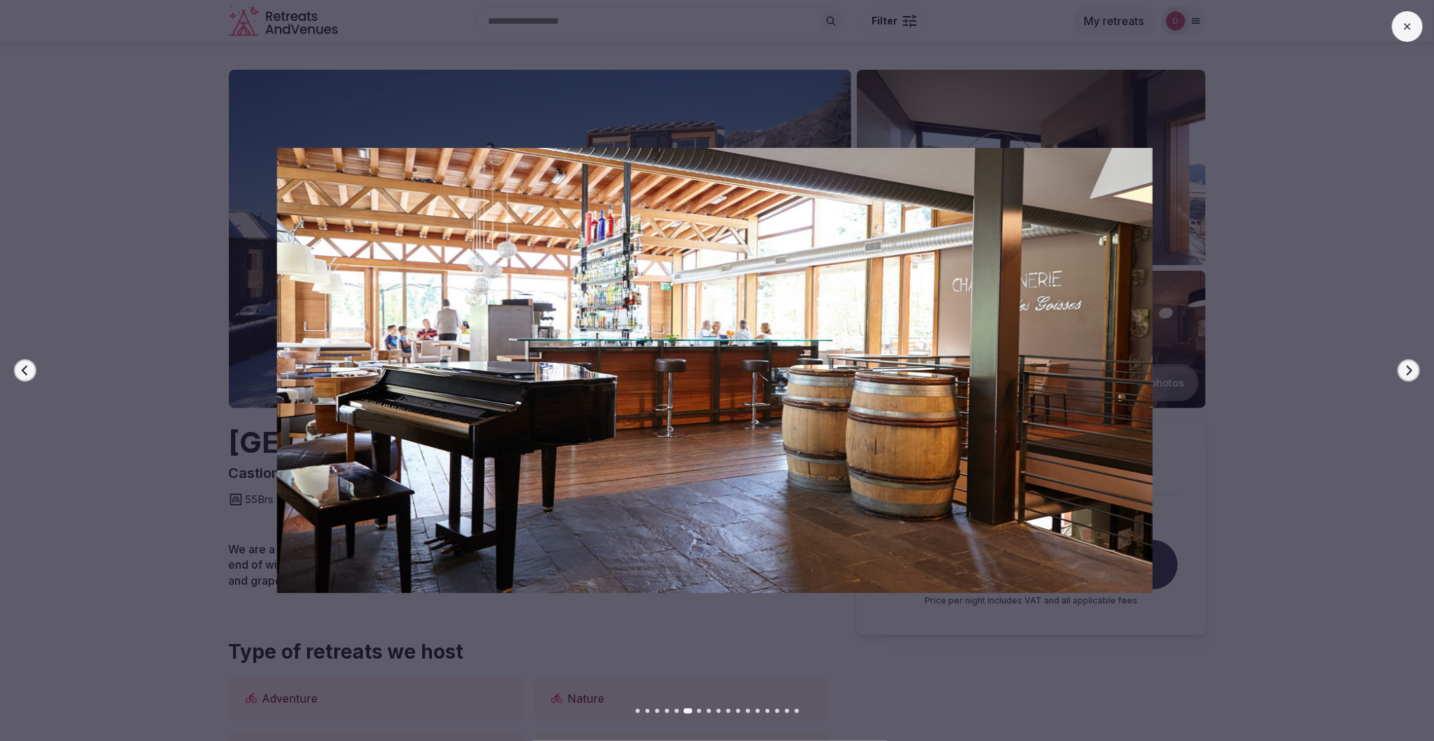
click at [1408, 371] on icon "button" at bounding box center [1409, 370] width 11 height 11
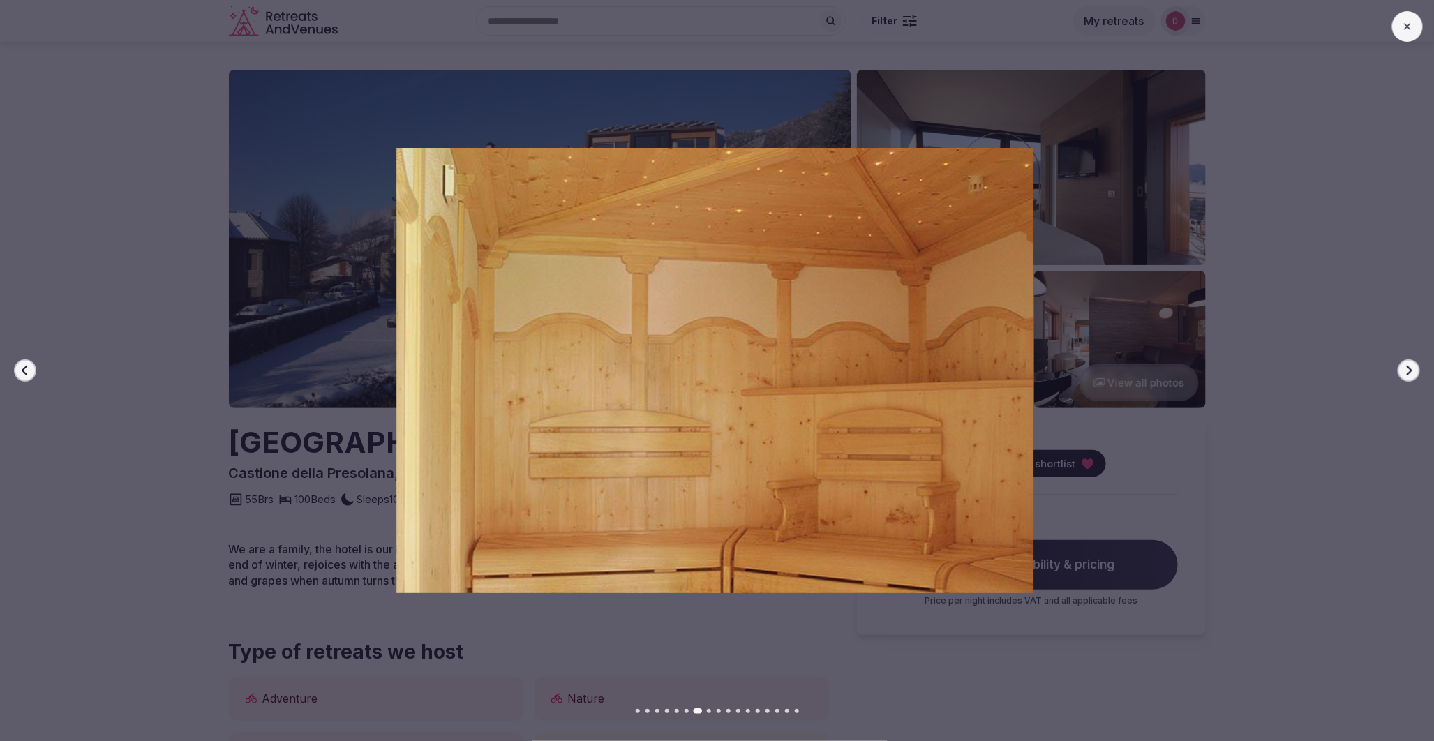
click at [1408, 371] on icon "button" at bounding box center [1409, 370] width 11 height 11
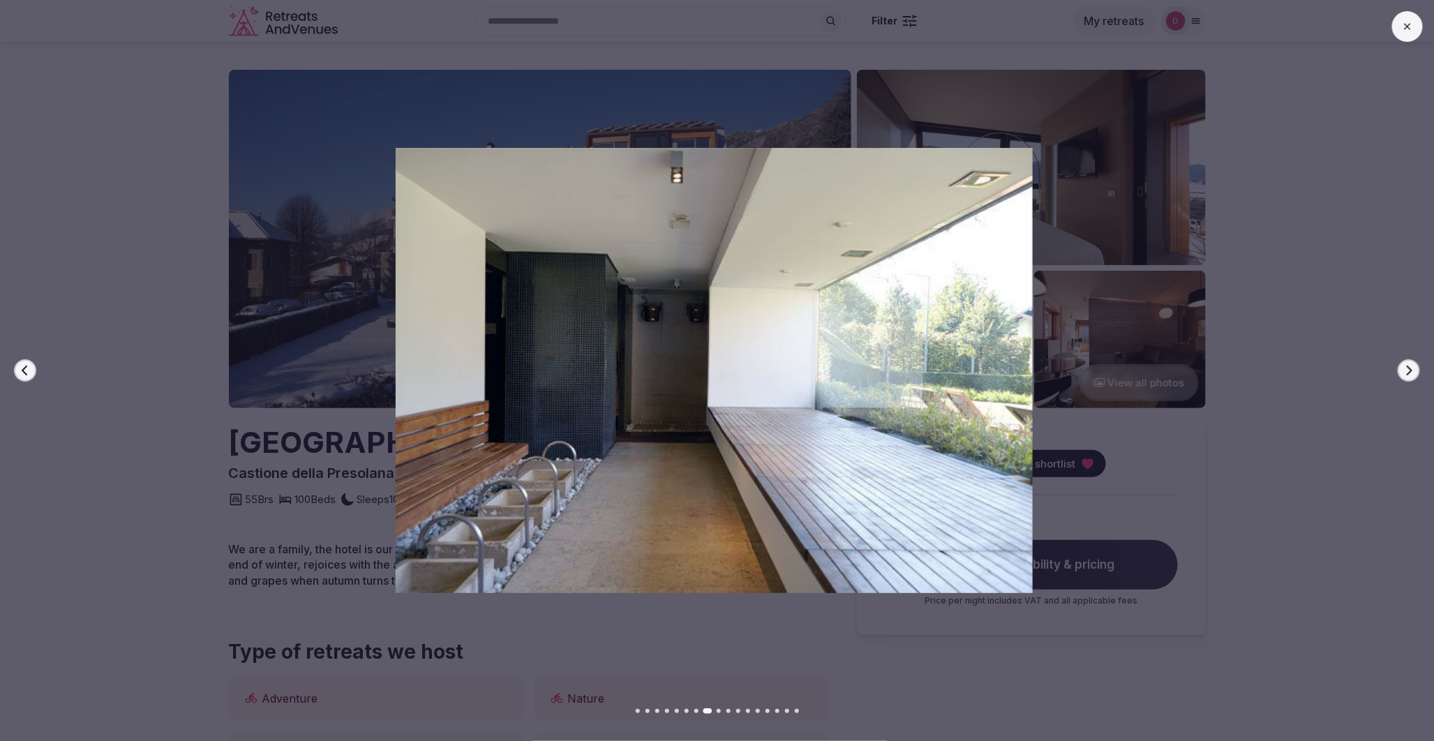
click at [1408, 371] on icon "button" at bounding box center [1409, 370] width 11 height 11
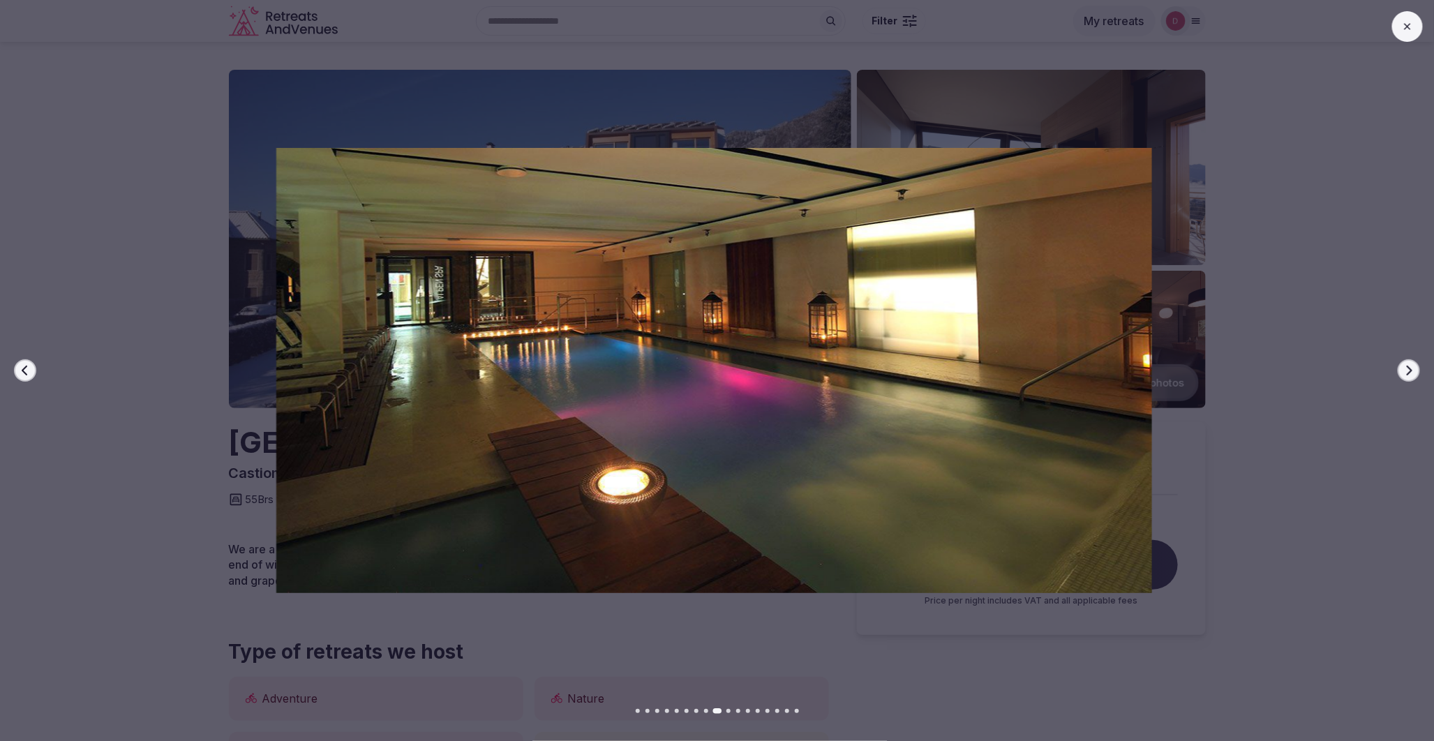
click at [1408, 371] on icon "button" at bounding box center [1409, 370] width 11 height 11
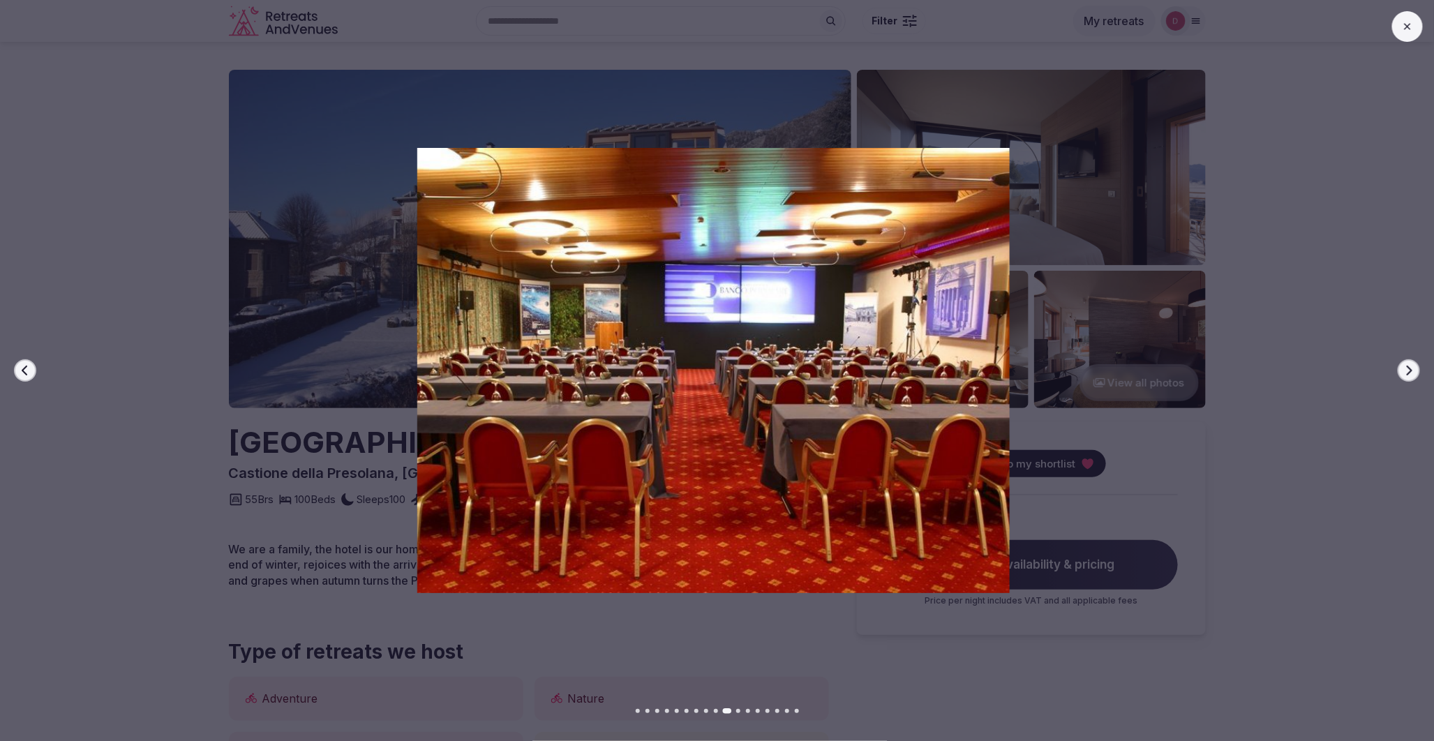
click at [1408, 371] on icon "button" at bounding box center [1409, 370] width 11 height 11
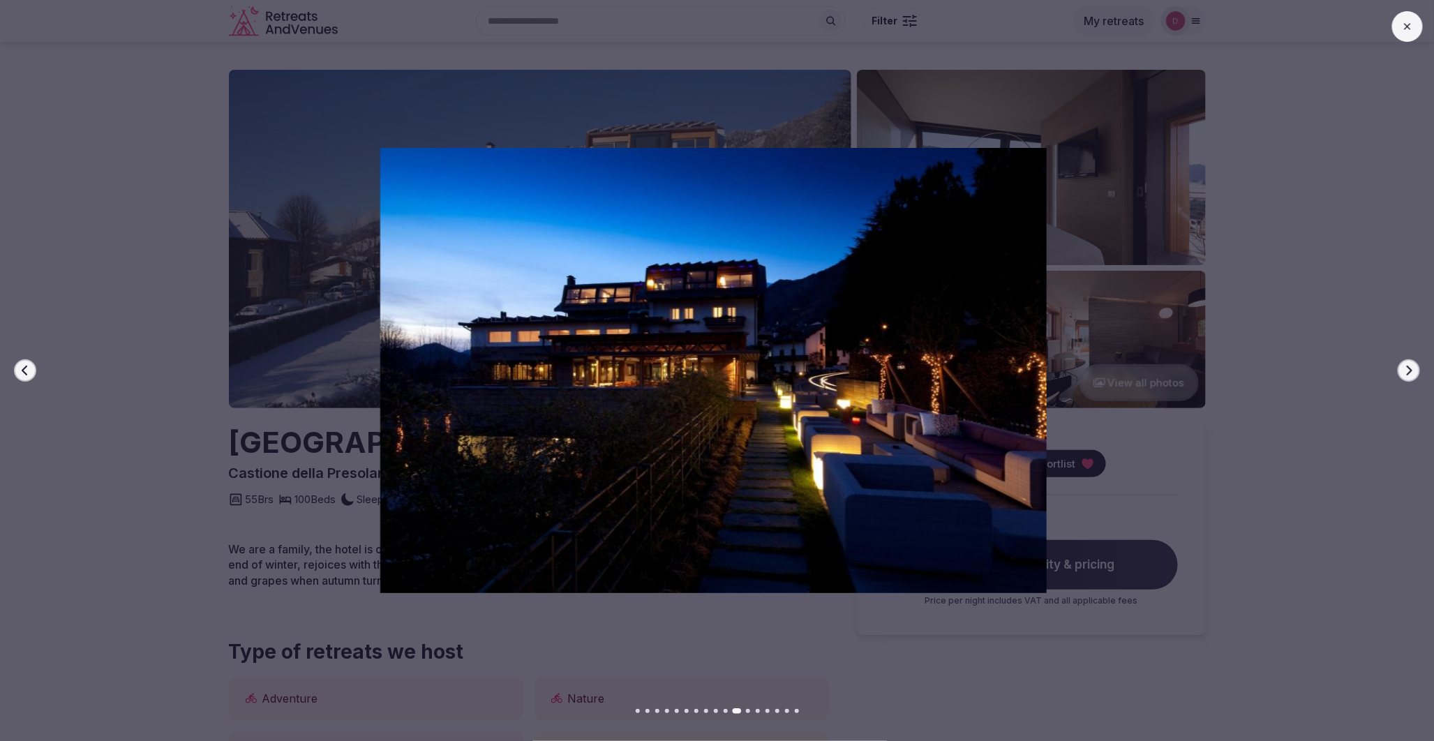
click at [1408, 371] on icon "button" at bounding box center [1409, 370] width 11 height 11
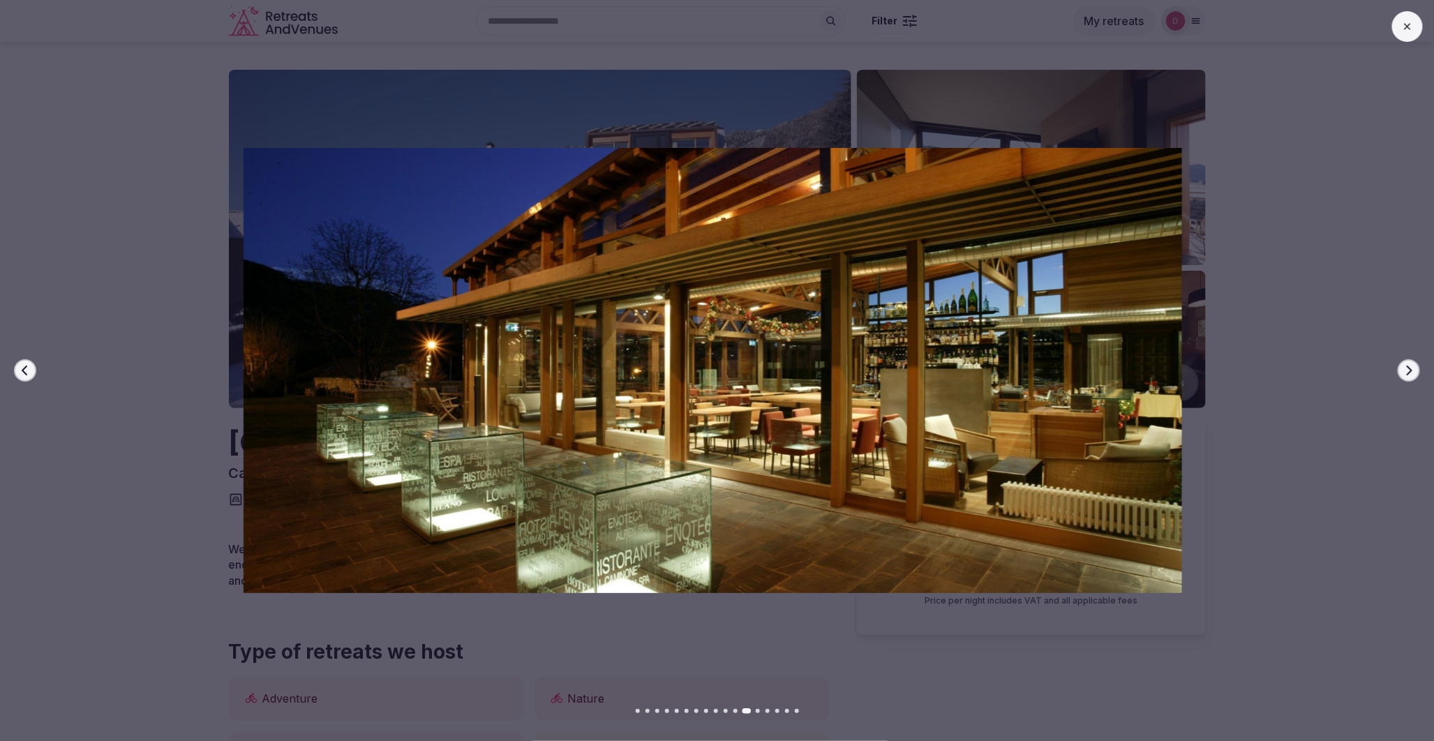
click at [1408, 371] on icon "button" at bounding box center [1409, 370] width 11 height 11
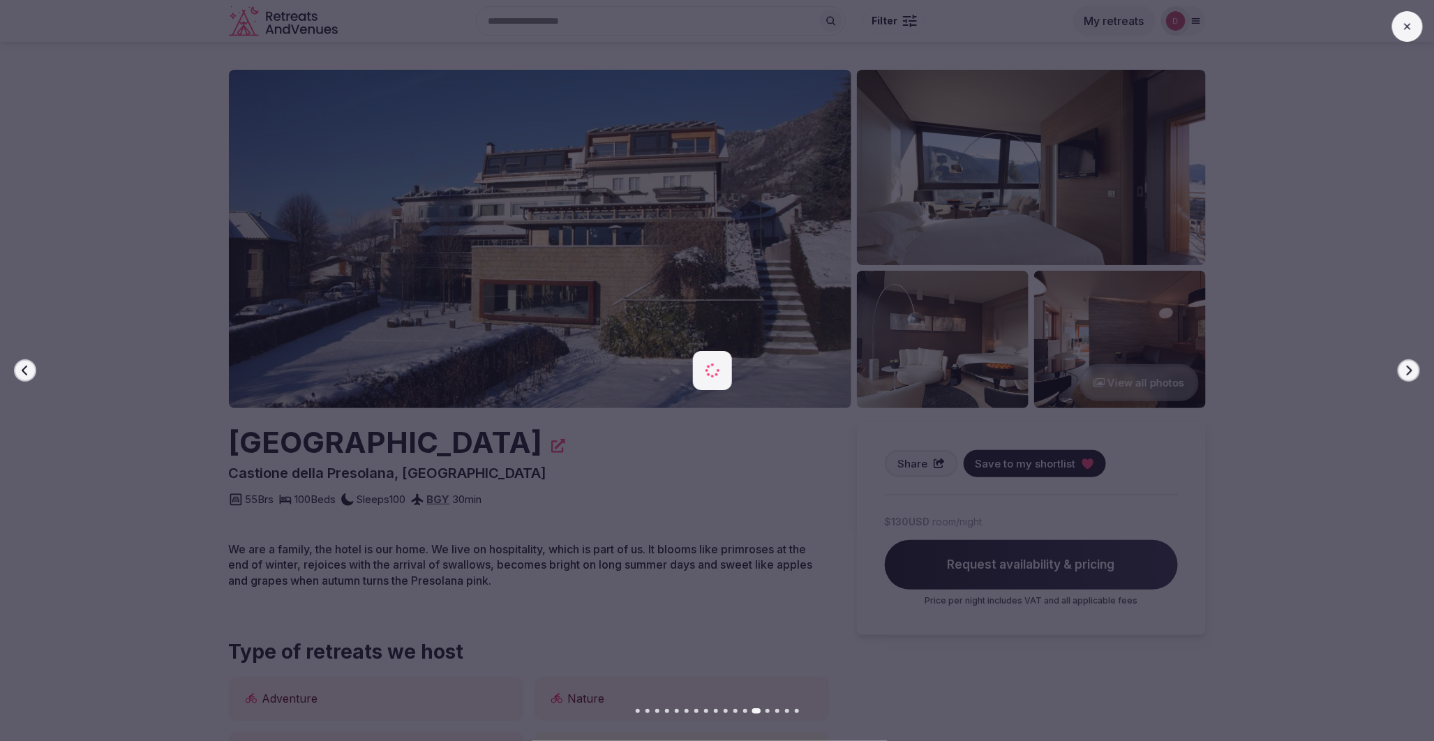
click at [1408, 371] on icon "button" at bounding box center [1409, 370] width 11 height 11
click at [170, 210] on div at bounding box center [705, 370] width 1445 height 445
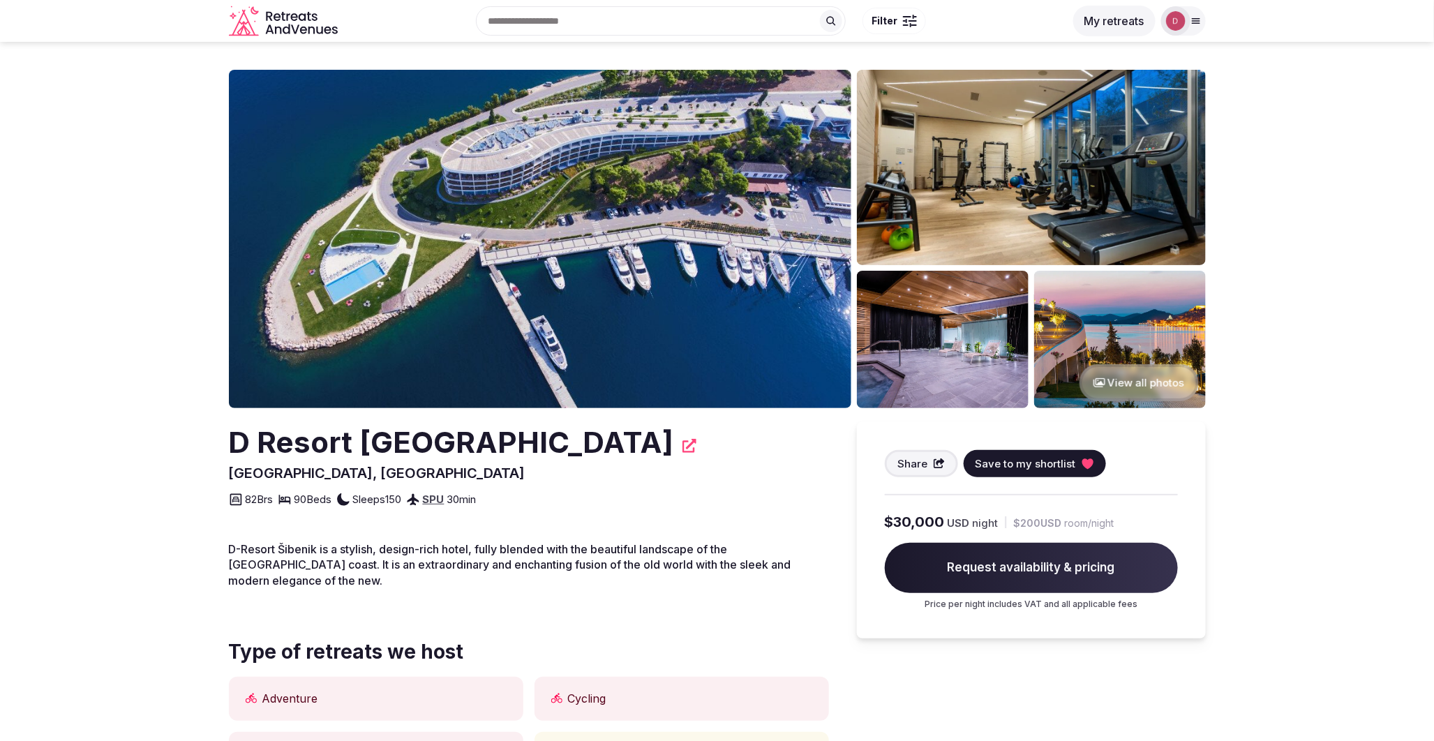
click at [1134, 387] on button "View all photos" at bounding box center [1139, 382] width 119 height 37
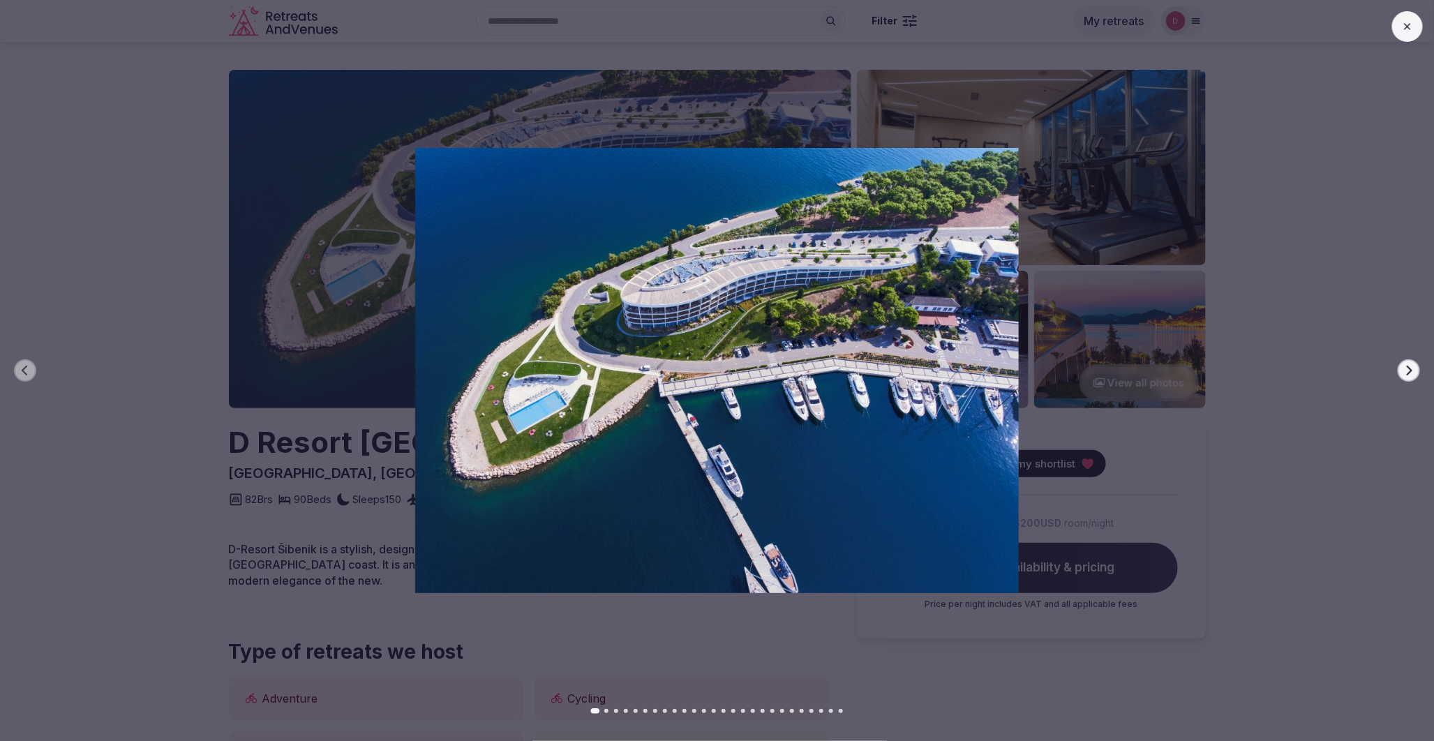
click at [1413, 371] on icon "button" at bounding box center [1409, 370] width 11 height 11
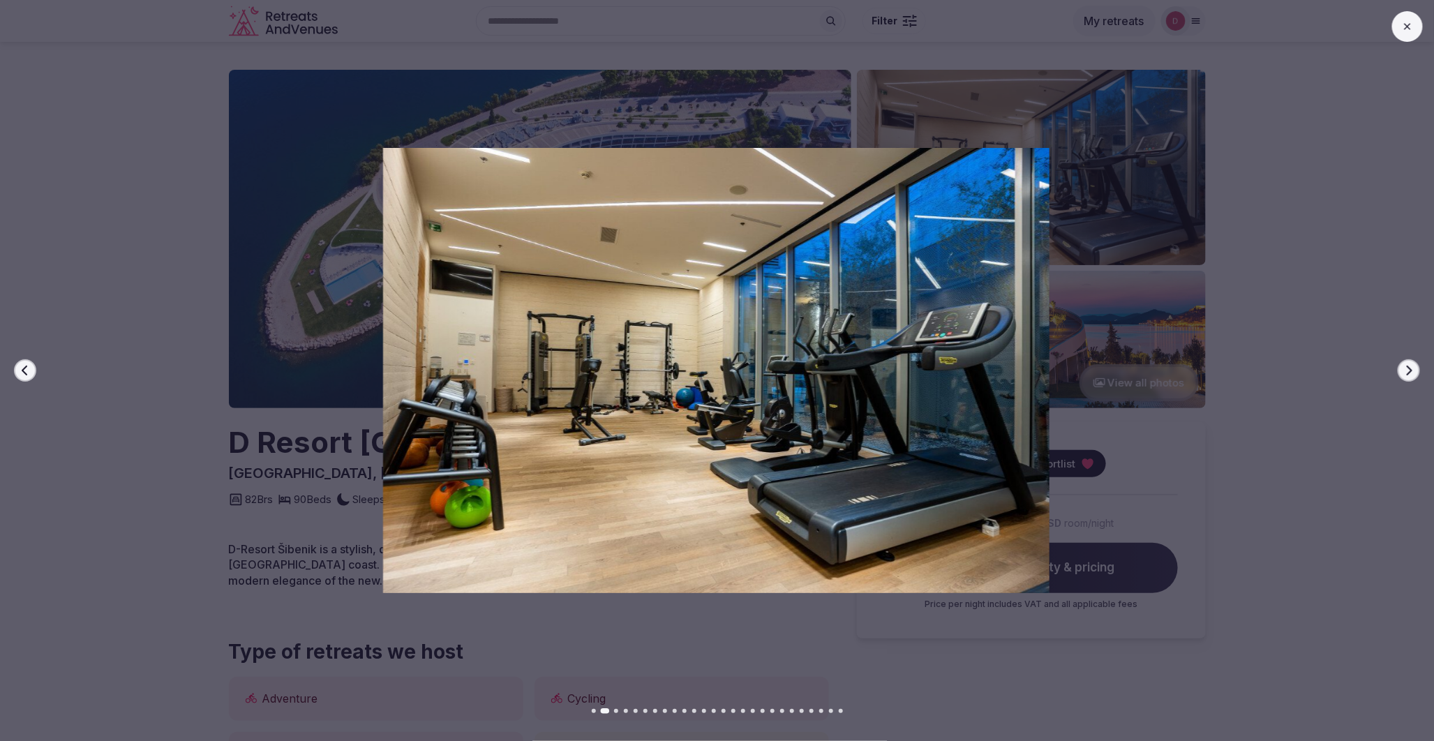
click at [1413, 371] on icon "button" at bounding box center [1409, 370] width 11 height 11
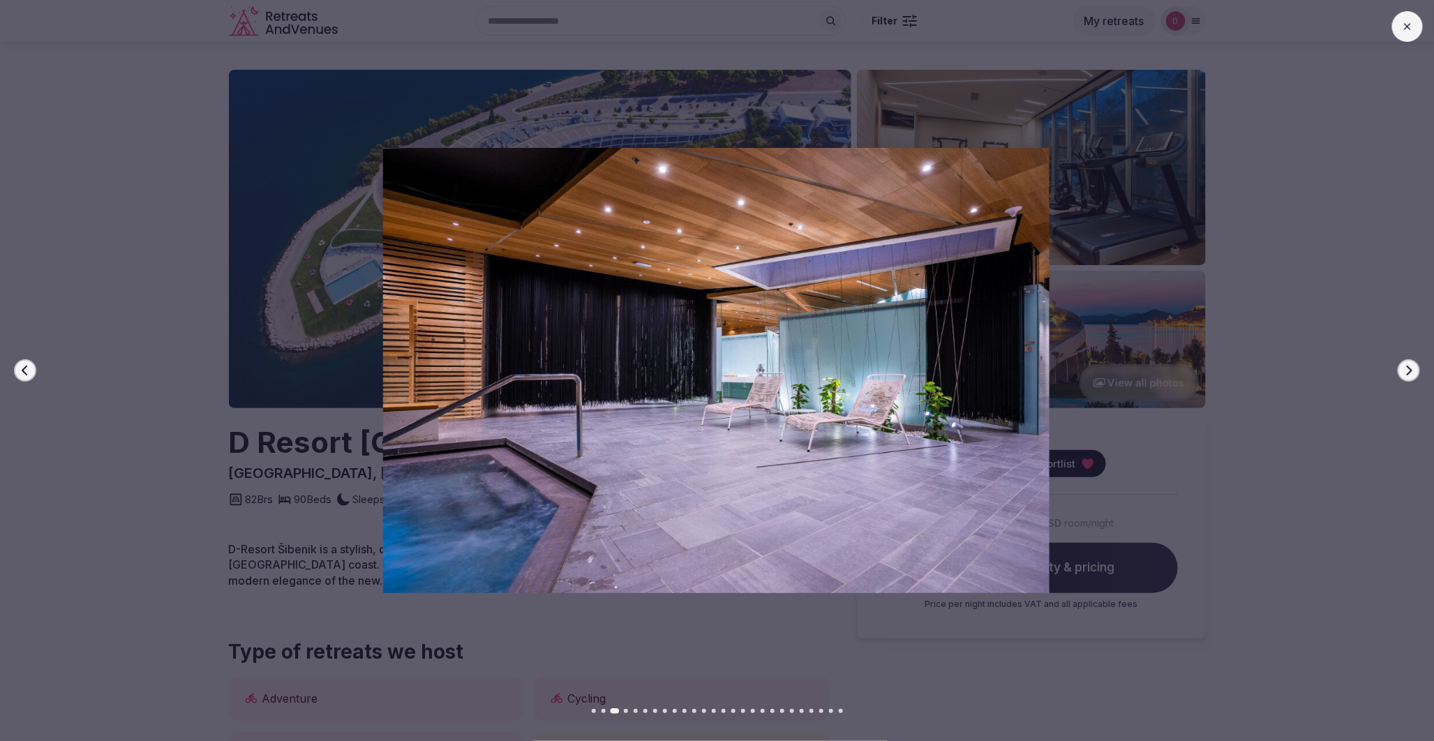
click at [1413, 371] on icon "button" at bounding box center [1409, 370] width 11 height 11
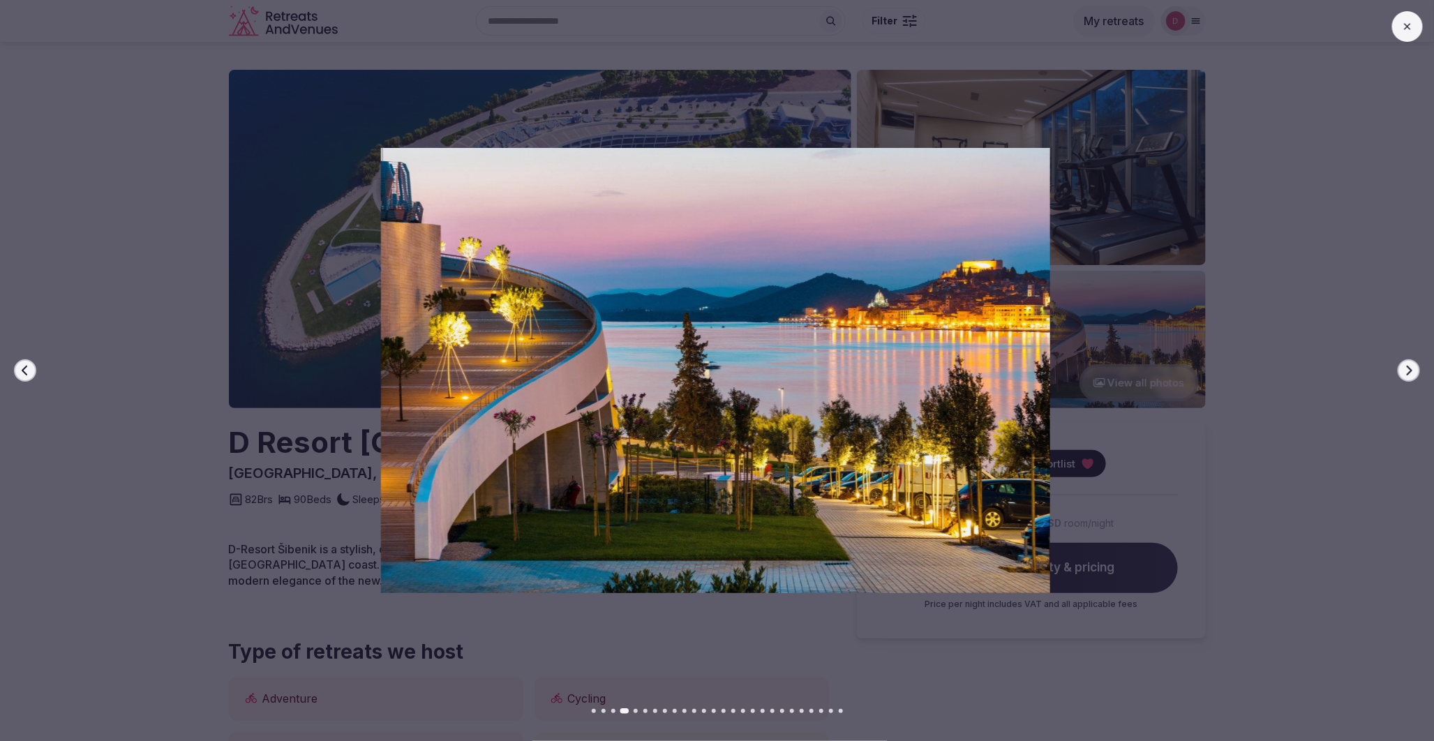
click at [1413, 371] on icon "button" at bounding box center [1409, 370] width 11 height 11
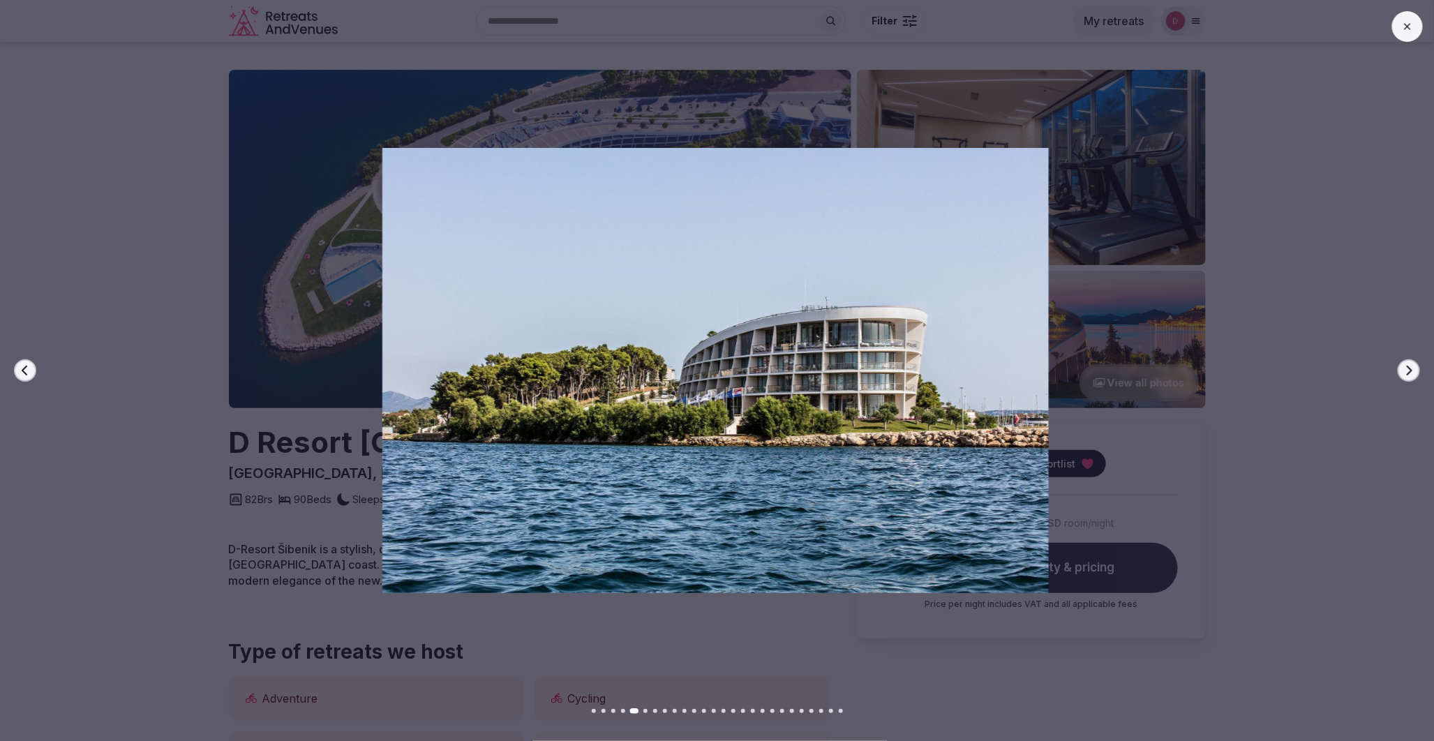
click at [1413, 371] on icon "button" at bounding box center [1409, 370] width 11 height 11
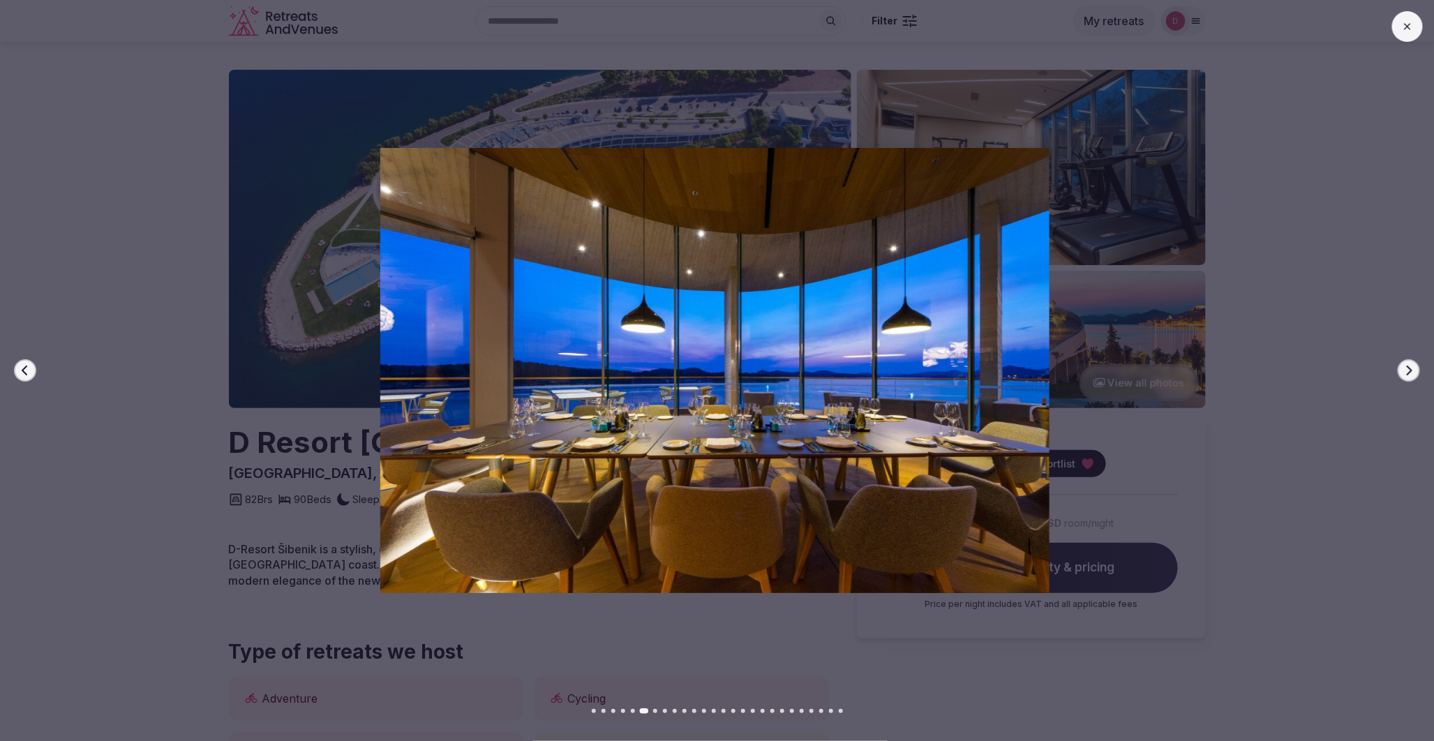
click at [1410, 375] on icon "button" at bounding box center [1409, 370] width 11 height 11
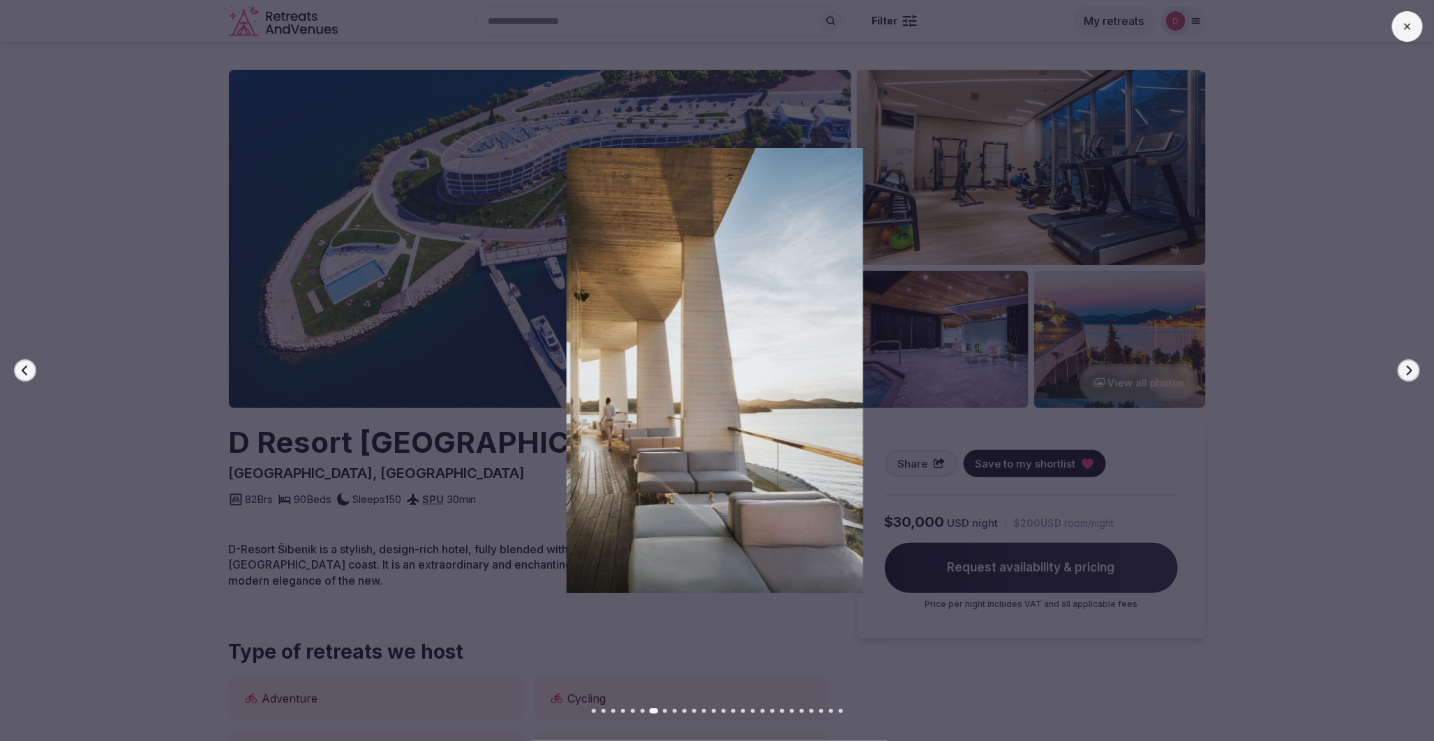
click at [1410, 375] on icon "button" at bounding box center [1409, 370] width 11 height 11
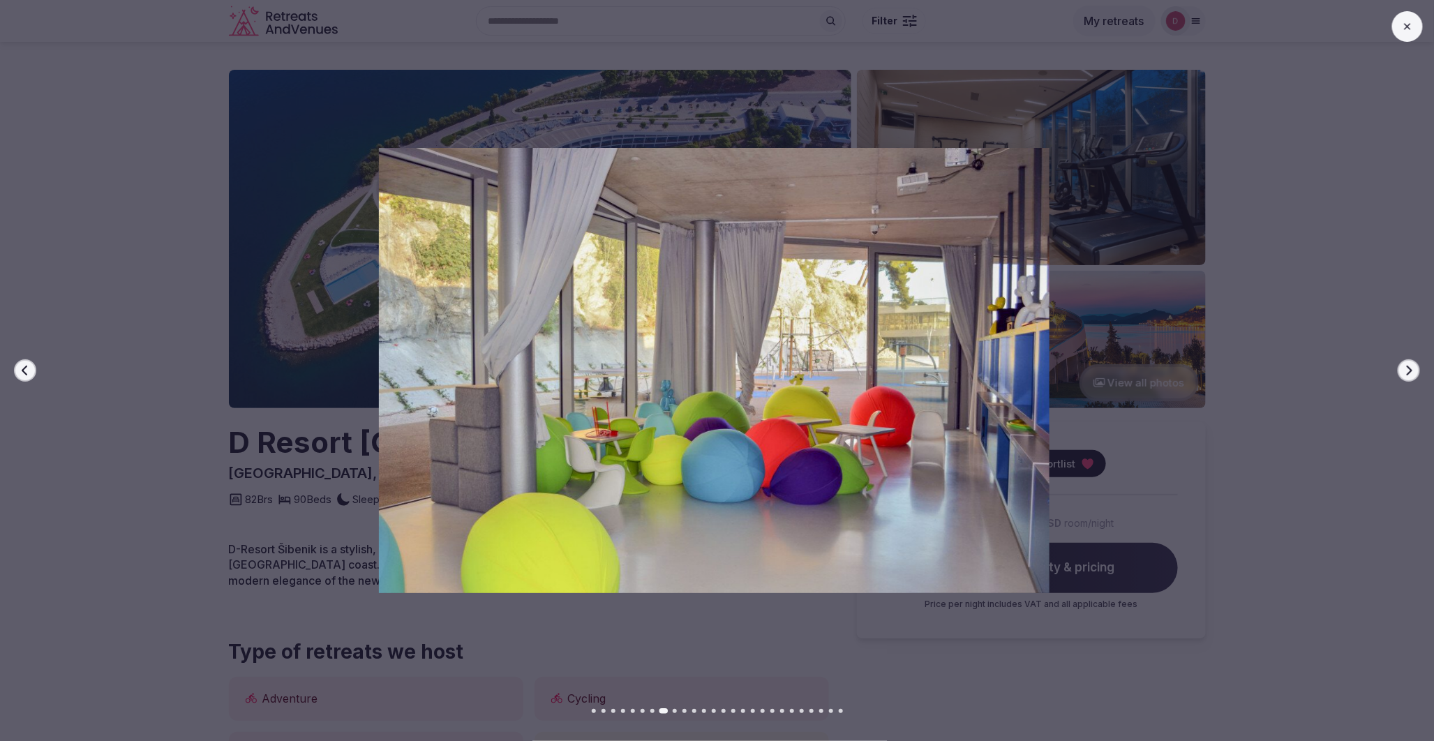
click at [1410, 375] on icon "button" at bounding box center [1409, 370] width 11 height 11
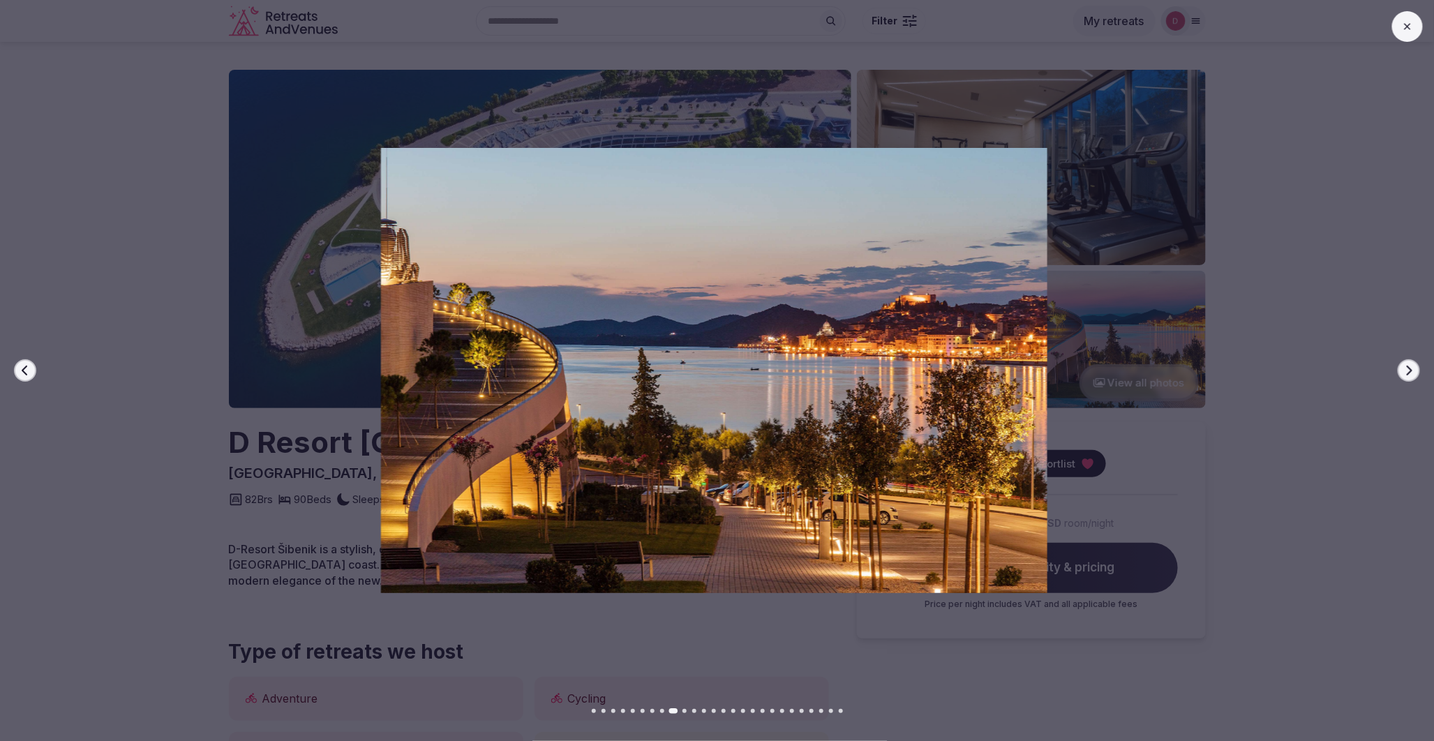
click at [1410, 375] on icon "button" at bounding box center [1409, 370] width 11 height 11
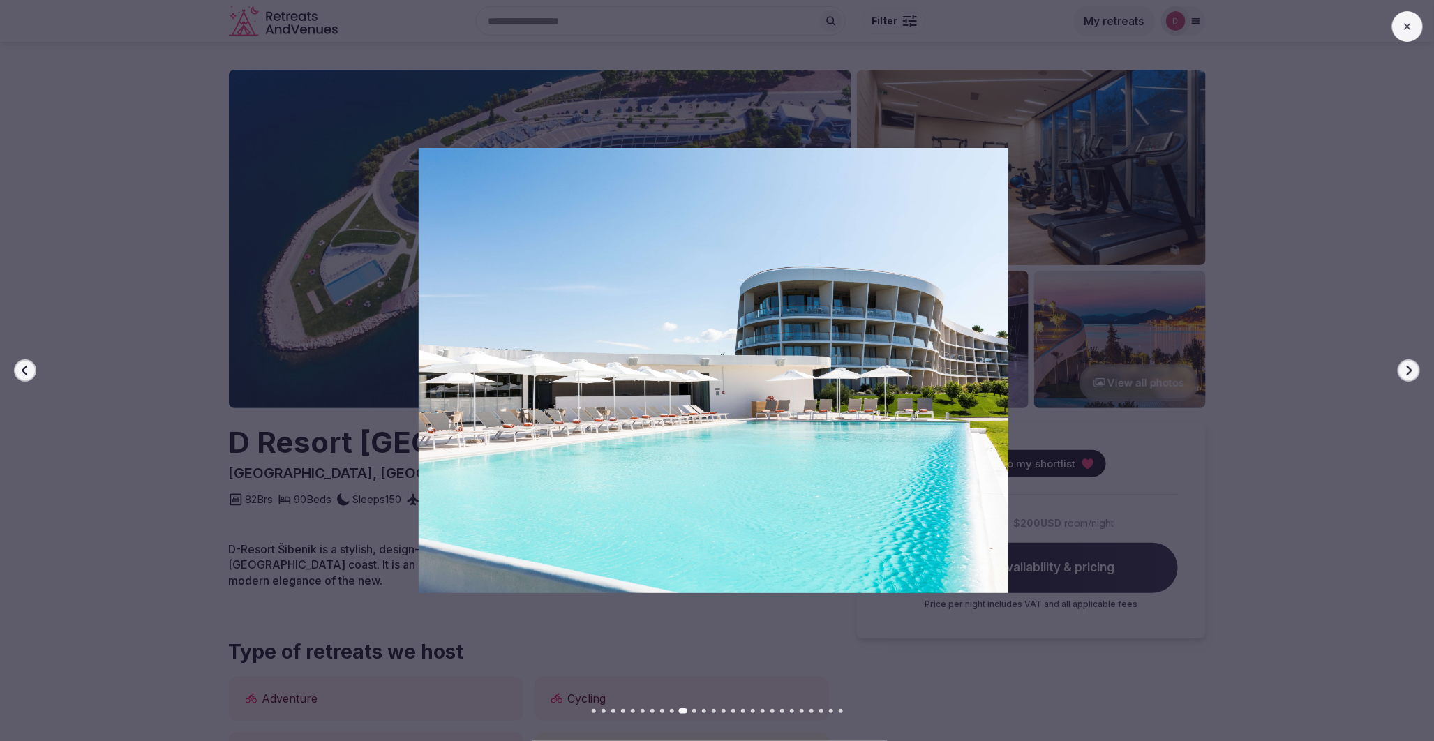
click at [1410, 375] on icon "button" at bounding box center [1409, 370] width 11 height 11
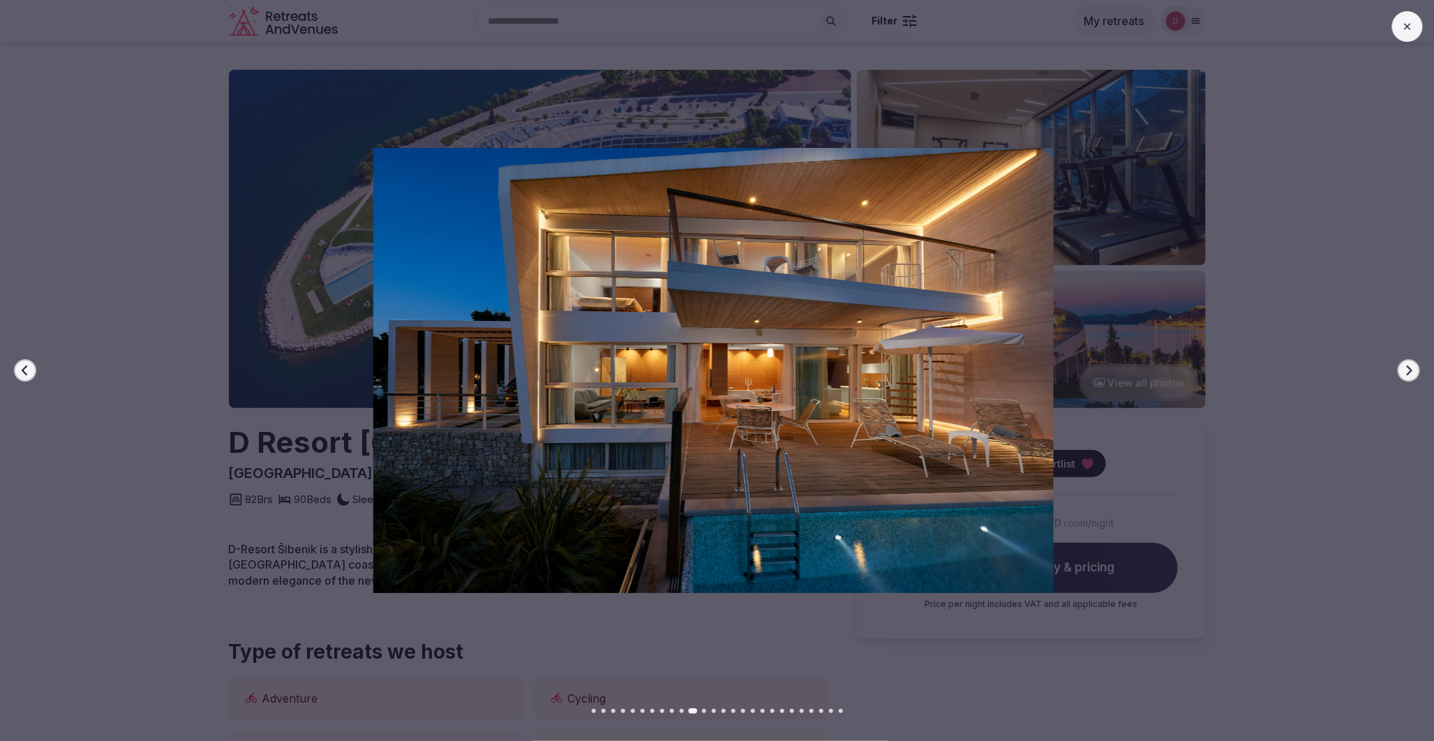
click at [1410, 375] on icon "button" at bounding box center [1409, 370] width 11 height 11
click at [1410, 369] on icon "button" at bounding box center [1410, 371] width 6 height 10
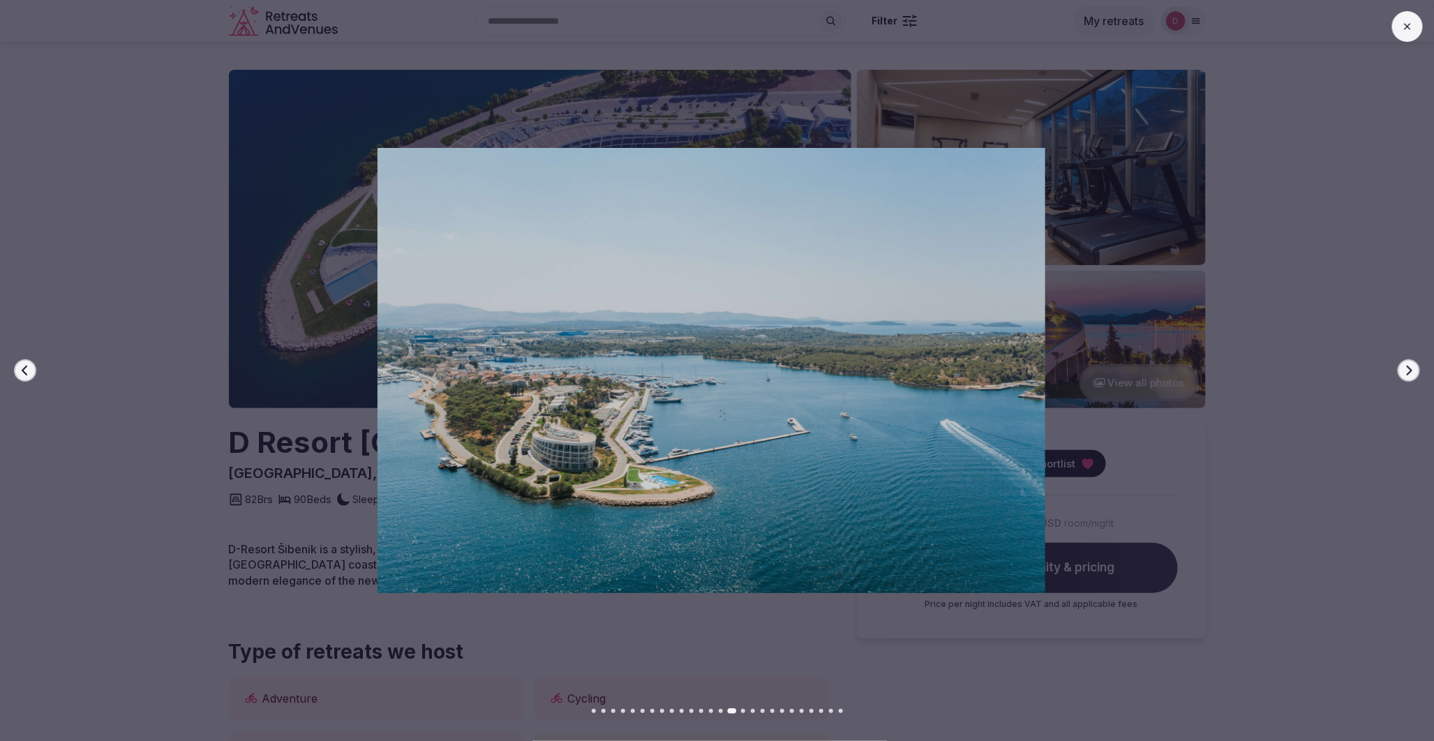
click at [1410, 367] on icon "button" at bounding box center [1409, 370] width 11 height 11
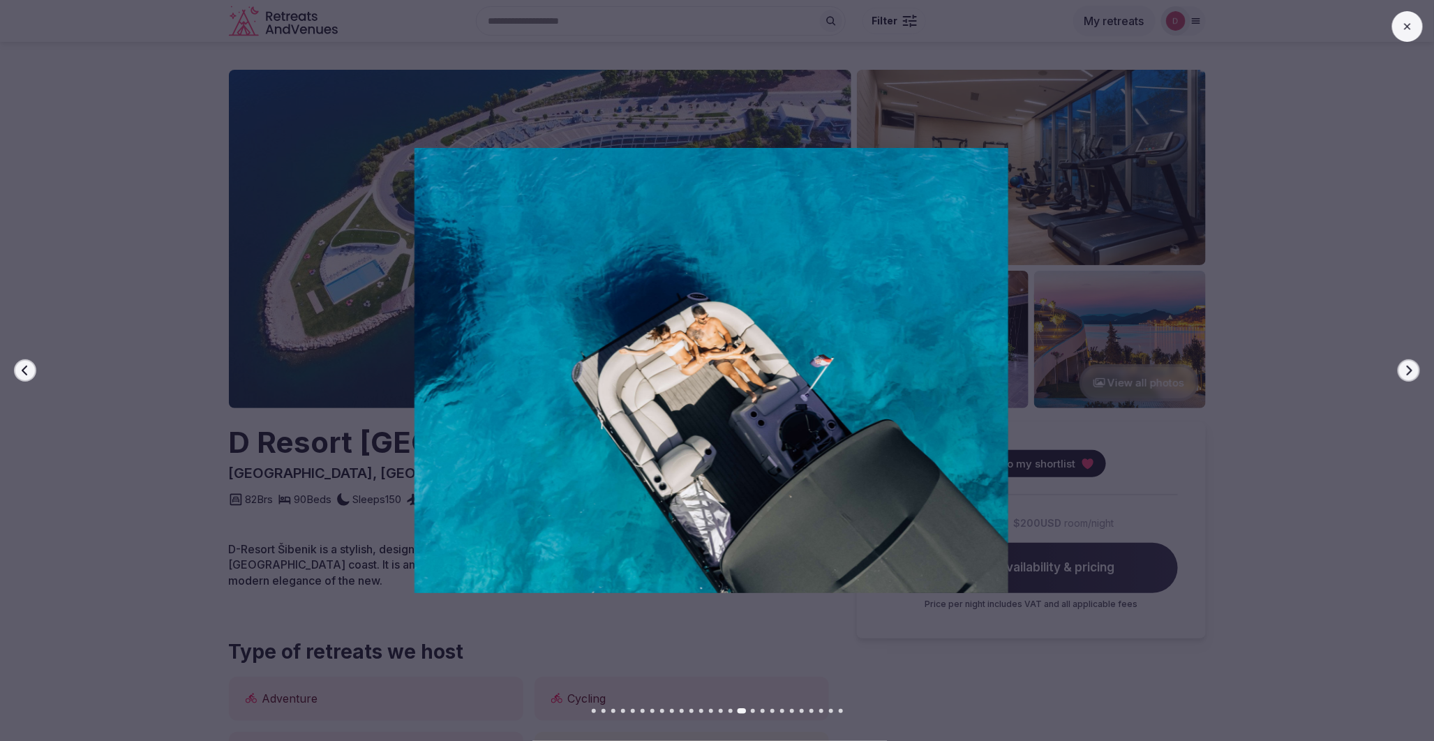
click at [1410, 367] on icon "button" at bounding box center [1409, 370] width 11 height 11
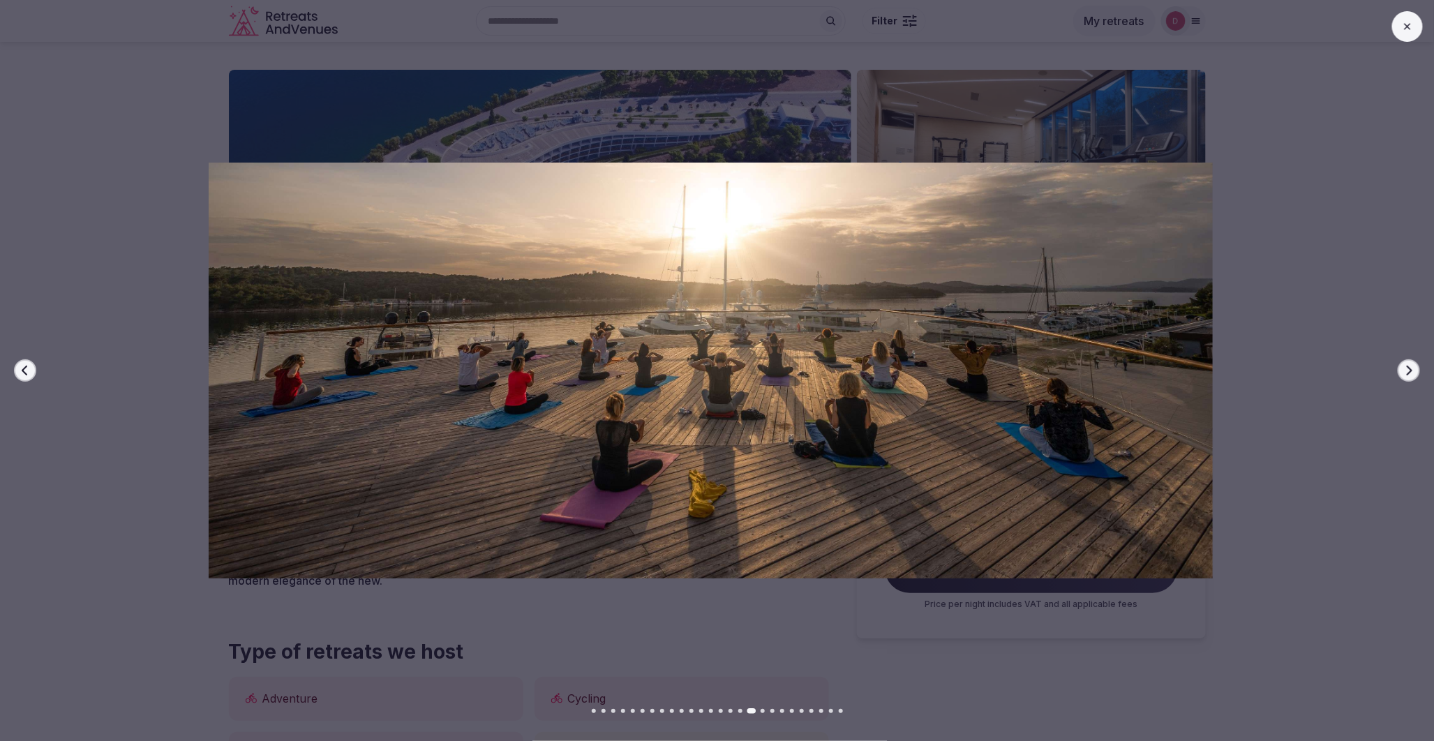
click at [15, 372] on button "Previous slide" at bounding box center [25, 370] width 22 height 22
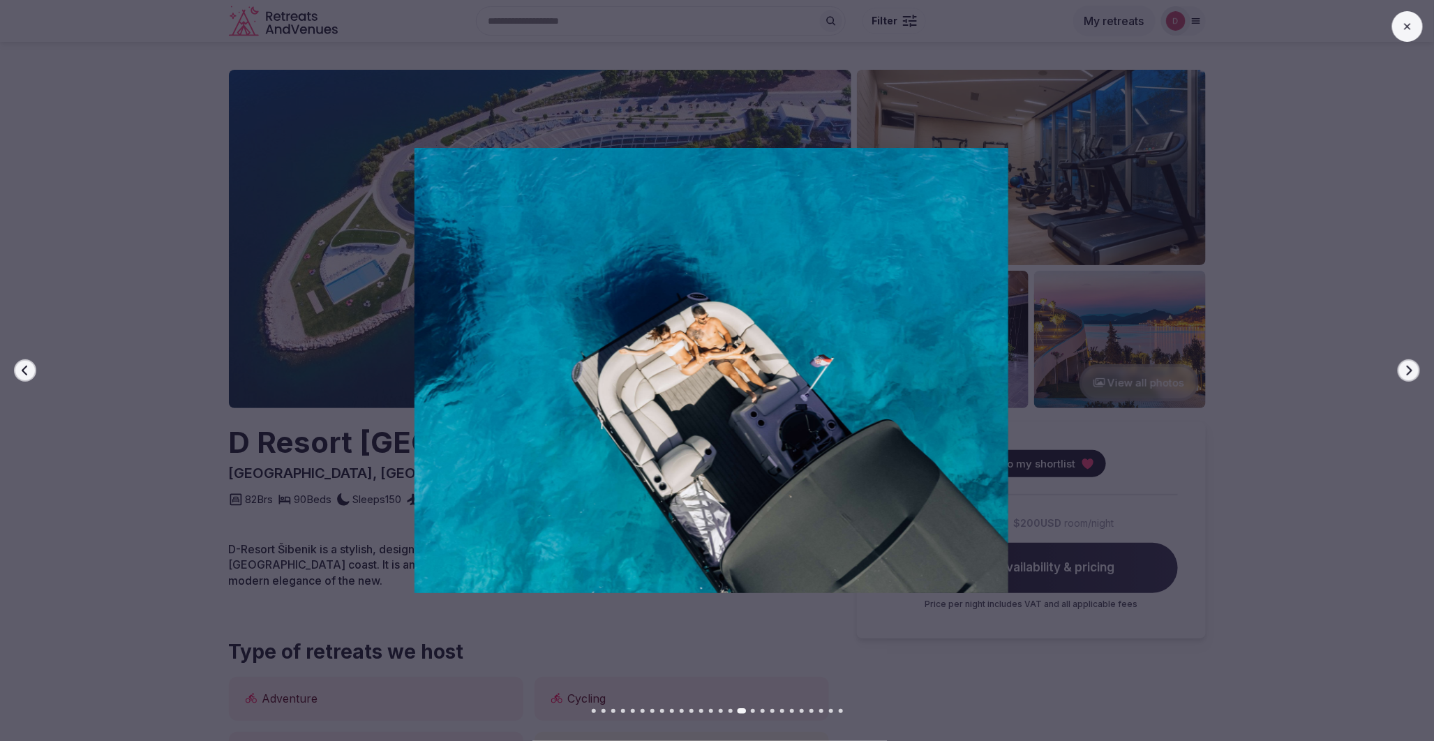
click at [1417, 374] on button "Next slide" at bounding box center [1409, 370] width 22 height 22
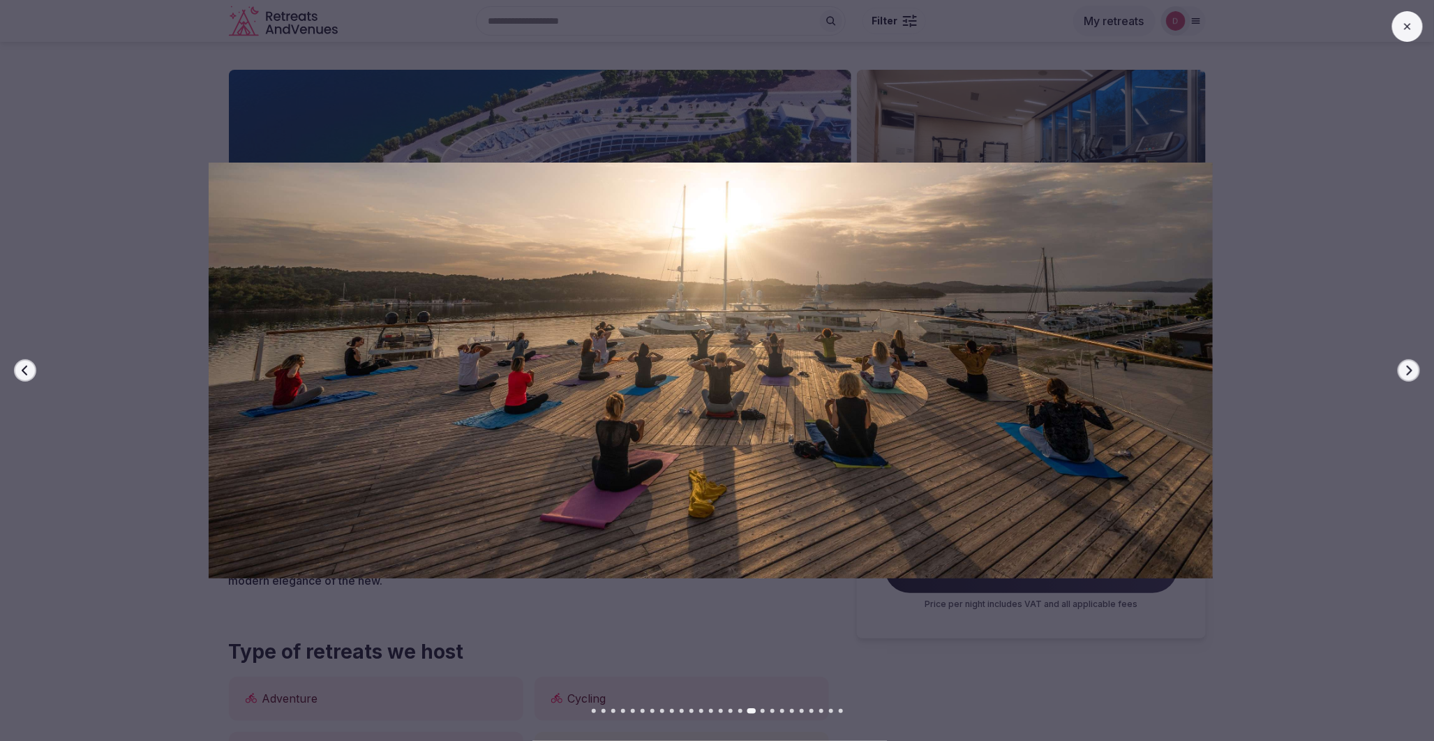
click at [1417, 374] on button "Next slide" at bounding box center [1409, 370] width 22 height 22
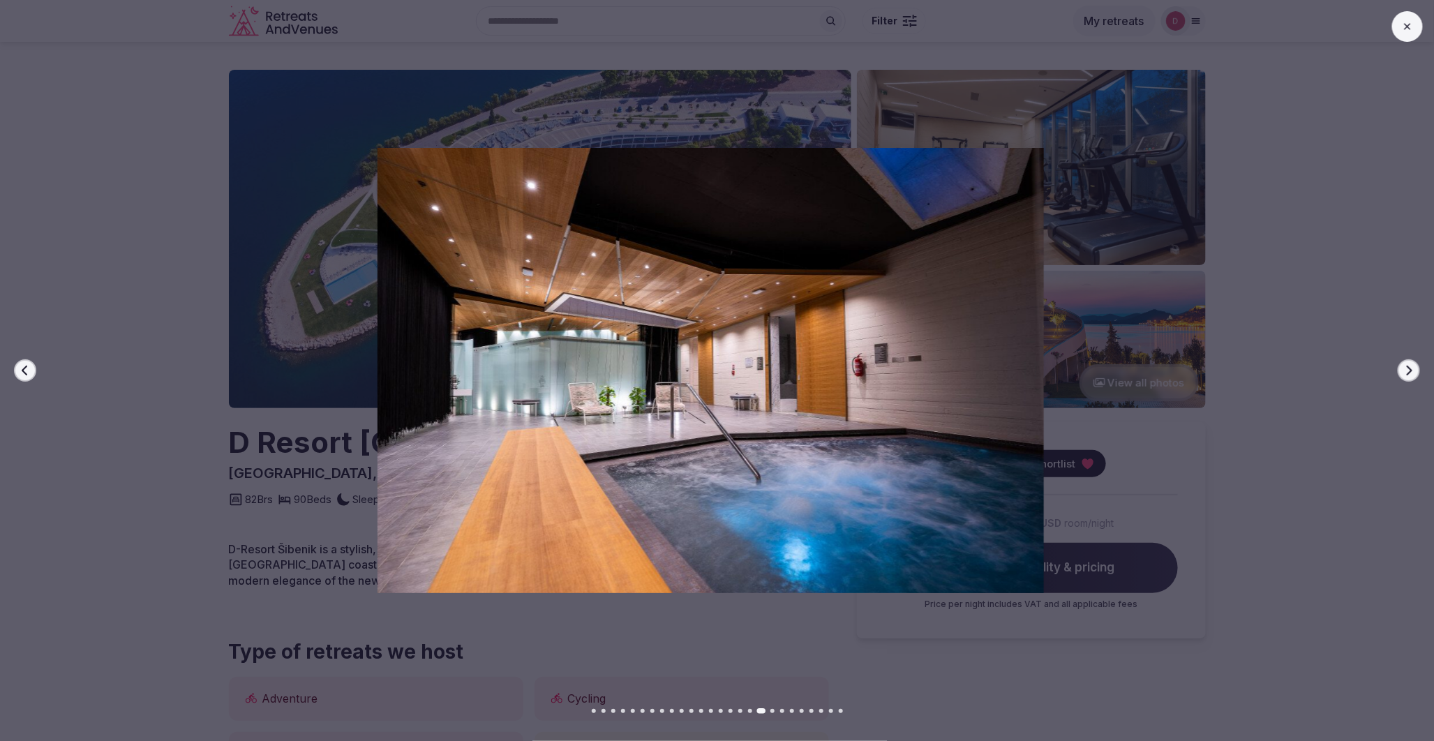
click at [1417, 374] on button "Next slide" at bounding box center [1409, 370] width 22 height 22
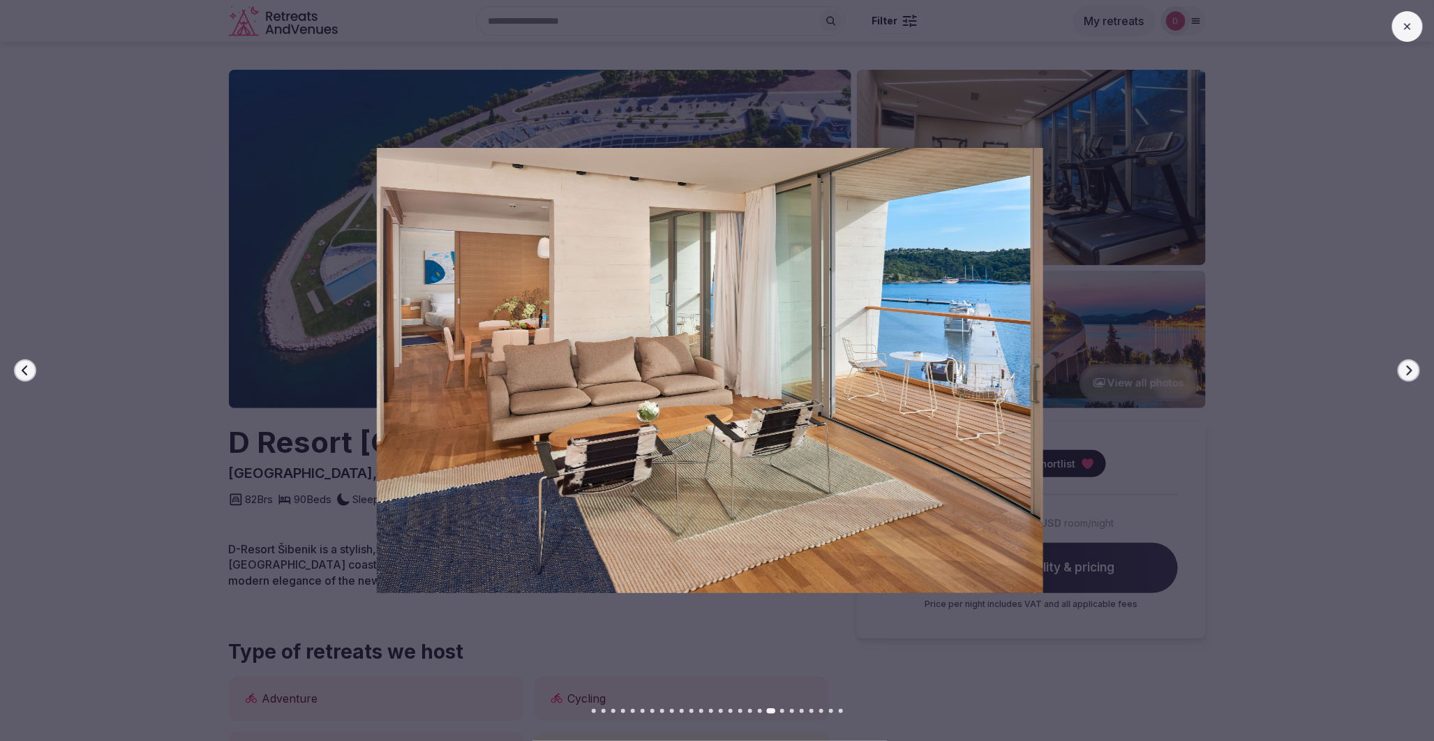
click at [1417, 374] on button "Next slide" at bounding box center [1409, 370] width 22 height 22
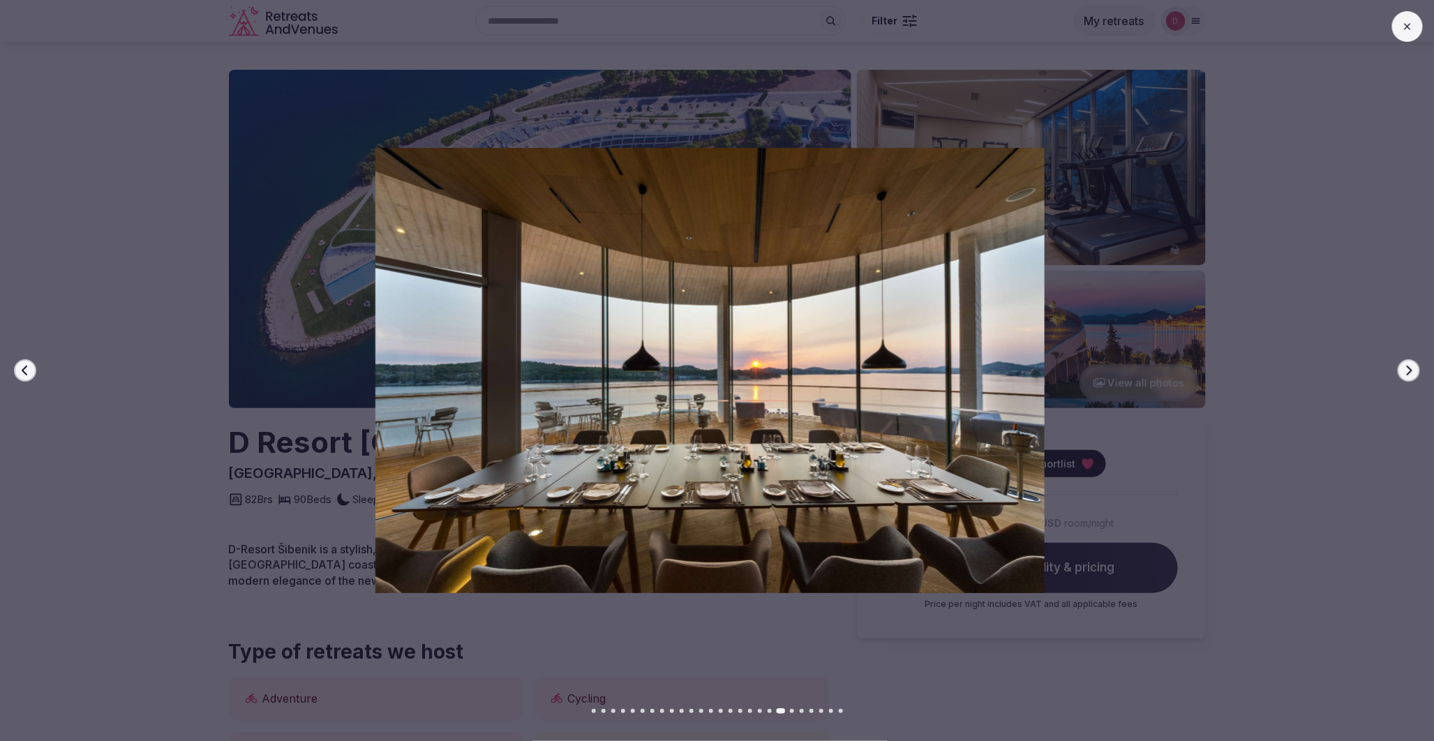
click at [1415, 368] on button "Next slide" at bounding box center [1409, 370] width 22 height 22
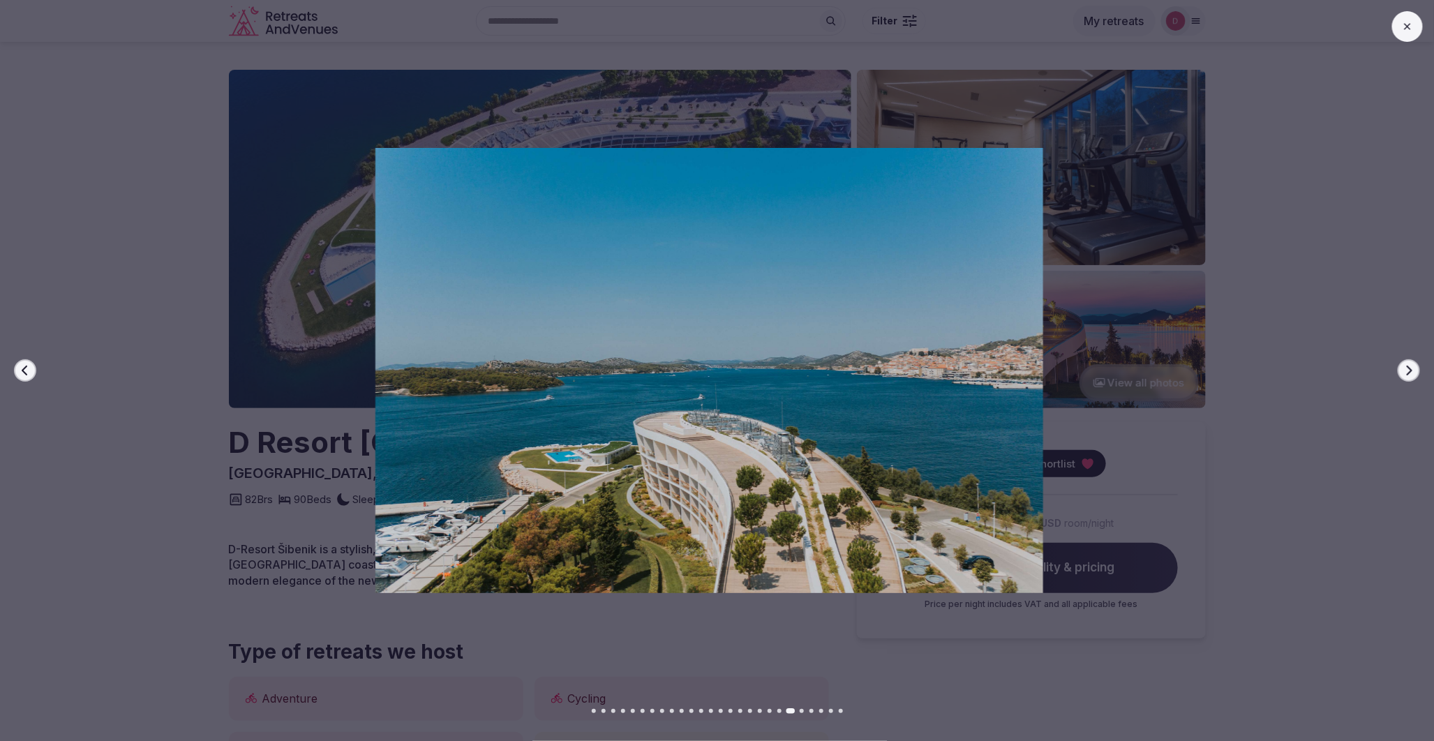
click at [1408, 371] on icon "button" at bounding box center [1409, 370] width 11 height 11
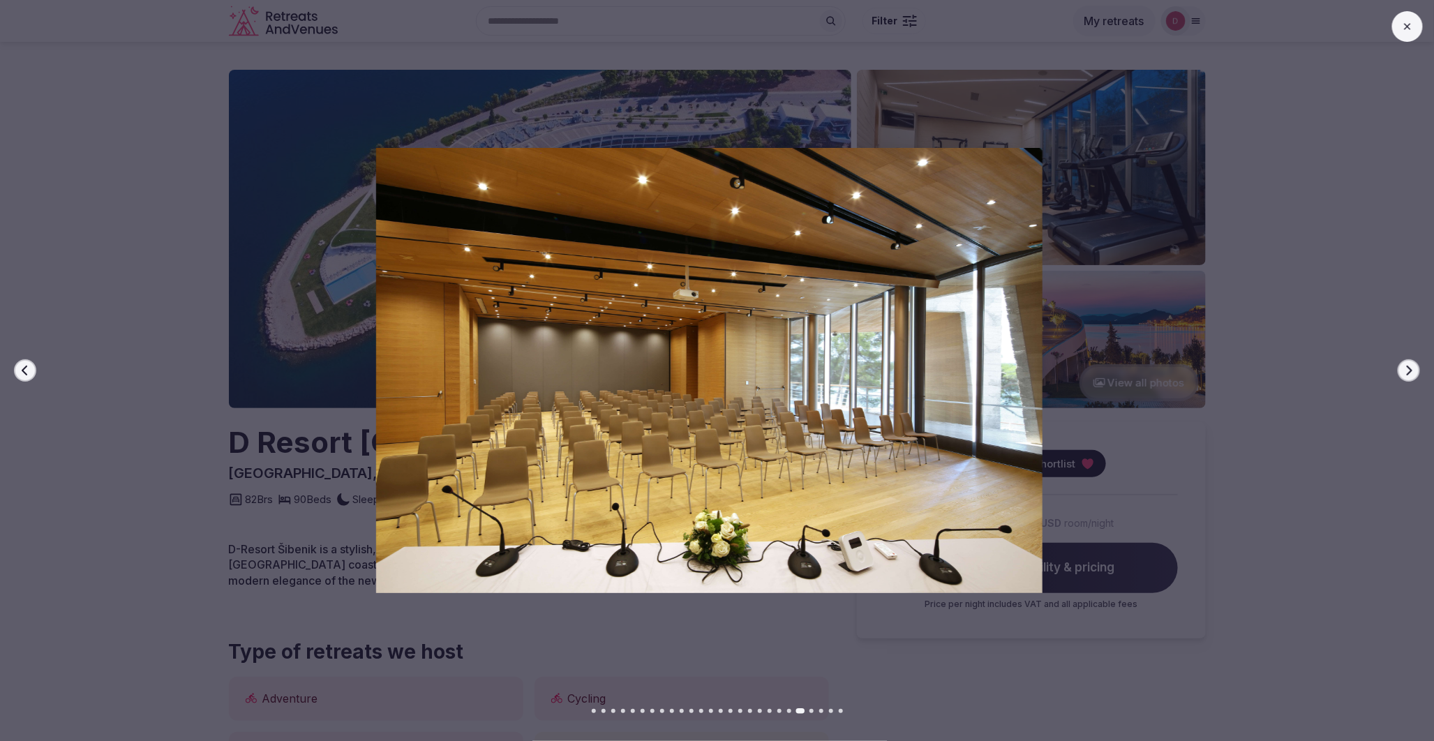
click icon "button"
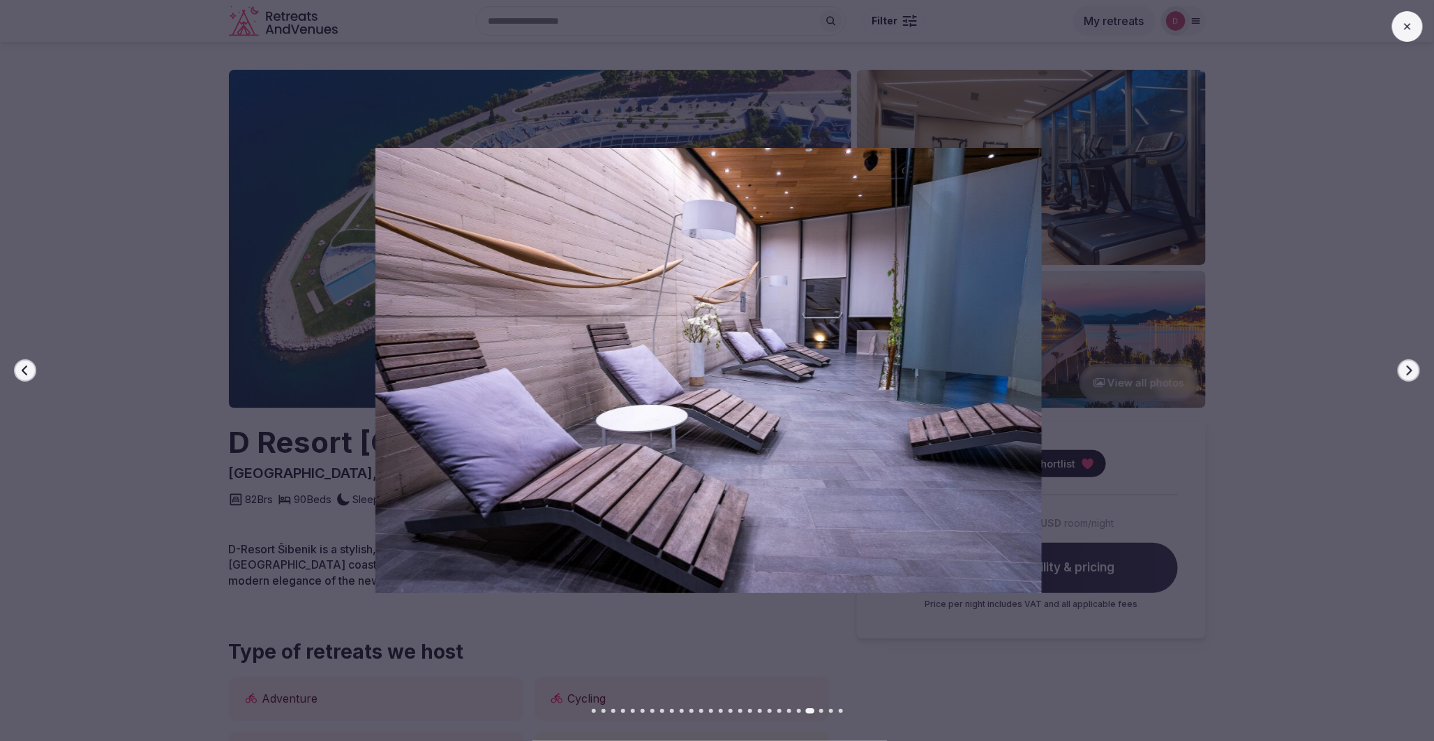
click button
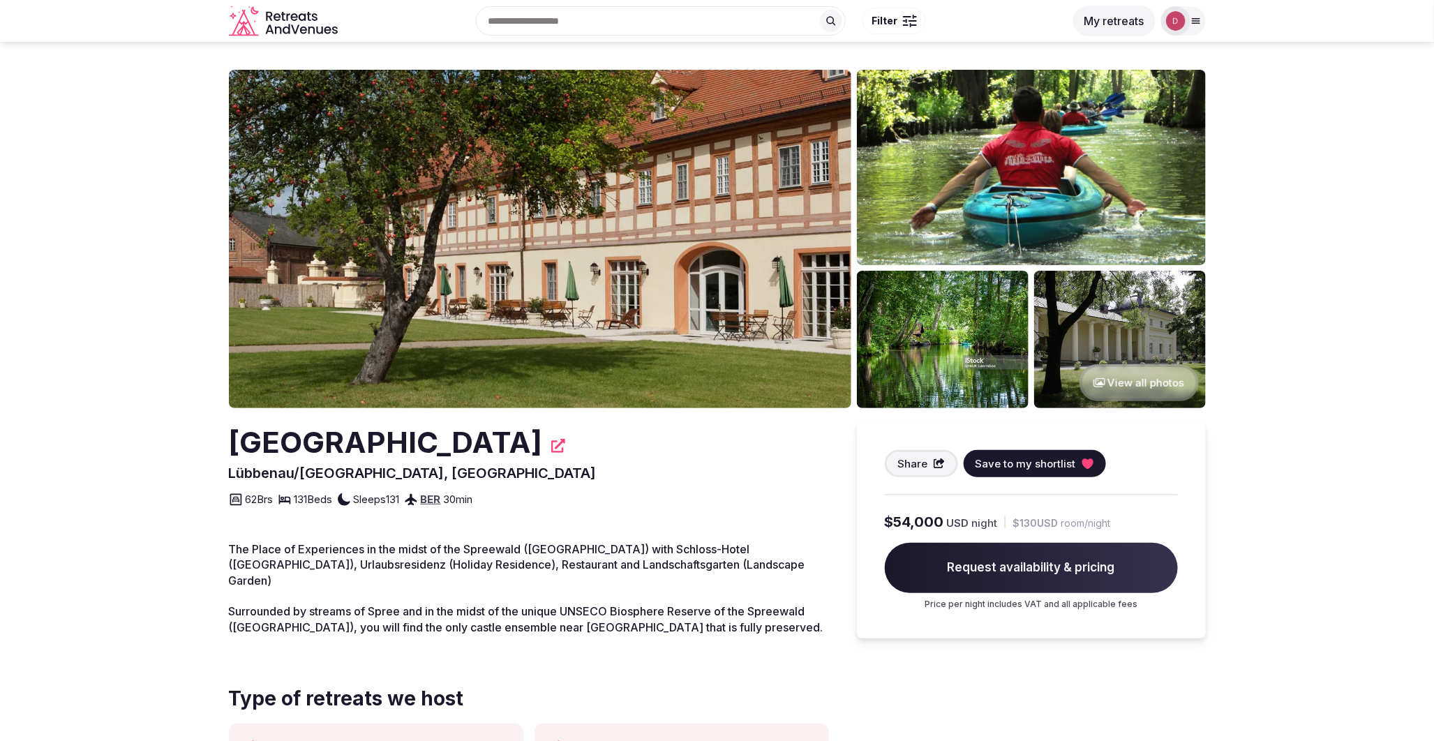
click at [1157, 387] on button "View all photos" at bounding box center [1139, 382] width 119 height 37
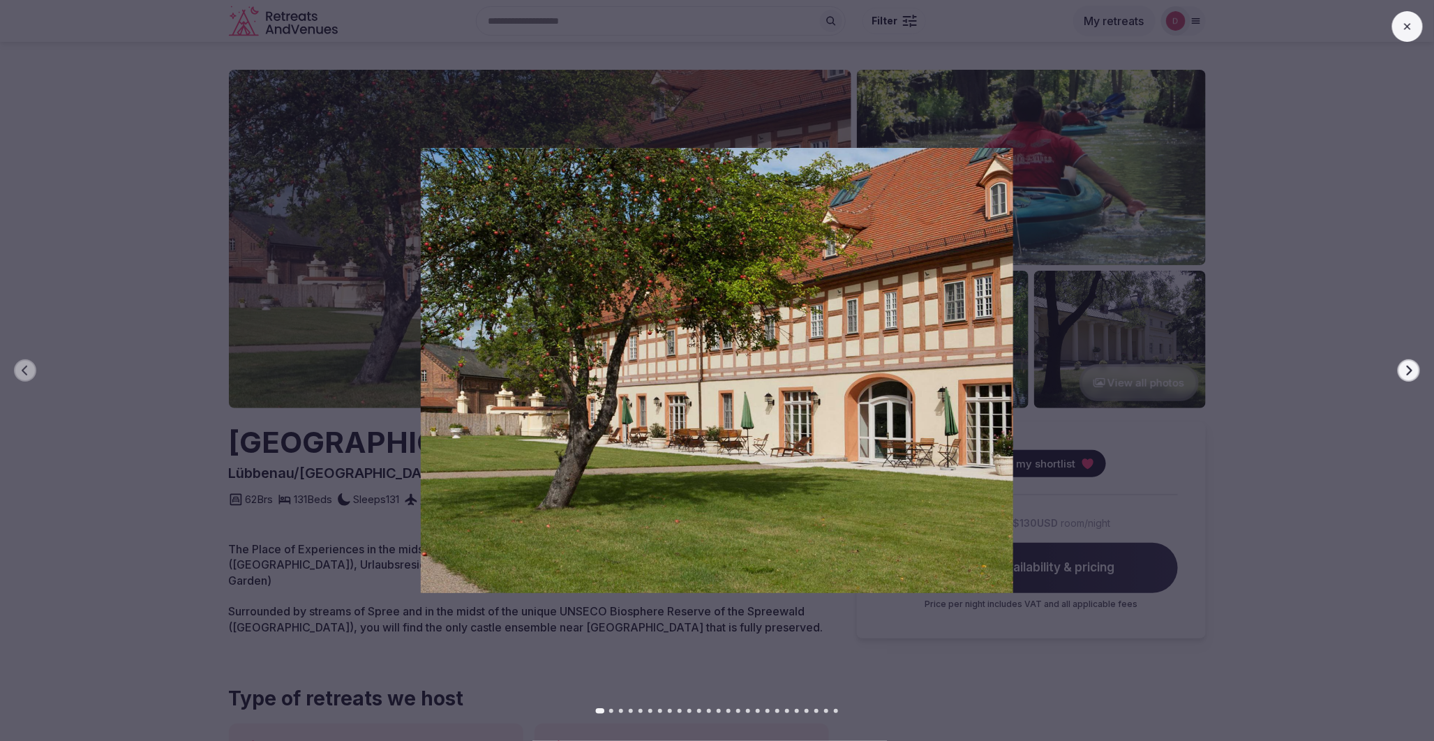
click at [1403, 371] on button "Next slide" at bounding box center [1409, 370] width 22 height 22
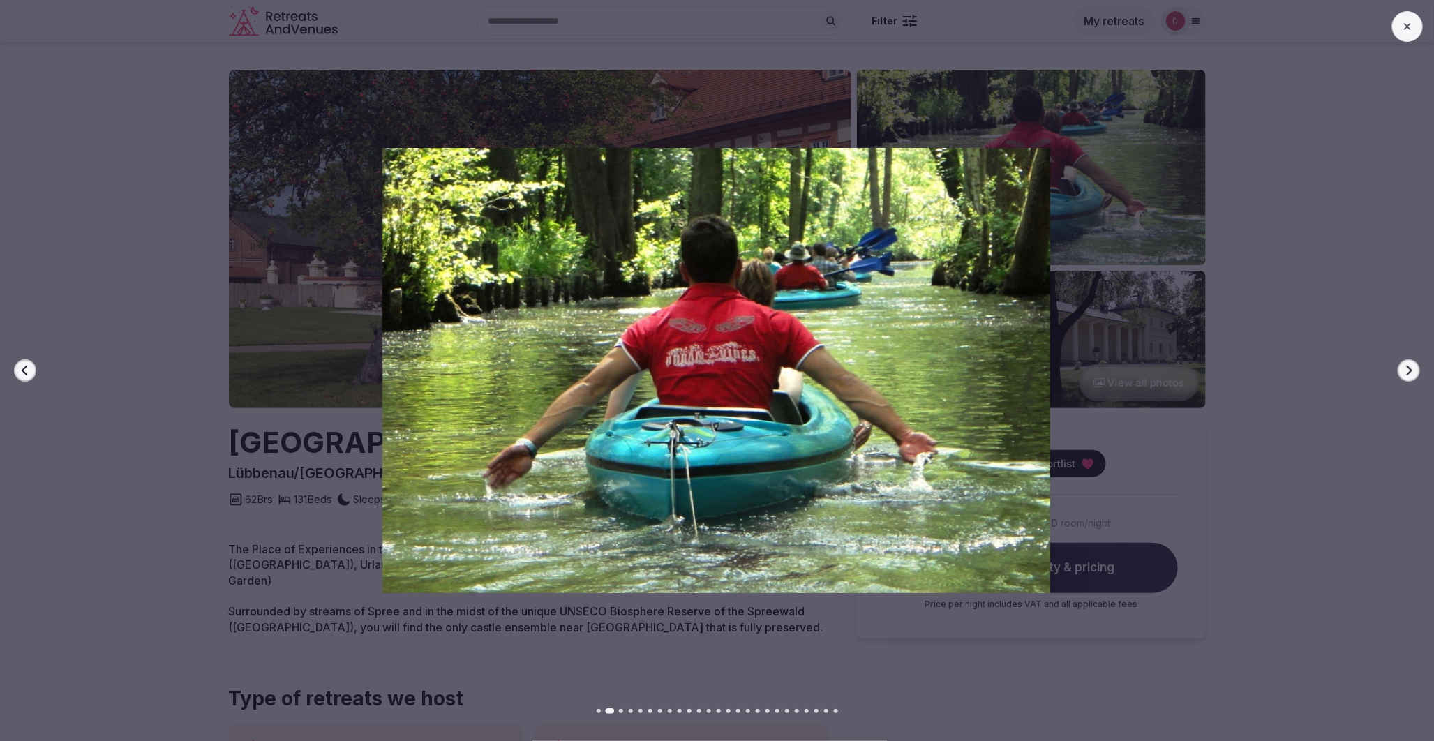
click at [1403, 371] on button "Next slide" at bounding box center [1409, 370] width 22 height 22
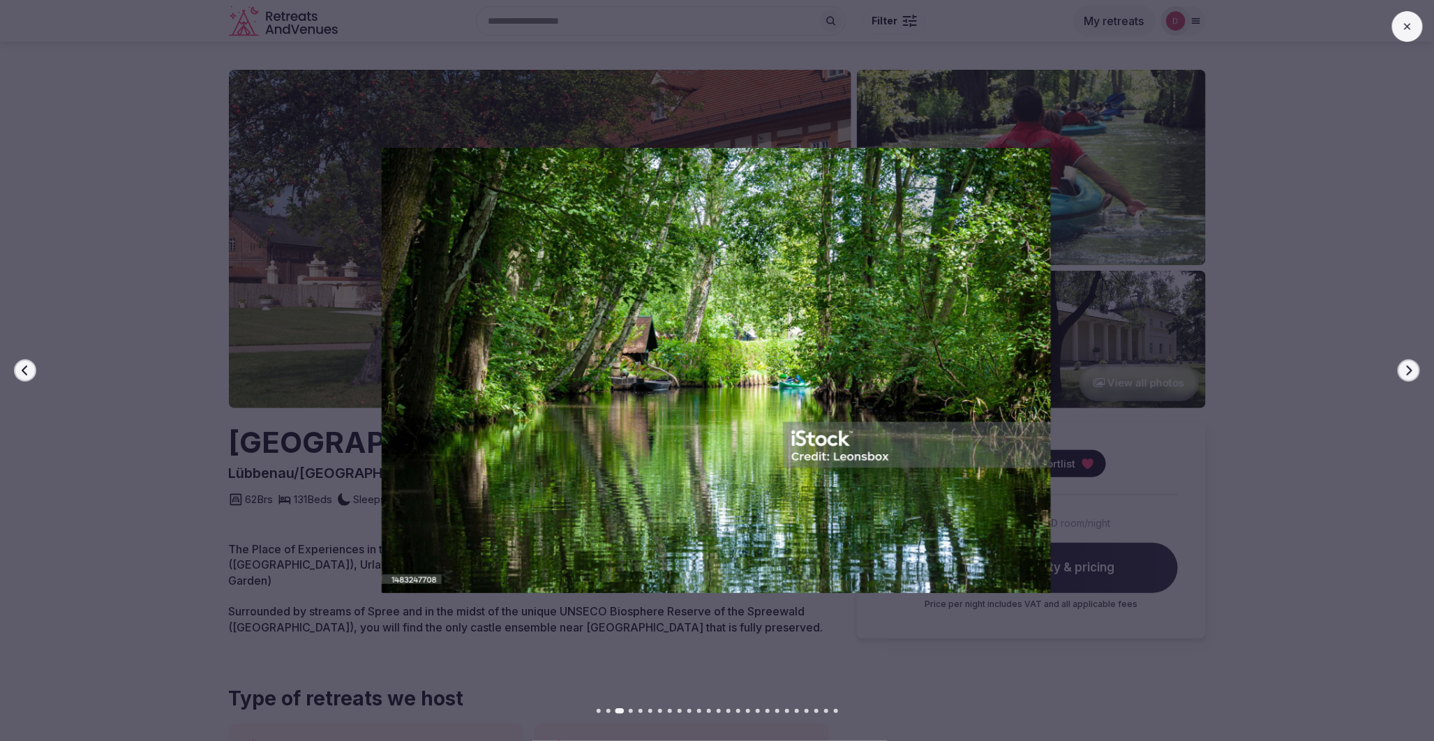
click at [1403, 371] on button "Next slide" at bounding box center [1409, 370] width 22 height 22
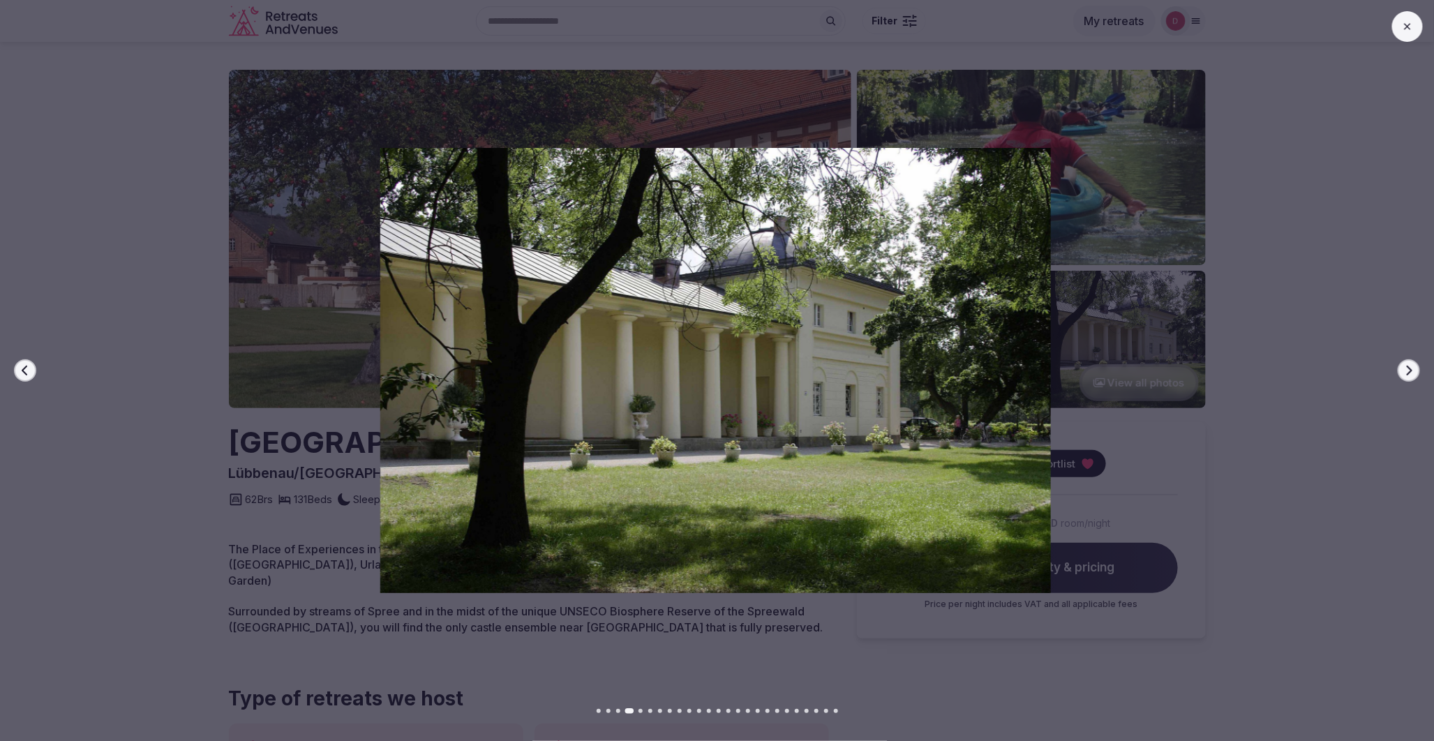
click at [1403, 371] on button "Next slide" at bounding box center [1409, 370] width 22 height 22
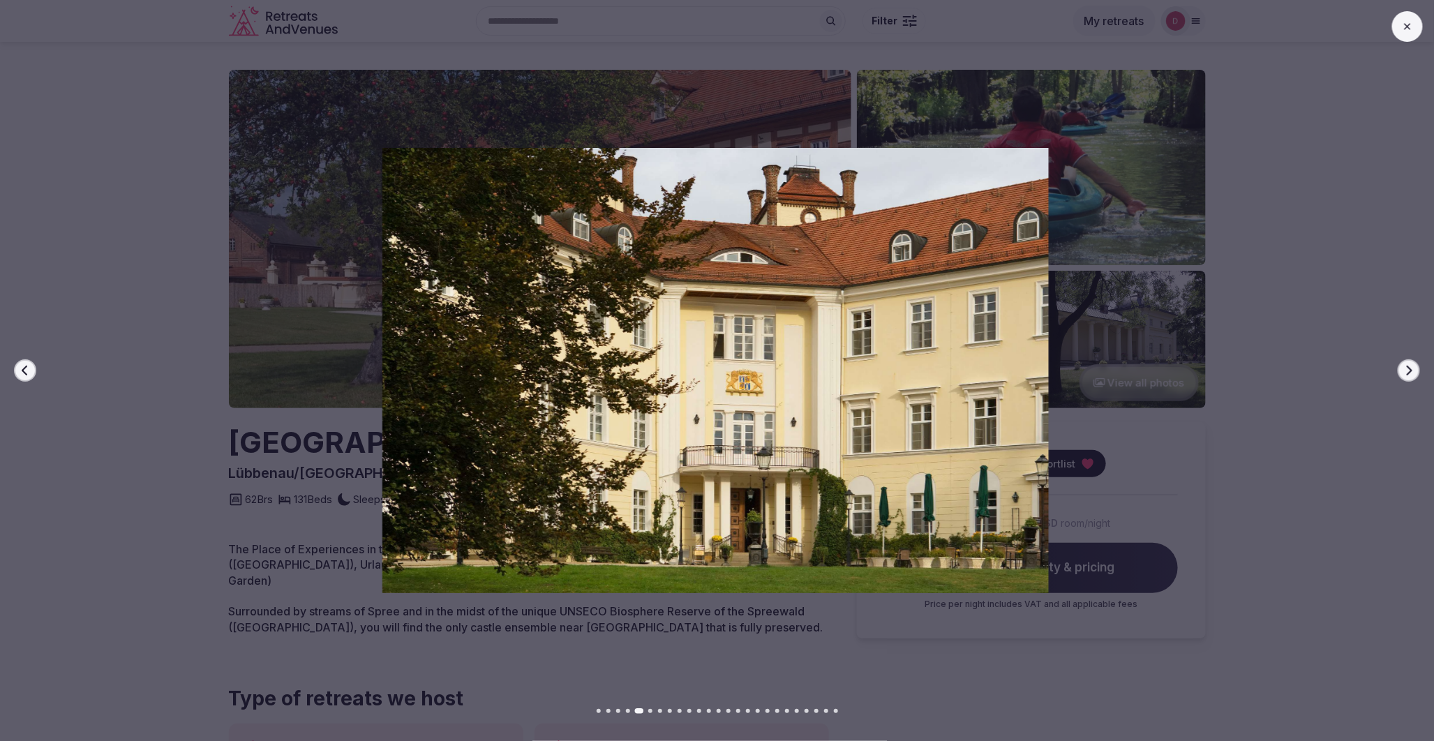
click at [1403, 371] on button "Next slide" at bounding box center [1409, 370] width 22 height 22
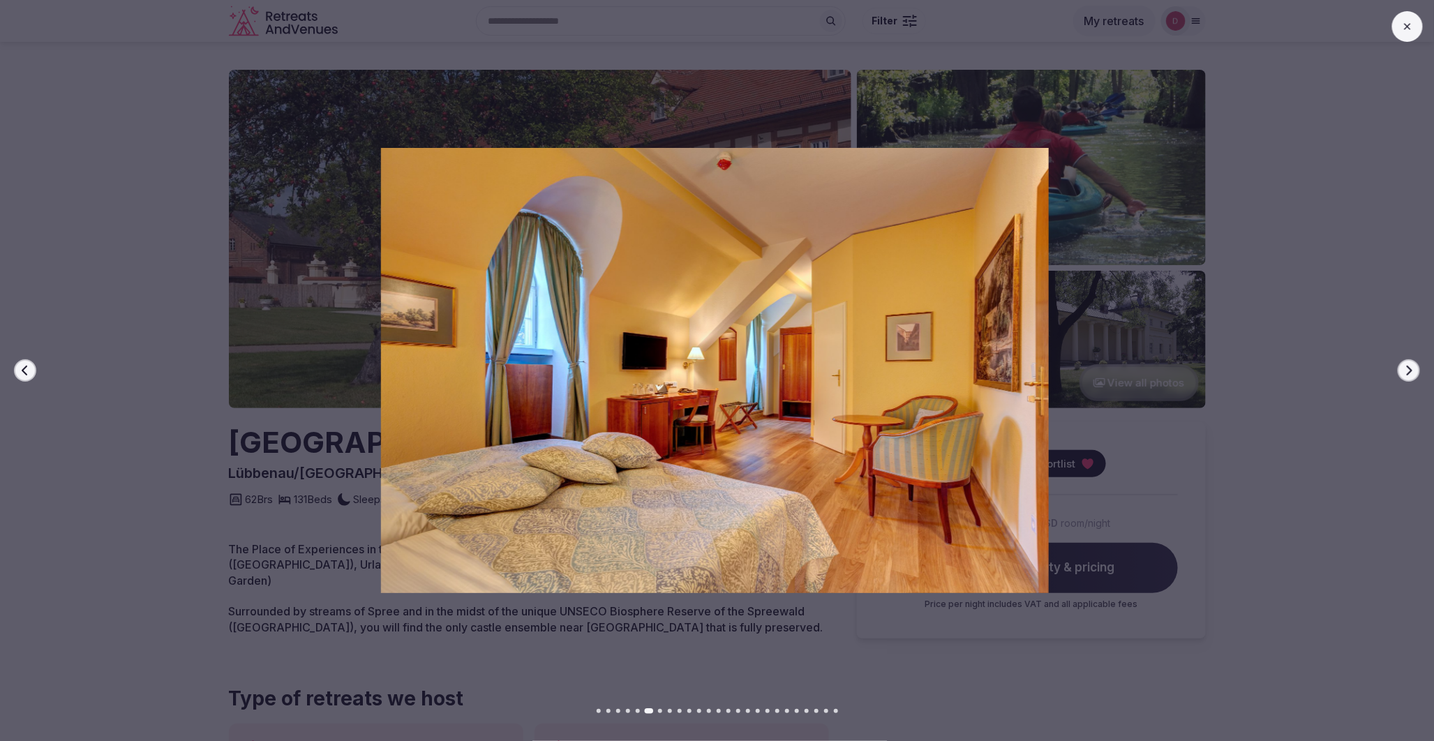
click at [1403, 371] on button "Next slide" at bounding box center [1409, 370] width 22 height 22
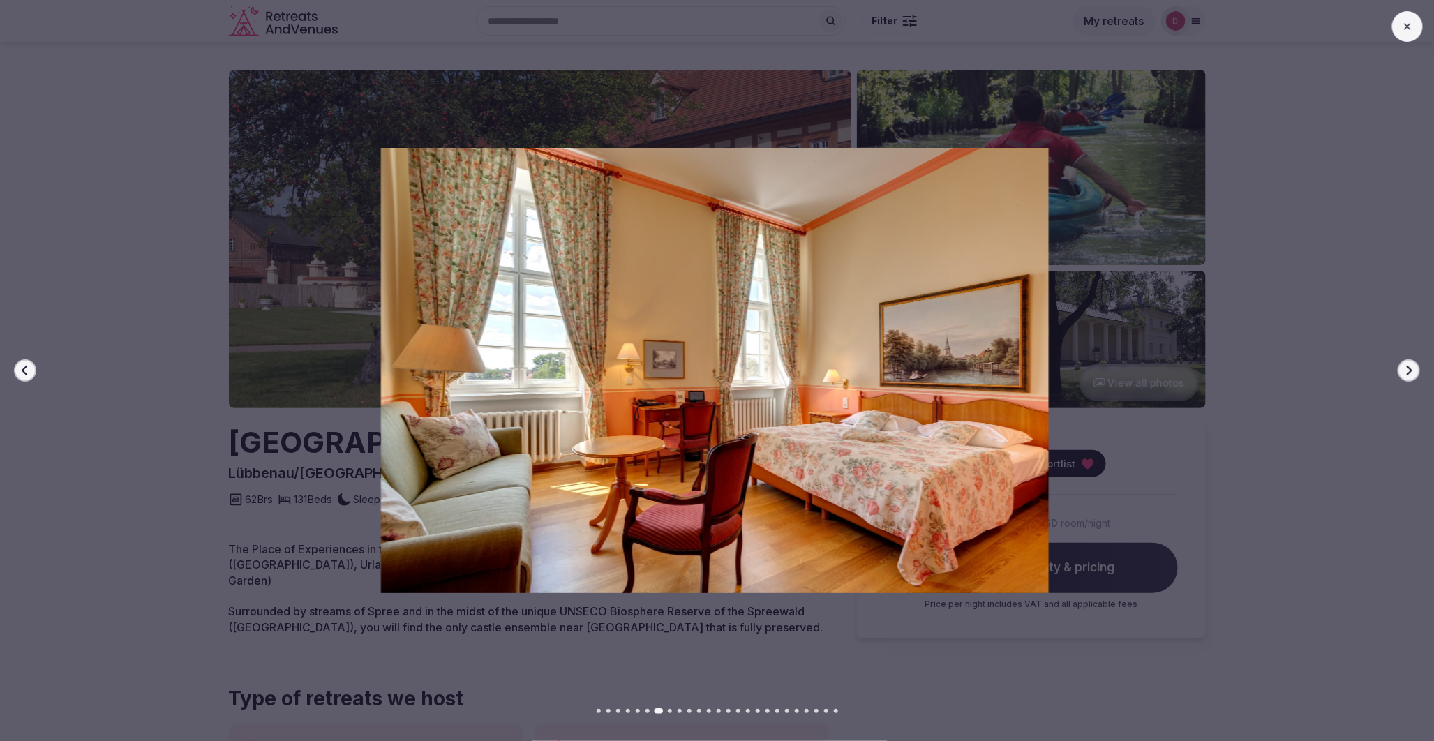
click at [1403, 371] on button "Next slide" at bounding box center [1409, 370] width 22 height 22
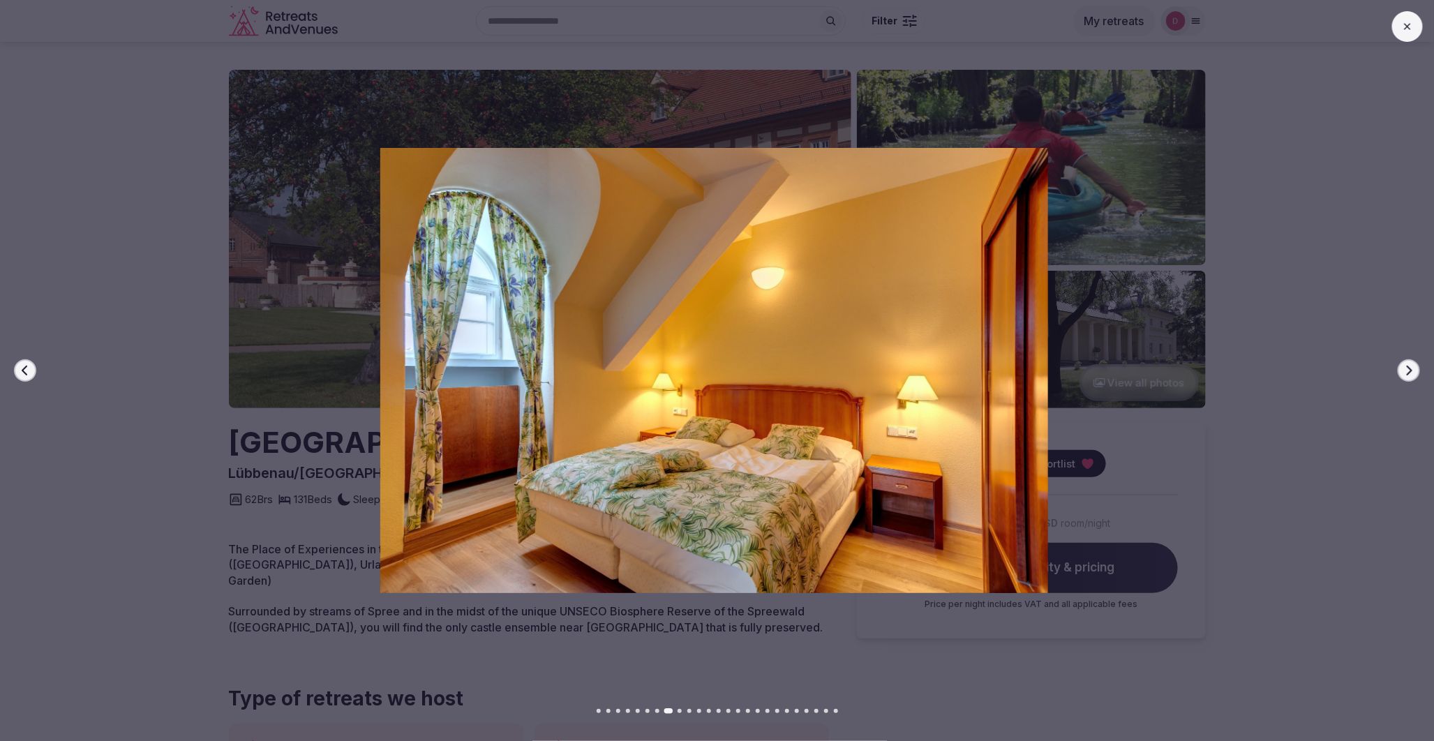
click at [1403, 371] on button "Next slide" at bounding box center [1409, 370] width 22 height 22
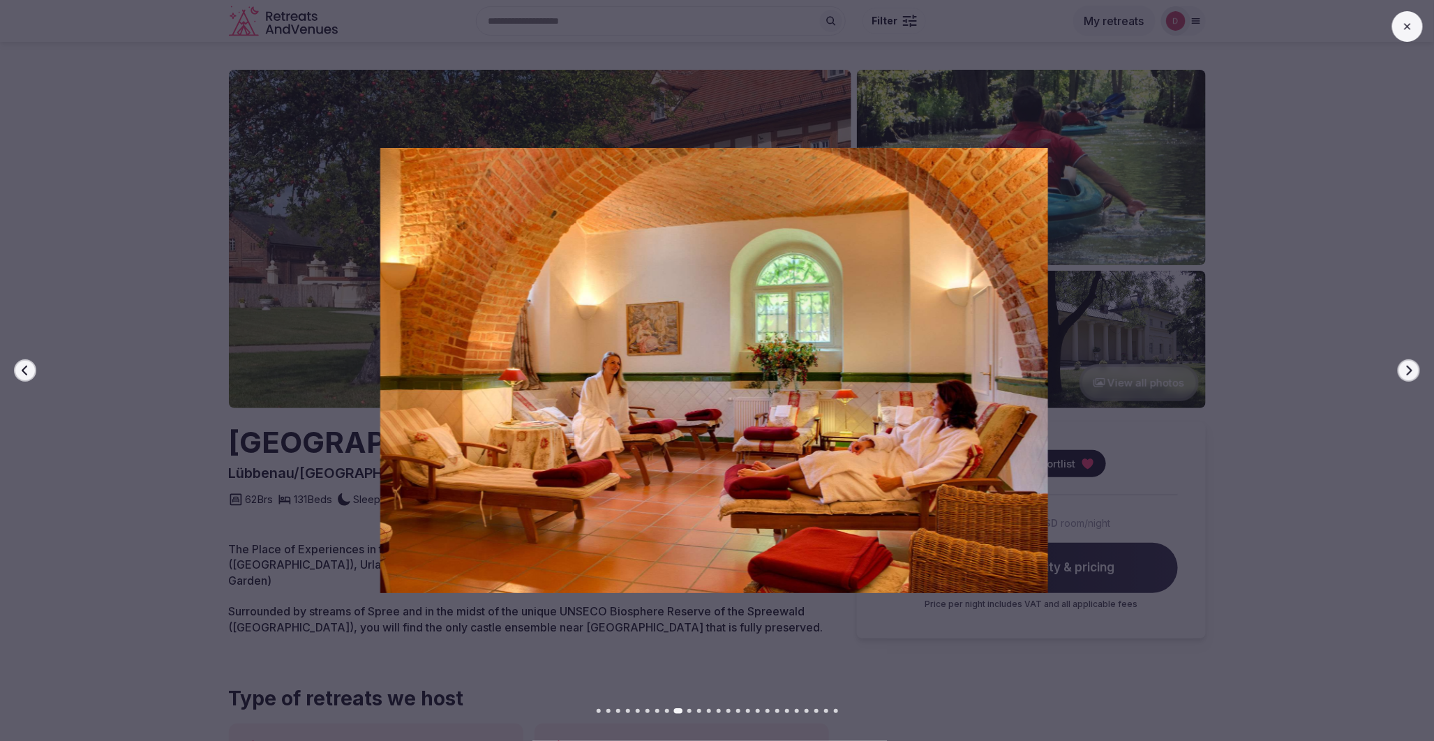
click at [1403, 371] on button "Next slide" at bounding box center [1409, 370] width 22 height 22
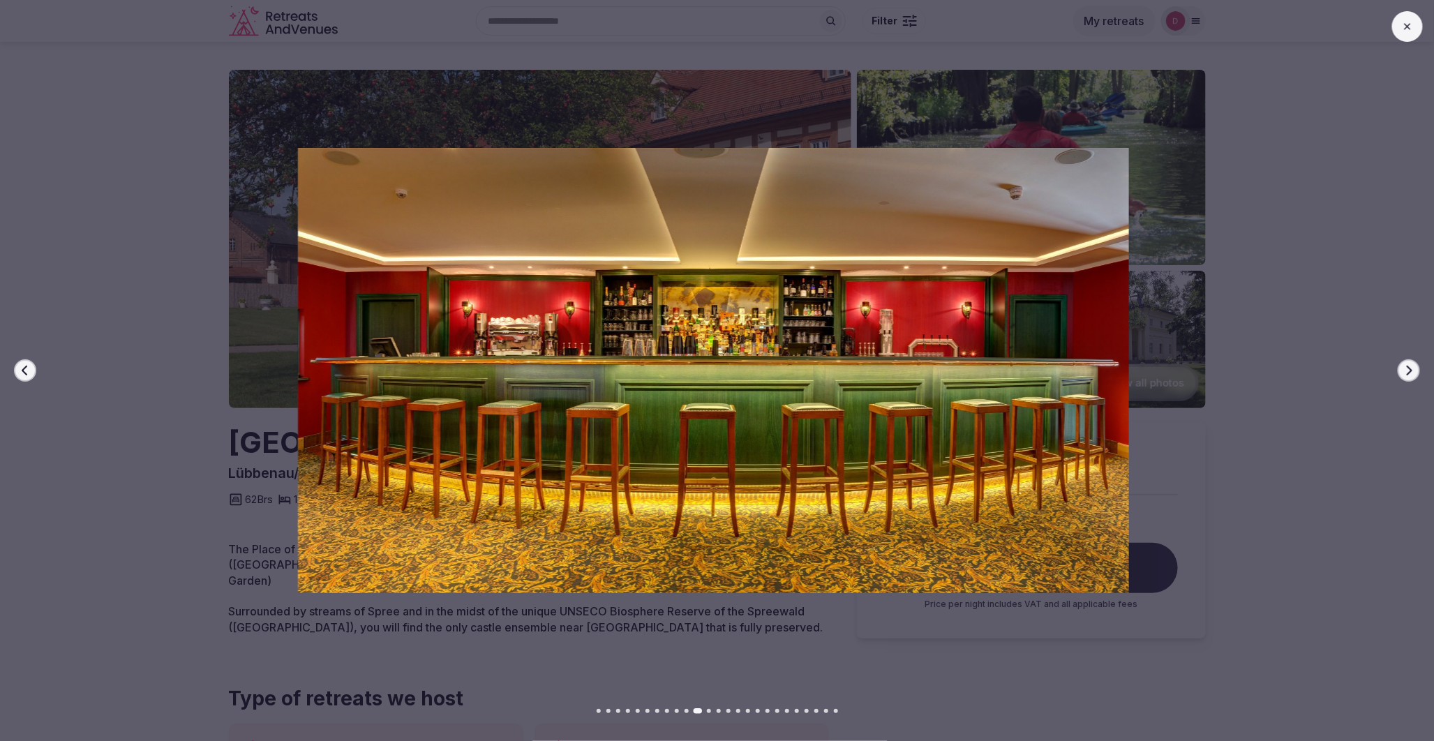
click at [1403, 371] on button "Next slide" at bounding box center [1409, 370] width 22 height 22
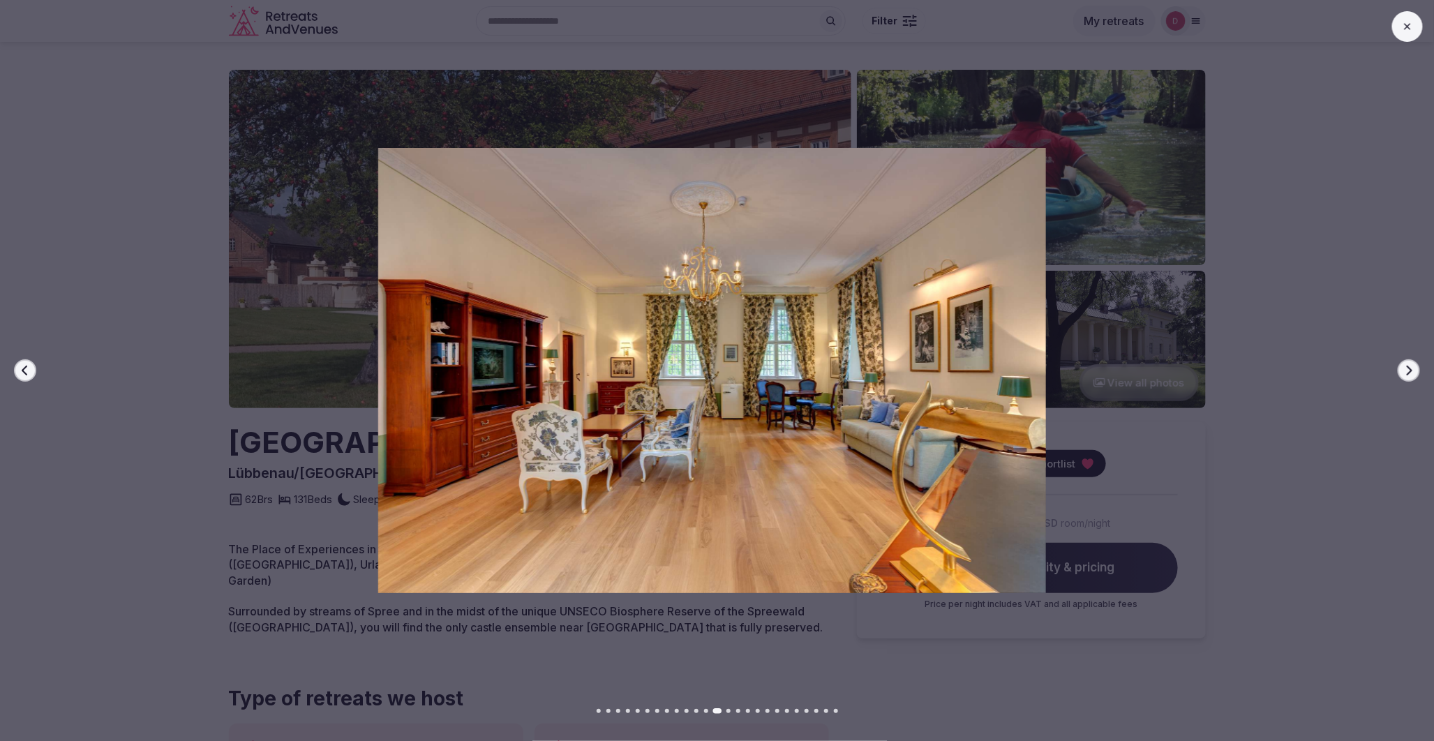
click at [1403, 371] on button "Next slide" at bounding box center [1409, 370] width 22 height 22
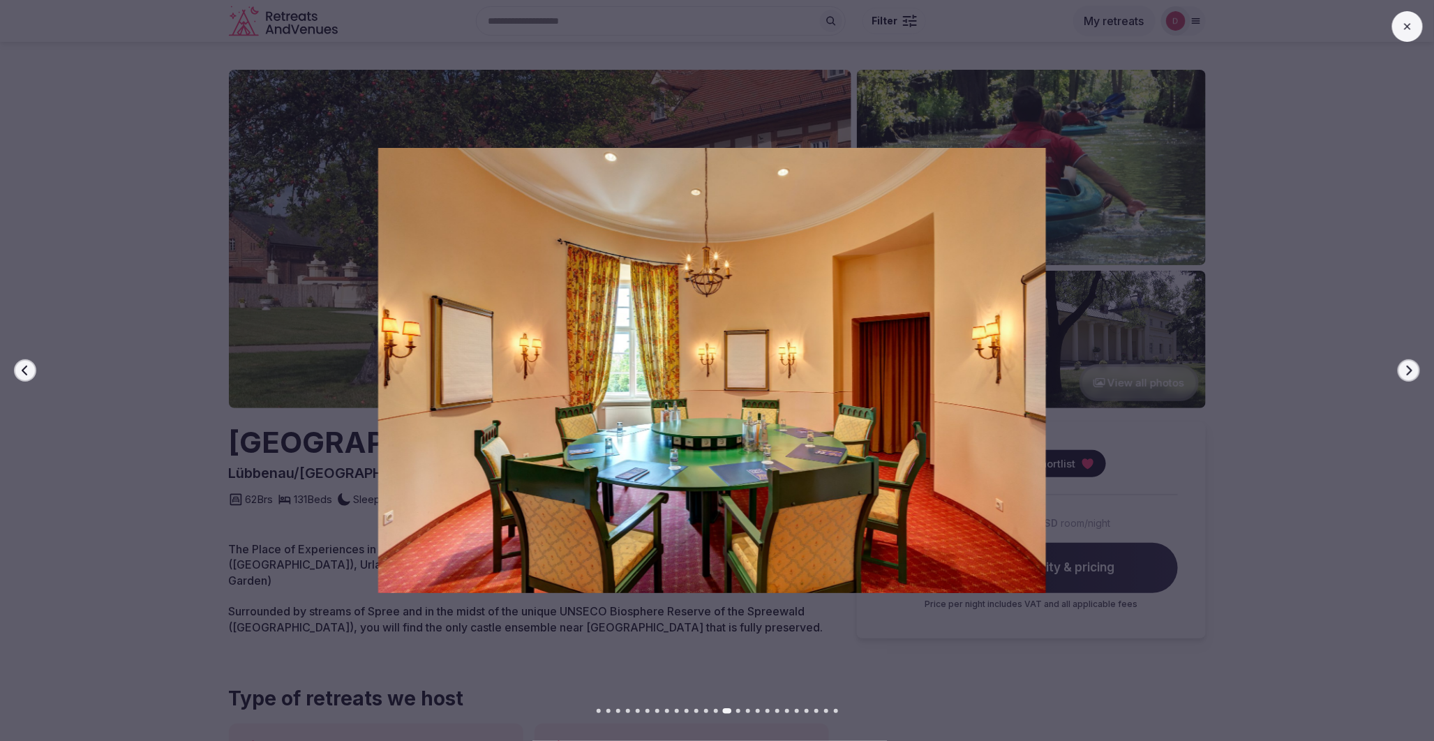
click at [1403, 371] on button "Next slide" at bounding box center [1409, 370] width 22 height 22
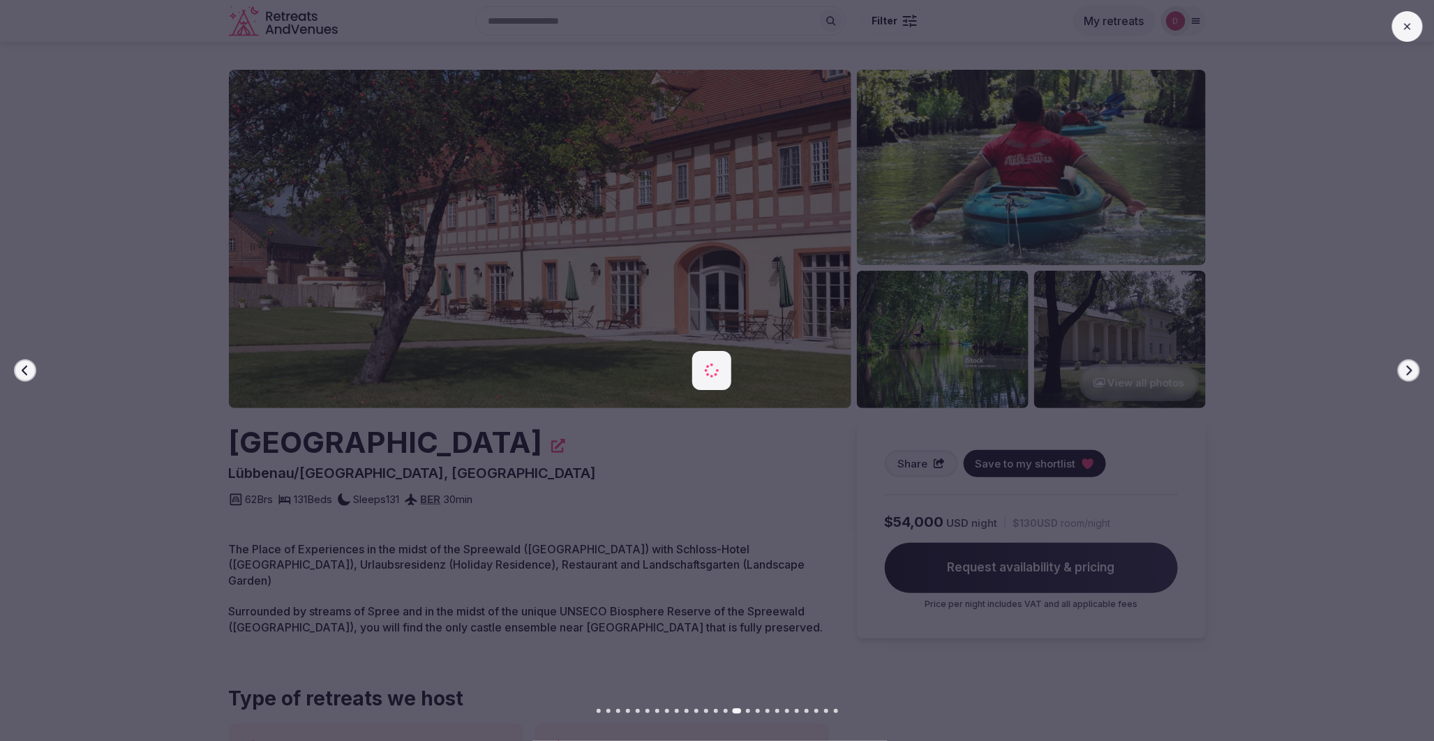
click at [1403, 371] on button "Next slide" at bounding box center [1409, 370] width 22 height 22
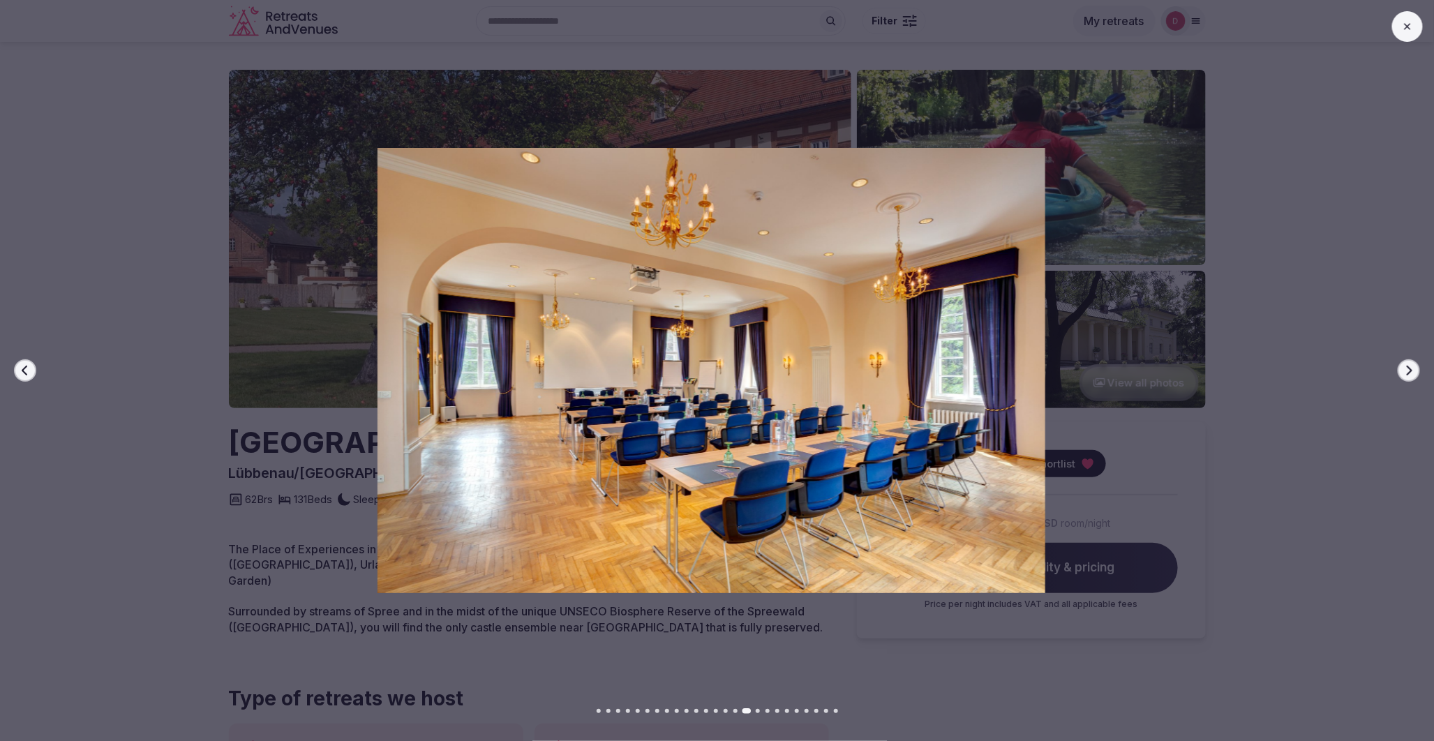
click at [1403, 371] on button "Next slide" at bounding box center [1409, 370] width 22 height 22
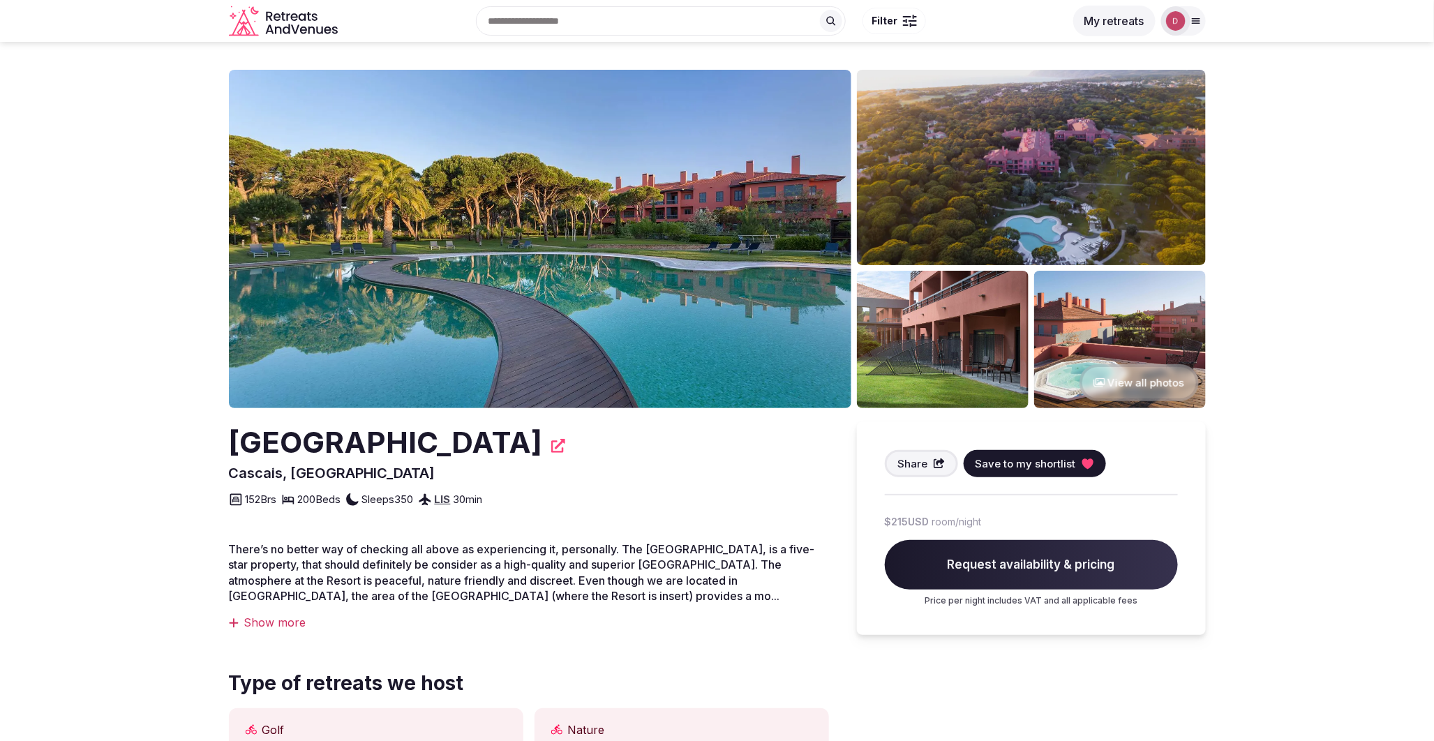
click at [1112, 375] on button "View all photos" at bounding box center [1139, 382] width 119 height 37
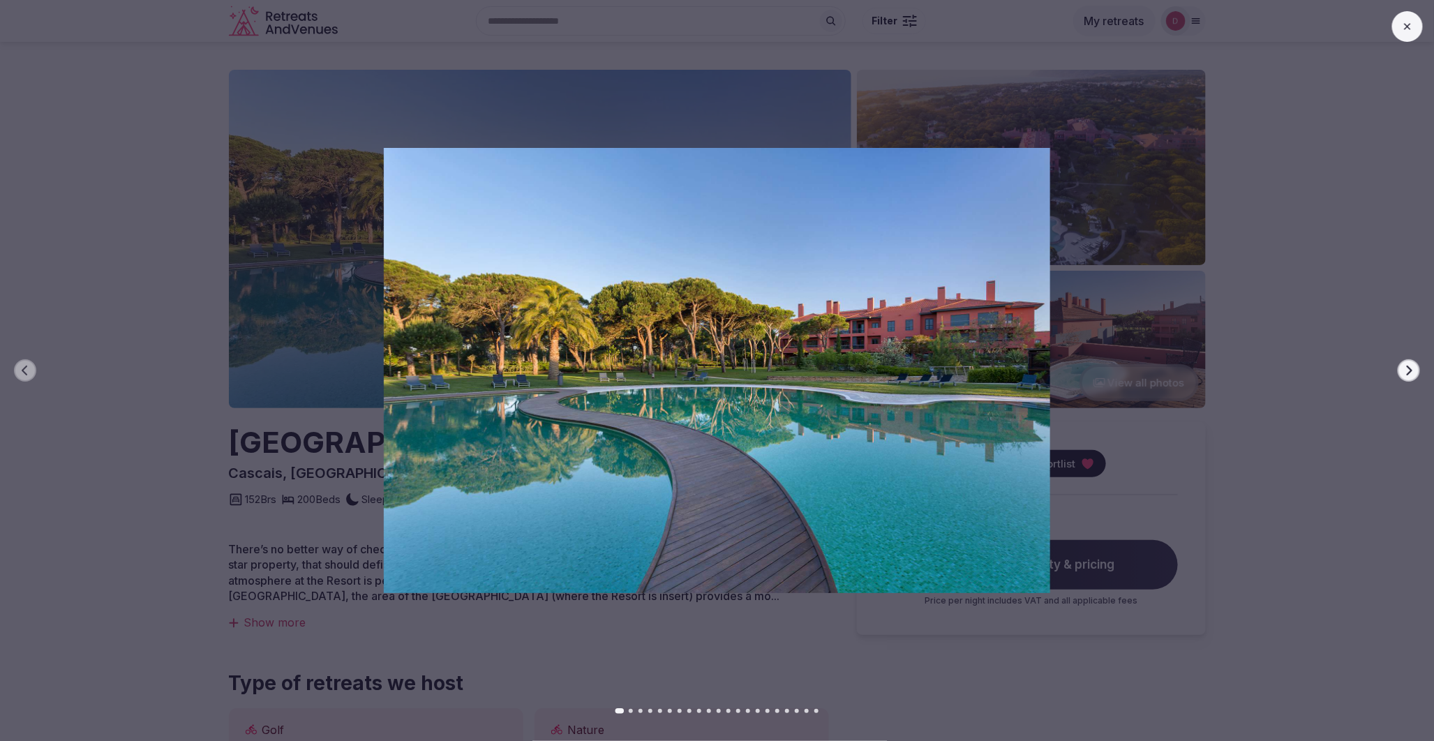
click at [1404, 372] on icon "button" at bounding box center [1409, 370] width 11 height 11
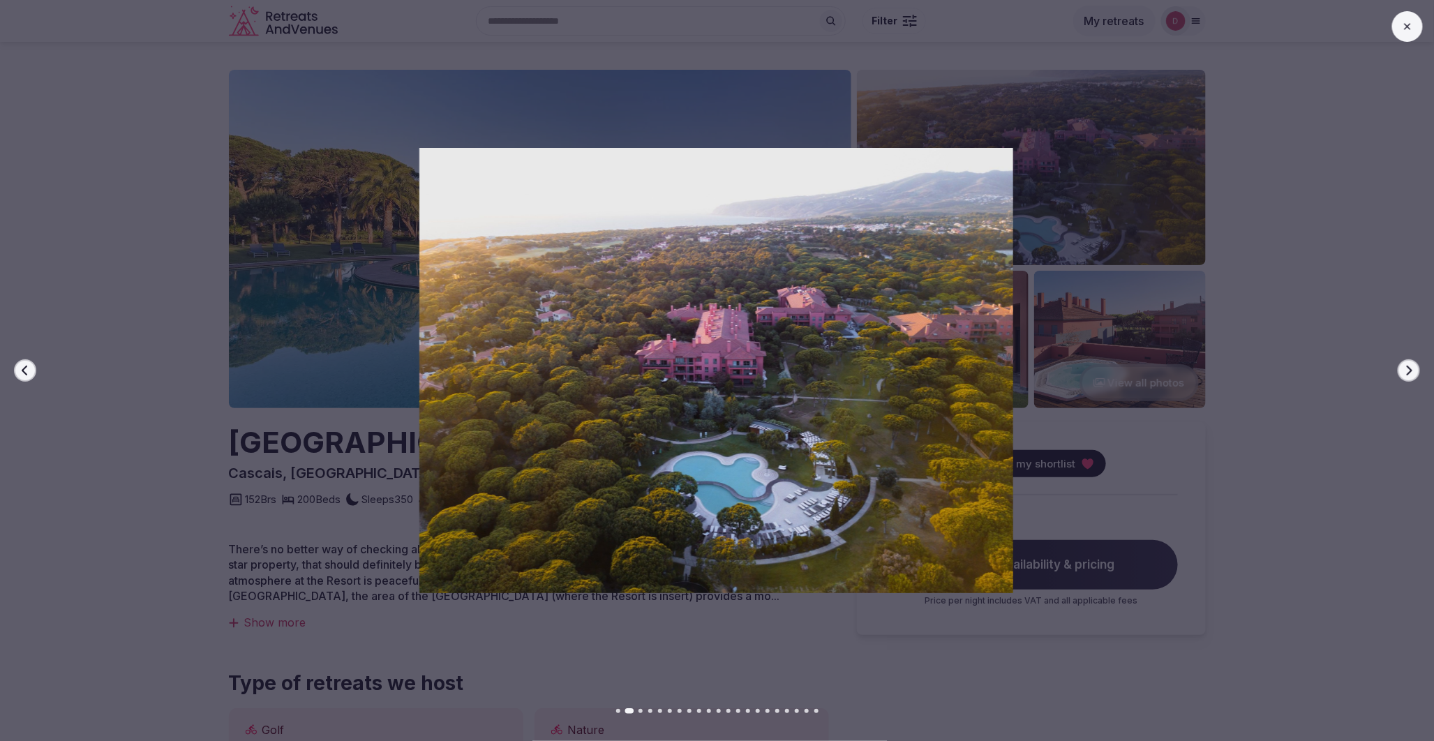
click at [1404, 372] on icon "button" at bounding box center [1409, 370] width 11 height 11
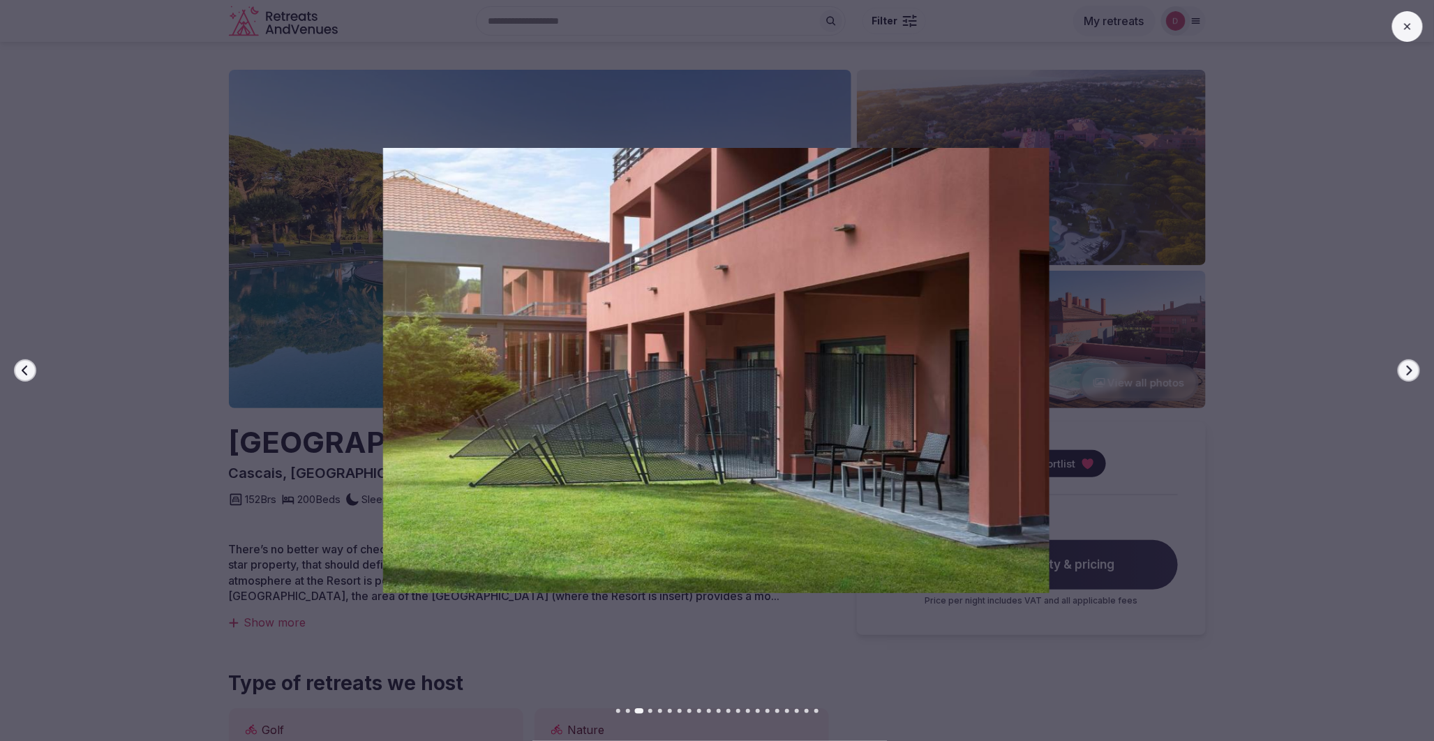
click at [1404, 372] on icon "button" at bounding box center [1409, 370] width 11 height 11
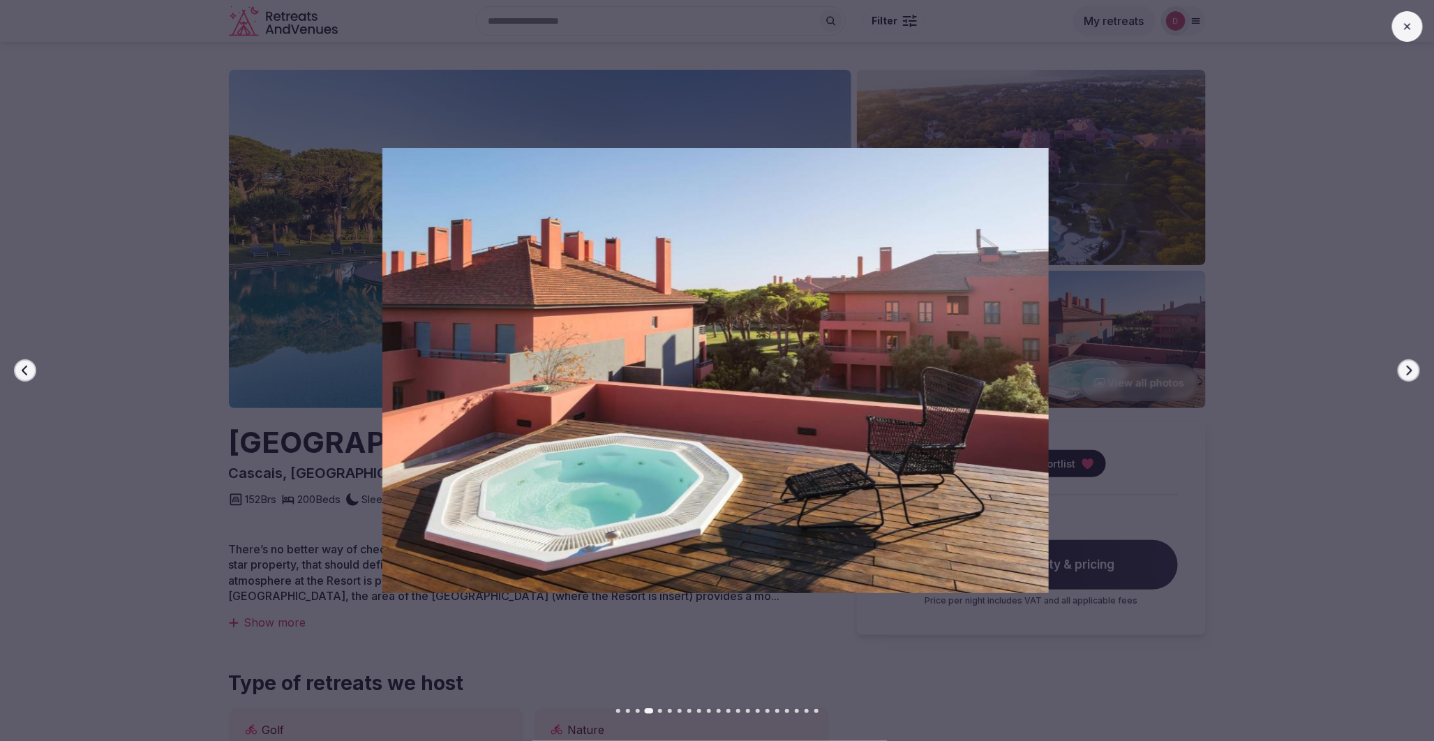
click at [1404, 372] on icon "button" at bounding box center [1409, 370] width 11 height 11
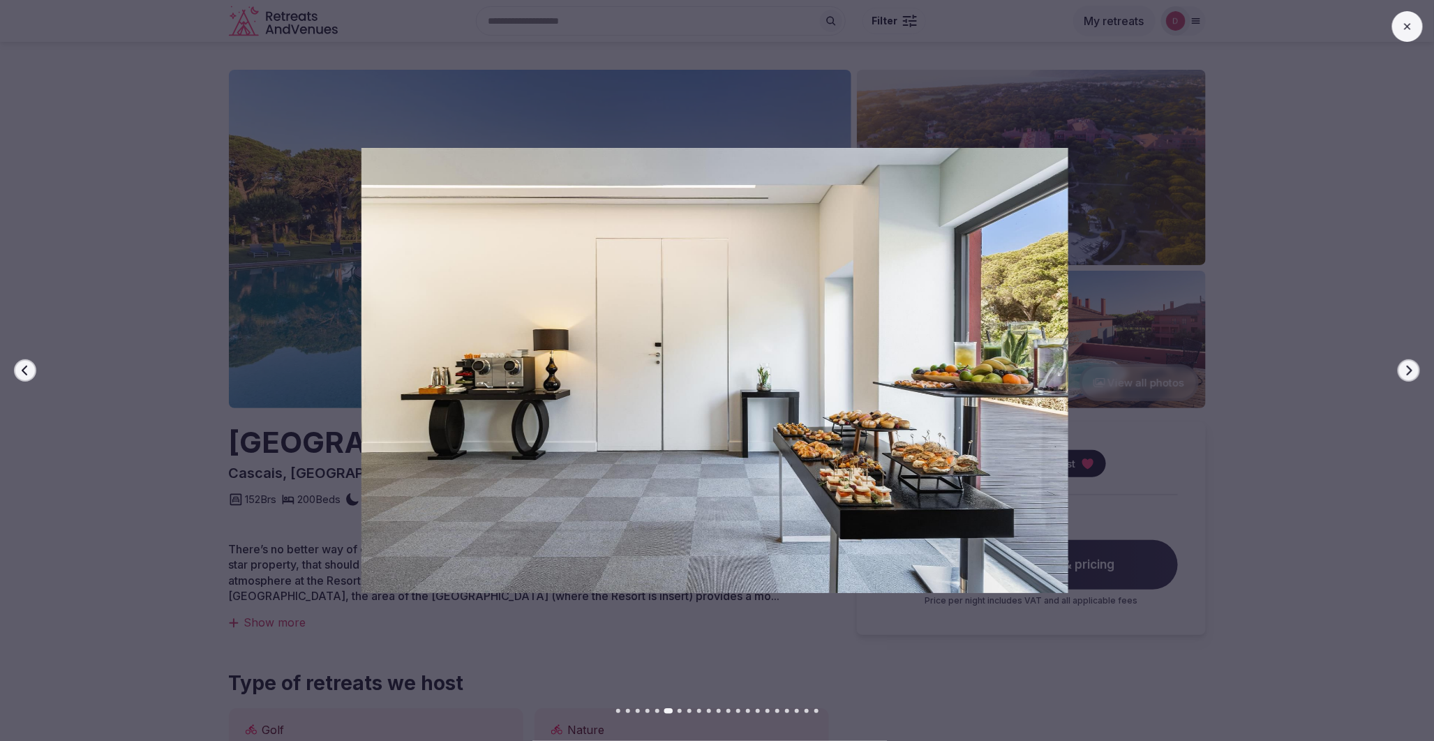
click at [1404, 372] on icon "button" at bounding box center [1409, 370] width 11 height 11
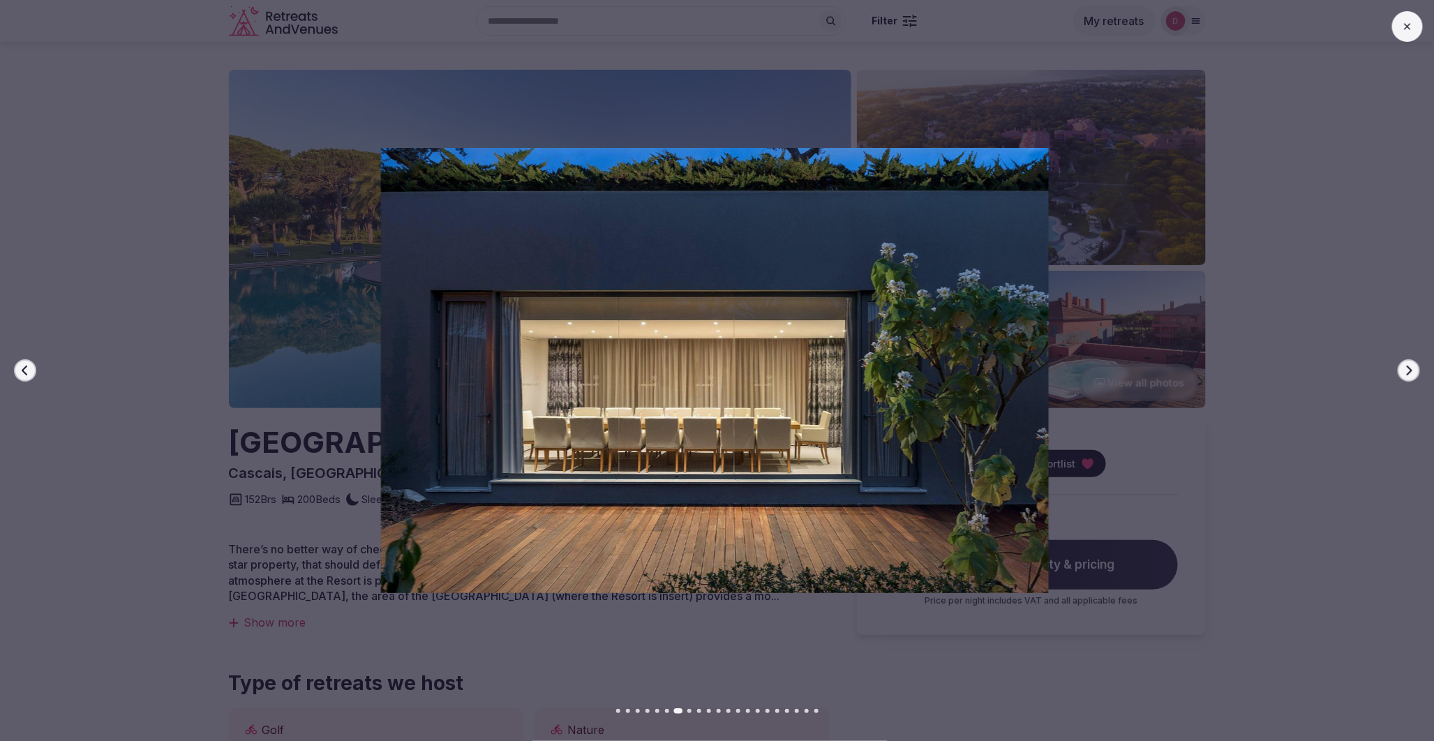
click at [1404, 372] on icon "button" at bounding box center [1409, 370] width 11 height 11
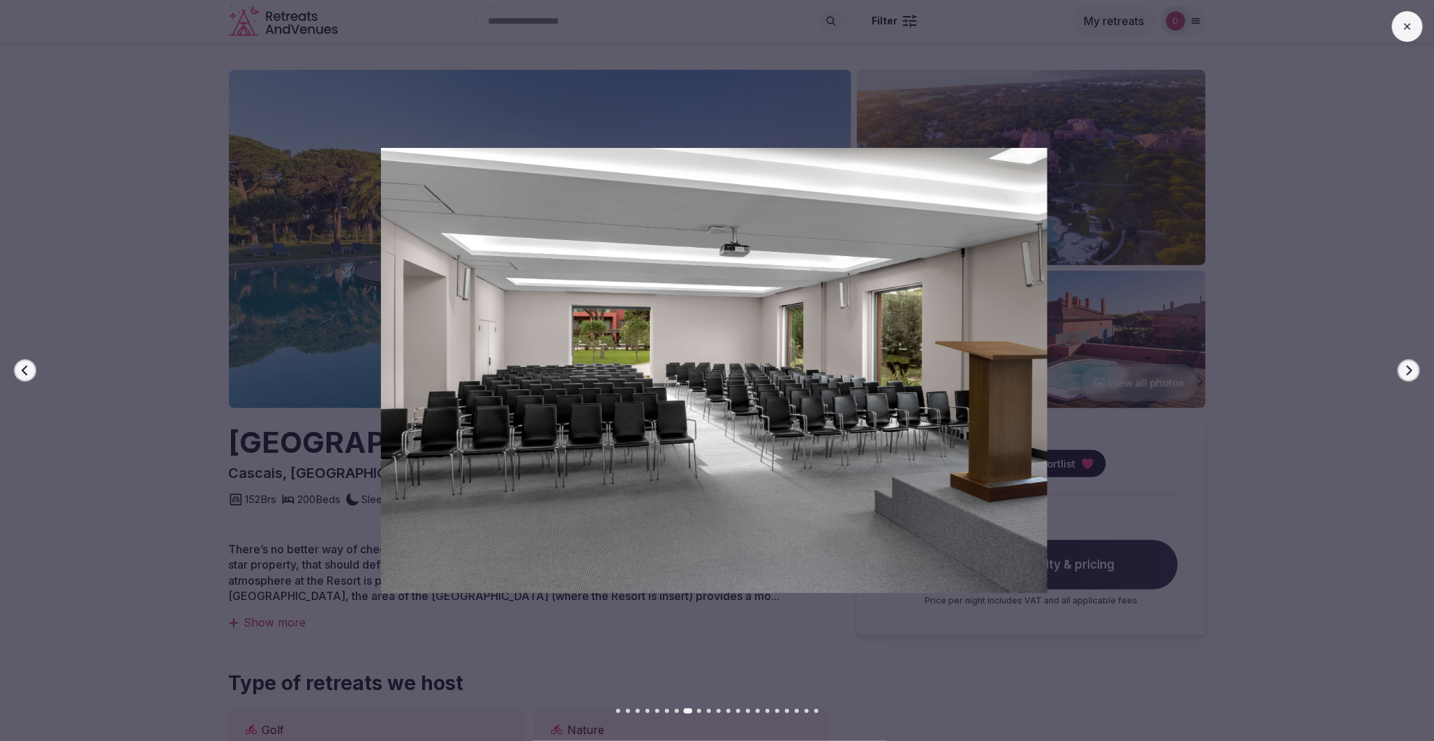
click at [1404, 372] on icon "button" at bounding box center [1409, 370] width 11 height 11
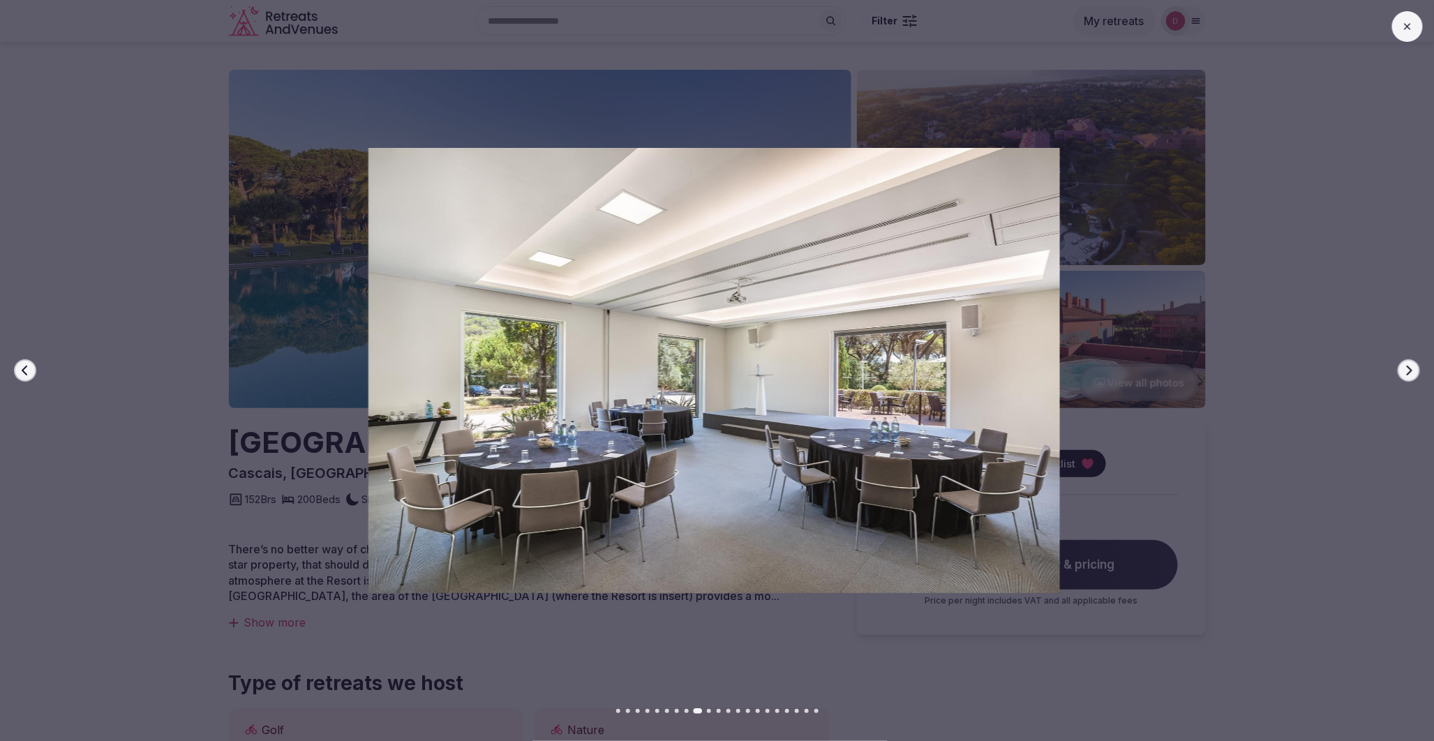
click at [1404, 372] on icon "button" at bounding box center [1409, 370] width 11 height 11
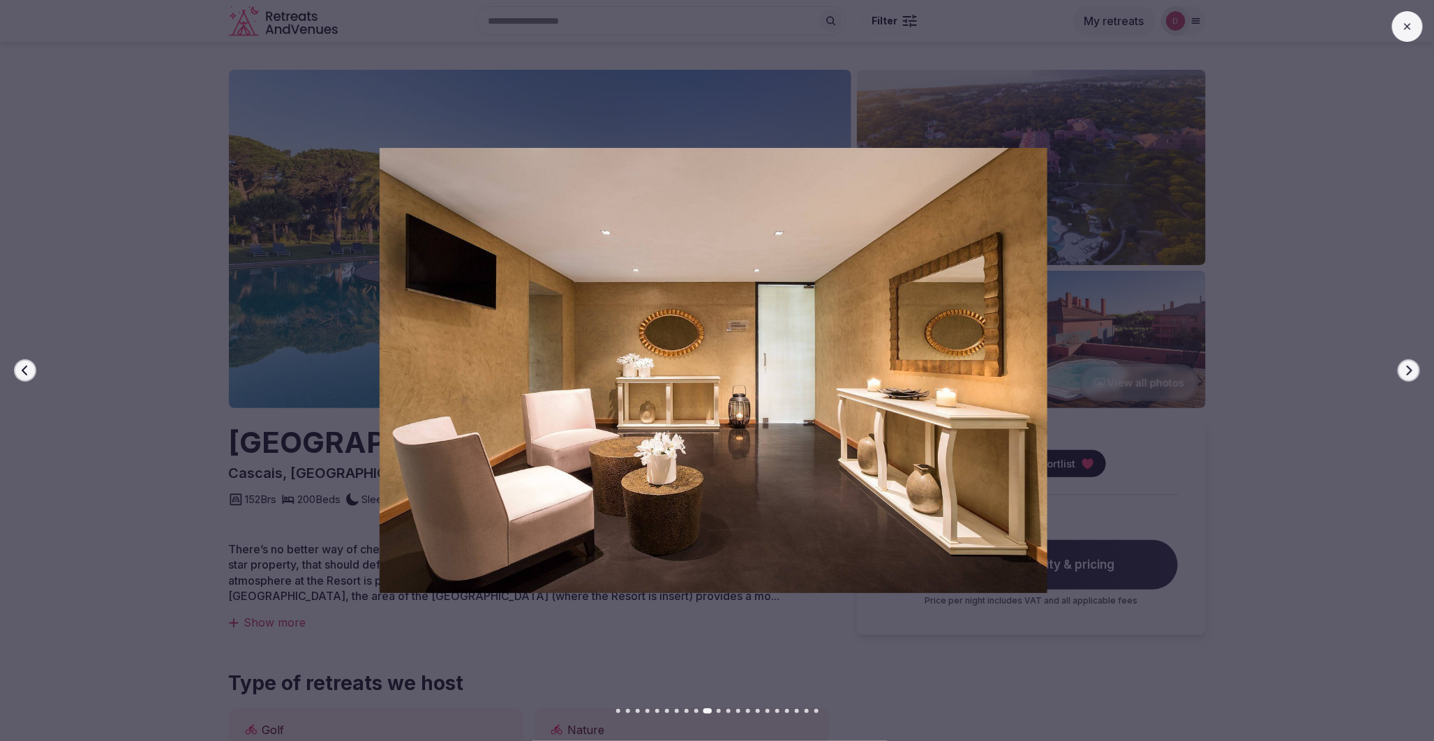
click at [1404, 372] on icon "button" at bounding box center [1409, 370] width 11 height 11
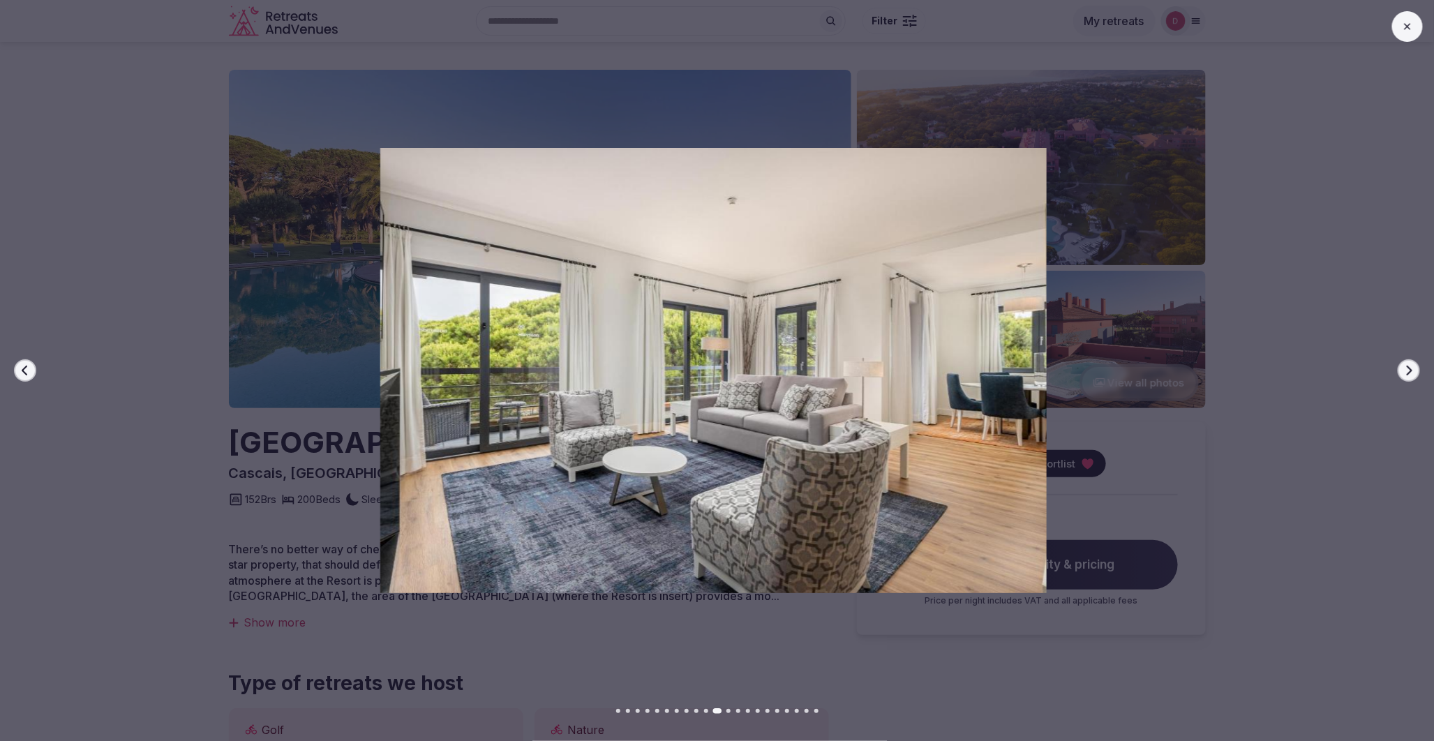
click at [1404, 372] on icon "button" at bounding box center [1409, 370] width 11 height 11
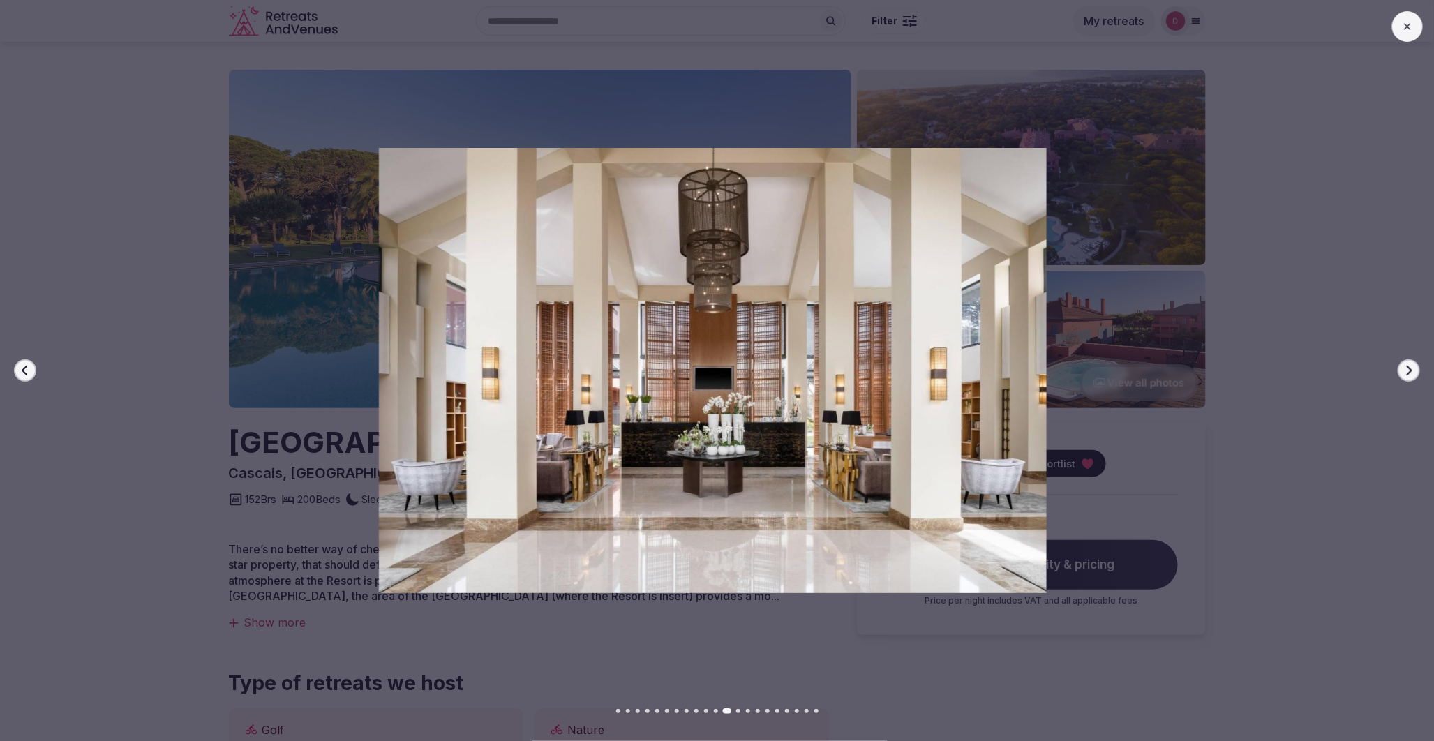
click at [1404, 372] on icon "button" at bounding box center [1409, 370] width 11 height 11
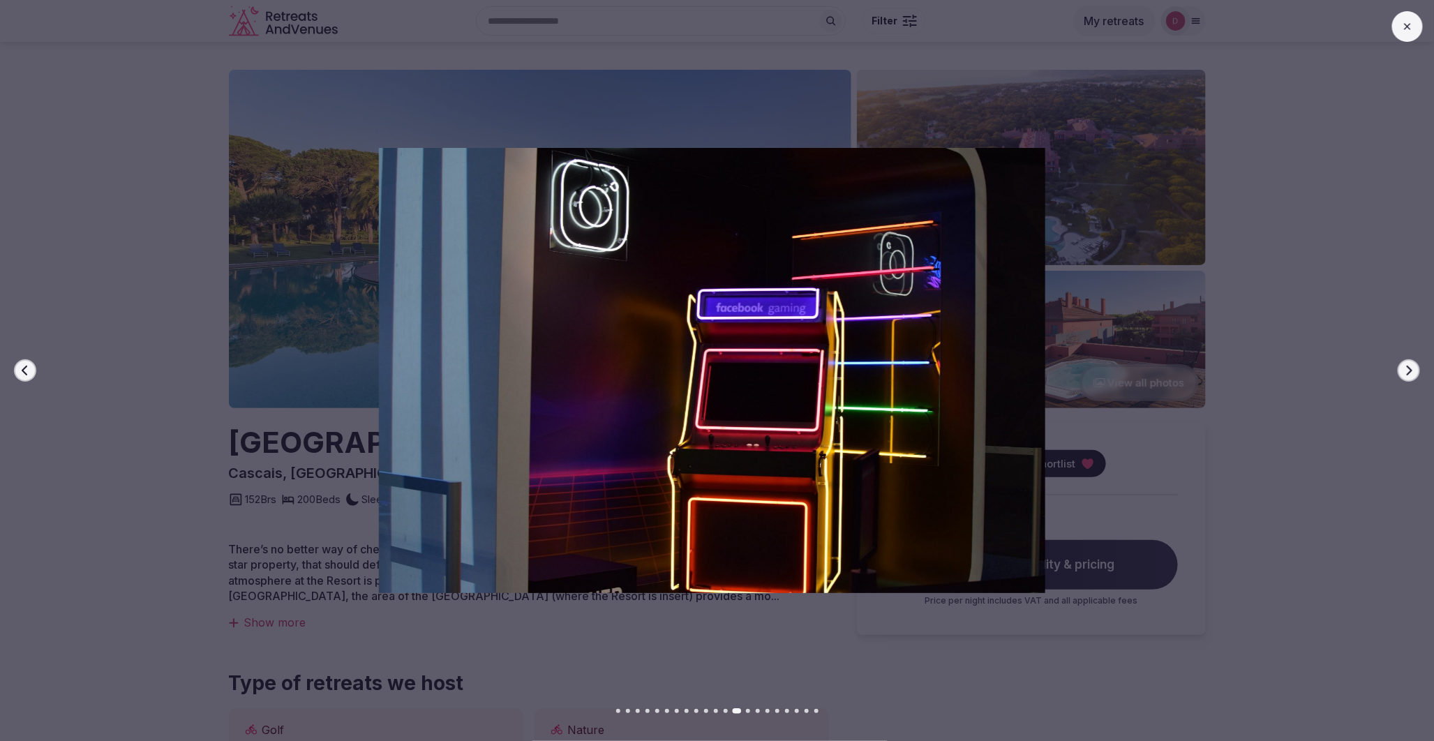
click at [1404, 39] on button at bounding box center [1407, 26] width 31 height 31
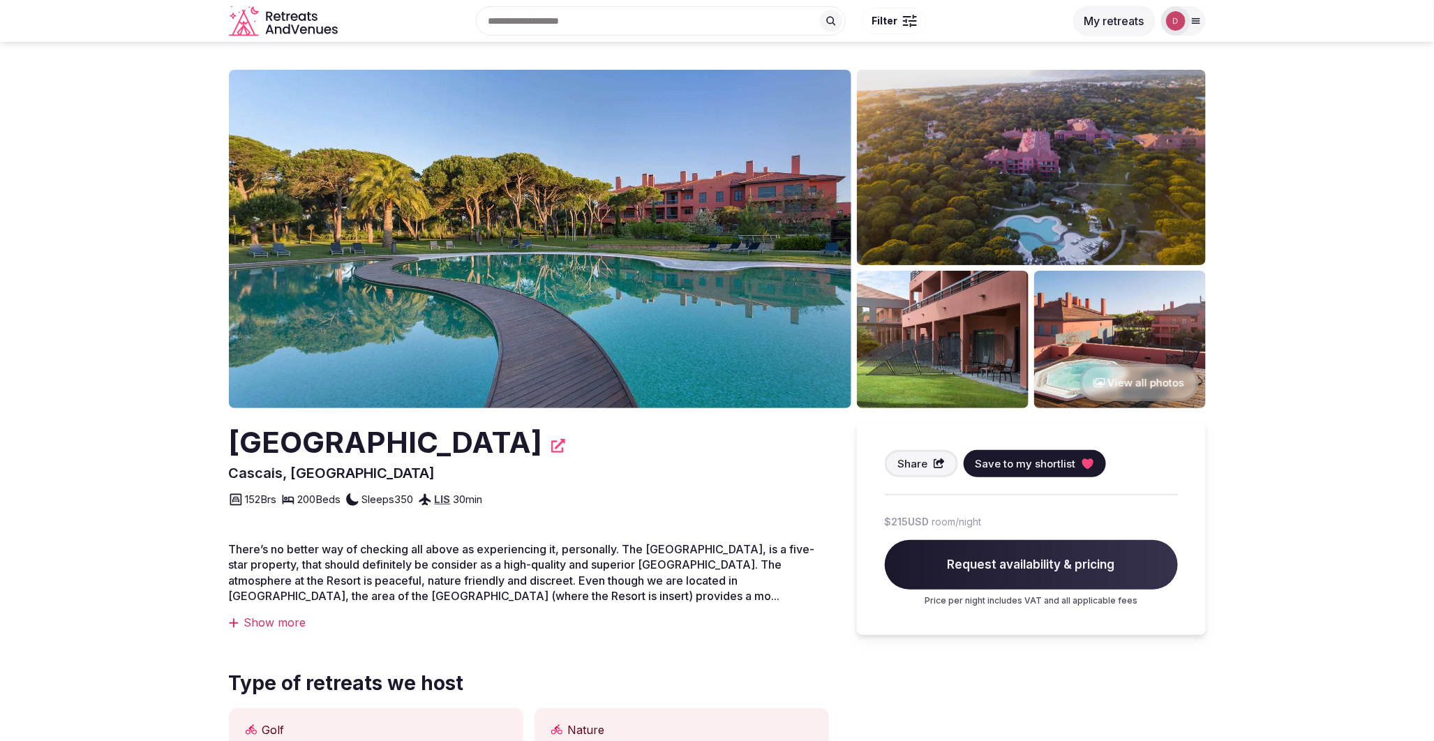
click at [1142, 373] on button "View all photos" at bounding box center [1139, 382] width 119 height 37
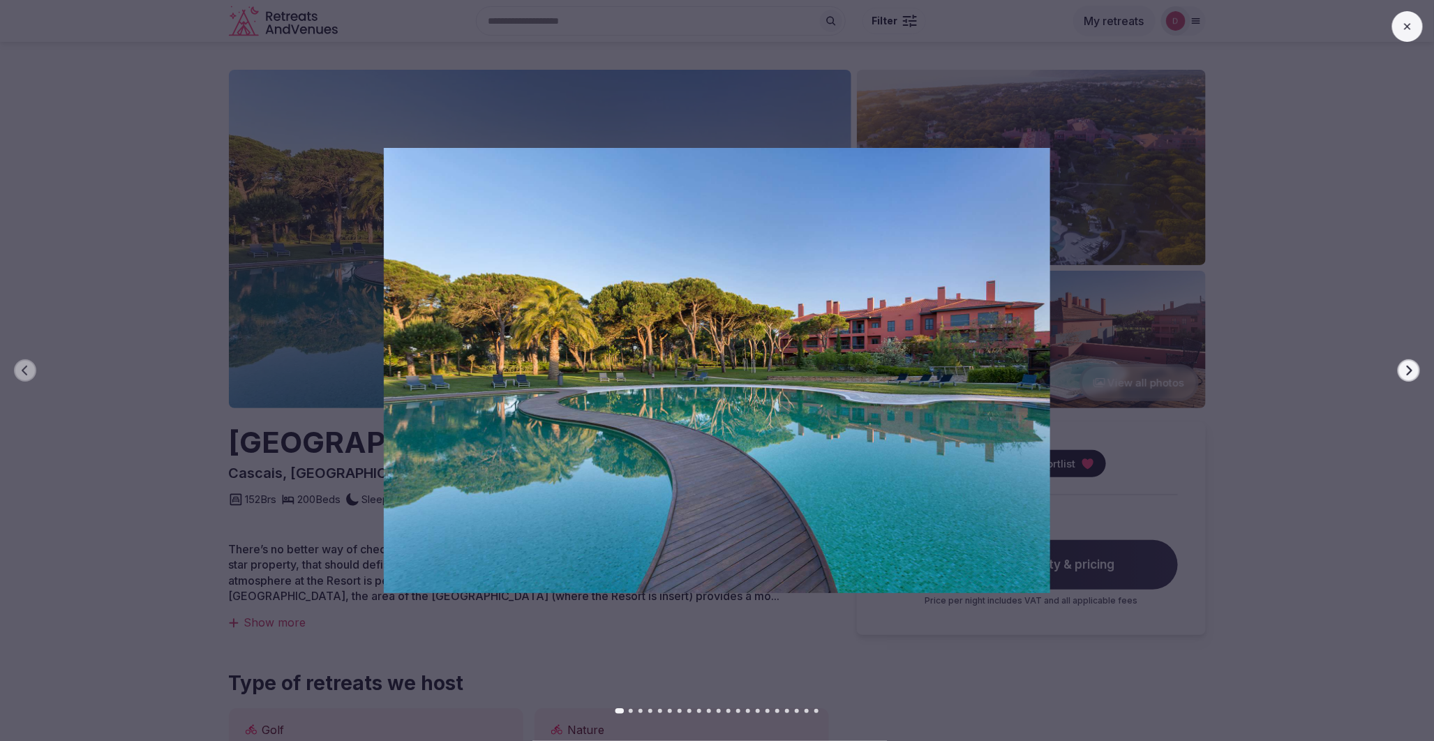
click at [1424, 371] on div at bounding box center [711, 370] width 1445 height 445
click at [1413, 372] on icon "button" at bounding box center [1409, 370] width 11 height 11
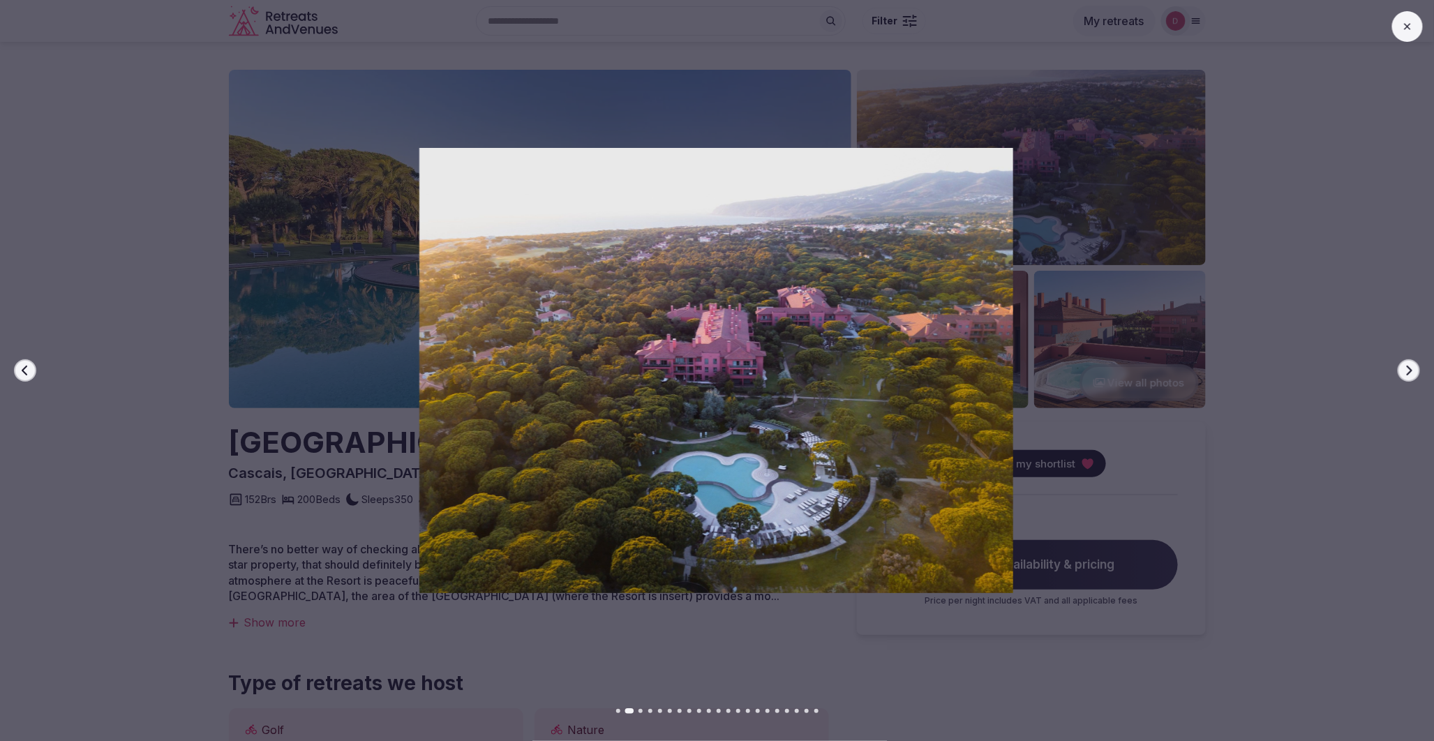
click at [1413, 372] on icon "button" at bounding box center [1409, 370] width 11 height 11
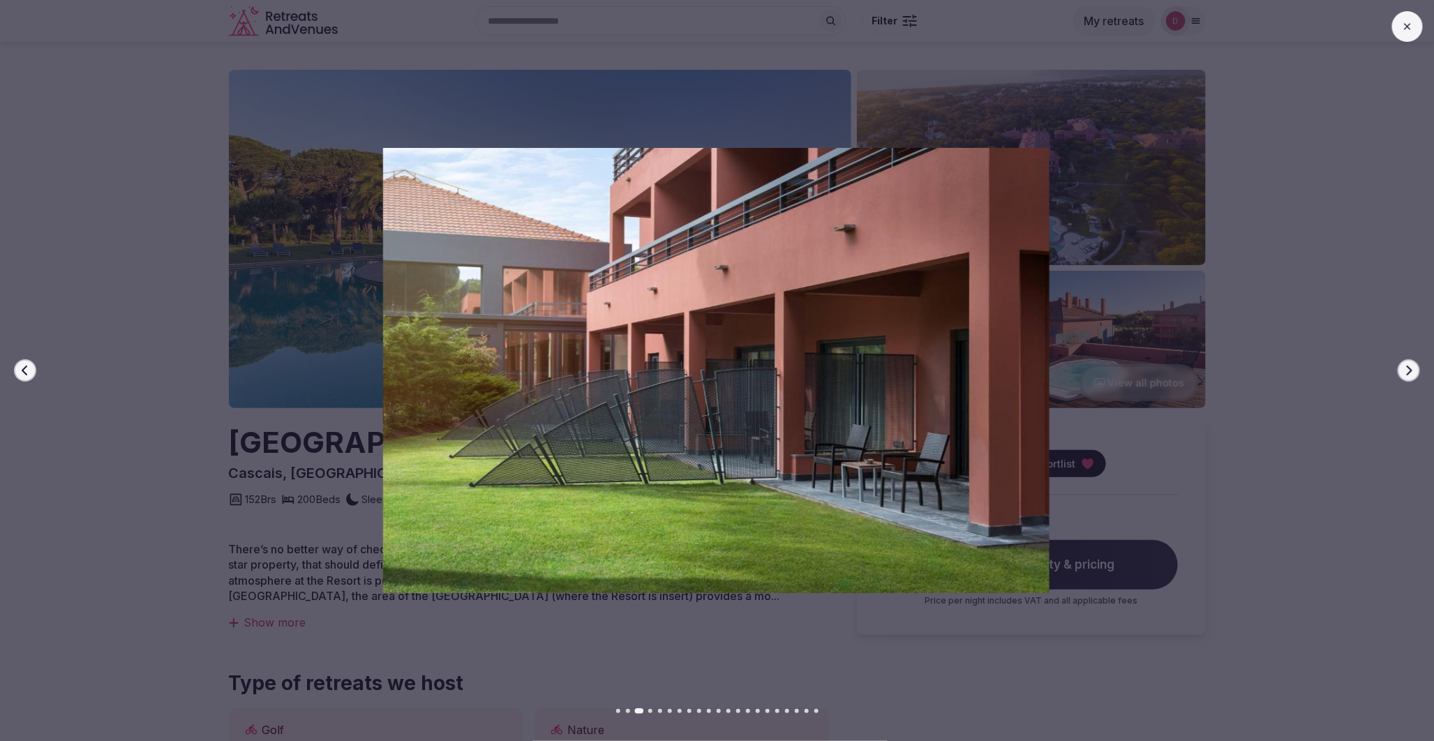
click at [1413, 372] on icon "button" at bounding box center [1409, 370] width 11 height 11
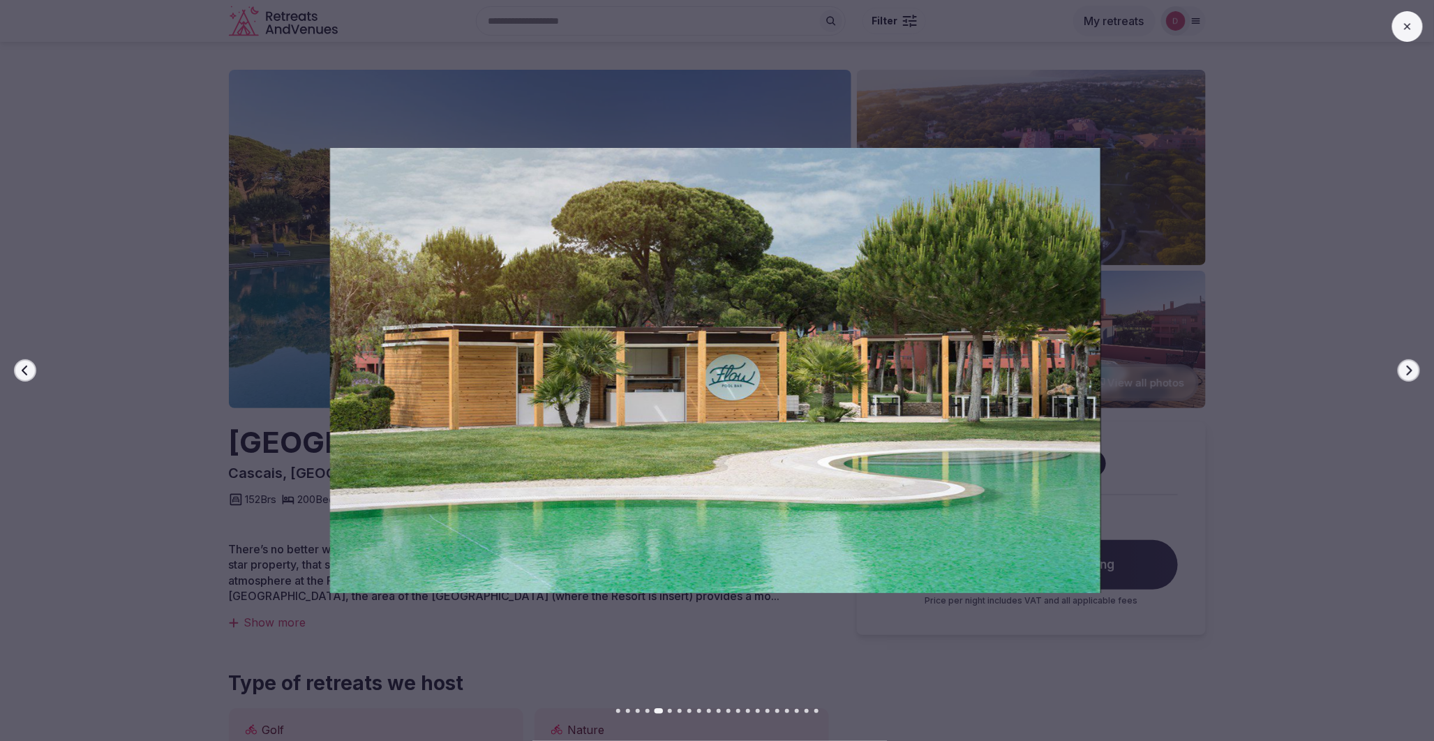
click at [1413, 372] on icon "button" at bounding box center [1409, 370] width 11 height 11
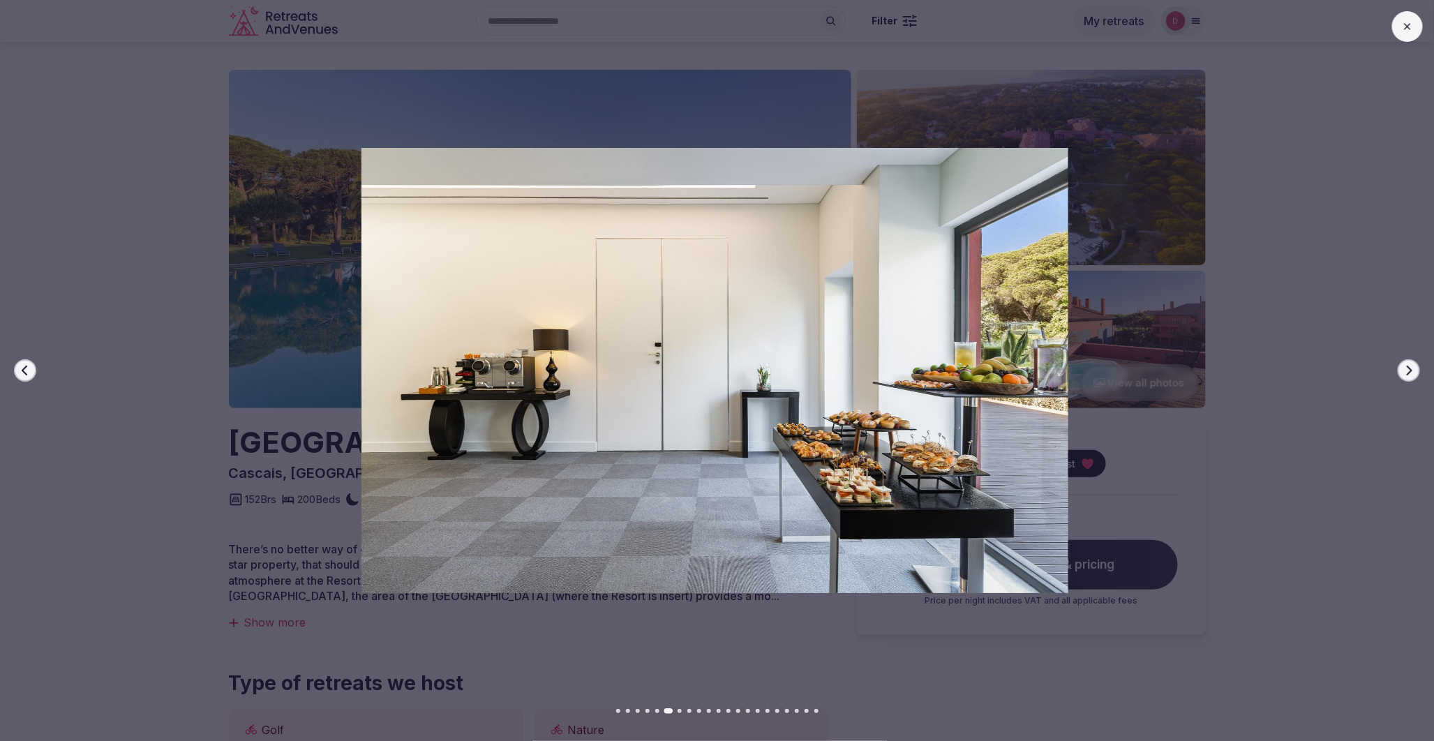
click at [1413, 372] on icon "button" at bounding box center [1409, 370] width 11 height 11
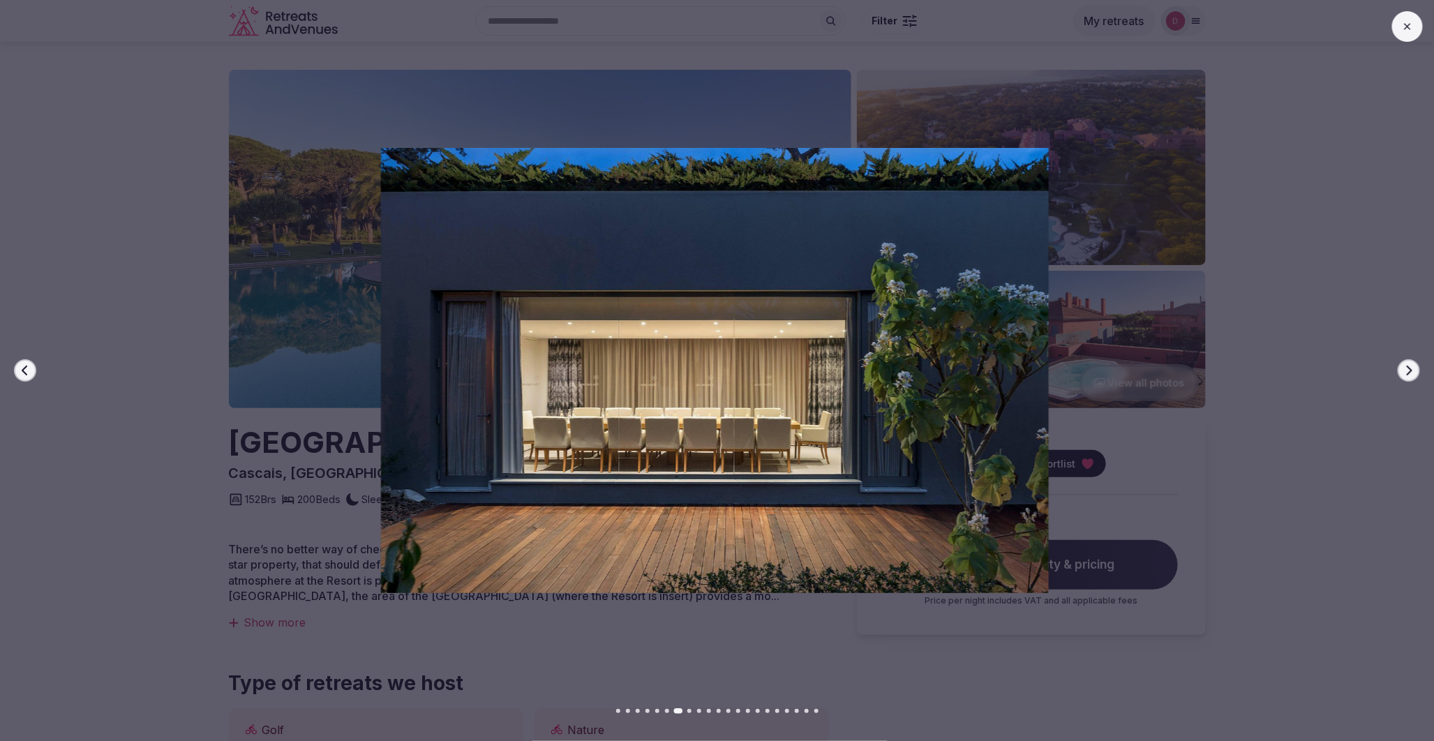
click at [1413, 372] on icon "button" at bounding box center [1409, 370] width 11 height 11
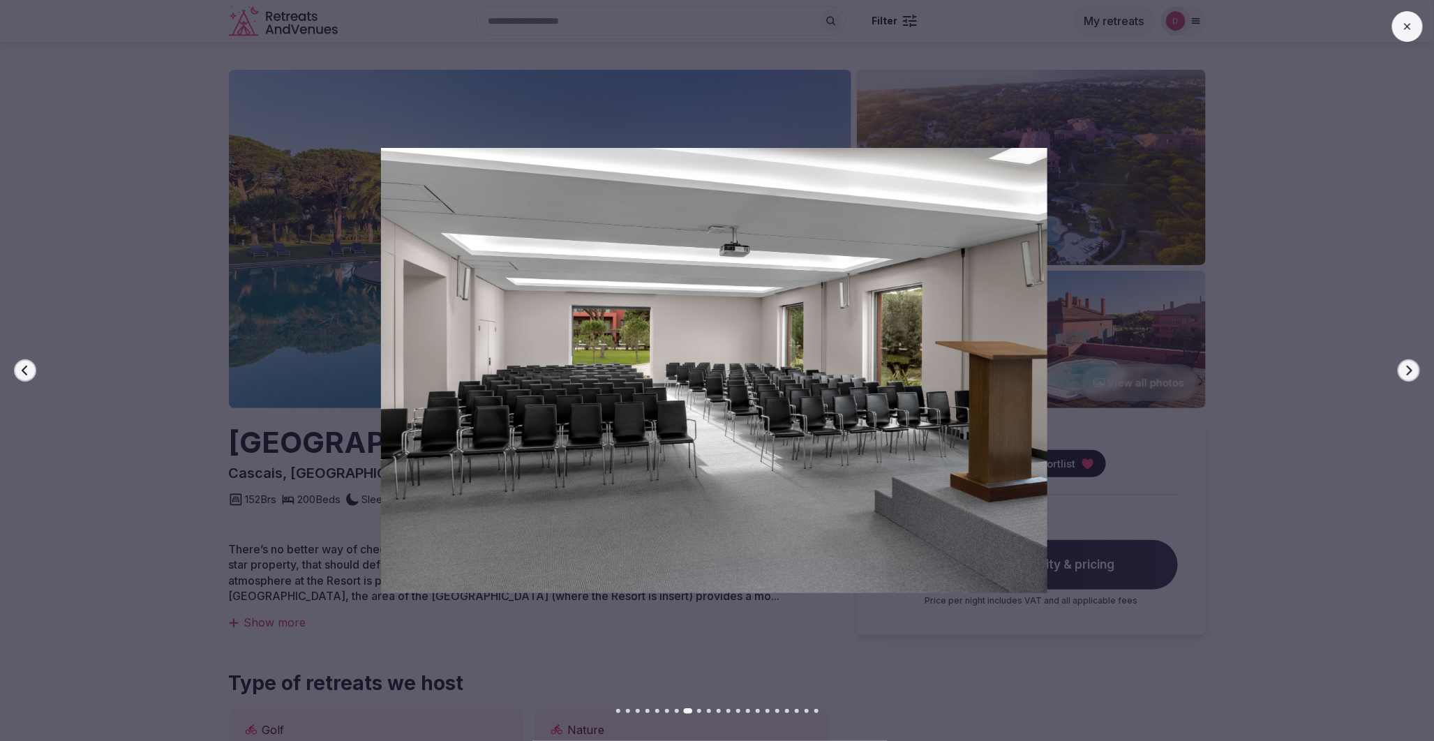
click at [1413, 372] on icon "button" at bounding box center [1409, 370] width 11 height 11
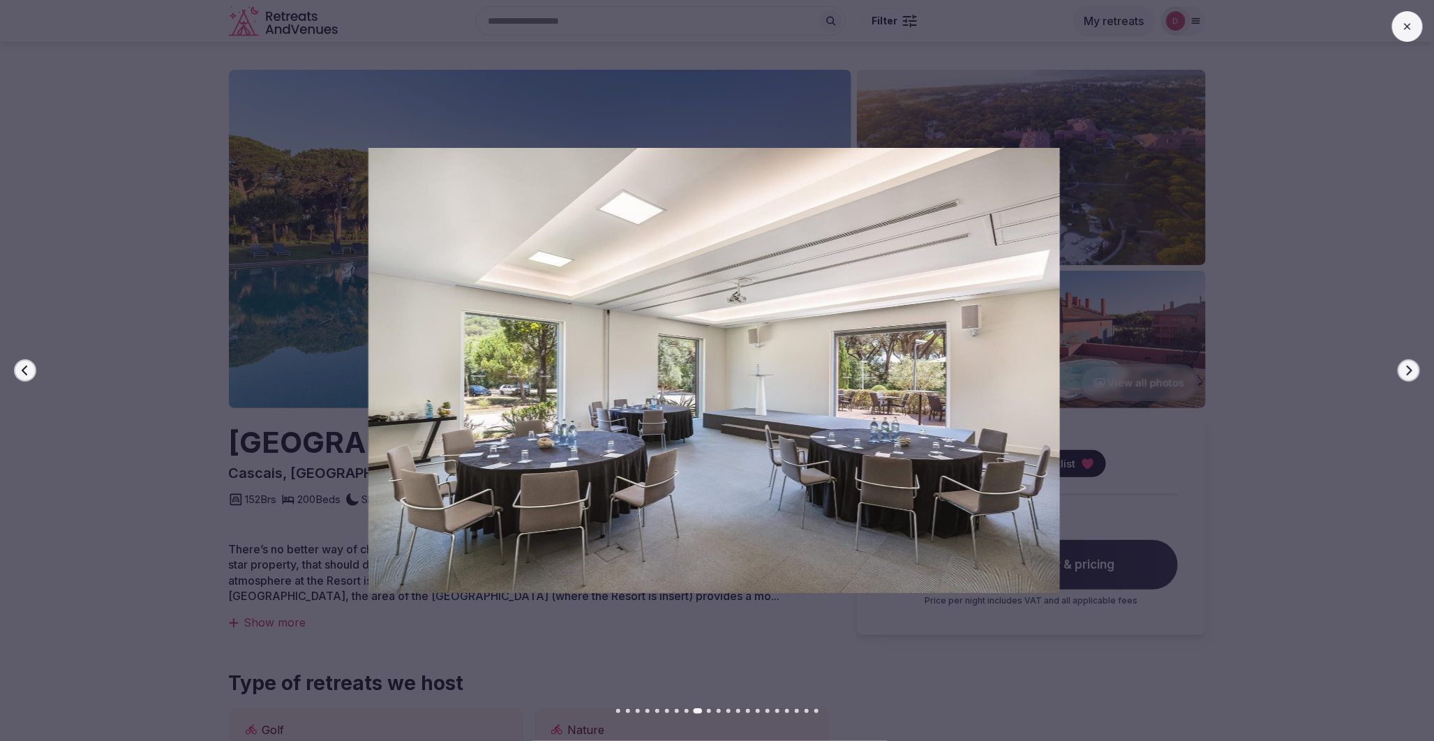
click at [1413, 372] on icon "button" at bounding box center [1409, 370] width 11 height 11
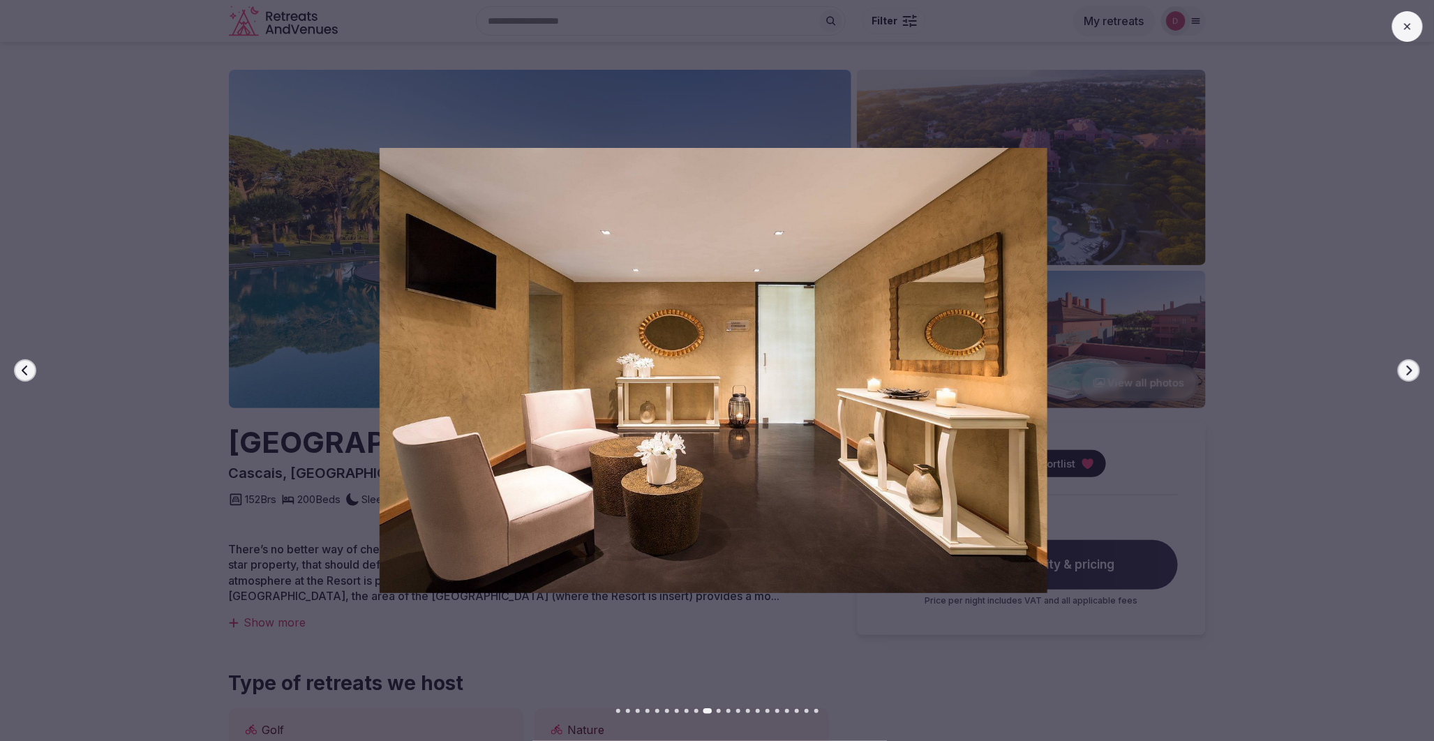
click at [1413, 372] on icon "button" at bounding box center [1409, 370] width 11 height 11
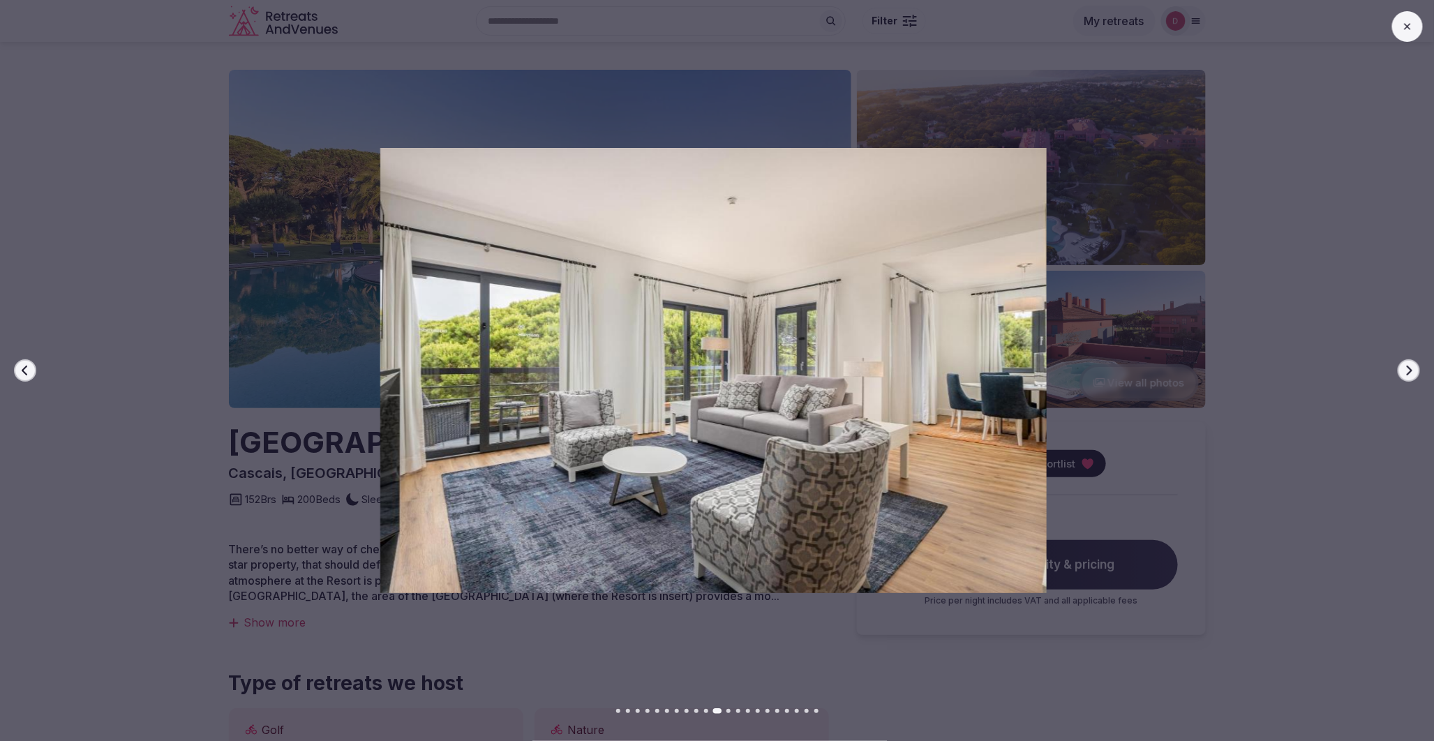
click at [1413, 372] on icon "button" at bounding box center [1409, 370] width 11 height 11
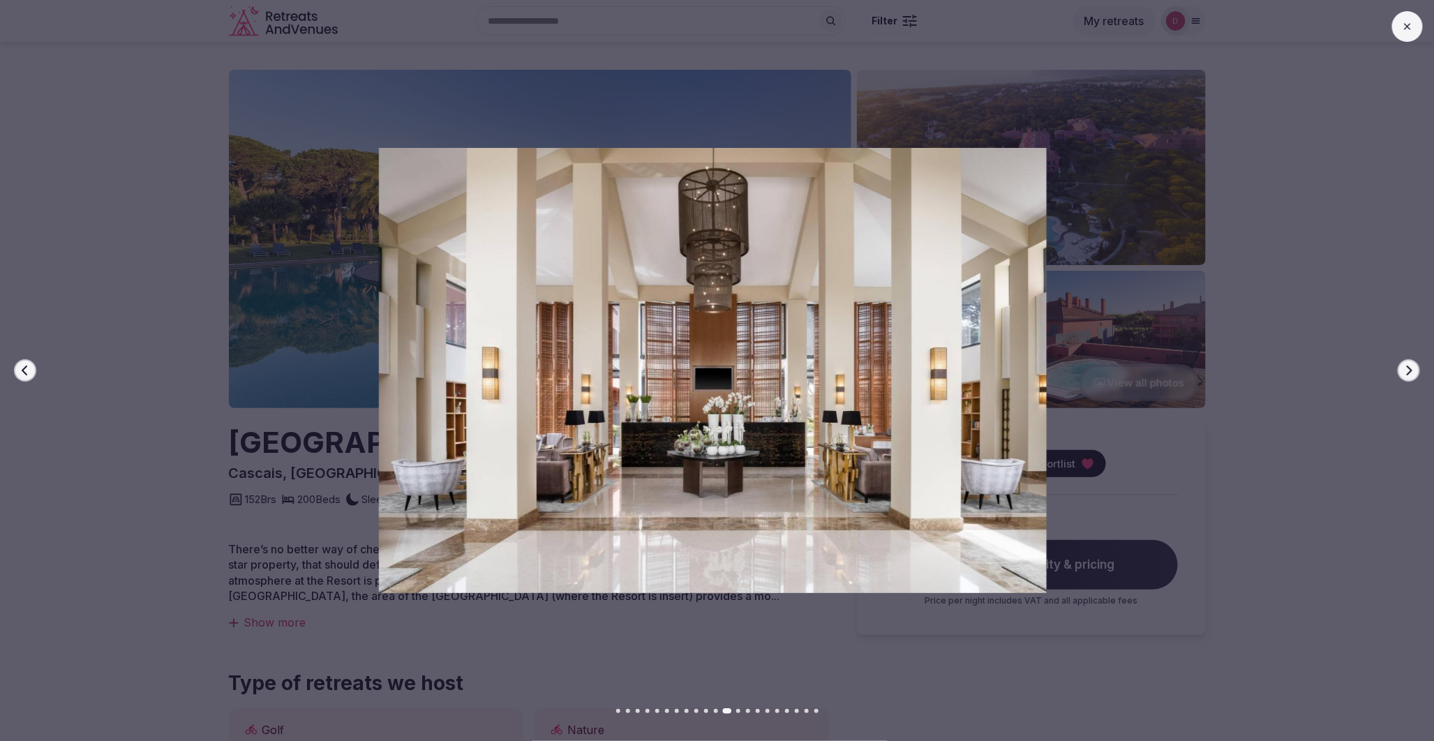
click at [1413, 372] on icon "button" at bounding box center [1409, 370] width 11 height 11
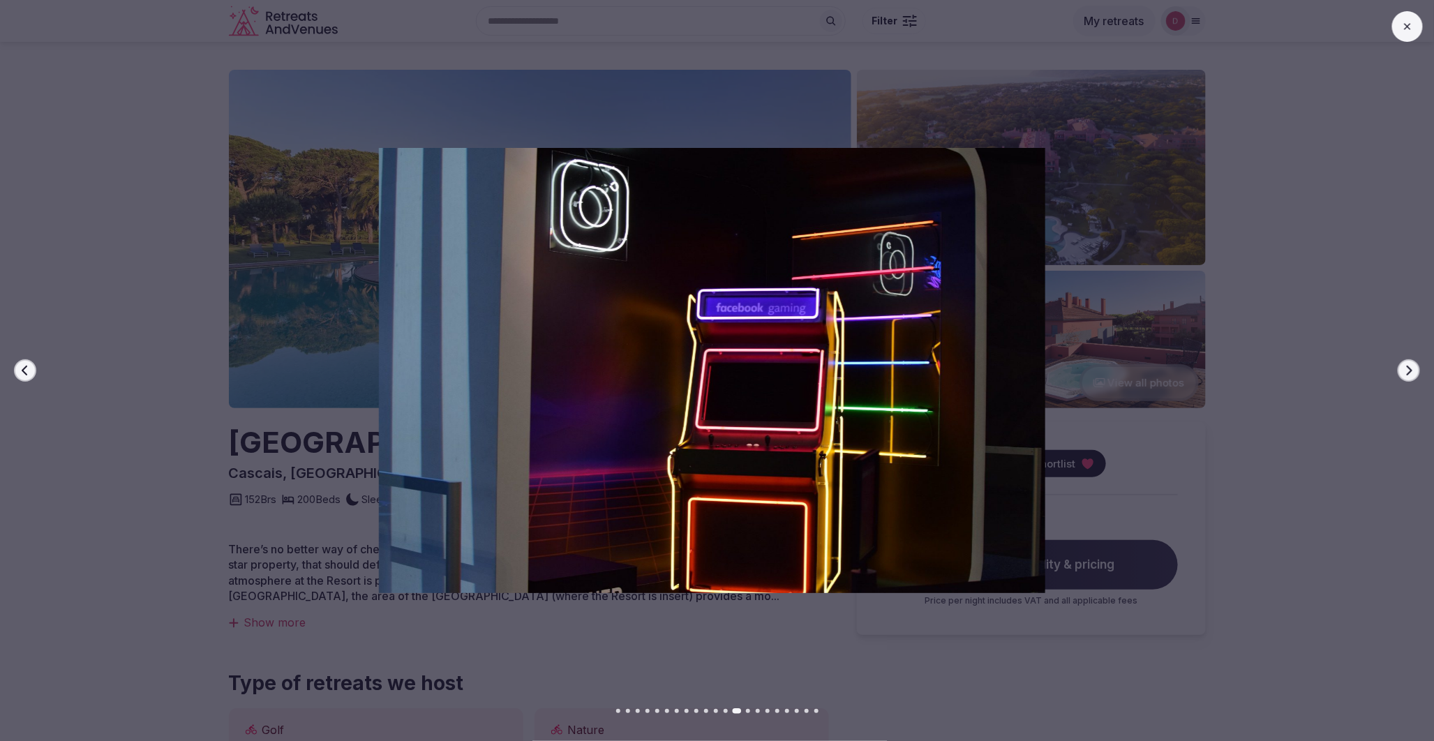
click at [1413, 372] on icon "button" at bounding box center [1409, 370] width 11 height 11
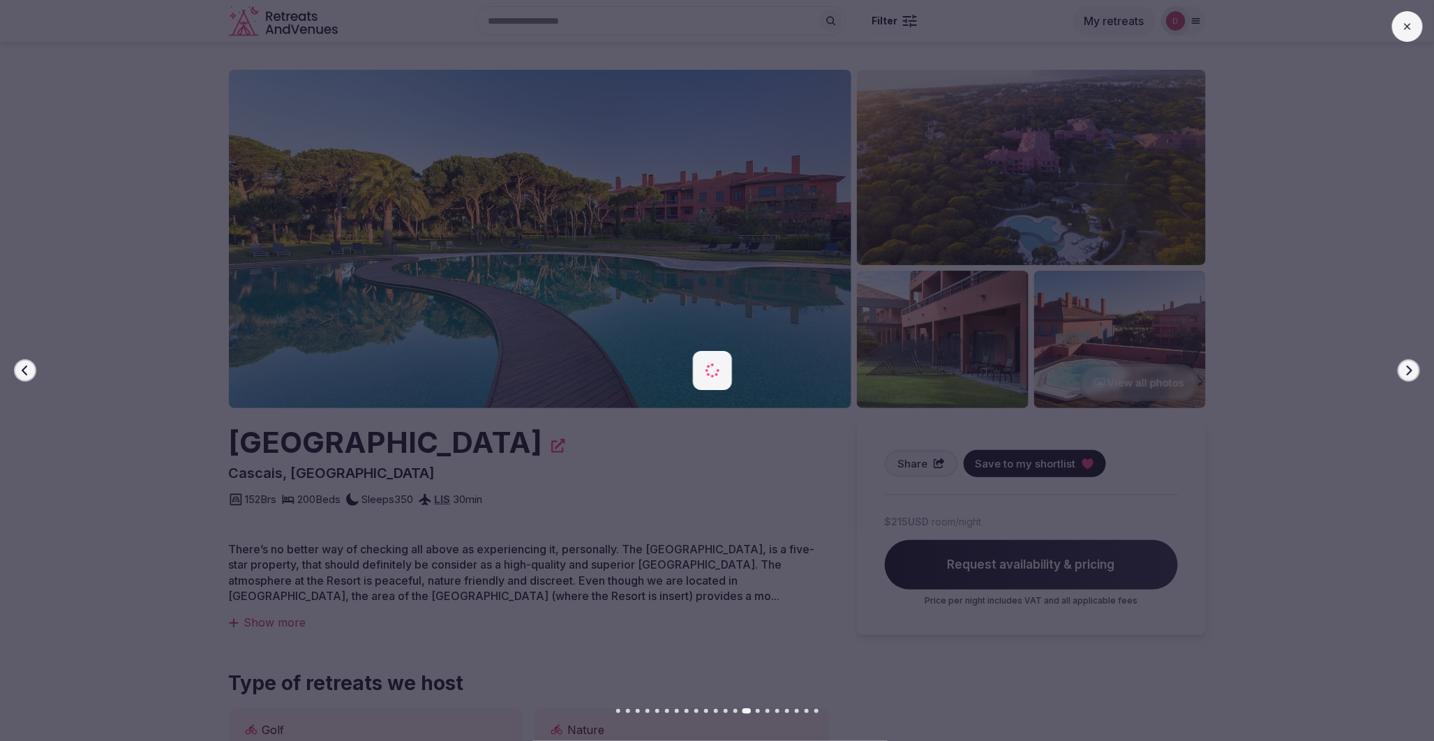
click at [1413, 372] on icon "button" at bounding box center [1409, 370] width 11 height 11
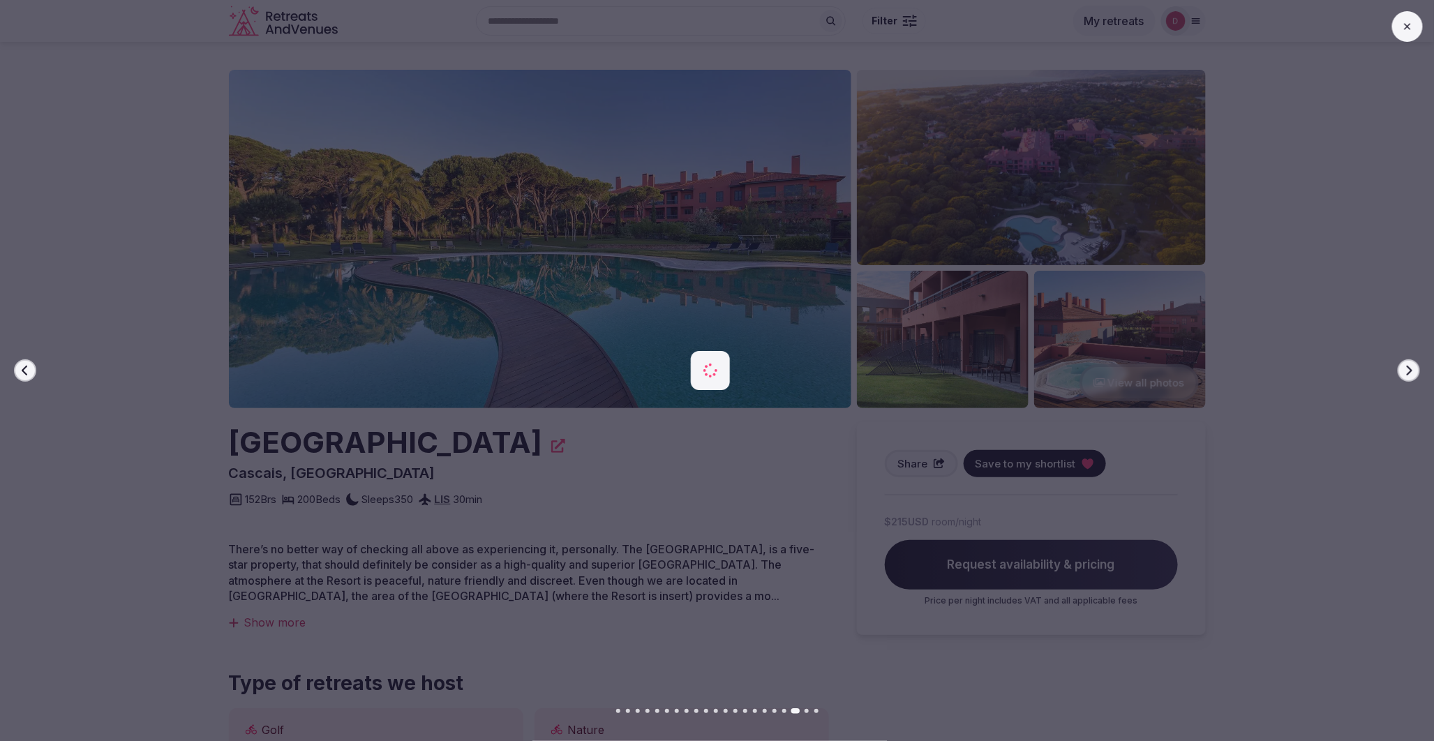
click at [1413, 372] on icon "button" at bounding box center [1409, 370] width 11 height 11
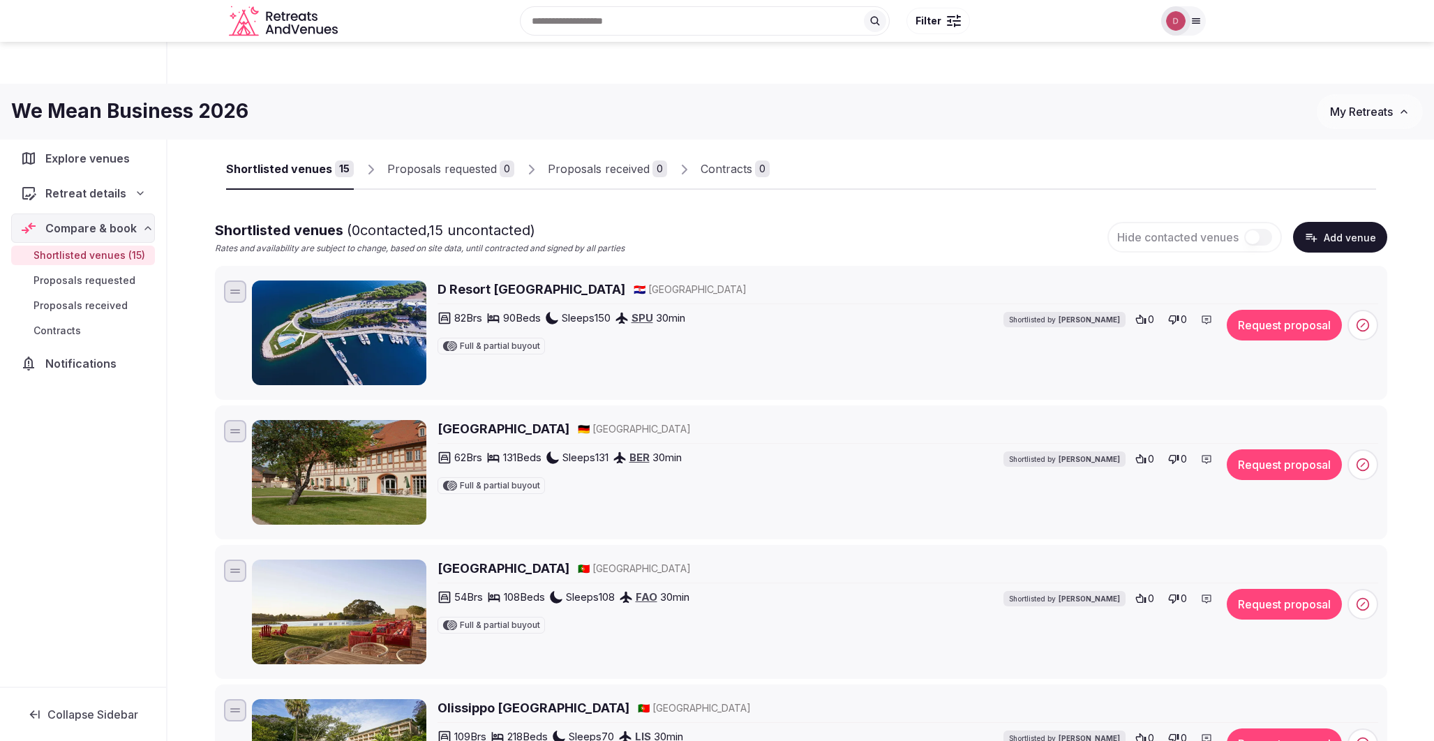
scroll to position [77, 0]
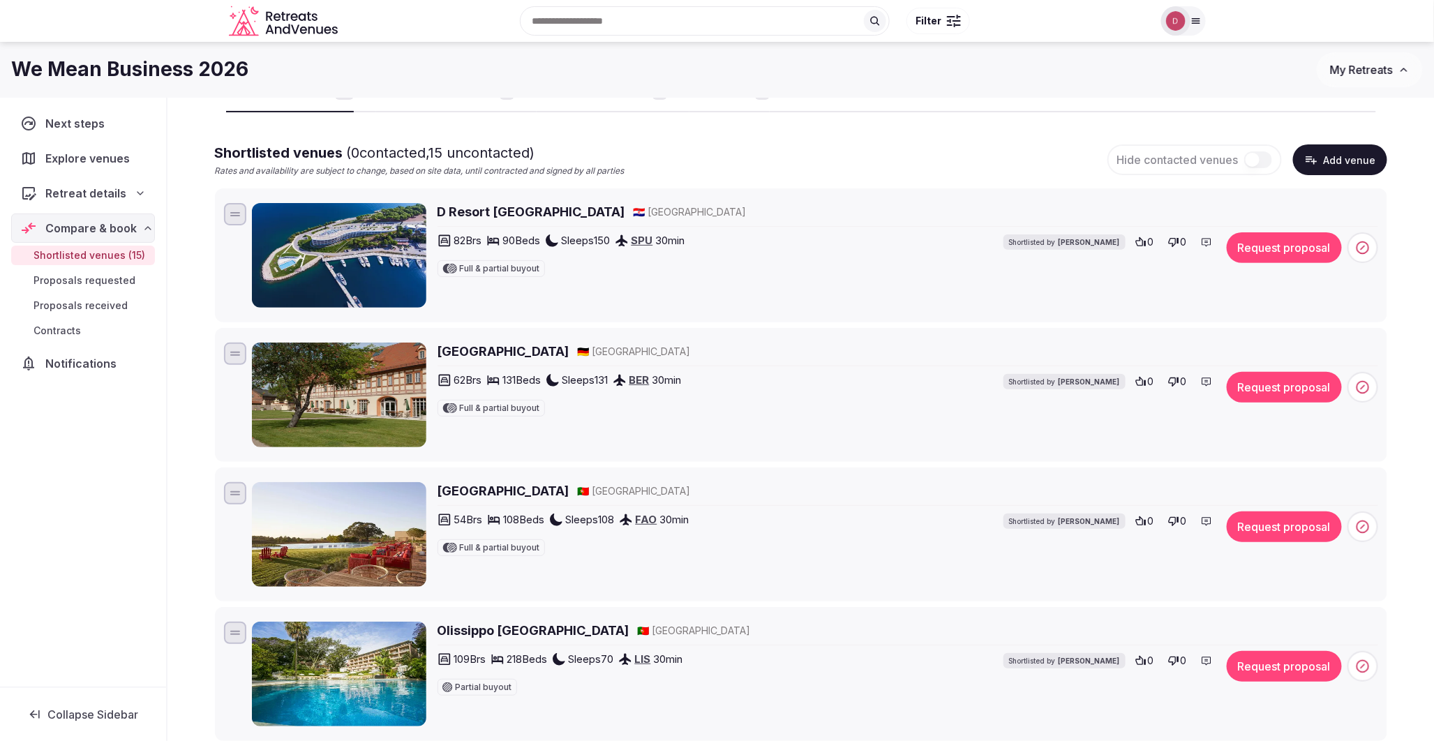
drag, startPoint x: 1371, startPoint y: 248, endPoint x: 1364, endPoint y: 257, distance: 11.4
click at [1371, 248] on span at bounding box center [1363, 247] width 31 height 31
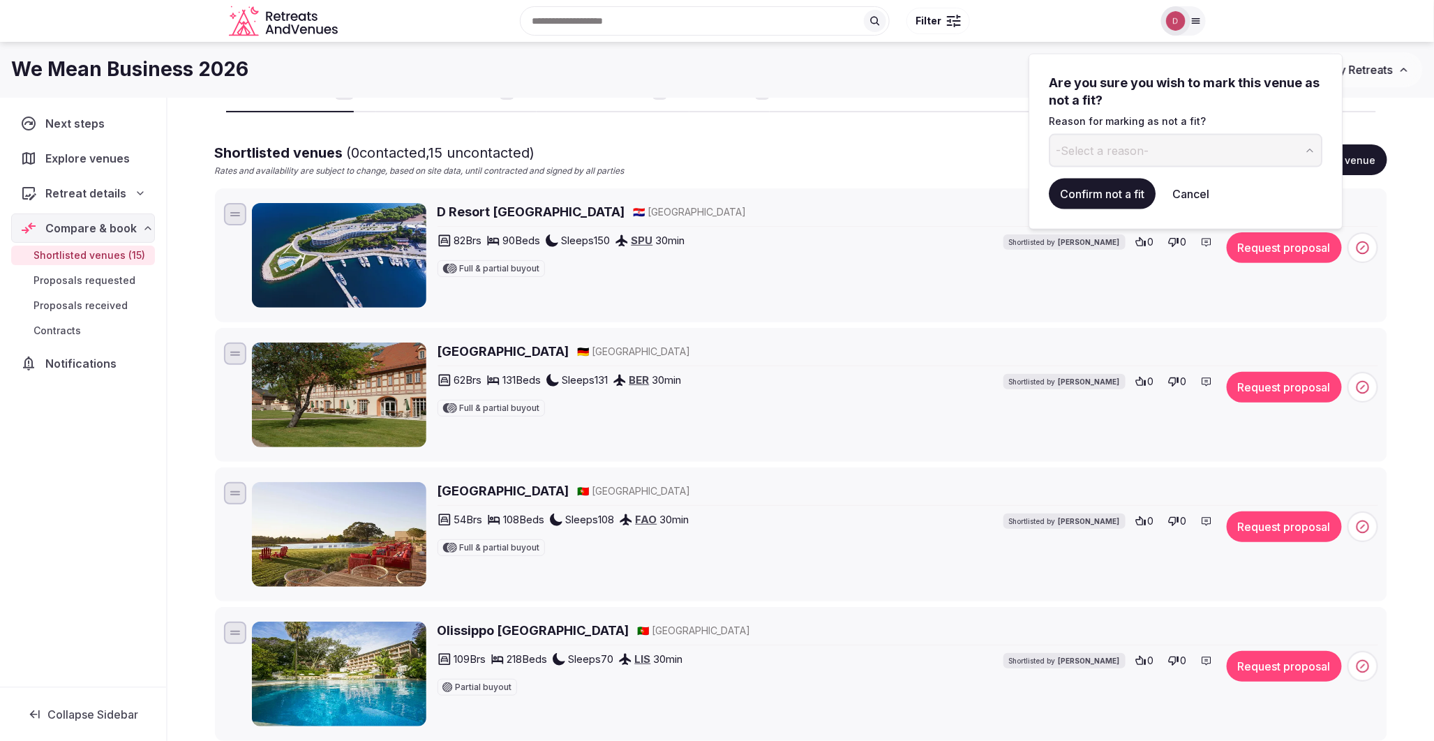
click at [1135, 154] on span "-Select a reason-" at bounding box center [1102, 149] width 93 height 15
click at [1120, 197] on button "Confirm not a fit" at bounding box center [1102, 194] width 107 height 31
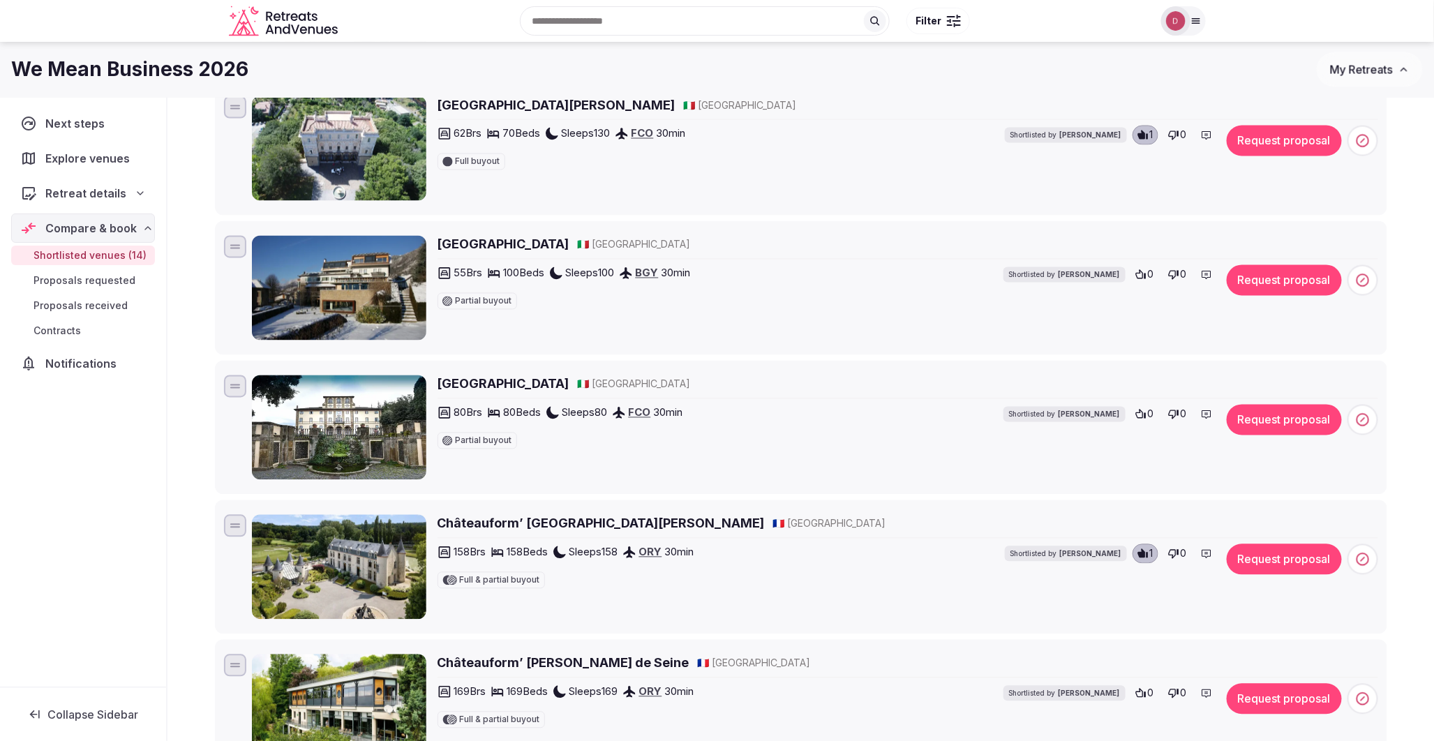
scroll to position [1084, 0]
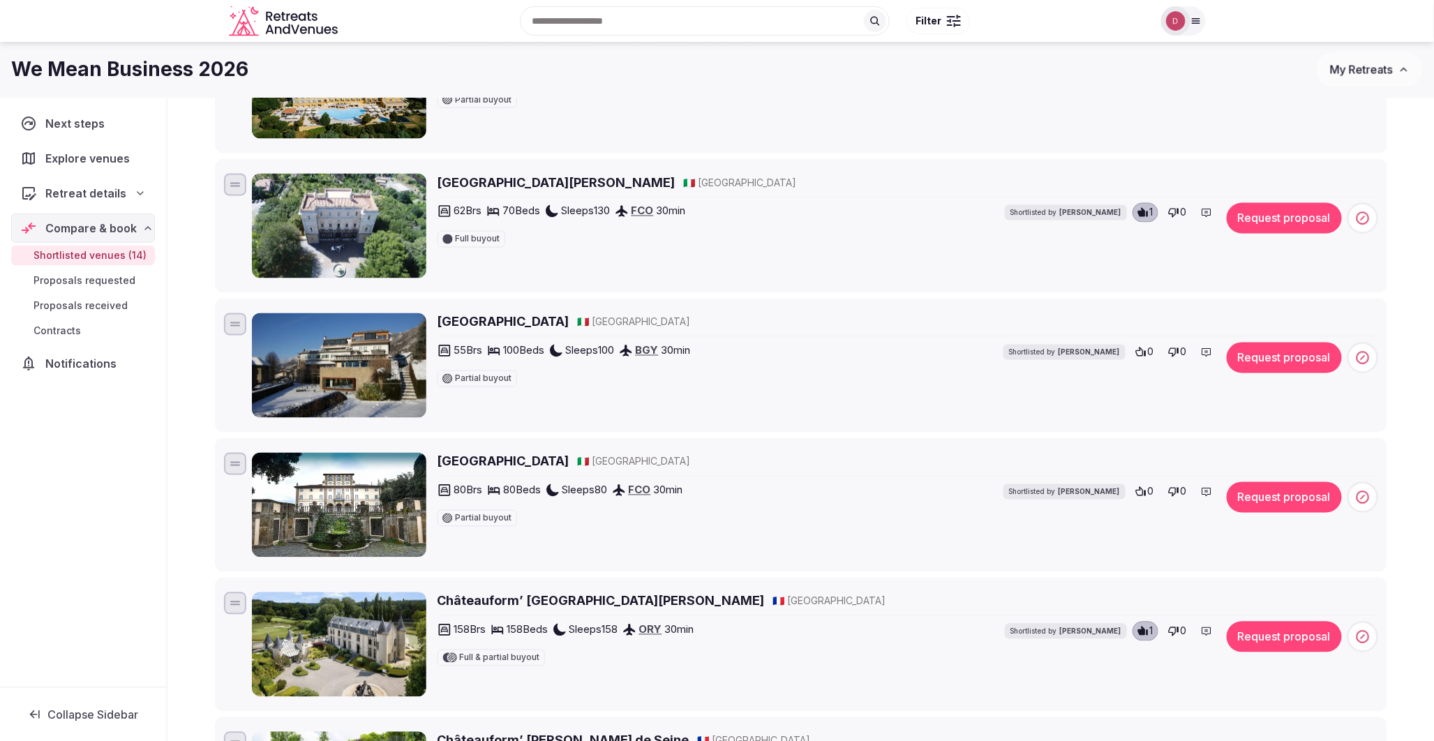
click at [1258, 215] on button "Request proposal" at bounding box center [1284, 218] width 115 height 31
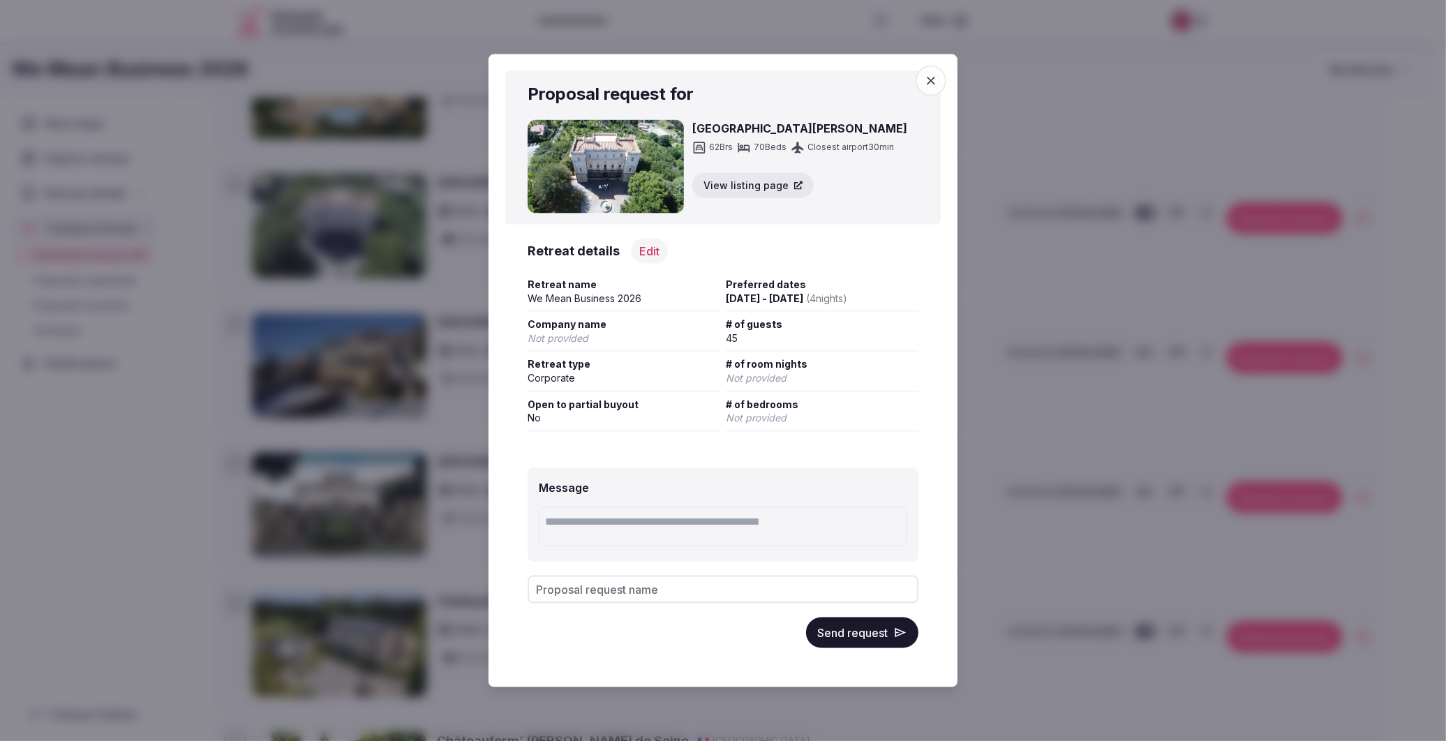
click at [847, 629] on button "Send request" at bounding box center [862, 632] width 112 height 31
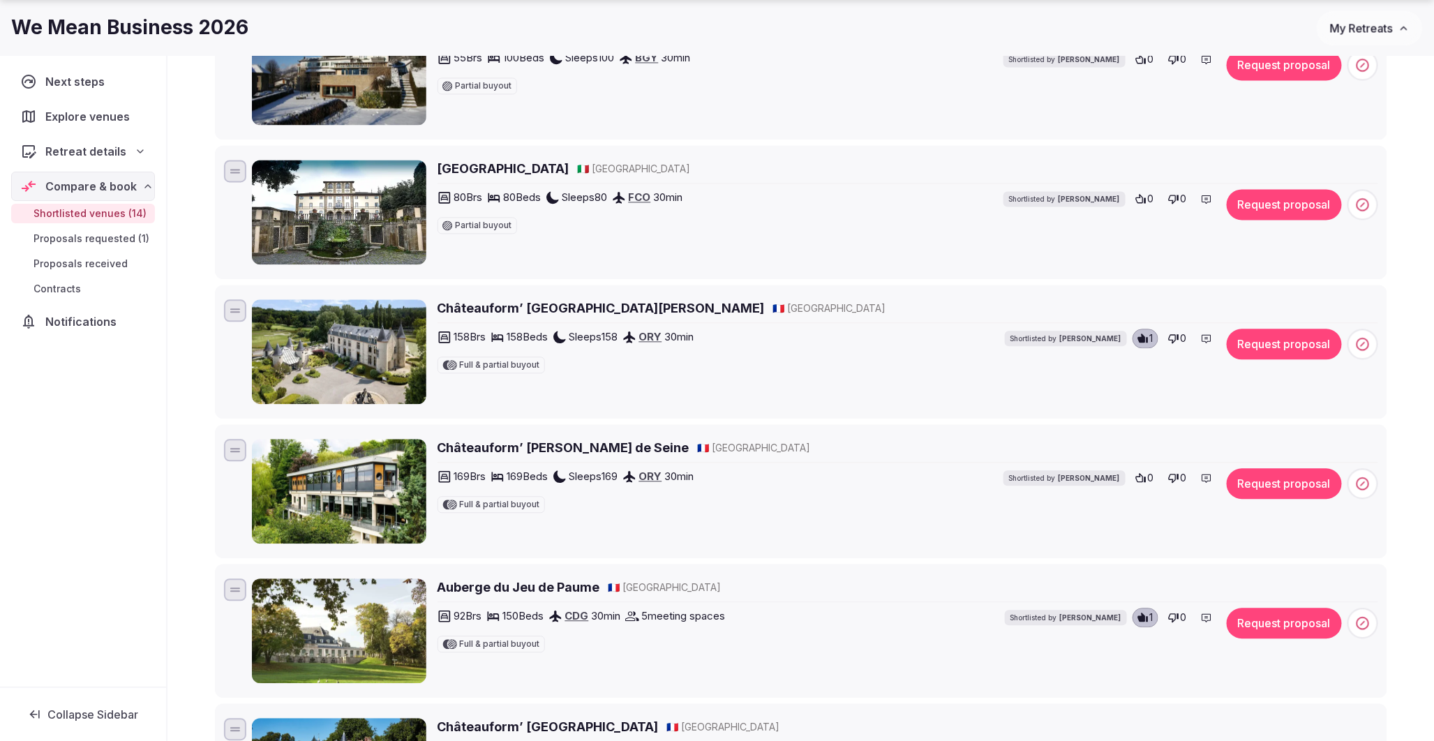
scroll to position [1859, 0]
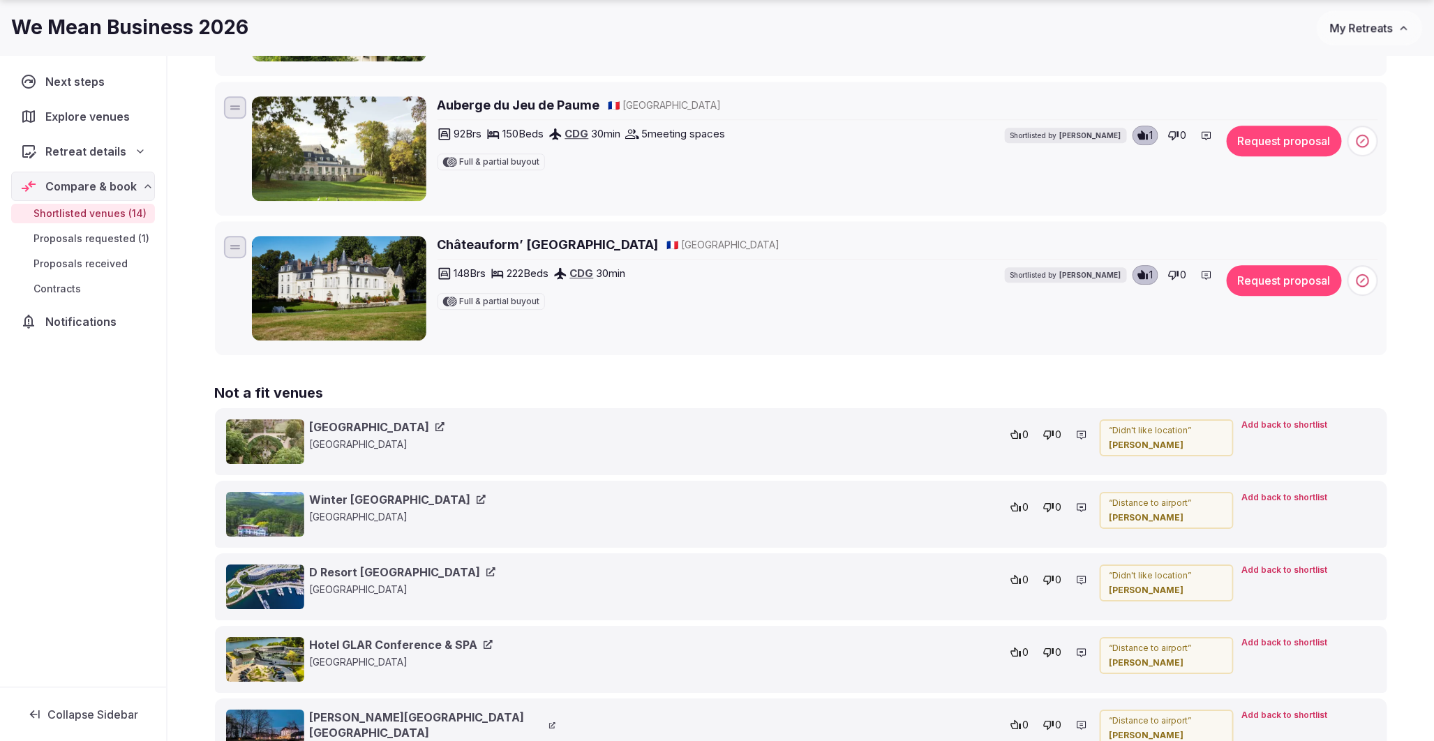
click at [1310, 278] on button "Request proposal" at bounding box center [1284, 280] width 115 height 31
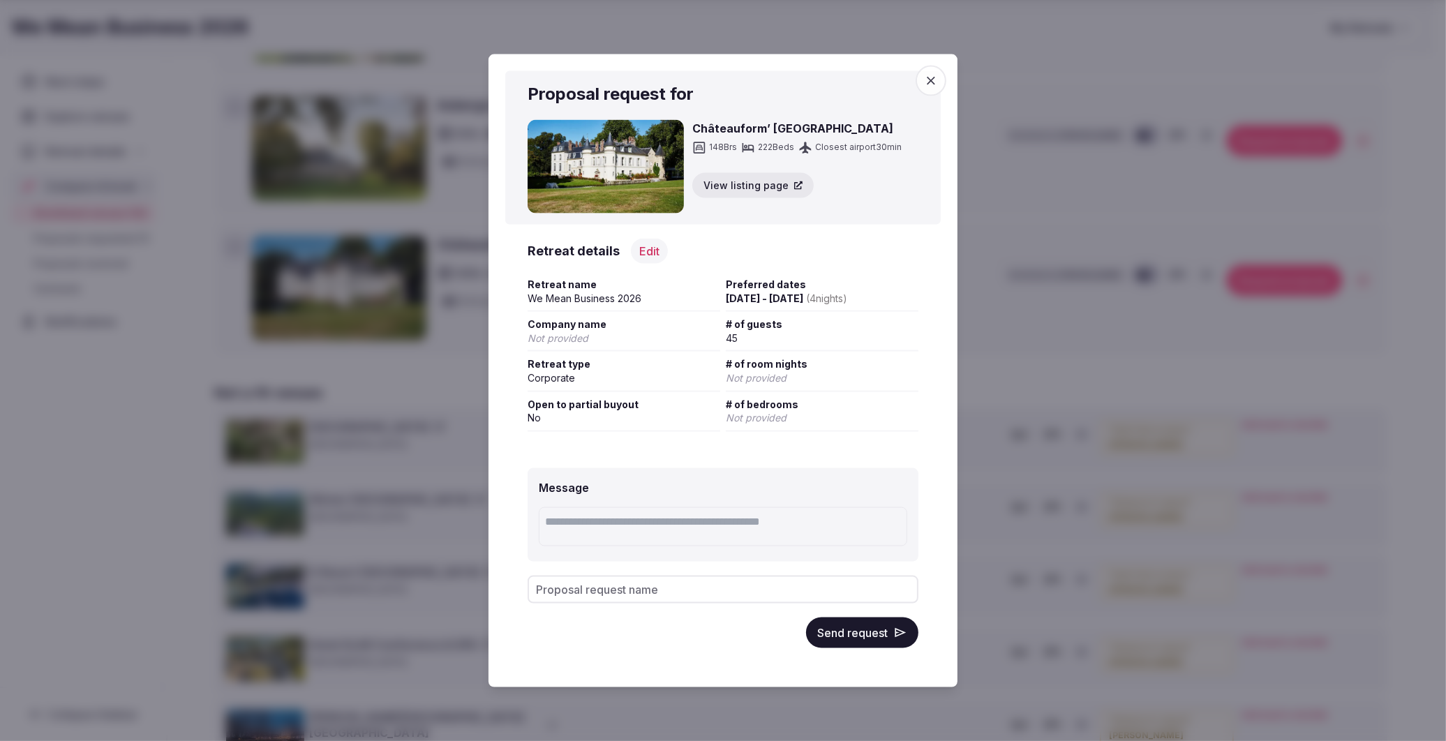
click at [865, 635] on button "Send request" at bounding box center [862, 632] width 112 height 31
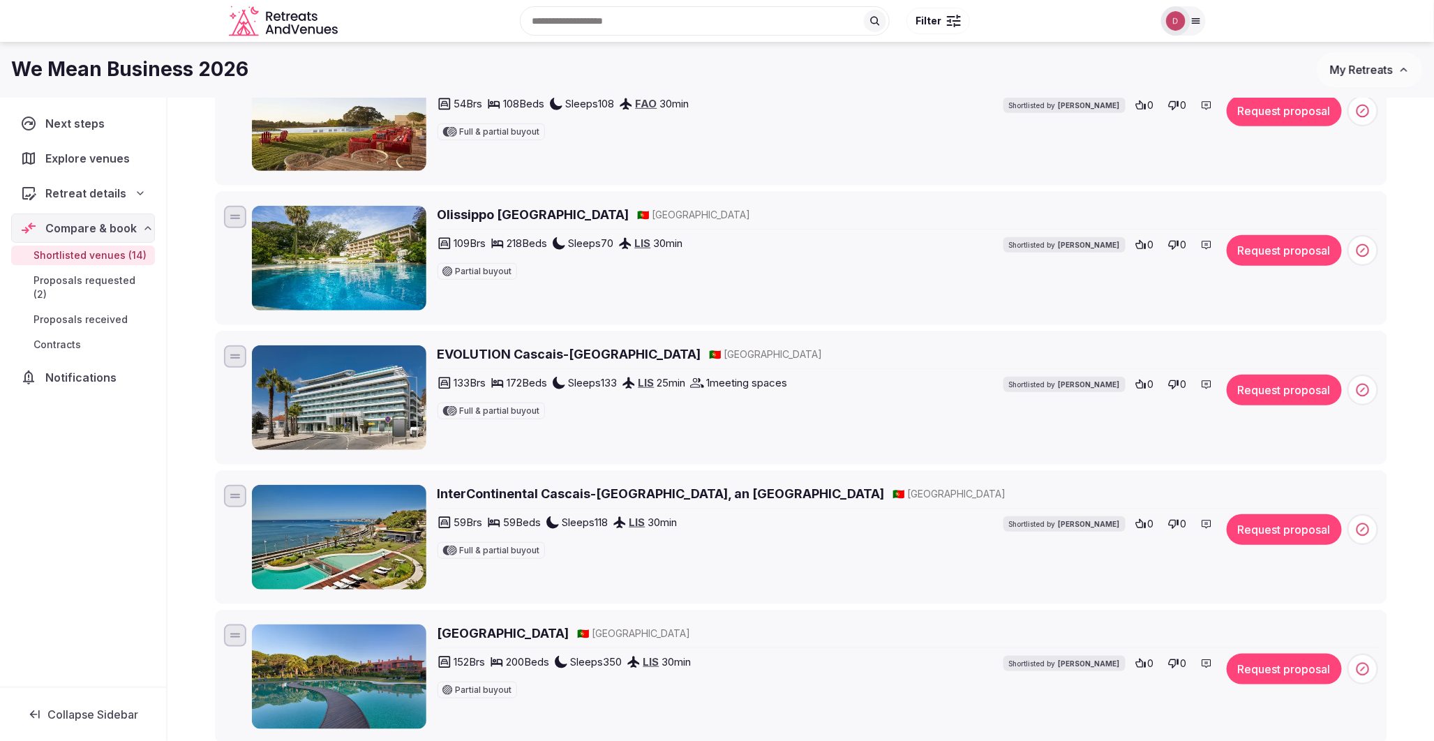
scroll to position [0, 0]
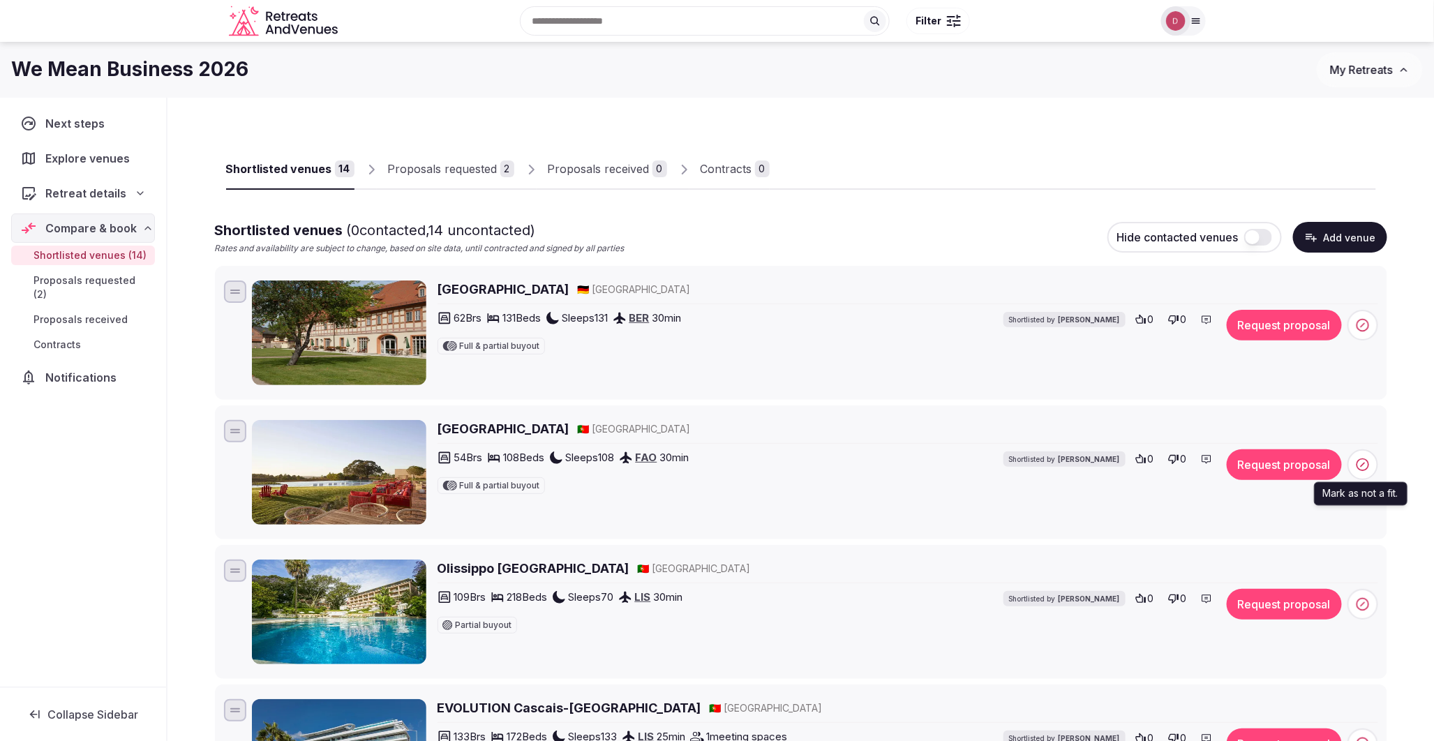
click at [1371, 462] on span at bounding box center [1363, 464] width 31 height 31
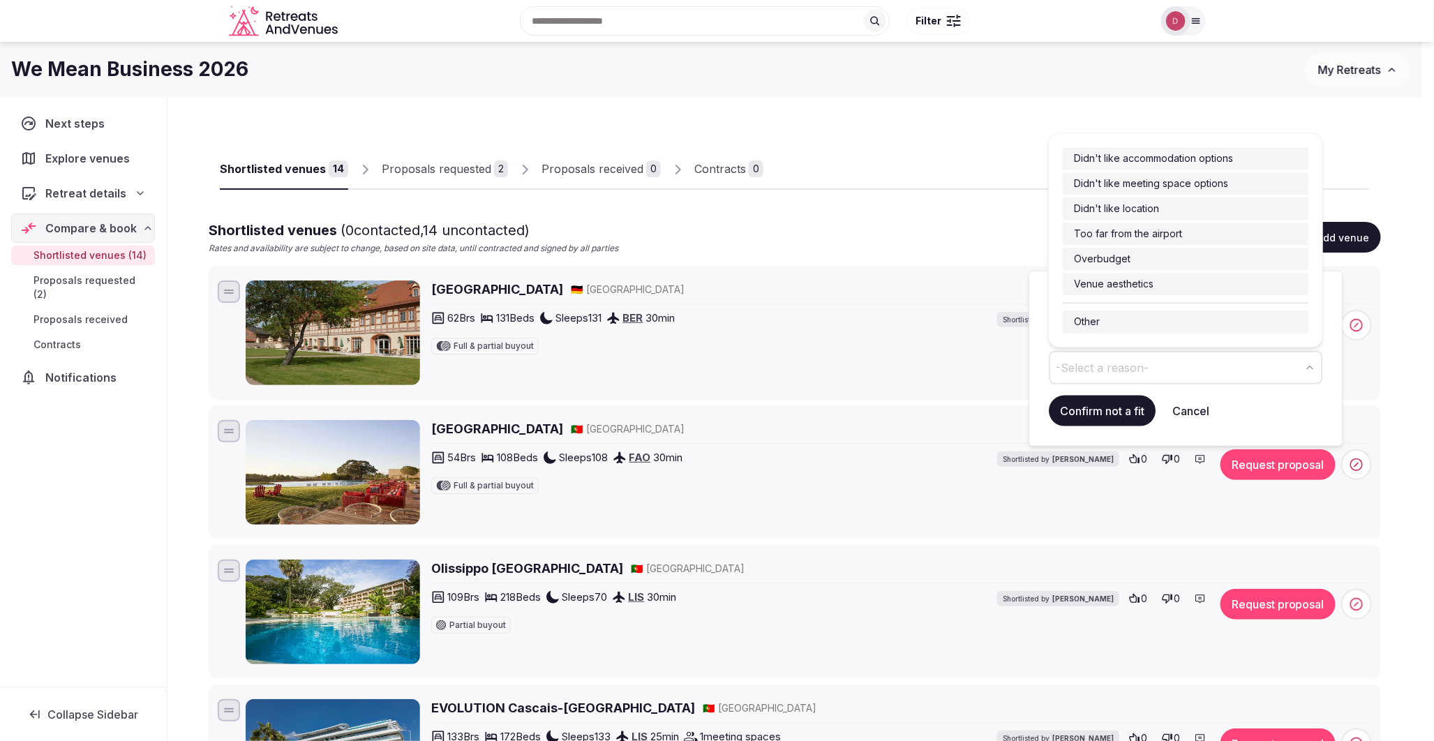
click at [1129, 368] on span "-Select a reason-" at bounding box center [1102, 367] width 93 height 15
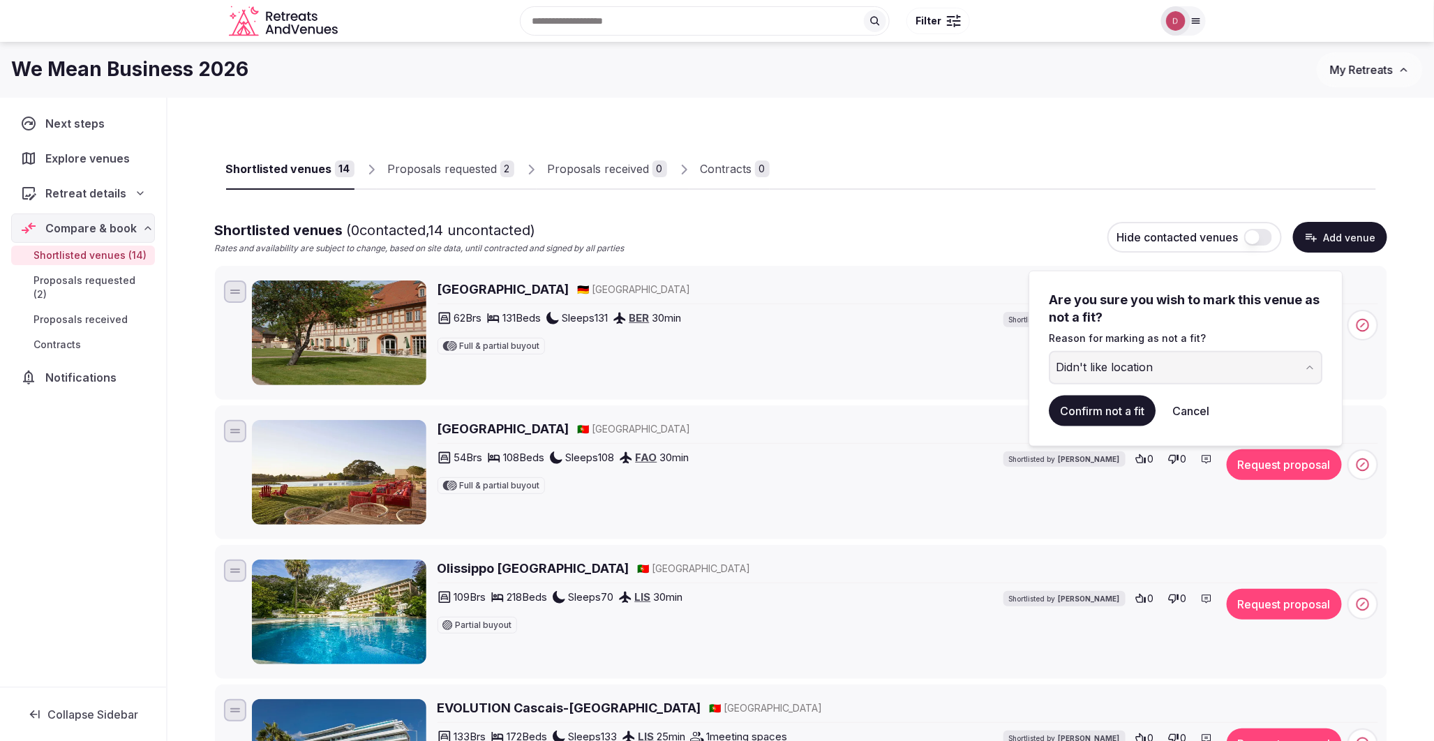
click at [1121, 400] on button "Confirm not a fit" at bounding box center [1102, 411] width 107 height 31
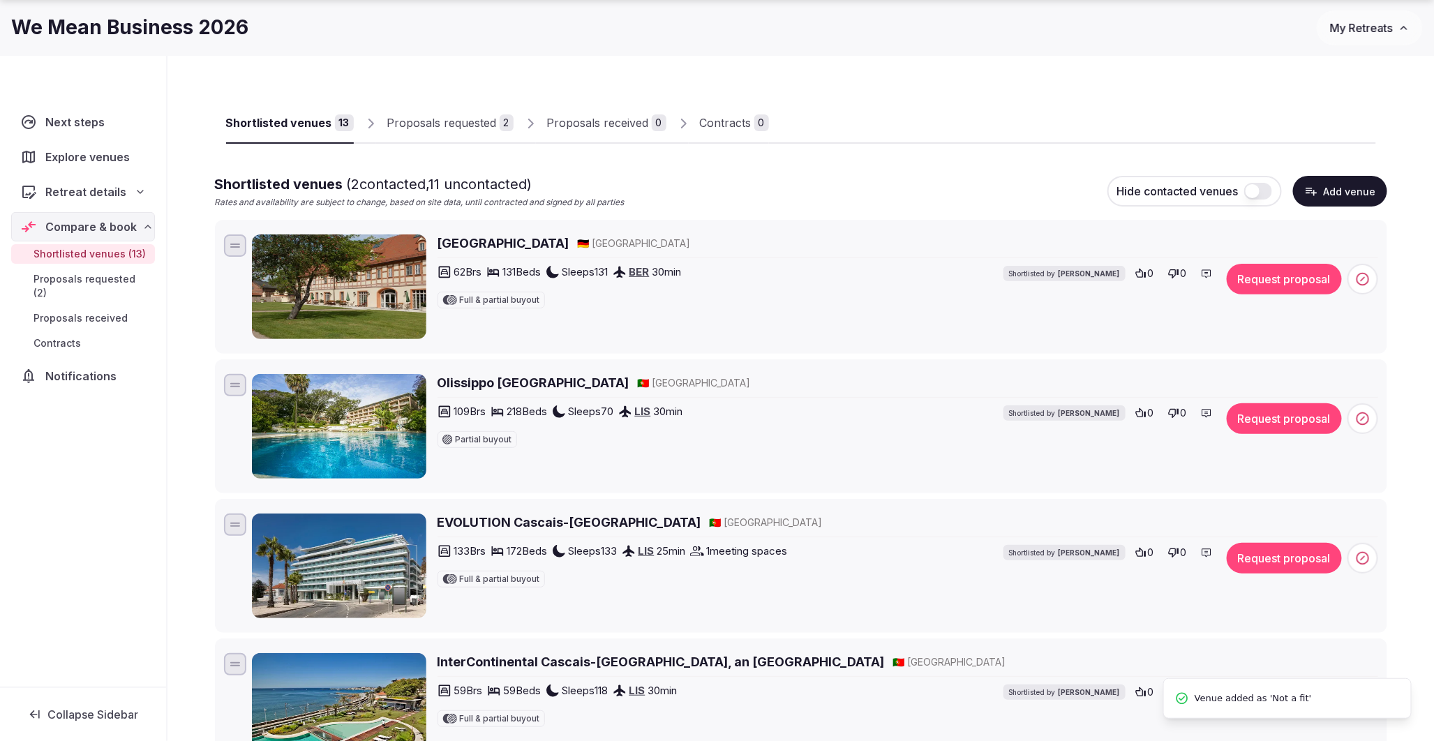
scroll to position [77, 0]
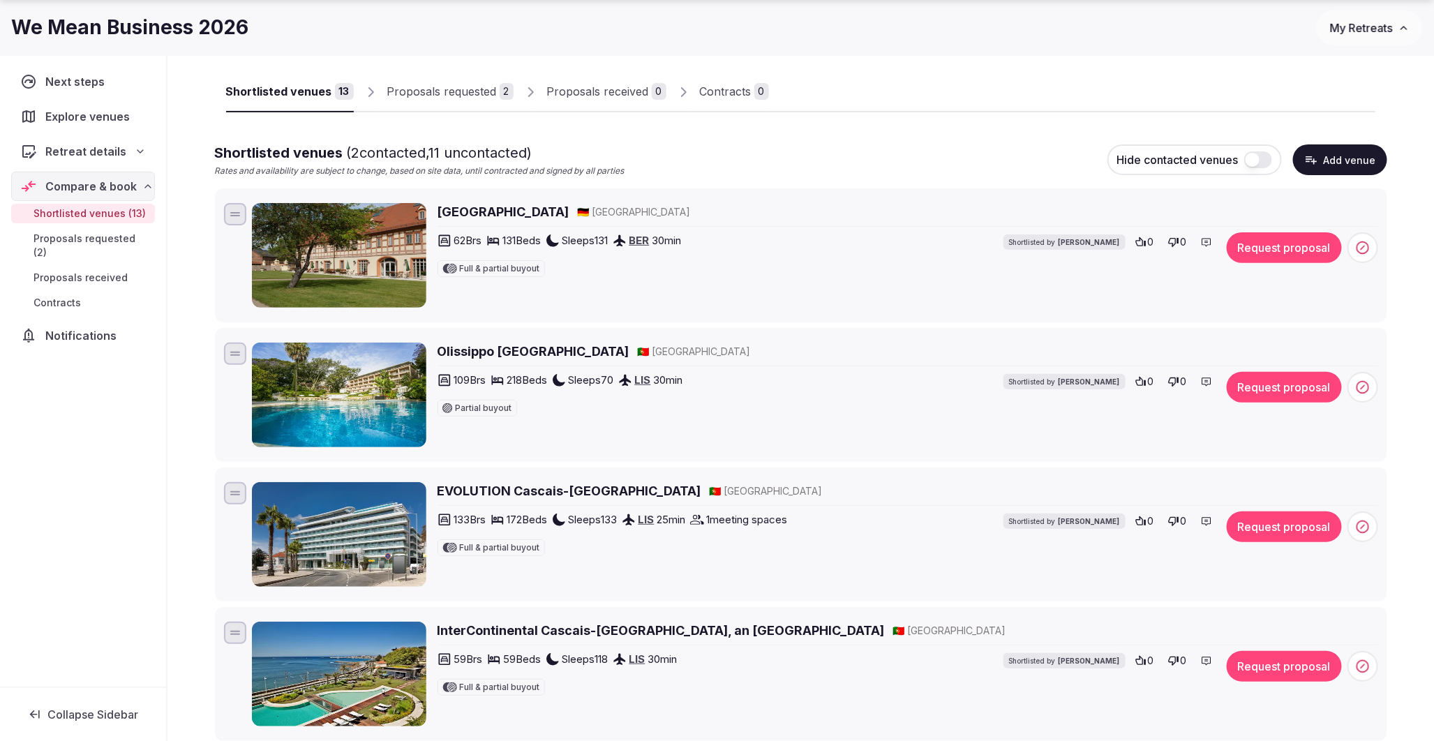
click at [518, 491] on h2 "EVOLUTION Cascais-Estoril" at bounding box center [570, 490] width 264 height 17
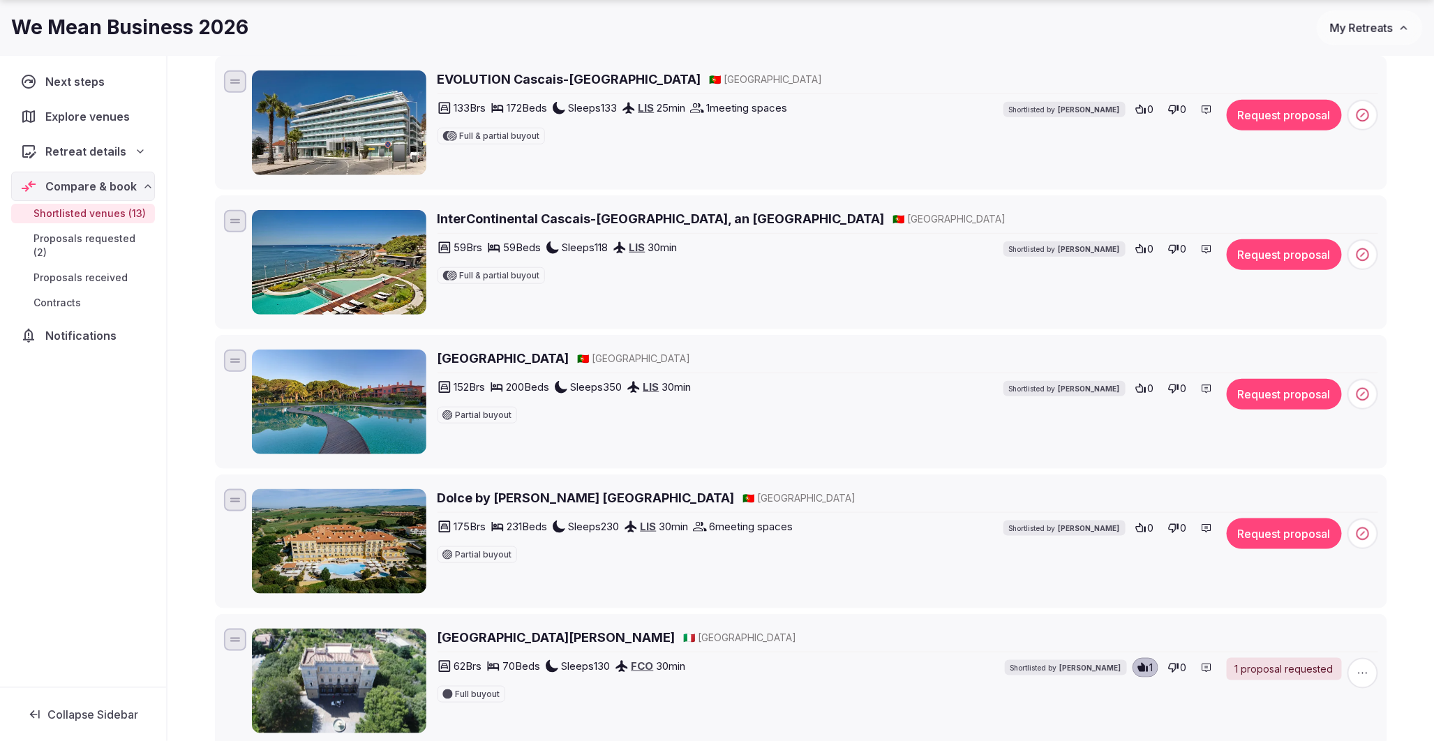
scroll to position [620, 0]
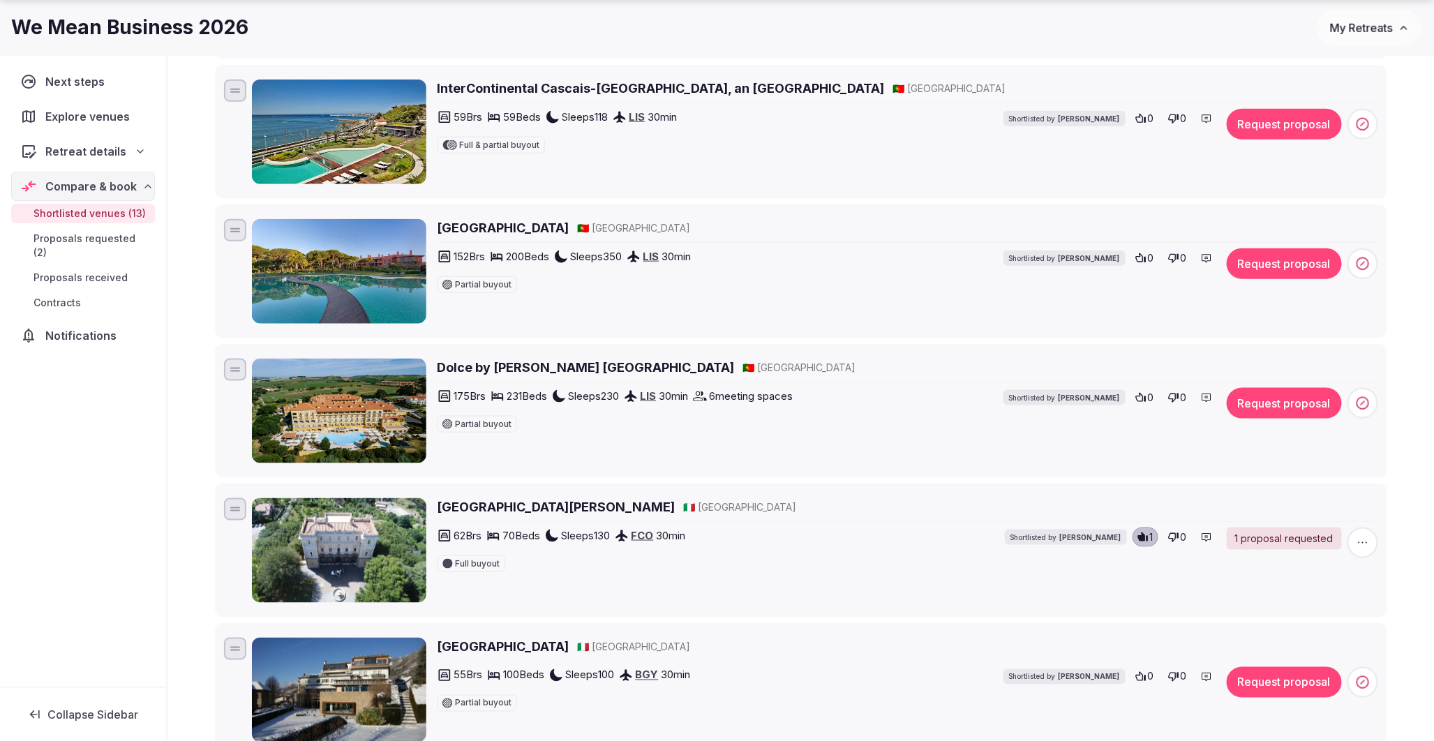
click at [570, 371] on h2 "Dolce by Wyndham CampoReal Lisboa" at bounding box center [586, 367] width 297 height 17
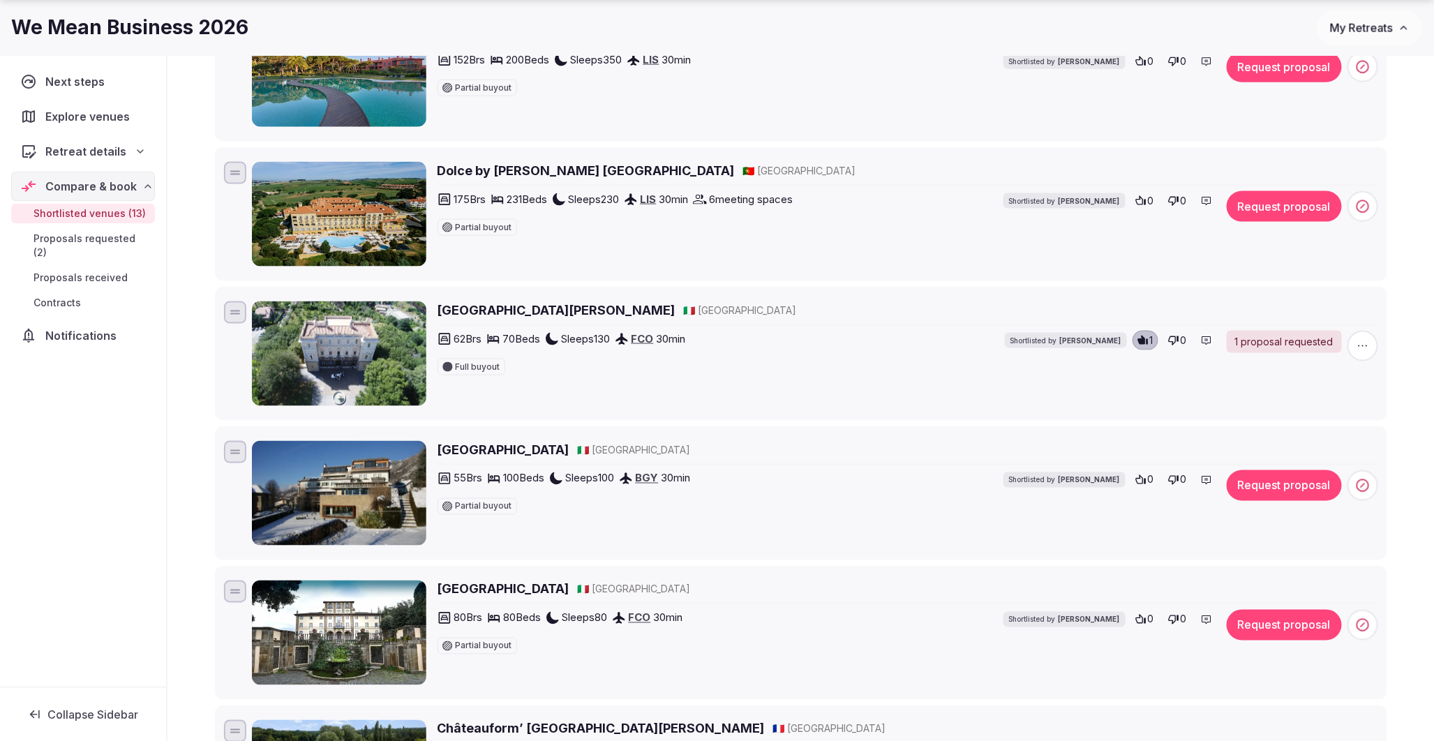
scroll to position [853, 0]
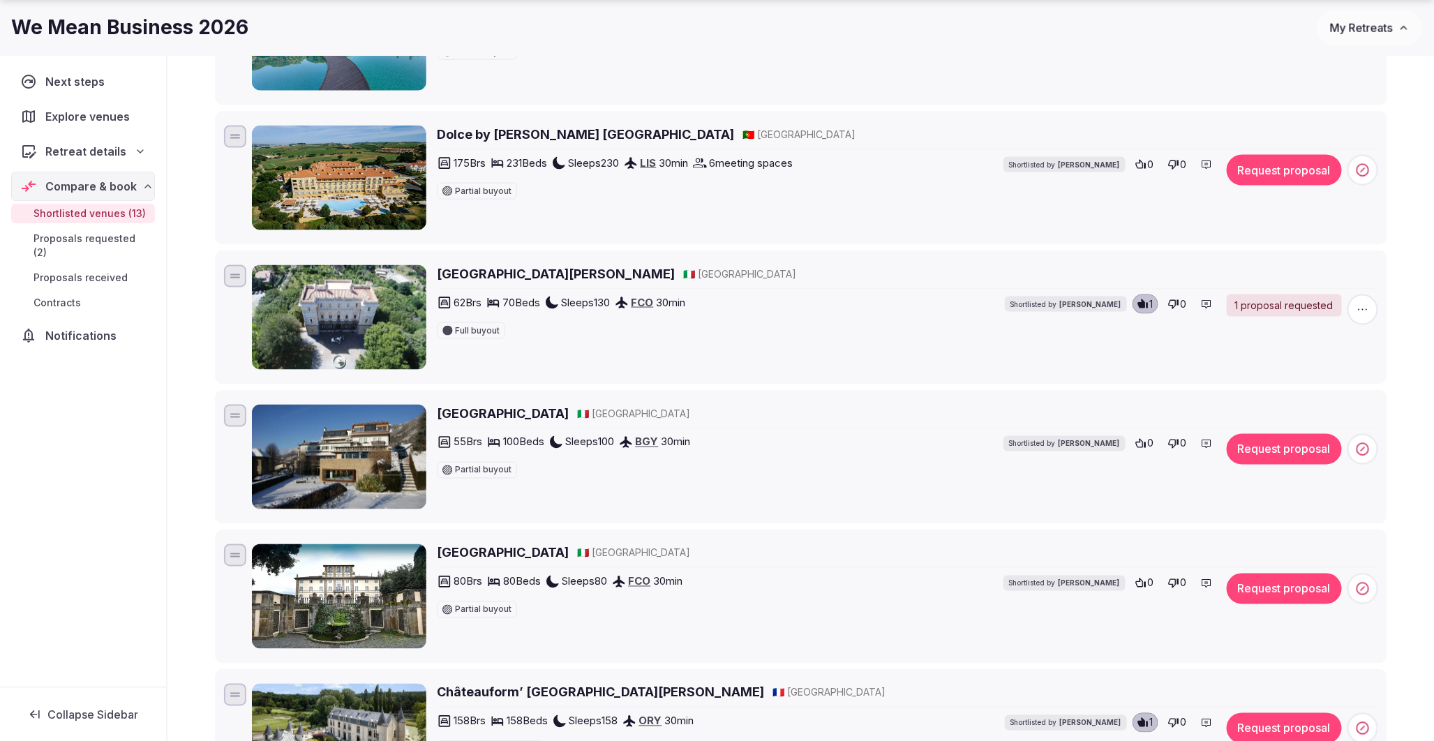
click at [570, 416] on h2 "Hotel Milano Alpen Resort" at bounding box center [504, 413] width 132 height 17
click at [1371, 450] on span at bounding box center [1363, 449] width 31 height 31
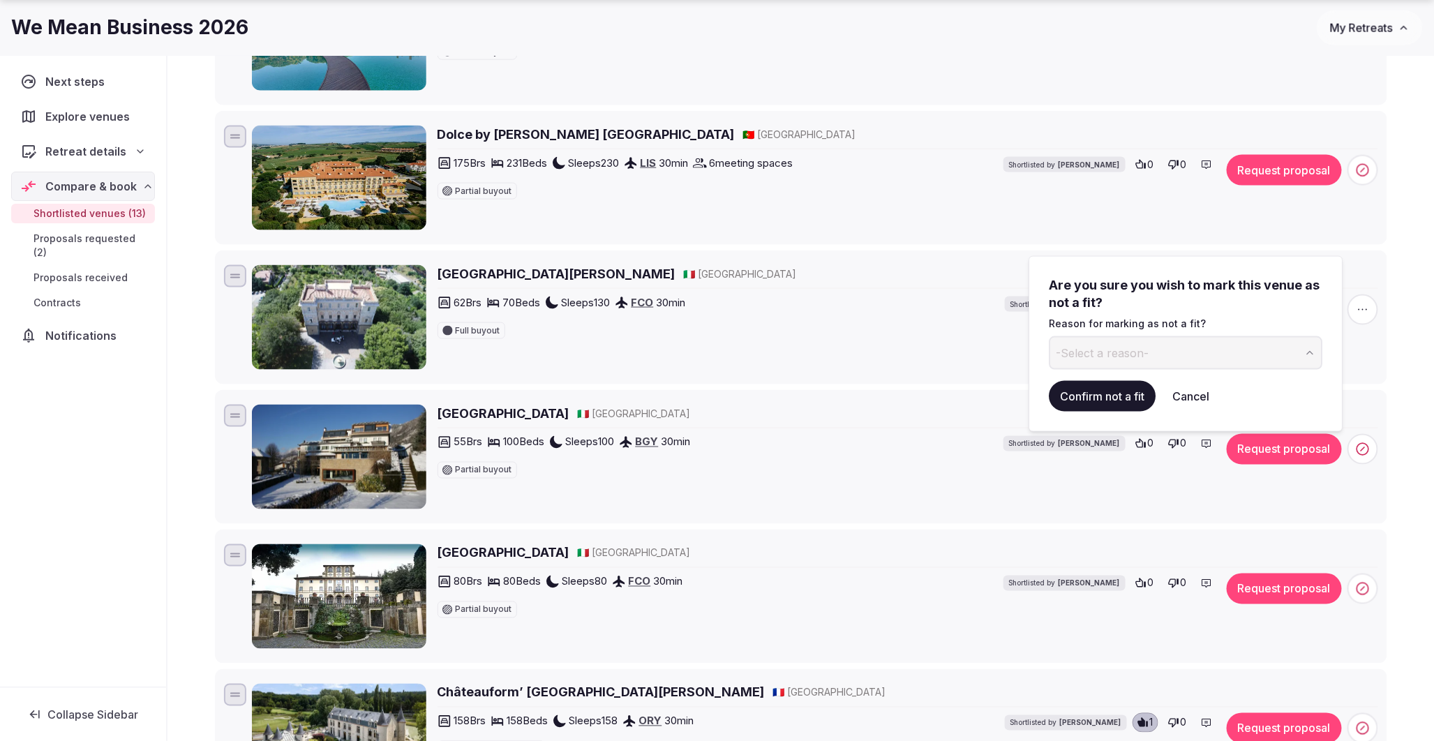
click at [1140, 357] on span "-Select a reason-" at bounding box center [1102, 352] width 93 height 15
click at [1112, 394] on button "Confirm not a fit" at bounding box center [1102, 396] width 107 height 31
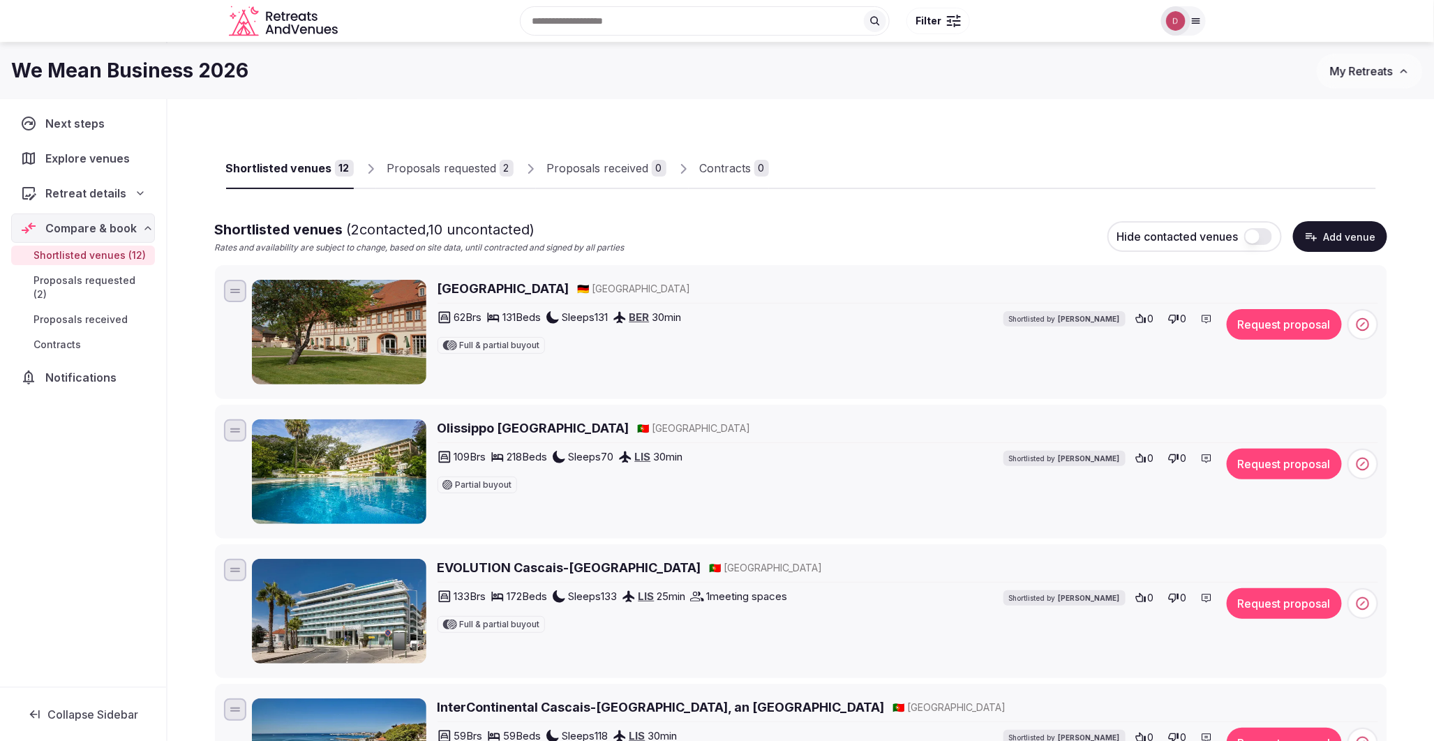
scroll to position [0, 0]
click at [137, 206] on div "Retreat details" at bounding box center [83, 193] width 144 height 29
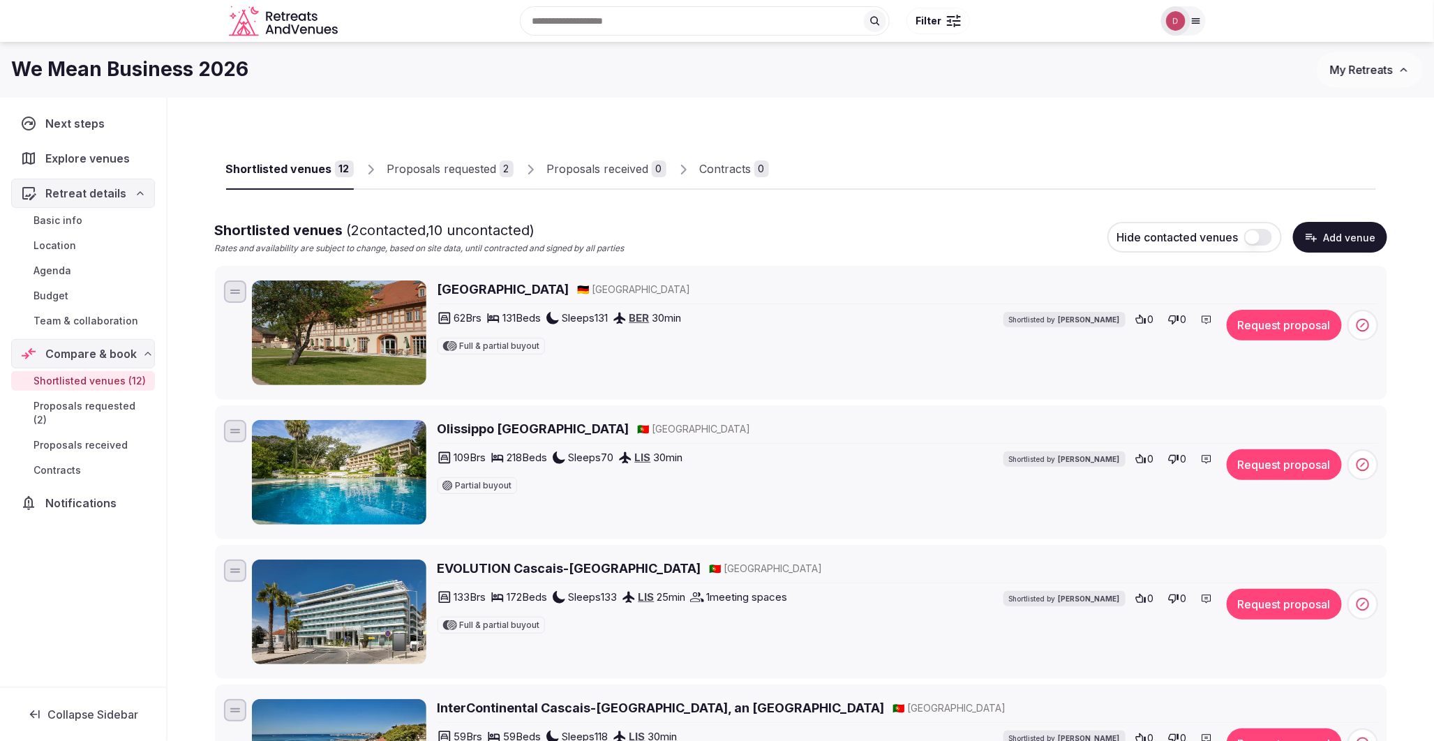
click at [68, 297] on span "Budget" at bounding box center [51, 296] width 35 height 14
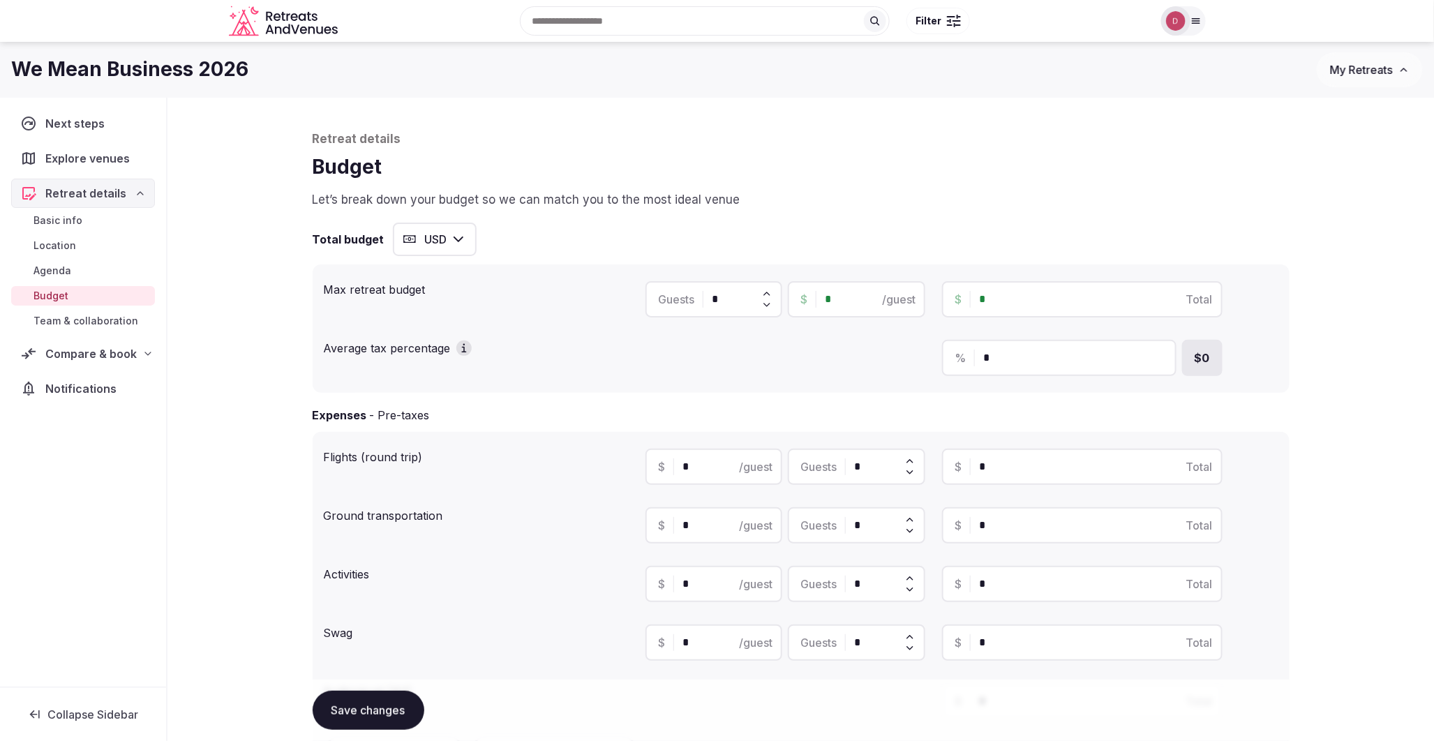
click at [70, 341] on div "Compare & book" at bounding box center [83, 353] width 144 height 29
click at [88, 377] on span "Shortlisted venues (12)" at bounding box center [90, 381] width 112 height 14
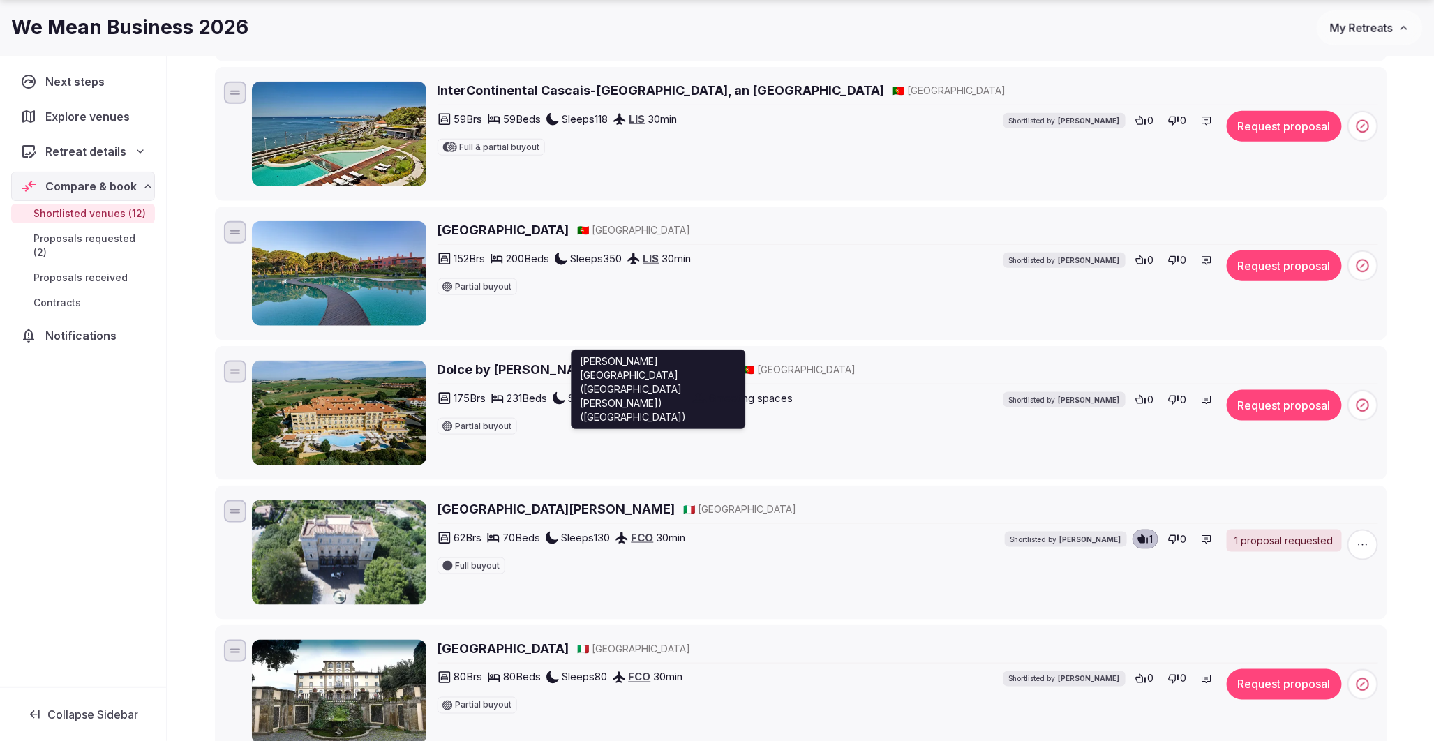
scroll to position [620, 0]
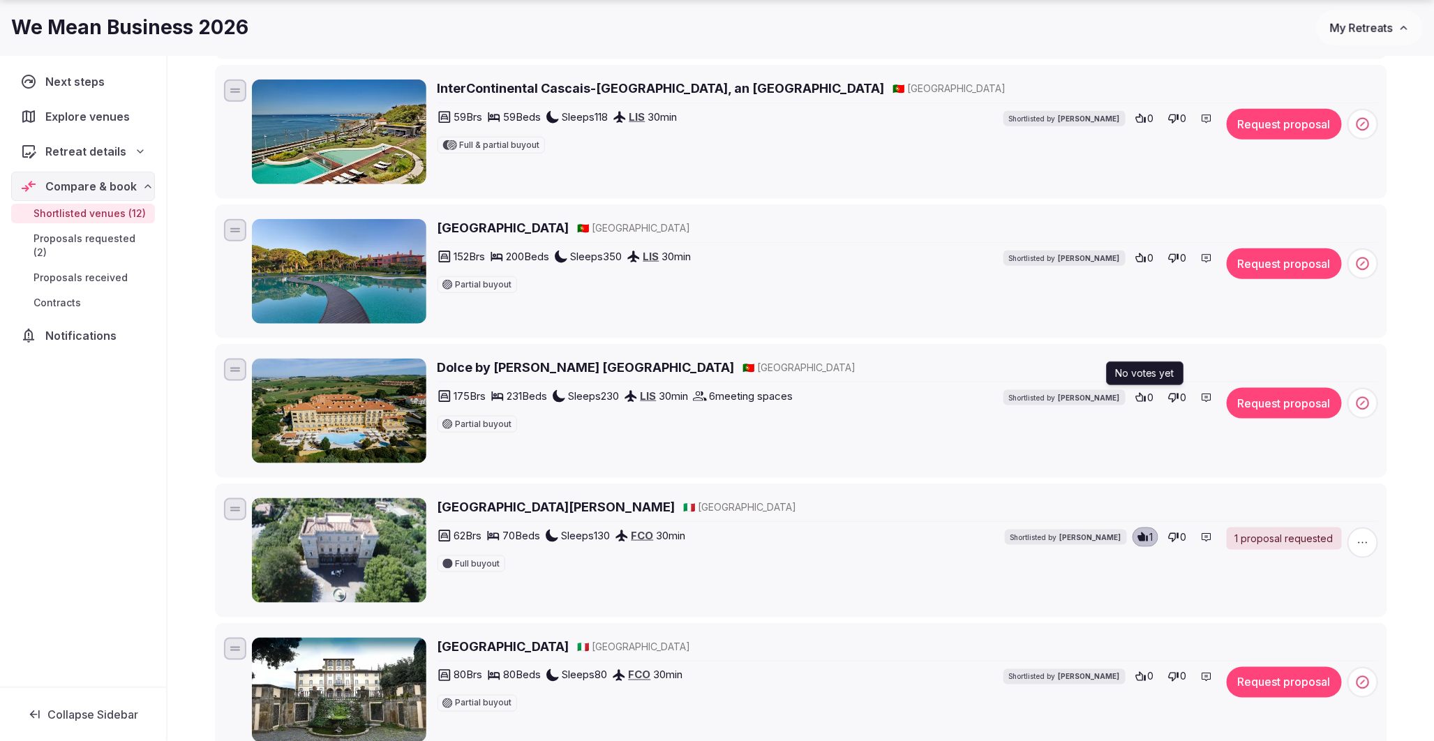
click at [1140, 401] on icon at bounding box center [1141, 397] width 11 height 11
click at [1274, 407] on button "Request proposal" at bounding box center [1284, 403] width 115 height 31
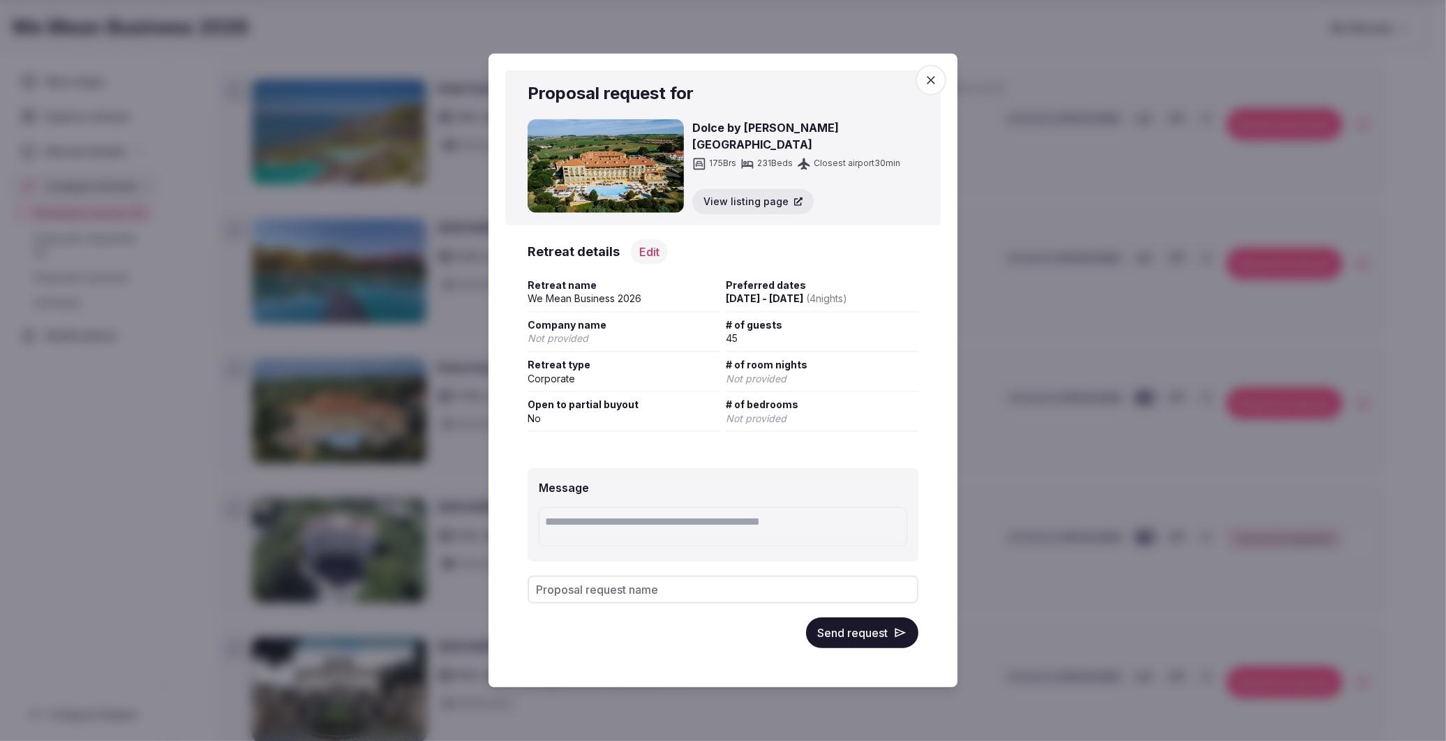
click at [867, 638] on button "Send request" at bounding box center [862, 633] width 112 height 31
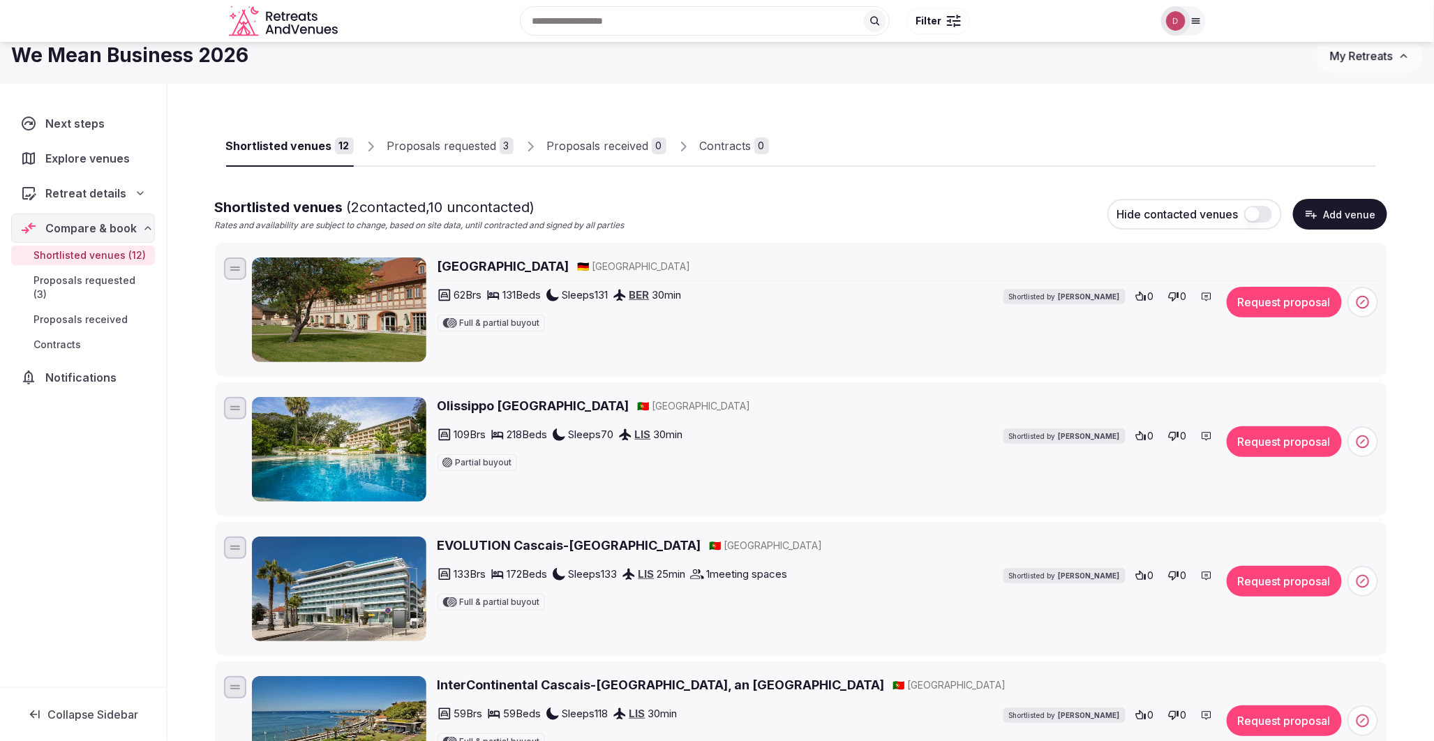
scroll to position [0, 0]
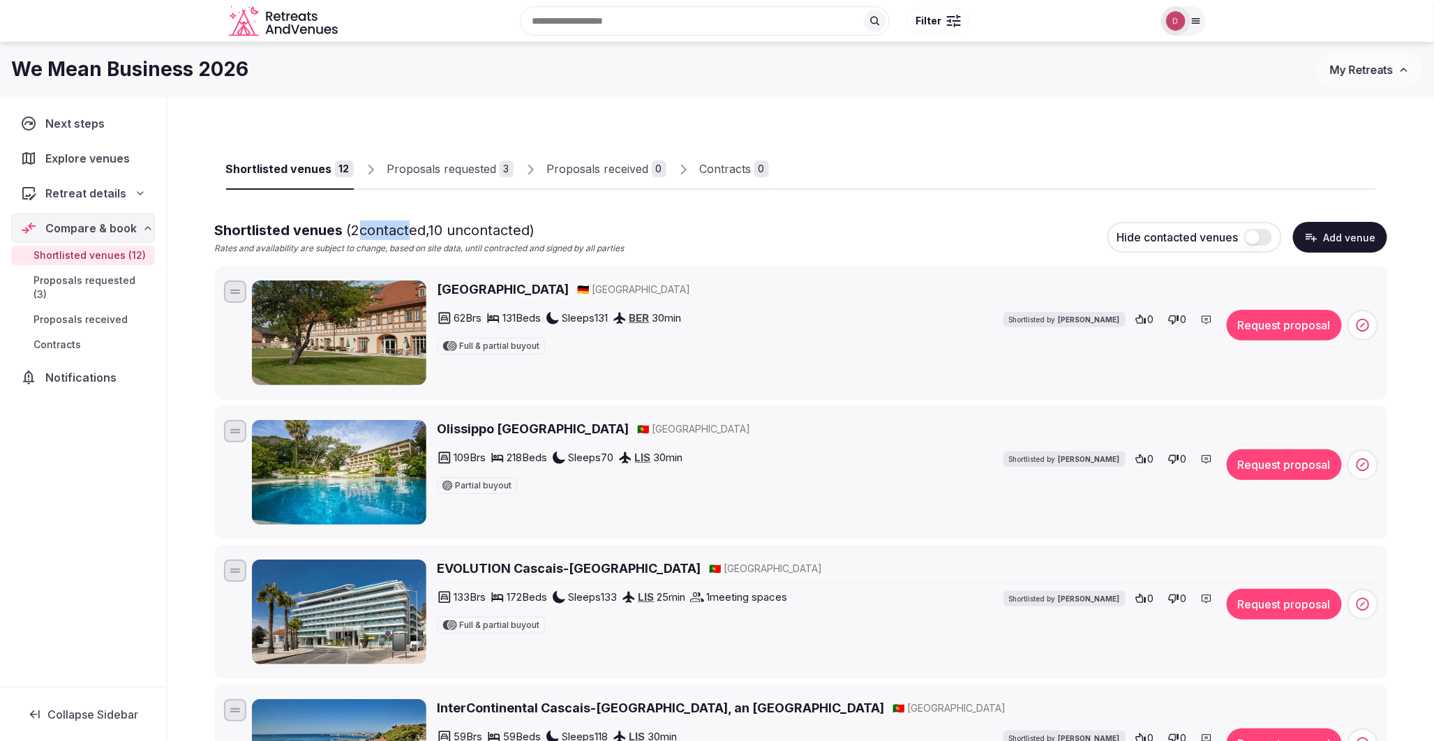
drag, startPoint x: 358, startPoint y: 228, endPoint x: 409, endPoint y: 227, distance: 51.0
click at [409, 227] on span "( 2 contacted, 10 uncontacted)" at bounding box center [441, 230] width 188 height 17
drag, startPoint x: 409, startPoint y: 227, endPoint x: 387, endPoint y: 227, distance: 22.3
click at [387, 227] on span "( 2 contacted, 10 uncontacted)" at bounding box center [441, 230] width 188 height 17
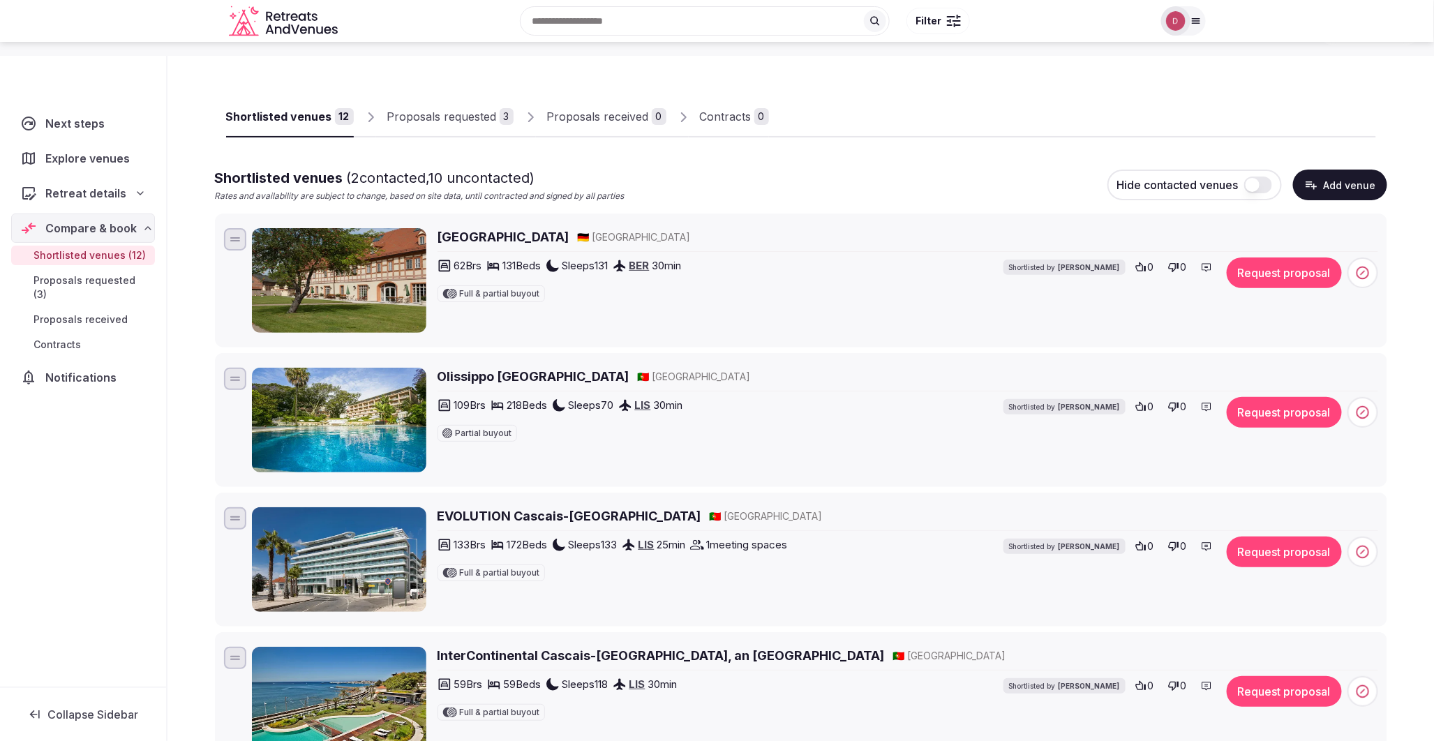
scroll to position [155, 0]
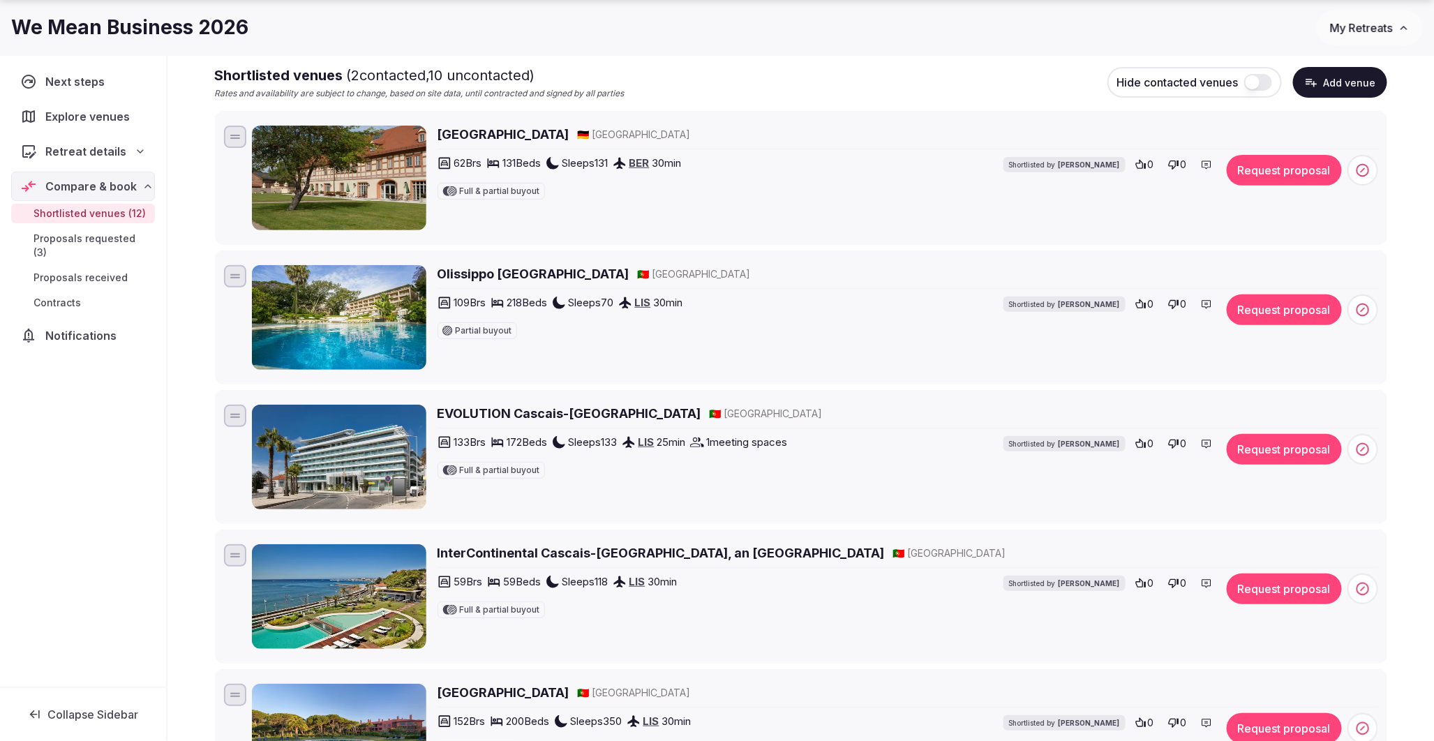
click at [1261, 84] on button "button" at bounding box center [1258, 82] width 28 height 17
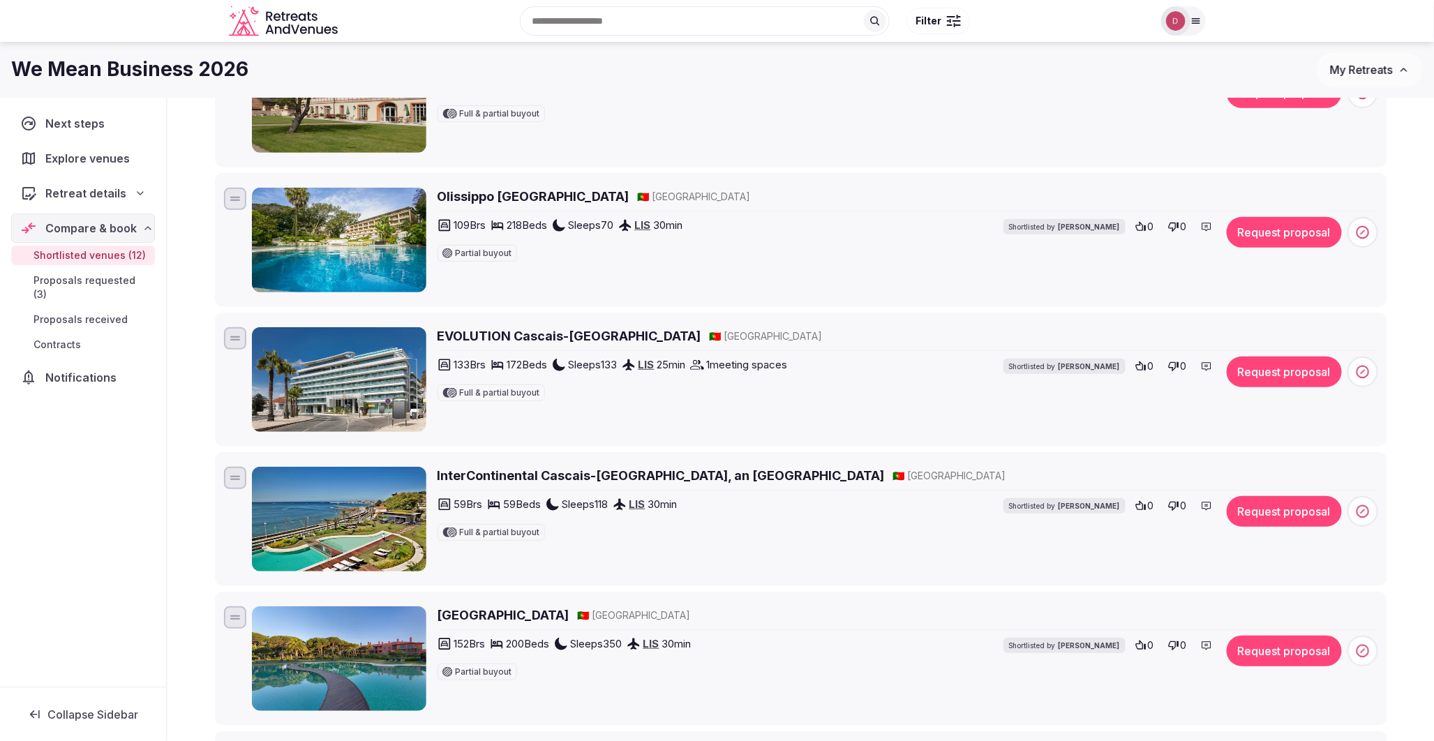
scroll to position [0, 0]
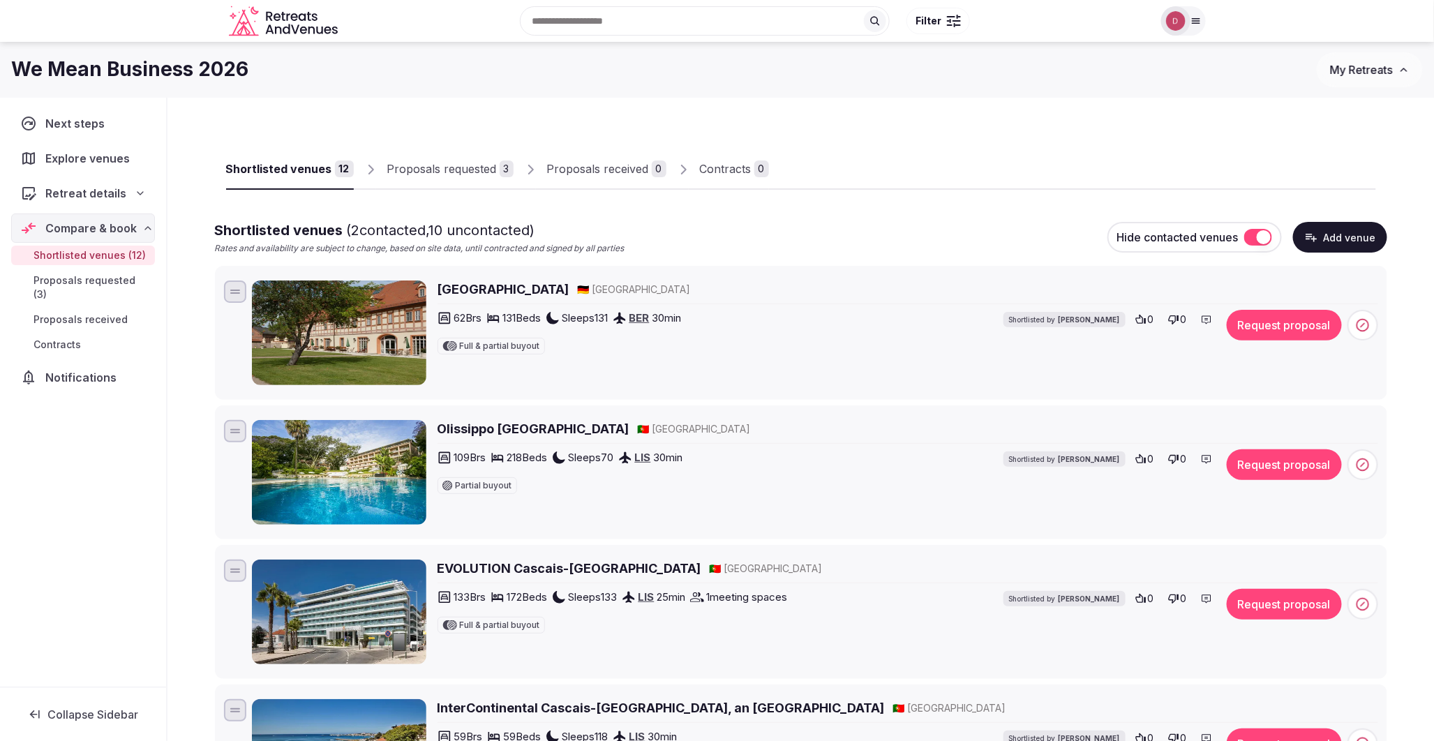
click at [1255, 229] on button "button" at bounding box center [1258, 237] width 28 height 17
click at [1259, 229] on button "button" at bounding box center [1258, 237] width 28 height 17
click at [1264, 239] on button "button" at bounding box center [1258, 237] width 28 height 17
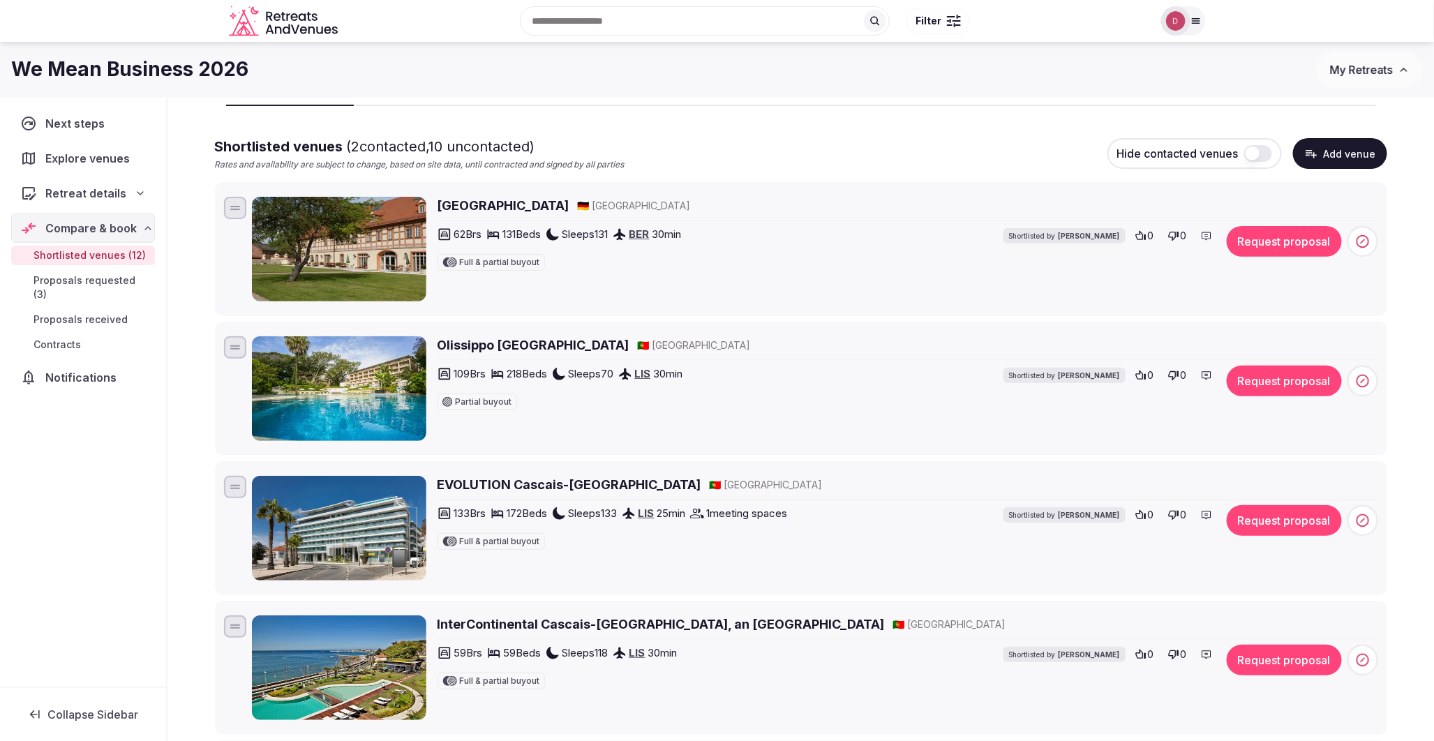
scroll to position [77, 0]
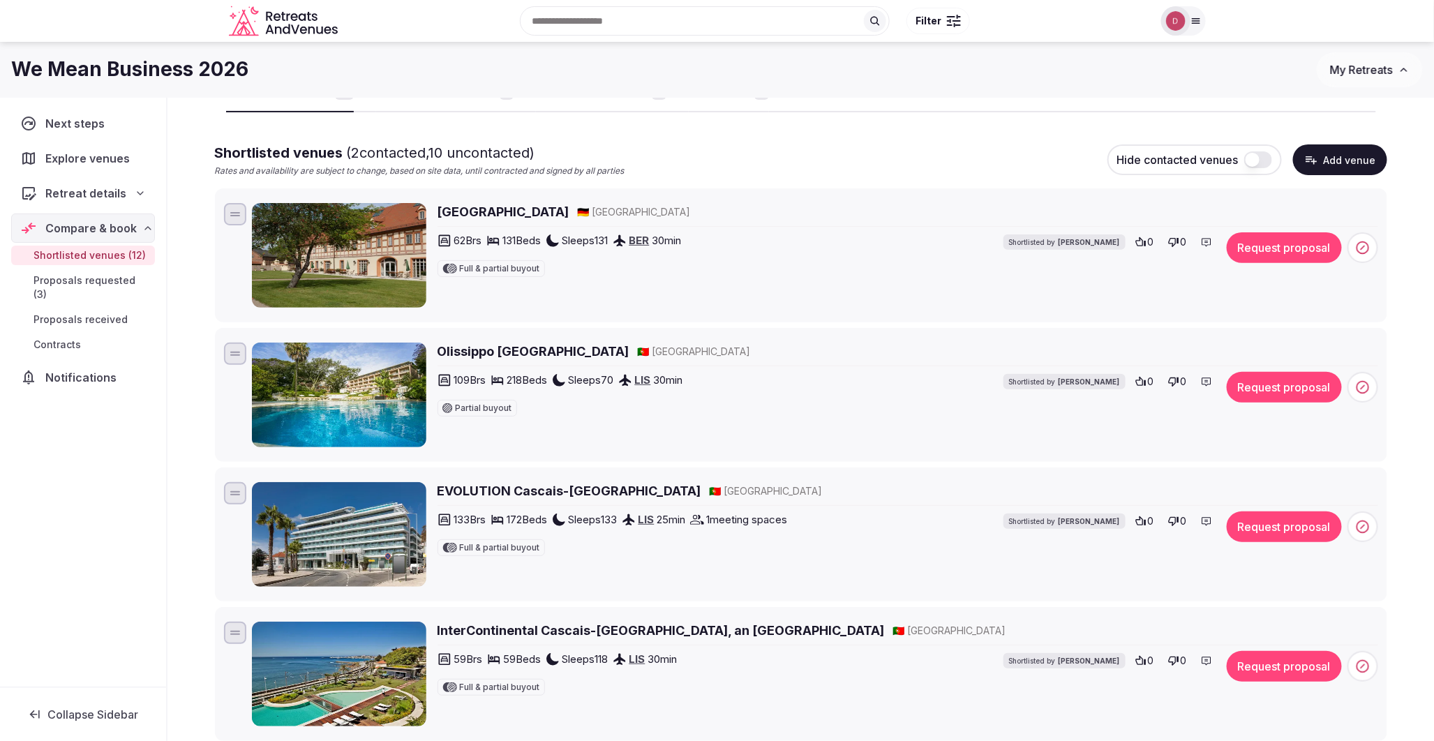
click at [528, 352] on h2 "Olissippo Lapa Palace" at bounding box center [534, 351] width 192 height 17
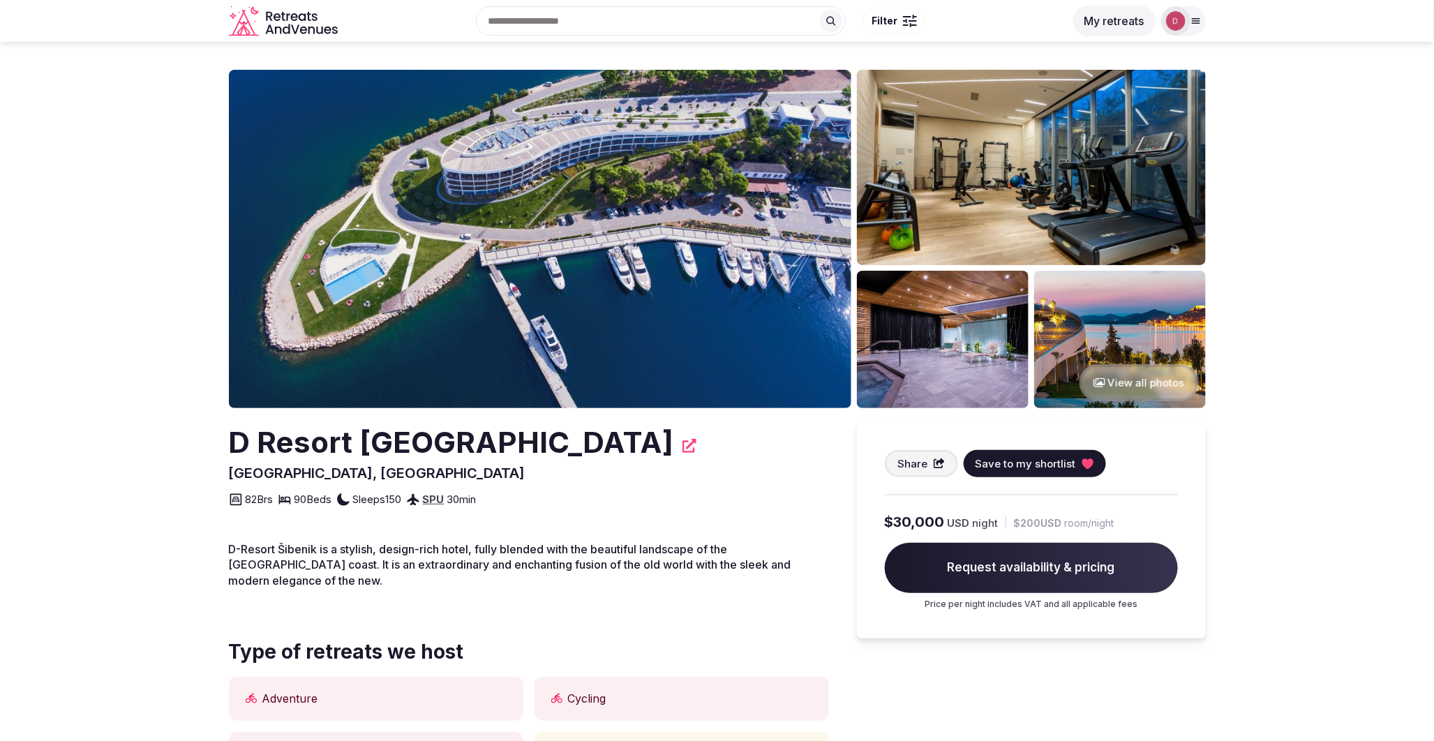
click at [1100, 377] on button "View all photos" at bounding box center [1139, 382] width 119 height 37
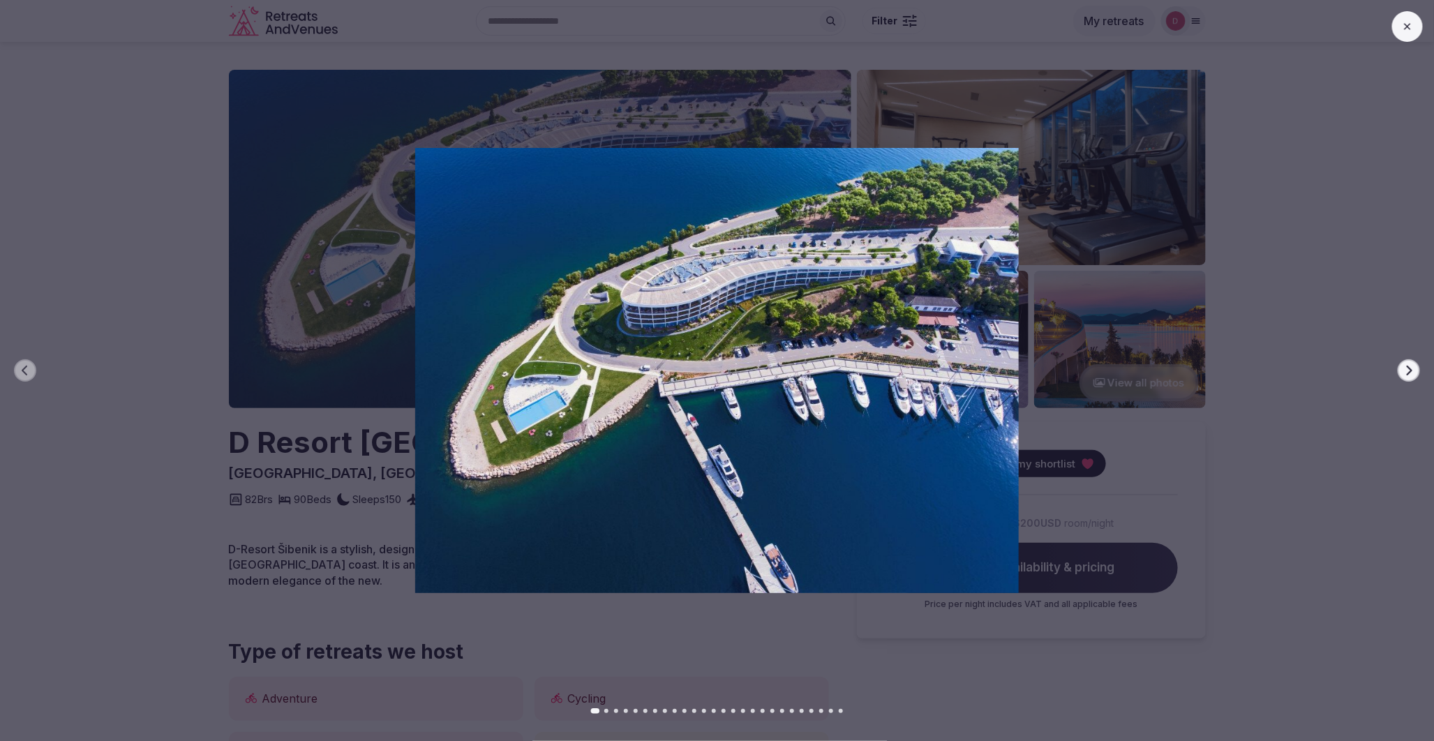
click at [1413, 366] on icon "button" at bounding box center [1409, 370] width 11 height 11
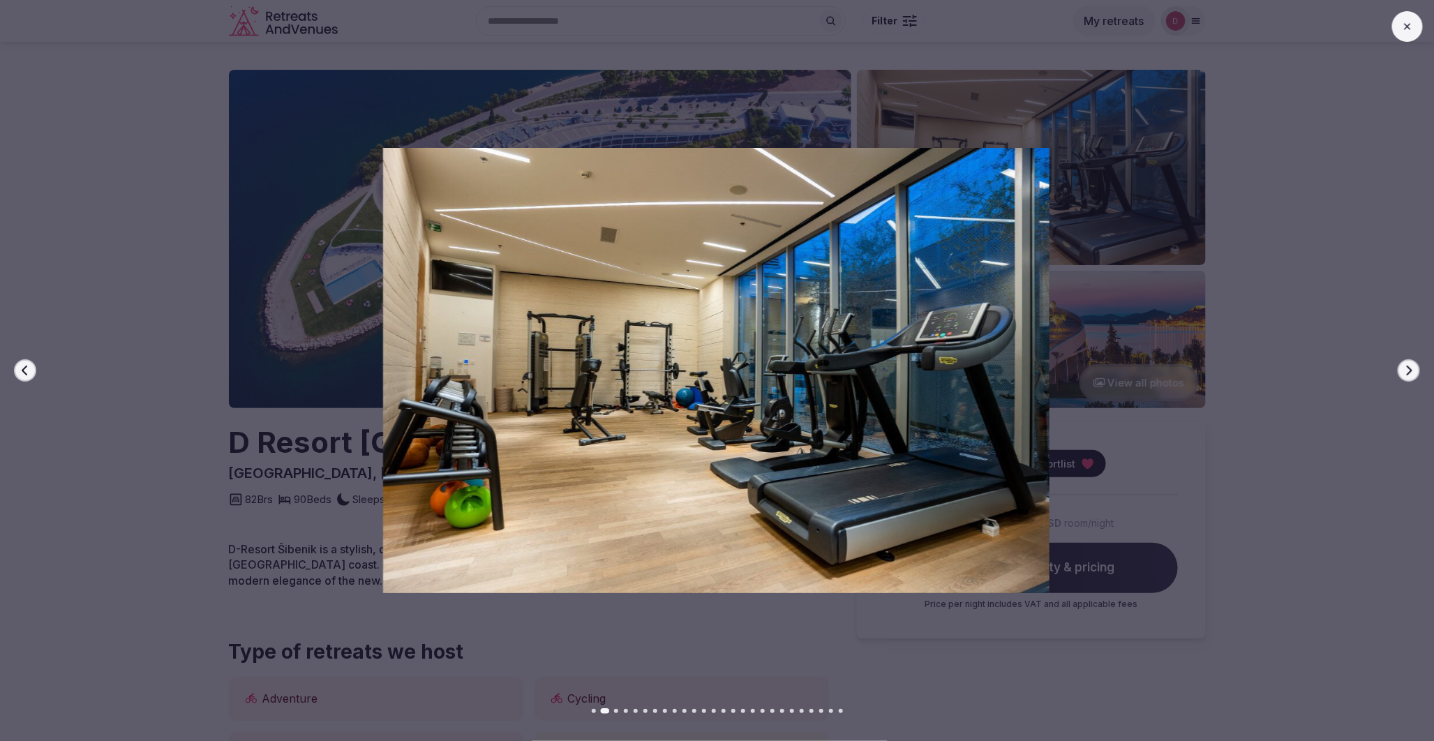
click at [1413, 366] on icon "button" at bounding box center [1409, 370] width 11 height 11
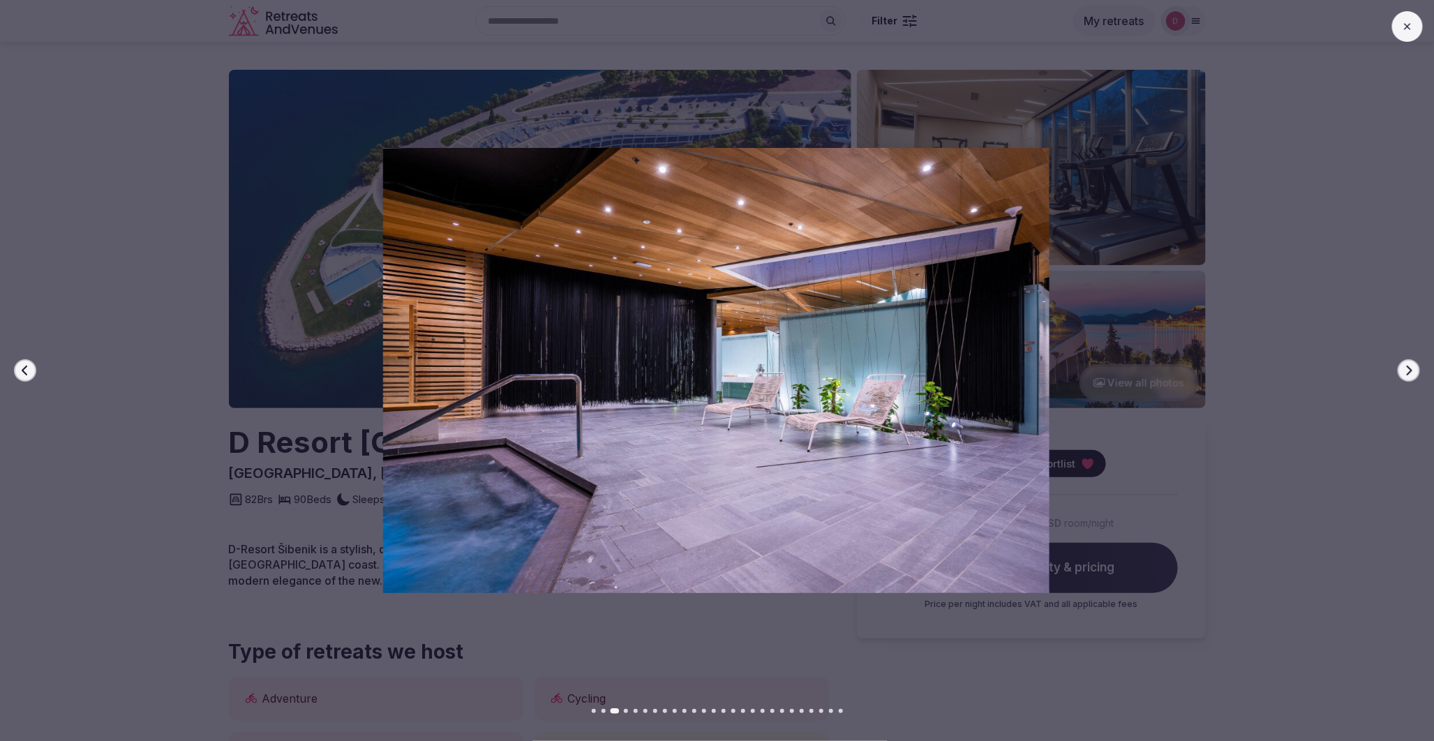
click at [1413, 366] on icon "button" at bounding box center [1409, 370] width 11 height 11
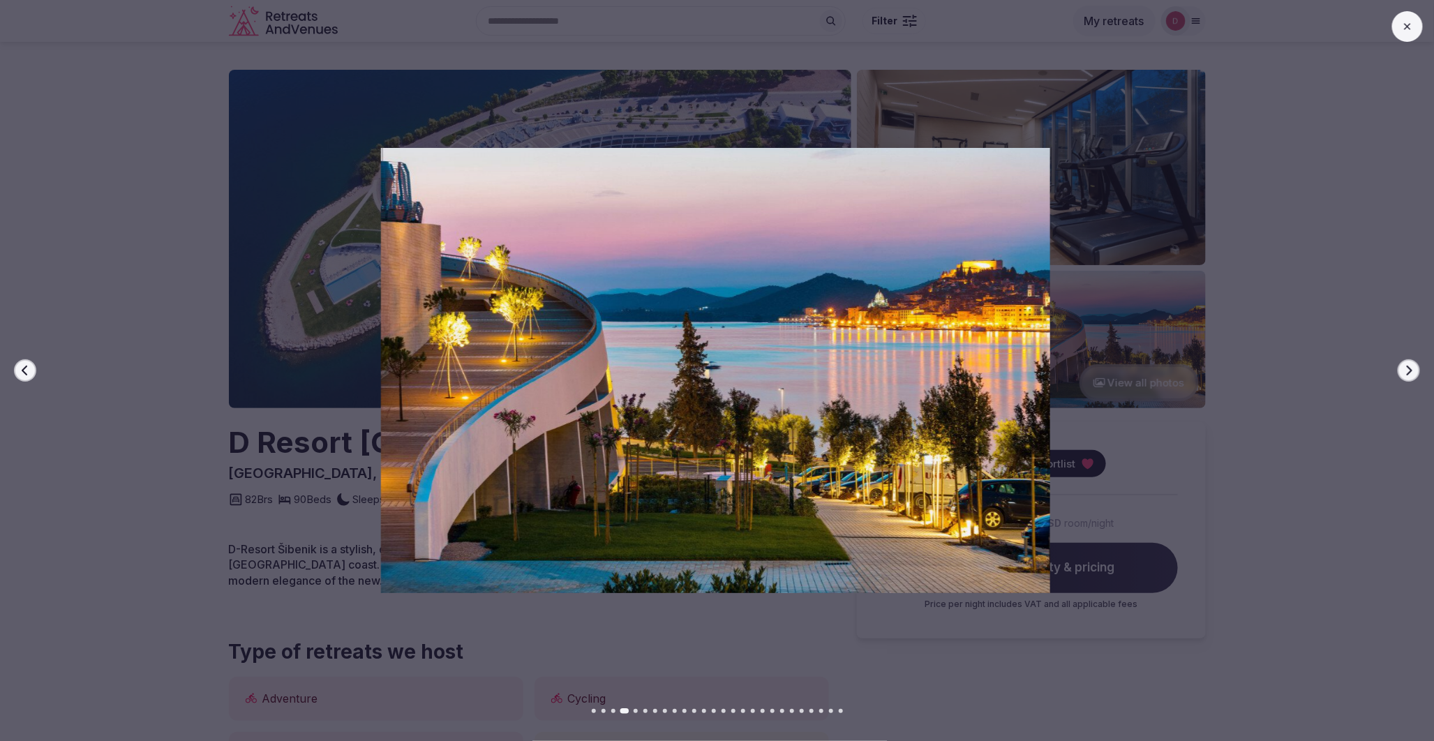
click at [1413, 366] on icon "button" at bounding box center [1409, 370] width 11 height 11
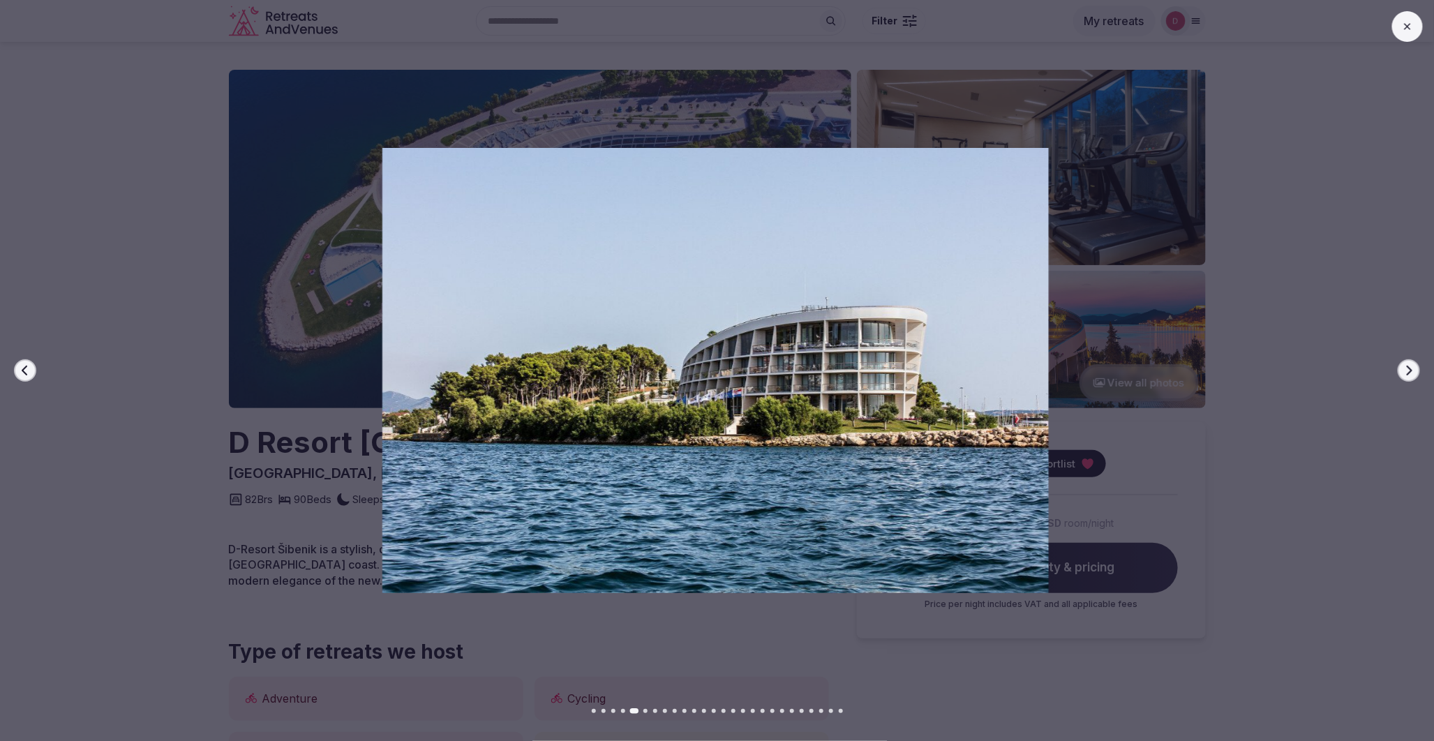
click at [1413, 366] on icon "button" at bounding box center [1409, 370] width 11 height 11
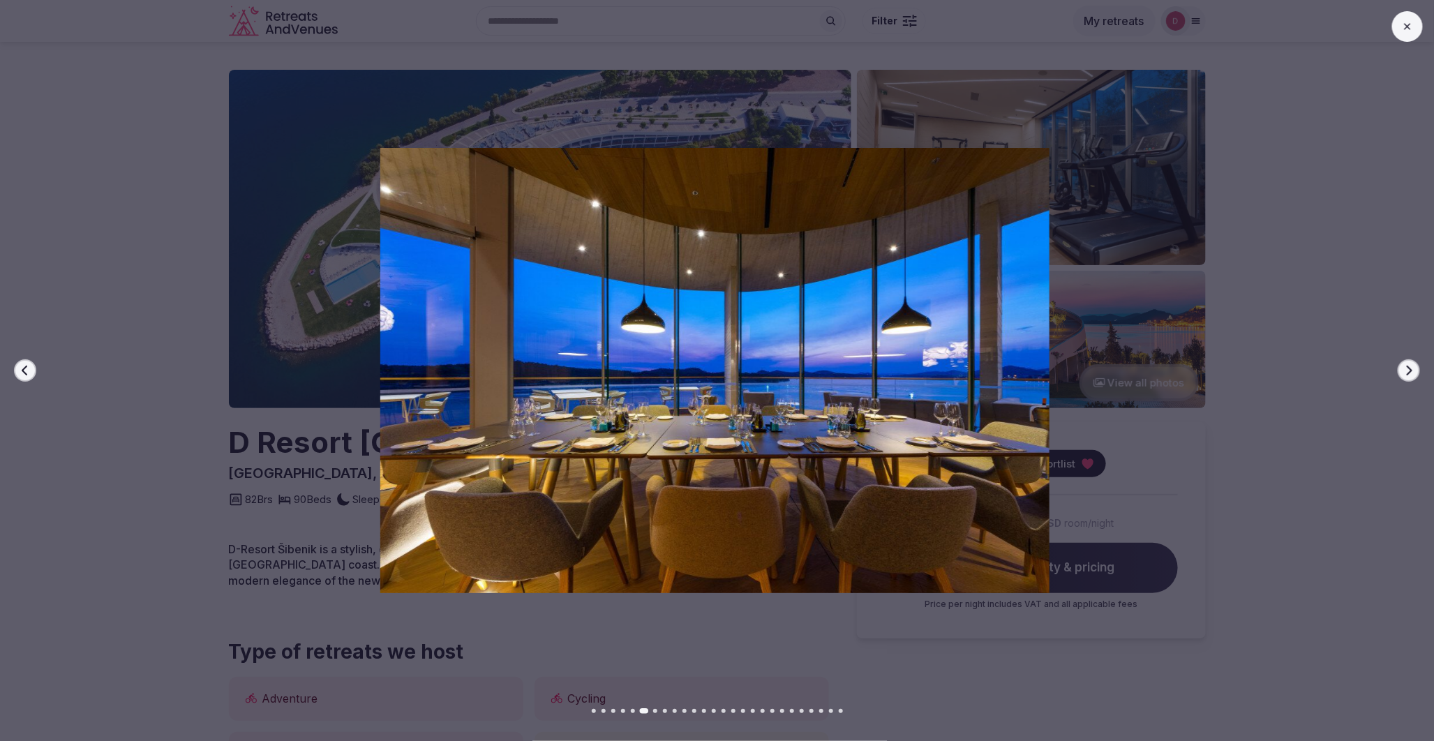
click at [1413, 366] on icon "button" at bounding box center [1409, 370] width 11 height 11
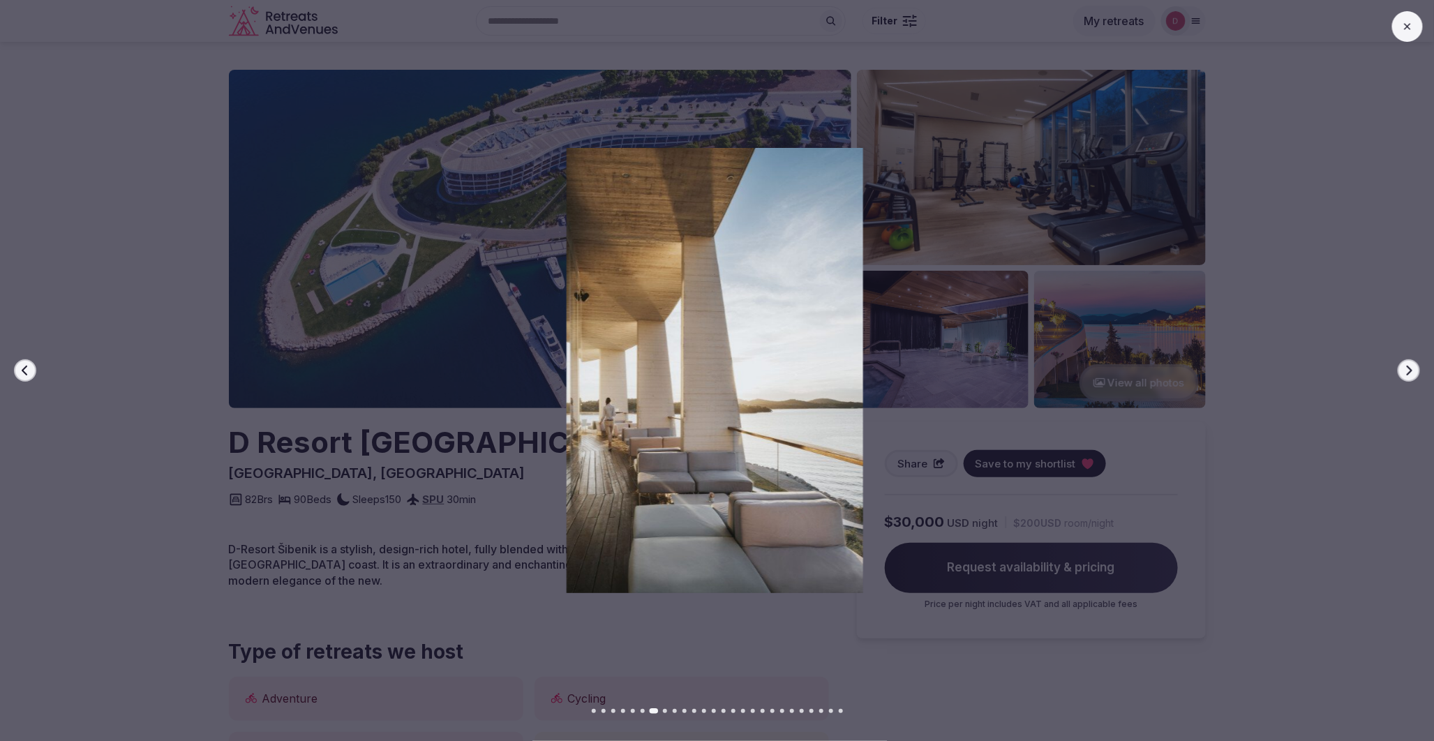
click at [1413, 366] on icon "button" at bounding box center [1409, 370] width 11 height 11
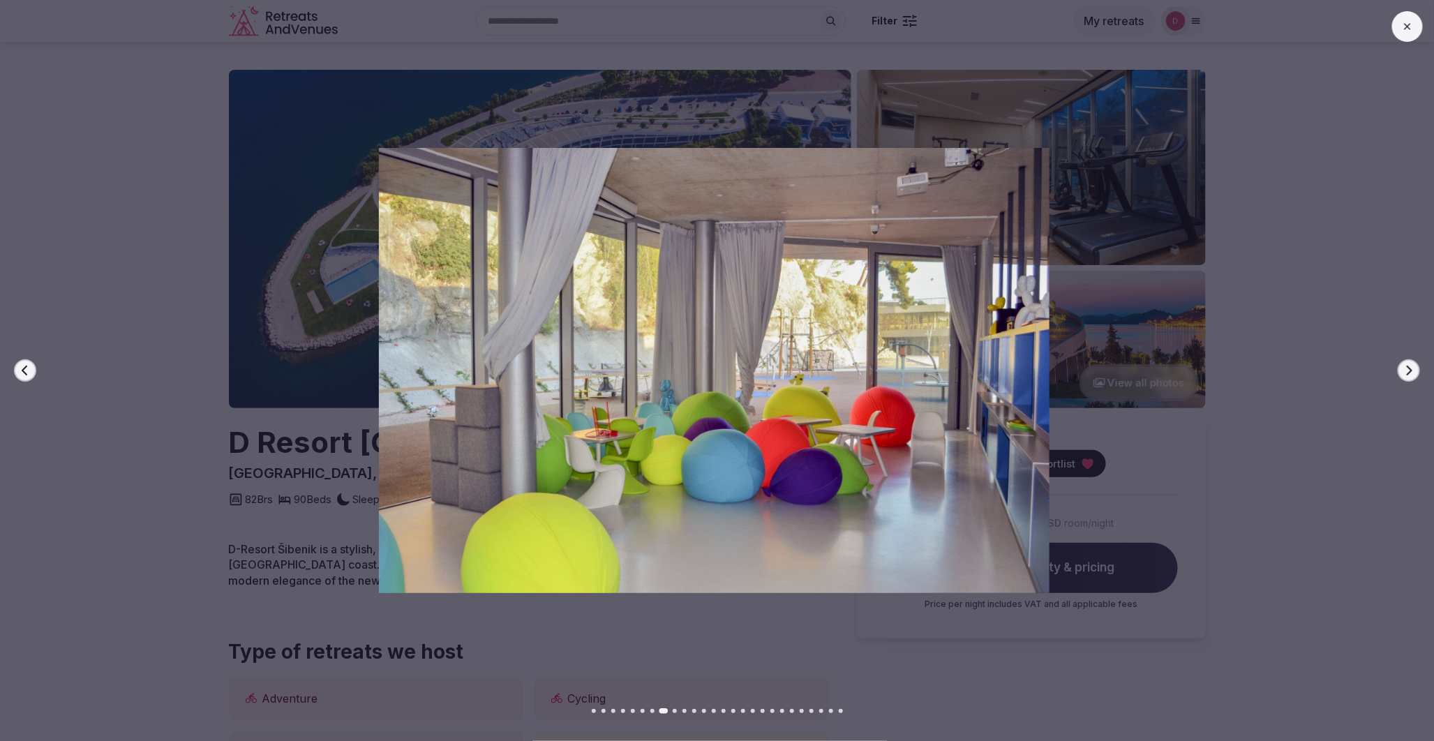
click at [1413, 366] on icon "button" at bounding box center [1409, 370] width 11 height 11
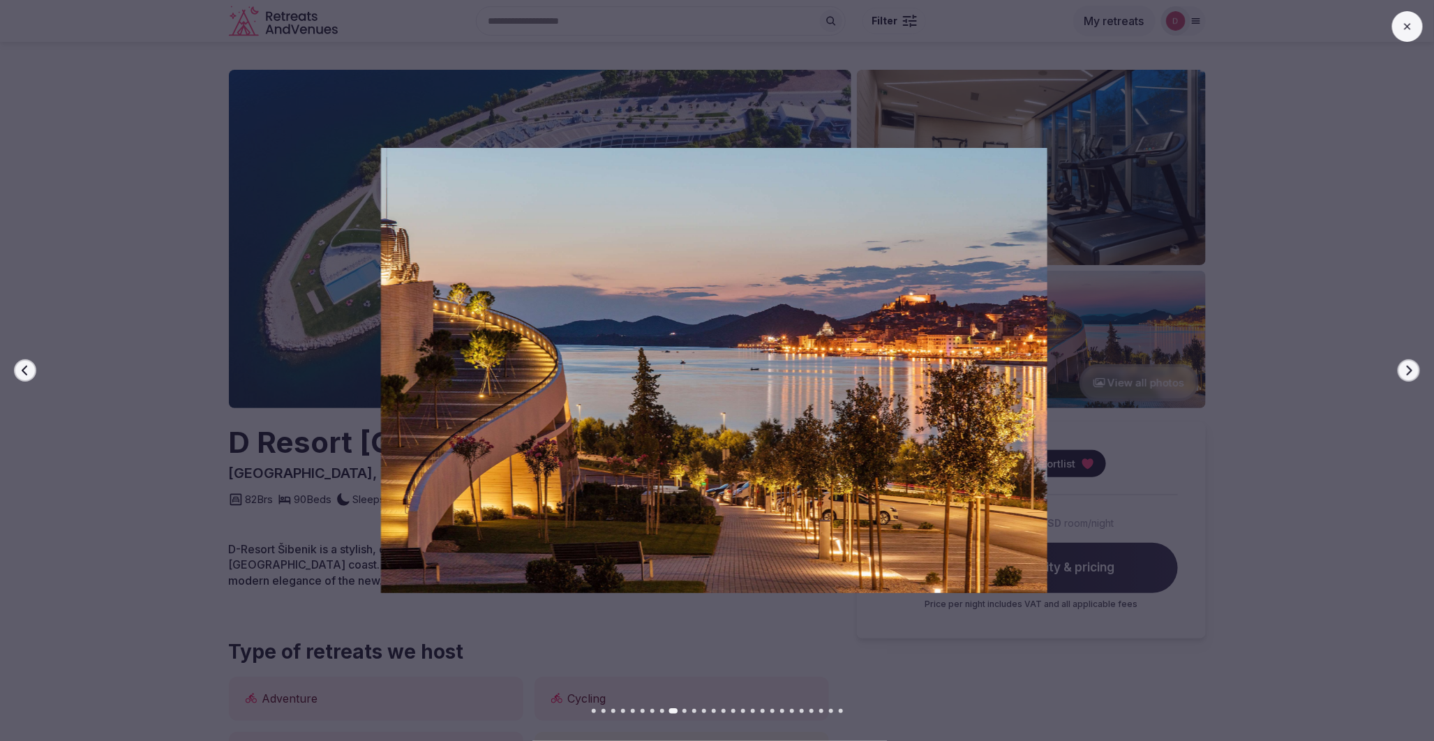
click at [1413, 366] on icon "button" at bounding box center [1409, 370] width 11 height 11
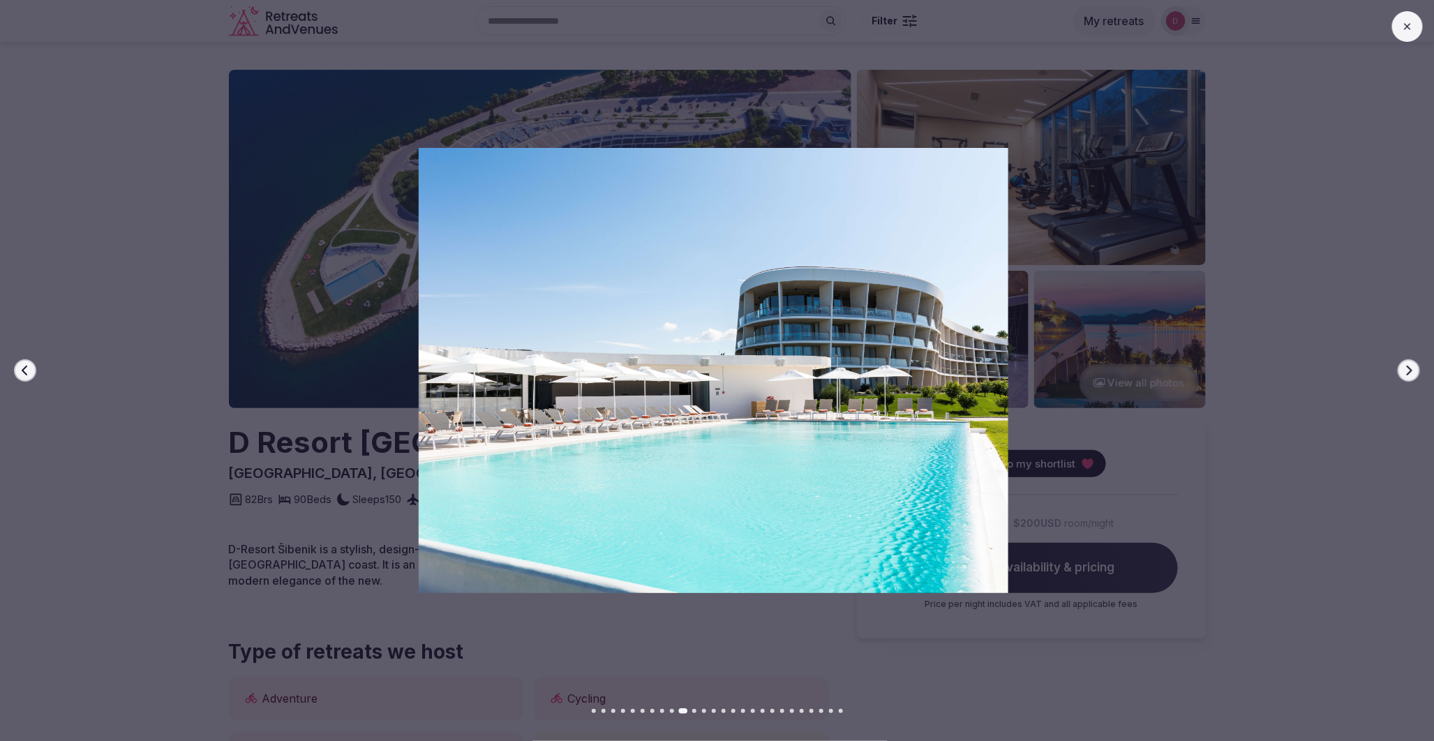
click at [1413, 366] on icon "button" at bounding box center [1409, 370] width 11 height 11
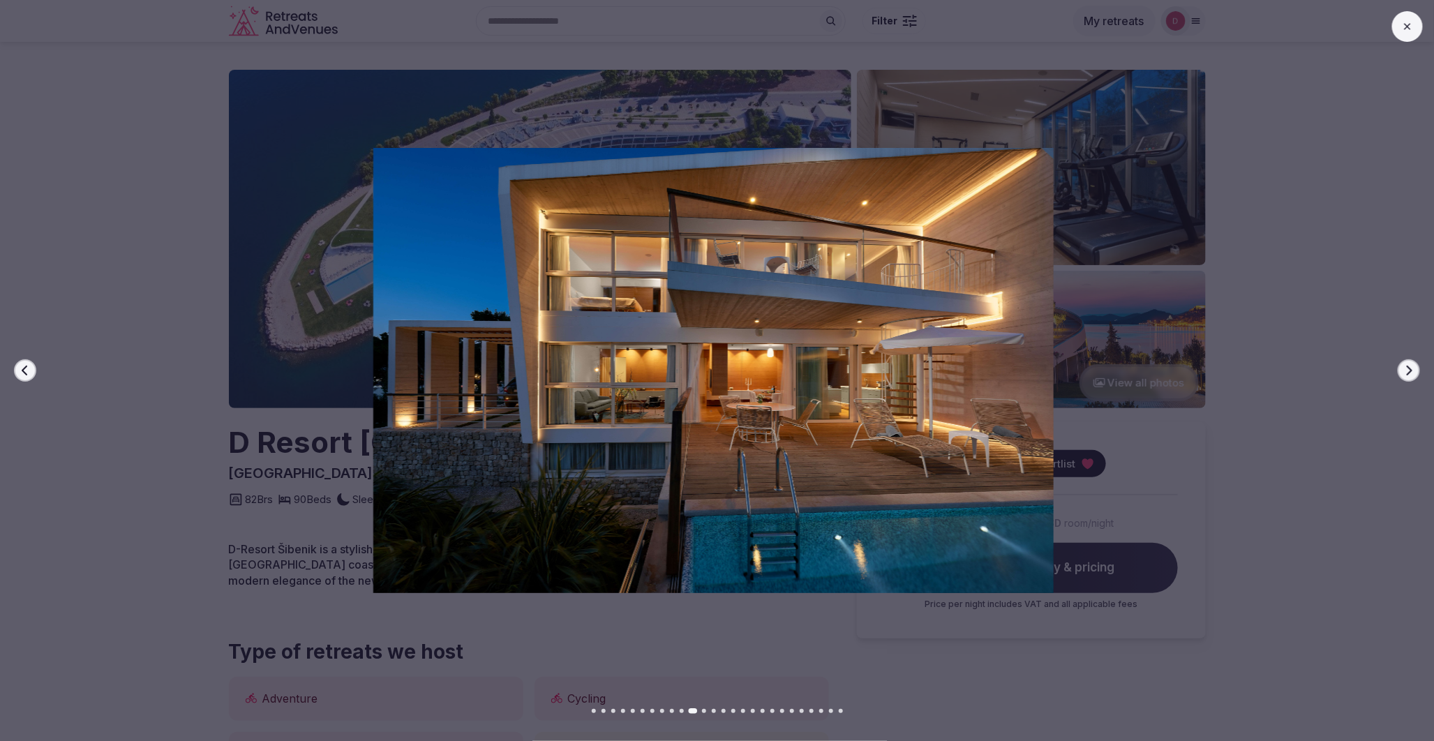
click at [1413, 366] on icon "button" at bounding box center [1409, 370] width 11 height 11
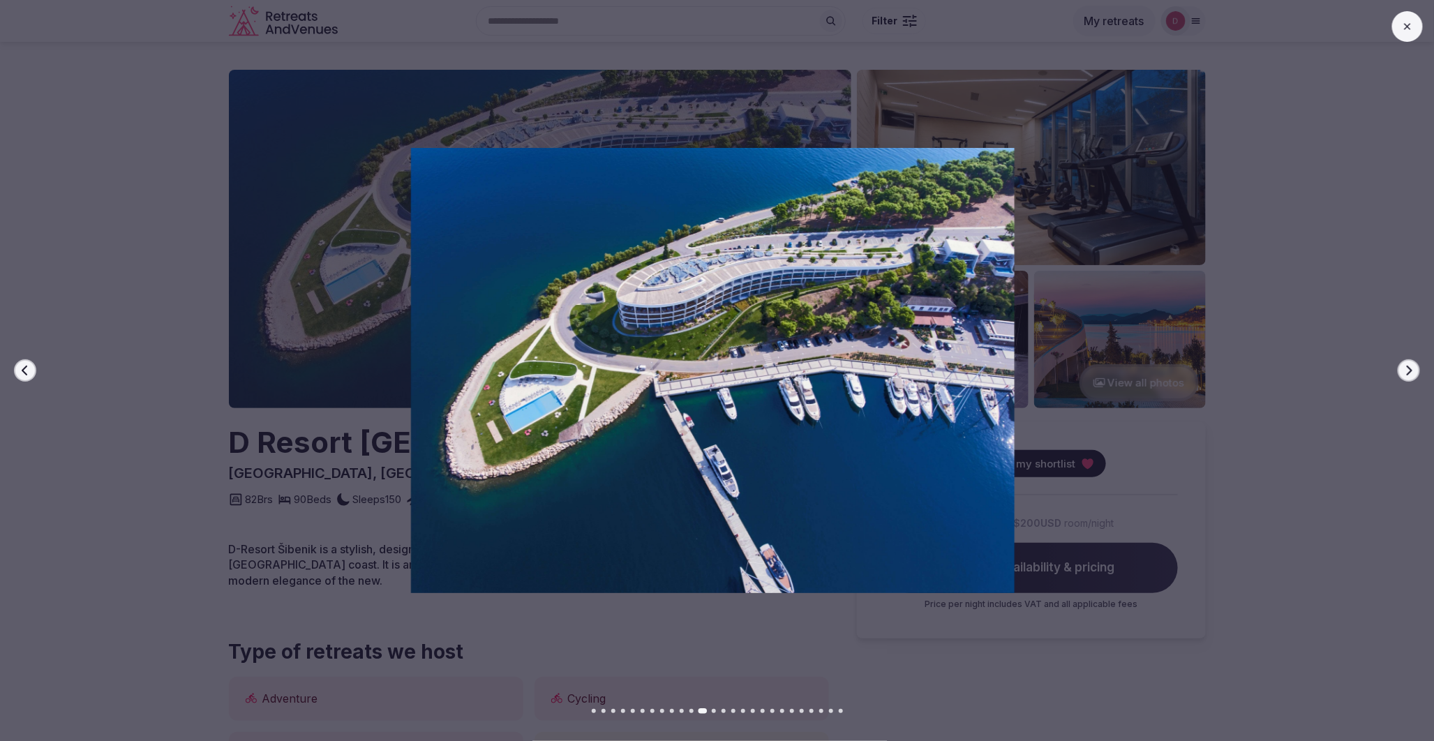
click at [1413, 366] on icon "button" at bounding box center [1409, 370] width 11 height 11
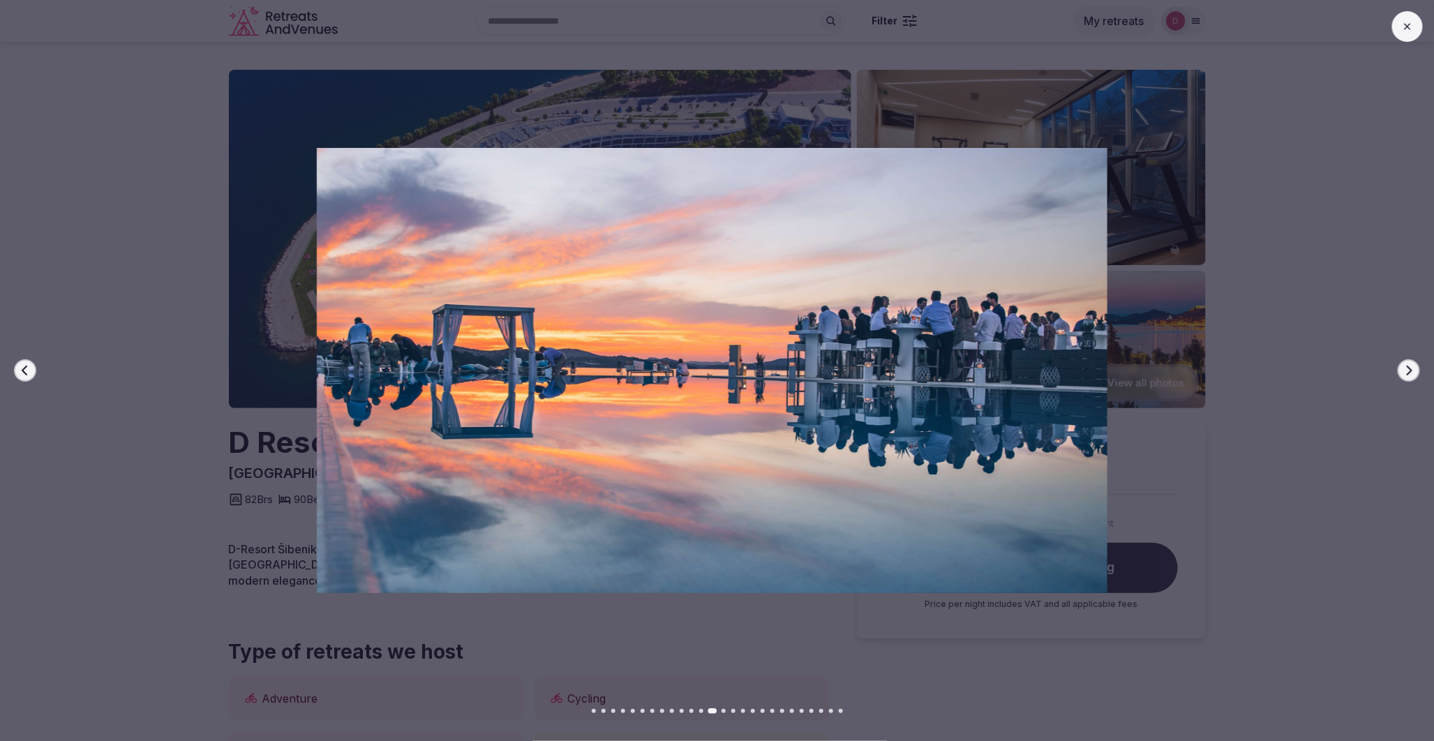
click at [1408, 365] on icon "button" at bounding box center [1409, 370] width 11 height 11
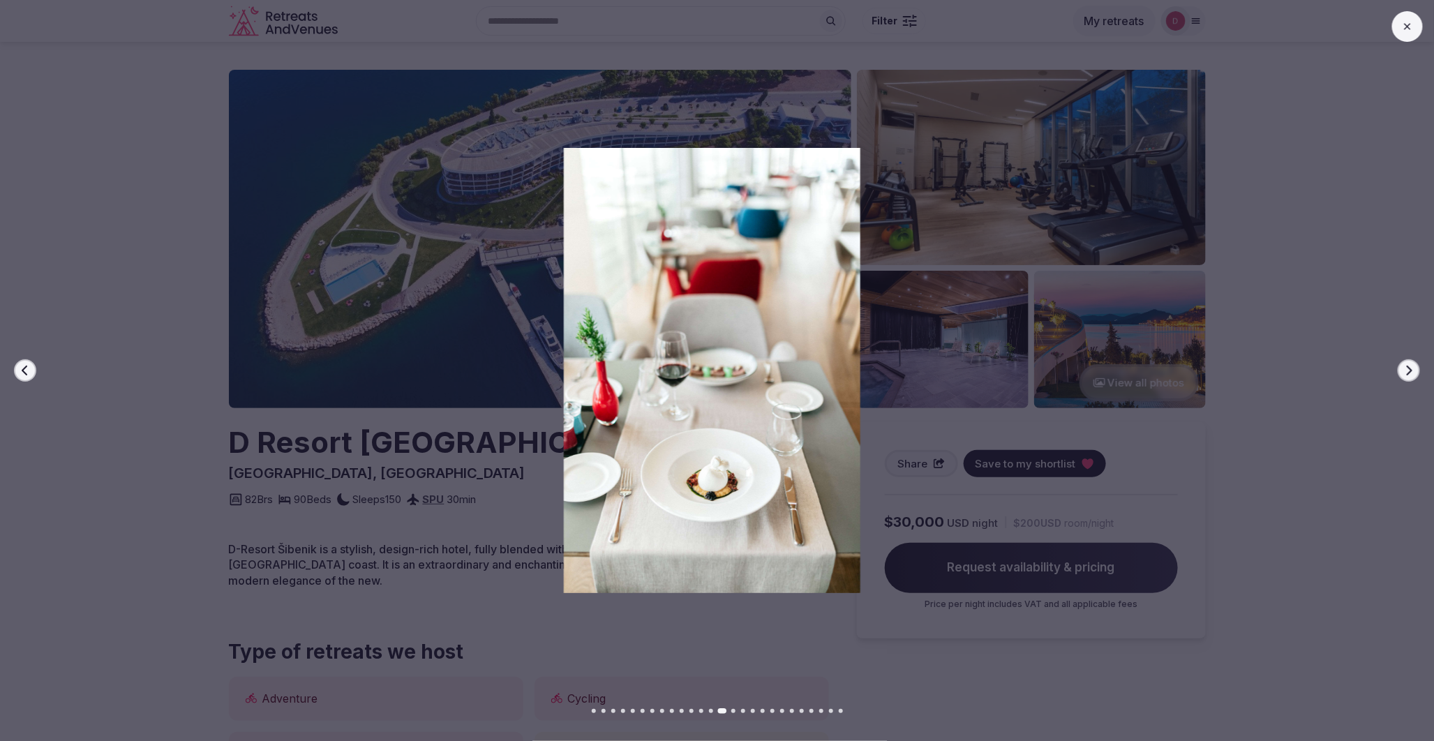
click at [1410, 365] on icon "button" at bounding box center [1409, 370] width 11 height 11
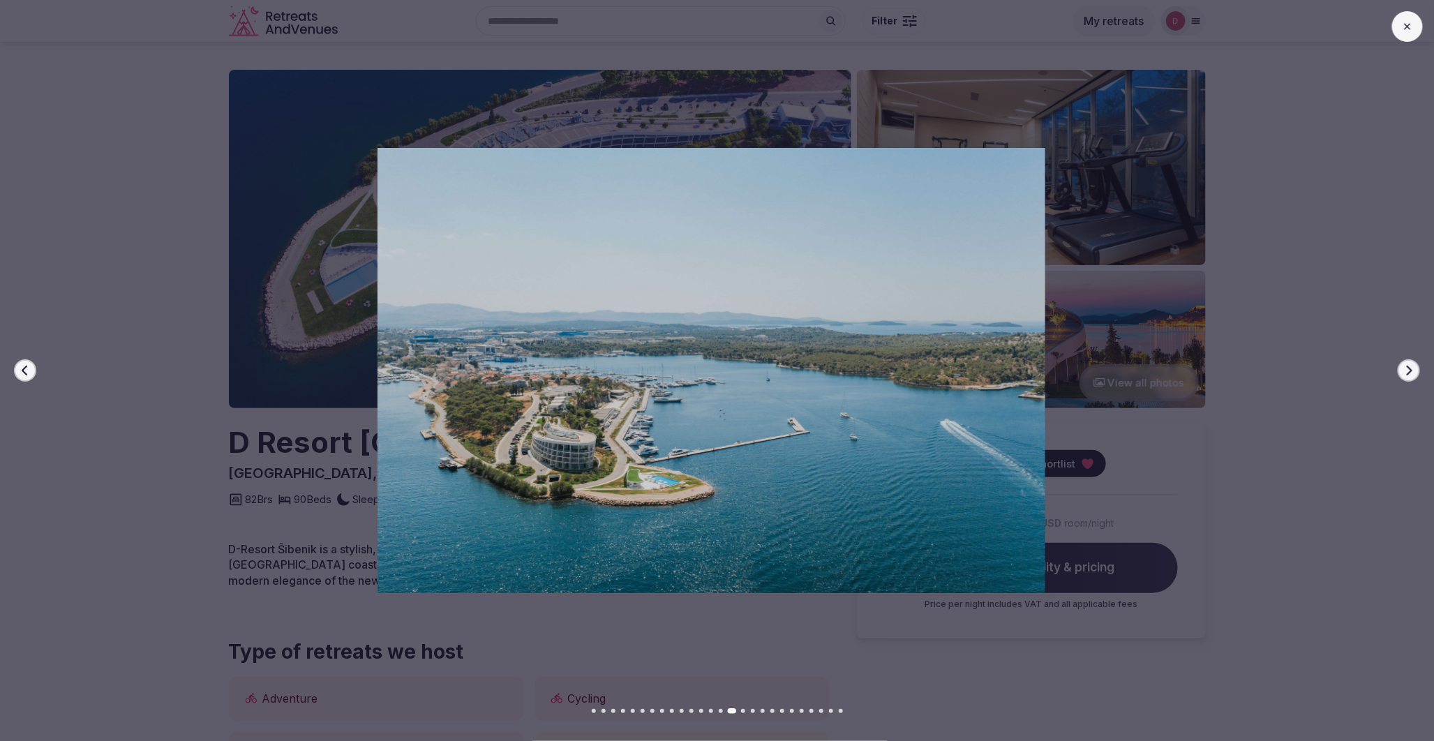
click at [1410, 365] on icon "button" at bounding box center [1409, 370] width 11 height 11
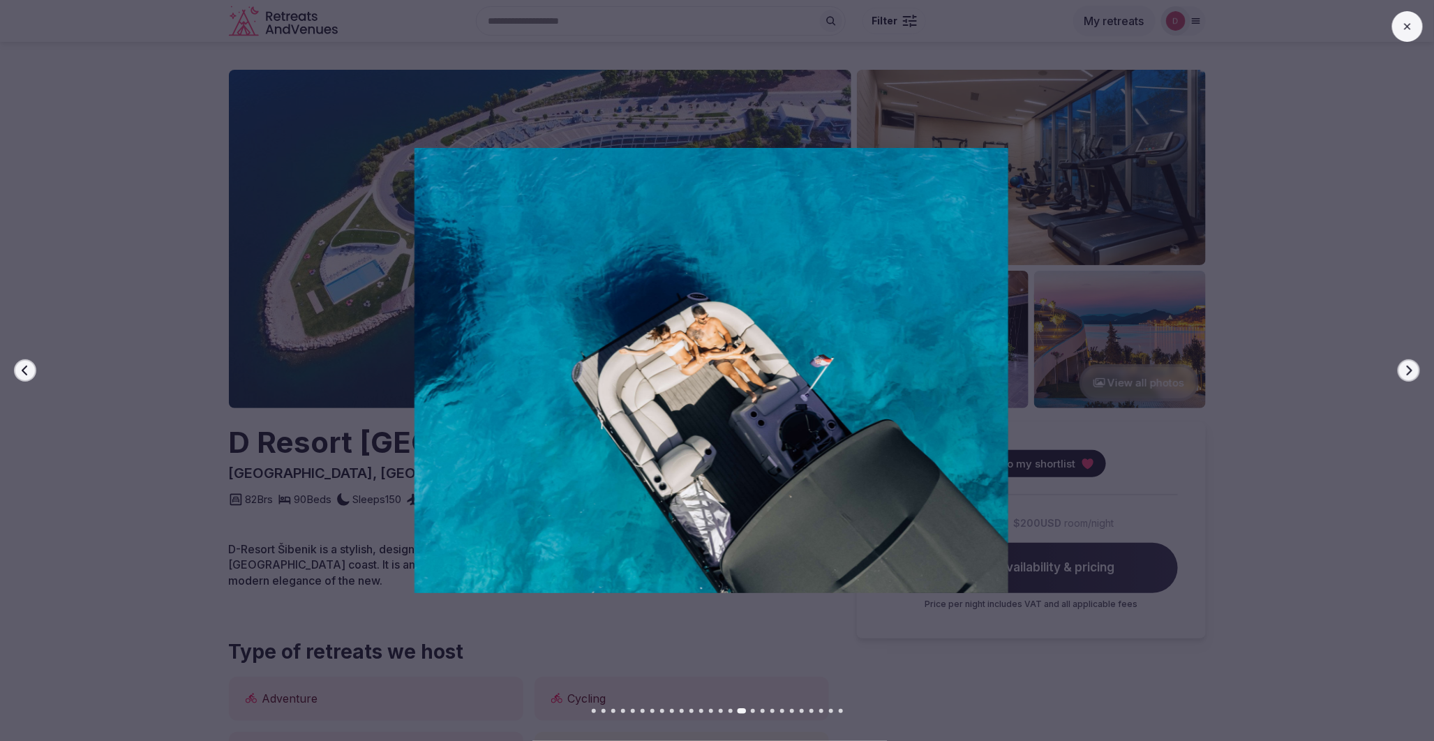
click at [1410, 365] on icon "button" at bounding box center [1409, 370] width 11 height 11
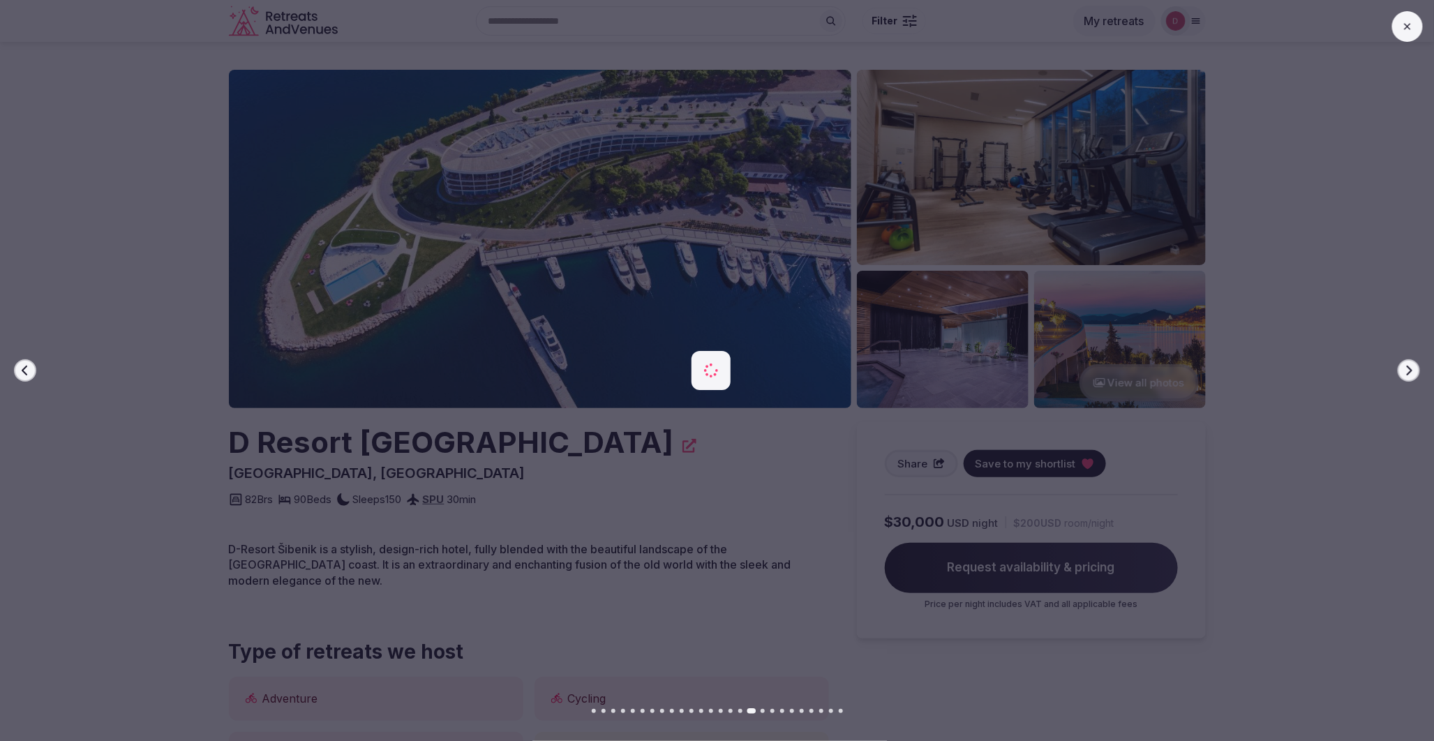
click at [1410, 365] on icon "button" at bounding box center [1409, 370] width 11 height 11
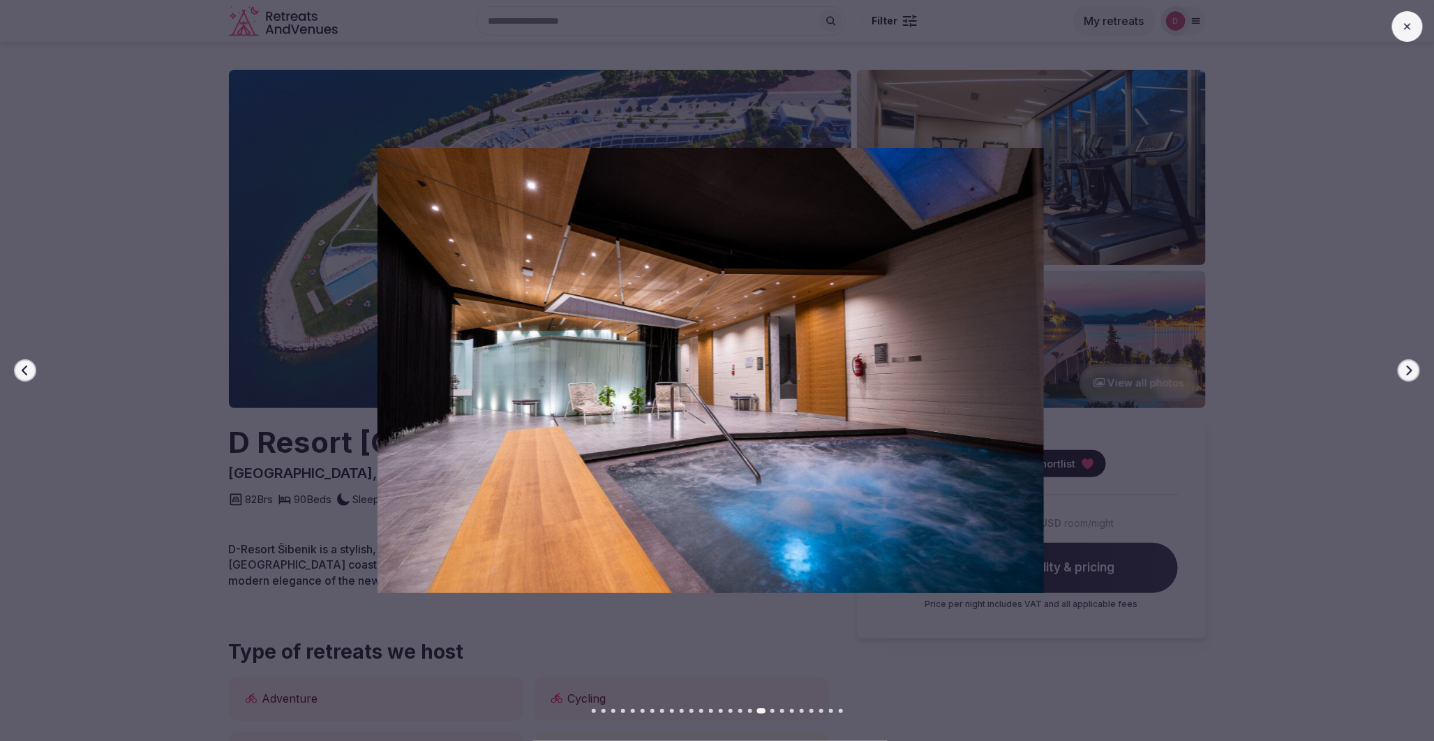
click at [1410, 365] on icon "button" at bounding box center [1409, 370] width 11 height 11
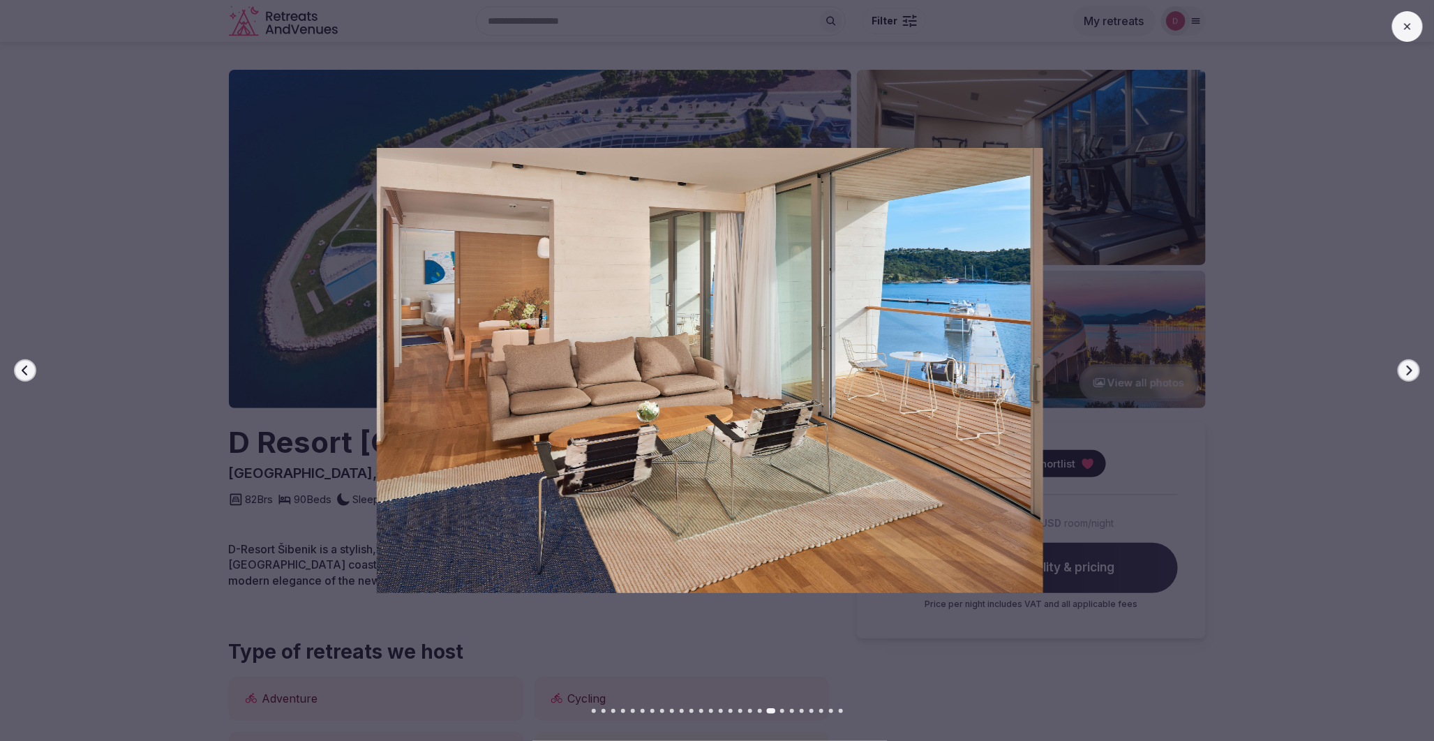
click at [1410, 365] on icon "button" at bounding box center [1409, 370] width 11 height 11
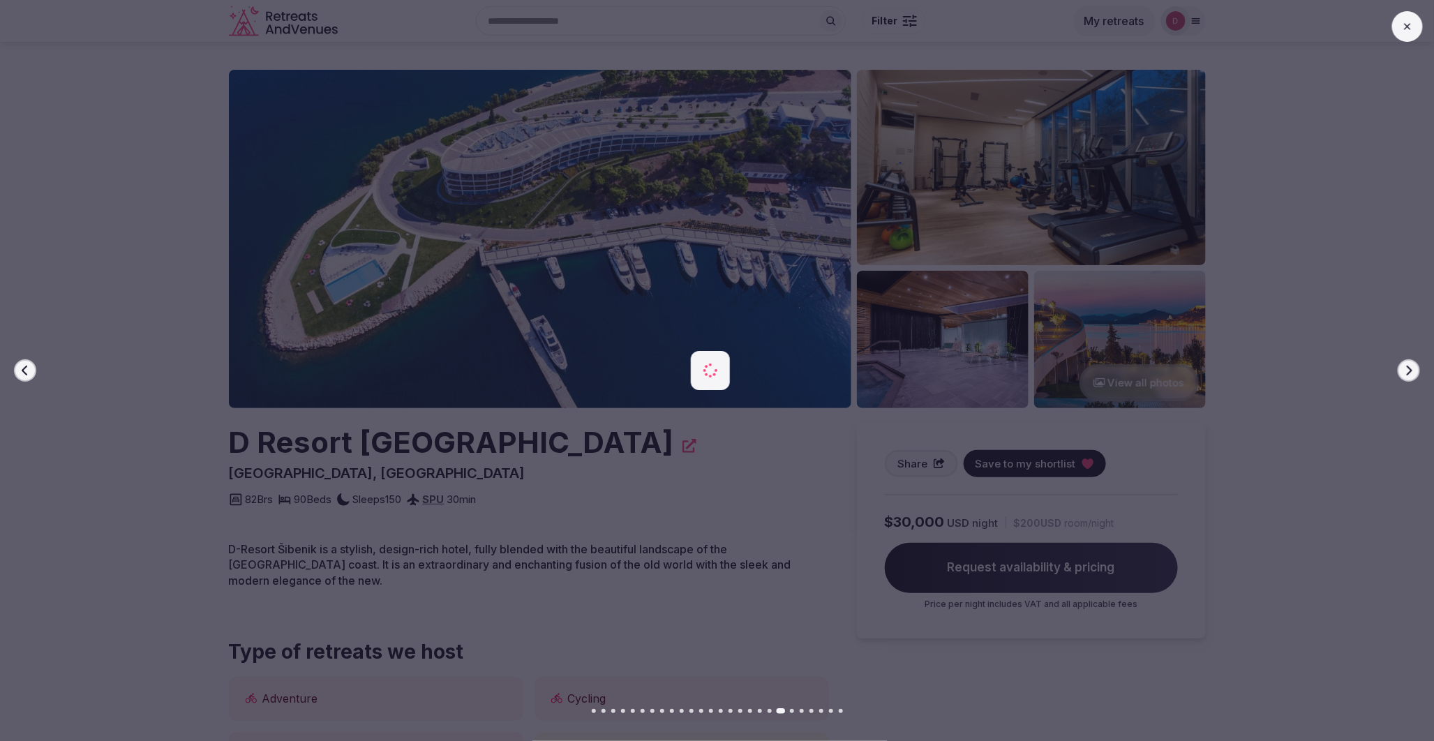
click at [1410, 365] on icon "button" at bounding box center [1409, 370] width 11 height 11
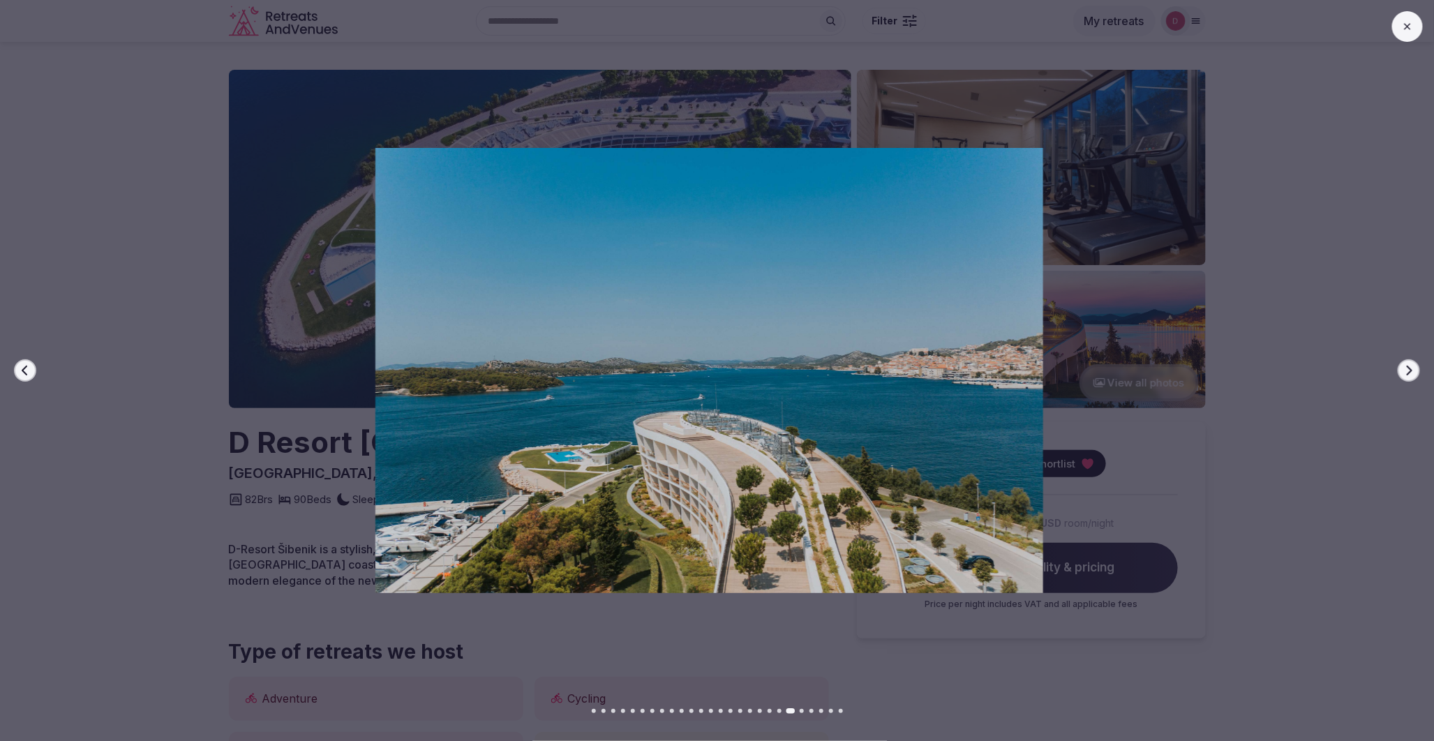
click at [1410, 365] on icon "button" at bounding box center [1409, 370] width 11 height 11
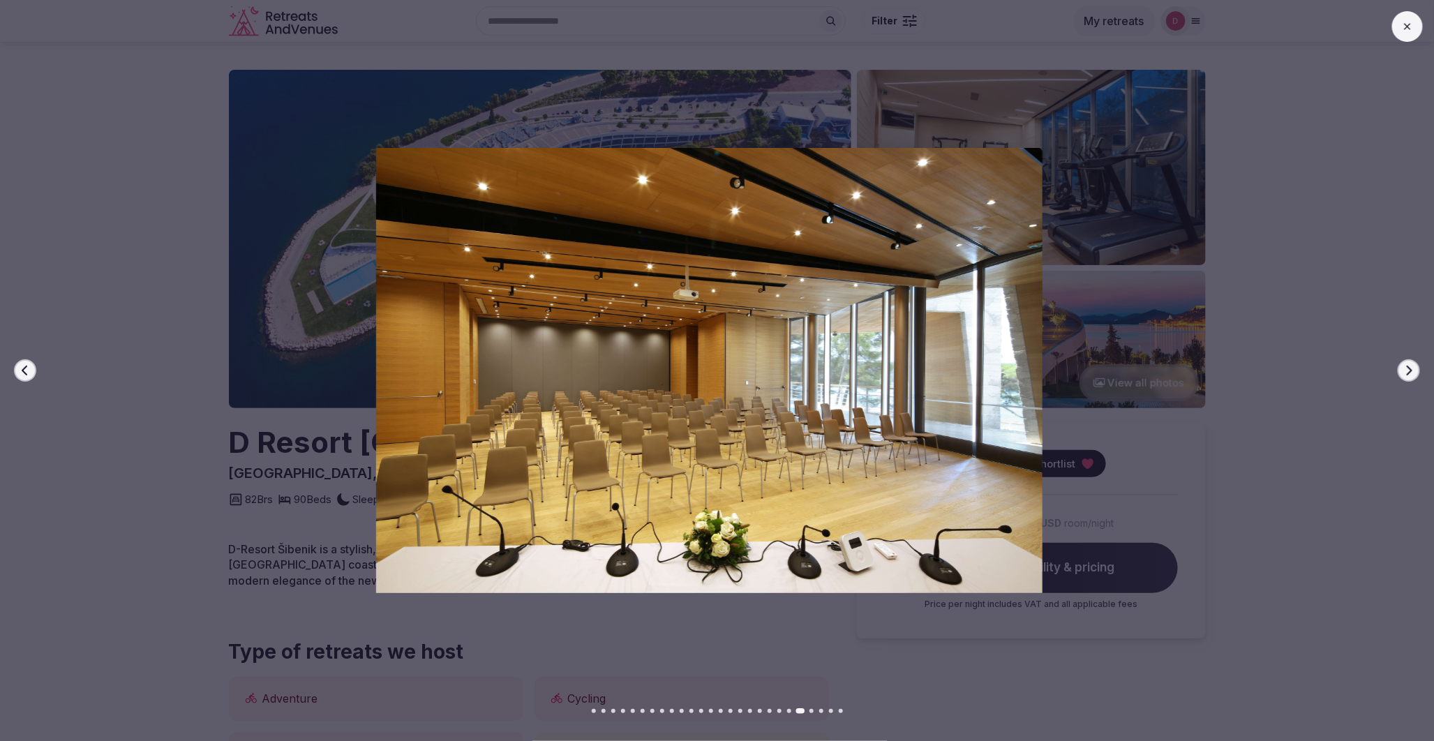
click at [1410, 365] on icon "button" at bounding box center [1409, 370] width 11 height 11
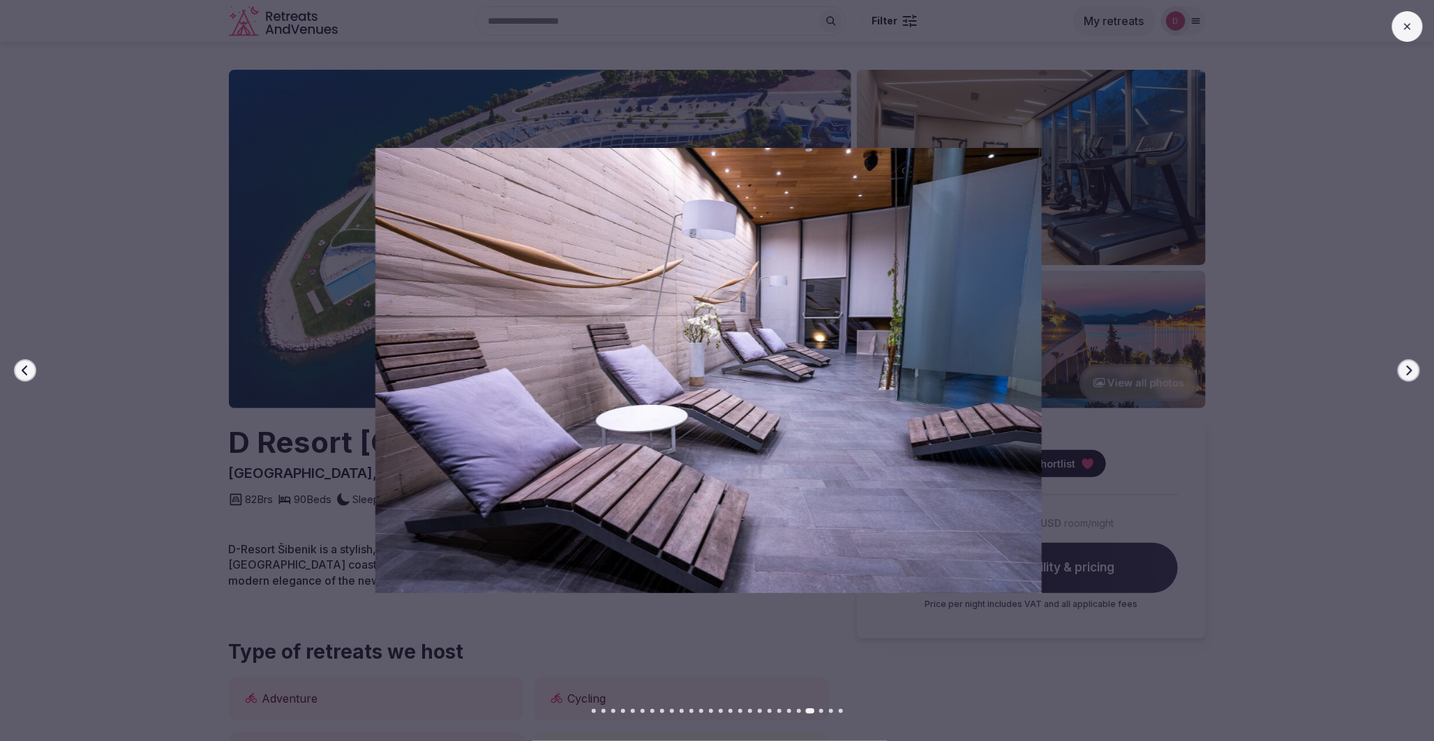
click at [1407, 364] on button "Next slide" at bounding box center [1409, 370] width 22 height 22
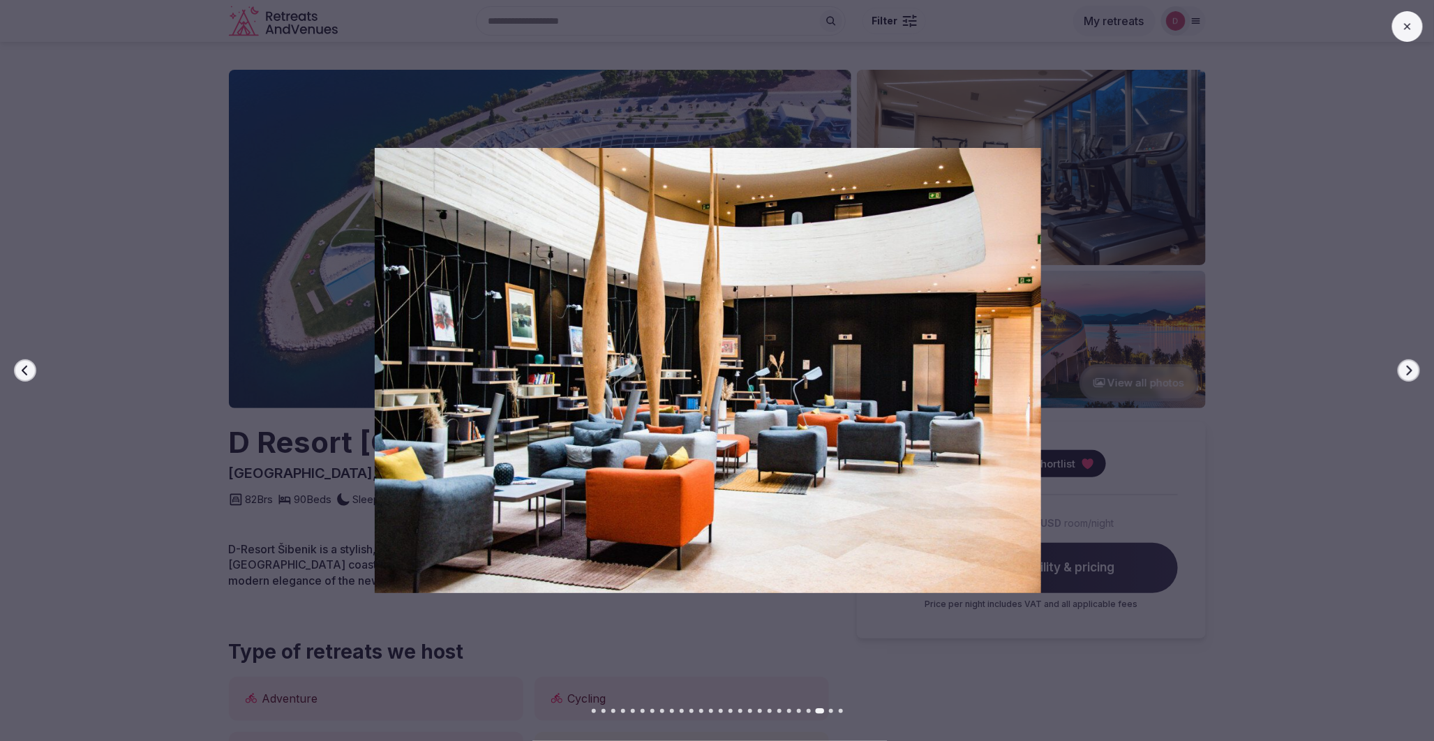
click at [1407, 364] on button "Next slide" at bounding box center [1409, 370] width 22 height 22
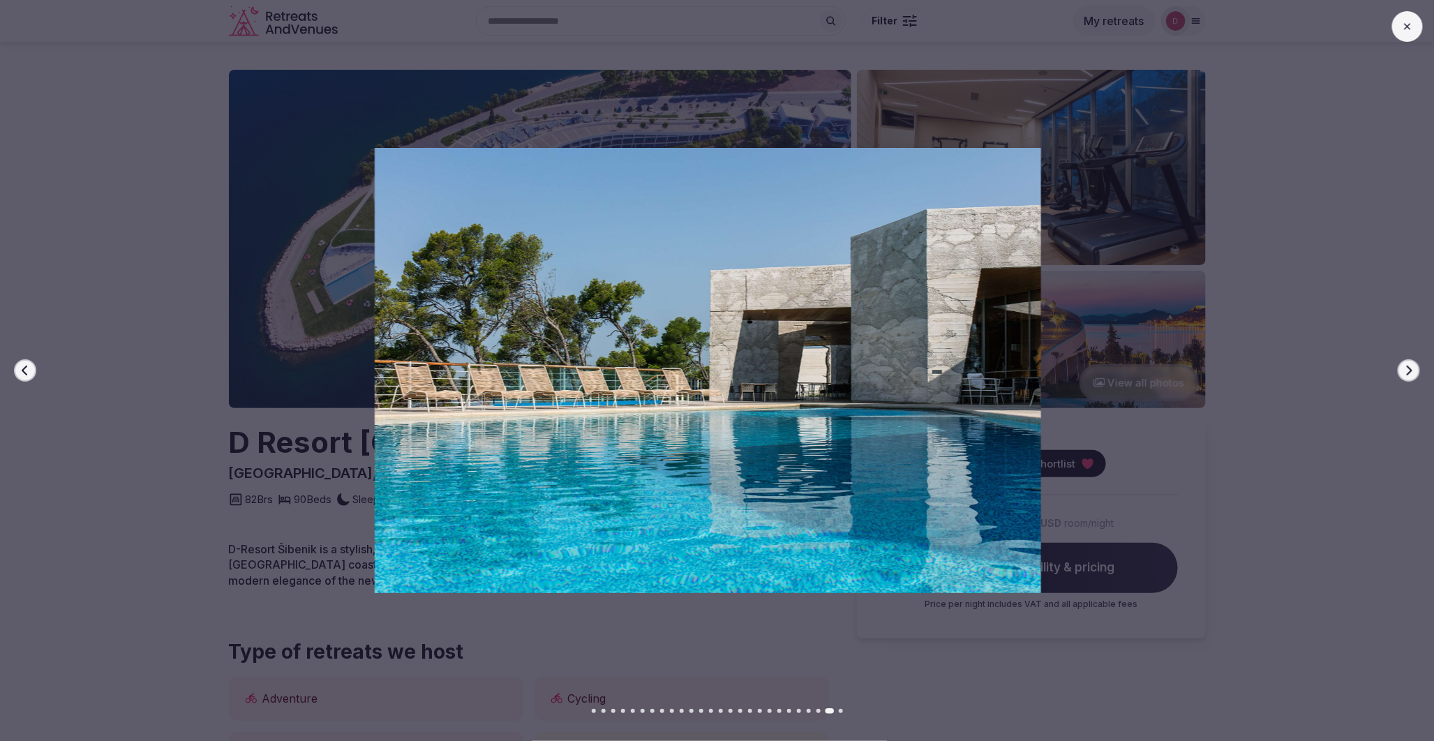
click at [1407, 364] on button "Next slide" at bounding box center [1409, 370] width 22 height 22
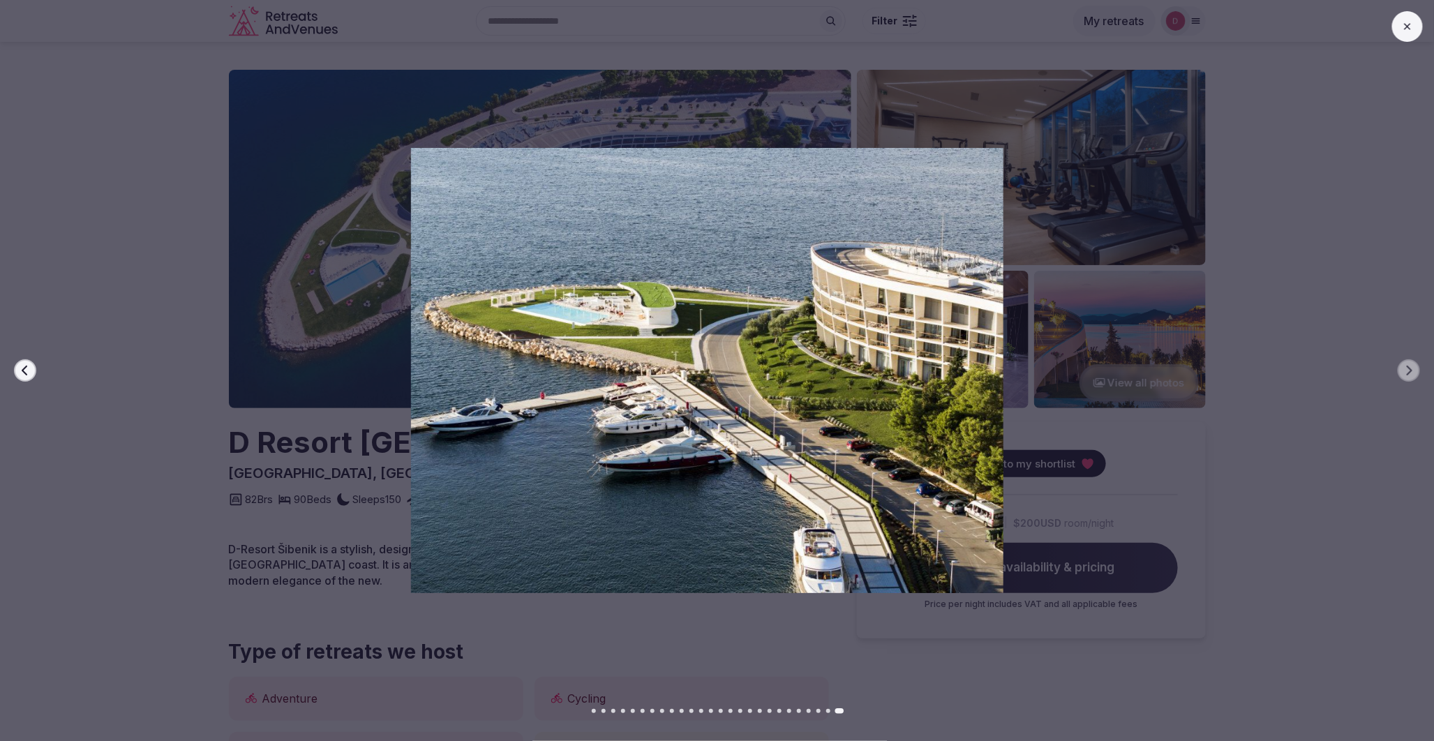
click at [1406, 30] on icon at bounding box center [1407, 26] width 11 height 11
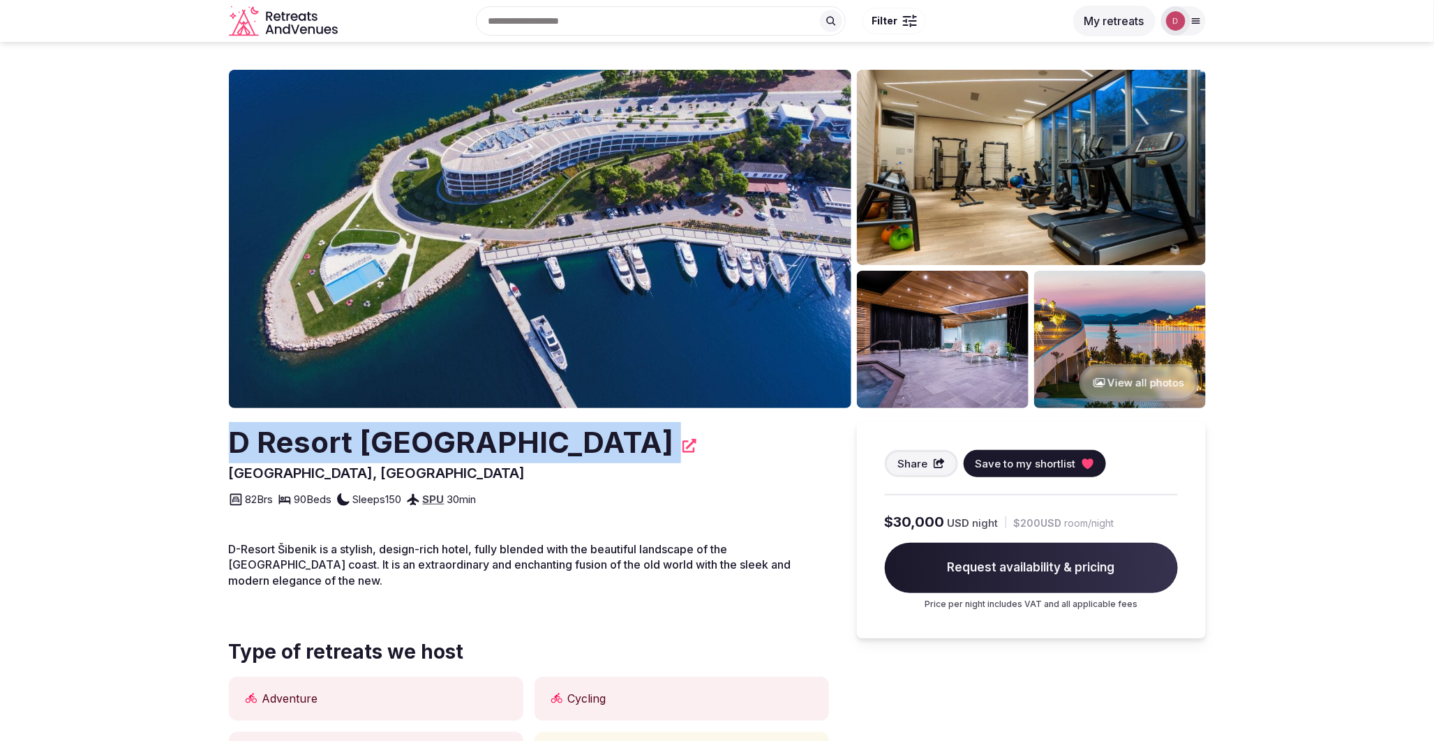
drag, startPoint x: 236, startPoint y: 443, endPoint x: 471, endPoint y: 442, distance: 235.2
click at [471, 442] on div "D Resort [GEOGRAPHIC_DATA]" at bounding box center [529, 442] width 600 height 41
drag, startPoint x: 471, startPoint y: 442, endPoint x: 414, endPoint y: 442, distance: 57.2
copy div "D Resort [GEOGRAPHIC_DATA]"
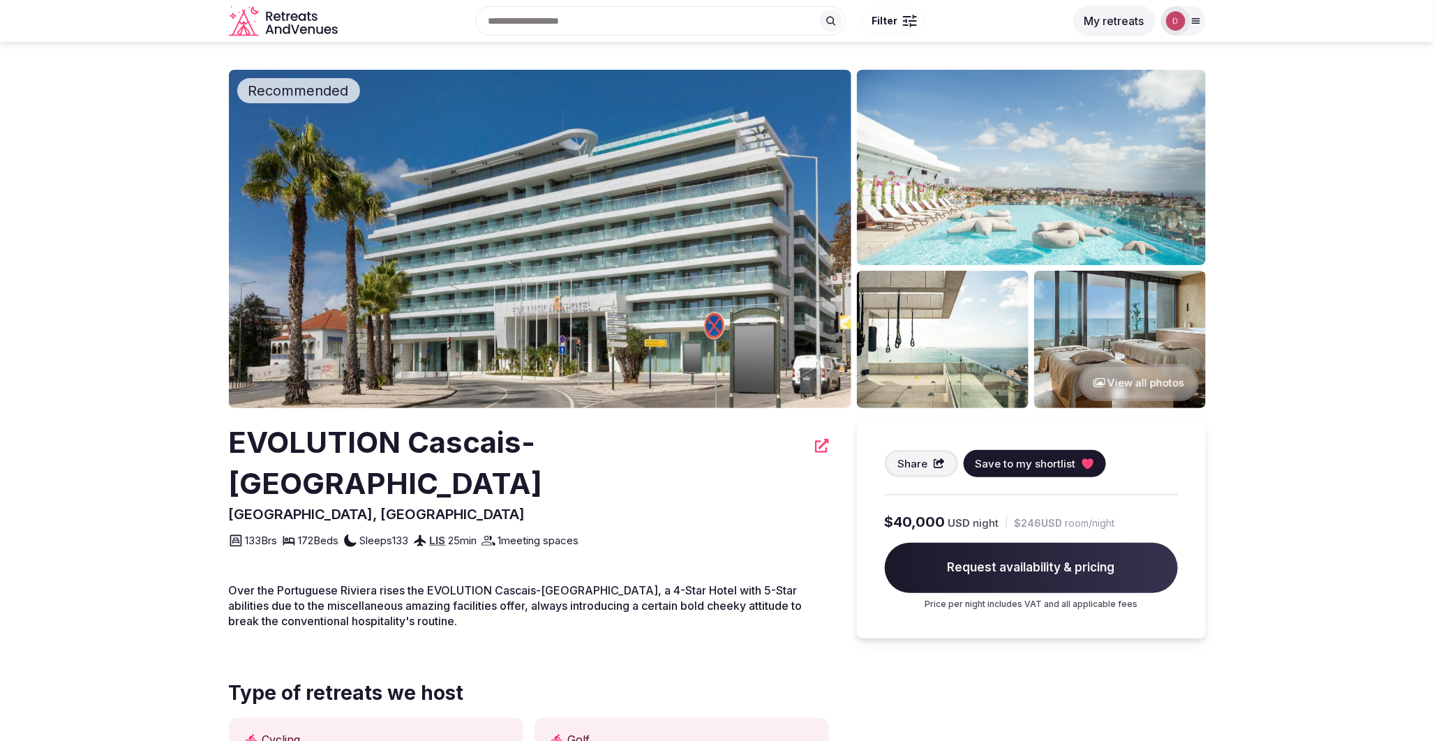
click at [627, 227] on img at bounding box center [540, 239] width 623 height 338
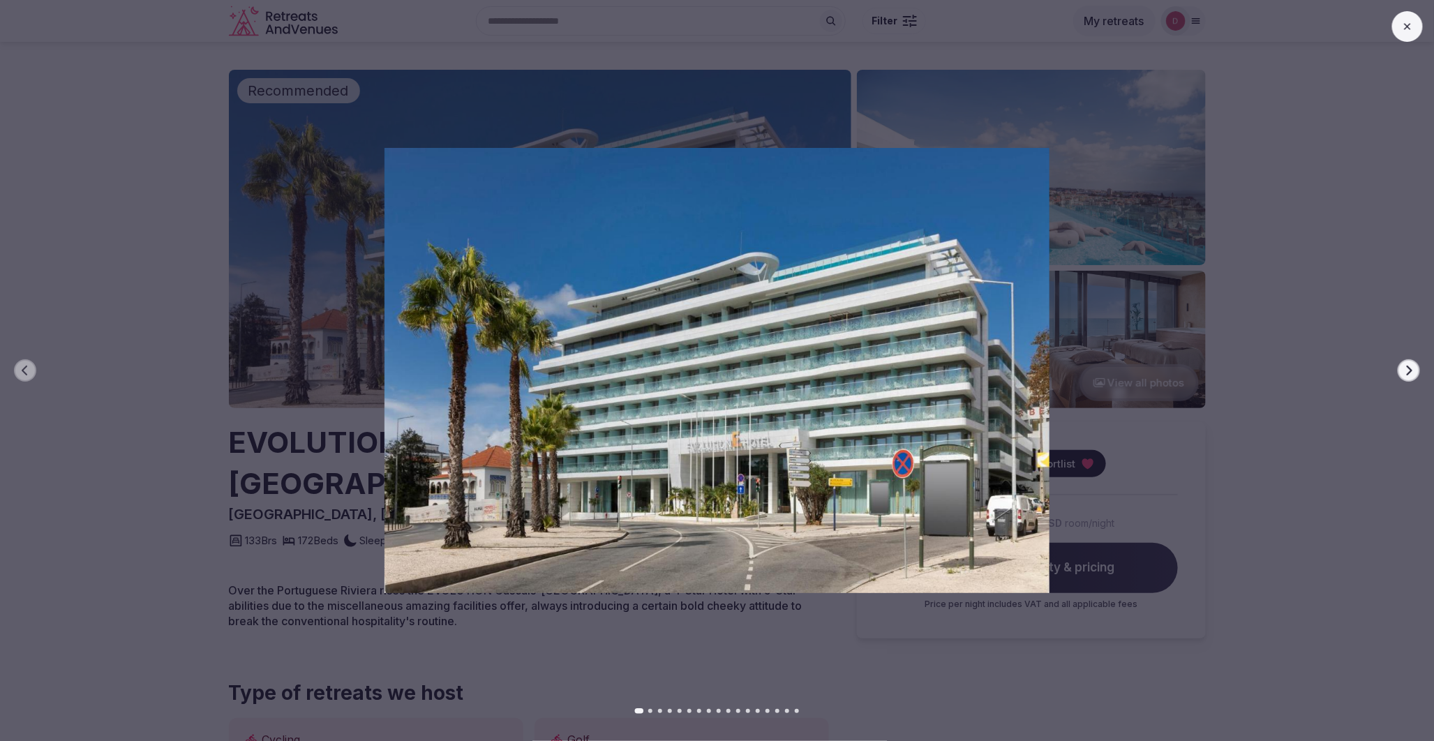
click at [1406, 366] on icon "button" at bounding box center [1409, 370] width 11 height 11
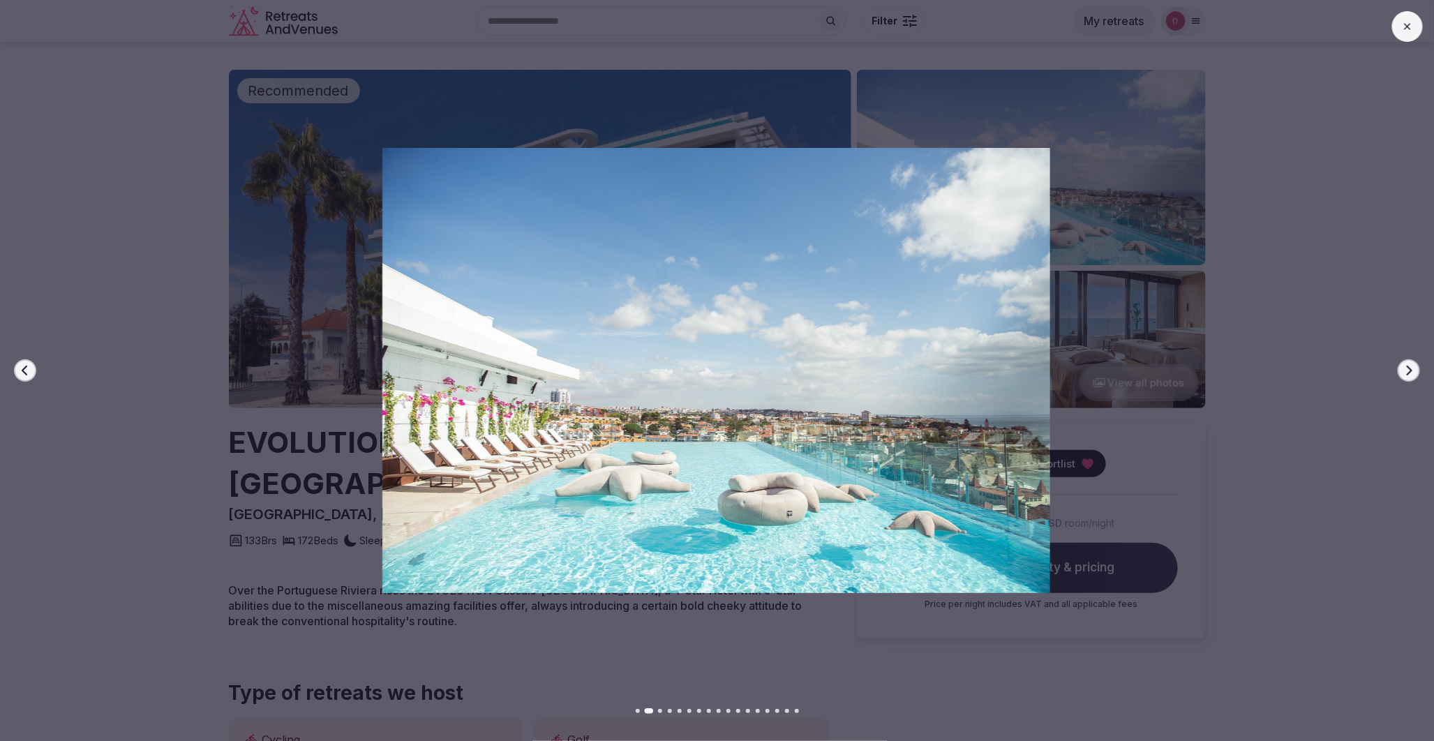
click at [1406, 366] on icon "button" at bounding box center [1409, 370] width 11 height 11
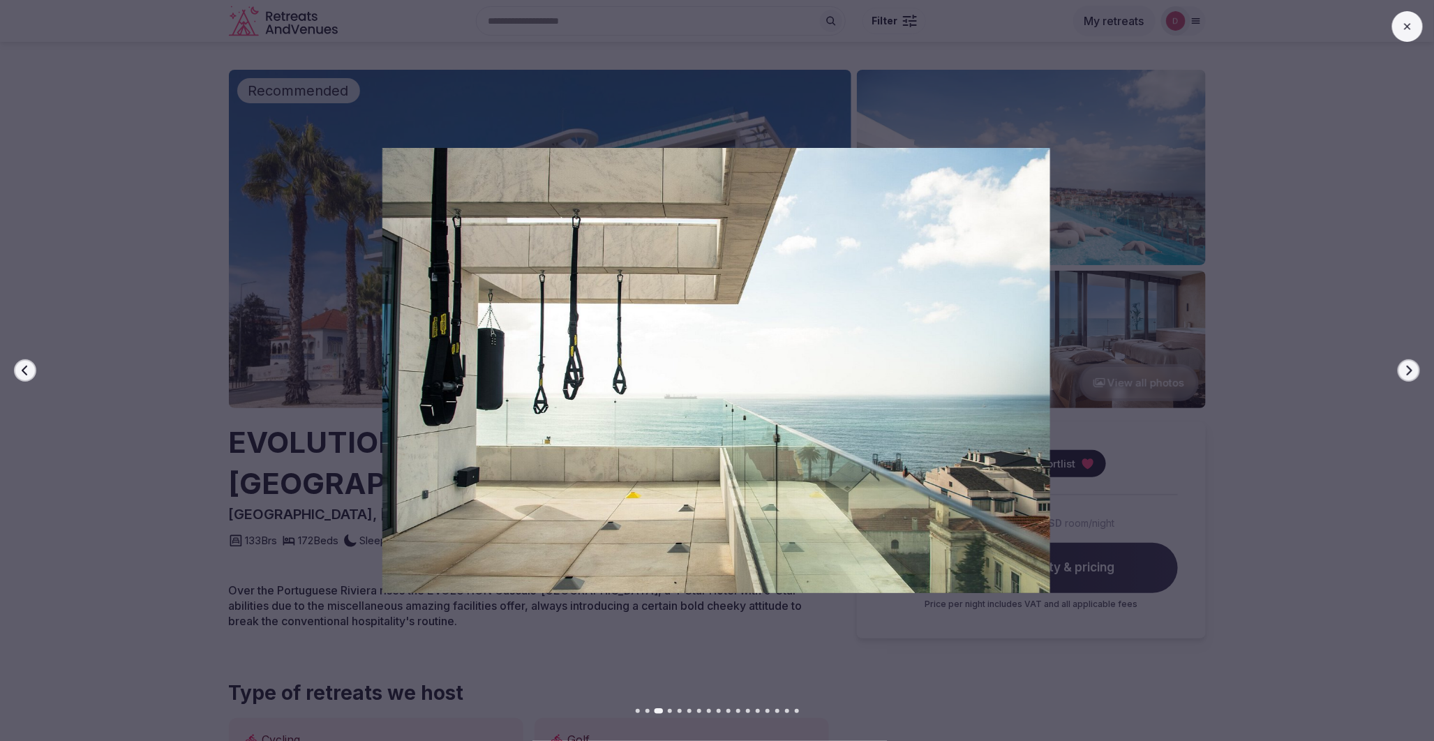
click at [1406, 366] on icon "button" at bounding box center [1409, 370] width 11 height 11
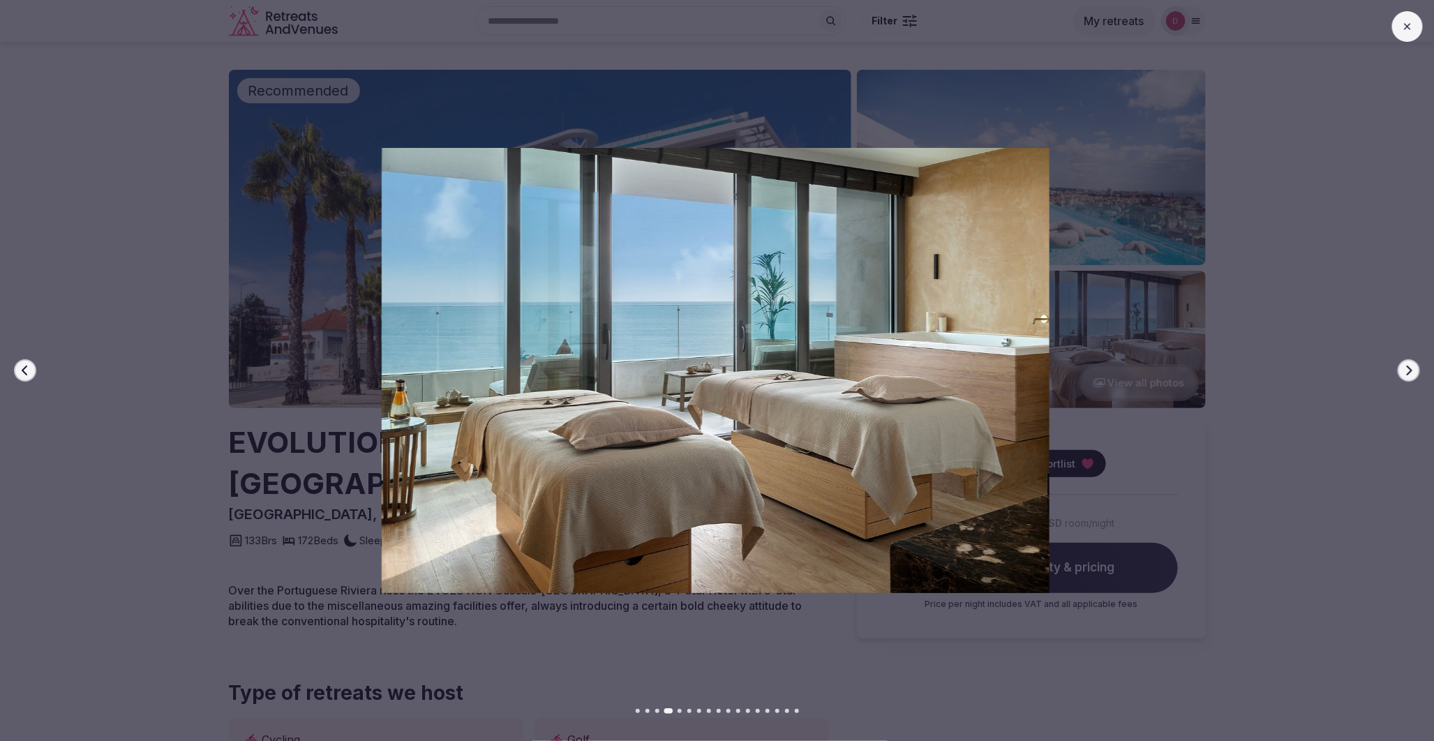
click at [1406, 366] on icon "button" at bounding box center [1409, 370] width 11 height 11
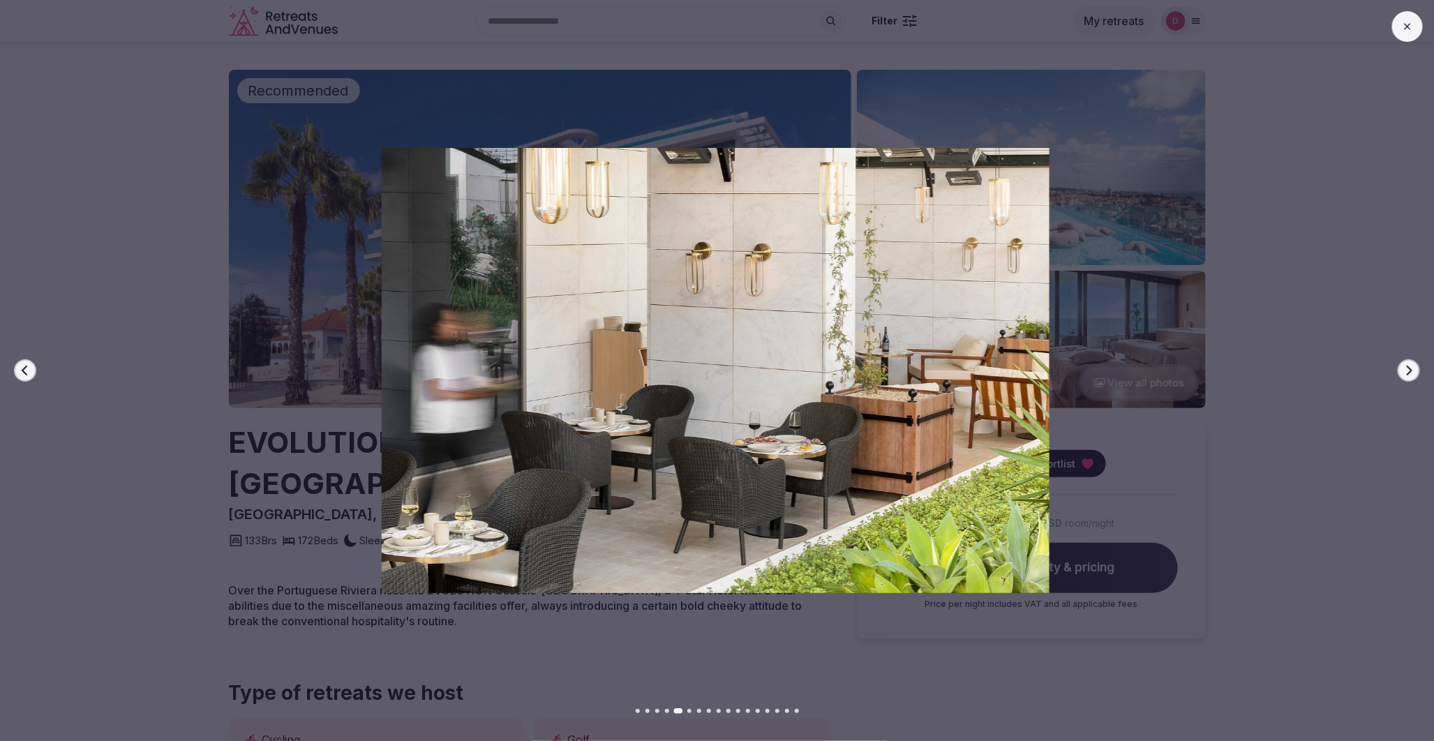
click at [1406, 366] on icon "button" at bounding box center [1409, 370] width 11 height 11
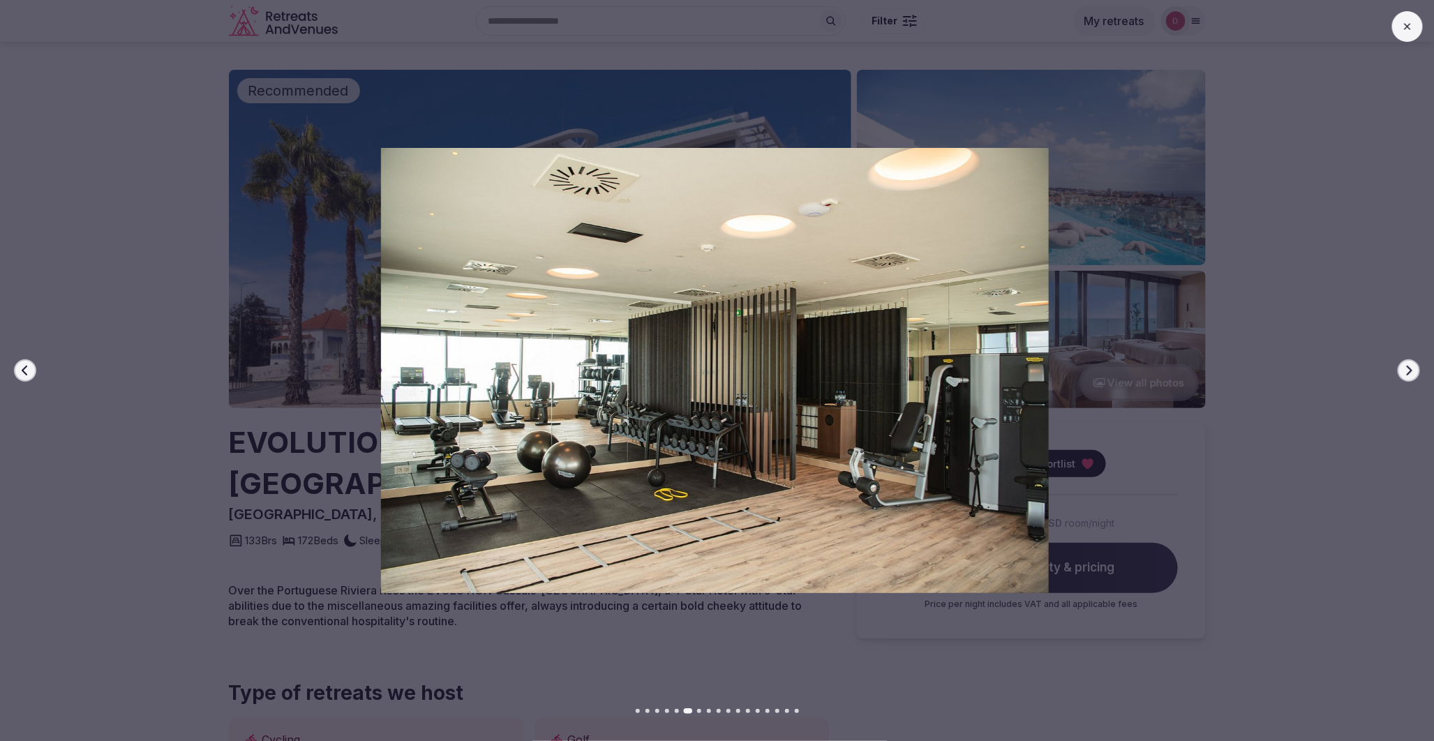
click at [1406, 366] on icon "button" at bounding box center [1409, 370] width 11 height 11
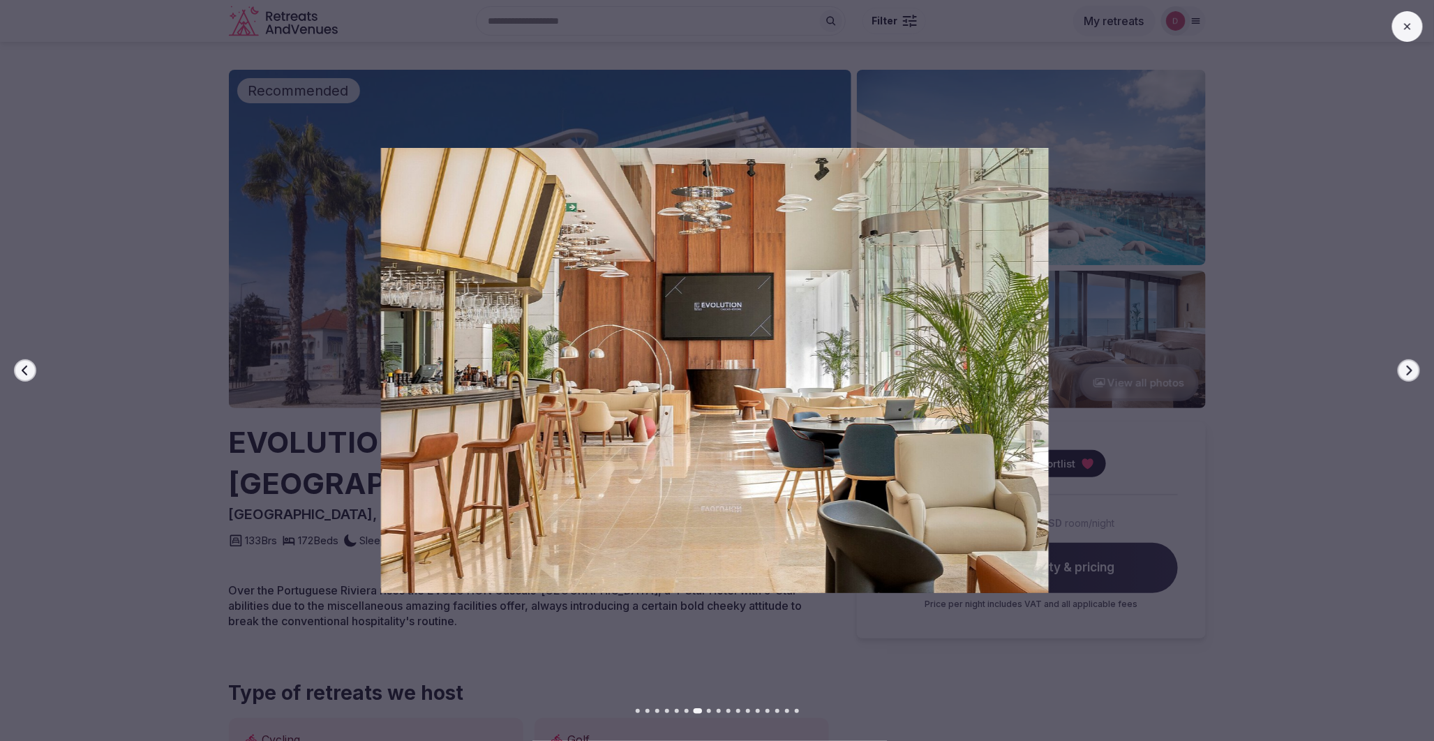
click at [1406, 366] on icon "button" at bounding box center [1409, 370] width 11 height 11
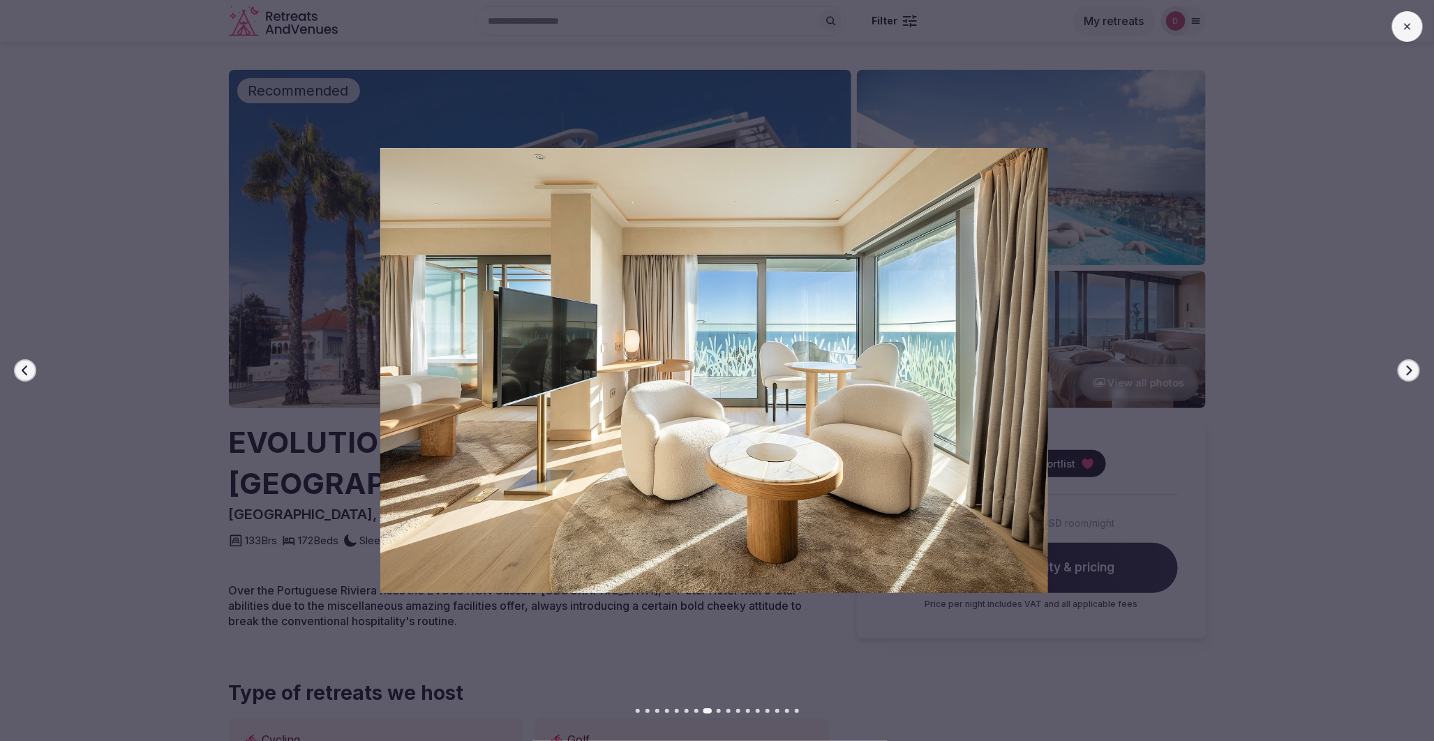
click at [1406, 366] on icon "button" at bounding box center [1409, 370] width 11 height 11
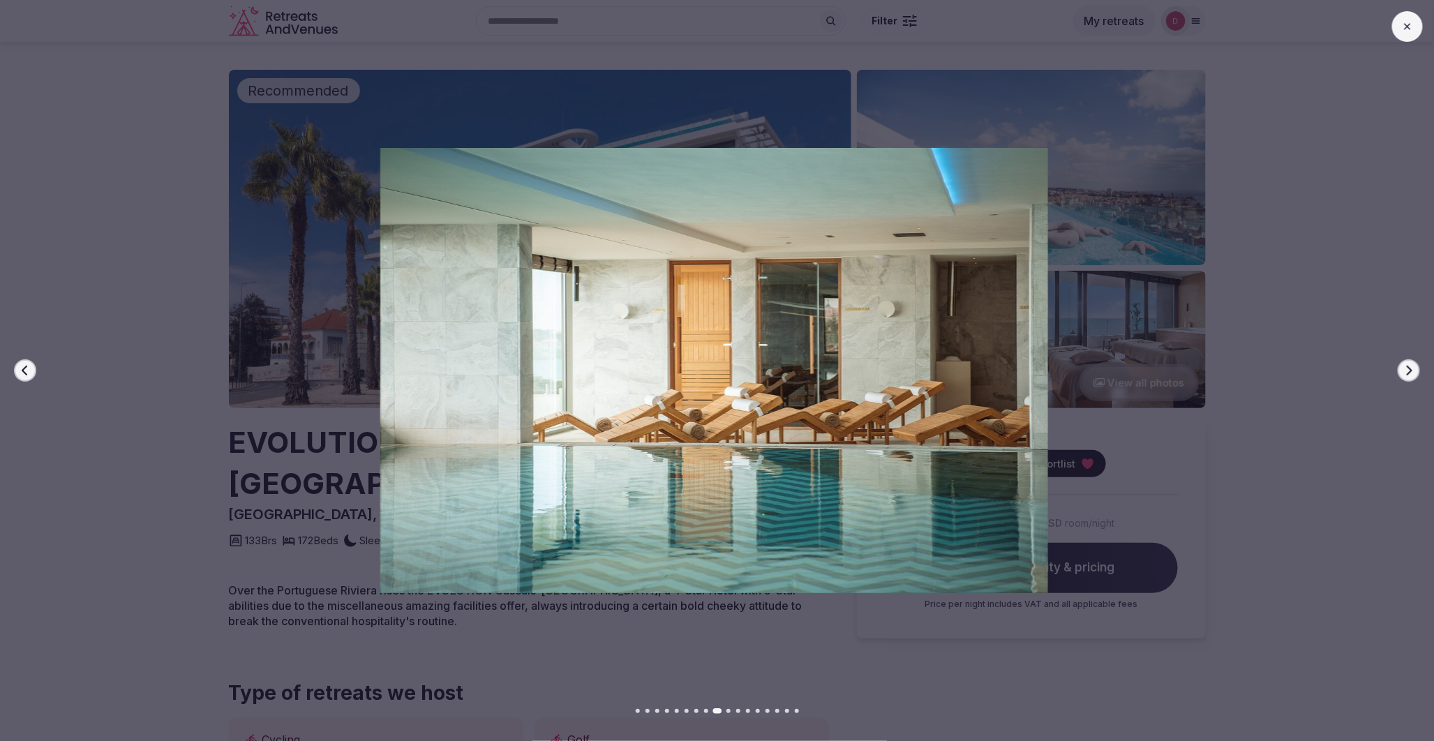
click at [1406, 366] on icon "button" at bounding box center [1409, 370] width 11 height 11
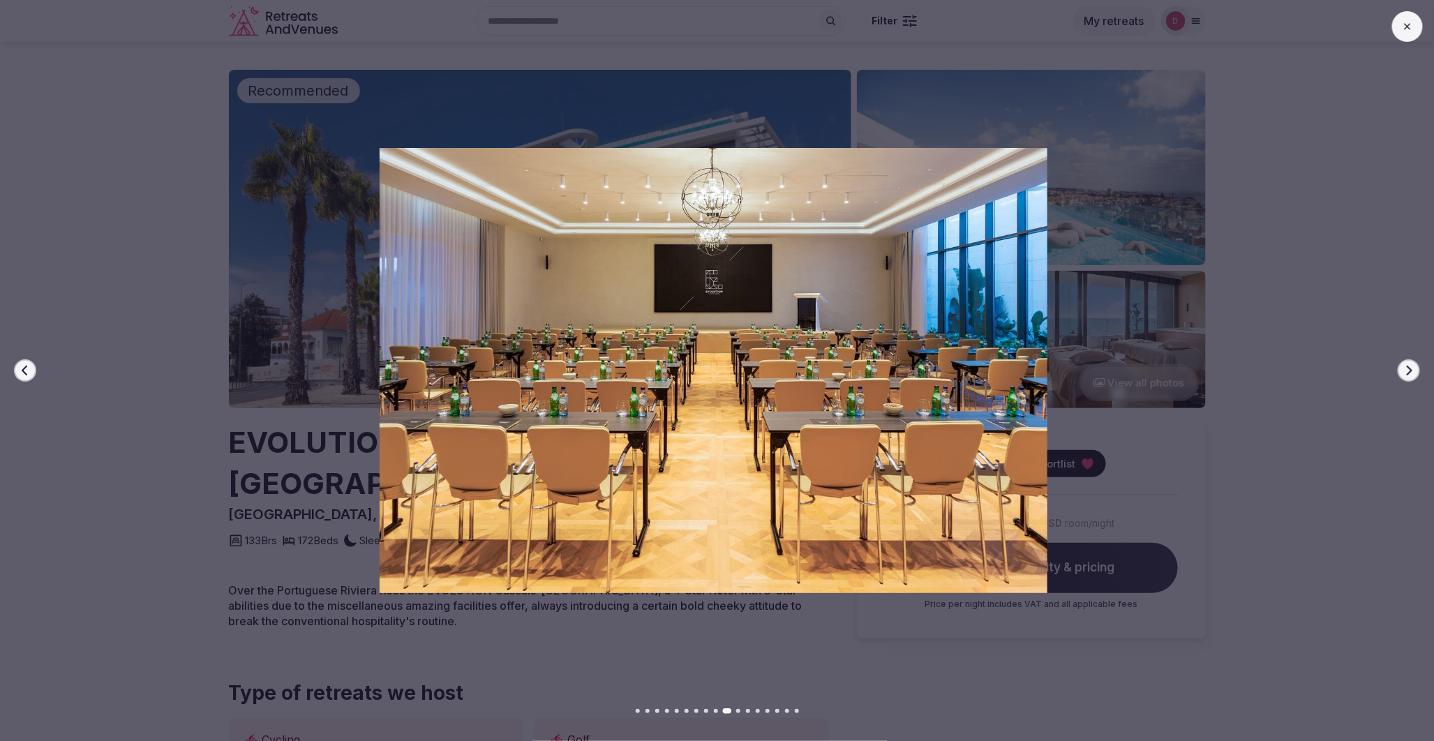
click at [1406, 366] on icon "button" at bounding box center [1409, 370] width 11 height 11
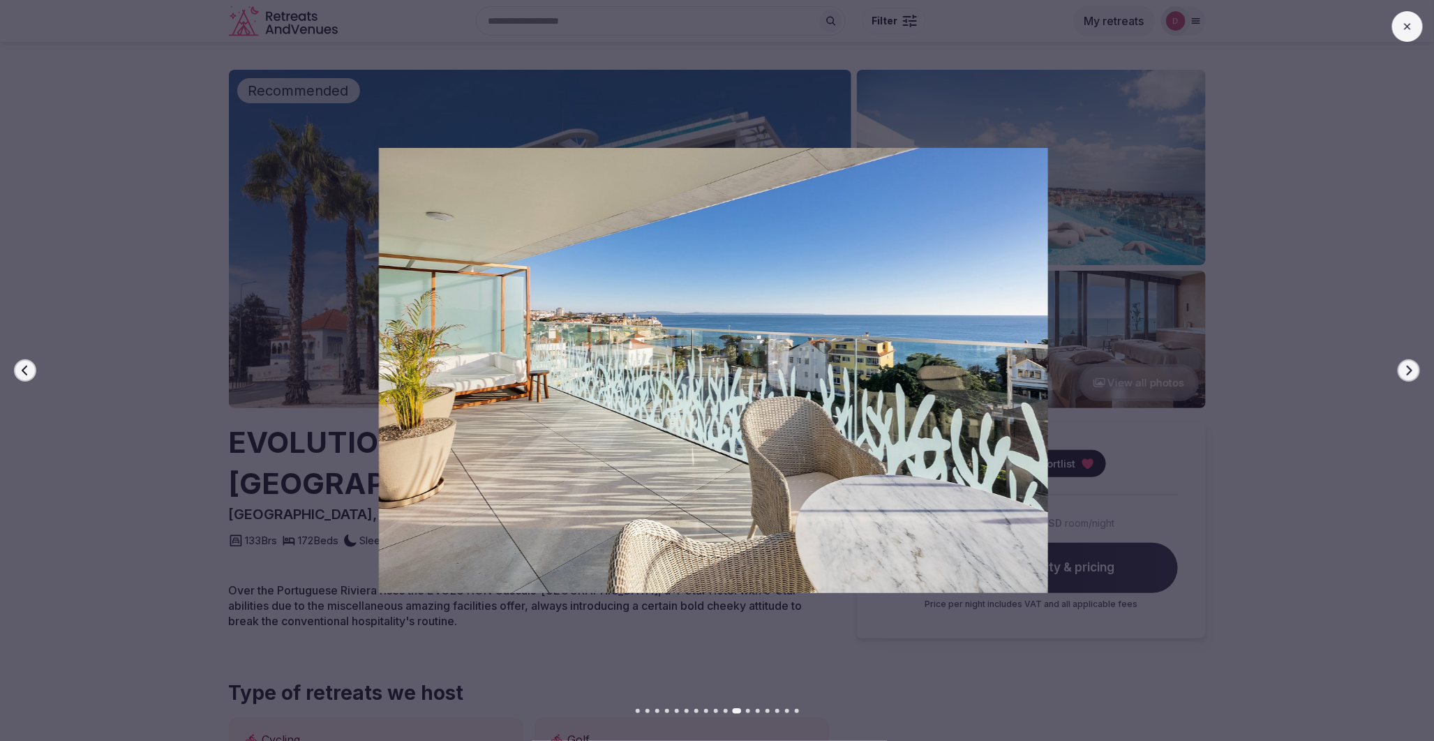
click at [1406, 366] on icon "button" at bounding box center [1409, 370] width 11 height 11
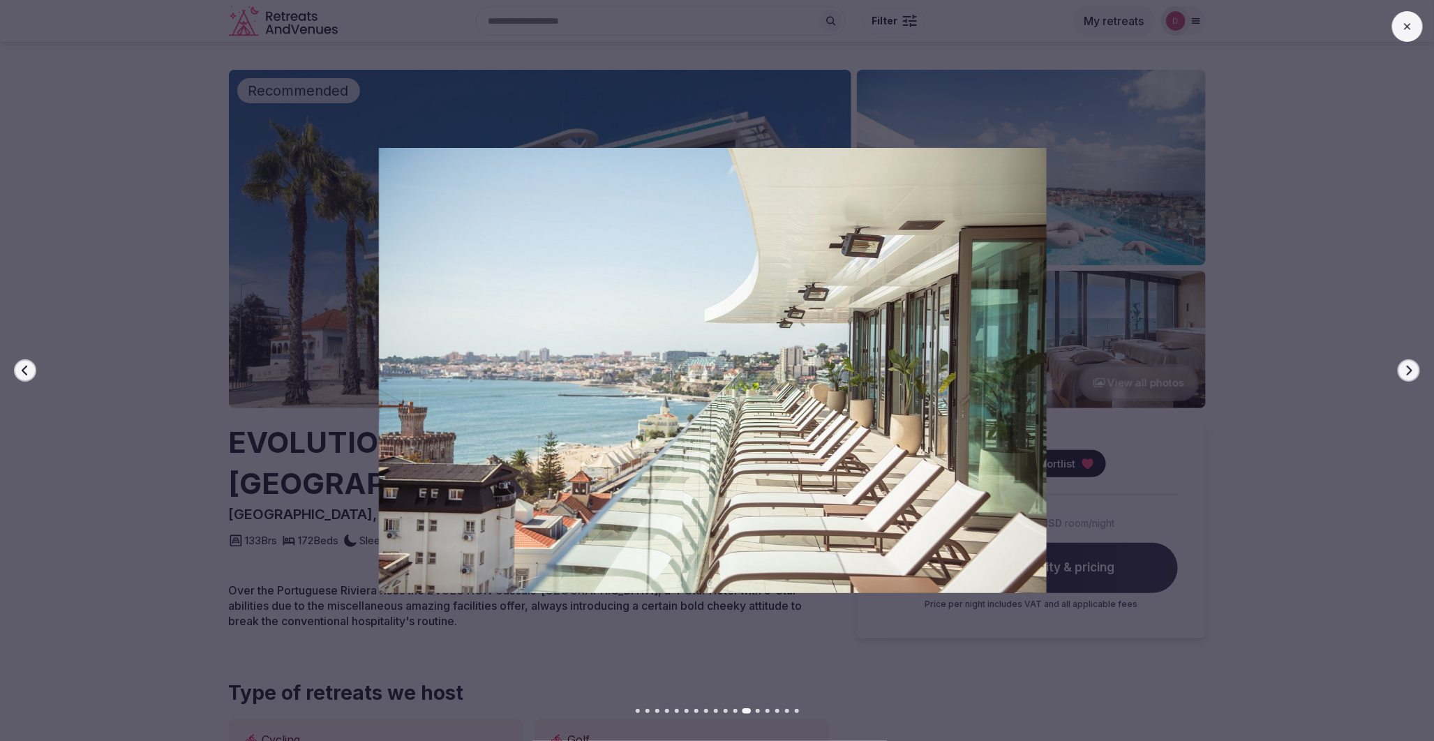
click at [1406, 366] on icon "button" at bounding box center [1409, 370] width 11 height 11
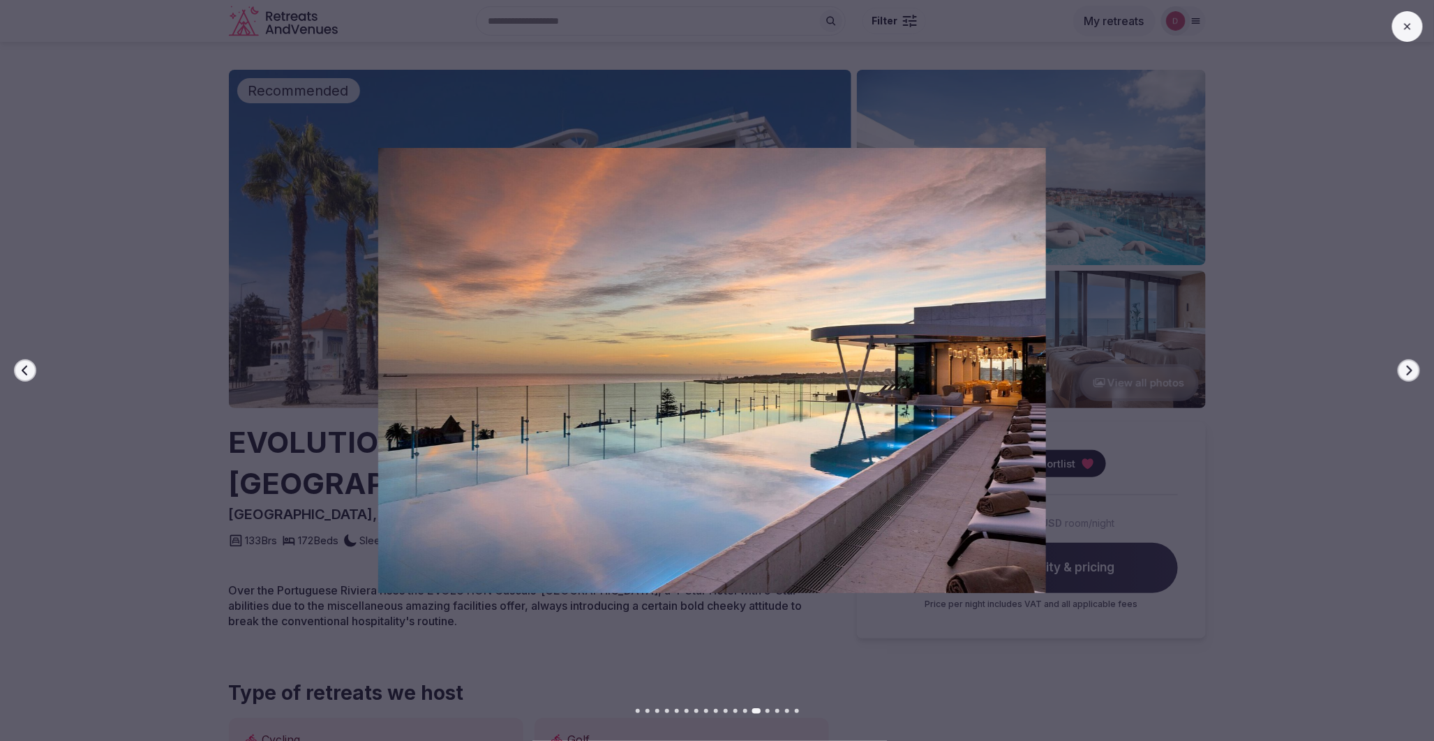
click at [1406, 366] on icon "button" at bounding box center [1409, 370] width 11 height 11
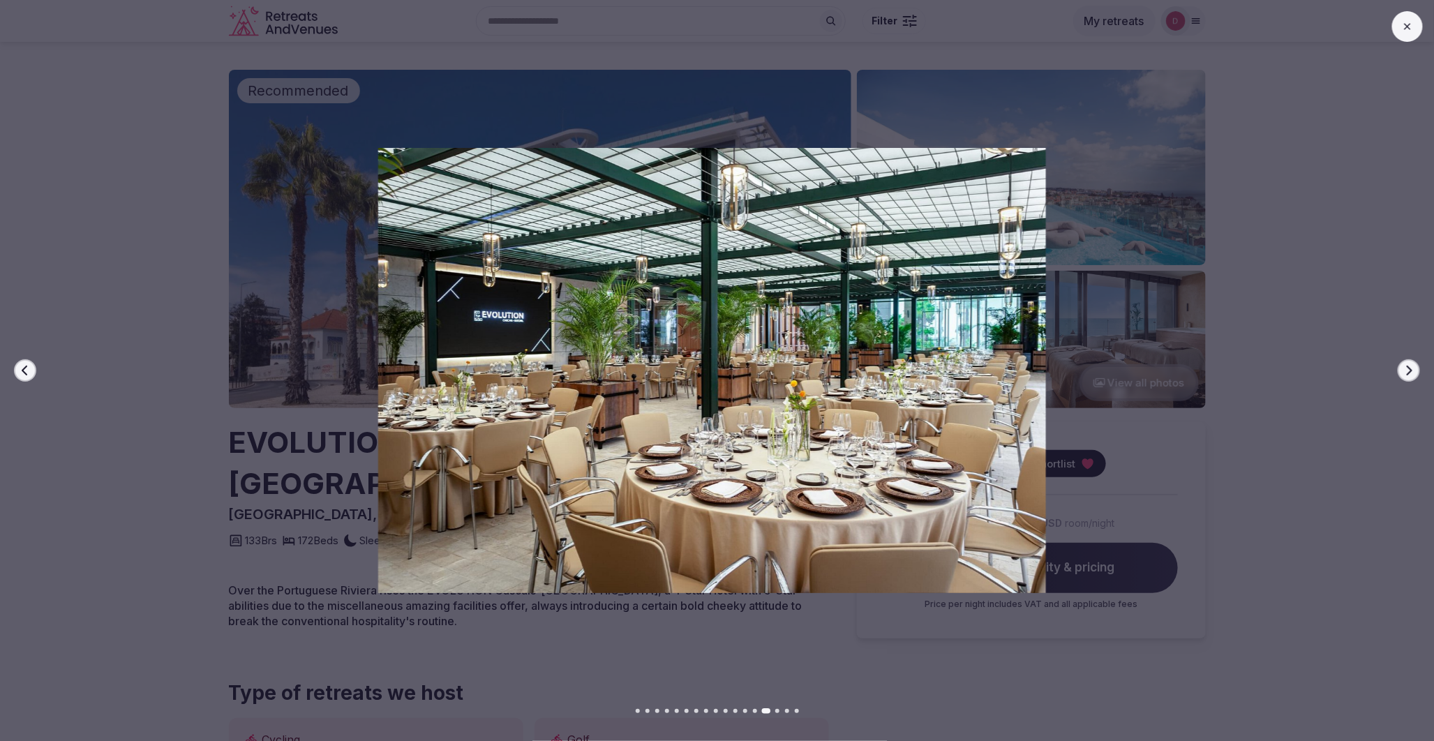
click at [1406, 366] on icon "button" at bounding box center [1409, 370] width 11 height 11
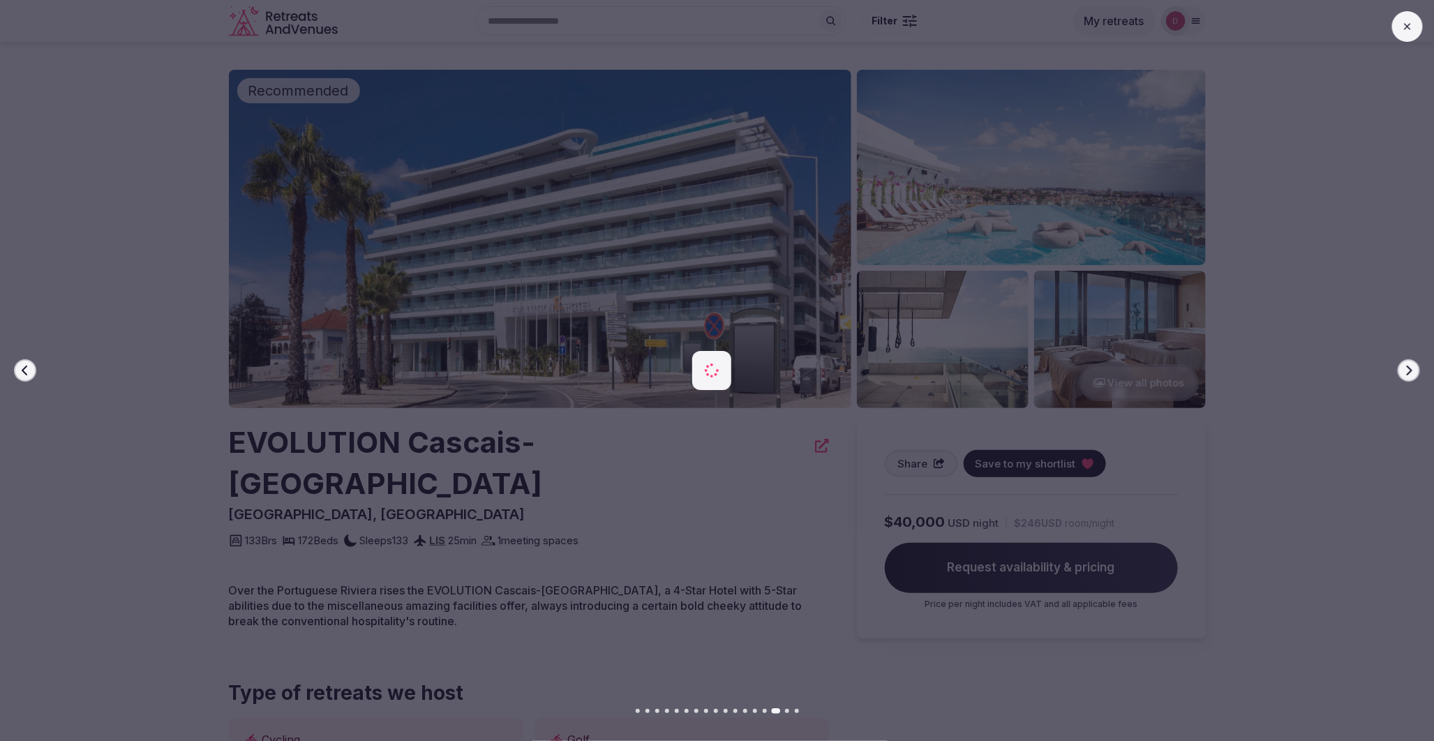
click at [1406, 366] on icon "button" at bounding box center [1409, 370] width 11 height 11
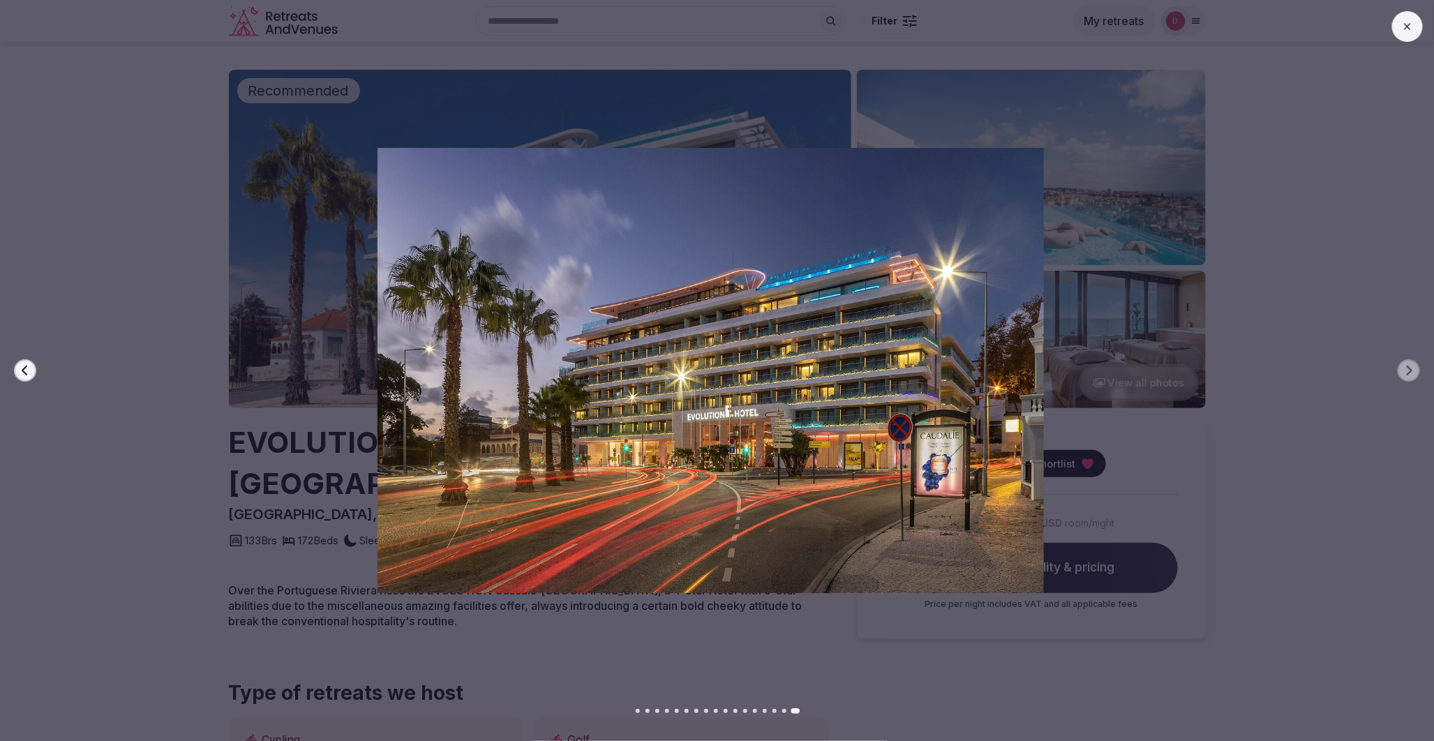
click at [1406, 31] on icon at bounding box center [1407, 26] width 11 height 11
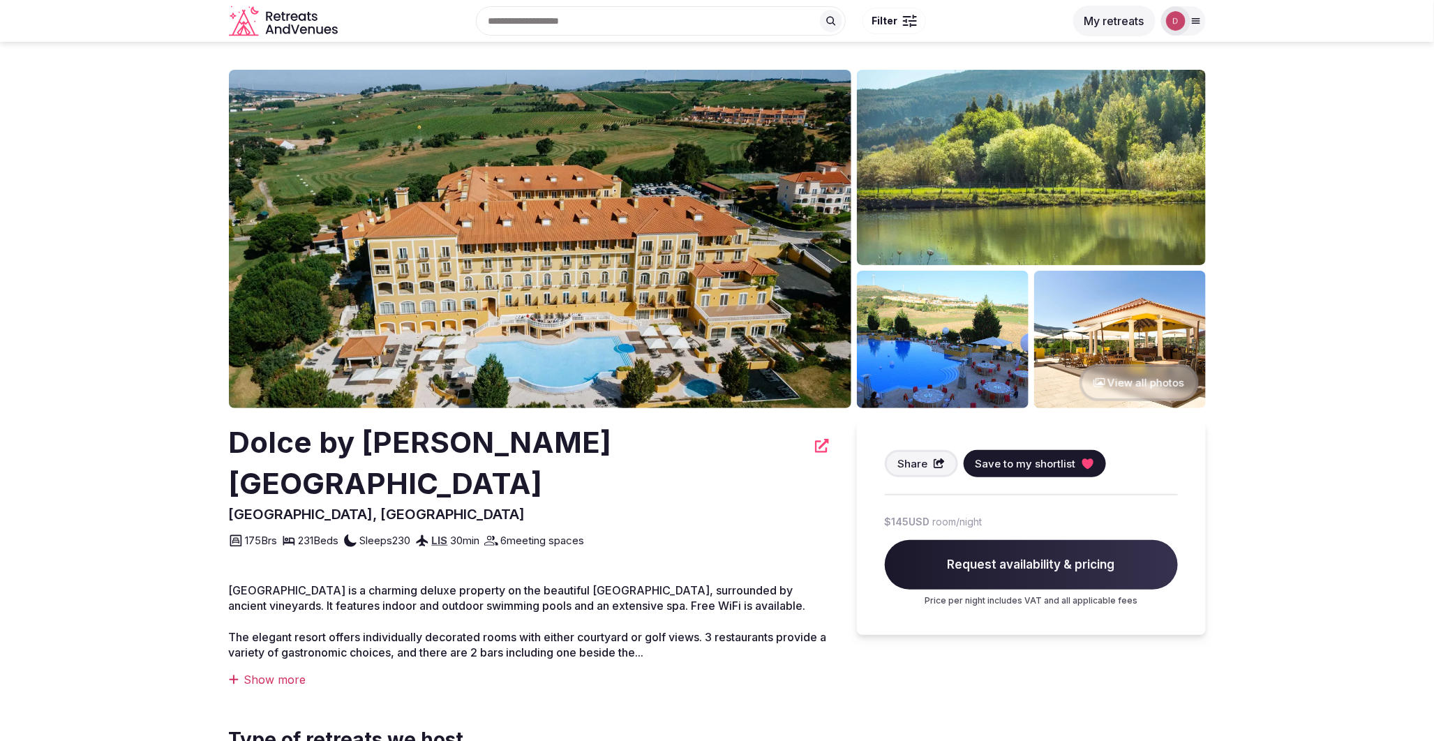
click at [791, 274] on img at bounding box center [540, 239] width 623 height 338
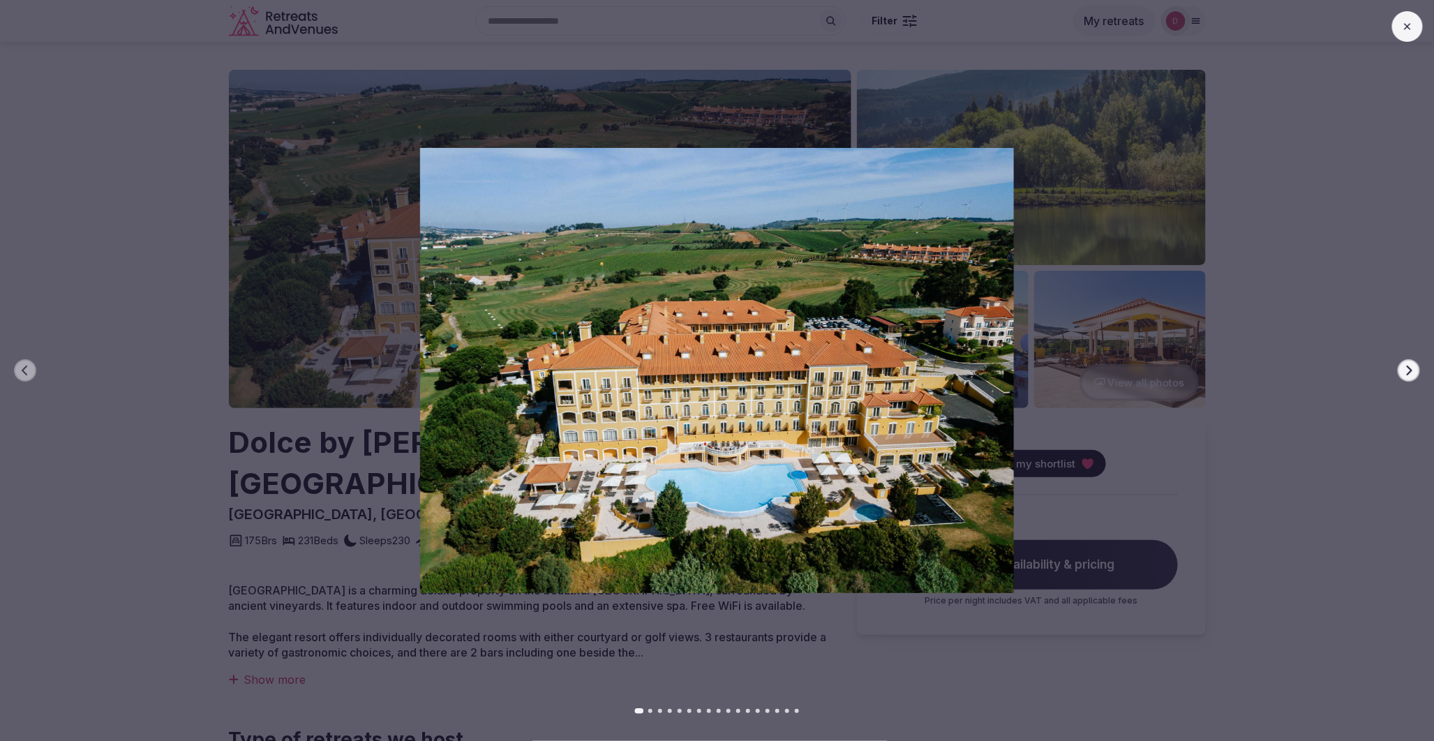
click at [1408, 368] on icon "button" at bounding box center [1409, 370] width 11 height 11
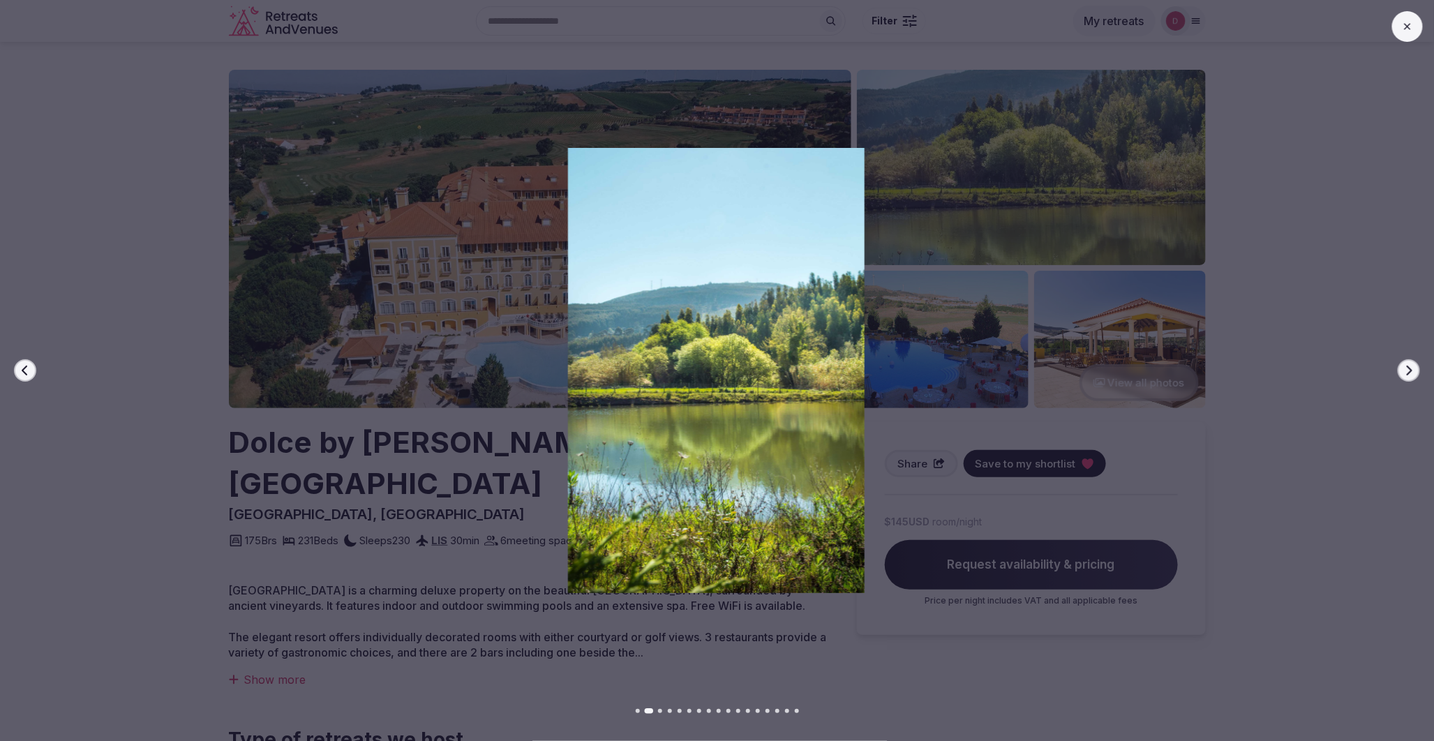
click at [1408, 368] on icon "button" at bounding box center [1409, 370] width 11 height 11
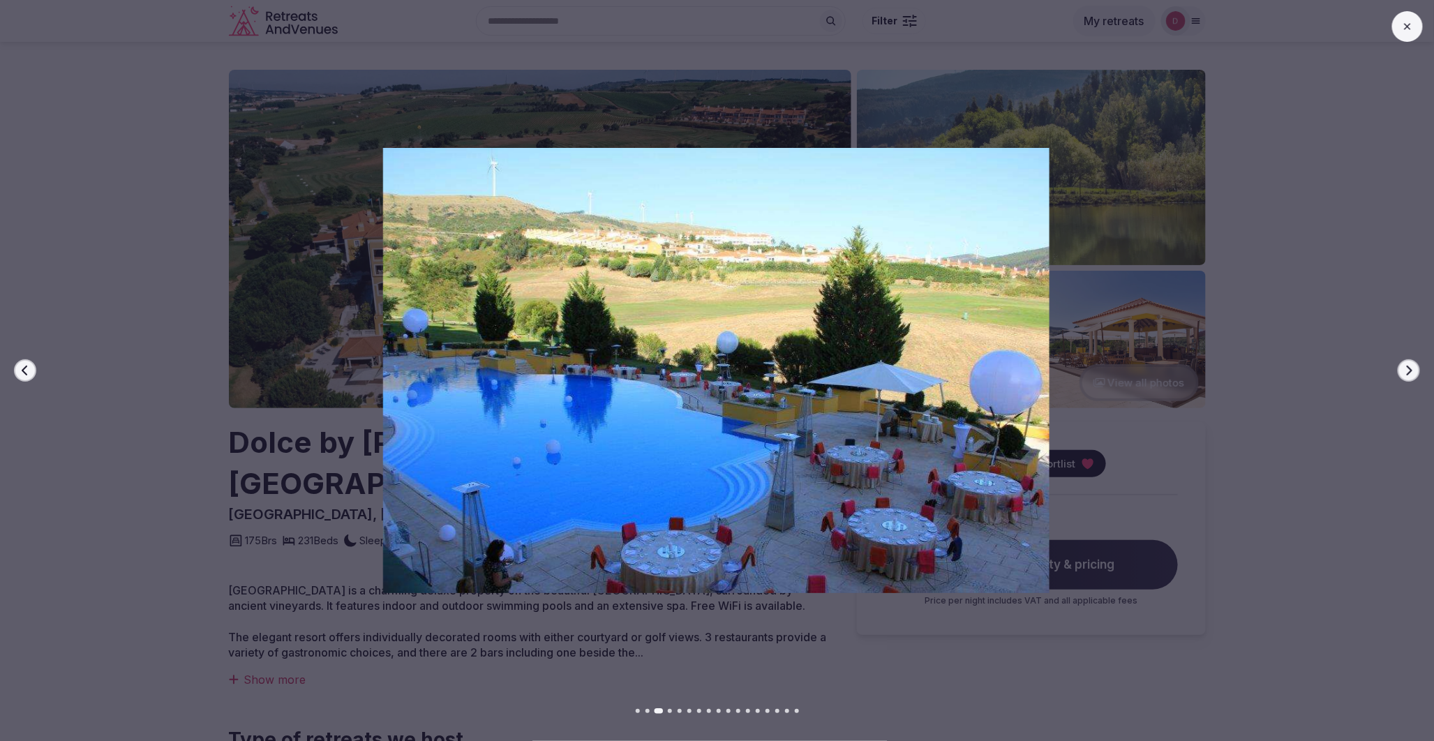
click at [1408, 368] on icon "button" at bounding box center [1409, 370] width 11 height 11
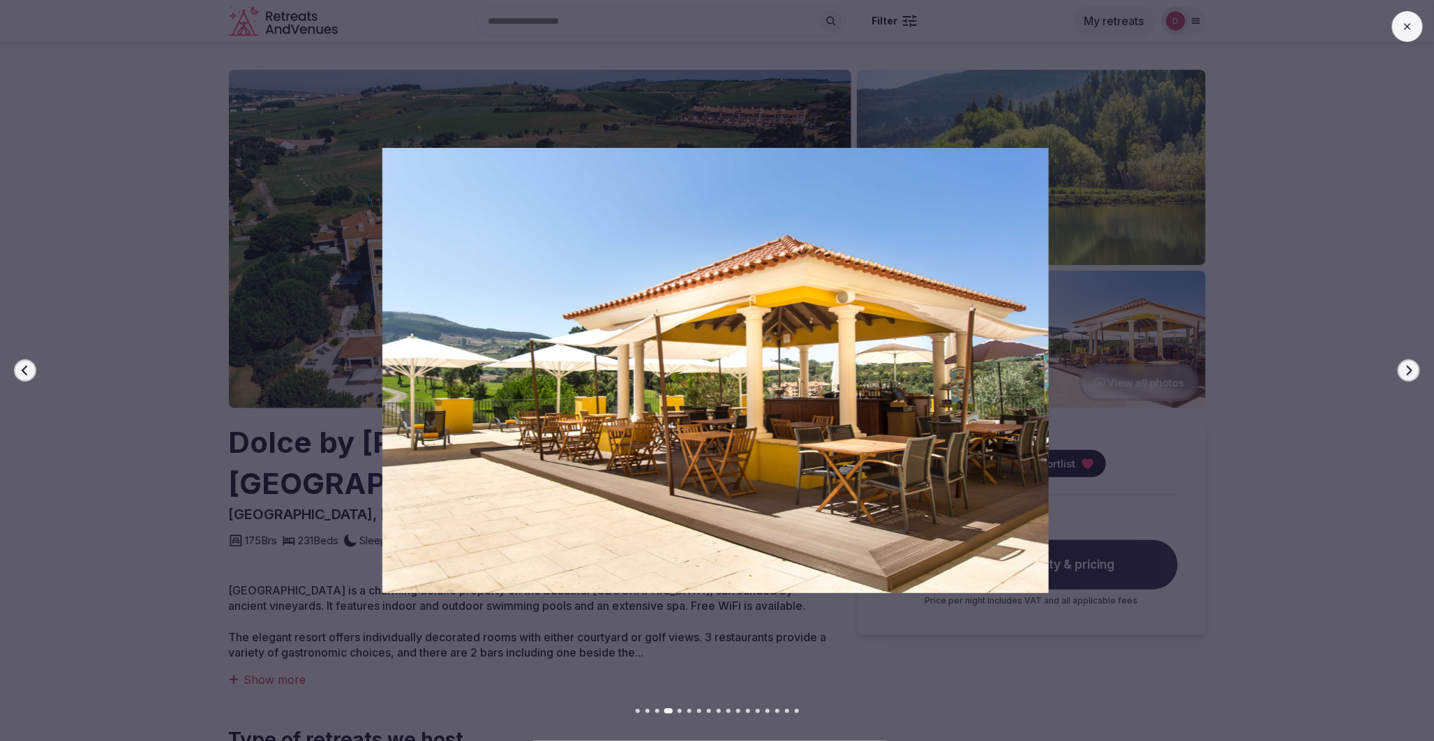
click at [1408, 368] on icon "button" at bounding box center [1409, 370] width 11 height 11
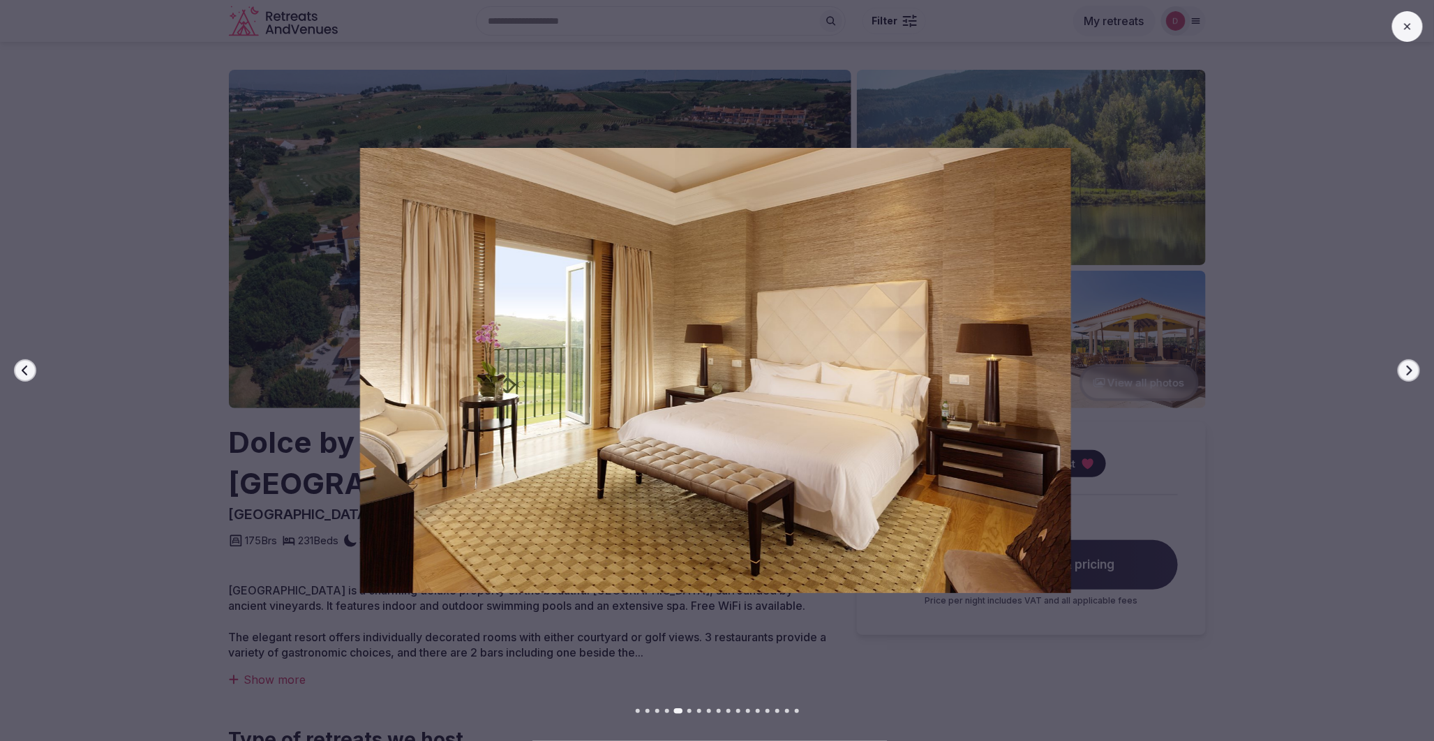
click at [1408, 368] on icon "button" at bounding box center [1409, 370] width 11 height 11
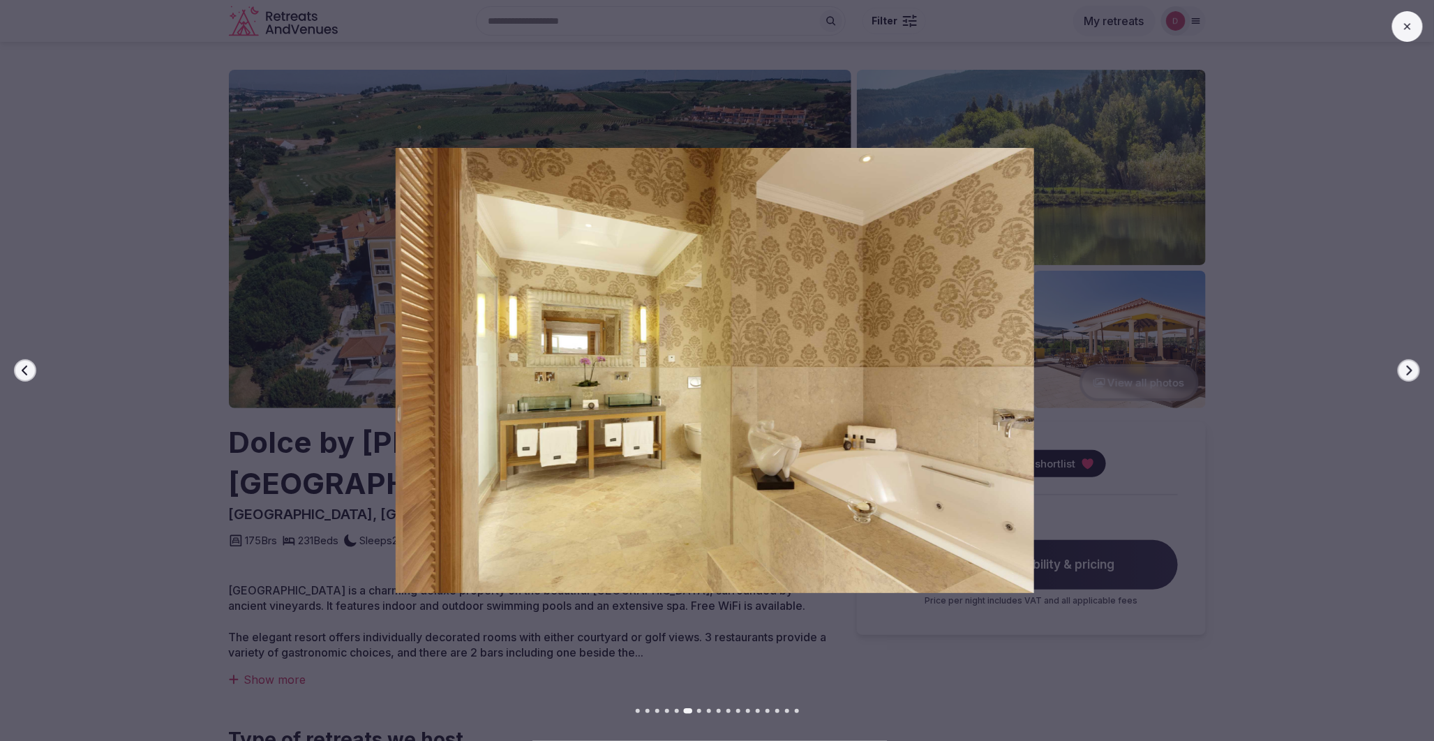
click at [1408, 368] on icon "button" at bounding box center [1409, 370] width 11 height 11
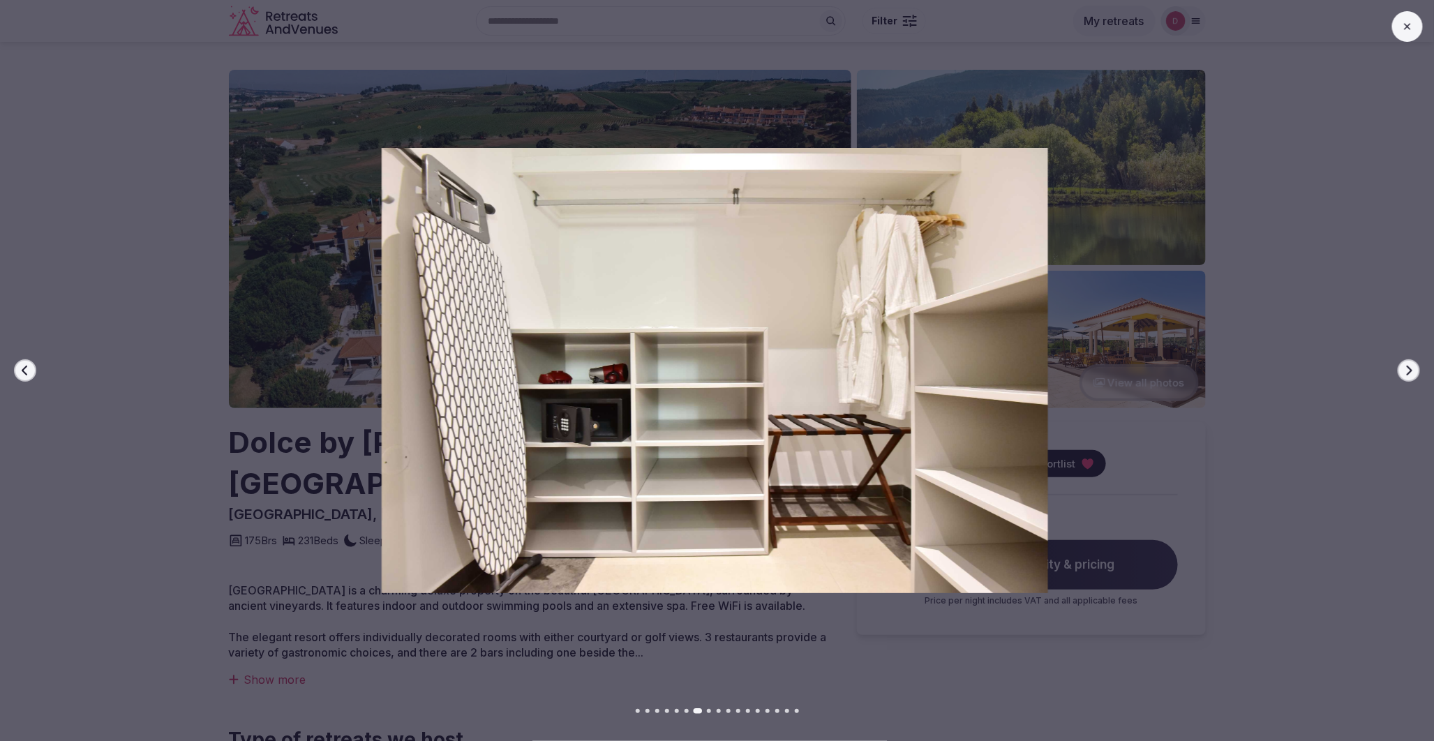
click at [1408, 366] on icon "button" at bounding box center [1410, 371] width 6 height 10
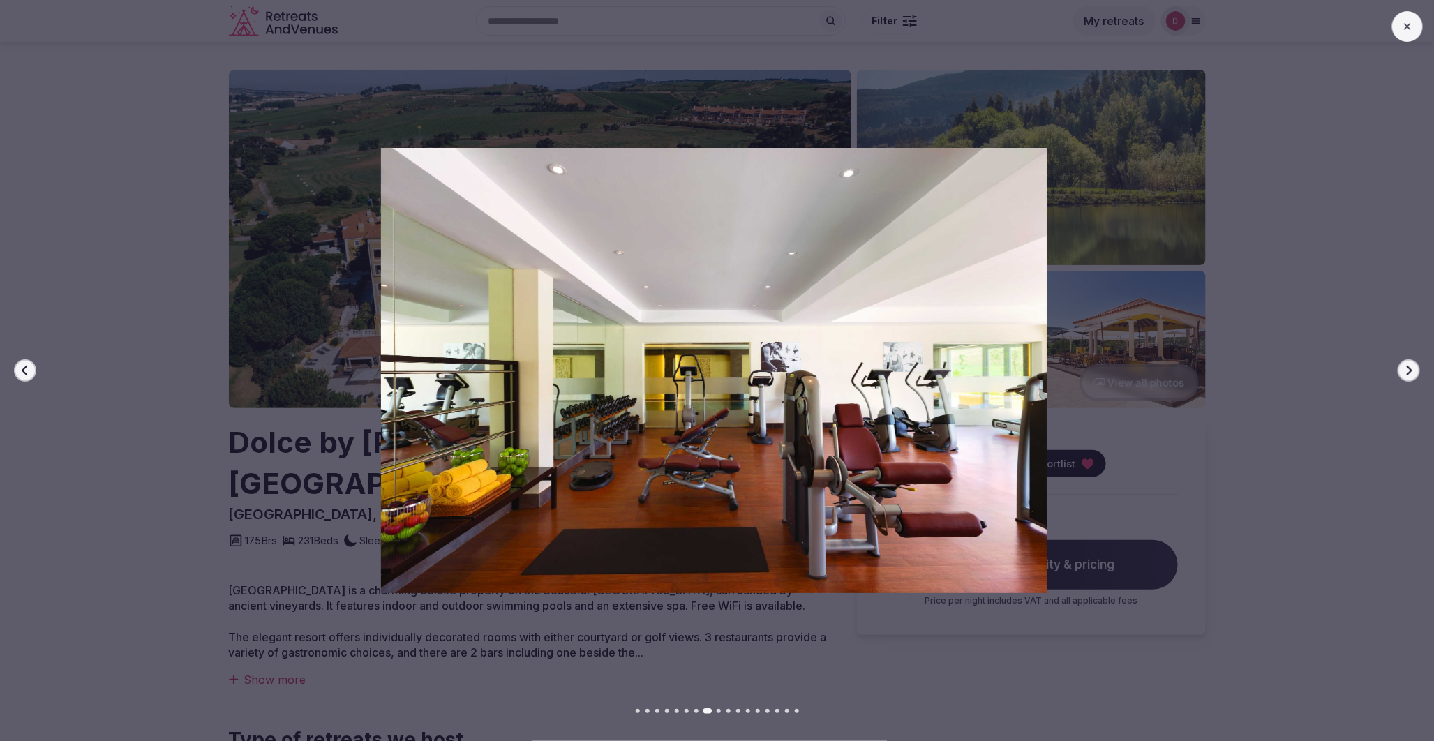
click at [1408, 366] on icon "button" at bounding box center [1410, 371] width 6 height 10
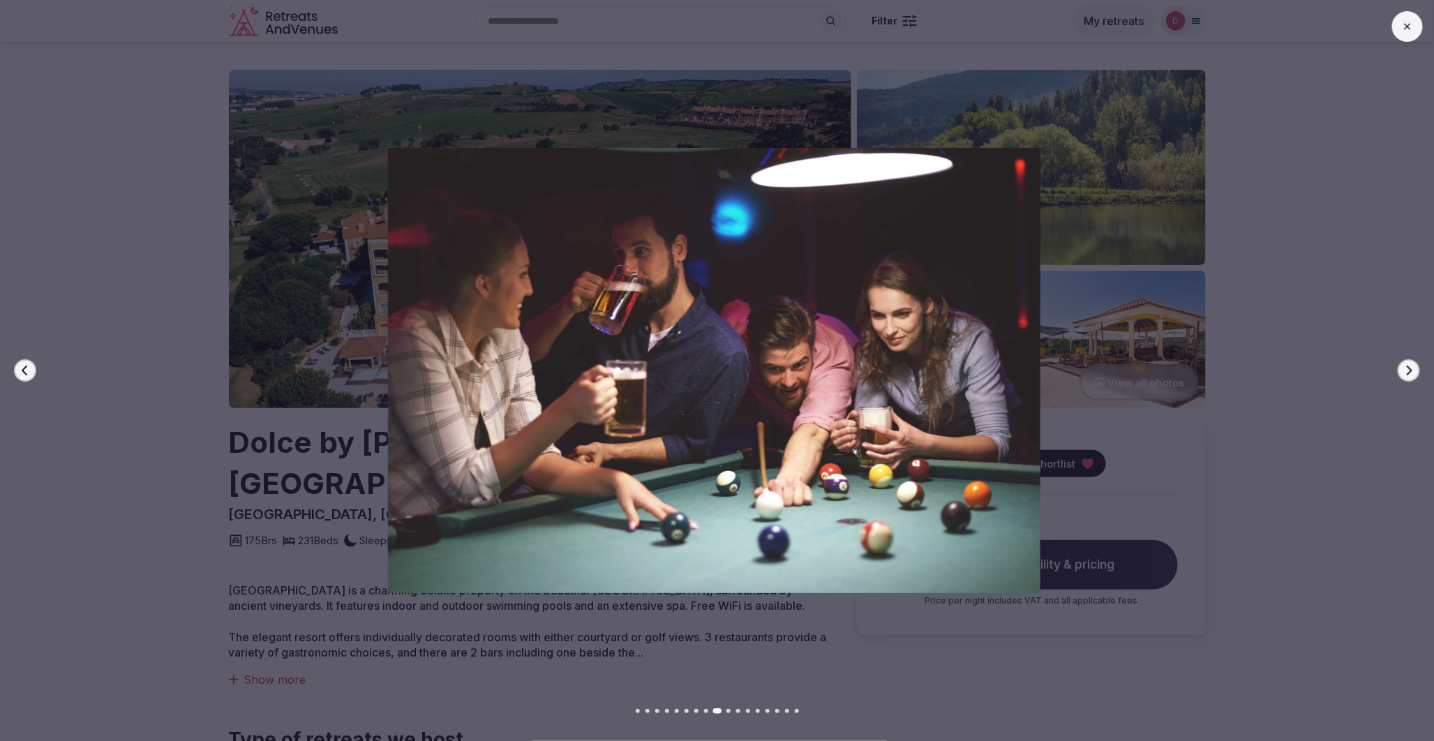
click at [1408, 366] on icon "button" at bounding box center [1410, 371] width 6 height 10
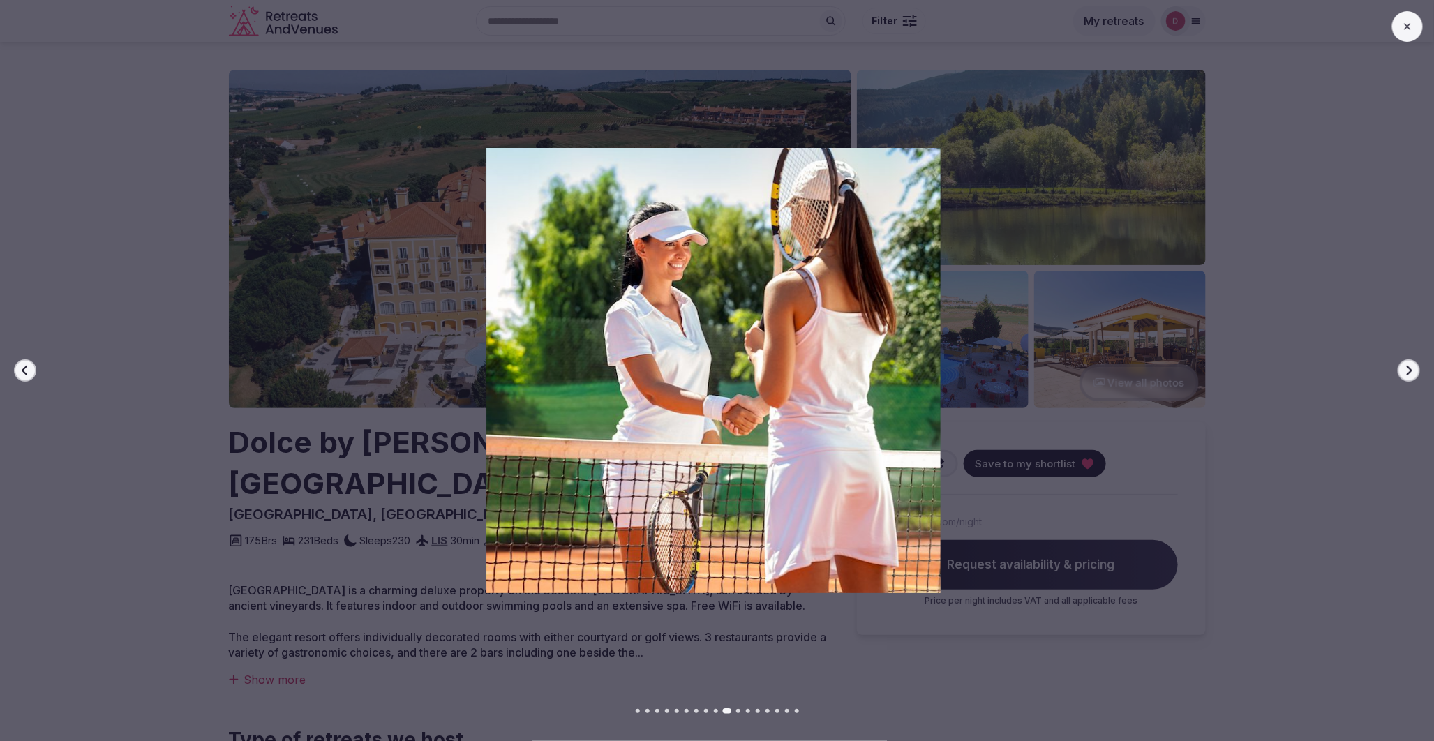
click at [1408, 366] on icon "button" at bounding box center [1410, 371] width 6 height 10
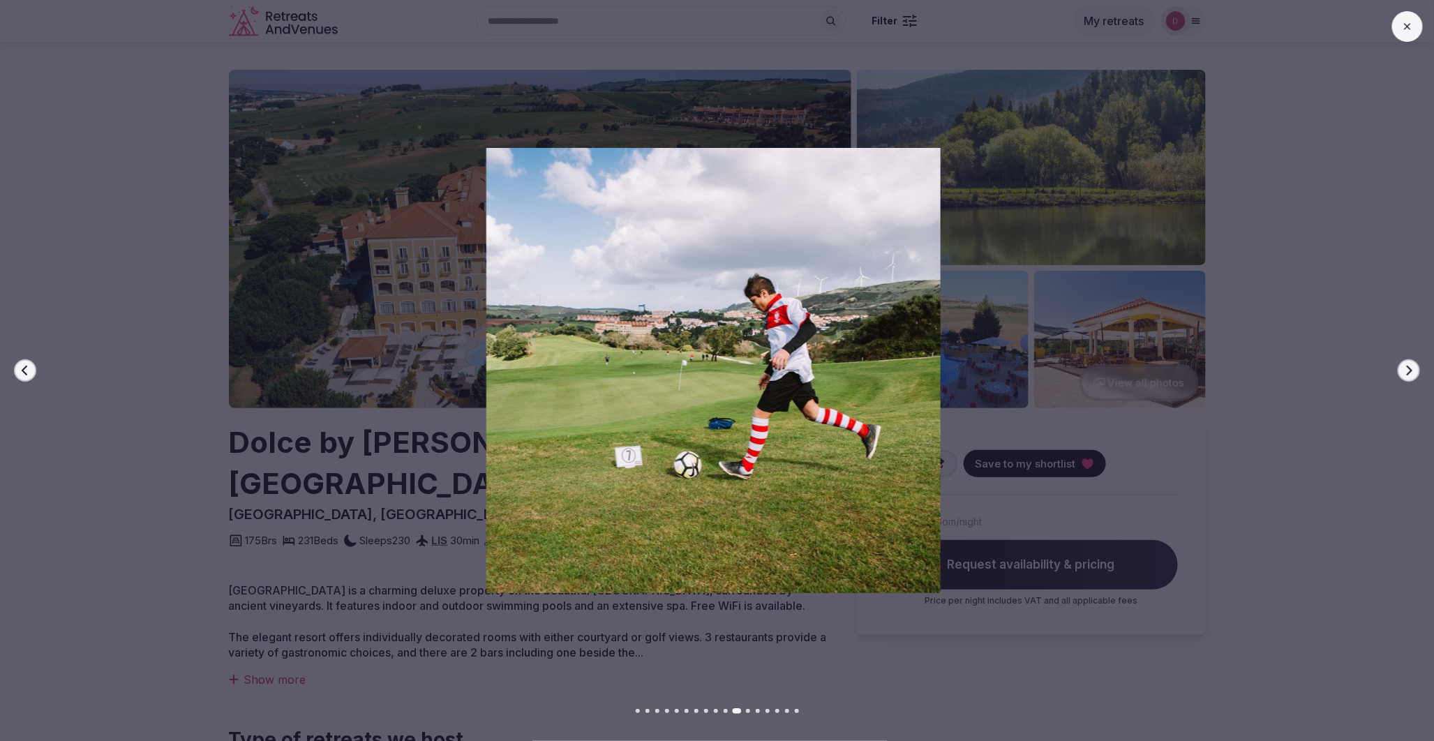
click at [1408, 366] on icon "button" at bounding box center [1410, 371] width 6 height 10
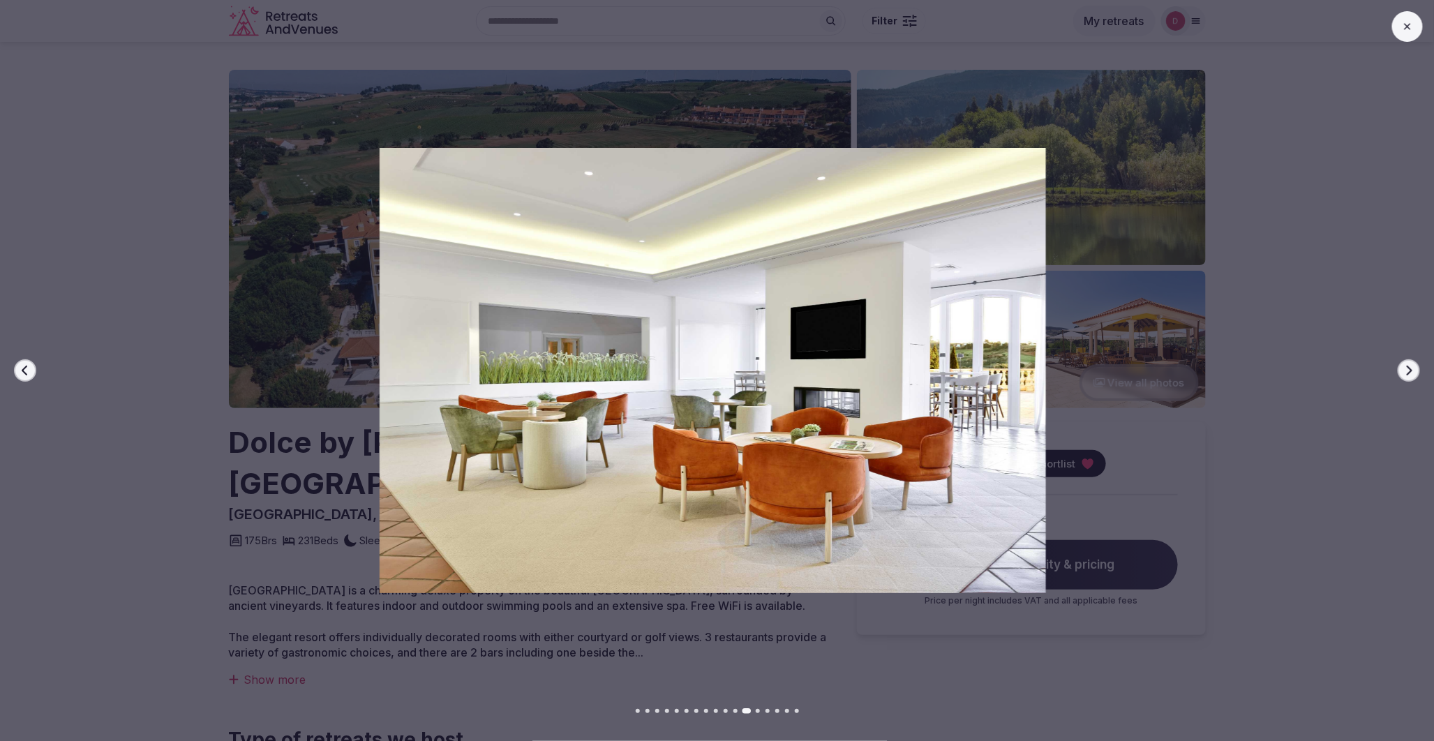
click at [1408, 366] on icon "button" at bounding box center [1410, 371] width 6 height 10
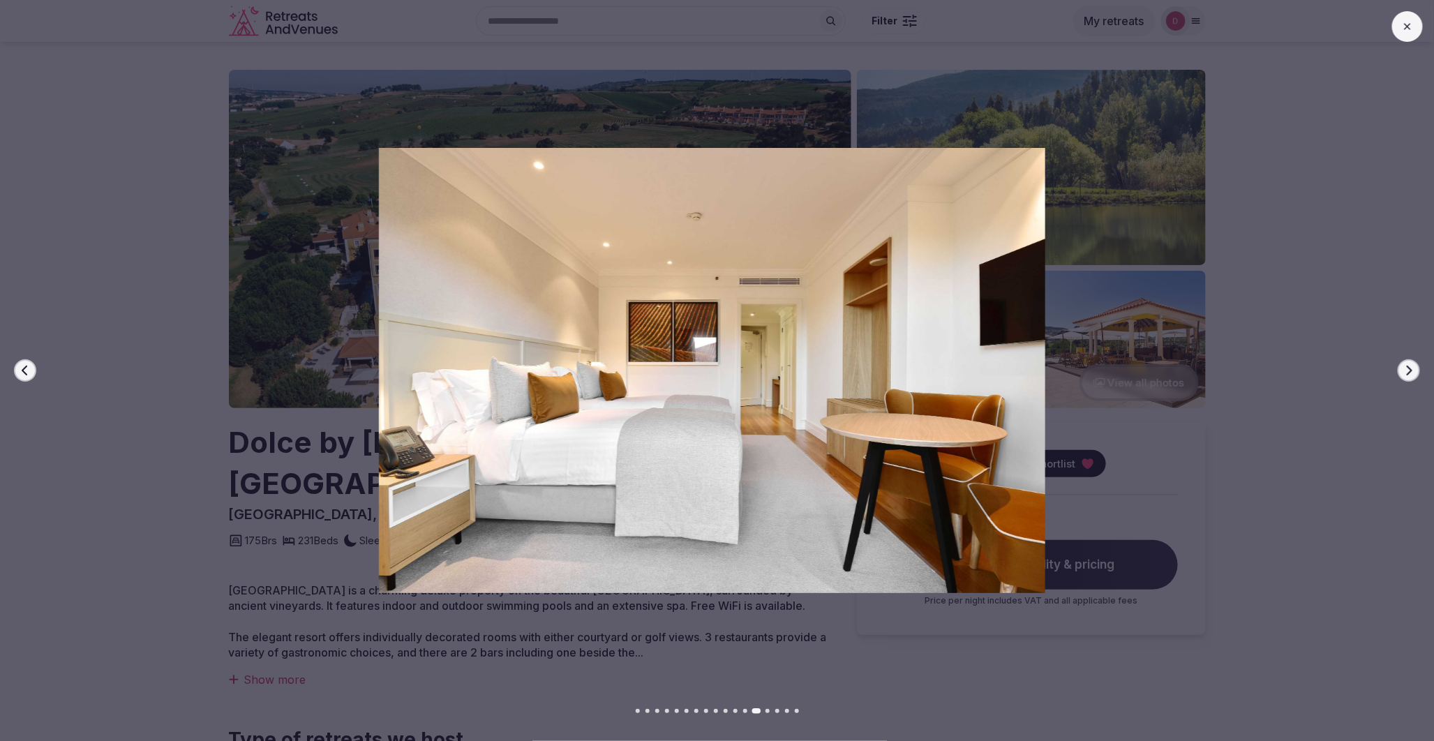
click at [31, 365] on button "Previous slide" at bounding box center [25, 370] width 22 height 22
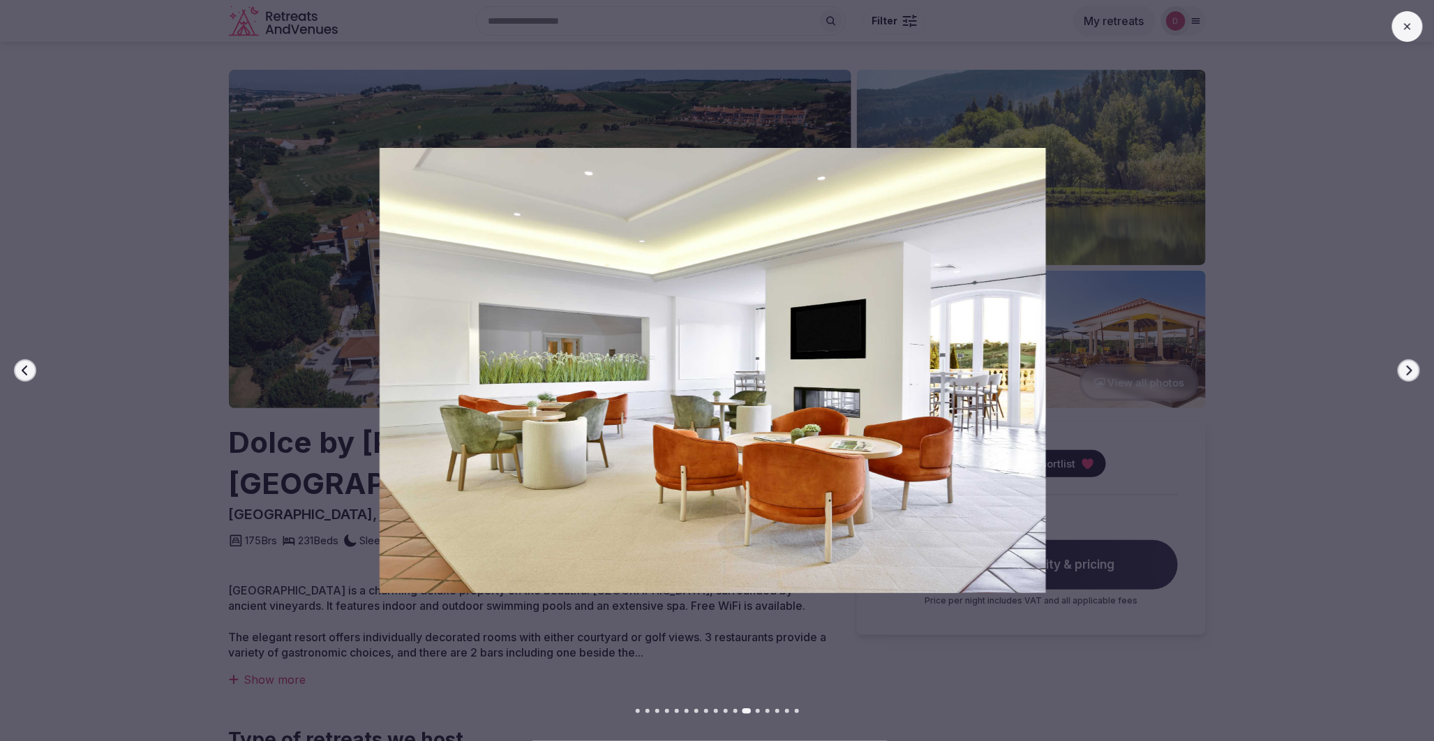
click at [31, 366] on button "Previous slide" at bounding box center [25, 370] width 22 height 22
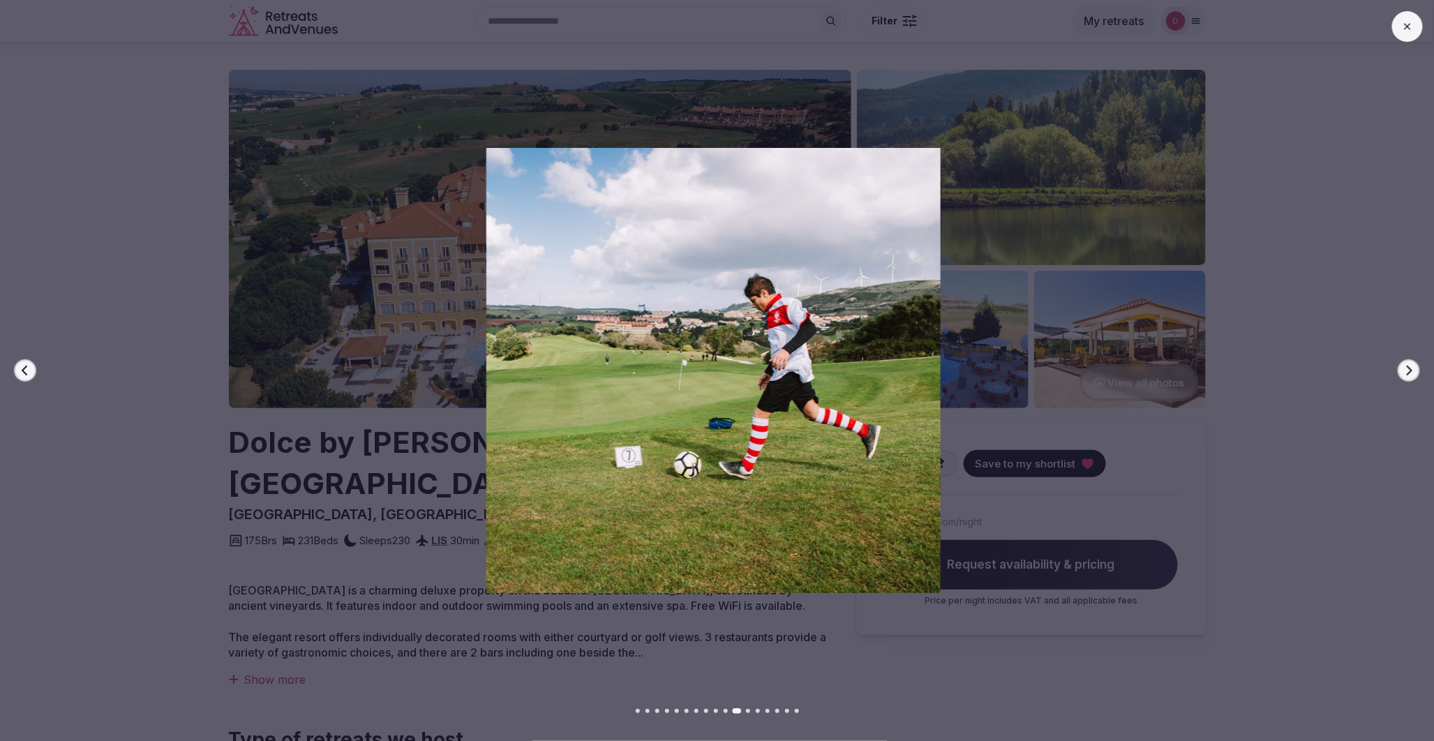
click at [1412, 370] on icon "button" at bounding box center [1410, 371] width 6 height 10
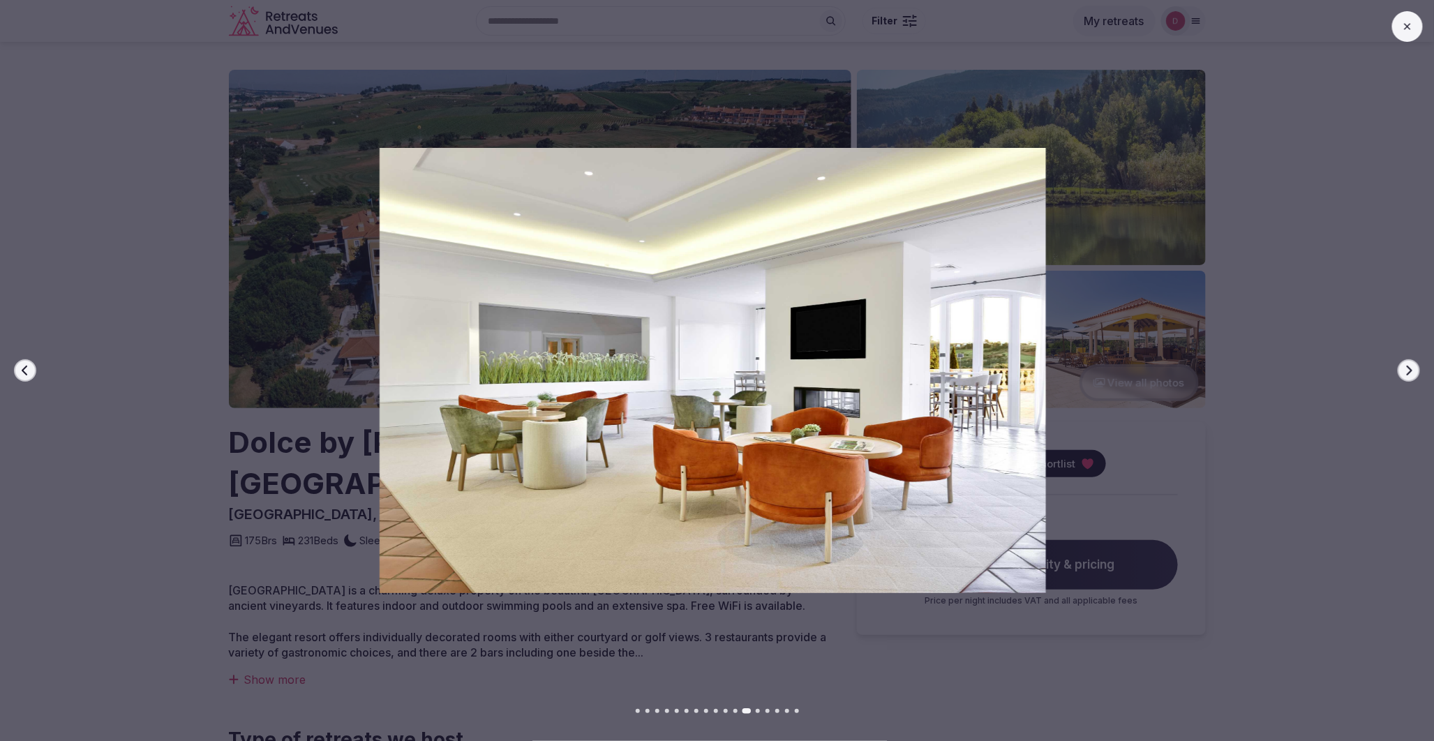
click at [1412, 370] on icon "button" at bounding box center [1410, 371] width 6 height 10
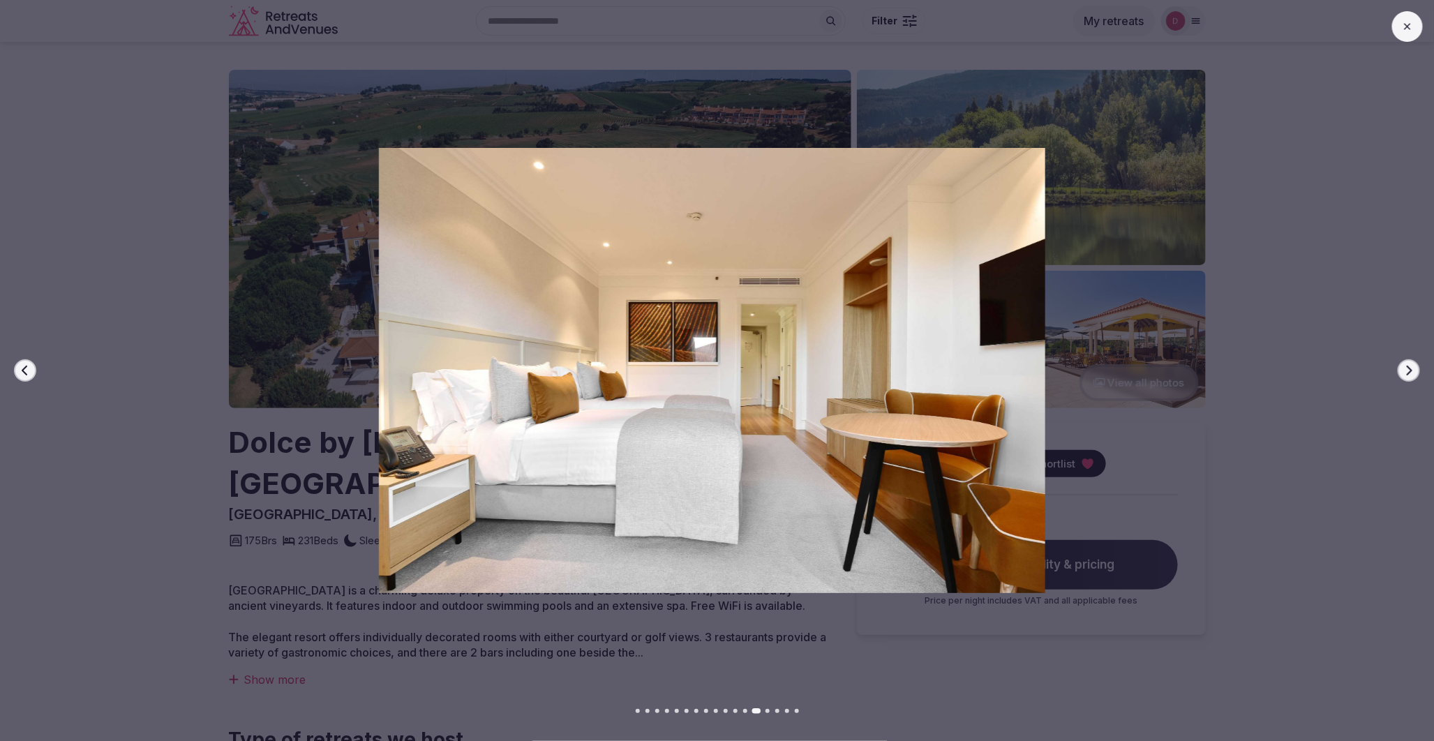
click at [1412, 370] on icon "button" at bounding box center [1410, 371] width 6 height 10
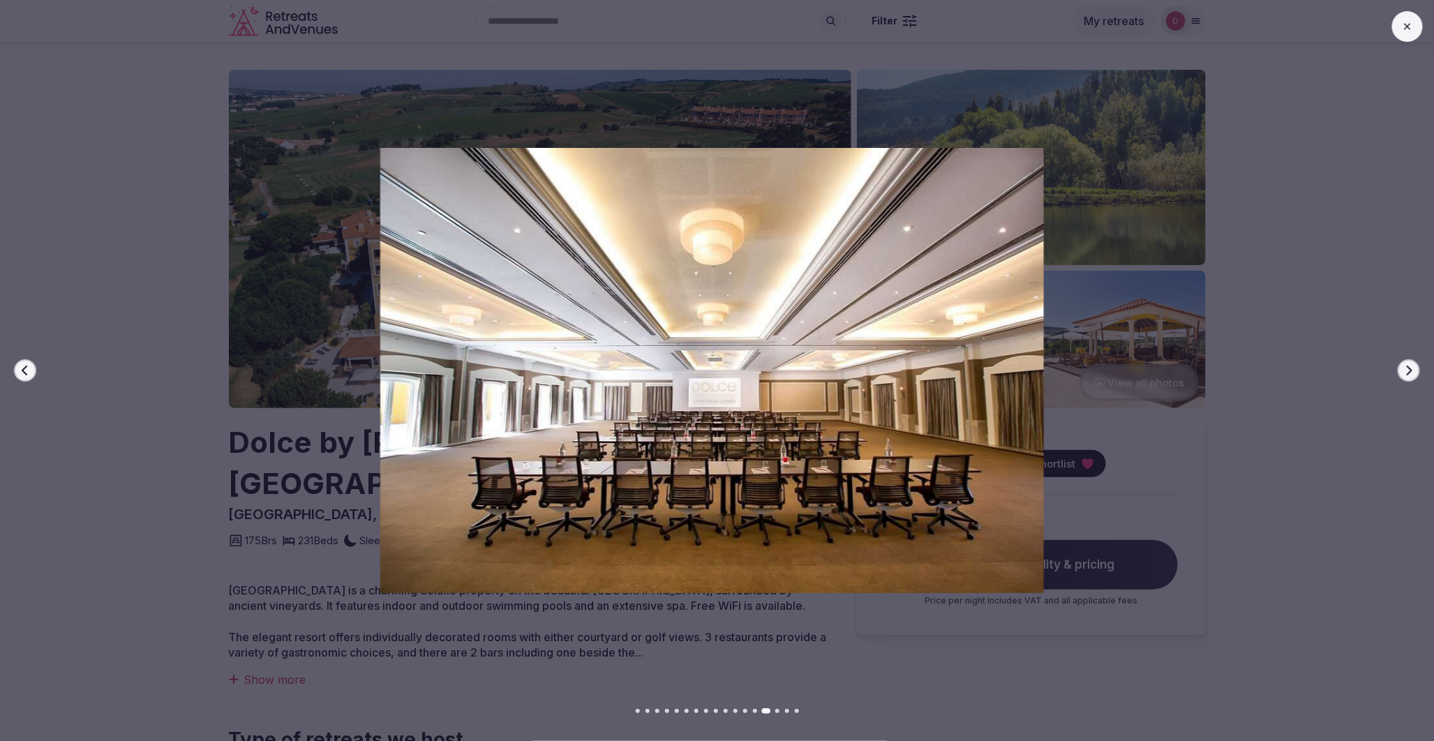
click at [1412, 370] on icon "button" at bounding box center [1410, 371] width 6 height 10
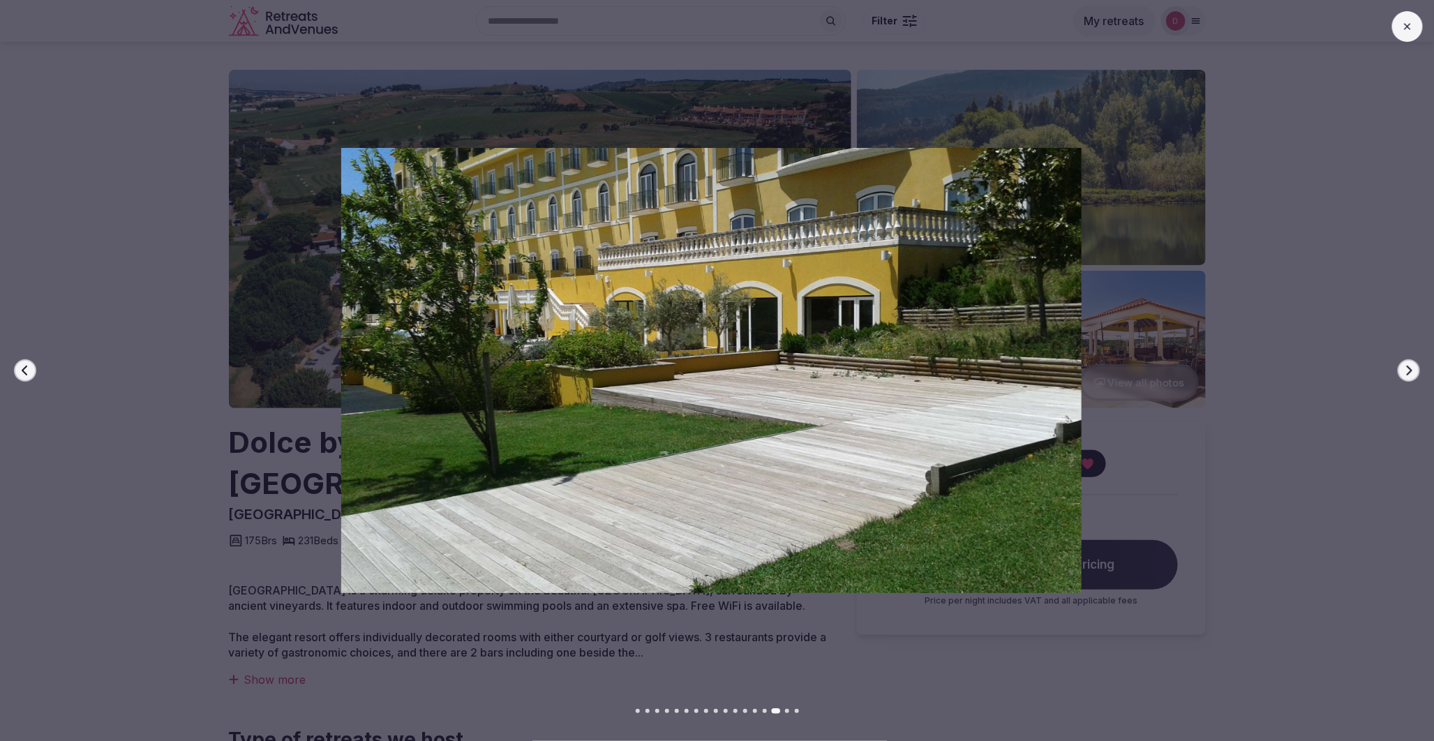
click at [1412, 370] on icon "button" at bounding box center [1410, 371] width 6 height 10
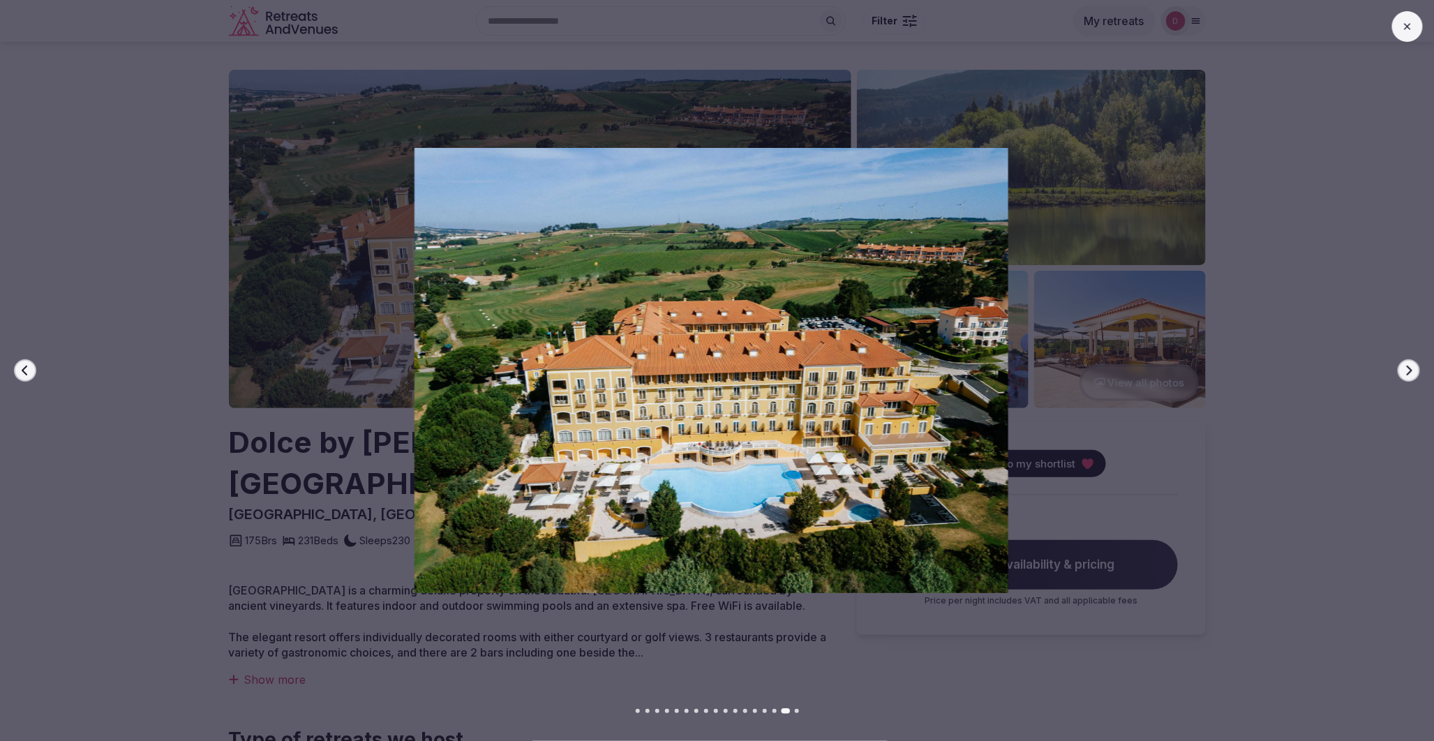
click at [1412, 370] on icon "button" at bounding box center [1410, 371] width 6 height 10
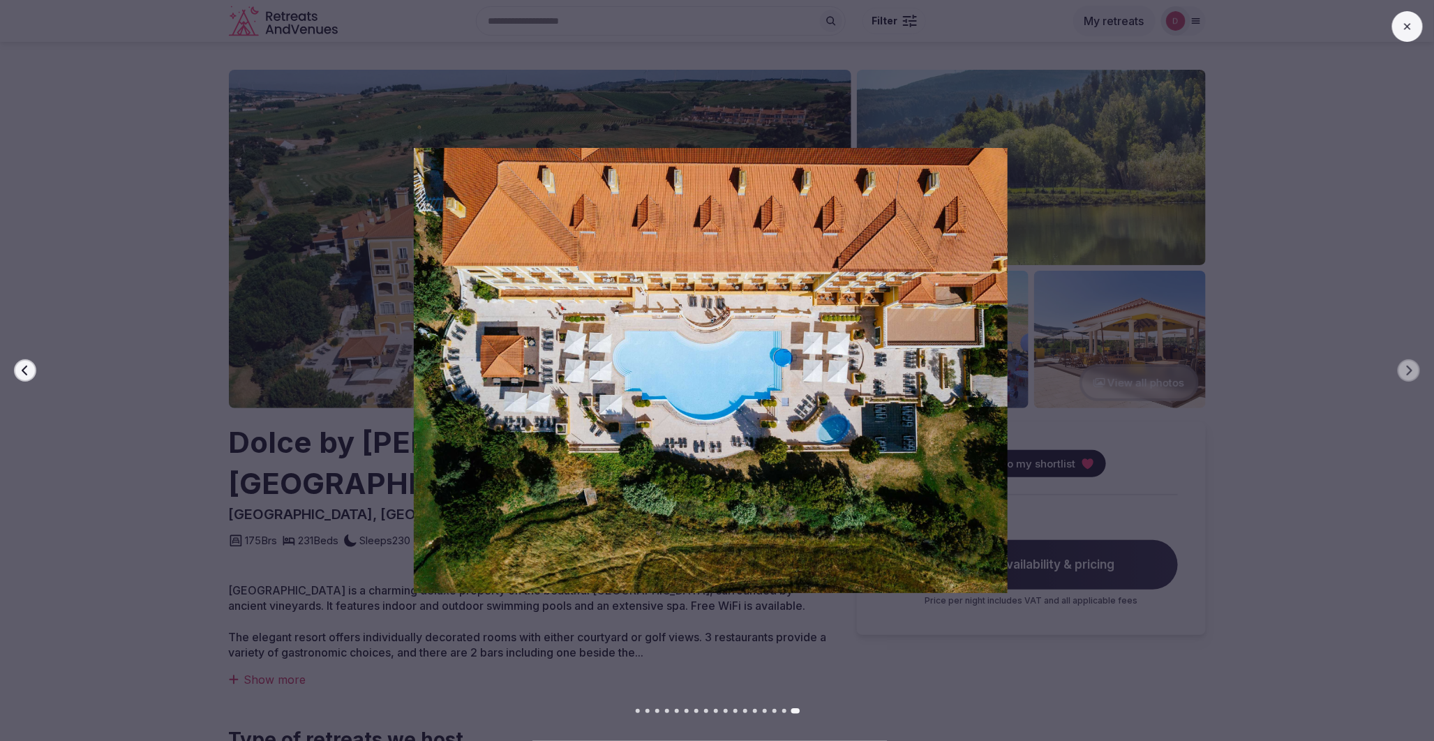
click at [1406, 25] on icon at bounding box center [1407, 26] width 11 height 11
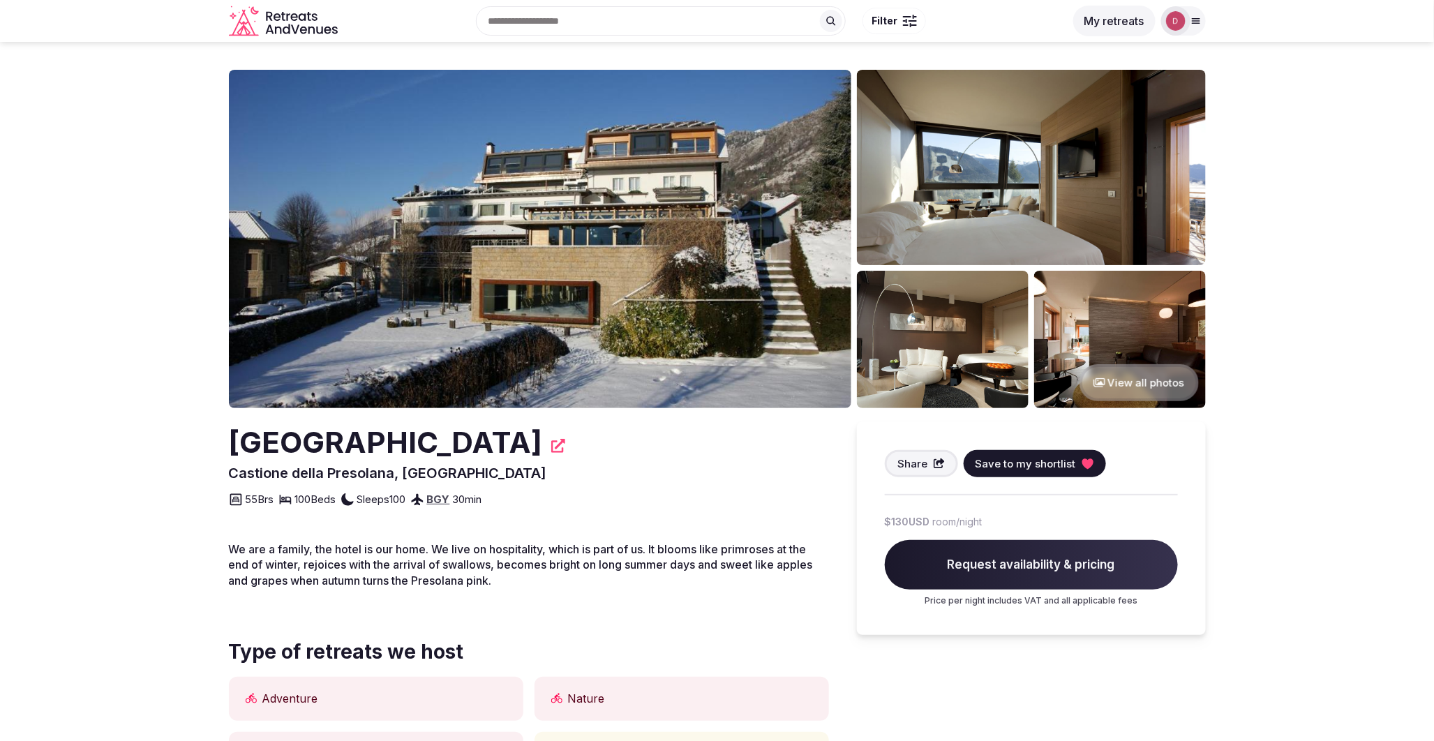
click at [1138, 389] on button "View all photos" at bounding box center [1139, 382] width 119 height 37
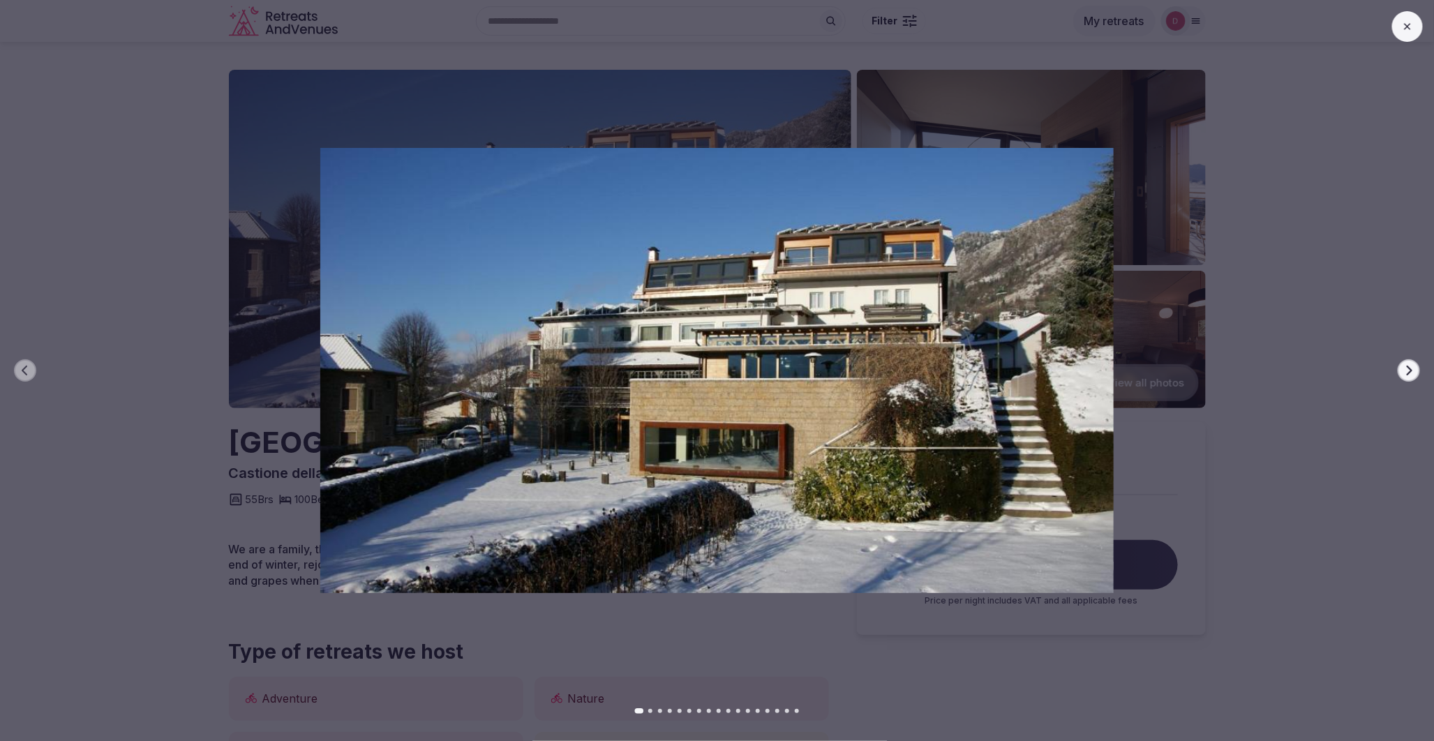
click at [1398, 373] on button "Next slide" at bounding box center [1409, 370] width 22 height 22
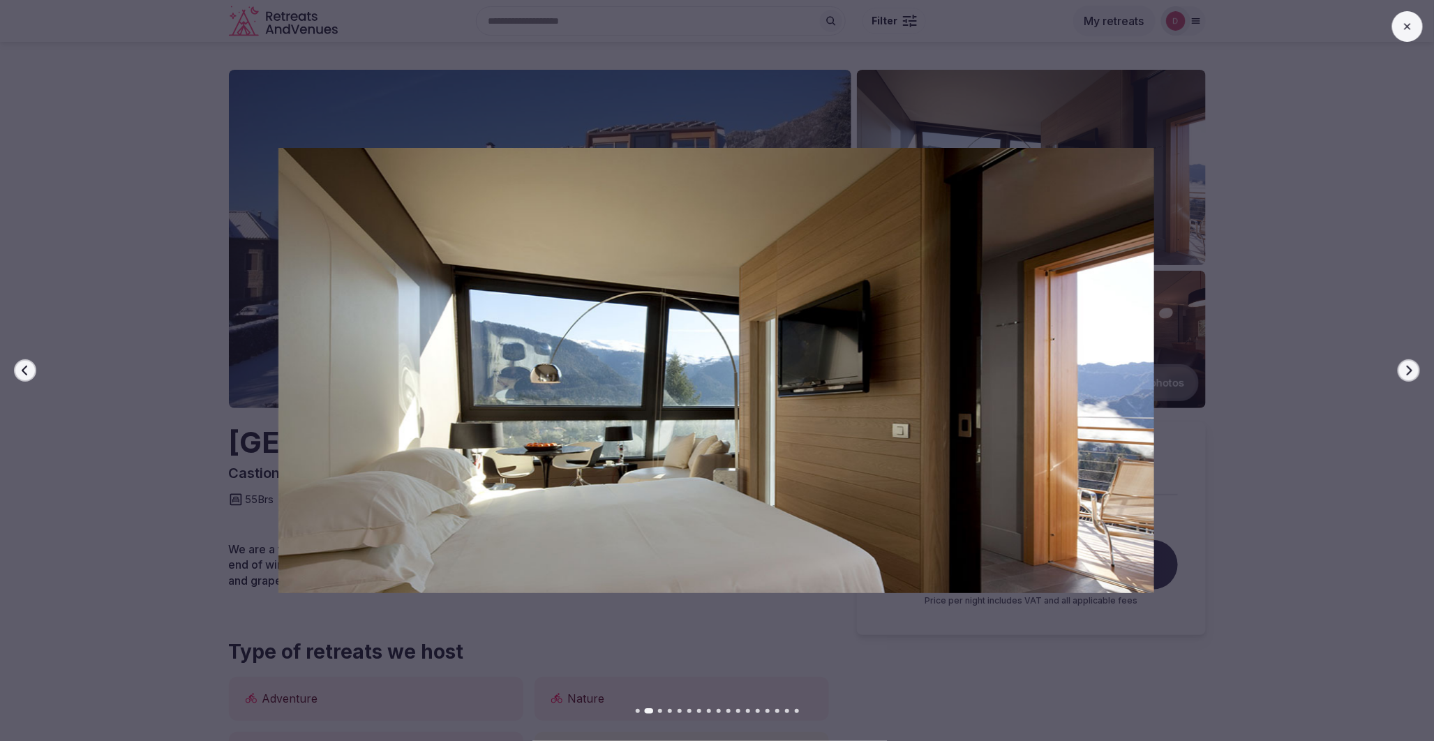
click at [1398, 373] on button "Next slide" at bounding box center [1409, 370] width 22 height 22
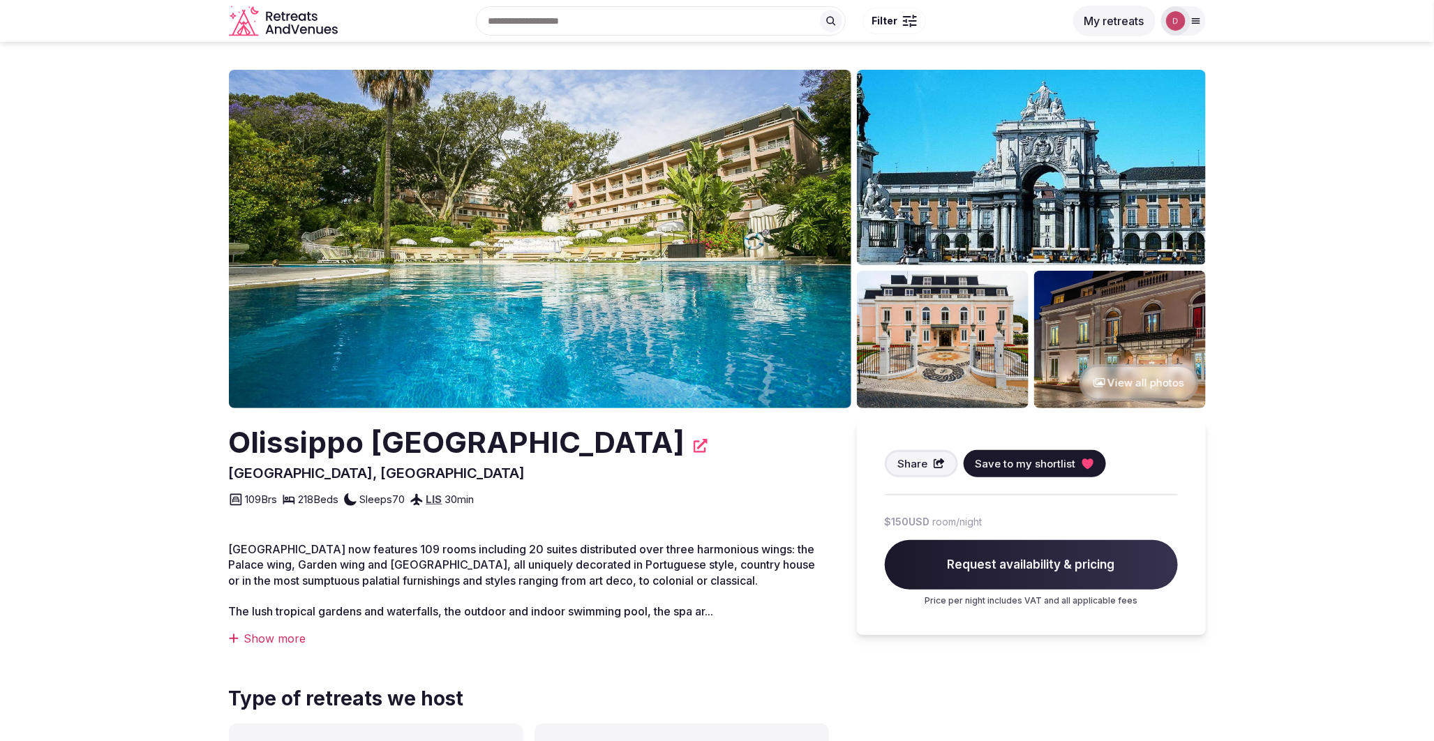
click at [1159, 387] on button "View all photos" at bounding box center [1139, 382] width 119 height 37
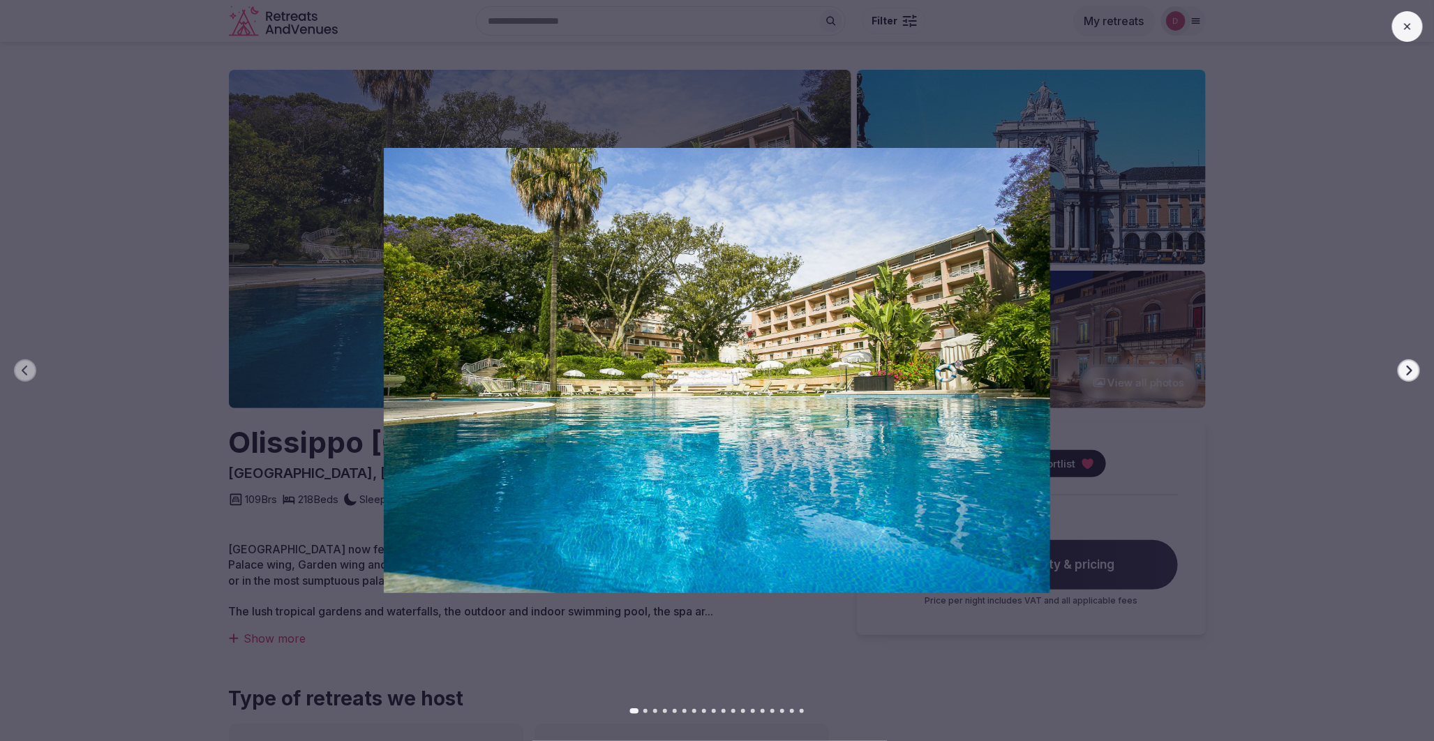
click at [1399, 370] on button "Next slide" at bounding box center [1409, 370] width 22 height 22
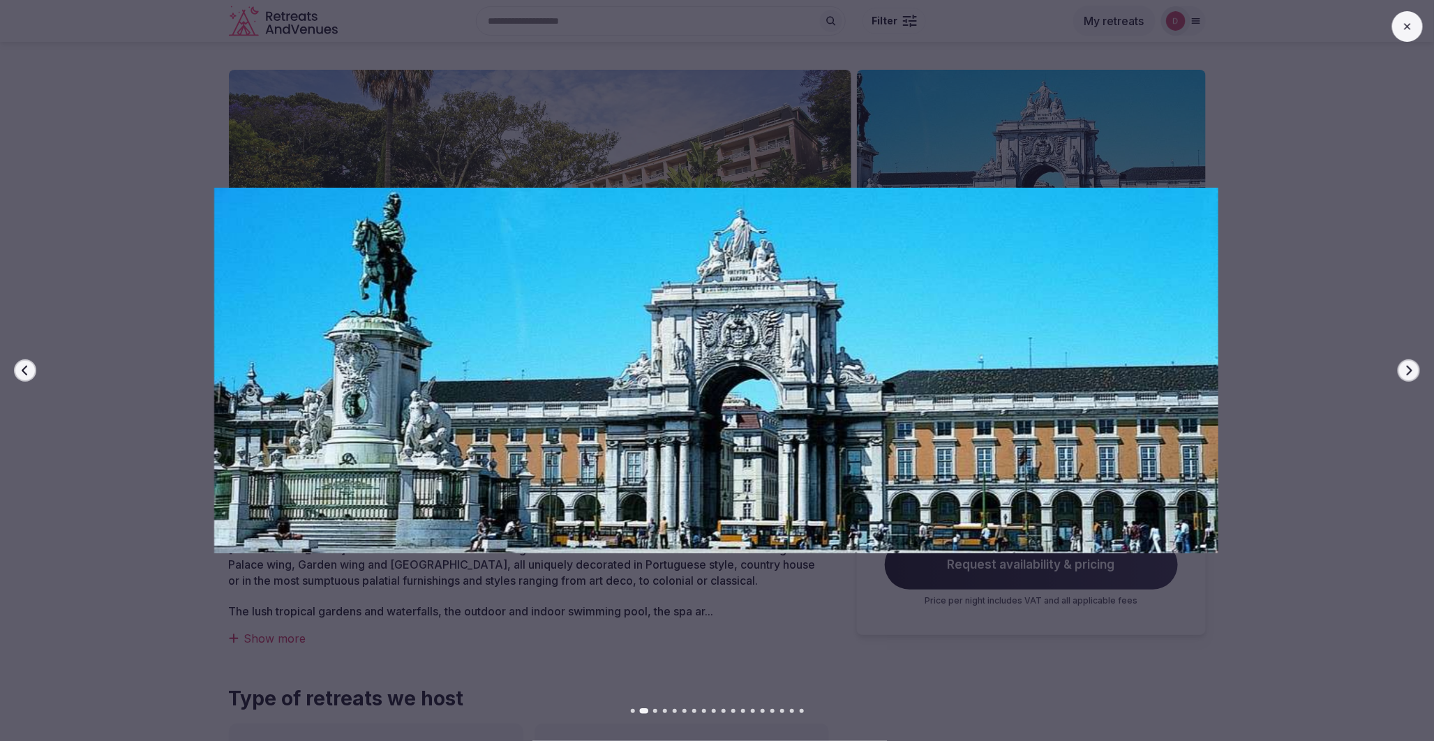
click at [1399, 370] on button "Next slide" at bounding box center [1409, 370] width 22 height 22
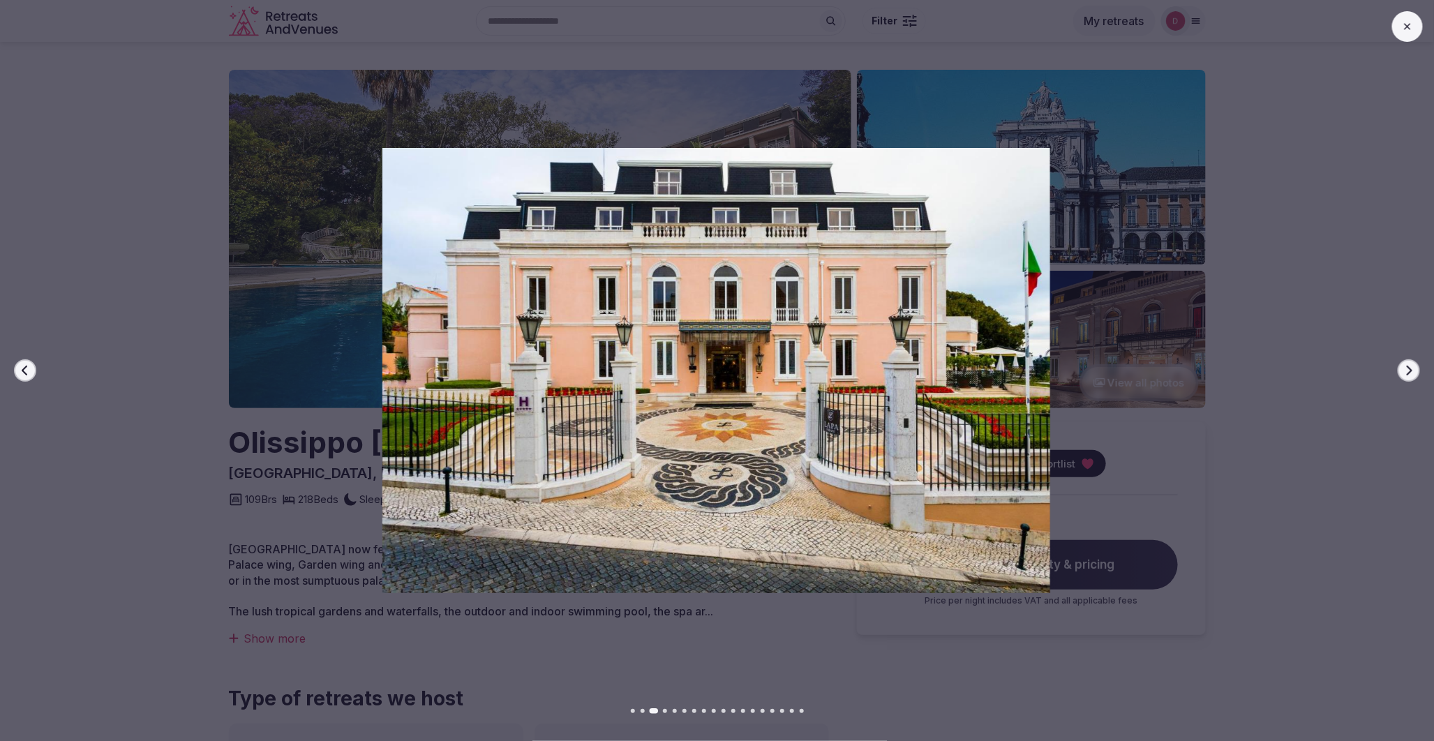
click at [1399, 370] on button "Next slide" at bounding box center [1409, 370] width 22 height 22
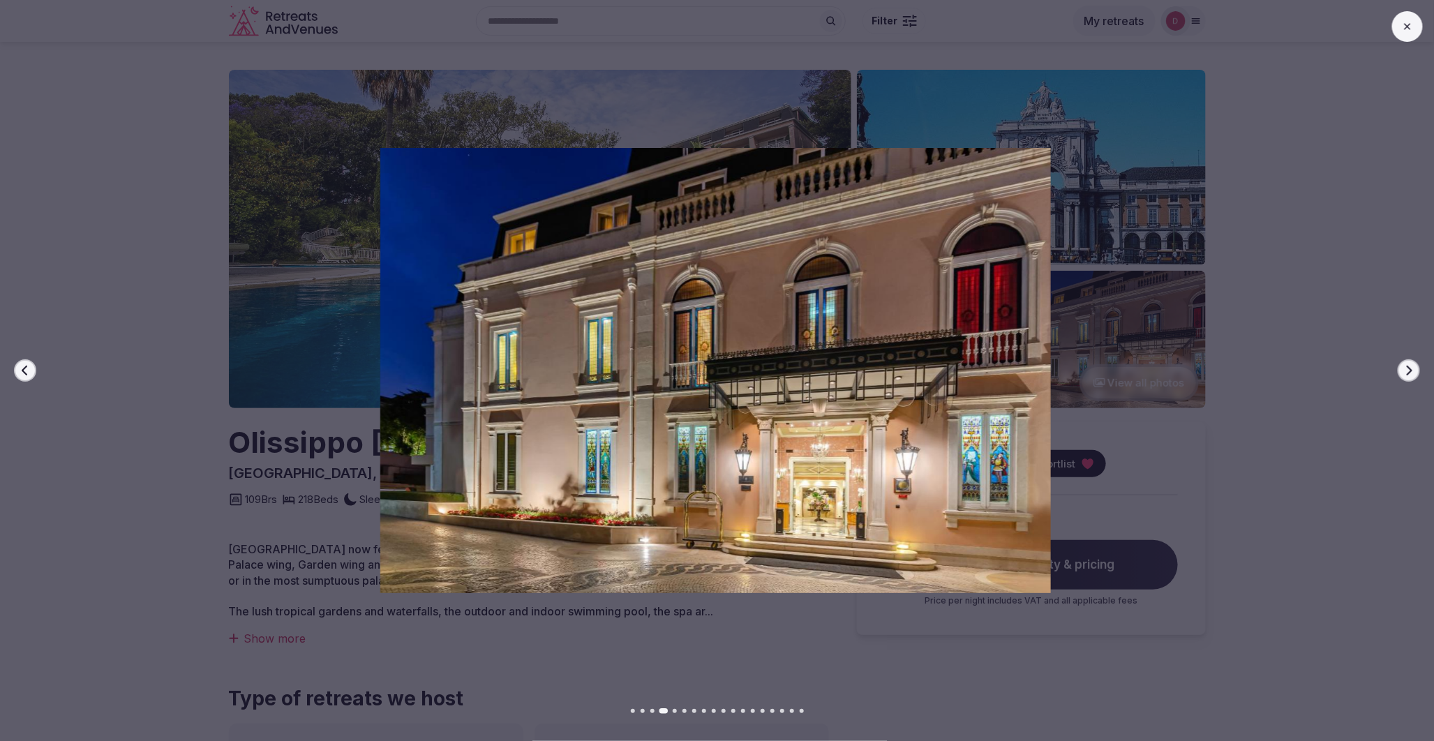
click at [1399, 370] on button "Next slide" at bounding box center [1409, 370] width 22 height 22
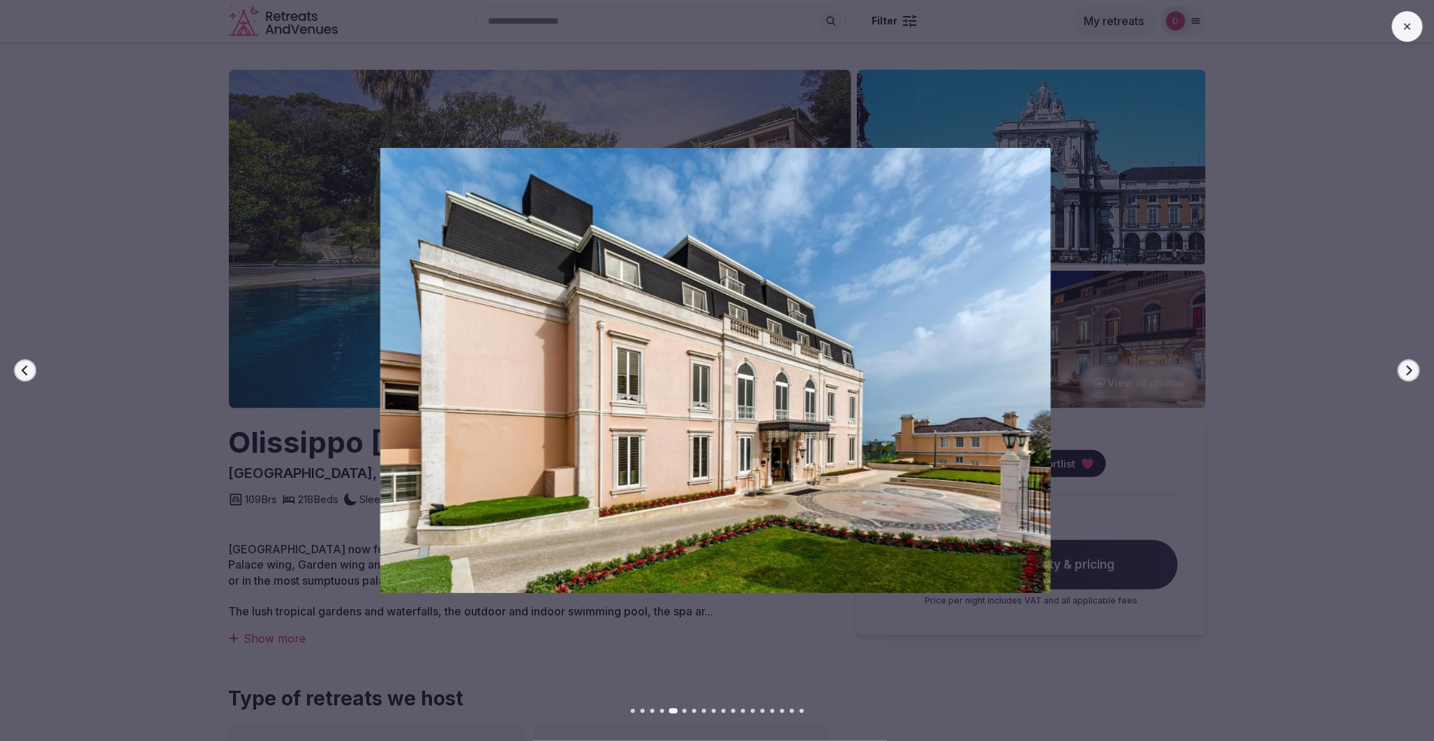
click at [1399, 370] on button "Next slide" at bounding box center [1409, 370] width 22 height 22
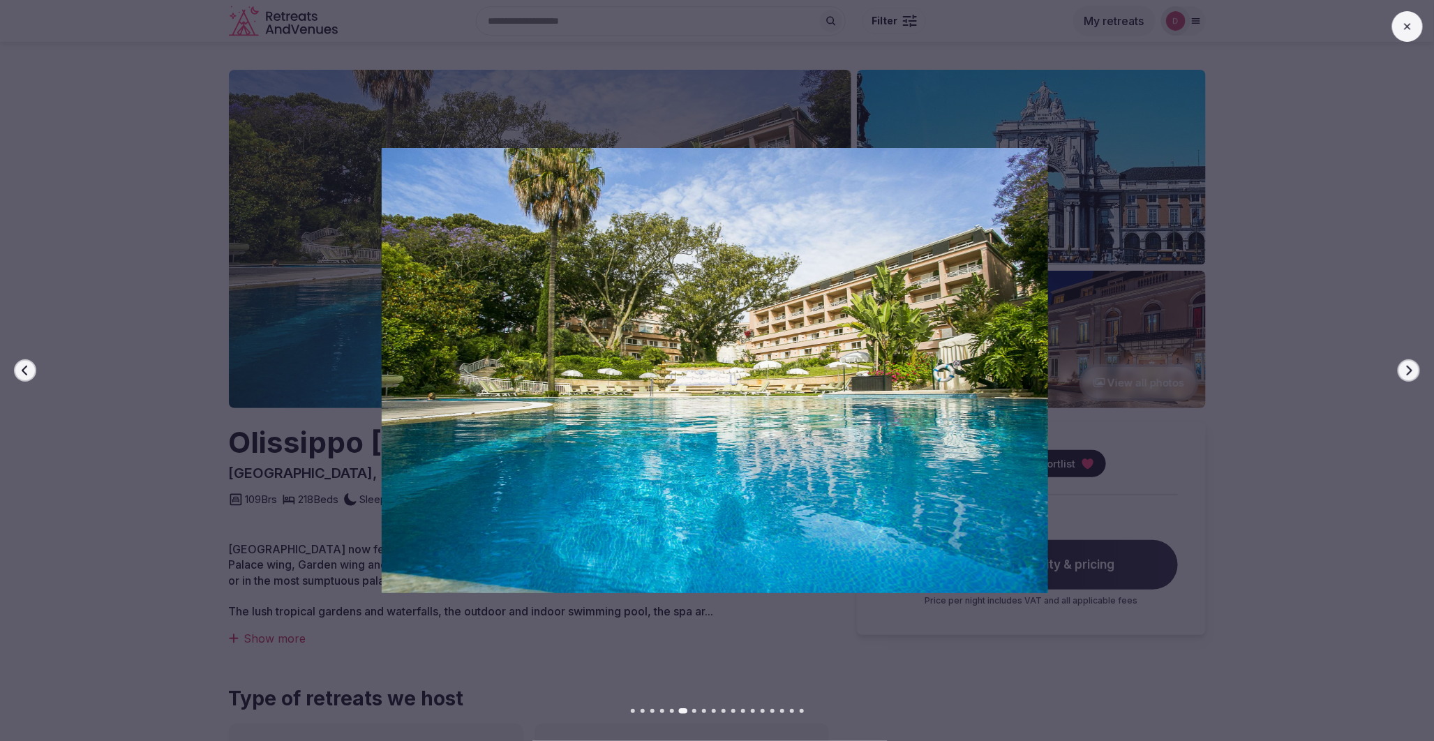
click at [1399, 370] on button "Next slide" at bounding box center [1409, 370] width 22 height 22
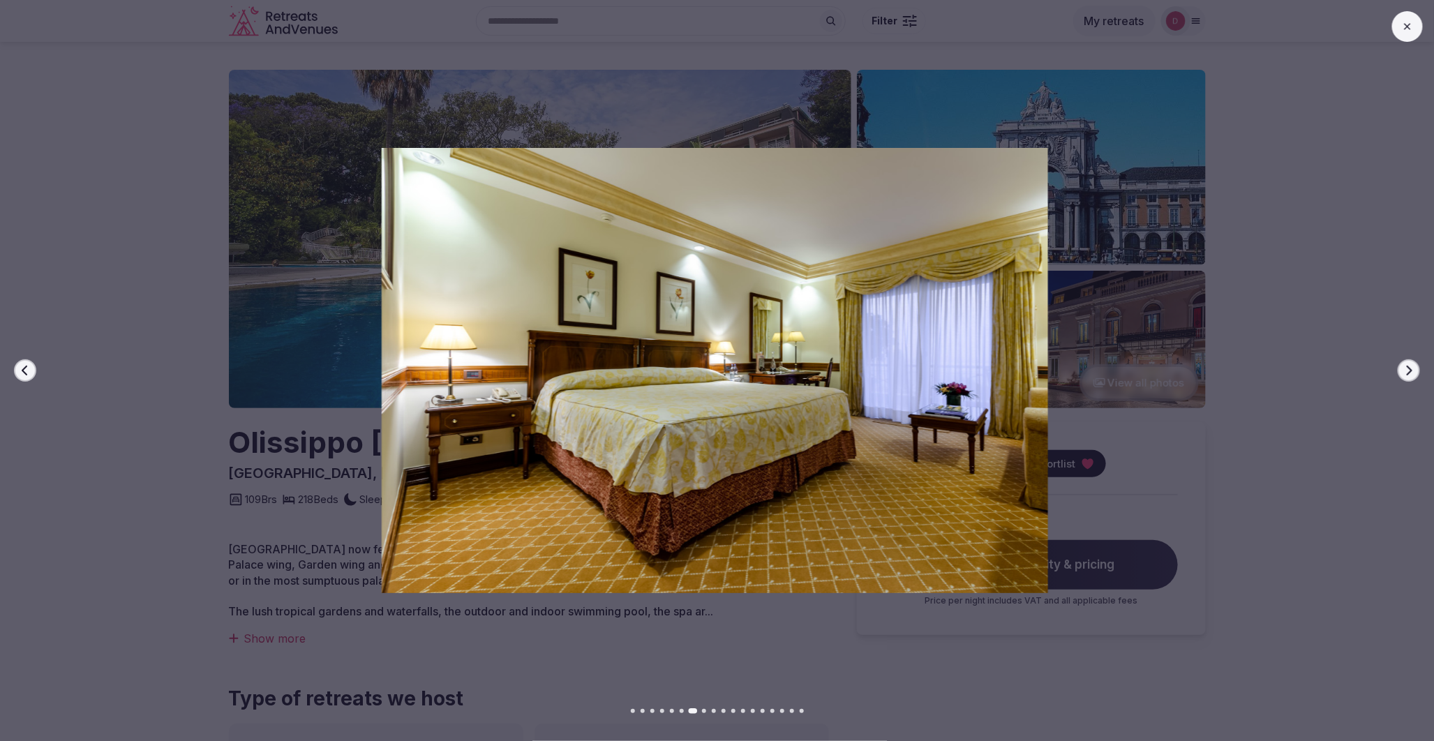
click at [1399, 370] on button "Next slide" at bounding box center [1409, 370] width 22 height 22
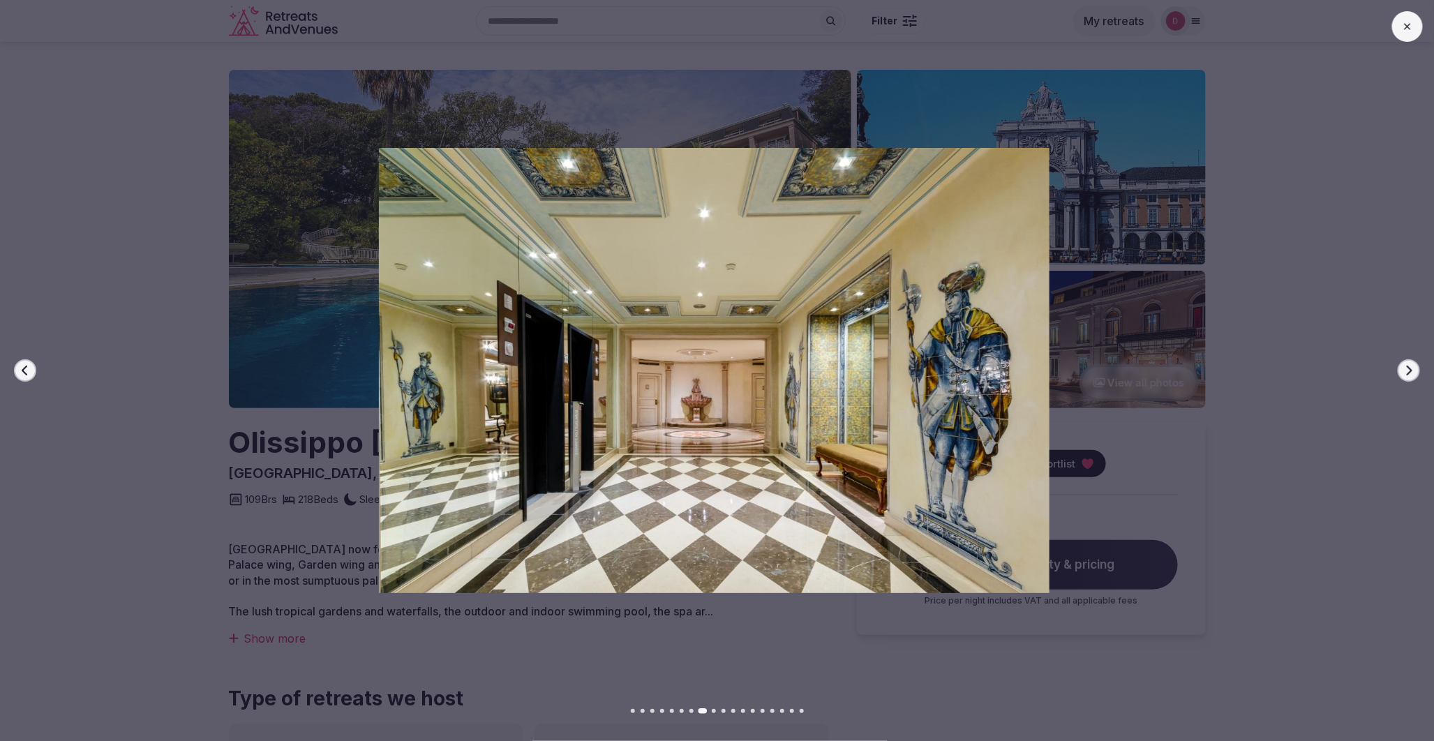
click at [1399, 370] on button "Next slide" at bounding box center [1409, 370] width 22 height 22
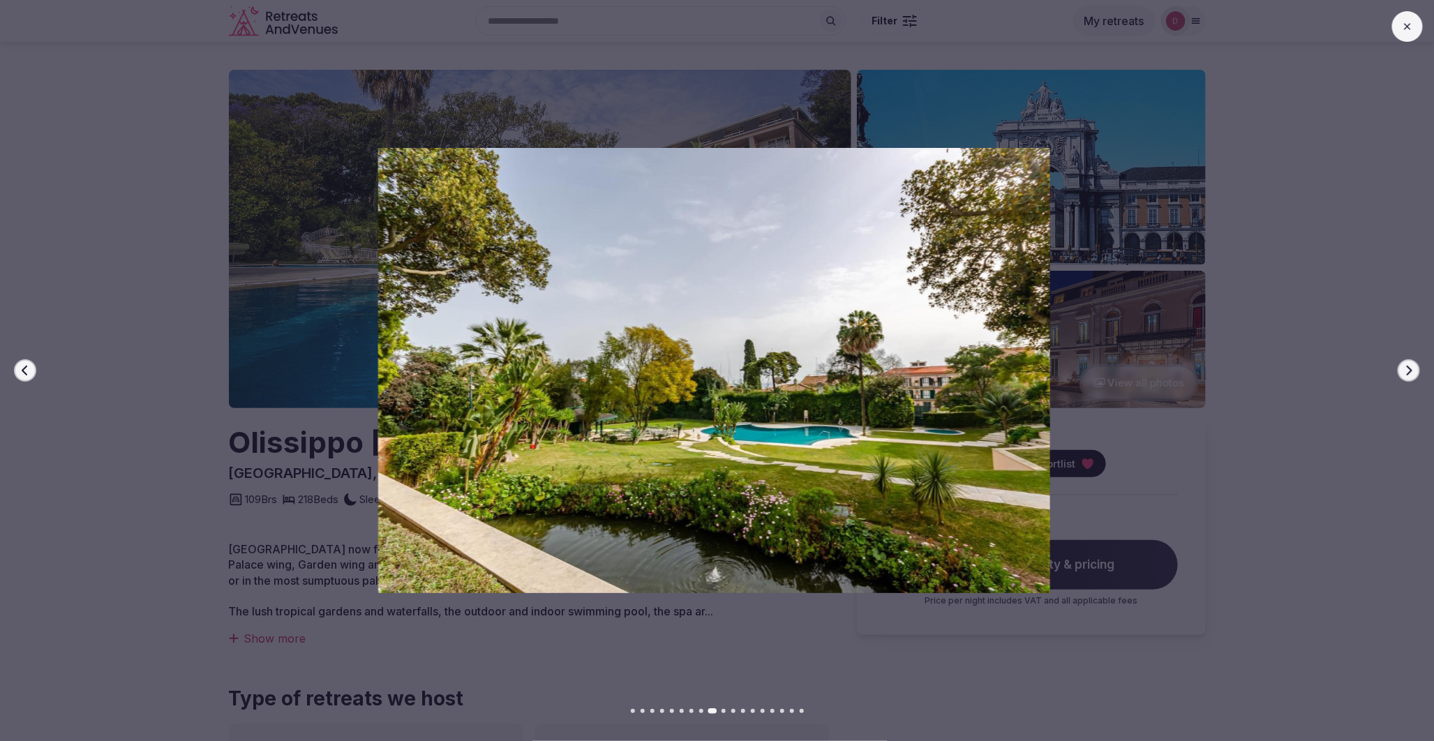
click at [1399, 370] on button "Next slide" at bounding box center [1409, 370] width 22 height 22
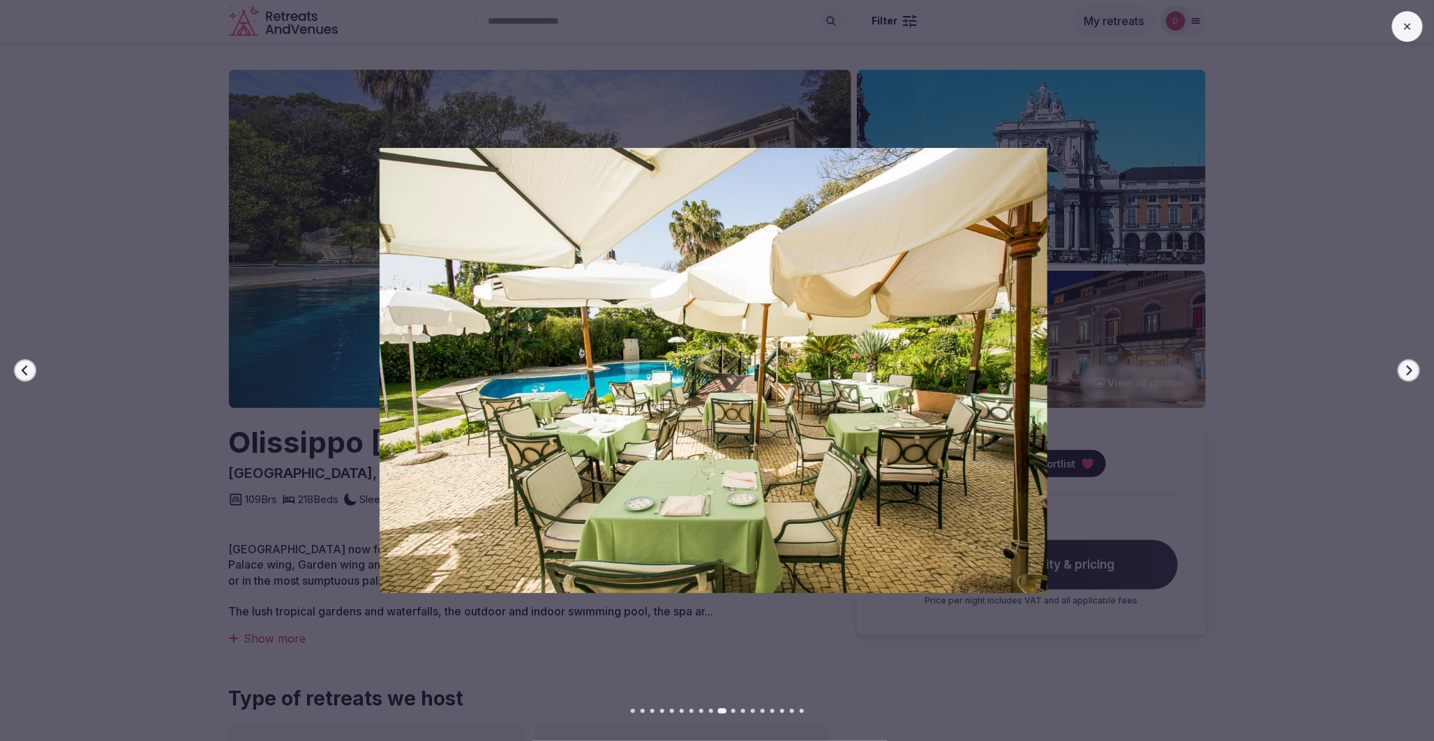
click at [1399, 370] on button "Next slide" at bounding box center [1409, 370] width 22 height 22
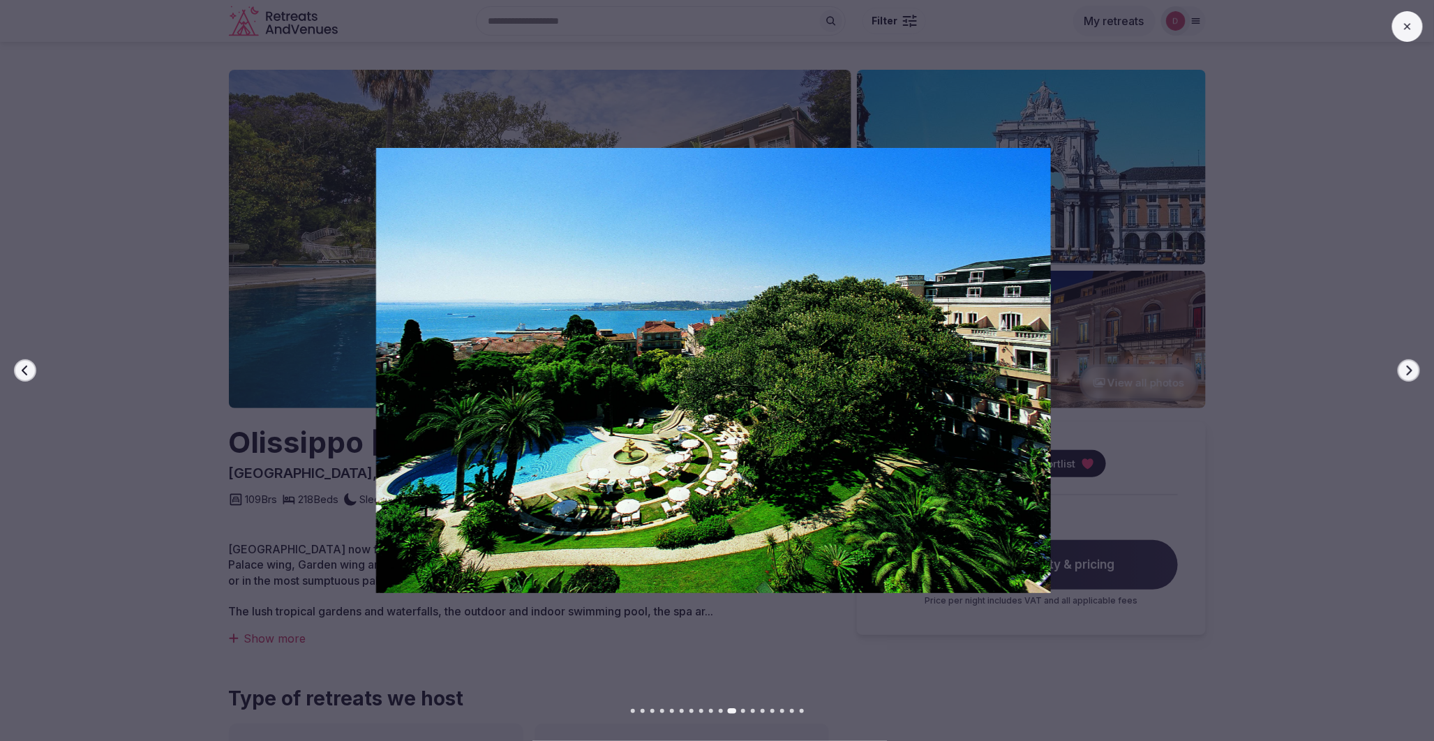
click at [1399, 370] on button "Next slide" at bounding box center [1409, 370] width 22 height 22
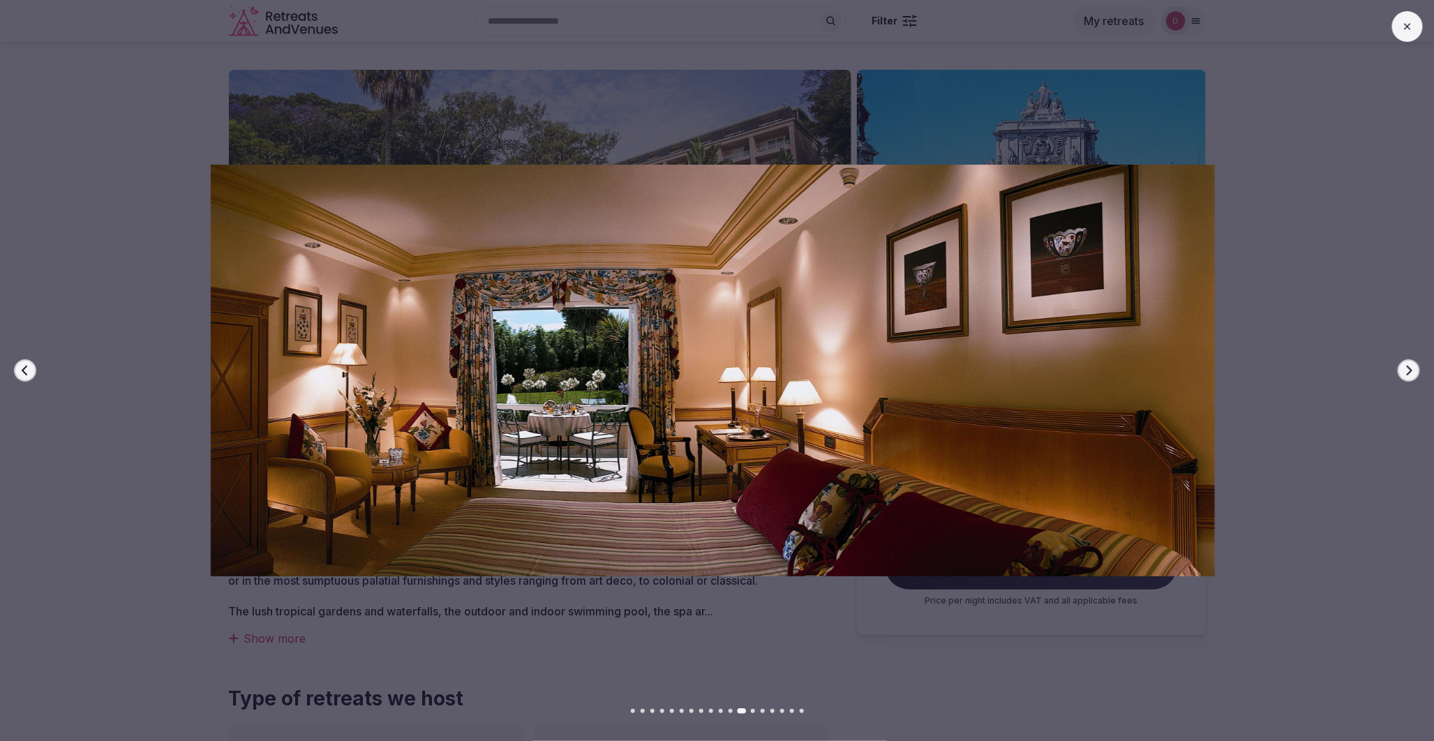
click at [1399, 370] on button "Next slide" at bounding box center [1409, 370] width 22 height 22
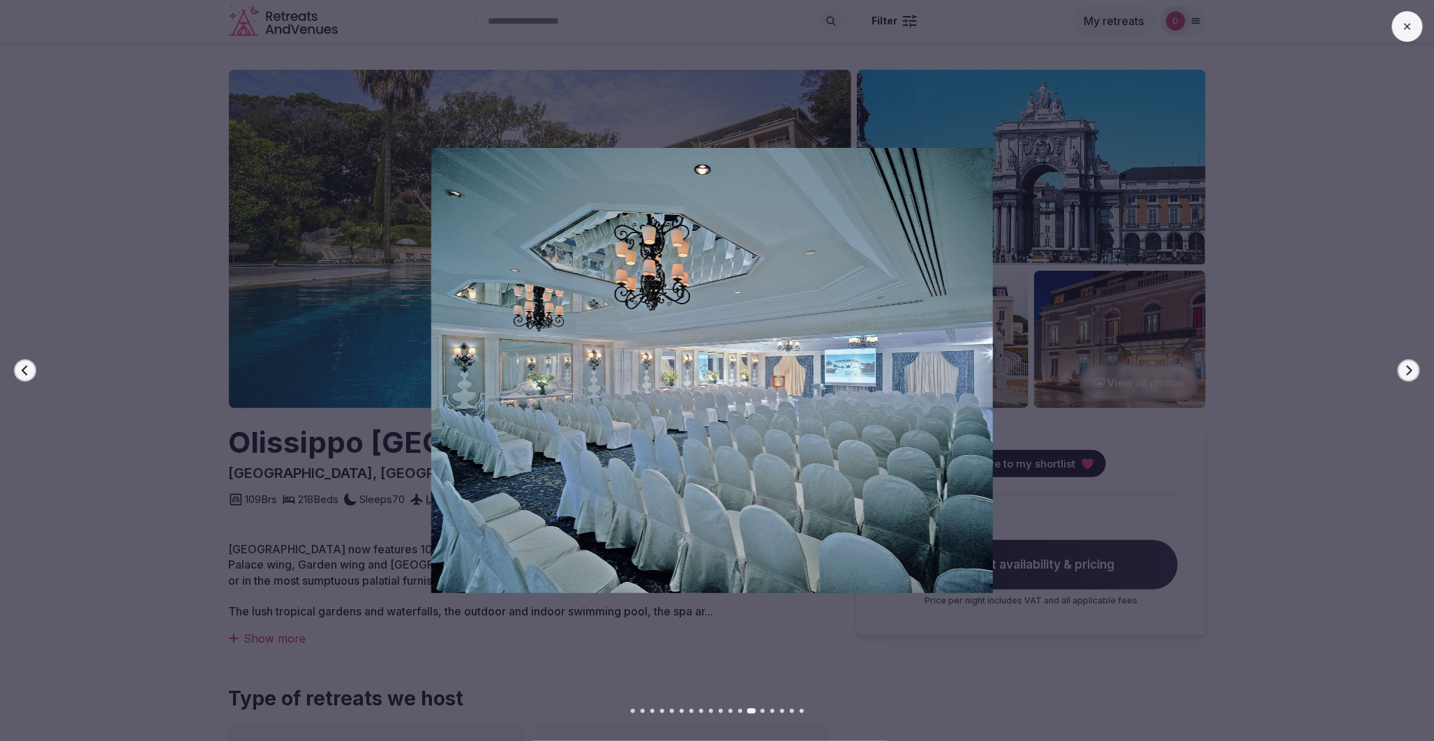
click at [1399, 370] on button "Next slide" at bounding box center [1409, 370] width 22 height 22
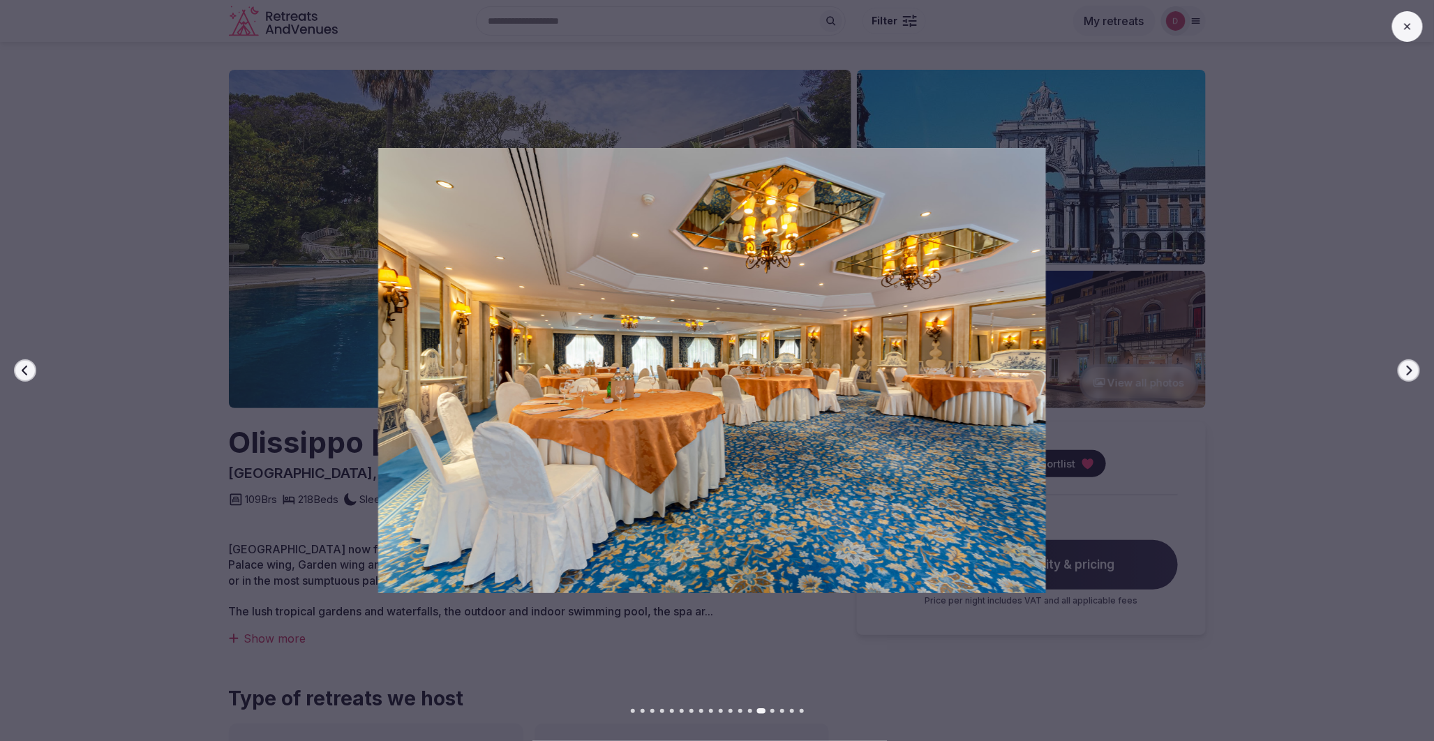
click at [1399, 370] on button "Next slide" at bounding box center [1409, 370] width 22 height 22
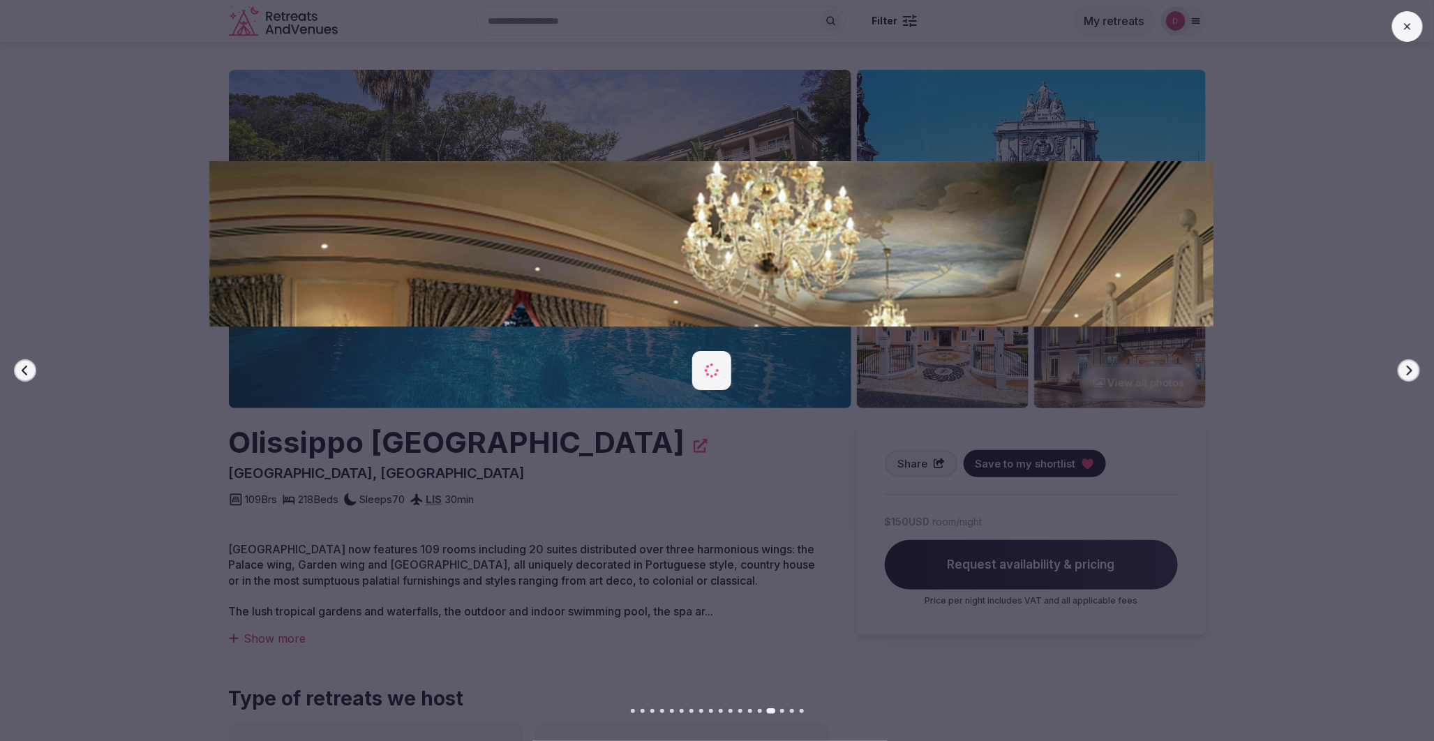
click at [1399, 370] on button "Next slide" at bounding box center [1409, 370] width 22 height 22
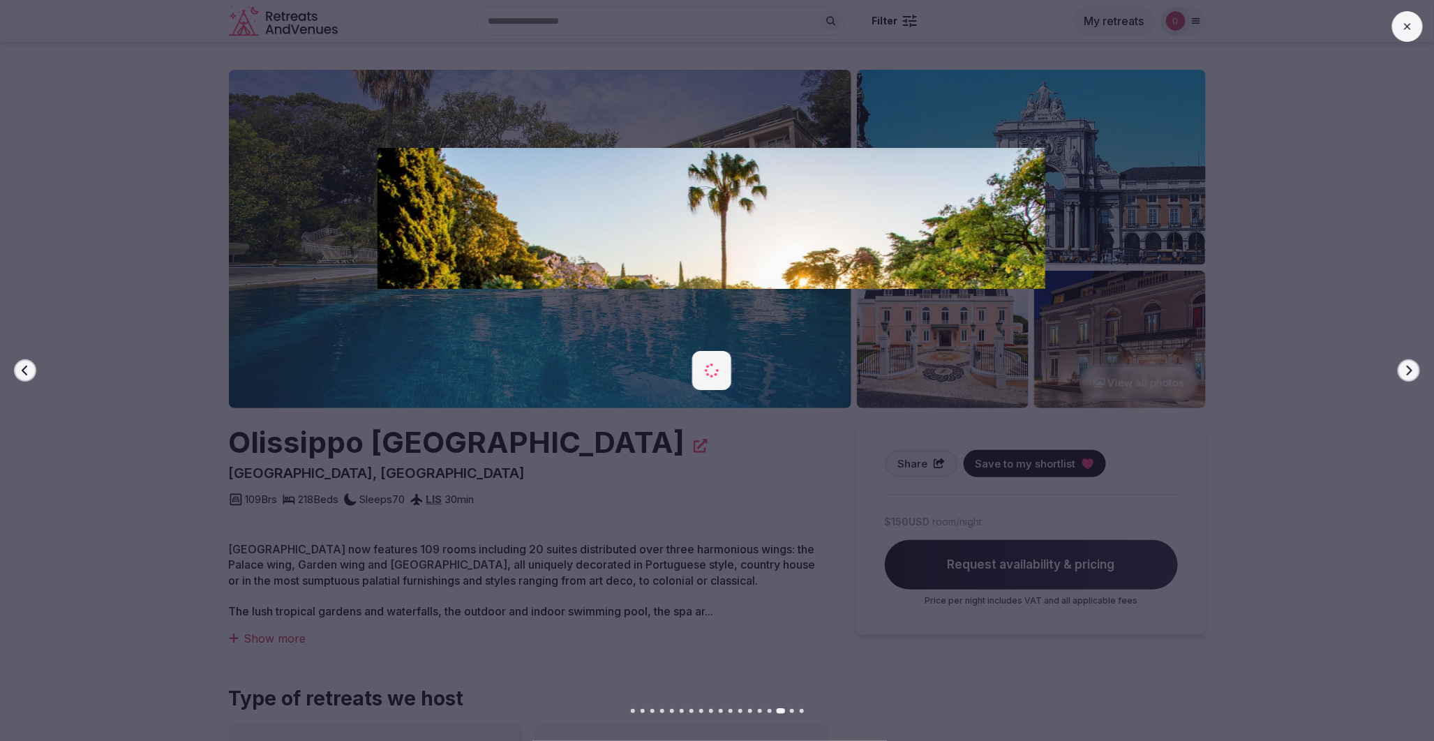
click at [1399, 370] on button "Next slide" at bounding box center [1409, 370] width 22 height 22
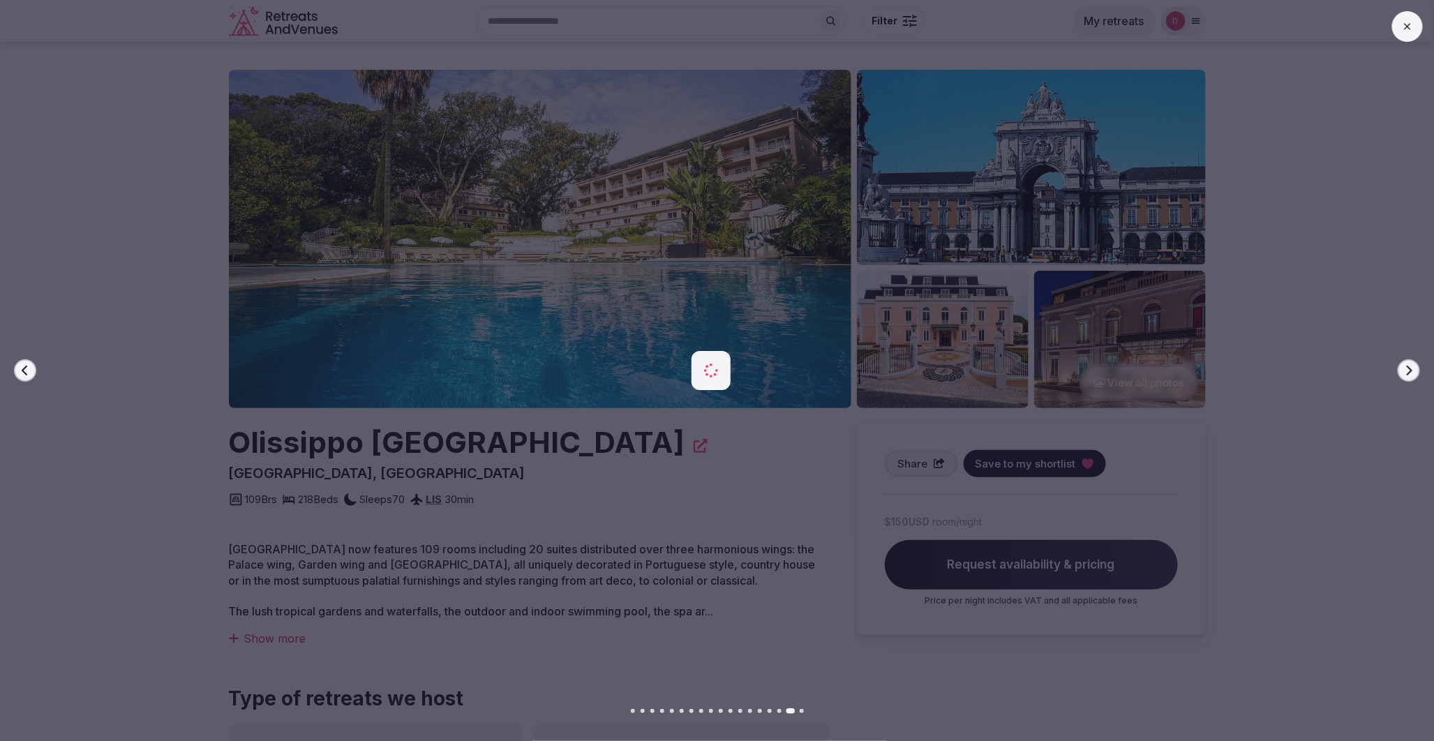
click at [1399, 370] on button "Next slide" at bounding box center [1409, 370] width 22 height 22
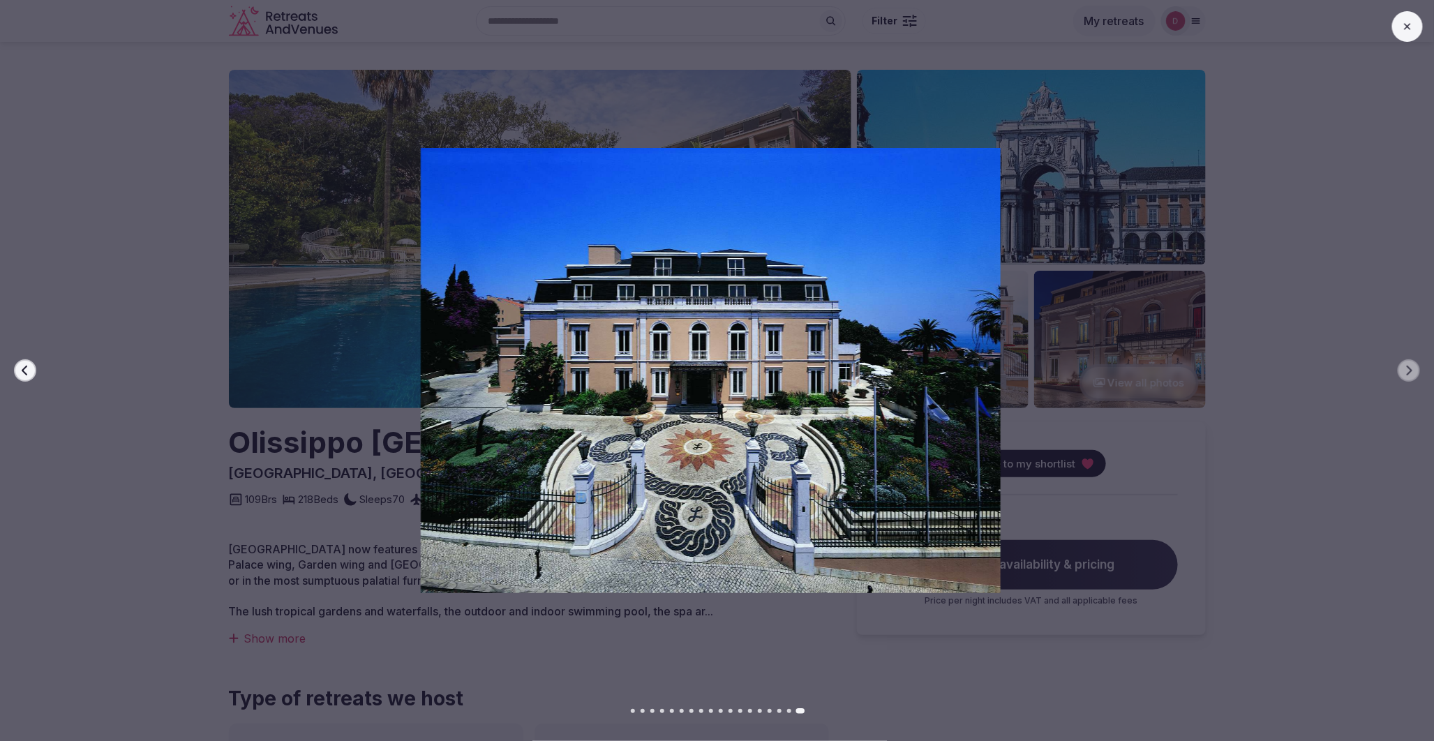
click at [1407, 32] on button at bounding box center [1407, 26] width 31 height 31
